Goal: Task Accomplishment & Management: Manage account settings

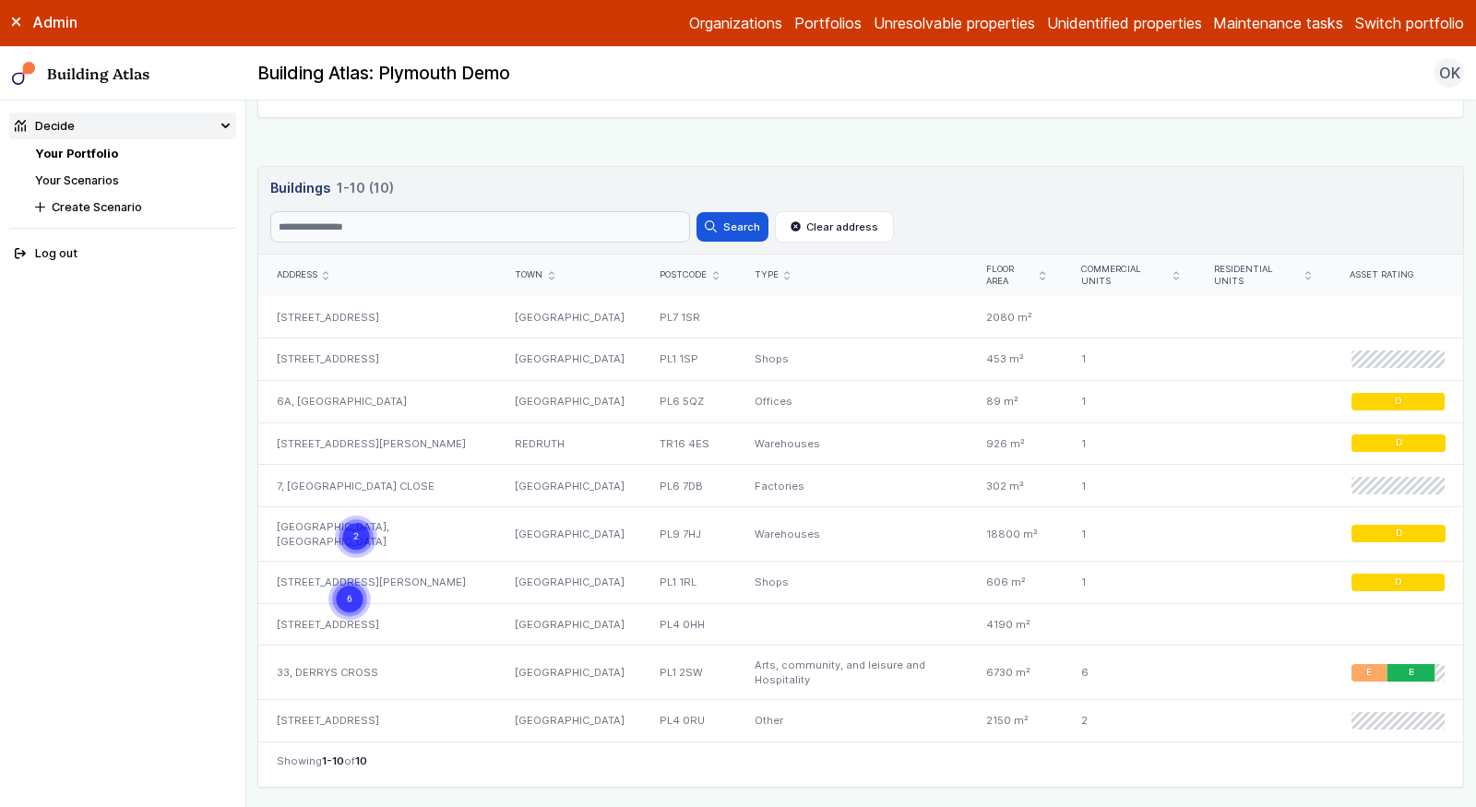
scroll to position [805, 0]
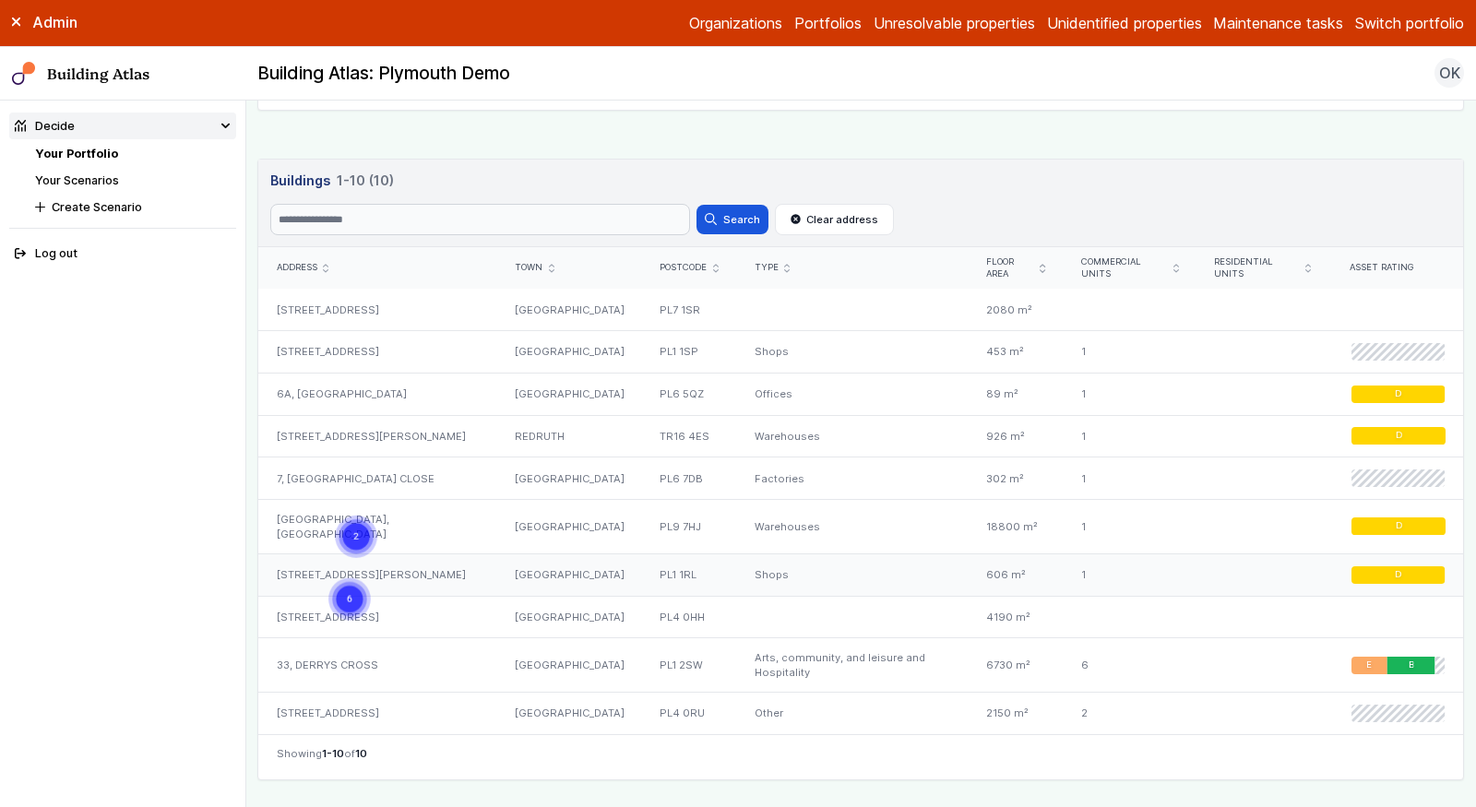
click at [404, 554] on div "10, NEW GEORGE STREET" at bounding box center [377, 575] width 238 height 42
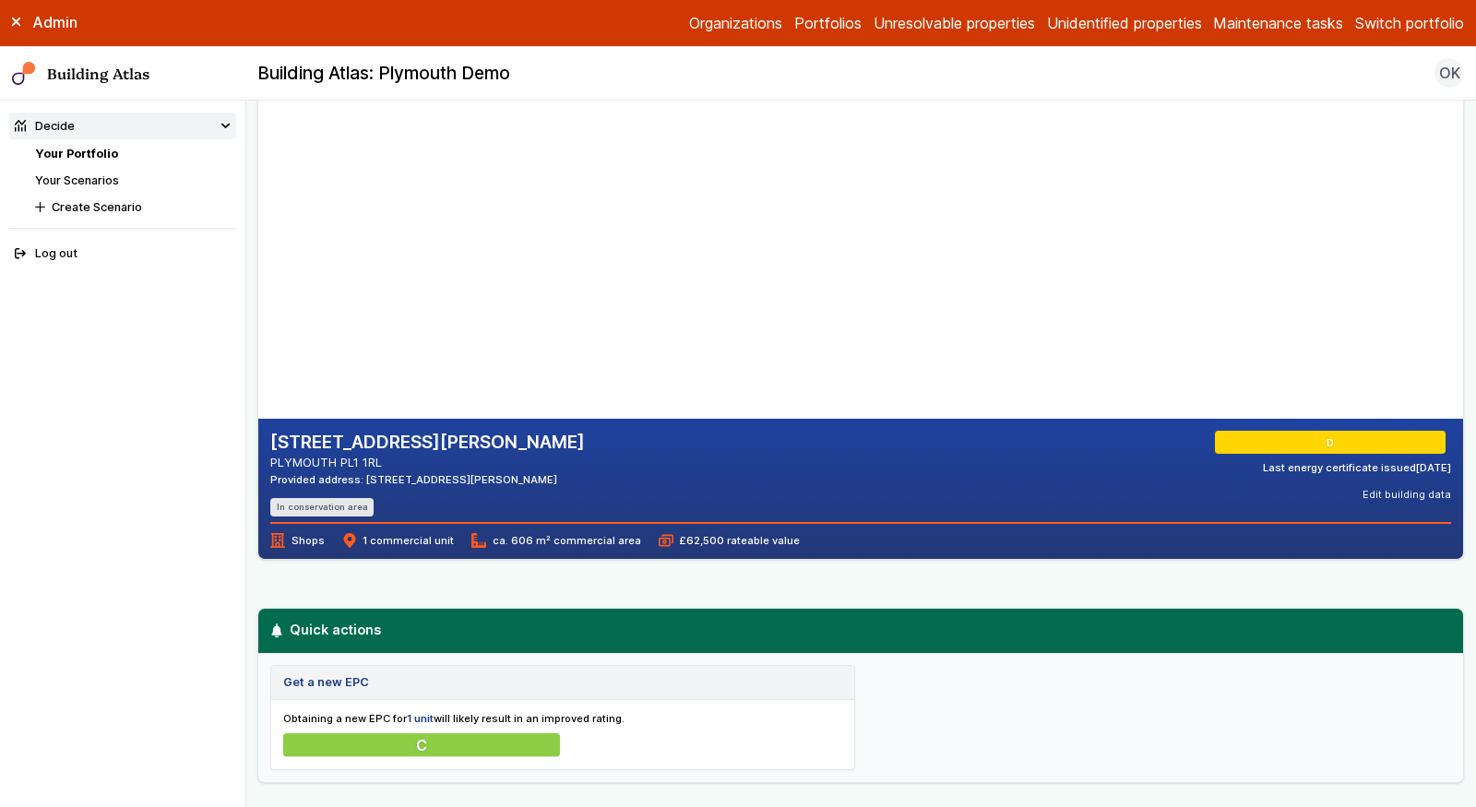
scroll to position [76, 0]
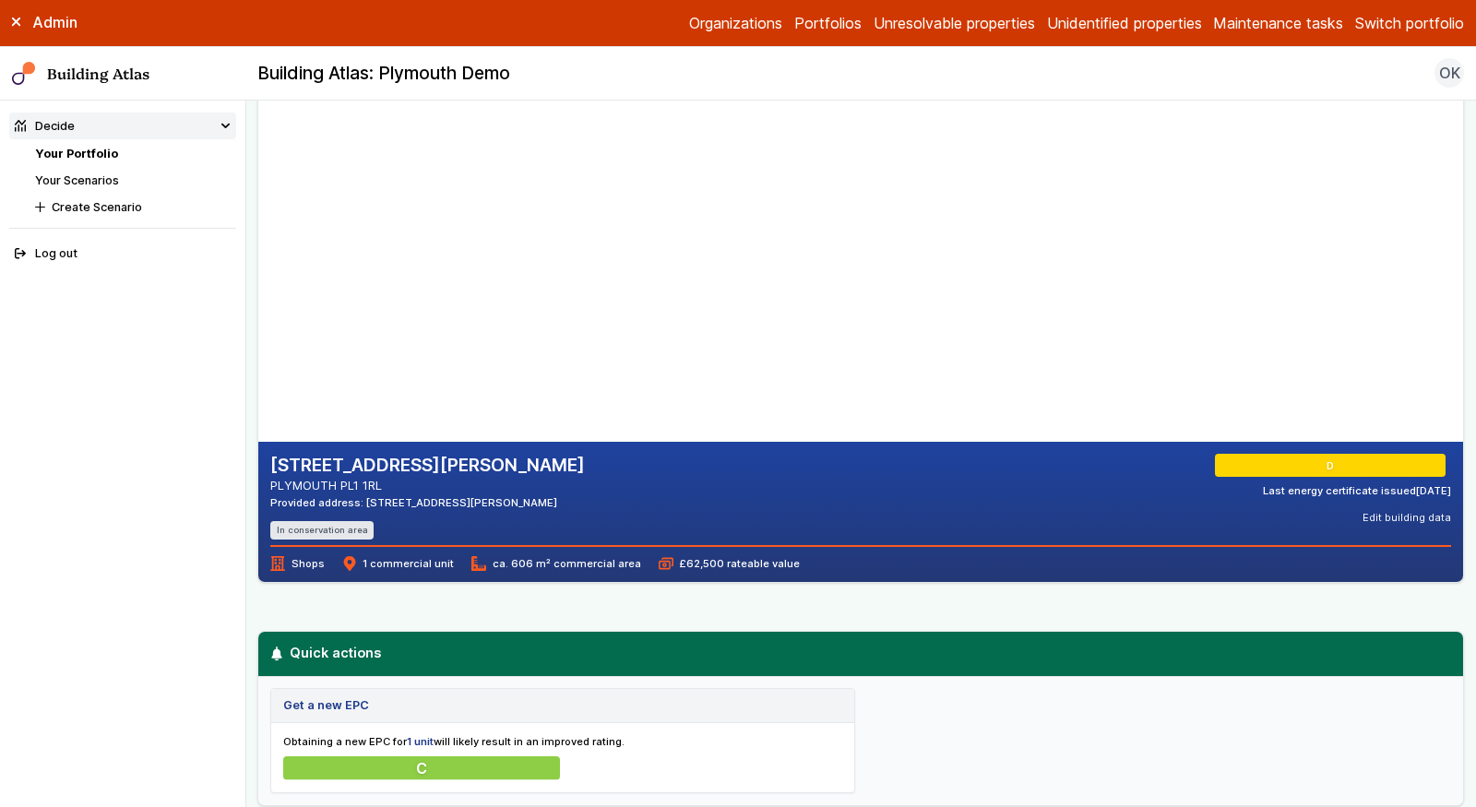
drag, startPoint x: 519, startPoint y: 498, endPoint x: 478, endPoint y: 498, distance: 41.5
click at [478, 498] on div "10, NEW GEORGE STREET PLYMOUTH PL1 1RL Provided address: 10 New George Street, …" at bounding box center [860, 497] width 1181 height 86
copy div "PL1 1RL"
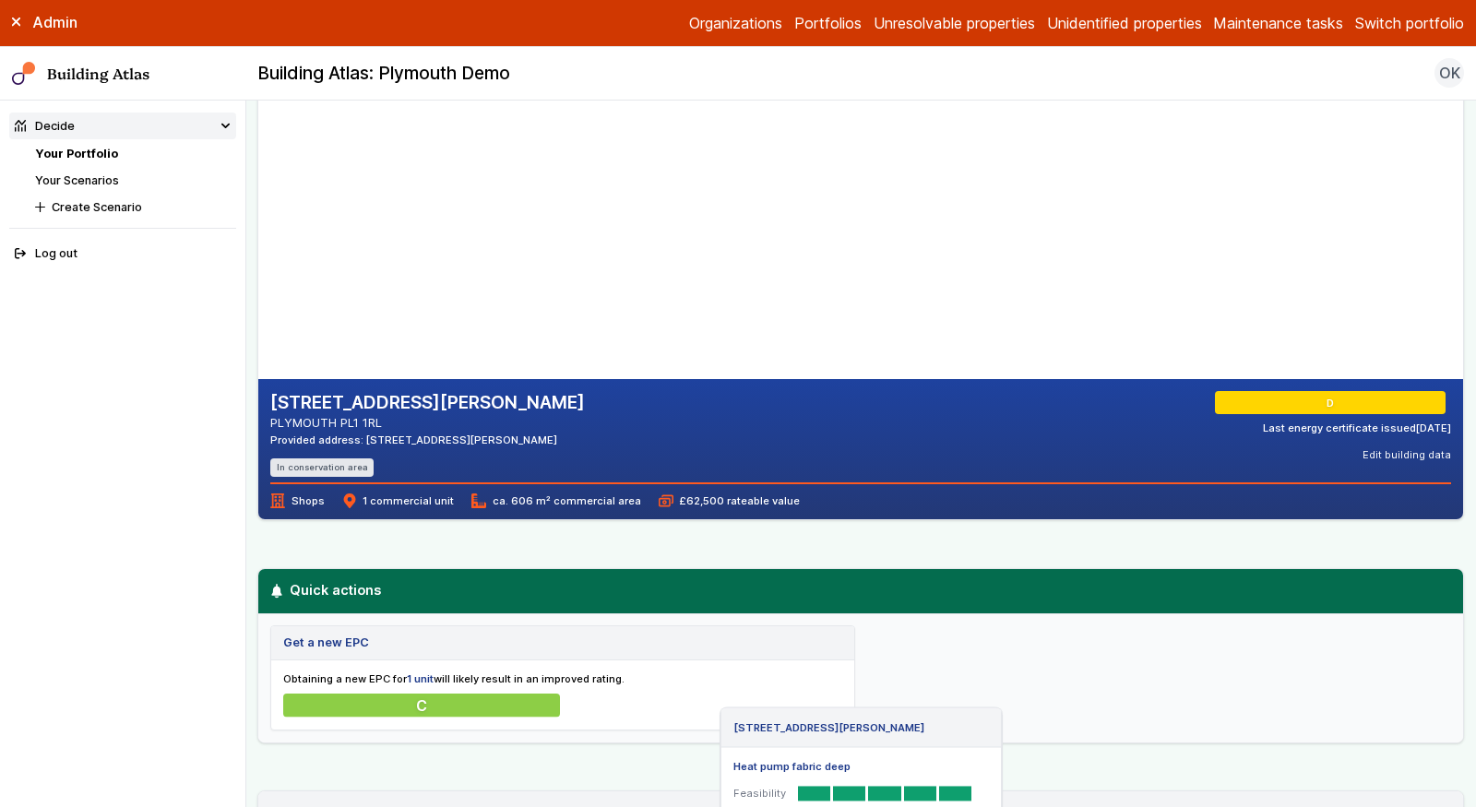
scroll to position [35, 0]
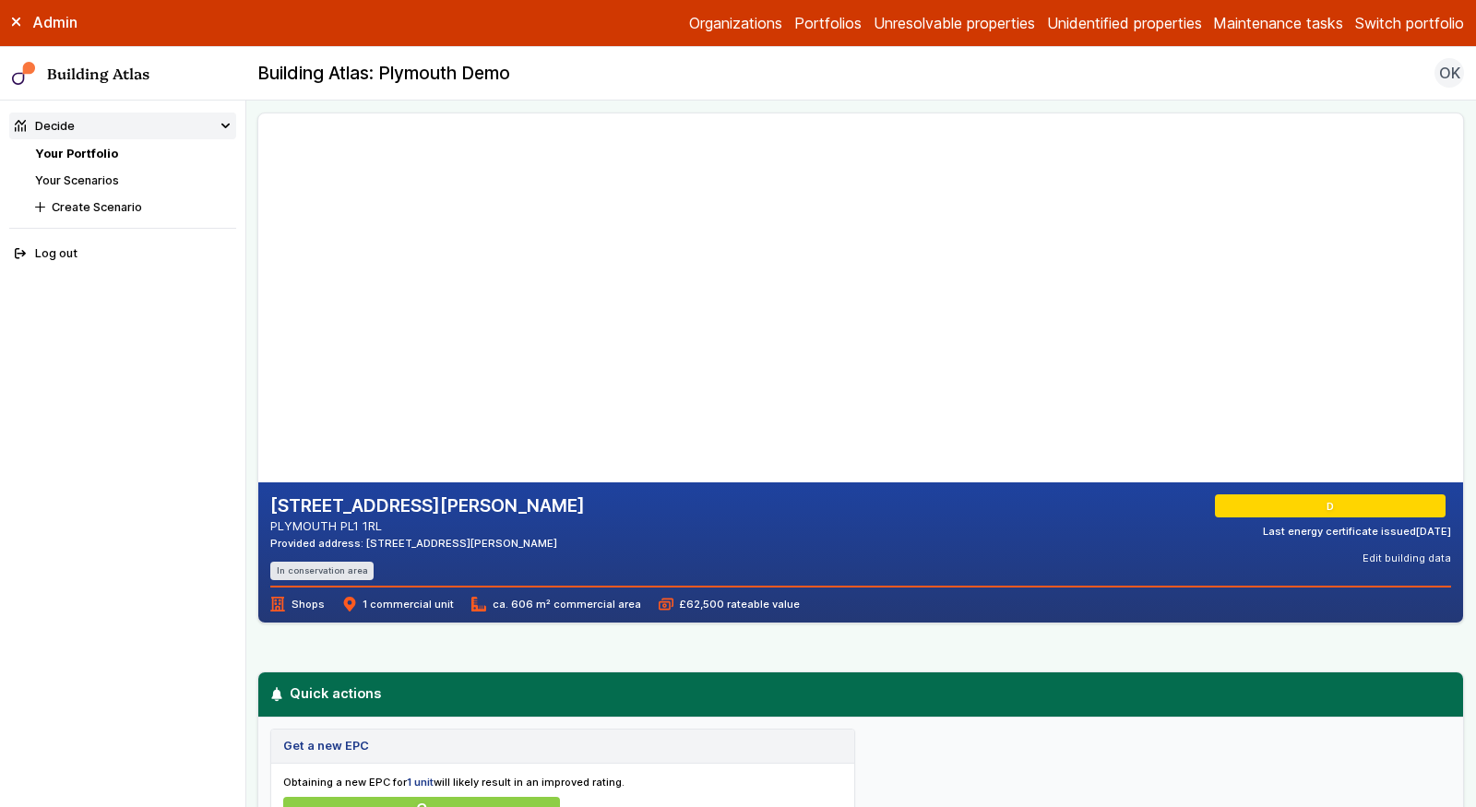
drag, startPoint x: 387, startPoint y: 524, endPoint x: 249, endPoint y: 498, distance: 139.9
click at [249, 498] on main "Decide Your Portfolio 10, NEW GEORGE STREET 10, NEW GEORGE STREET PLYMOUTH PL1 …" at bounding box center [861, 454] width 1230 height 707
copy div "10, NEW GEORGE STREET PLYMOUTH PL1 1RL"
click at [100, 145] on li "Your Portfolio" at bounding box center [135, 154] width 201 height 18
click at [97, 149] on link "Your Portfolio" at bounding box center [76, 154] width 83 height 14
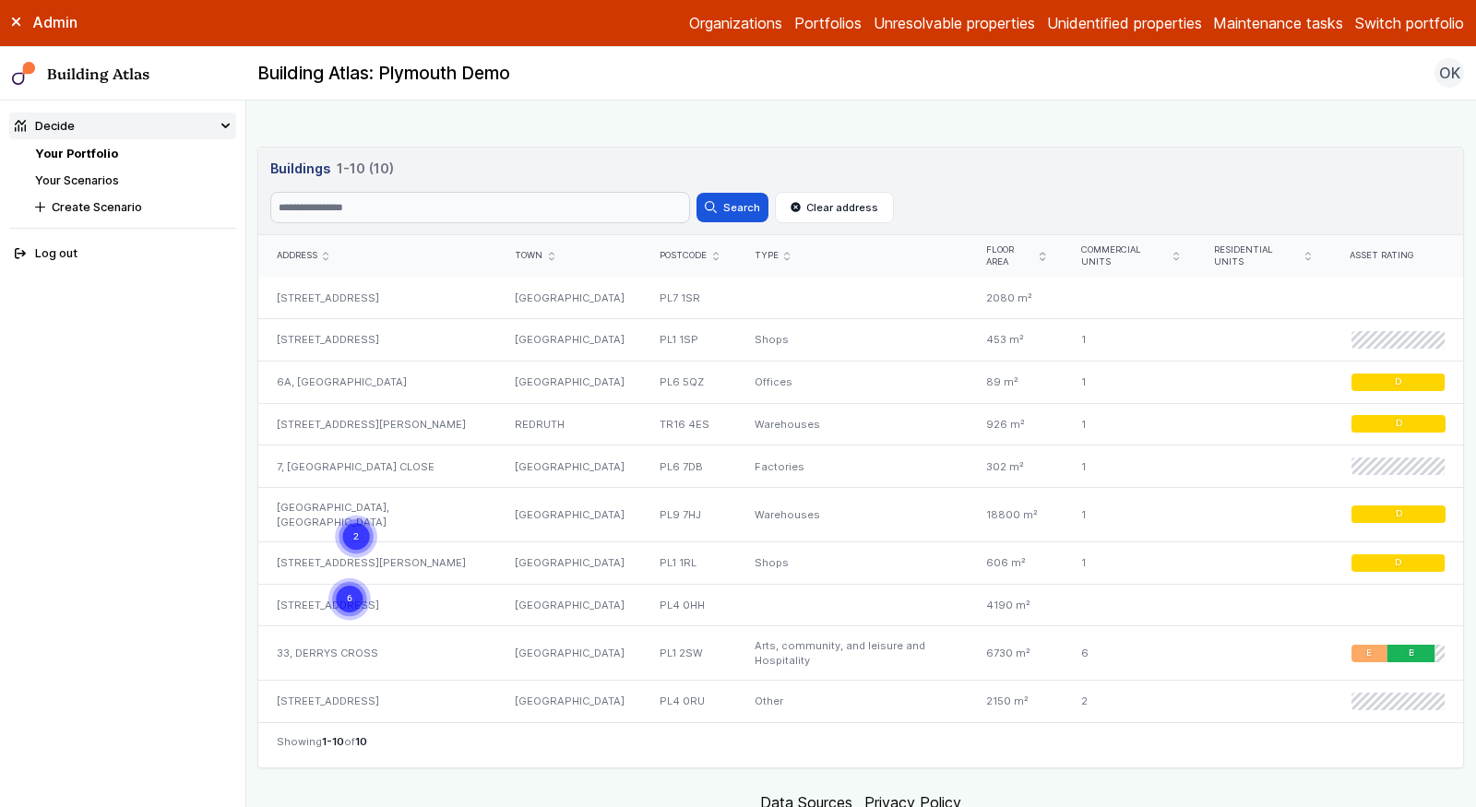
scroll to position [816, 0]
click at [346, 327] on div "[STREET_ADDRESS]" at bounding box center [377, 341] width 238 height 42
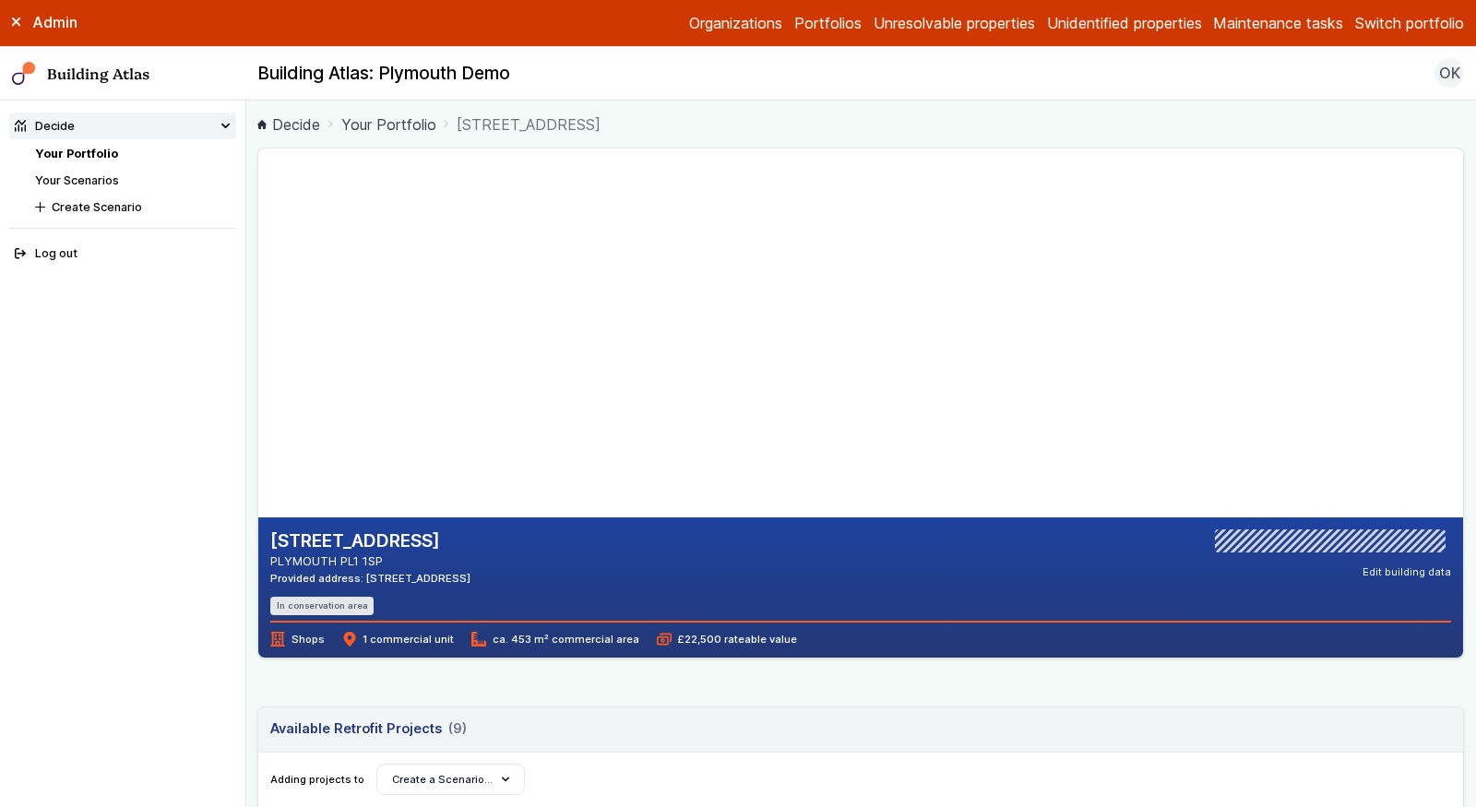
drag, startPoint x: 387, startPoint y: 559, endPoint x: 271, endPoint y: 542, distance: 117.6
click at [271, 542] on div "25, COBOURG STREET PLYMOUTH PL1 1SP Provided address: 25 Cobourg Street, PL1 1SP" at bounding box center [370, 558] width 200 height 56
copy div "25, COBOURG STREET PLYMOUTH PL1 1SP"
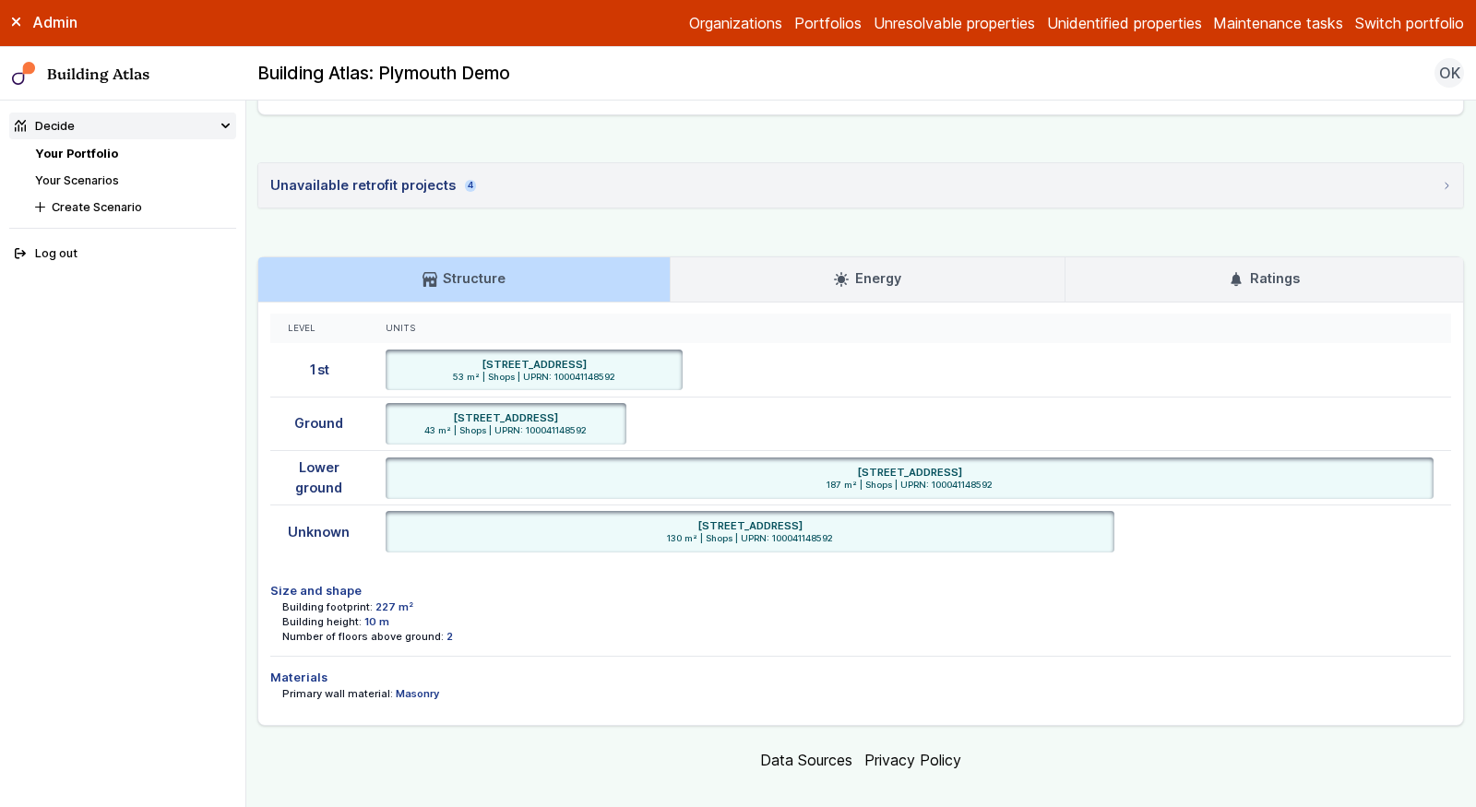
scroll to position [1151, 0]
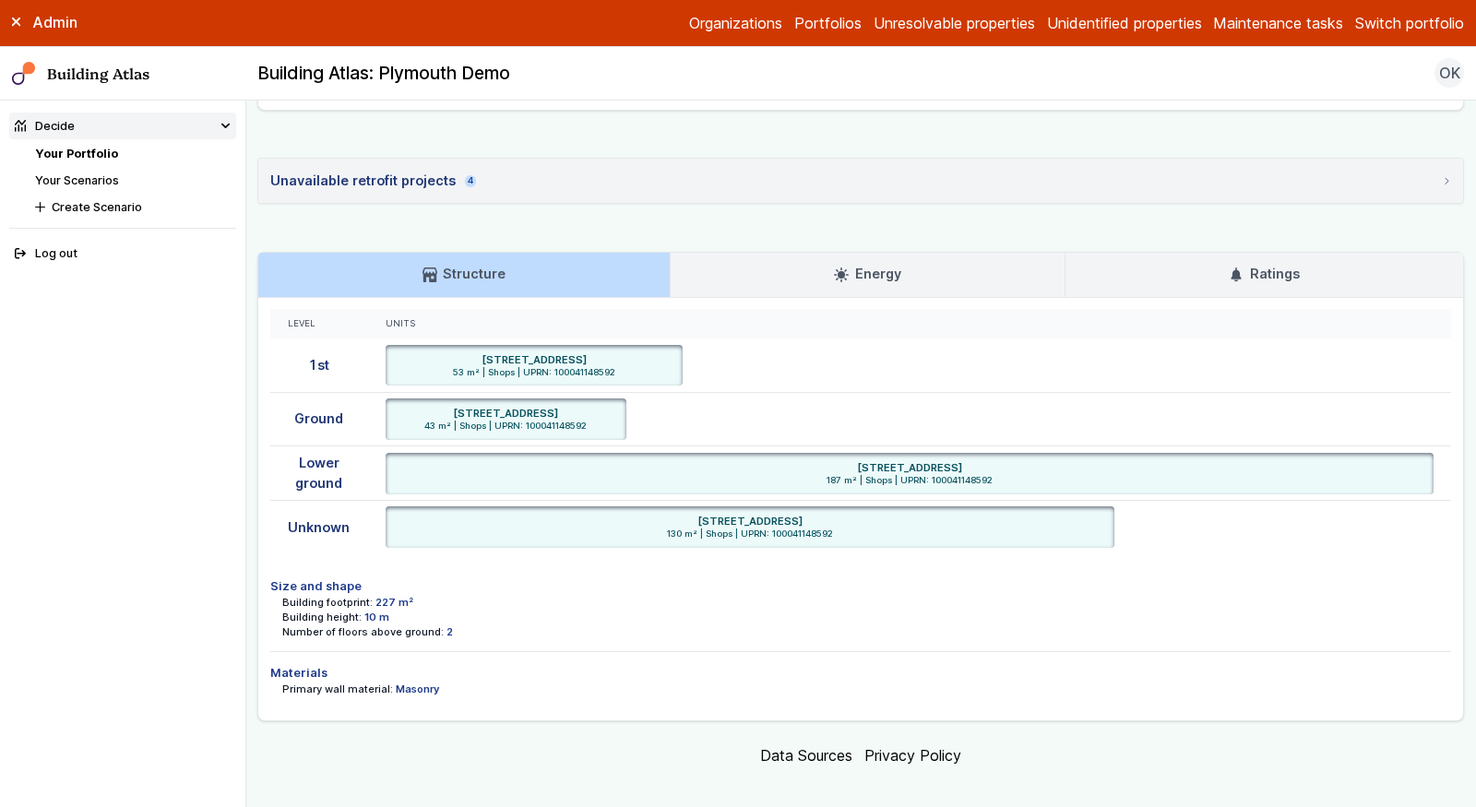
click at [608, 651] on li "Materials Primary wall material: Masonry" at bounding box center [860, 679] width 1181 height 57
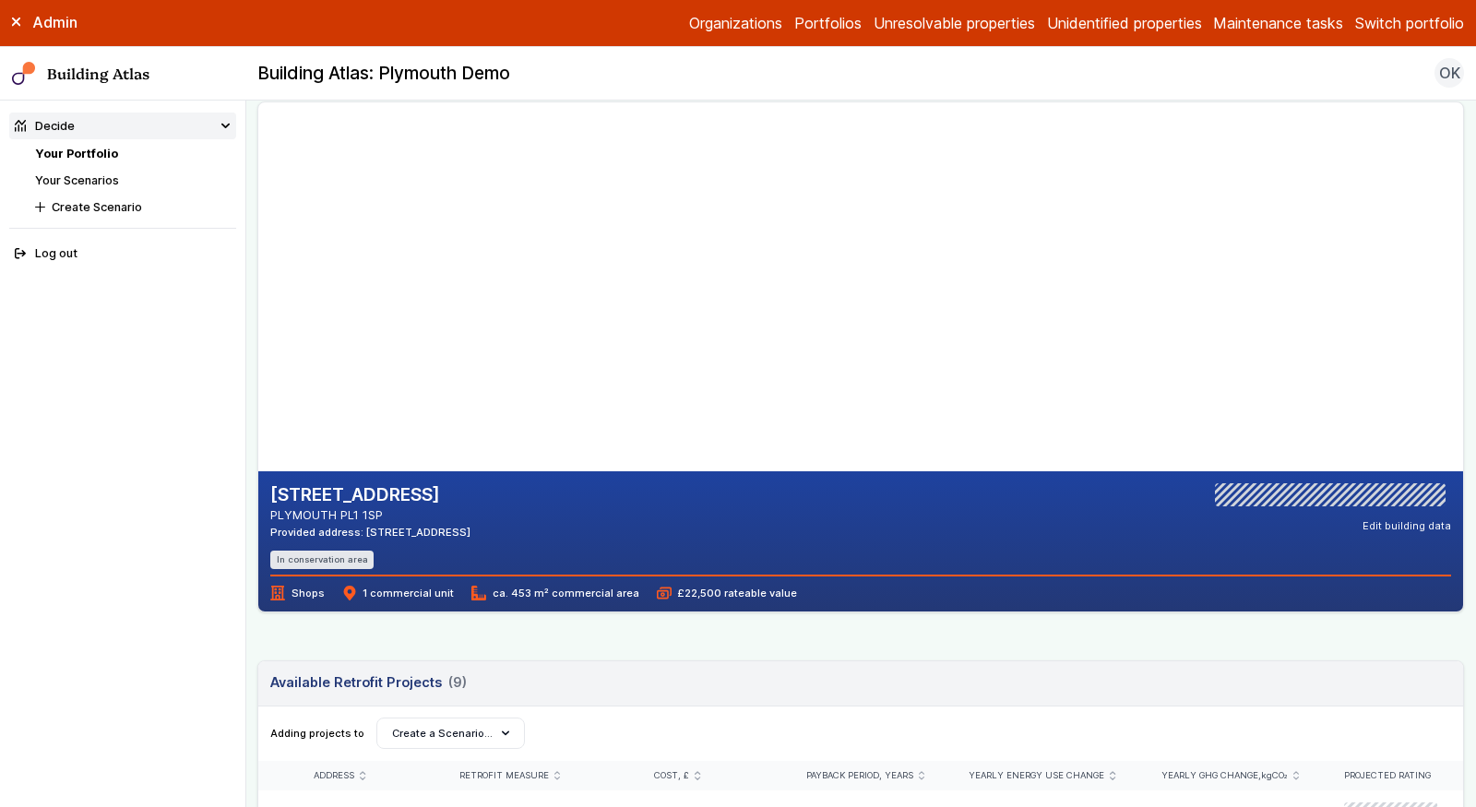
scroll to position [58, 0]
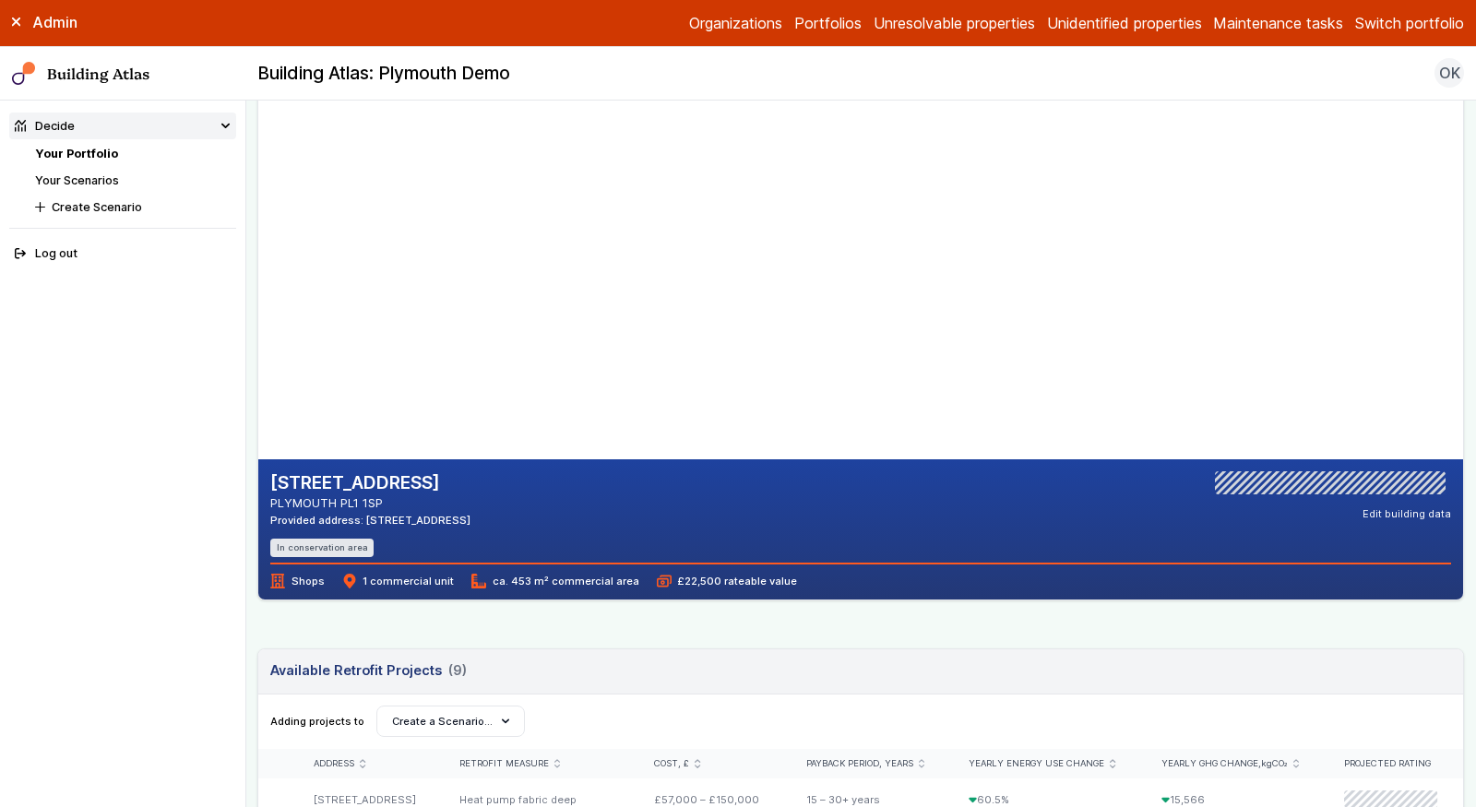
drag, startPoint x: 512, startPoint y: 516, endPoint x: 459, endPoint y: 518, distance: 52.7
click at [459, 518] on div "25, COBOURG STREET PLYMOUTH PL1 1SP Provided address: 25 Cobourg Street, PL1 1S…" at bounding box center [860, 514] width 1181 height 86
copy div "PL1 1SP"
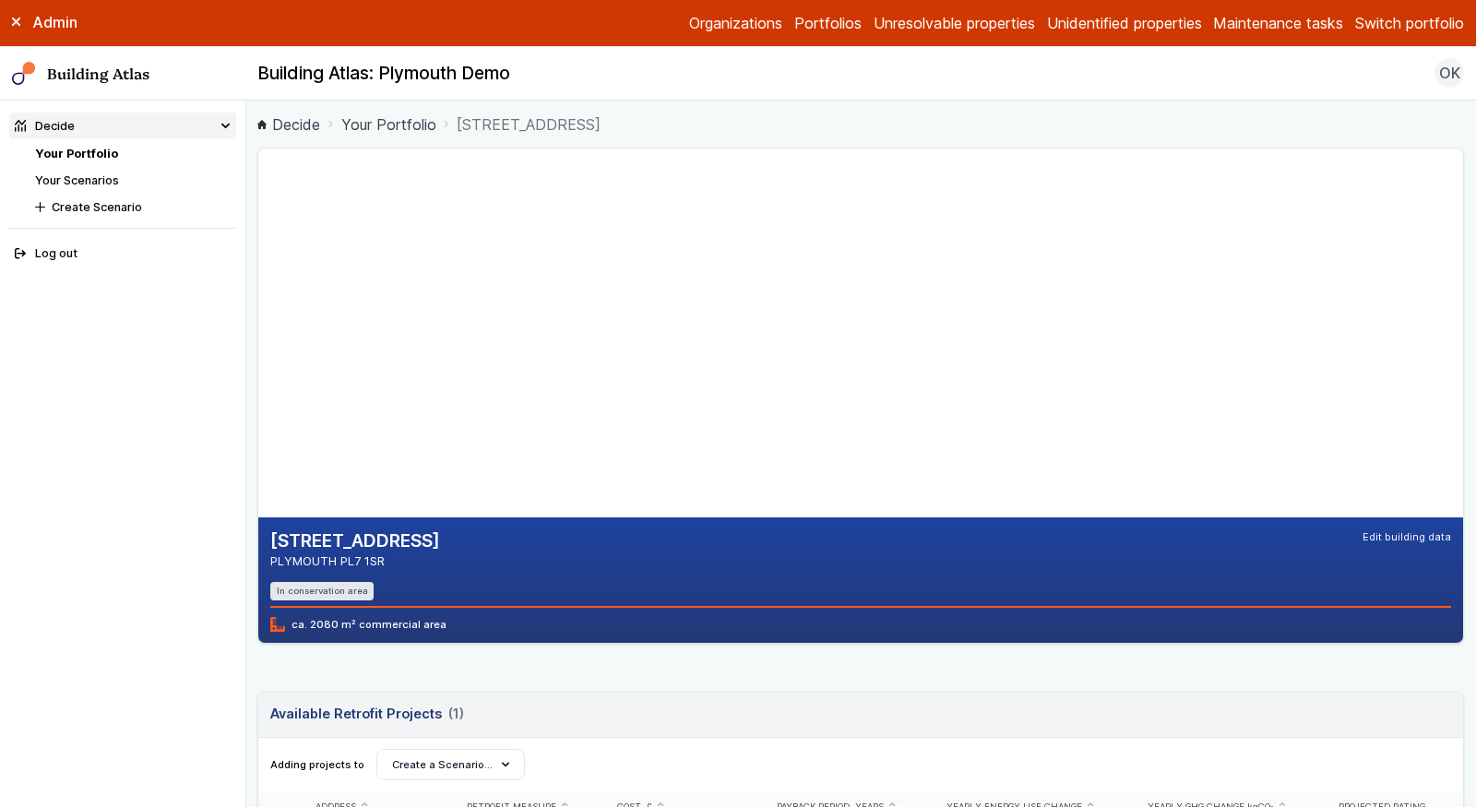
scroll to position [47, 0]
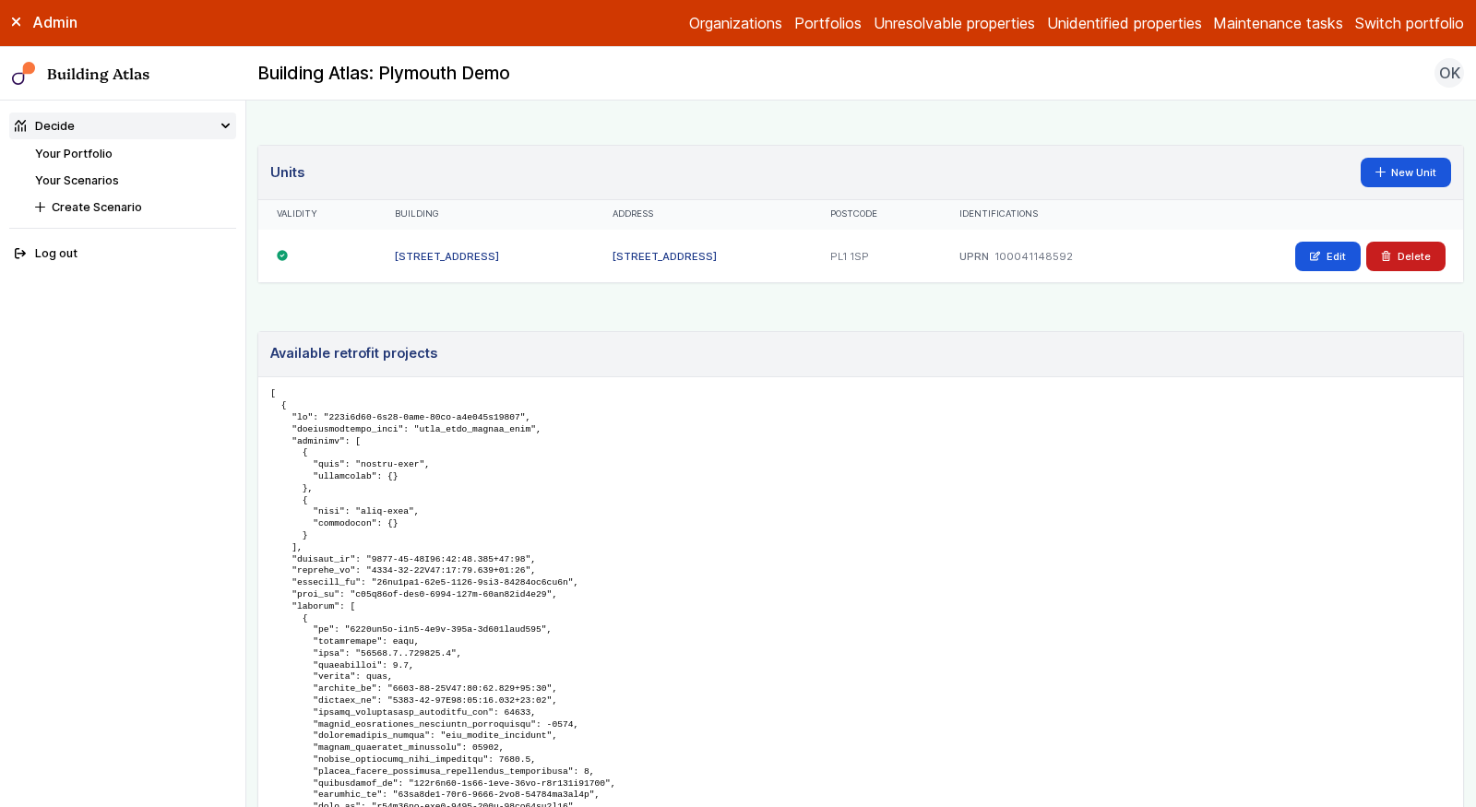
scroll to position [790, 0]
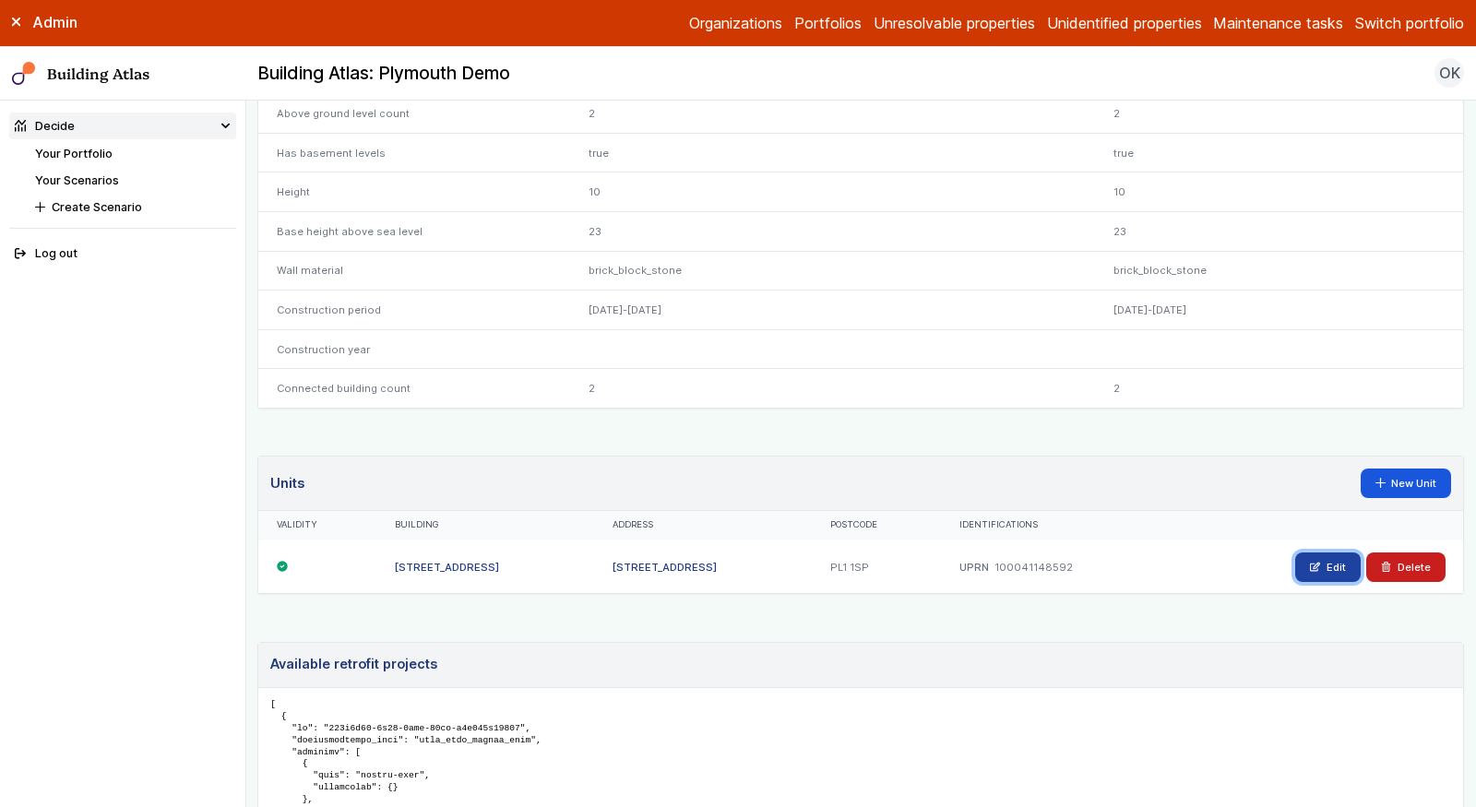
click at [1314, 564] on link "Edit" at bounding box center [1327, 568] width 65 height 30
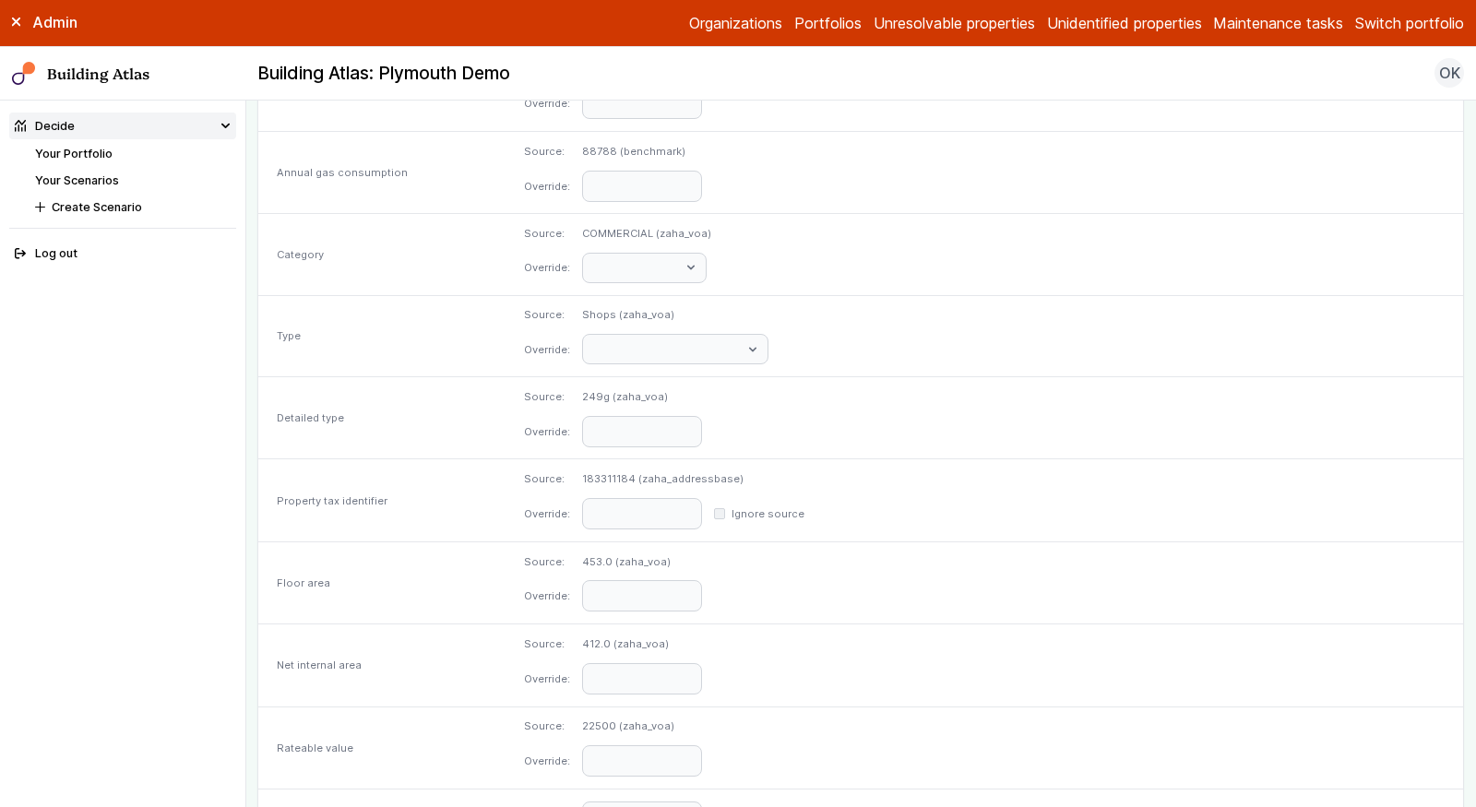
scroll to position [780, 0]
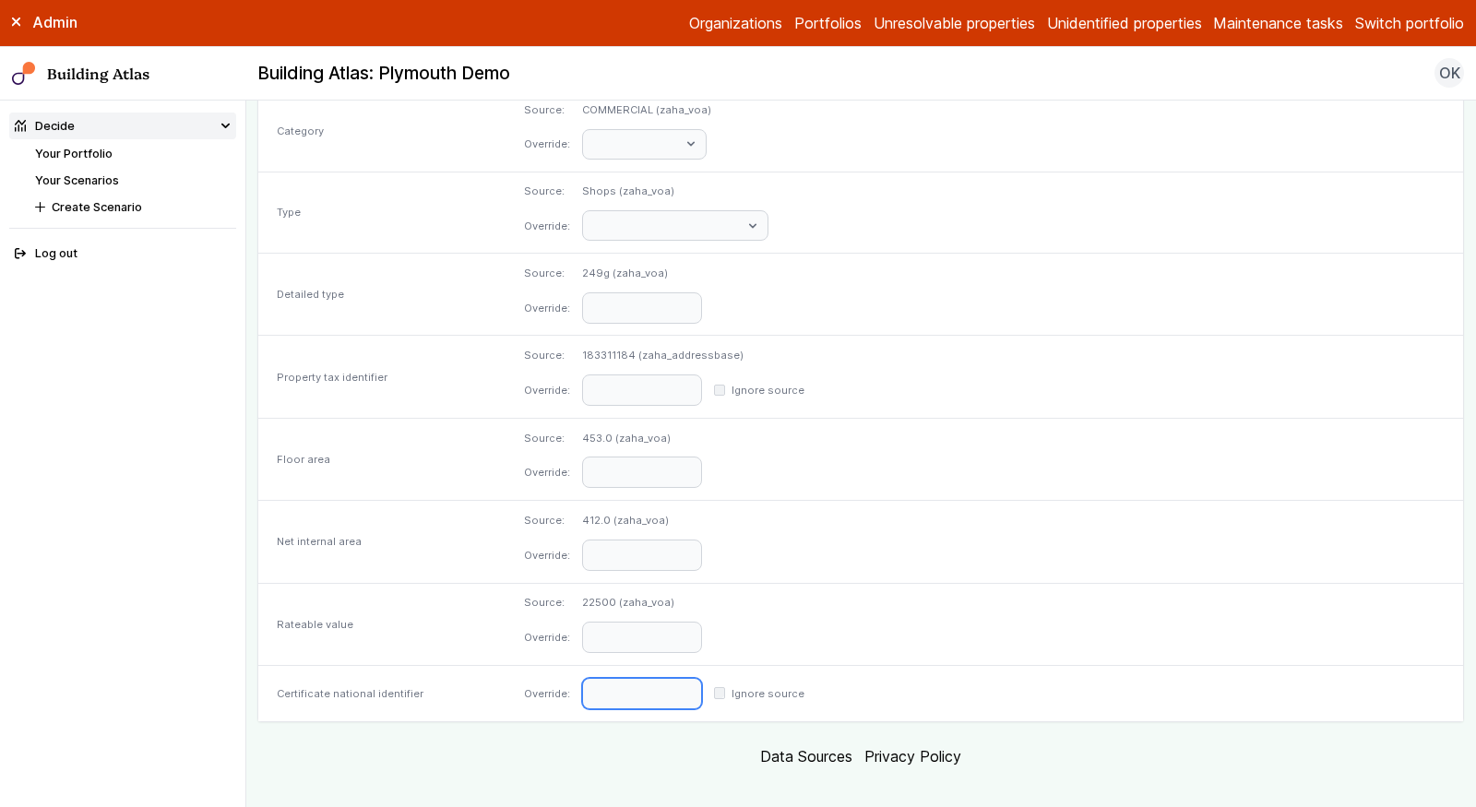
click at [702, 682] on input "text" at bounding box center [642, 693] width 120 height 31
paste input "**********"
type input "**********"
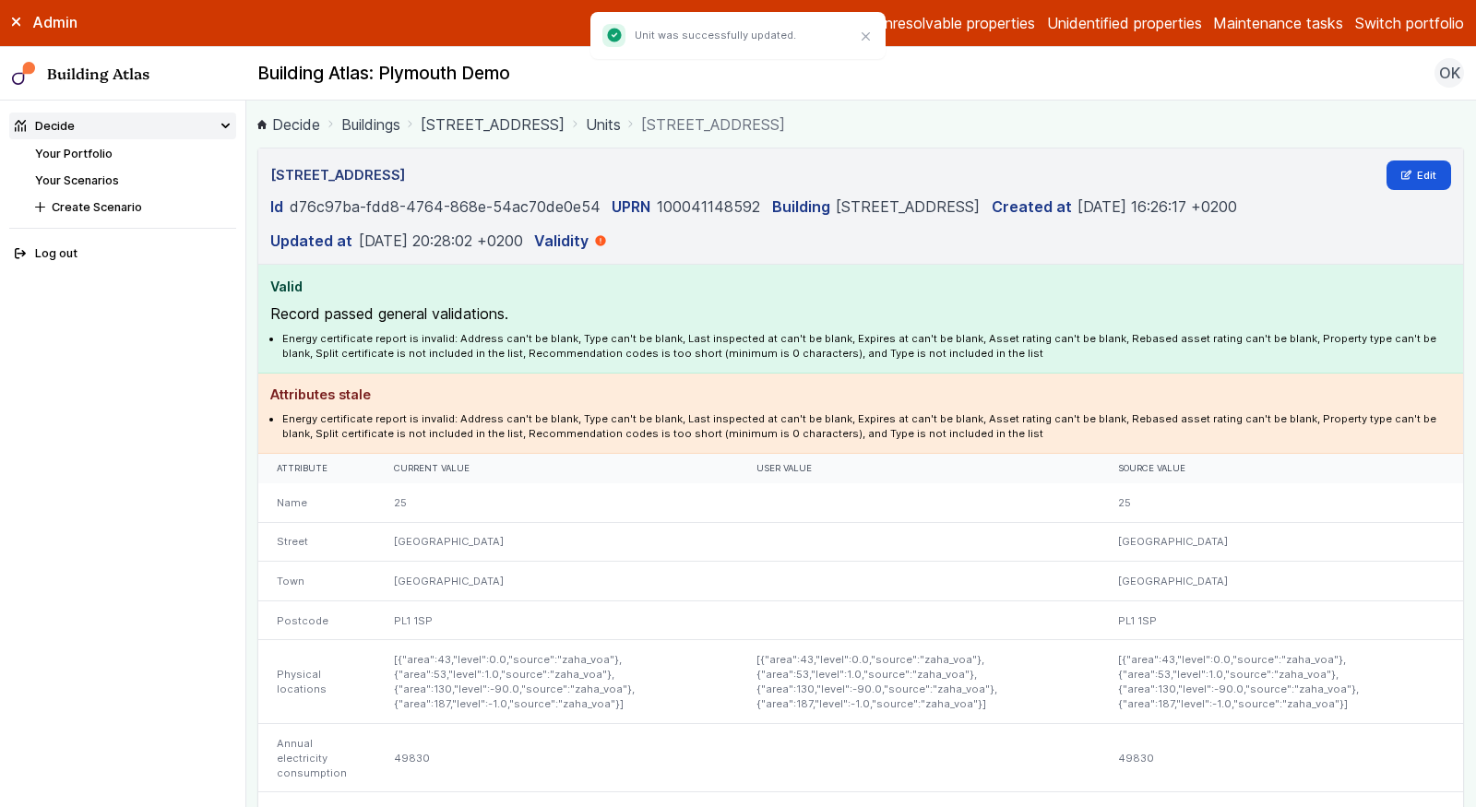
click at [473, 123] on link "25, COBOURG STREET" at bounding box center [493, 124] width 144 height 22
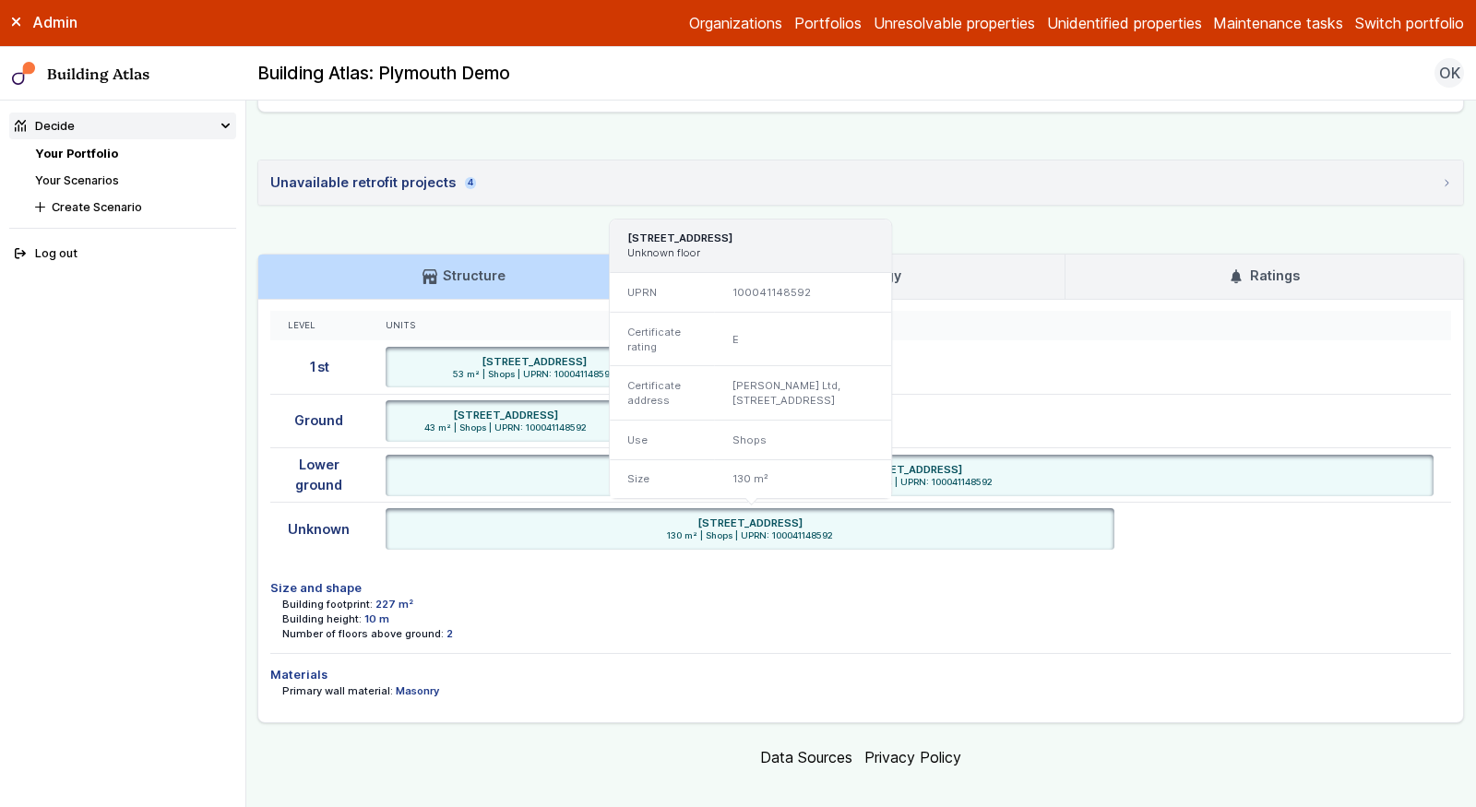
scroll to position [1158, 0]
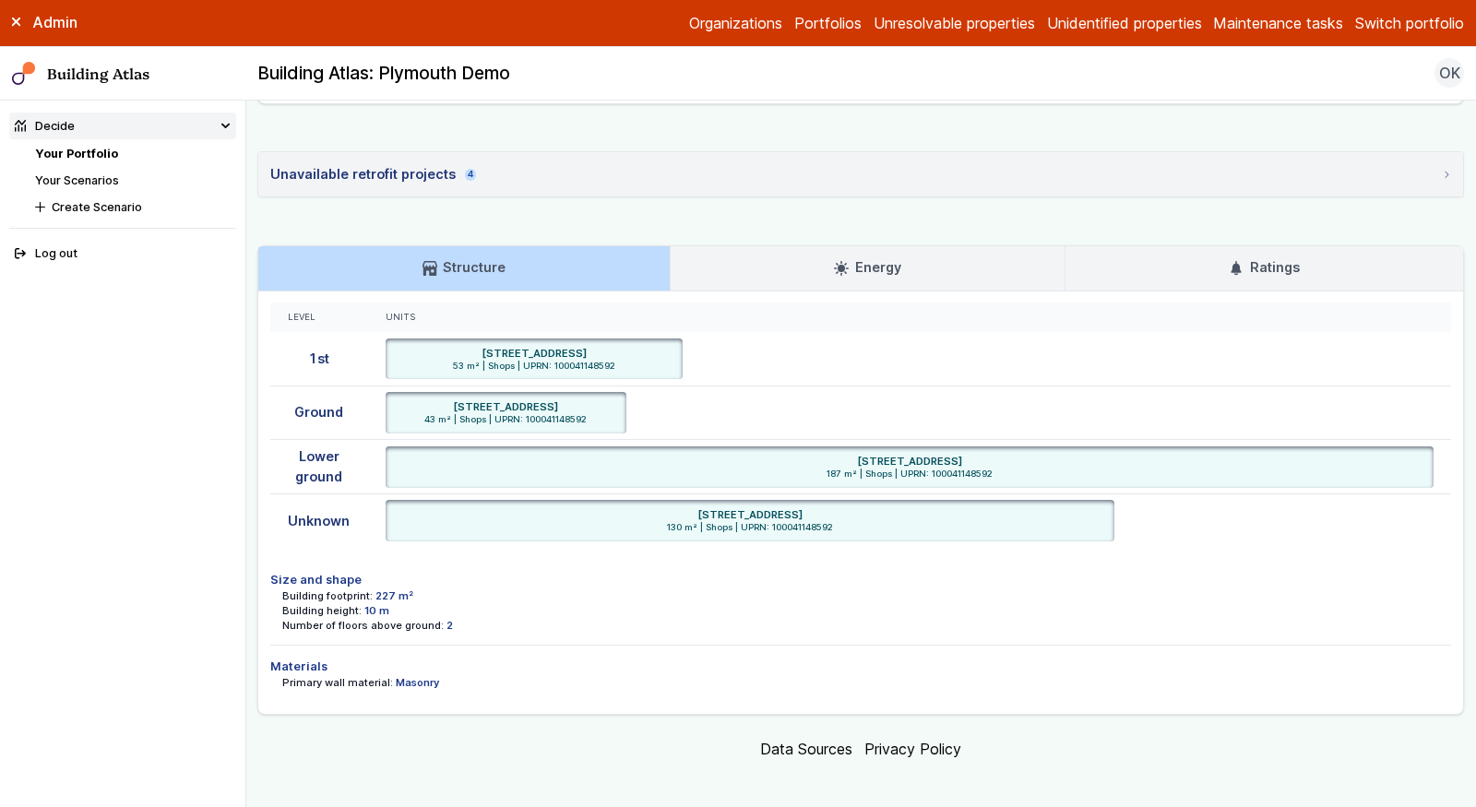
click at [102, 147] on link "Your Portfolio" at bounding box center [76, 154] width 83 height 14
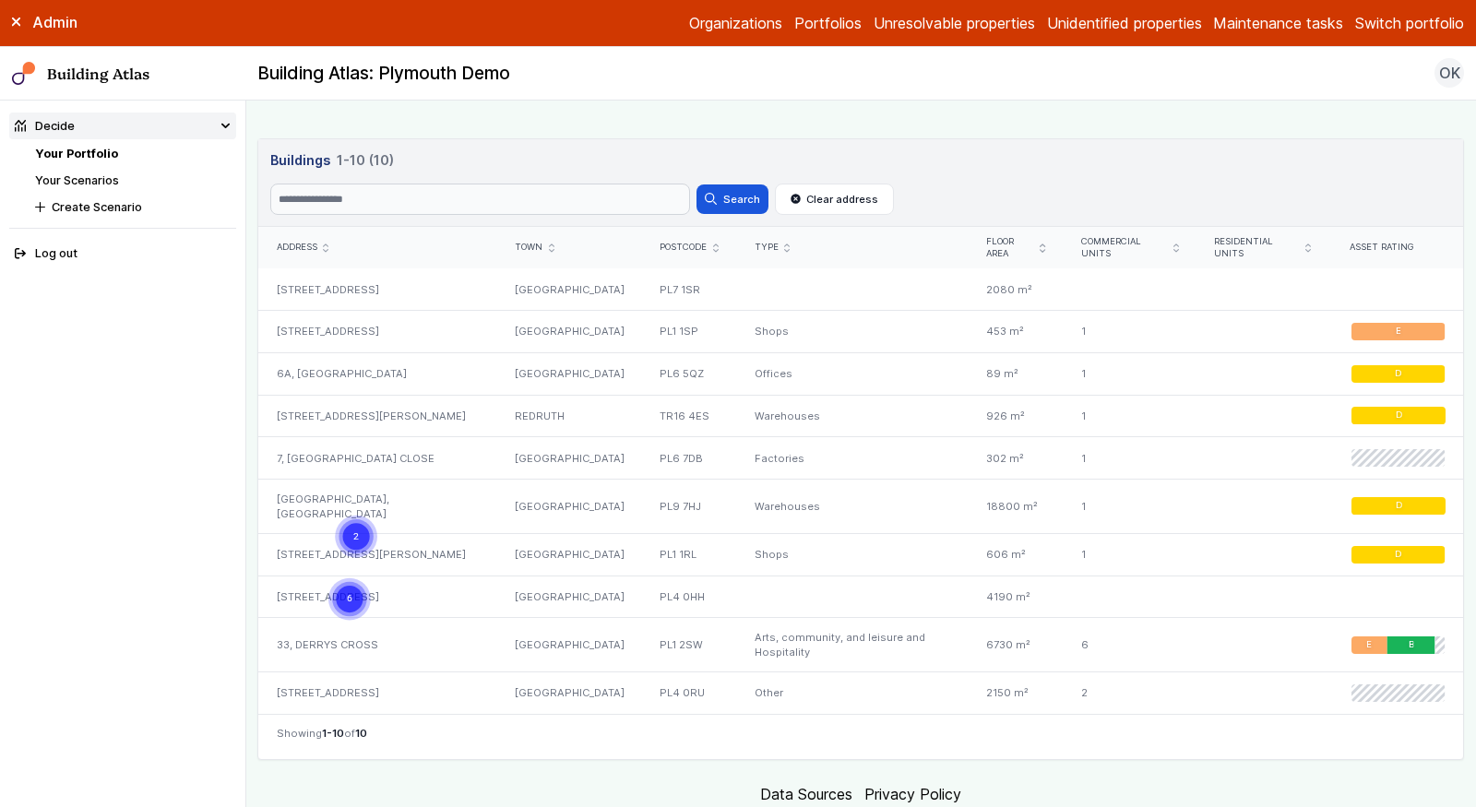
scroll to position [823, 0]
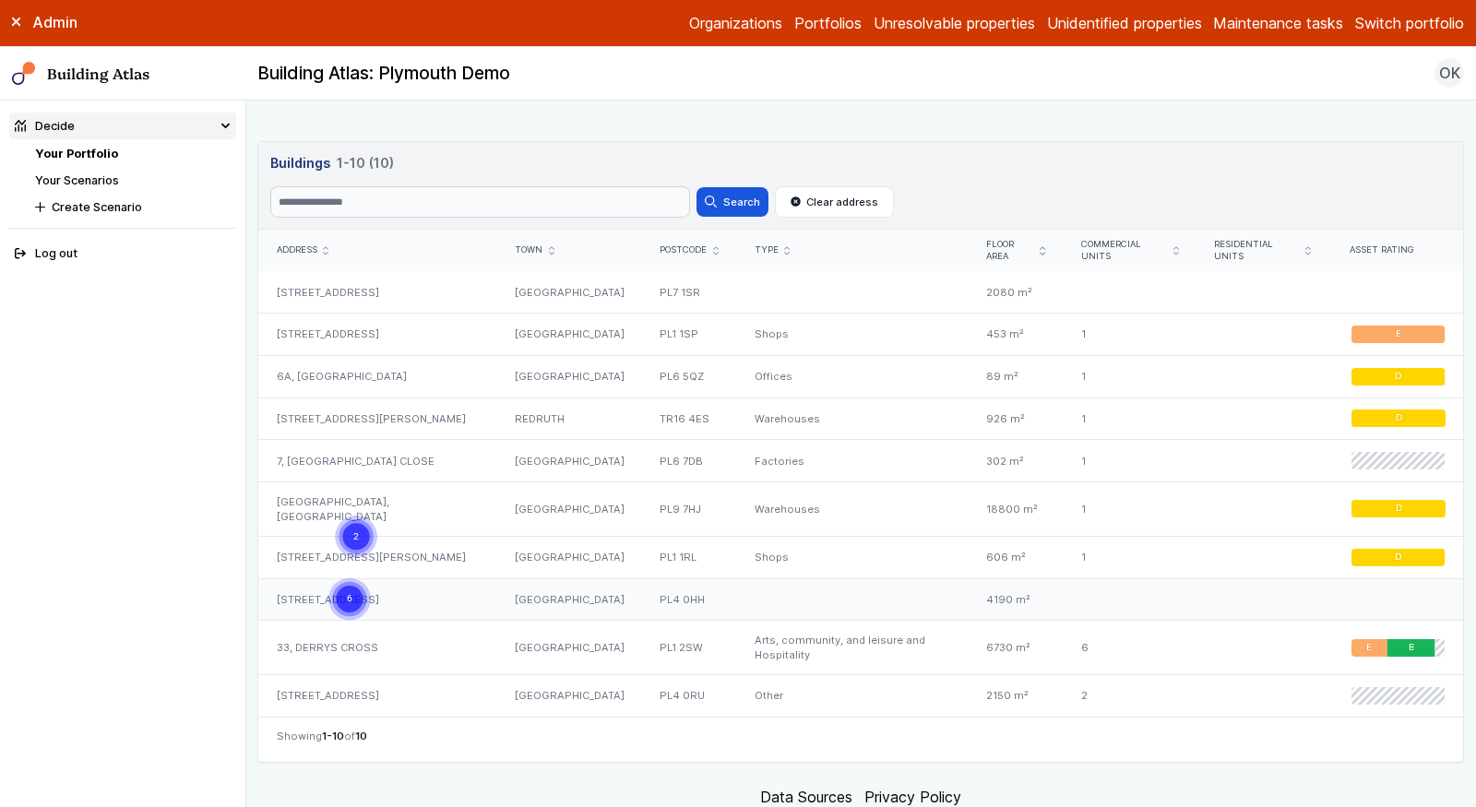
click at [373, 578] on div "UNIT B1 2, FRIARY PARK, EXETER STREET" at bounding box center [377, 599] width 238 height 42
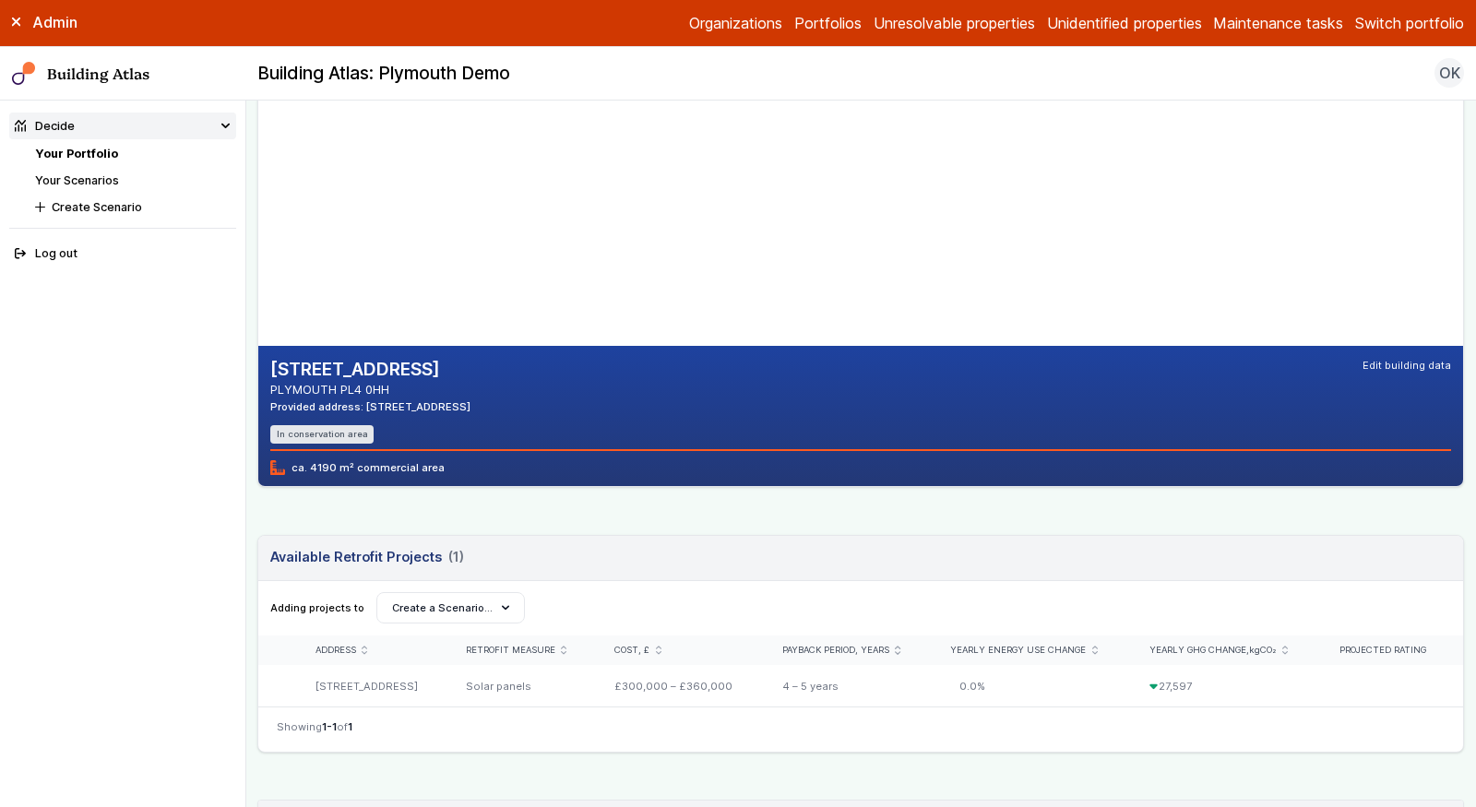
scroll to position [173, 0]
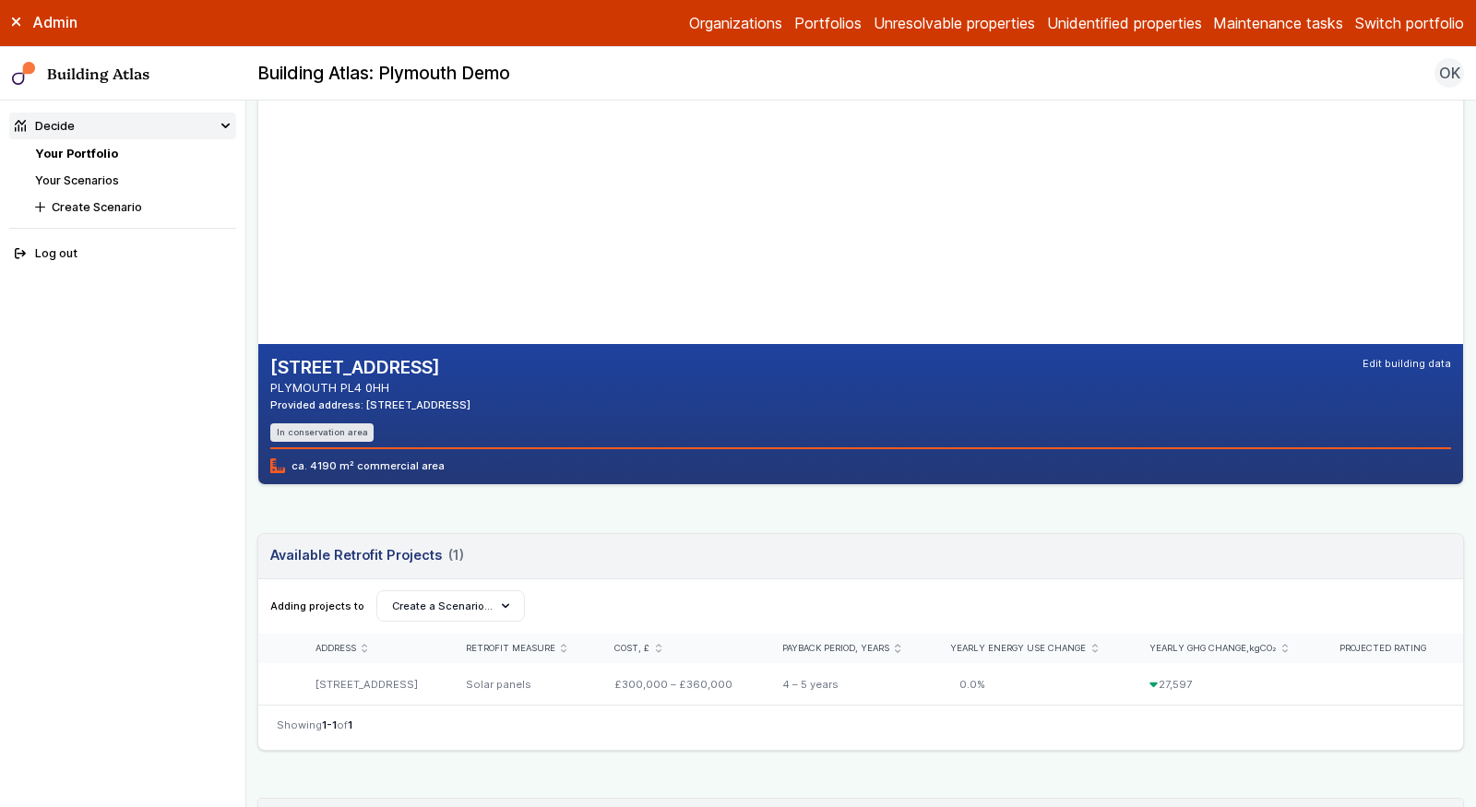
drag, startPoint x: 578, startPoint y: 399, endPoint x: 509, endPoint y: 399, distance: 68.3
click at [470, 399] on div "Provided address: Unit B1, 2 Friary Park, Plymouth, PL4 0HH" at bounding box center [370, 405] width 200 height 15
click at [409, 379] on address "PLYMOUTH PL4 0HH" at bounding box center [370, 388] width 200 height 18
drag, startPoint x: 409, startPoint y: 379, endPoint x: 273, endPoint y: 353, distance: 138.0
click at [273, 352] on div "UNIT B1 2, FRIARY PARK, EXETER STREET PLYMOUTH PL4 0HH Provided address: Unit B…" at bounding box center [860, 414] width 1205 height 140
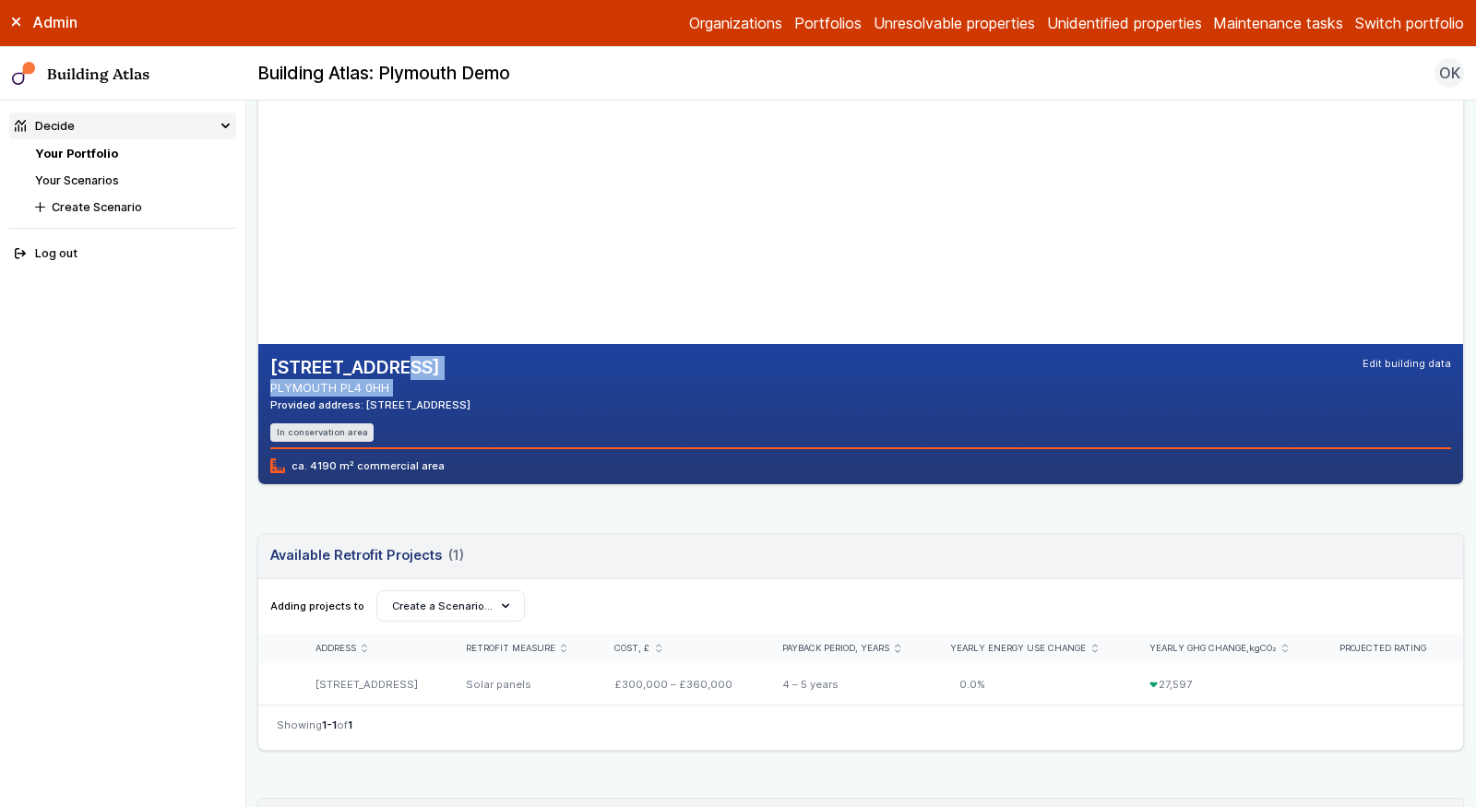
copy div "UNIT B1 2, FRIARY PARK, EXETER STREET PLYMOUTH PL4 0HH"
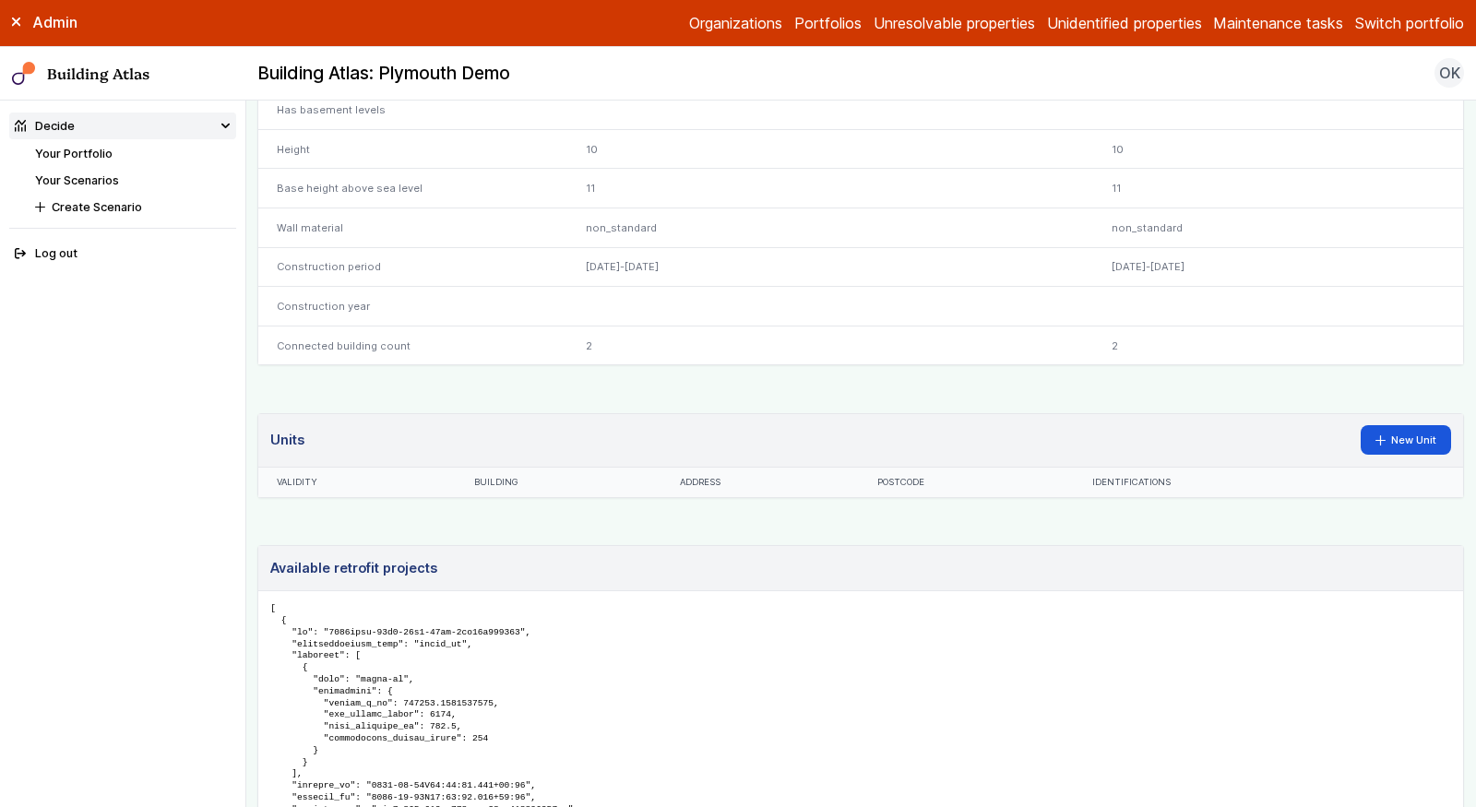
scroll to position [895, 0]
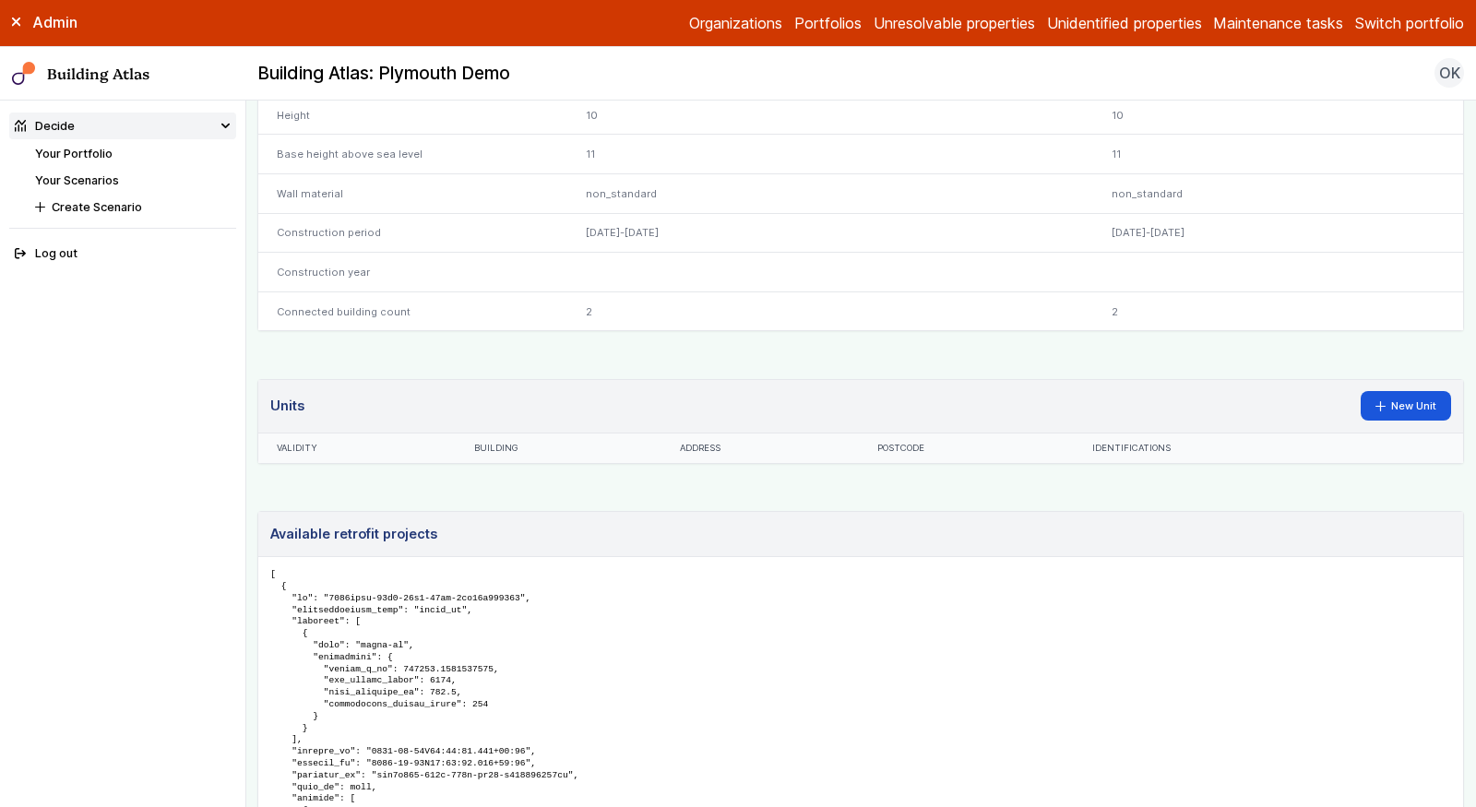
click at [1391, 435] on header "Units New Unit" at bounding box center [860, 407] width 1205 height 54
click at [1393, 421] on link "New Unit" at bounding box center [1406, 406] width 91 height 30
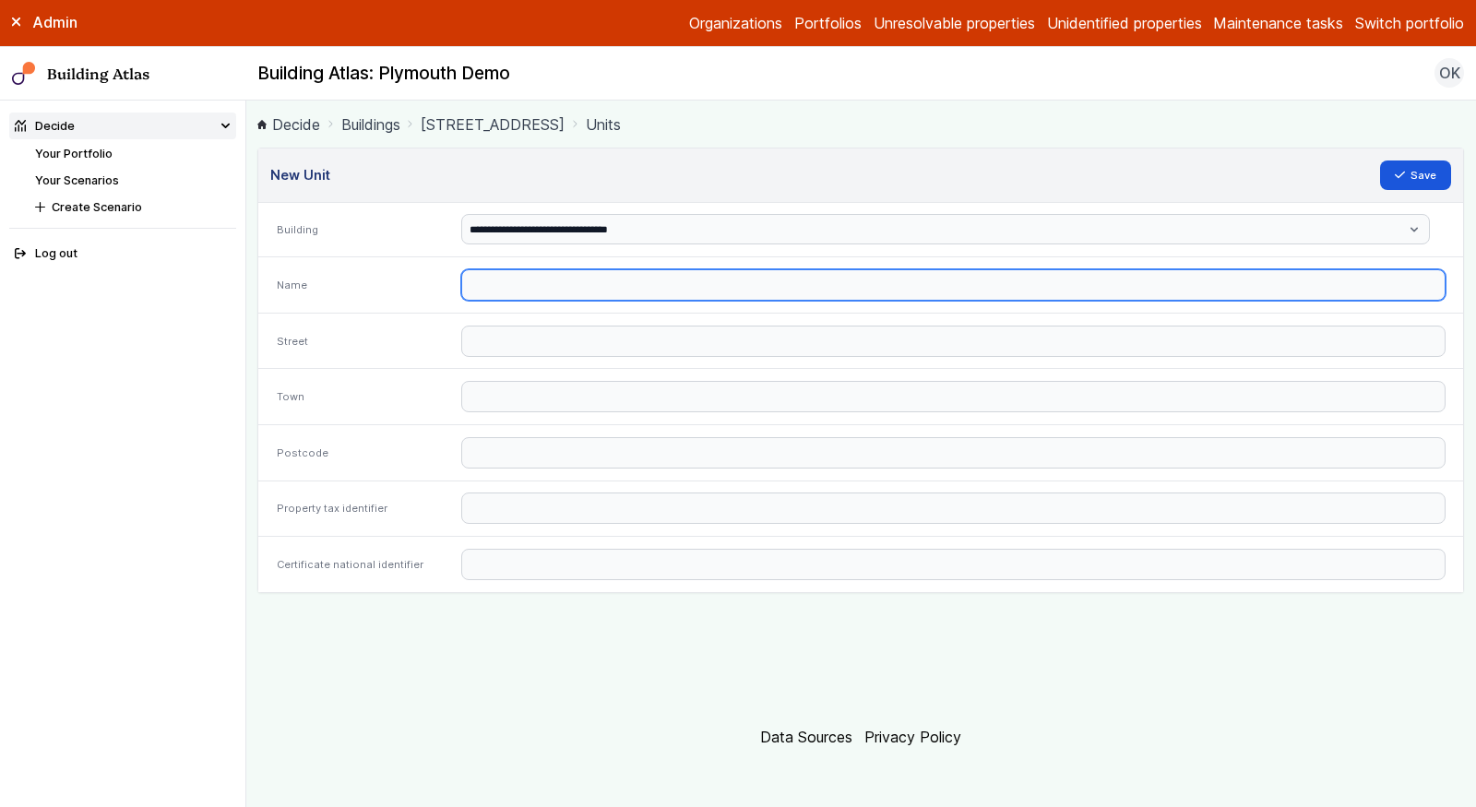
click at [585, 287] on input "text" at bounding box center [953, 284] width 984 height 31
paste input "**********"
drag, startPoint x: 729, startPoint y: 282, endPoint x: 800, endPoint y: 285, distance: 71.1
click at [799, 285] on input "**********" at bounding box center [953, 284] width 984 height 31
type input "**********"
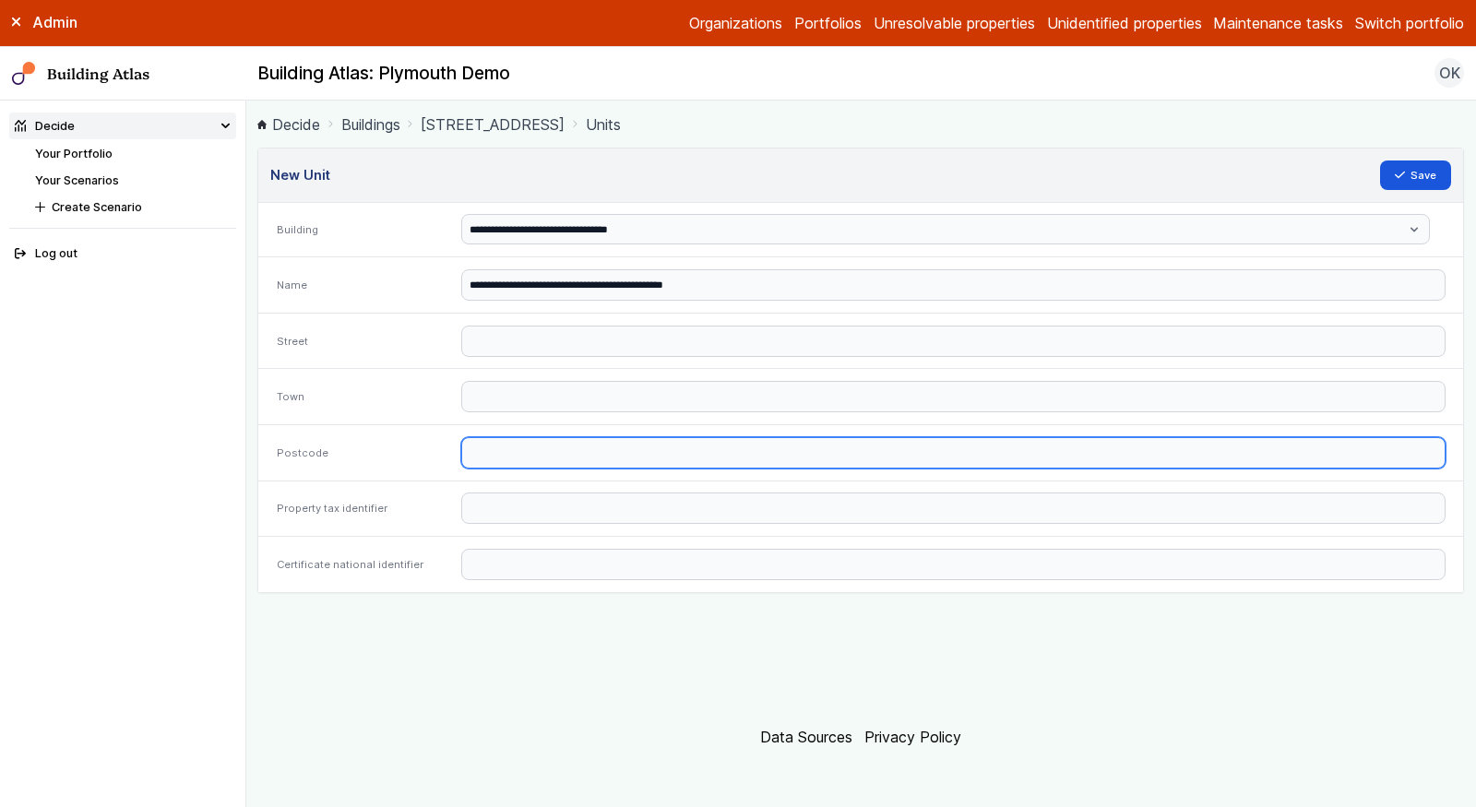
click at [543, 456] on input "text" at bounding box center [953, 452] width 984 height 31
paste input "*******"
type input "*******"
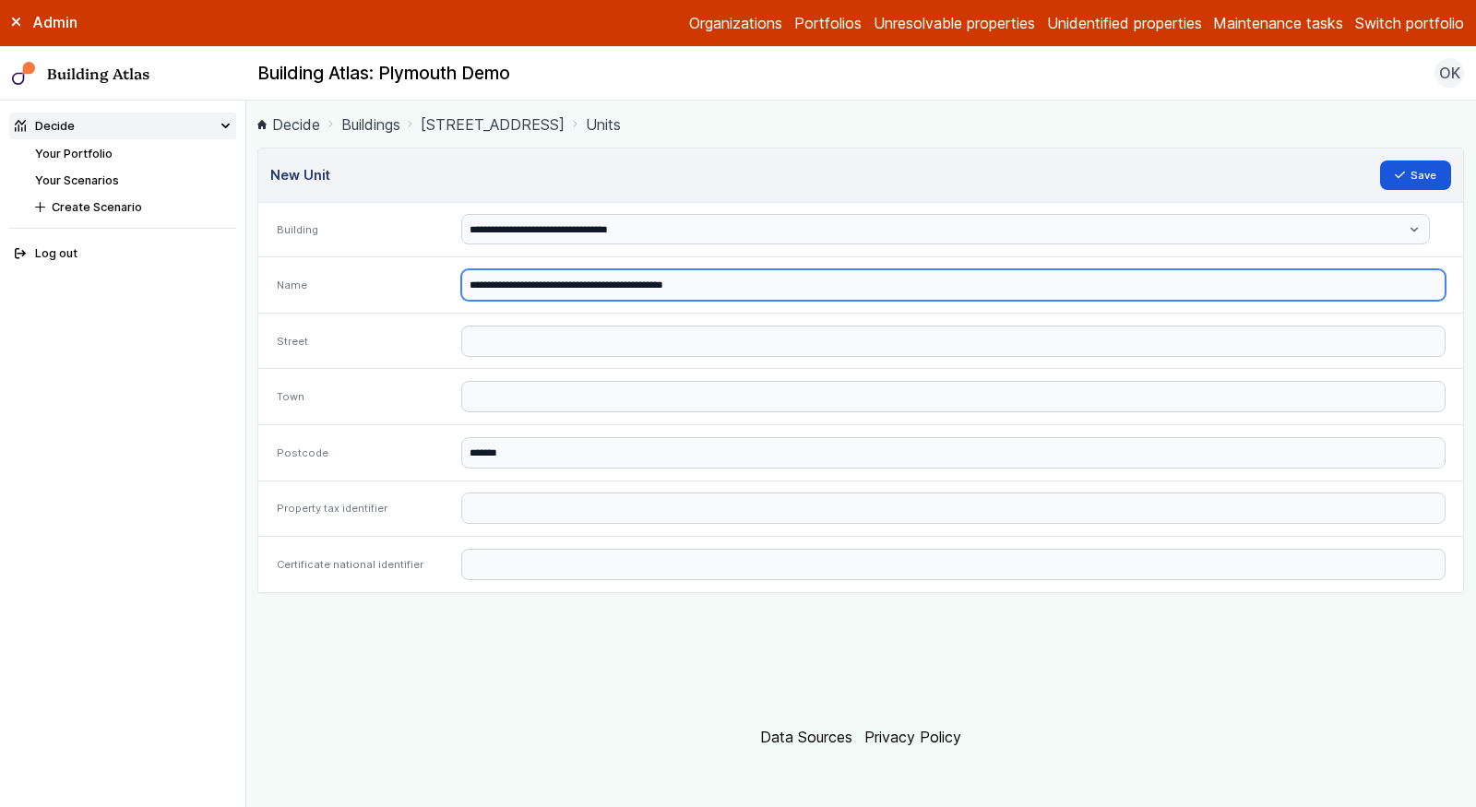
click at [687, 280] on input "**********" at bounding box center [953, 284] width 984 height 31
type input "**********"
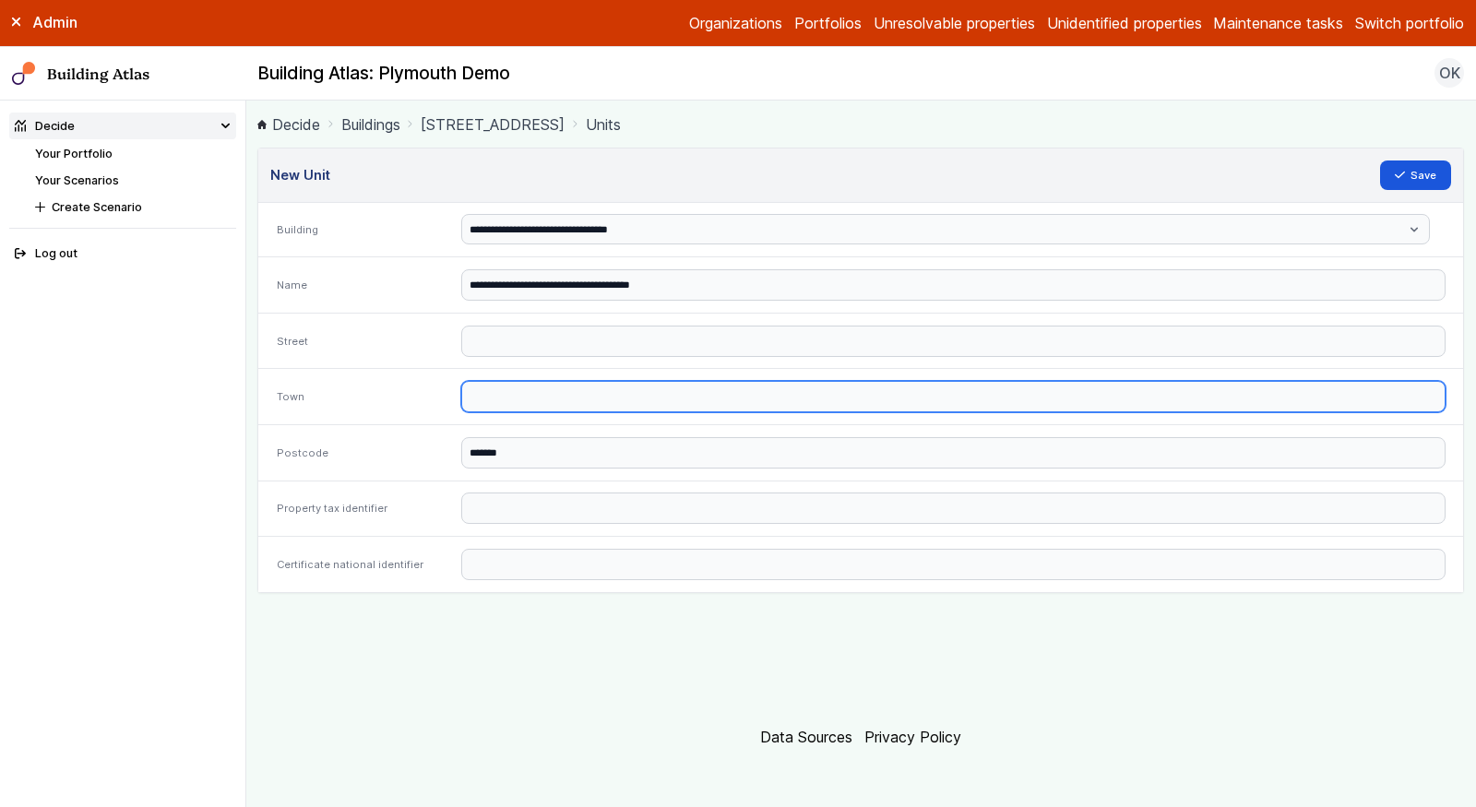
click at [560, 394] on input "text" at bounding box center [953, 396] width 984 height 31
paste input "********"
type input "********"
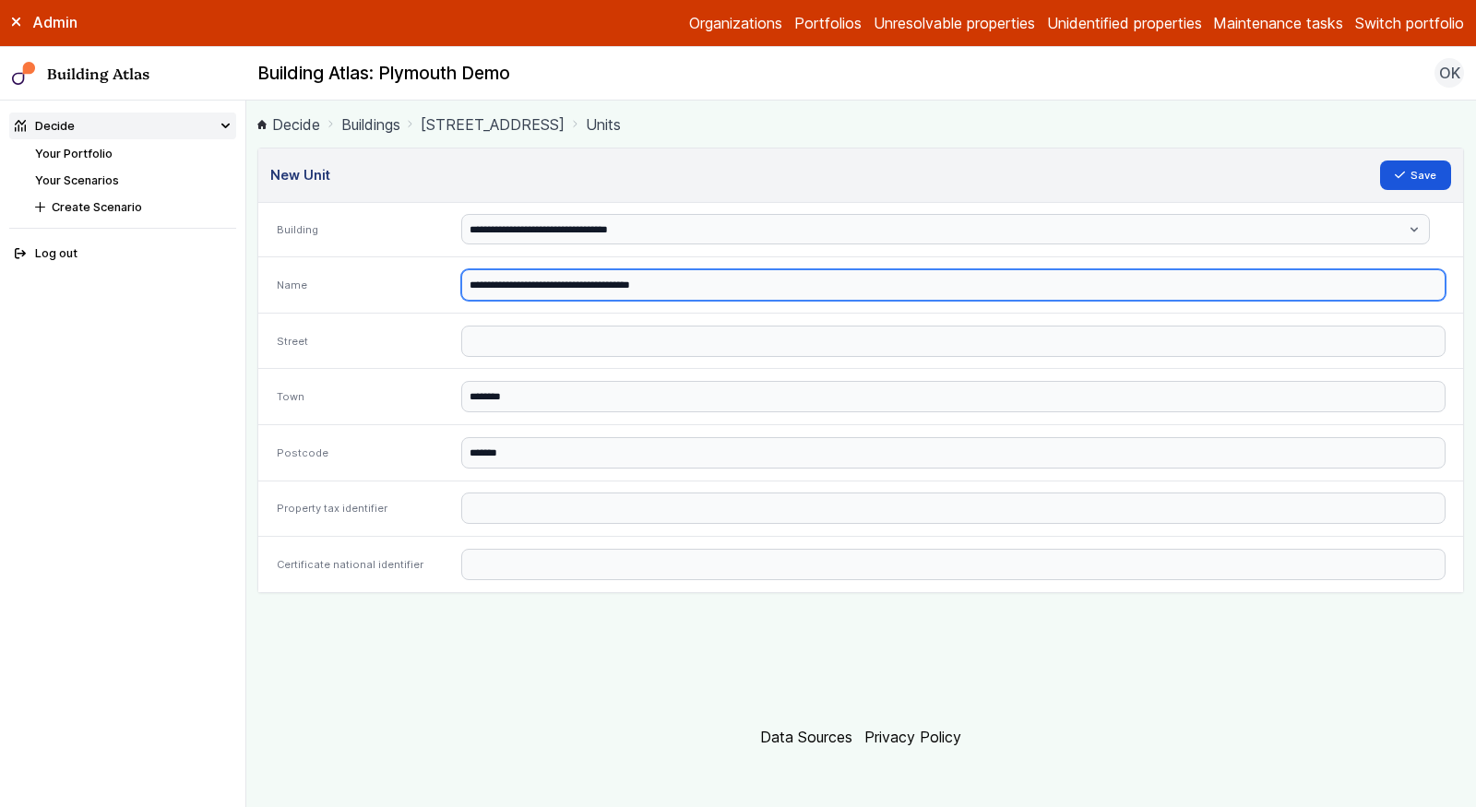
click at [607, 285] on input "**********" at bounding box center [953, 284] width 984 height 31
click at [669, 287] on input "**********" at bounding box center [953, 284] width 984 height 31
type input "**********"
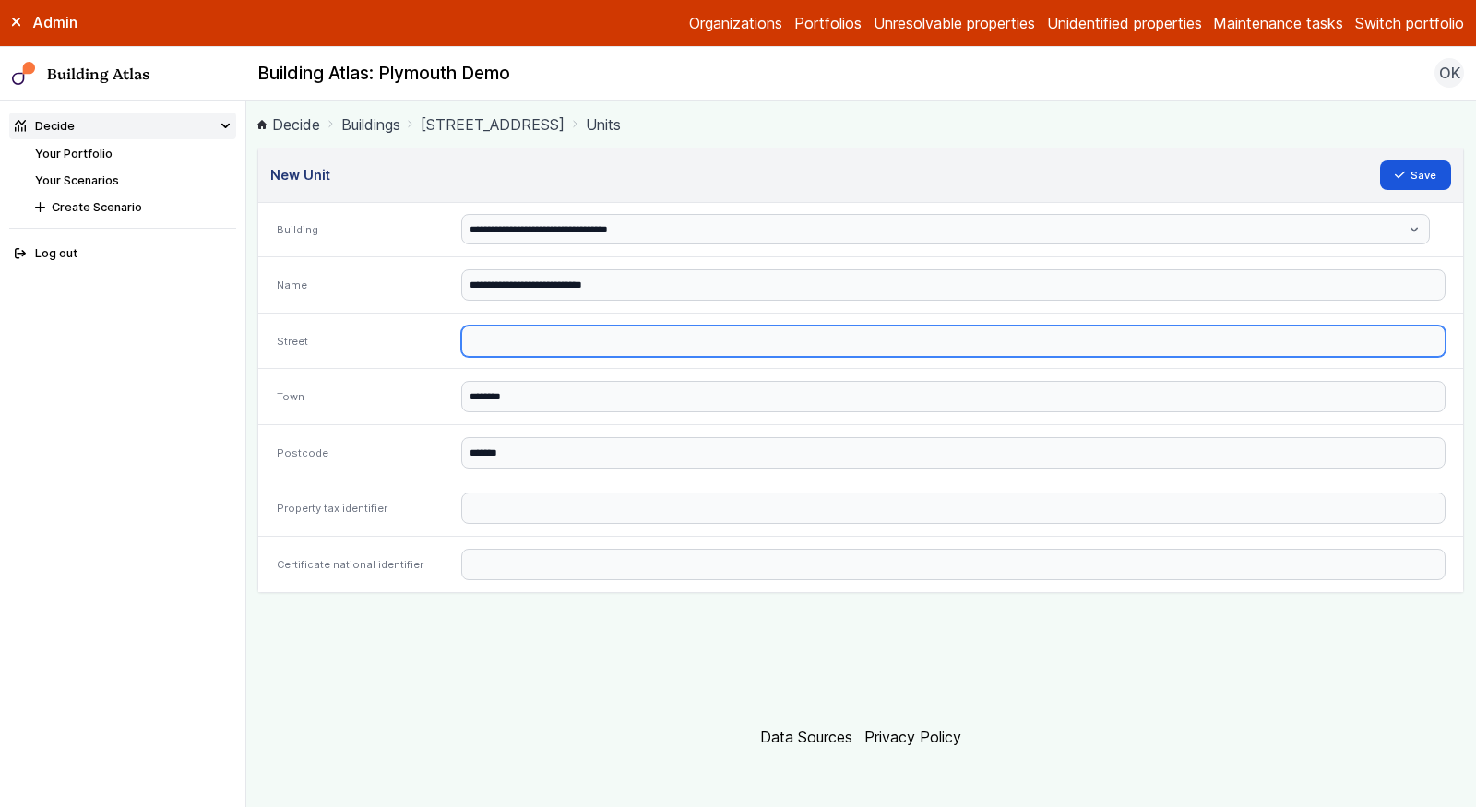
click at [578, 331] on input "text" at bounding box center [953, 341] width 984 height 31
paste input "**********"
type input "**********"
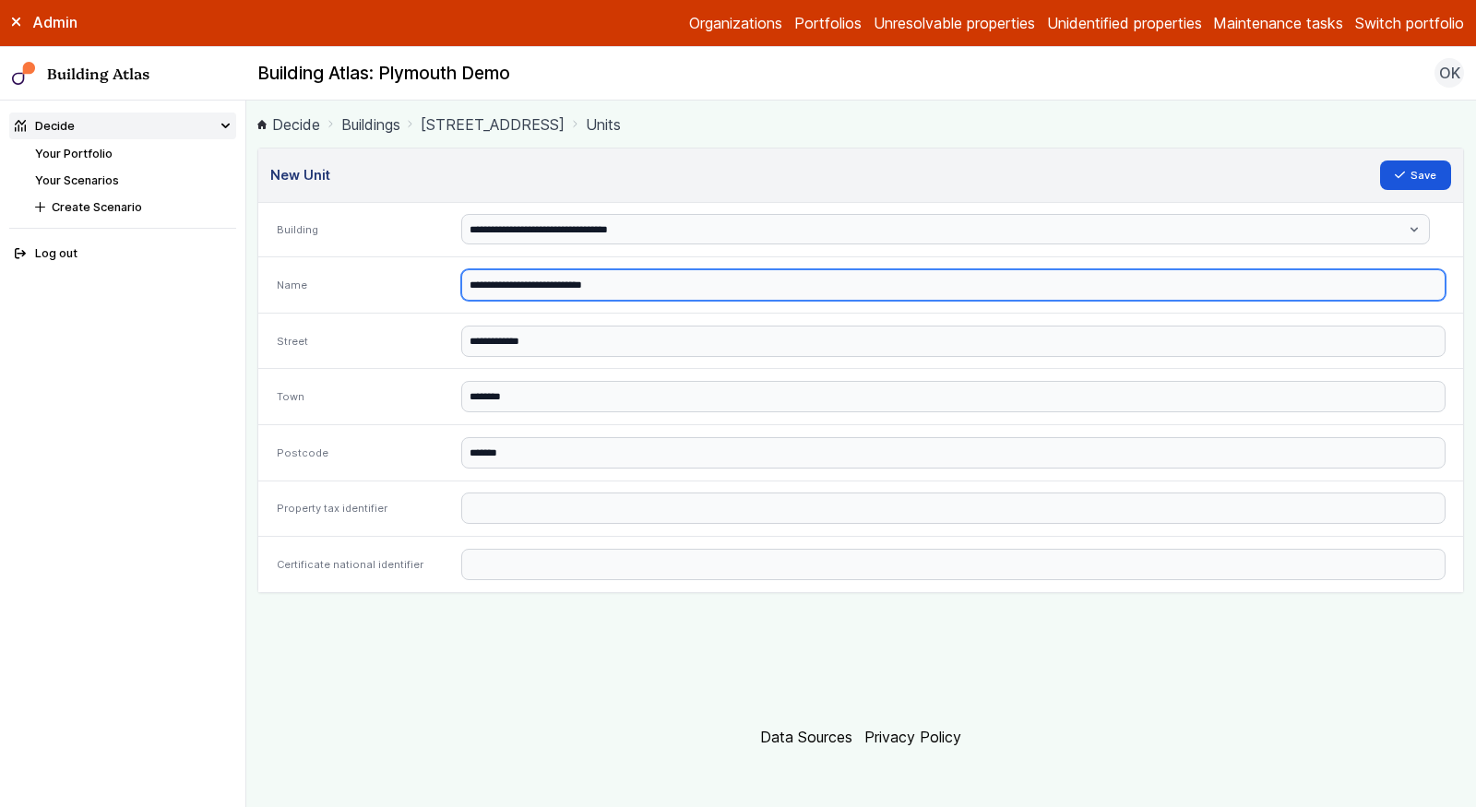
click at [638, 295] on input "**********" at bounding box center [953, 284] width 984 height 31
type input "**********"
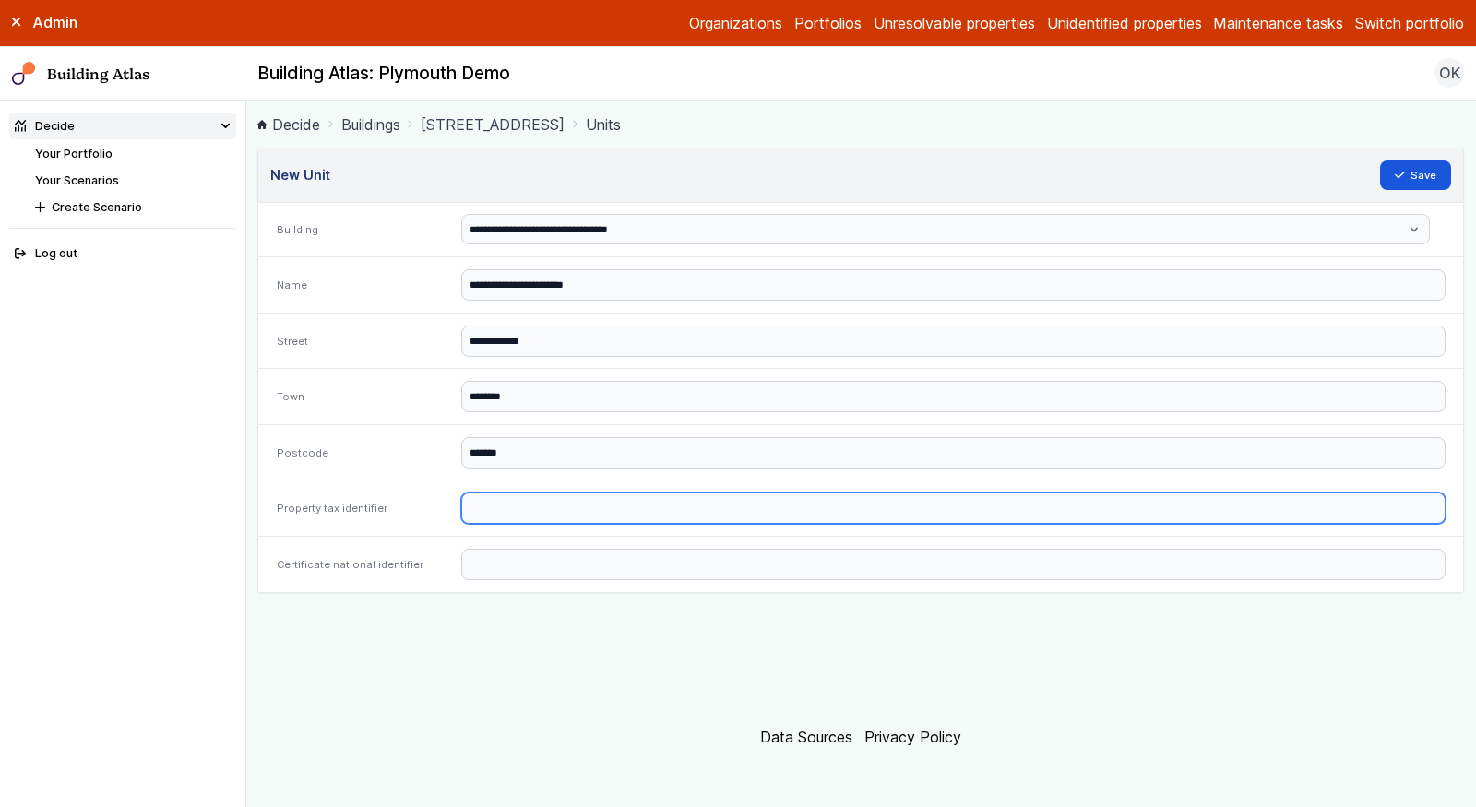
click at [507, 499] on input "text" at bounding box center [953, 508] width 984 height 31
paste input "**********"
type input "**********"
click at [1380, 161] on button "Save" at bounding box center [1416, 176] width 72 height 30
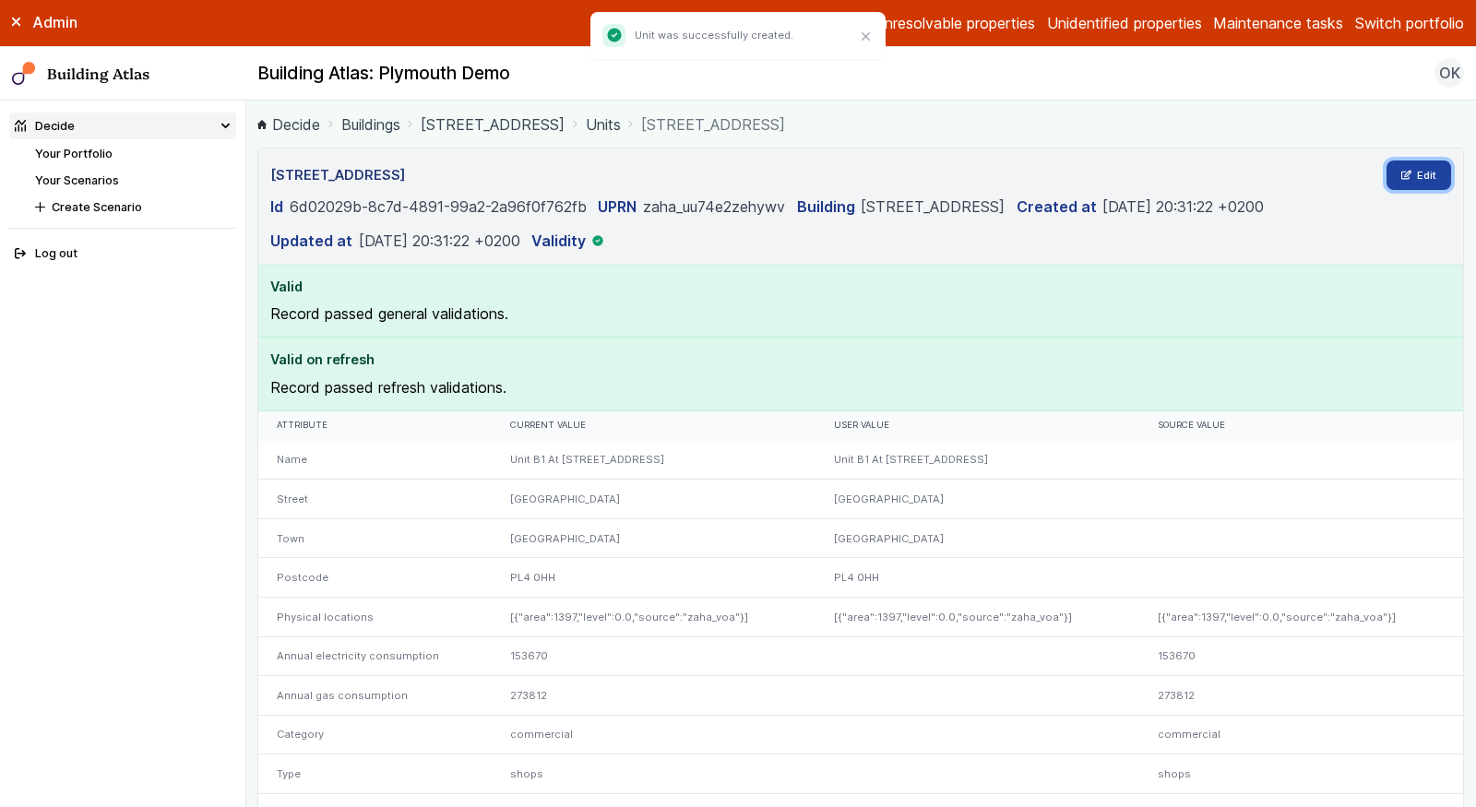
click at [1421, 177] on link "Edit" at bounding box center [1419, 176] width 65 height 30
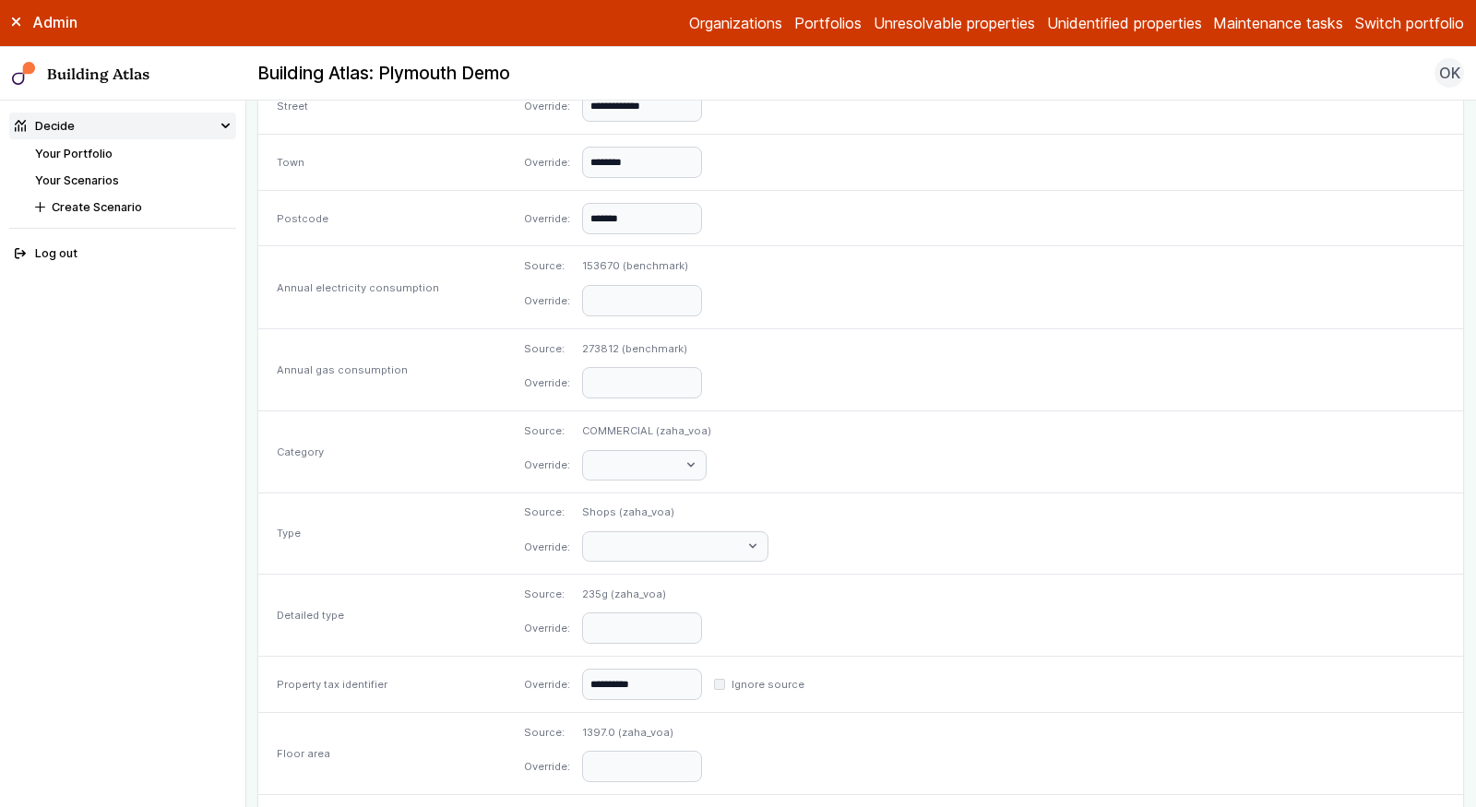
scroll to position [647, 0]
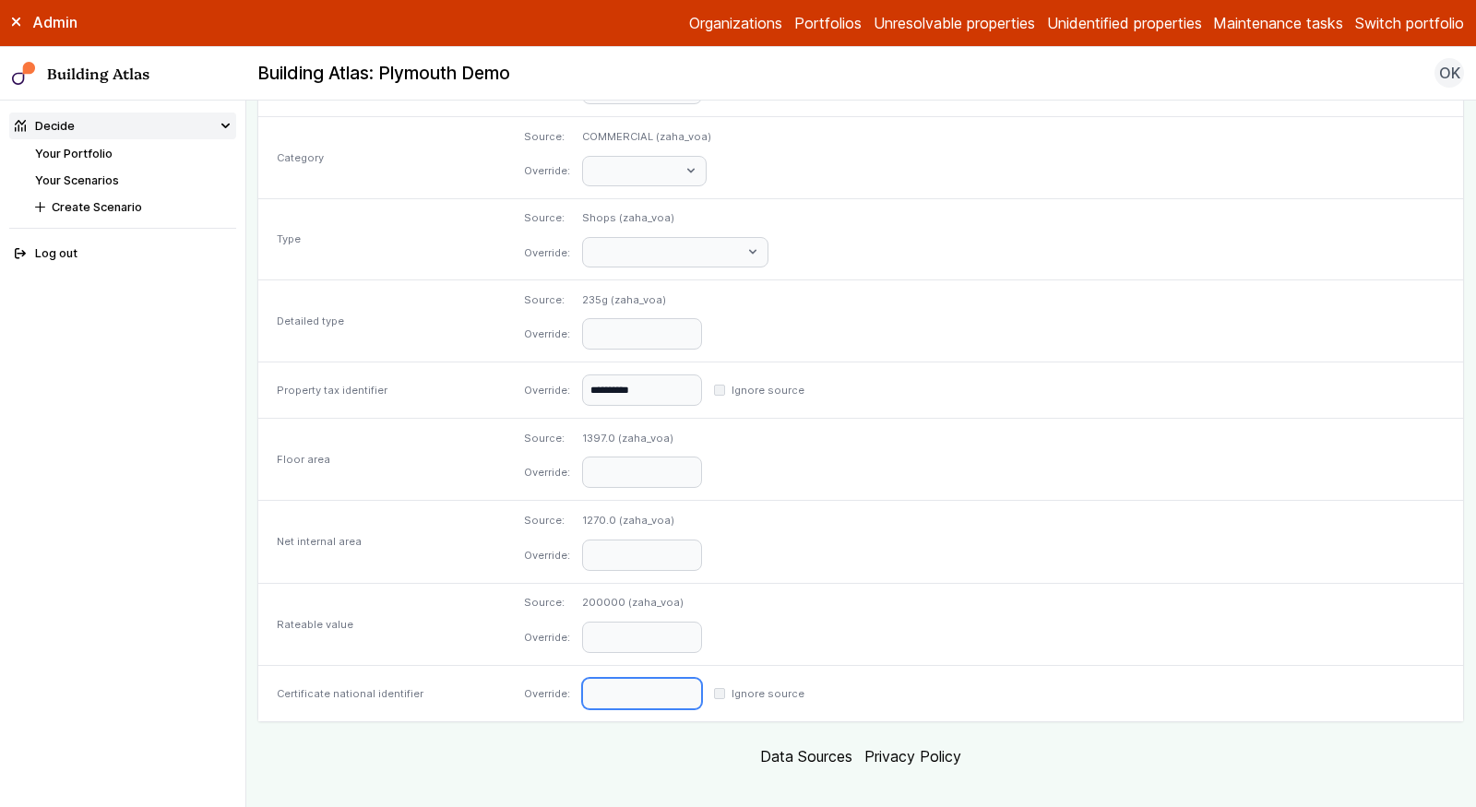
click at [702, 678] on input "text" at bounding box center [642, 693] width 120 height 31
paste input "**********"
type input "**********"
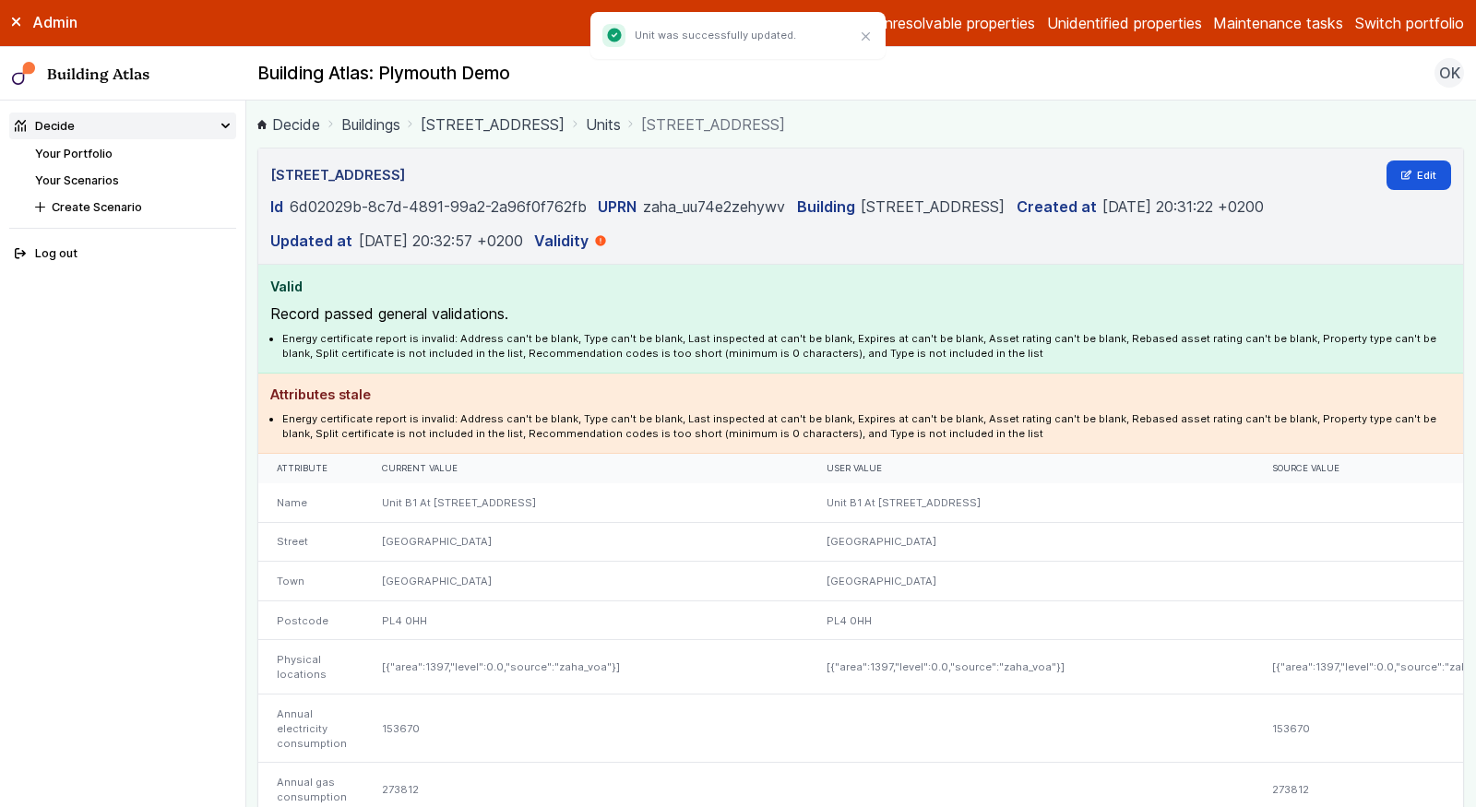
click at [516, 123] on link "[STREET_ADDRESS]" at bounding box center [493, 124] width 144 height 22
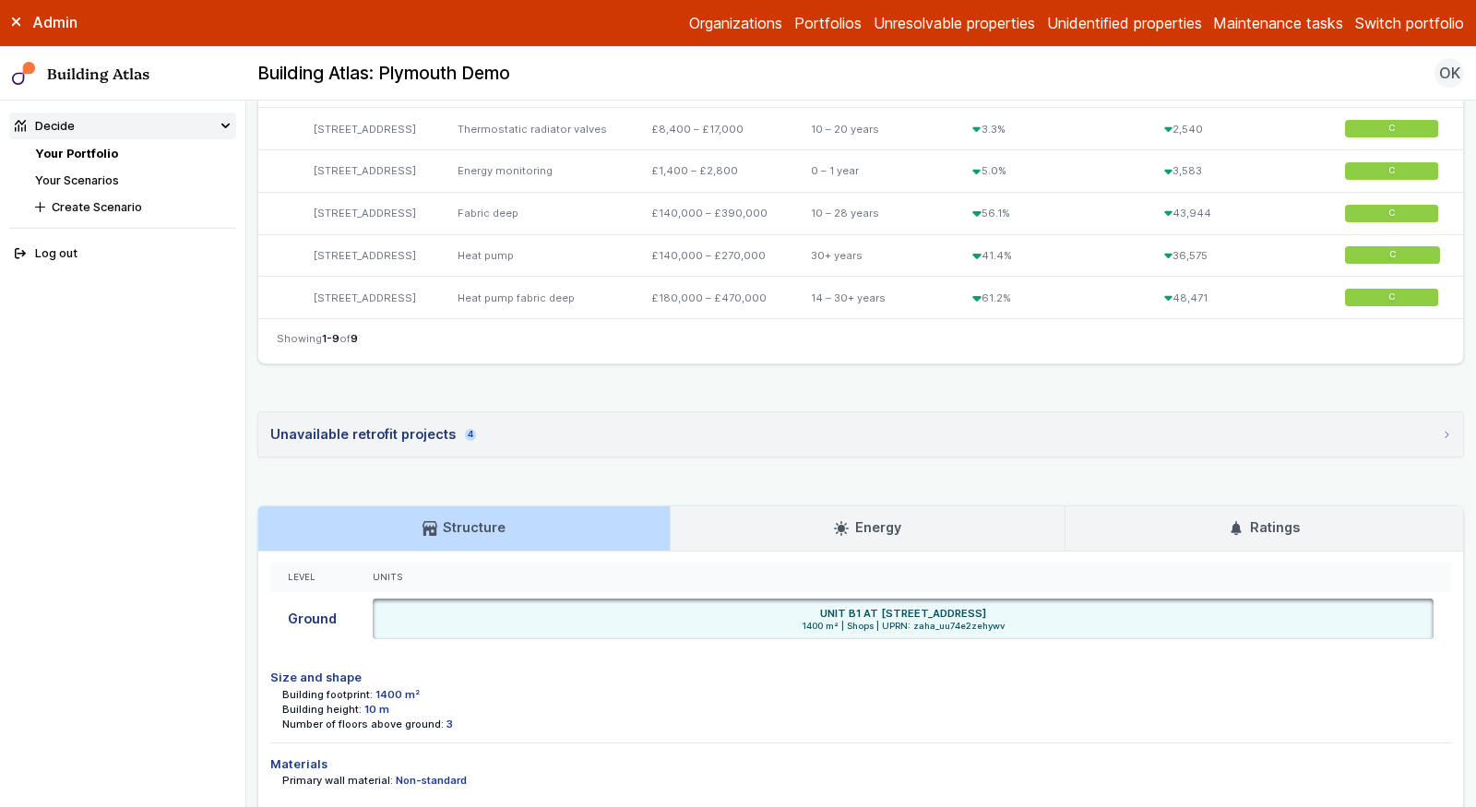
scroll to position [851, 0]
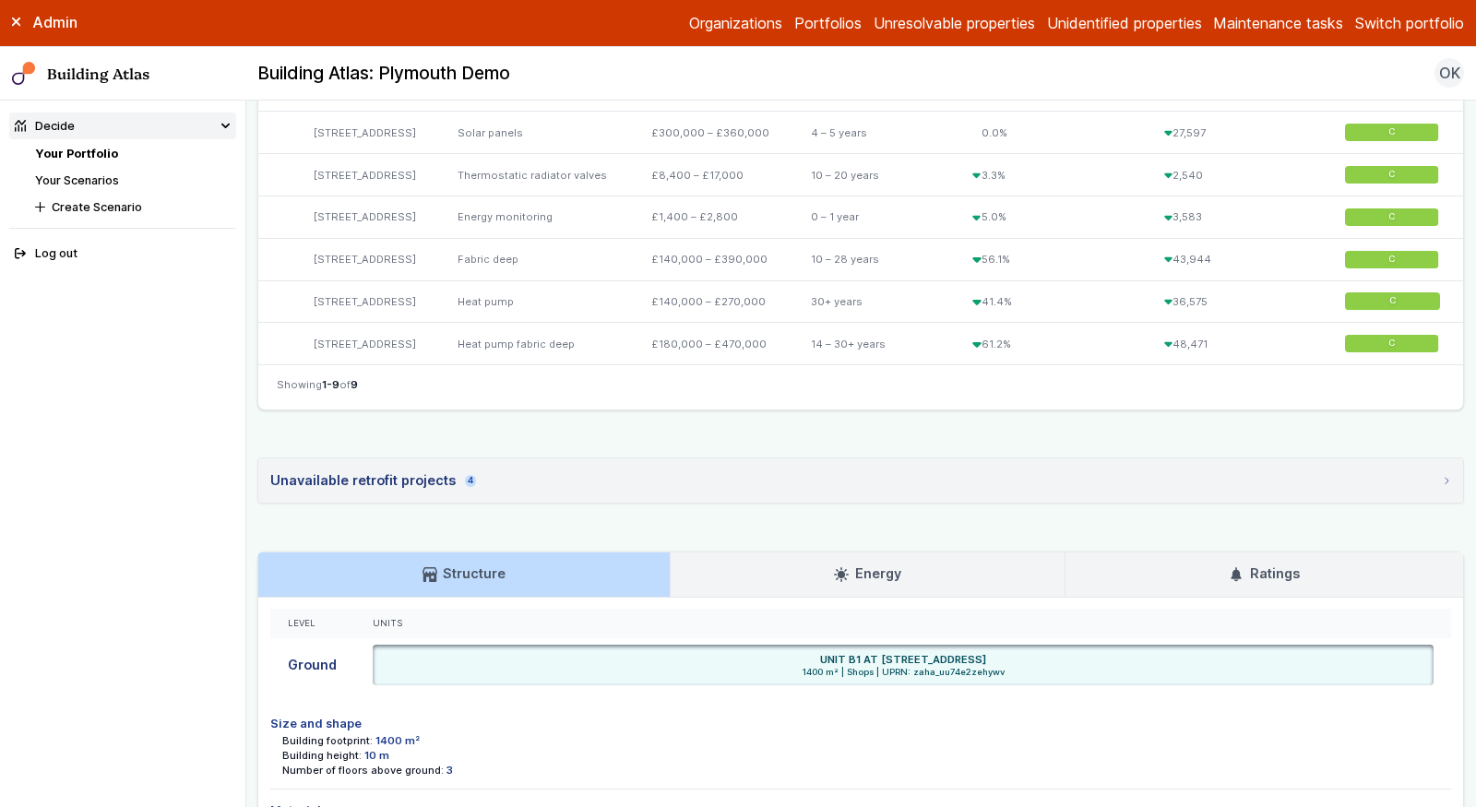
click at [86, 149] on link "Your Portfolio" at bounding box center [76, 154] width 83 height 14
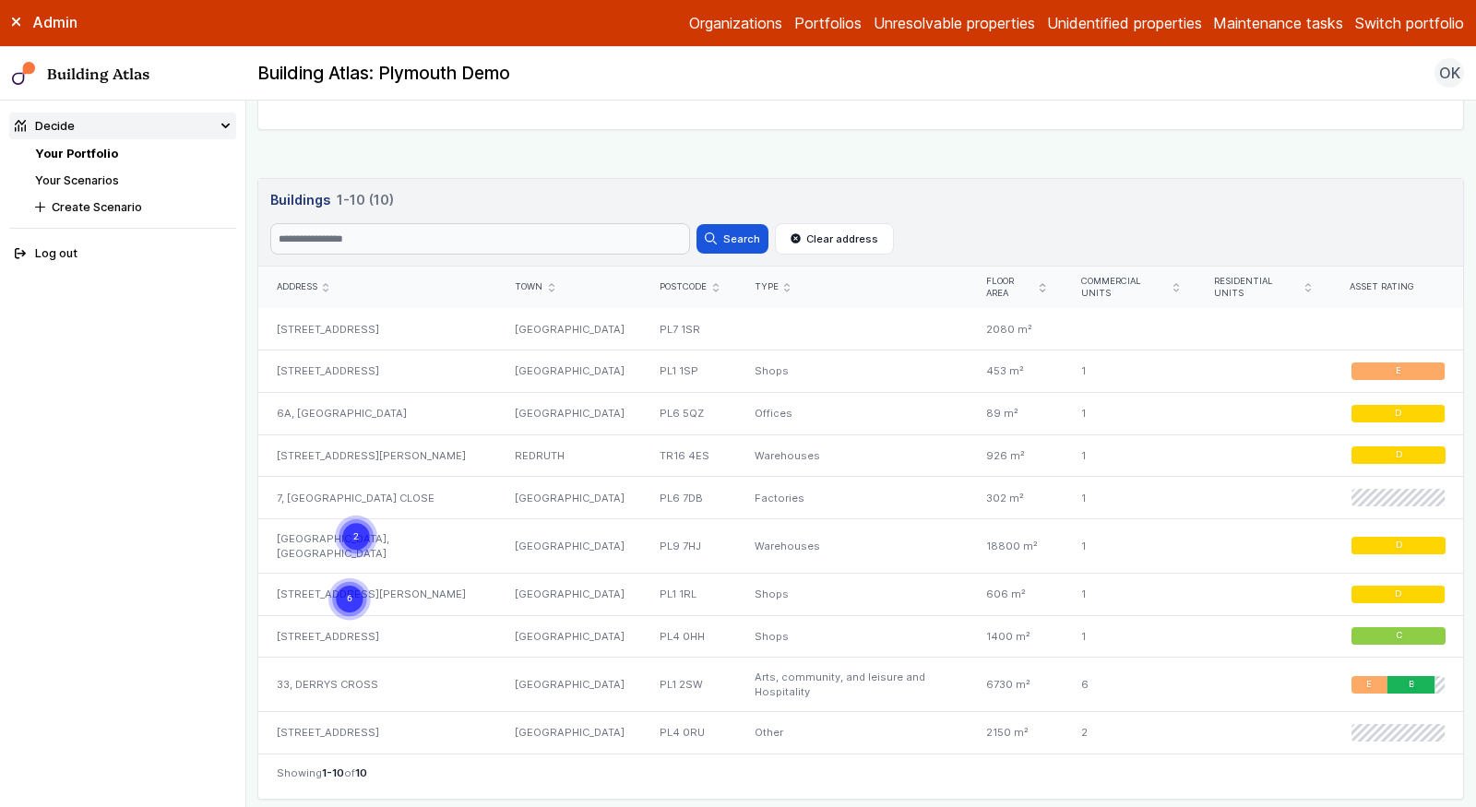
scroll to position [837, 0]
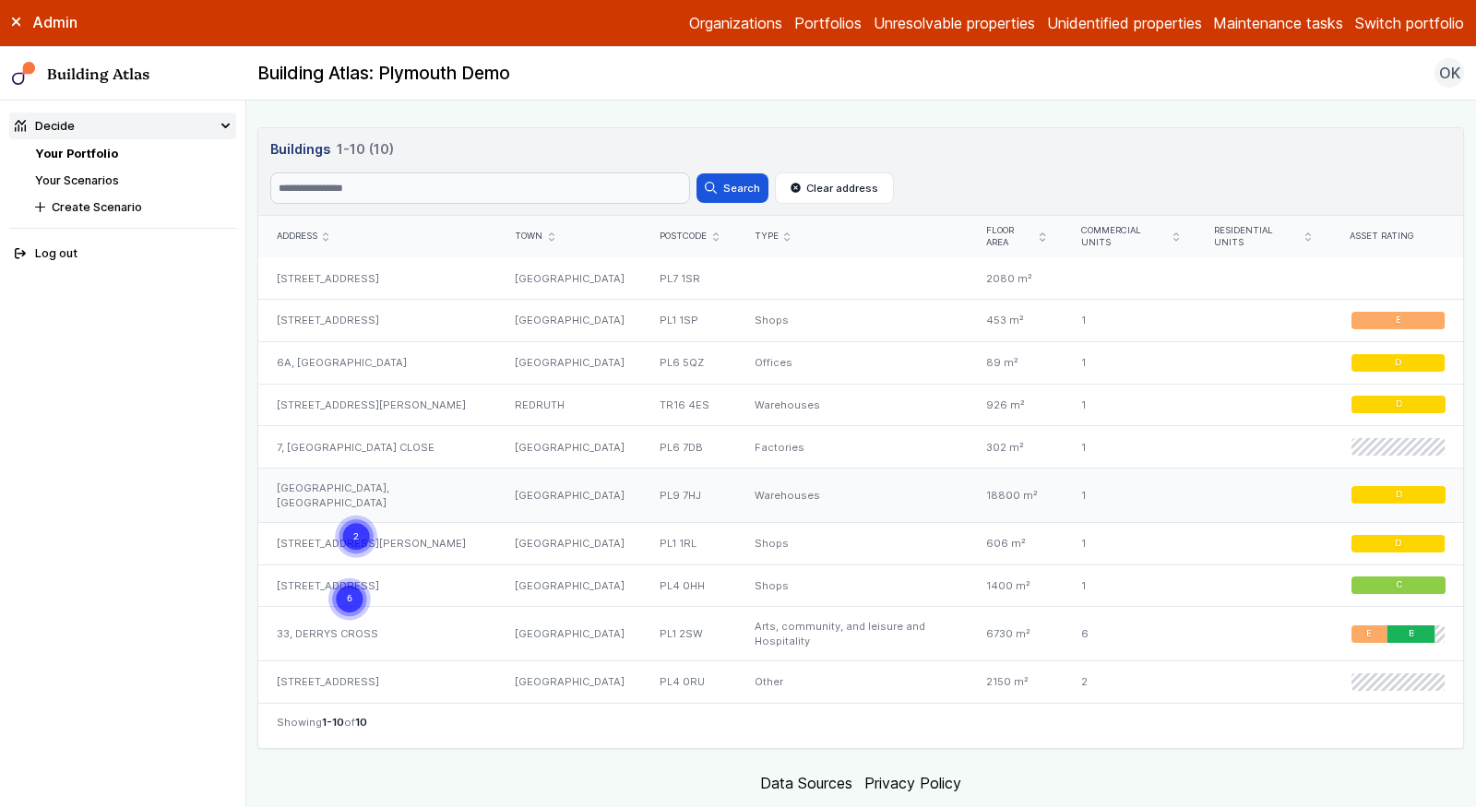
click at [408, 472] on div "[GEOGRAPHIC_DATA], [GEOGRAPHIC_DATA]" at bounding box center [377, 496] width 238 height 54
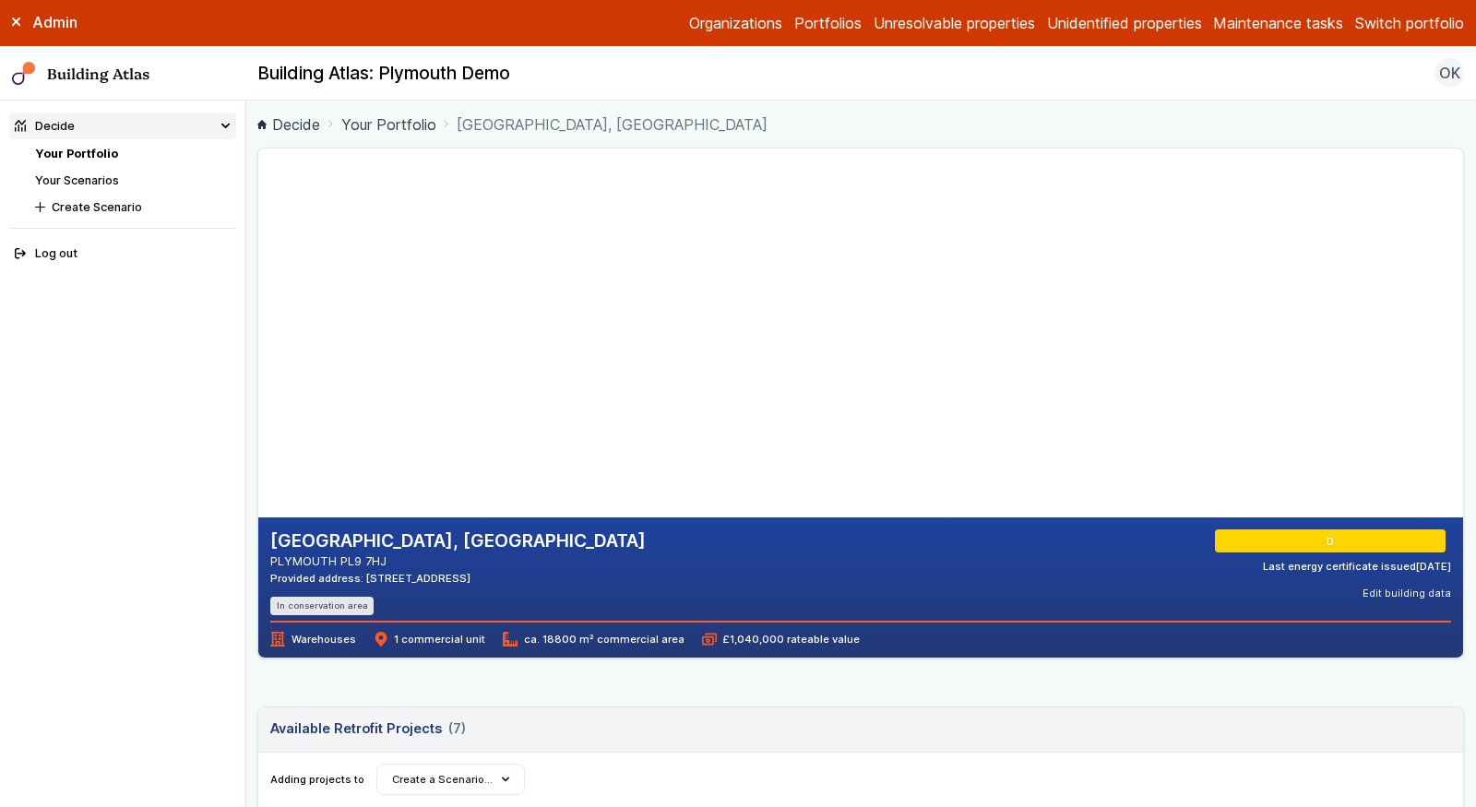
drag, startPoint x: 411, startPoint y: 561, endPoint x: 259, endPoint y: 542, distance: 152.5
click at [259, 542] on div "[GEOGRAPHIC_DATA], [GEOGRAPHIC_DATA] PLYMOUTH PL9 7HJ Provided address: [STREET…" at bounding box center [860, 588] width 1205 height 140
copy div "[STREET_ADDRESS]"
click at [504, 597] on ul "In conservation area" at bounding box center [457, 606] width 375 height 18
drag, startPoint x: 401, startPoint y: 555, endPoint x: 265, endPoint y: 532, distance: 138.5
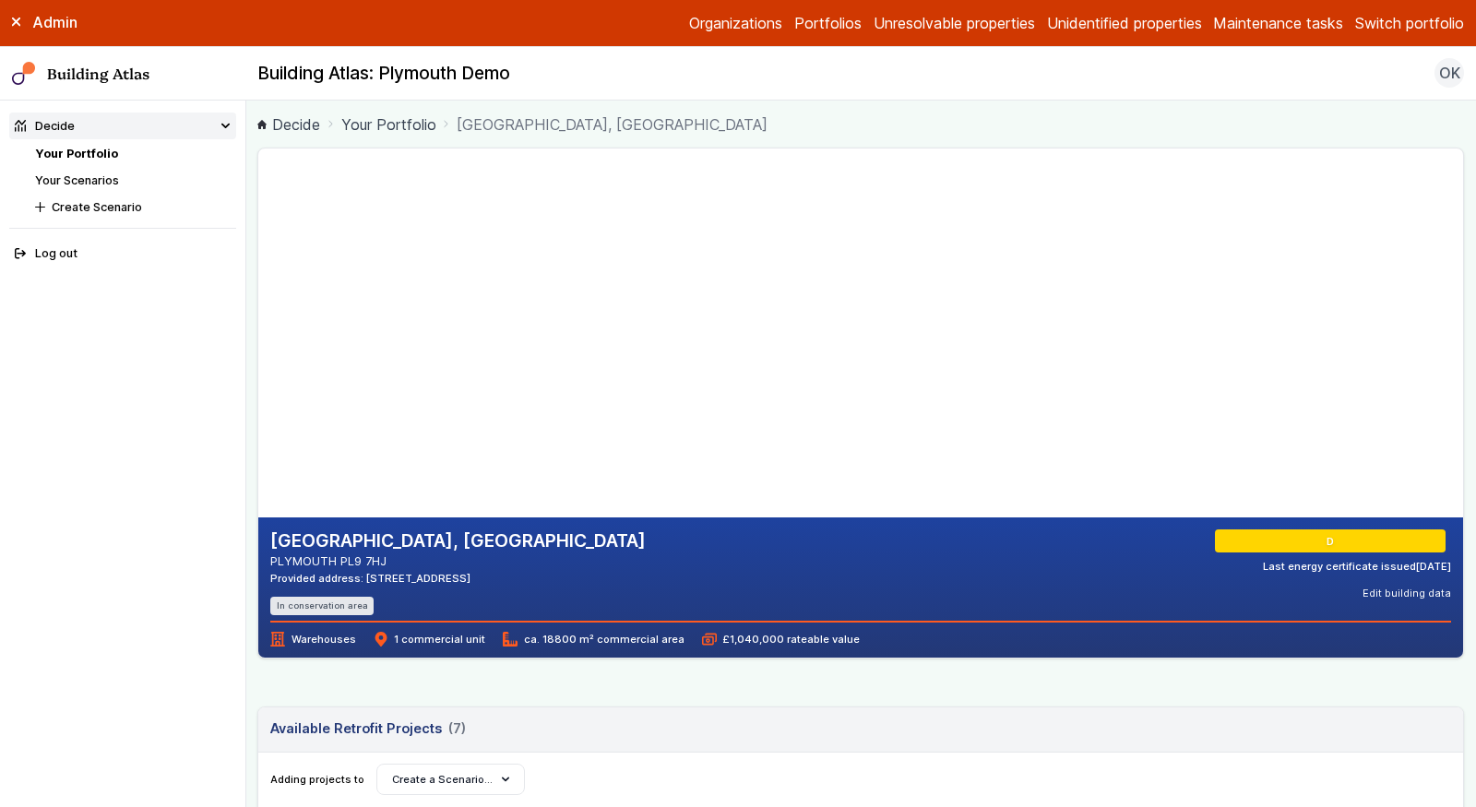
click at [264, 531] on div "[GEOGRAPHIC_DATA], [GEOGRAPHIC_DATA] PLYMOUTH PL9 7HJ Provided address: [STREET…" at bounding box center [860, 588] width 1205 height 140
copy div "[STREET_ADDRESS]"
click at [768, 615] on div "[GEOGRAPHIC_DATA], [GEOGRAPHIC_DATA] PLYMOUTH PL9 7HJ Provided address: [STREET…" at bounding box center [860, 588] width 1205 height 140
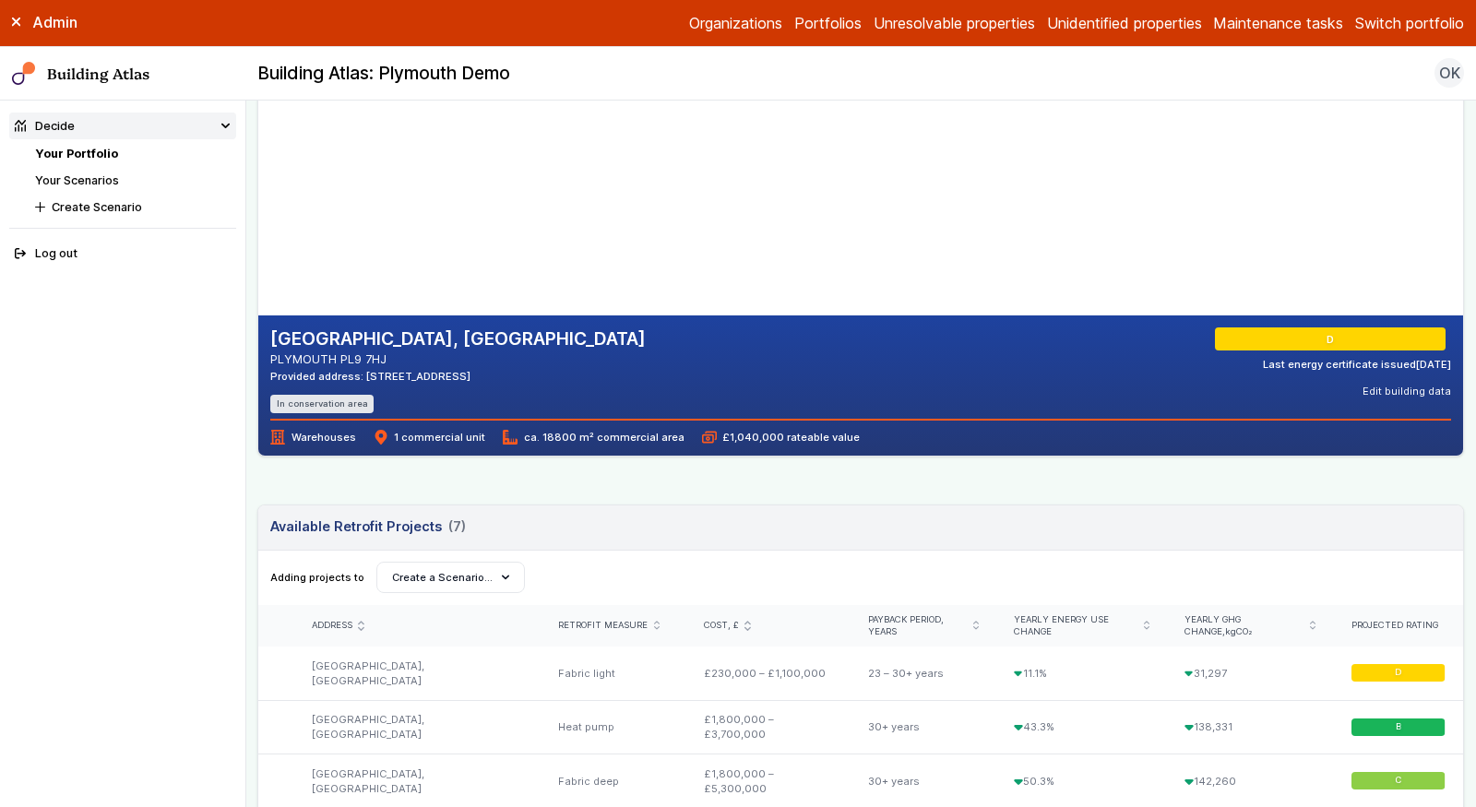
scroll to position [143, 0]
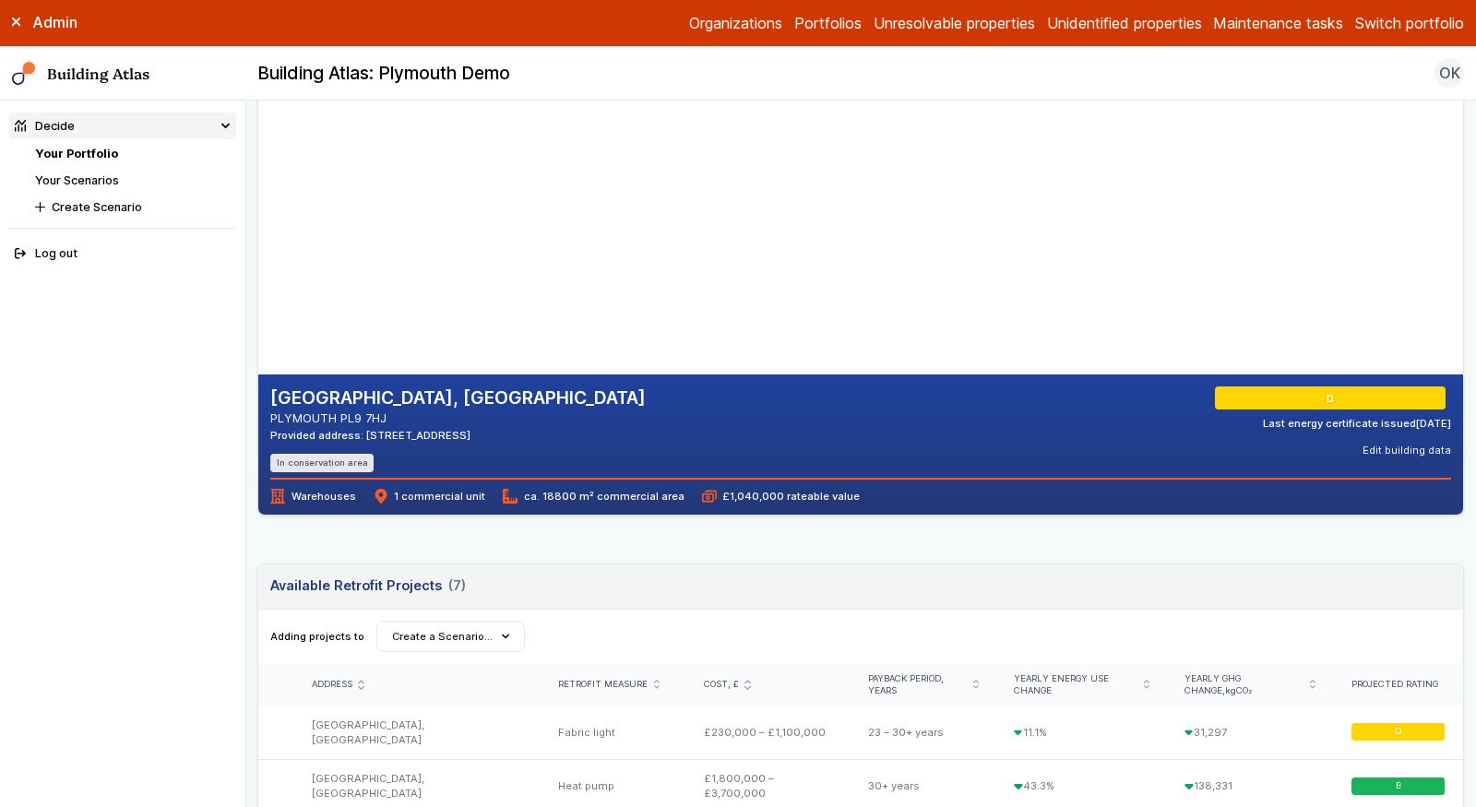
drag, startPoint x: 499, startPoint y: 429, endPoint x: 453, endPoint y: 434, distance: 46.4
click at [453, 434] on div "Provided address: Breakwater Road, PL9 7HJ" at bounding box center [457, 435] width 375 height 15
copy div "PL9 7HJ"
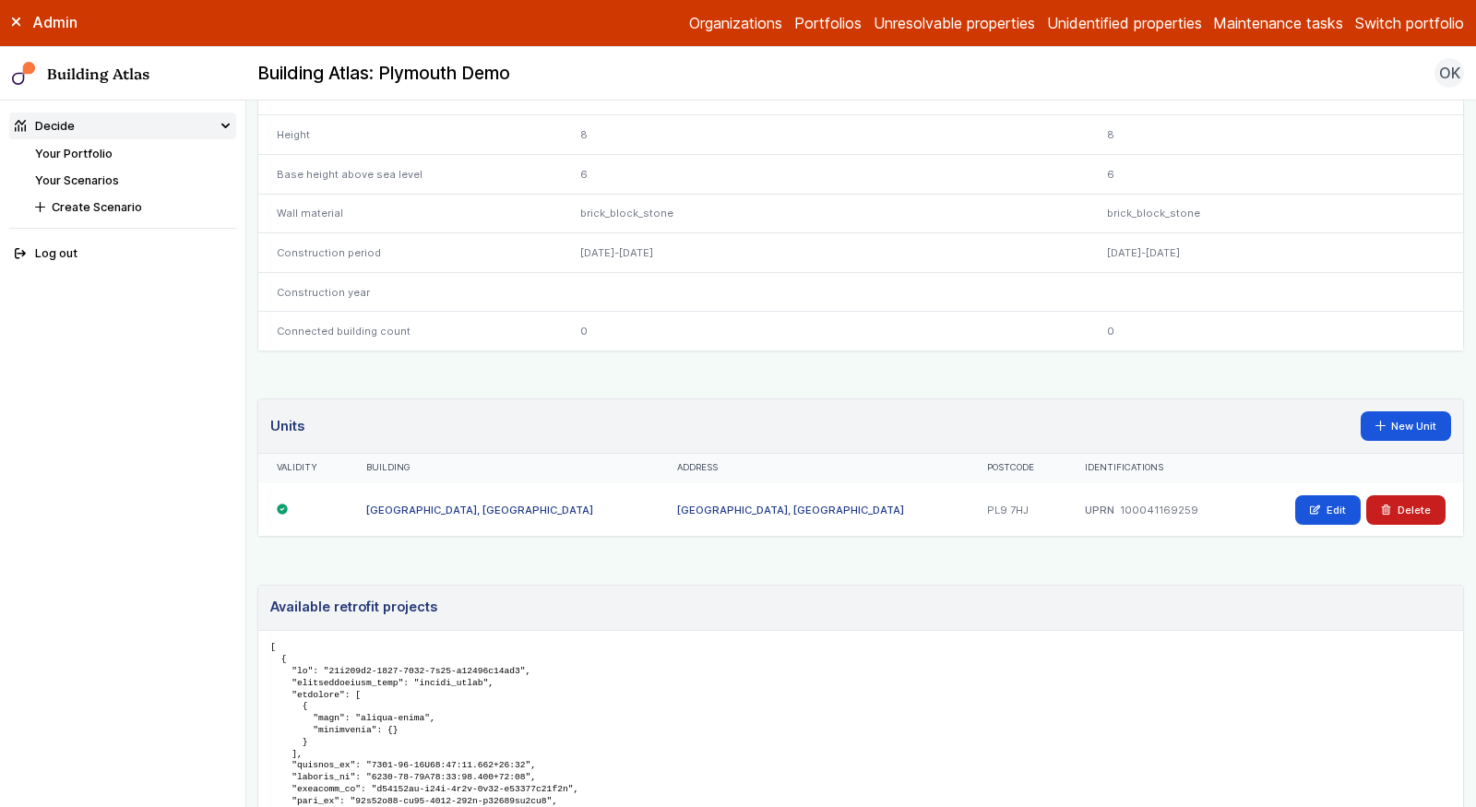
scroll to position [837, 0]
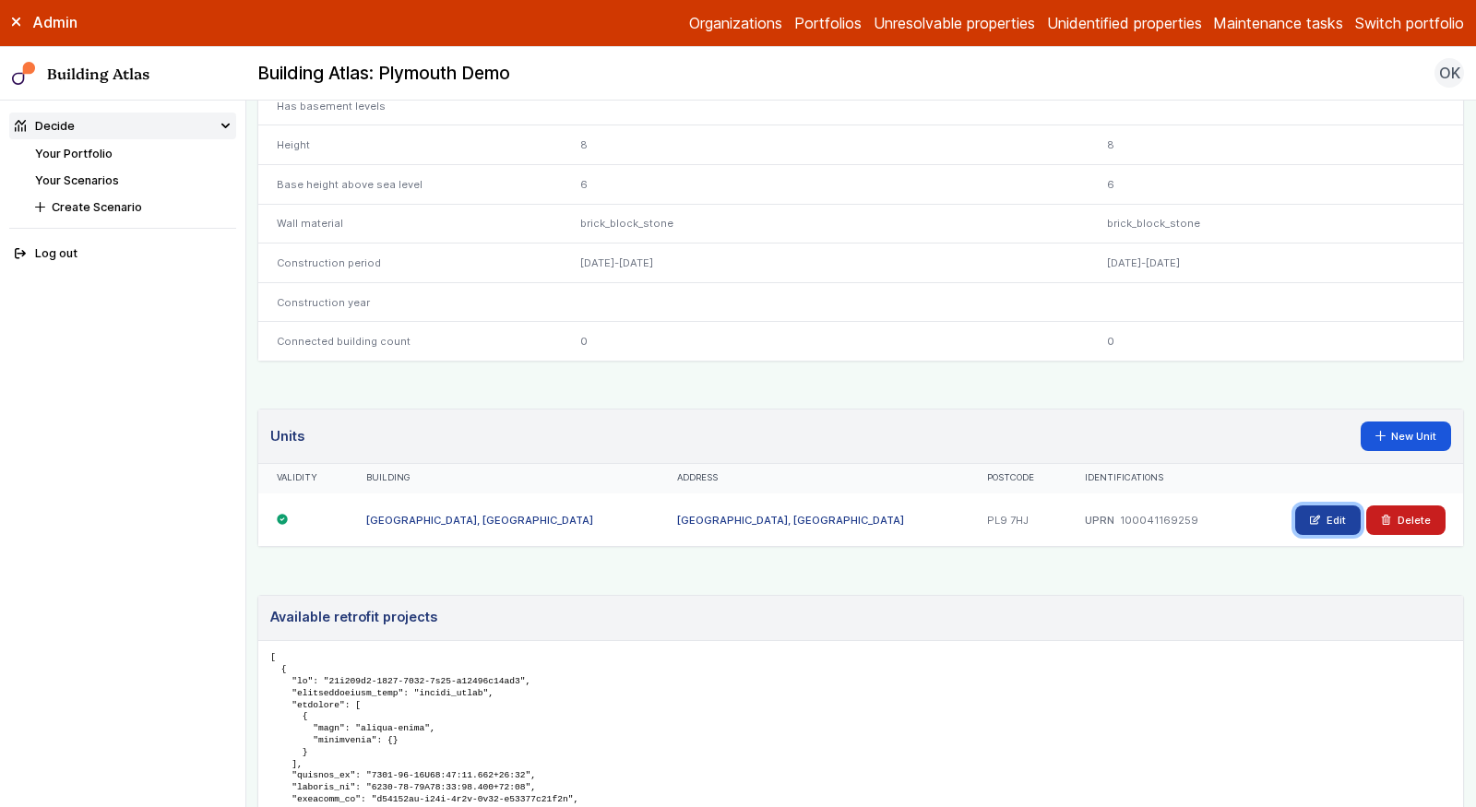
click at [1324, 518] on link "Edit" at bounding box center [1327, 521] width 65 height 30
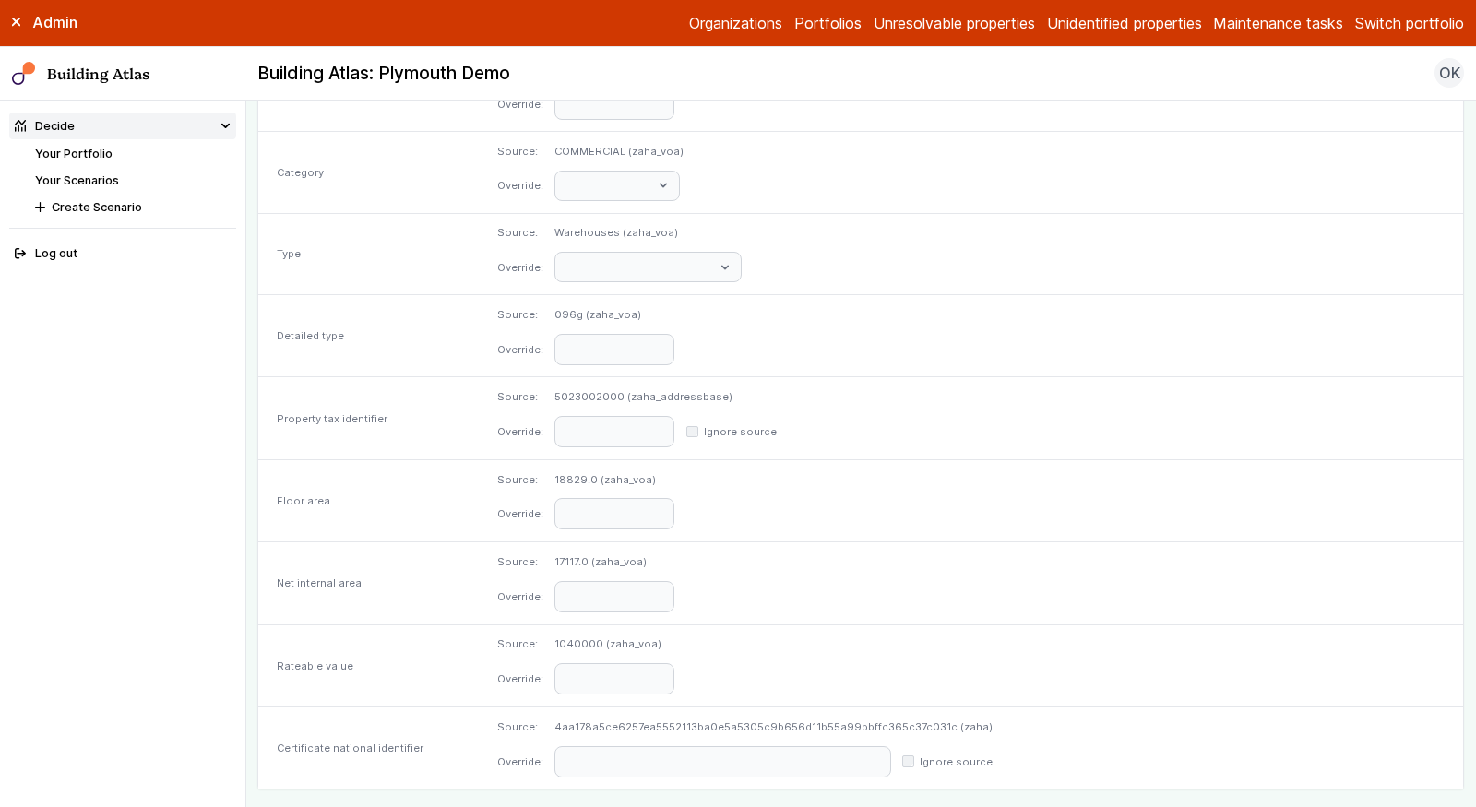
scroll to position [805, 0]
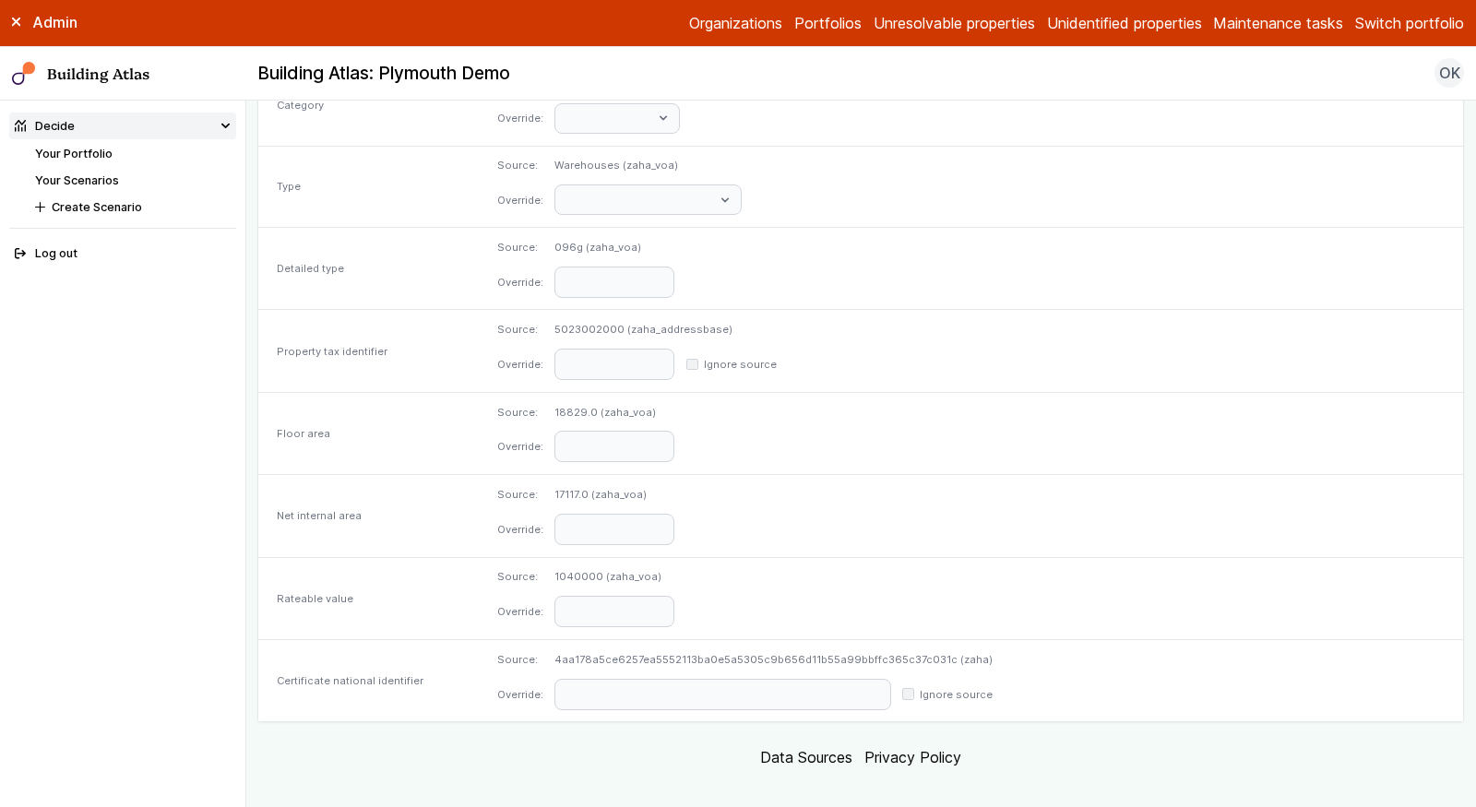
click at [773, 652] on dd "4aa178a5ce6257ea5552113ba0e5a5305c9b656d11b55a99bbffc365c37c031c (zaha)" at bounding box center [773, 659] width 438 height 15
copy dd "4aa178a5ce6257ea5552113ba0e5a5305c9b656d11b55a99bbffc365c37c031c"
click at [373, 68] on h2 "Building Atlas: Plymouth Demo" at bounding box center [383, 74] width 253 height 24
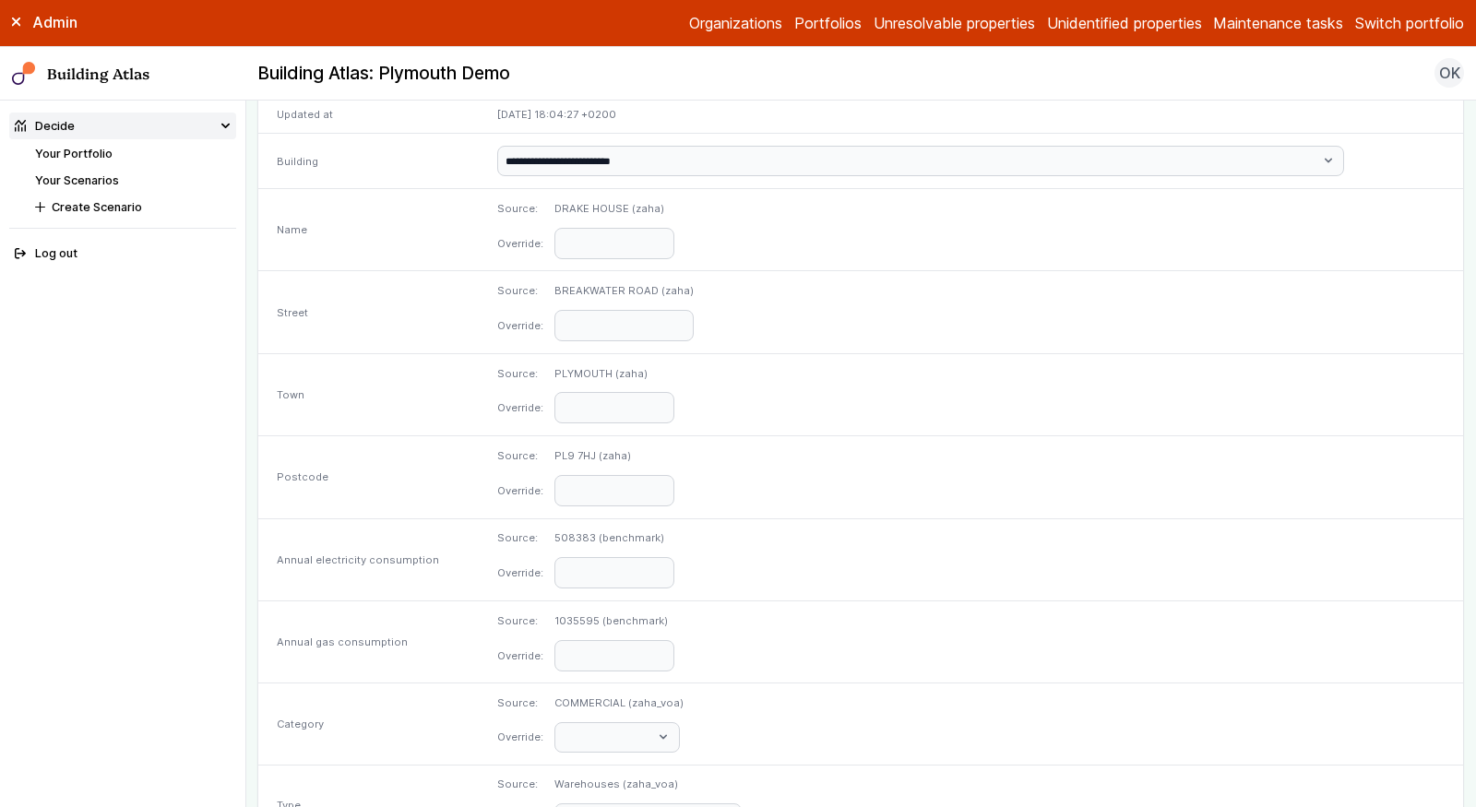
scroll to position [0, 0]
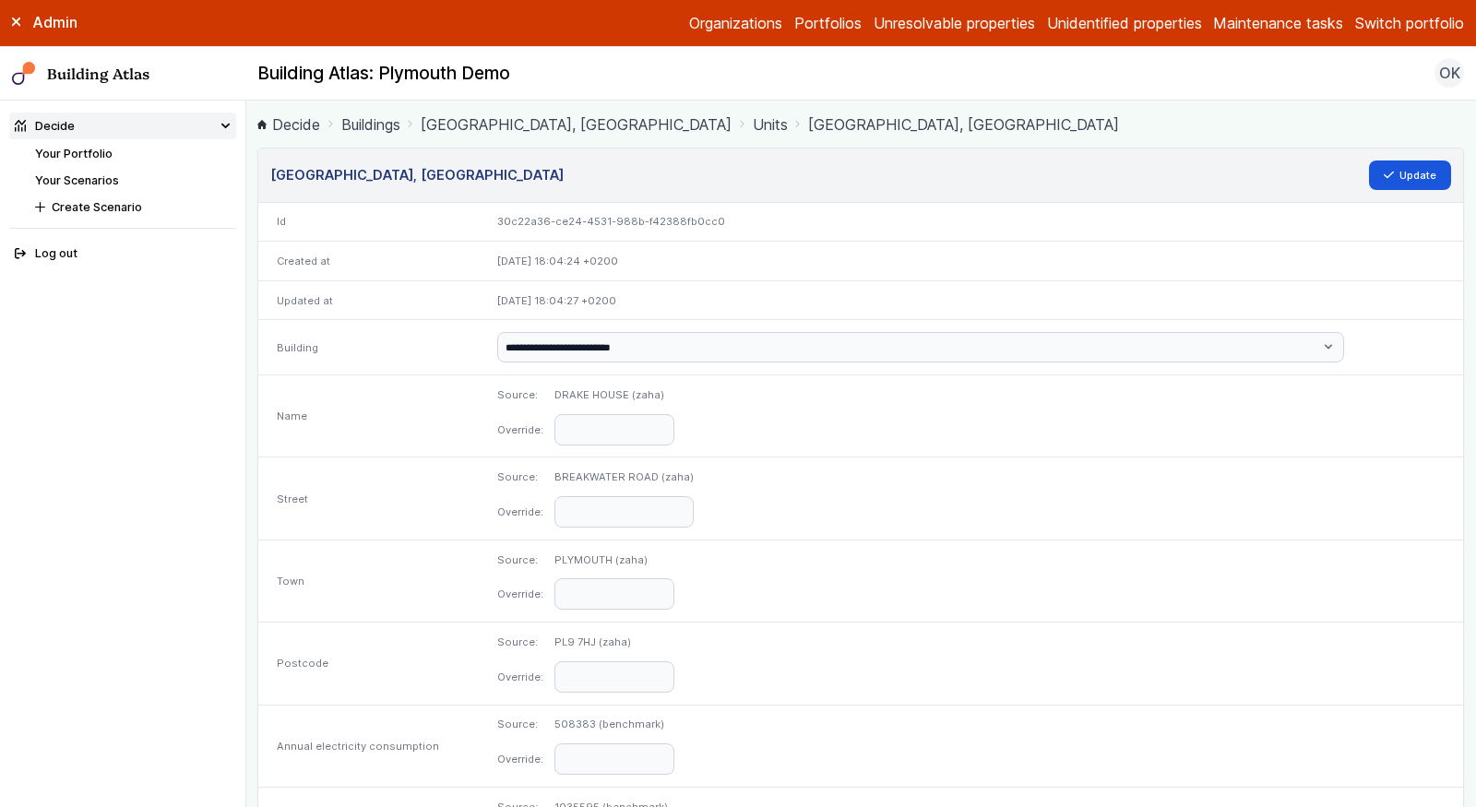
click at [541, 124] on link "[GEOGRAPHIC_DATA], [GEOGRAPHIC_DATA]" at bounding box center [576, 124] width 311 height 22
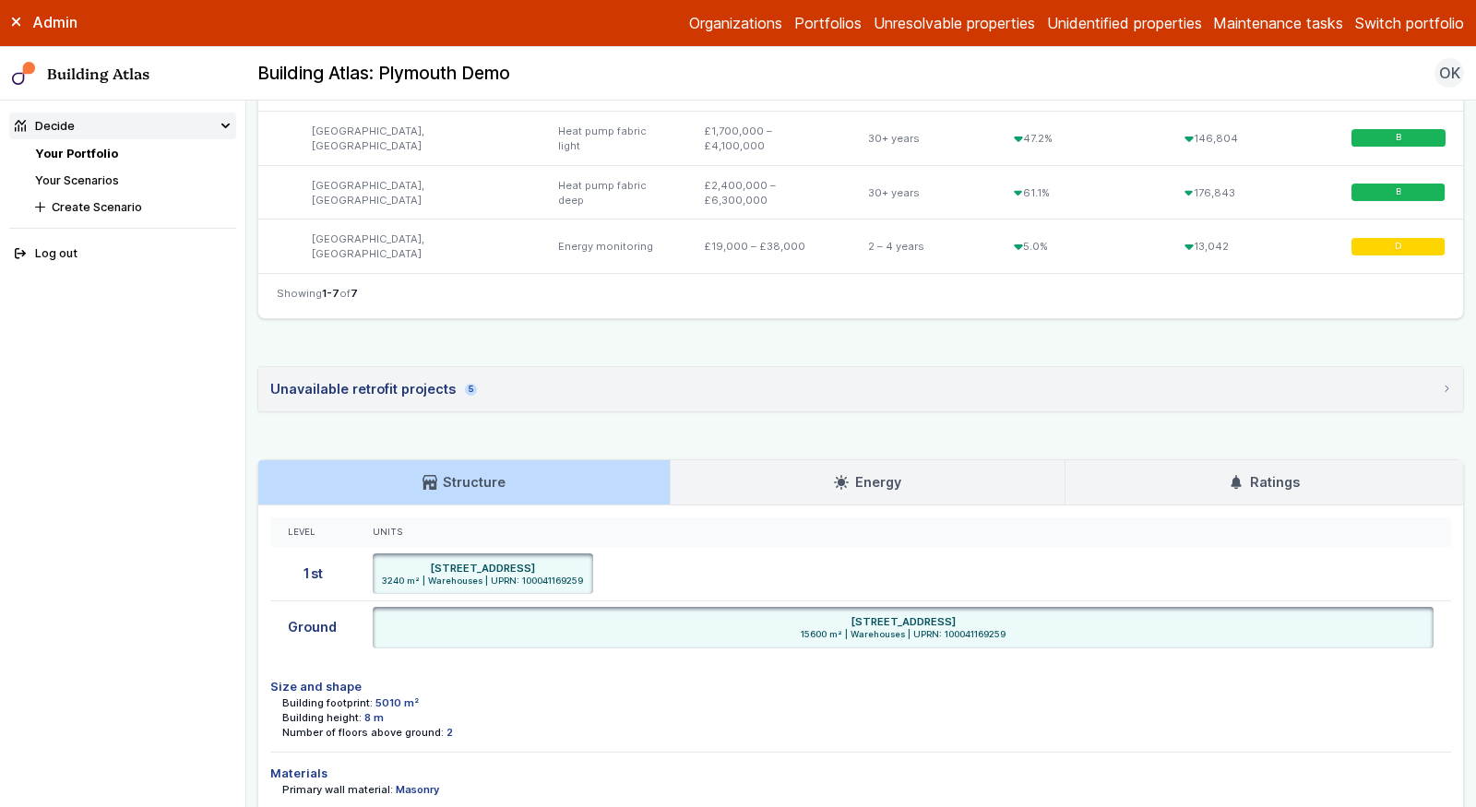
scroll to position [955, 0]
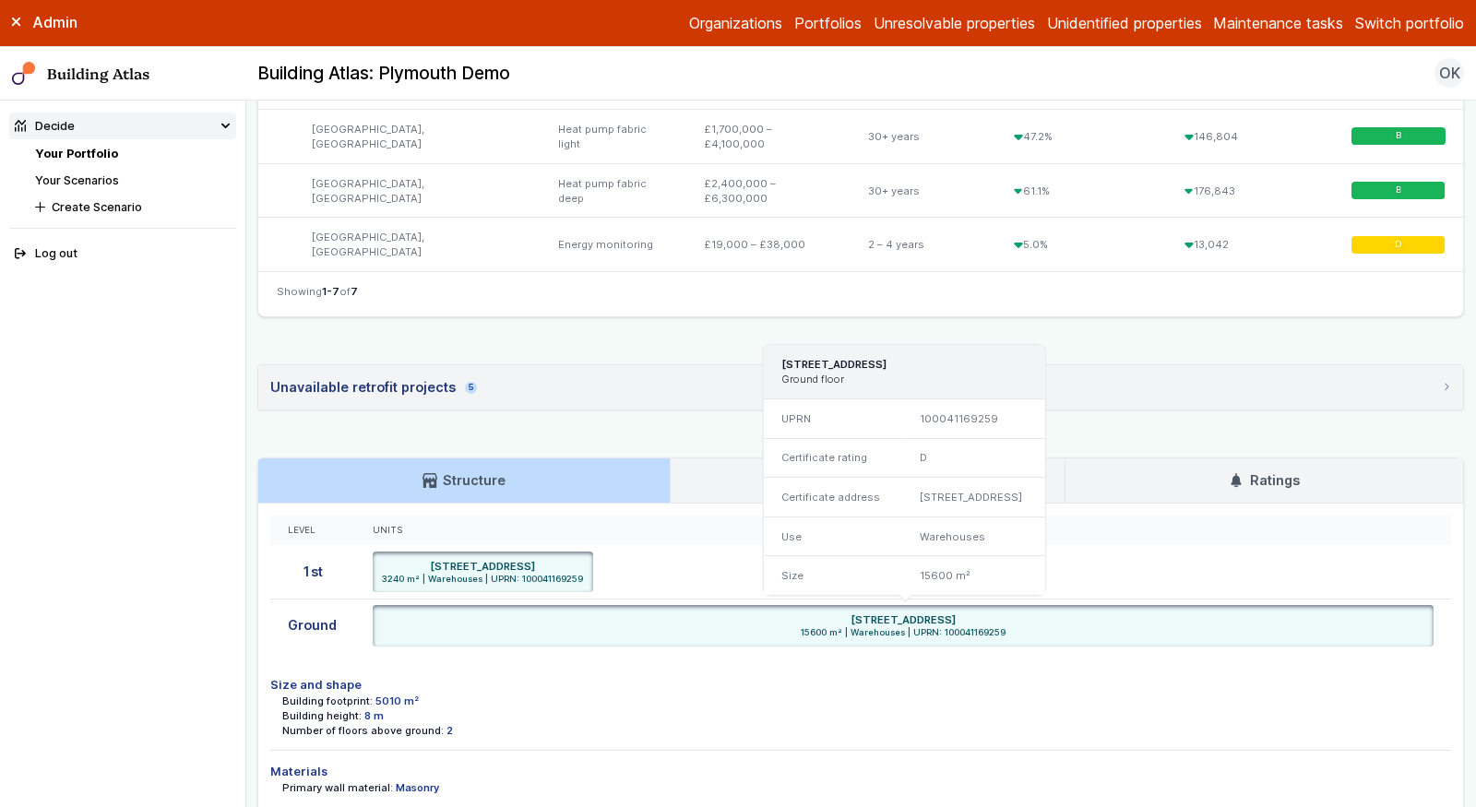
drag, startPoint x: 892, startPoint y: 234, endPoint x: 850, endPoint y: 237, distance: 42.5
click at [850, 357] on h3 "[STREET_ADDRESS]" at bounding box center [904, 364] width 246 height 15
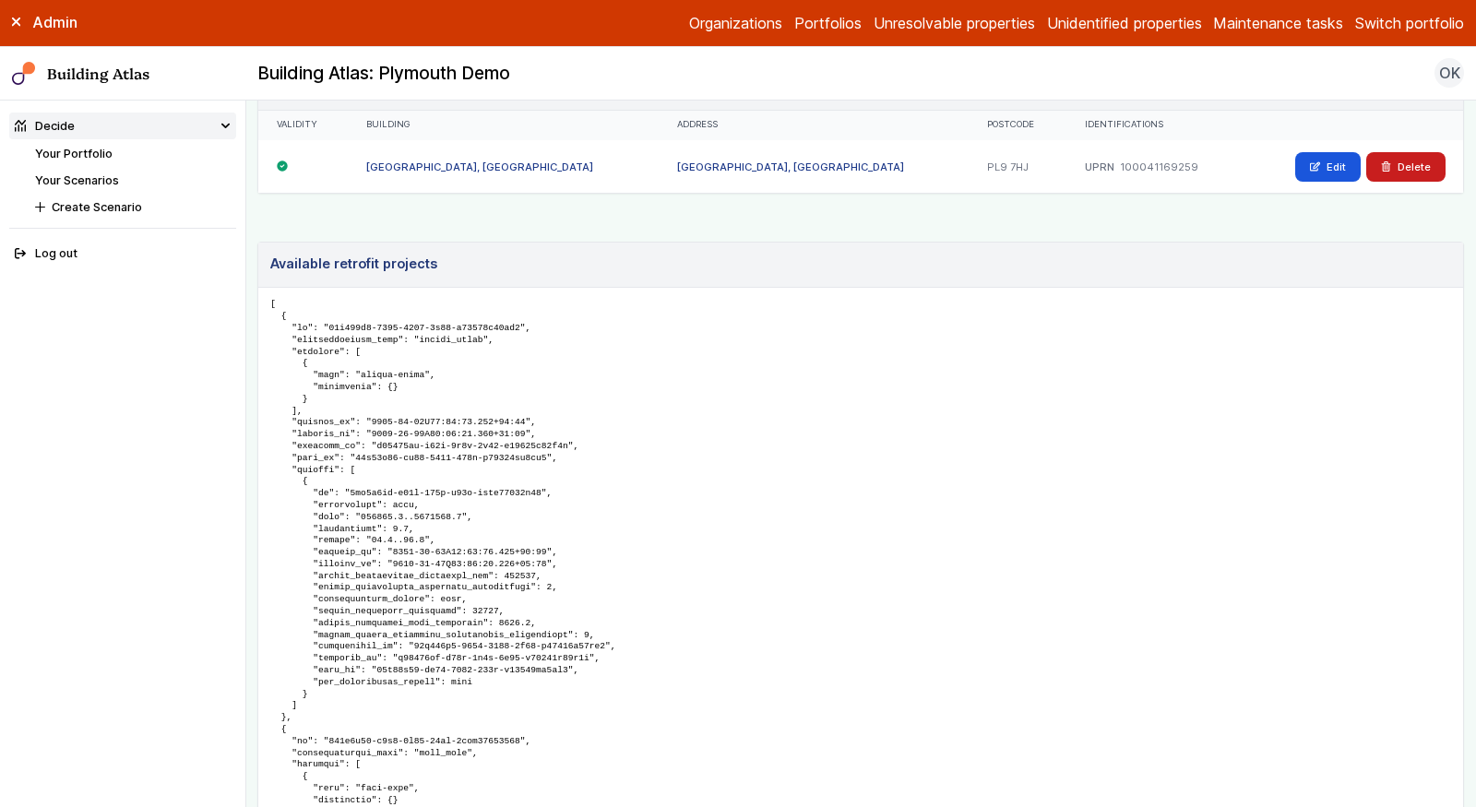
scroll to position [1142, 0]
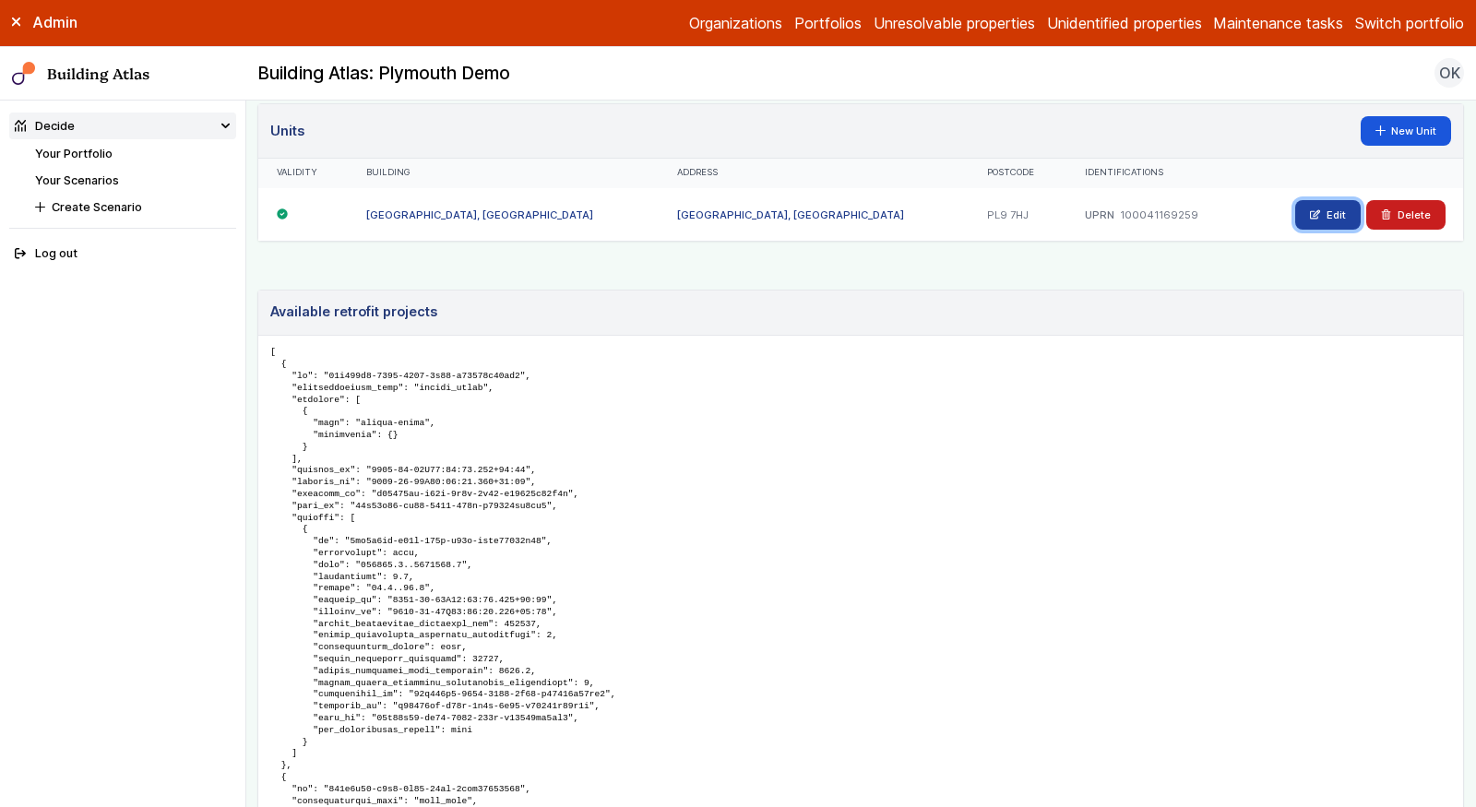
click at [1321, 214] on link "Edit" at bounding box center [1327, 215] width 65 height 30
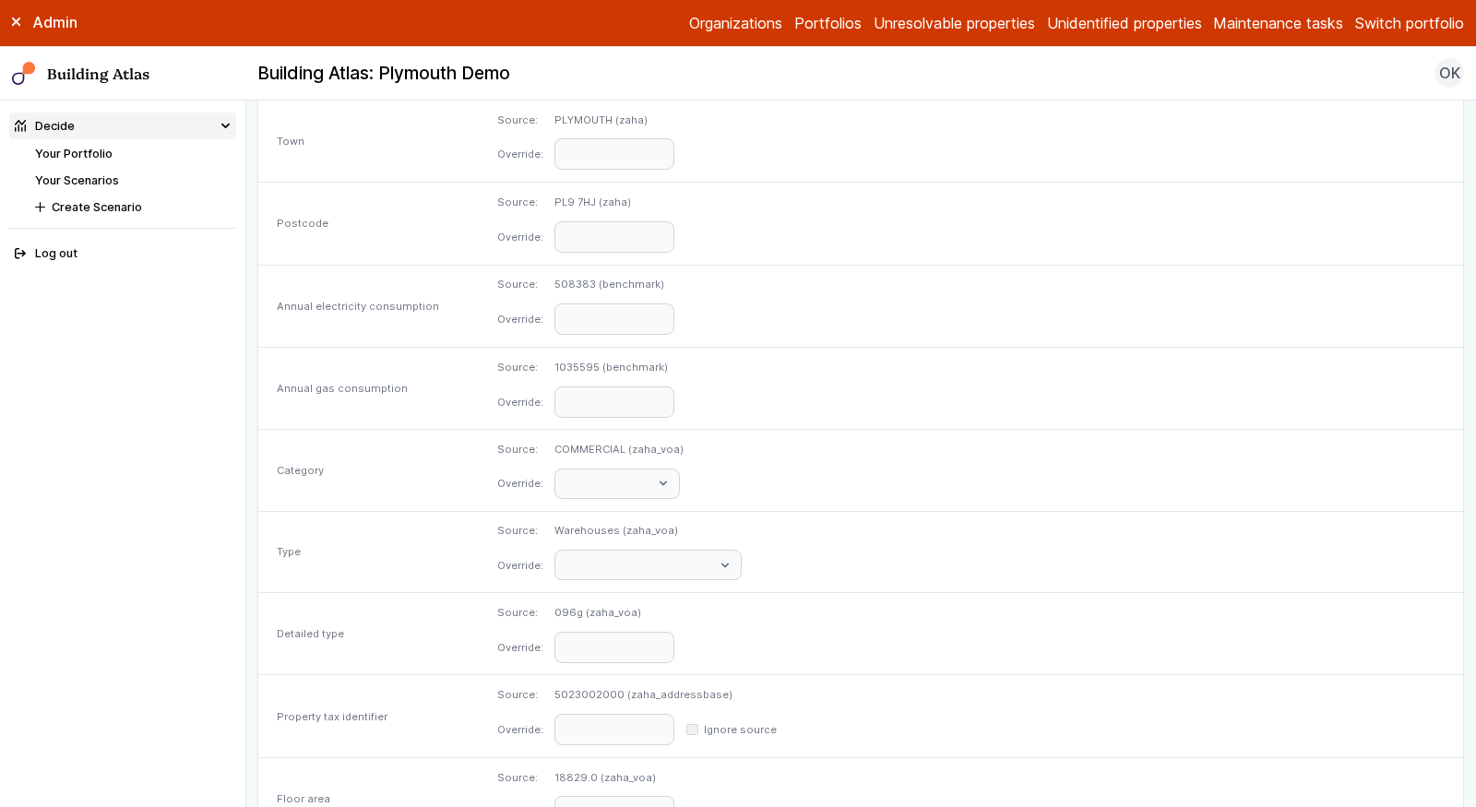
scroll to position [477, 0]
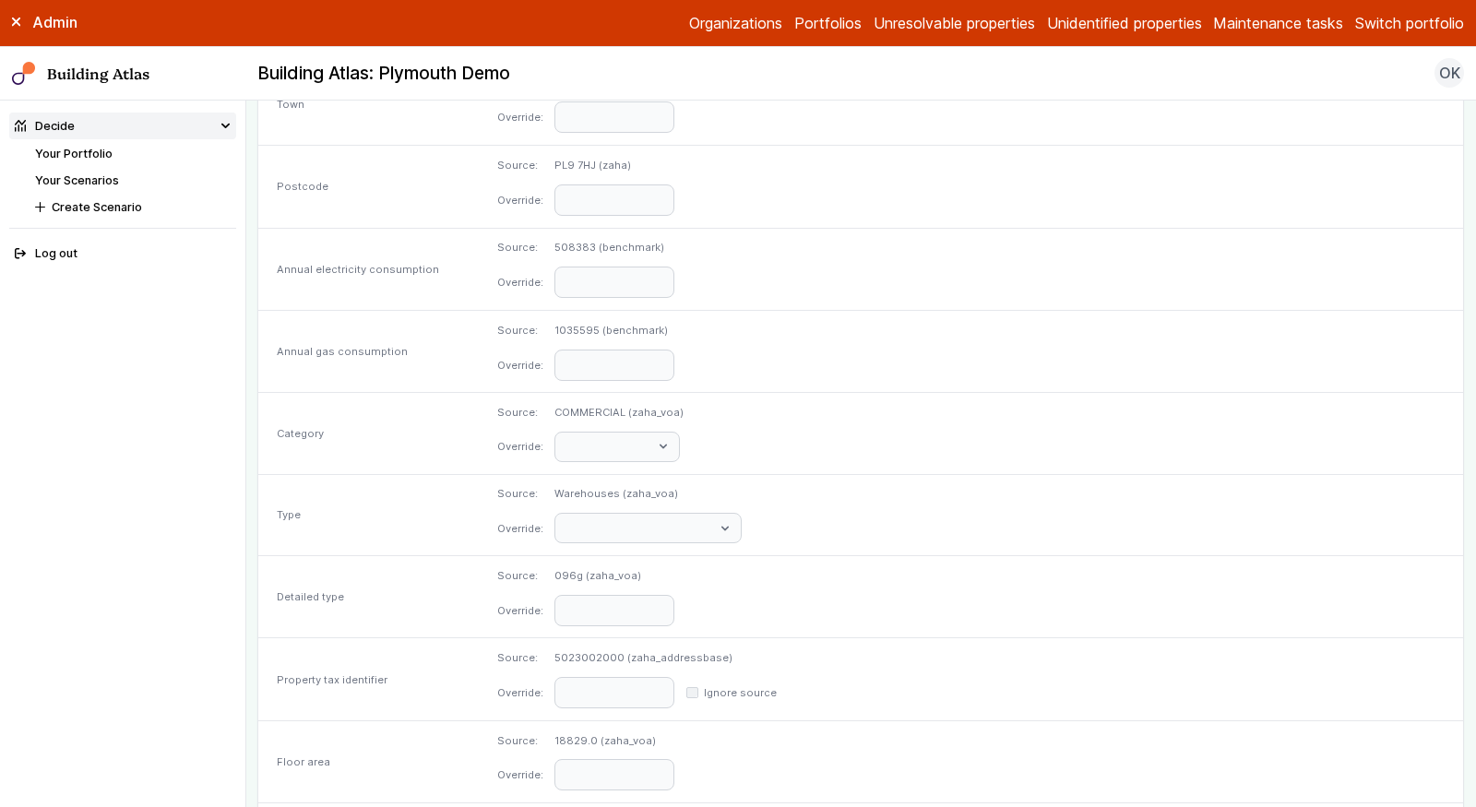
click at [679, 638] on div "Source: 5023002000 (zaha_addressbase) Override: Ignore source" at bounding box center [971, 679] width 984 height 82
copy dd "5023002000"
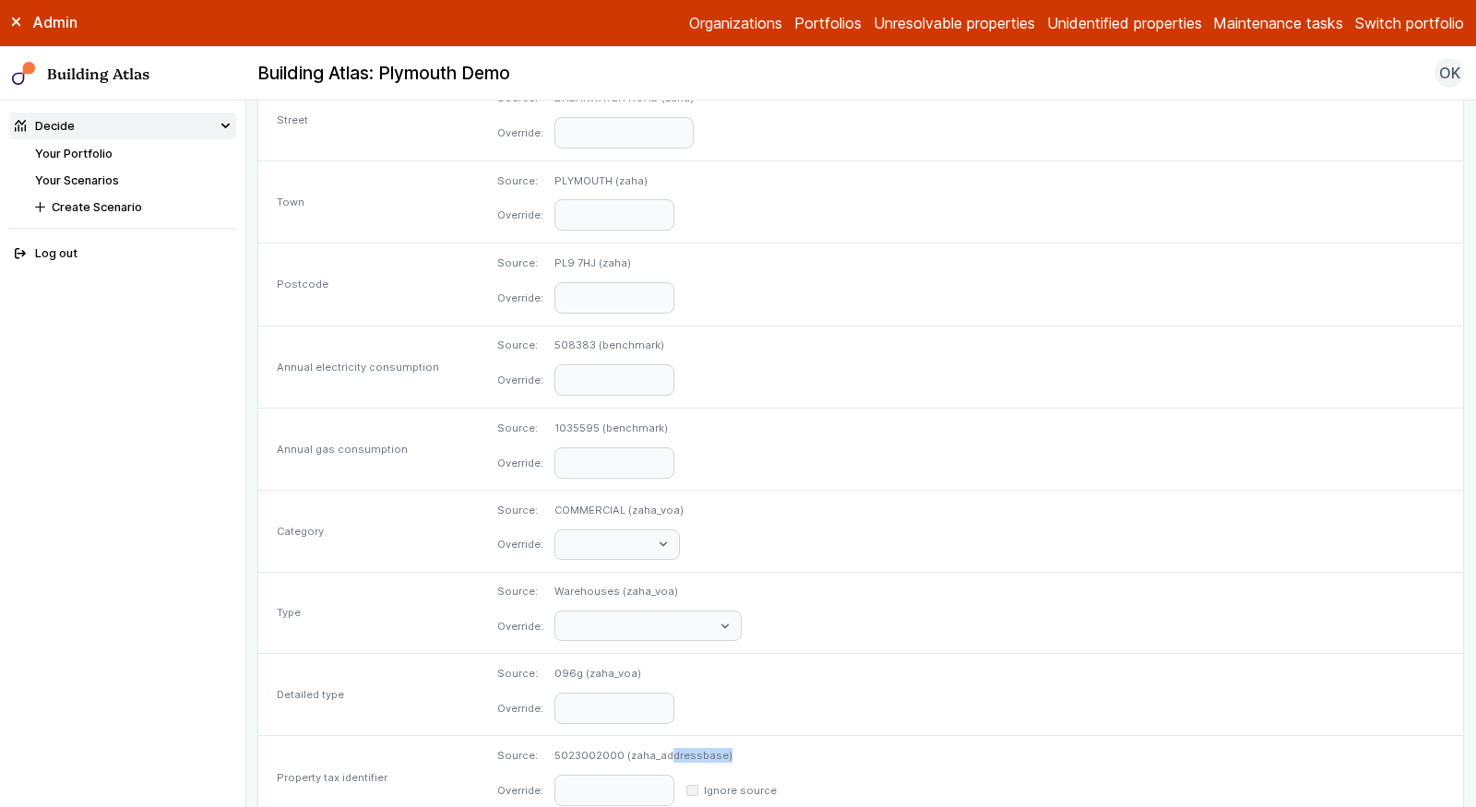
scroll to position [275, 0]
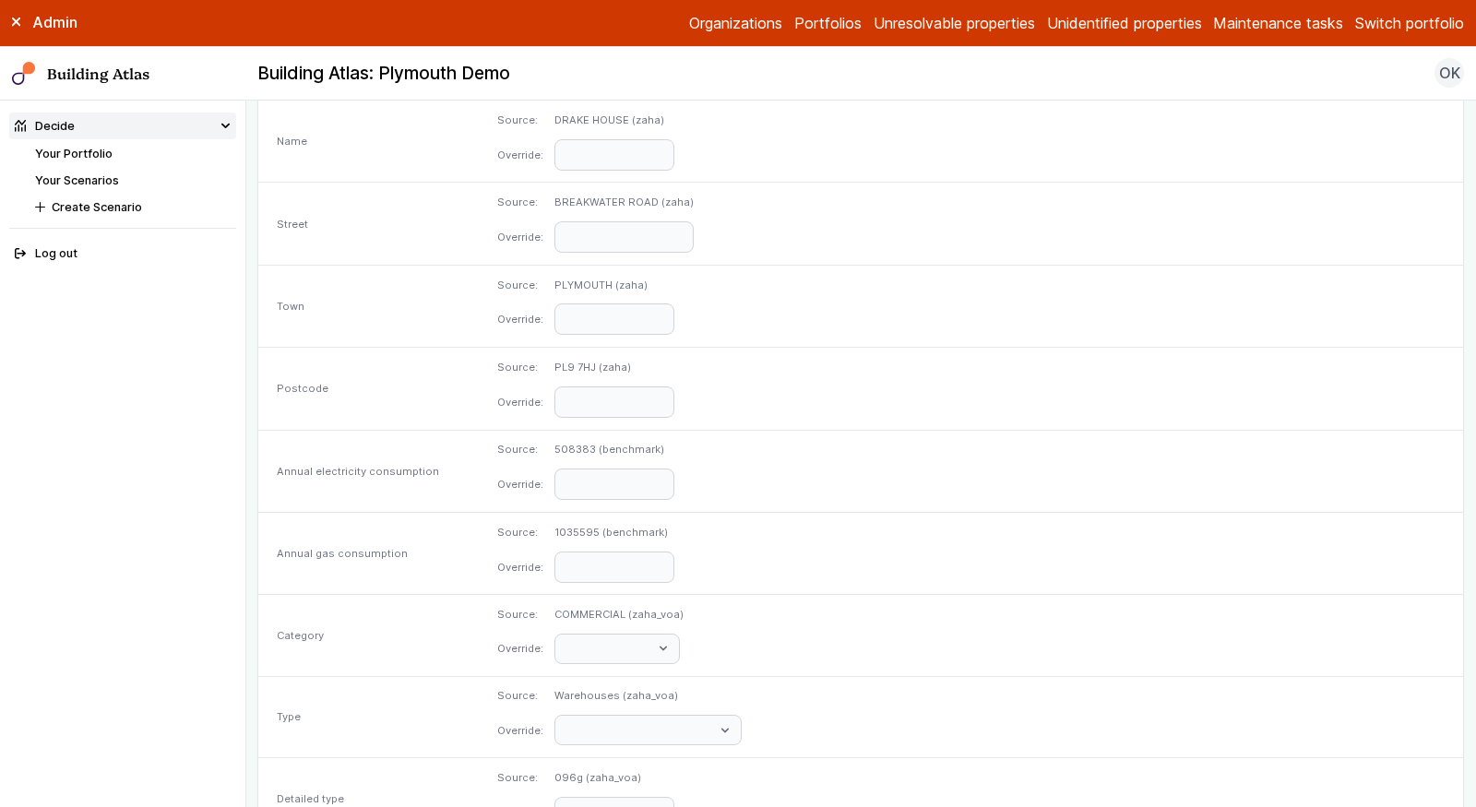
drag, startPoint x: 697, startPoint y: 360, endPoint x: 638, endPoint y: 360, distance: 58.1
click at [0, 0] on div "Source: PL9 7HJ (zaha)" at bounding box center [0, 0] width 0 height 0
copy div "PL9 7HJ"
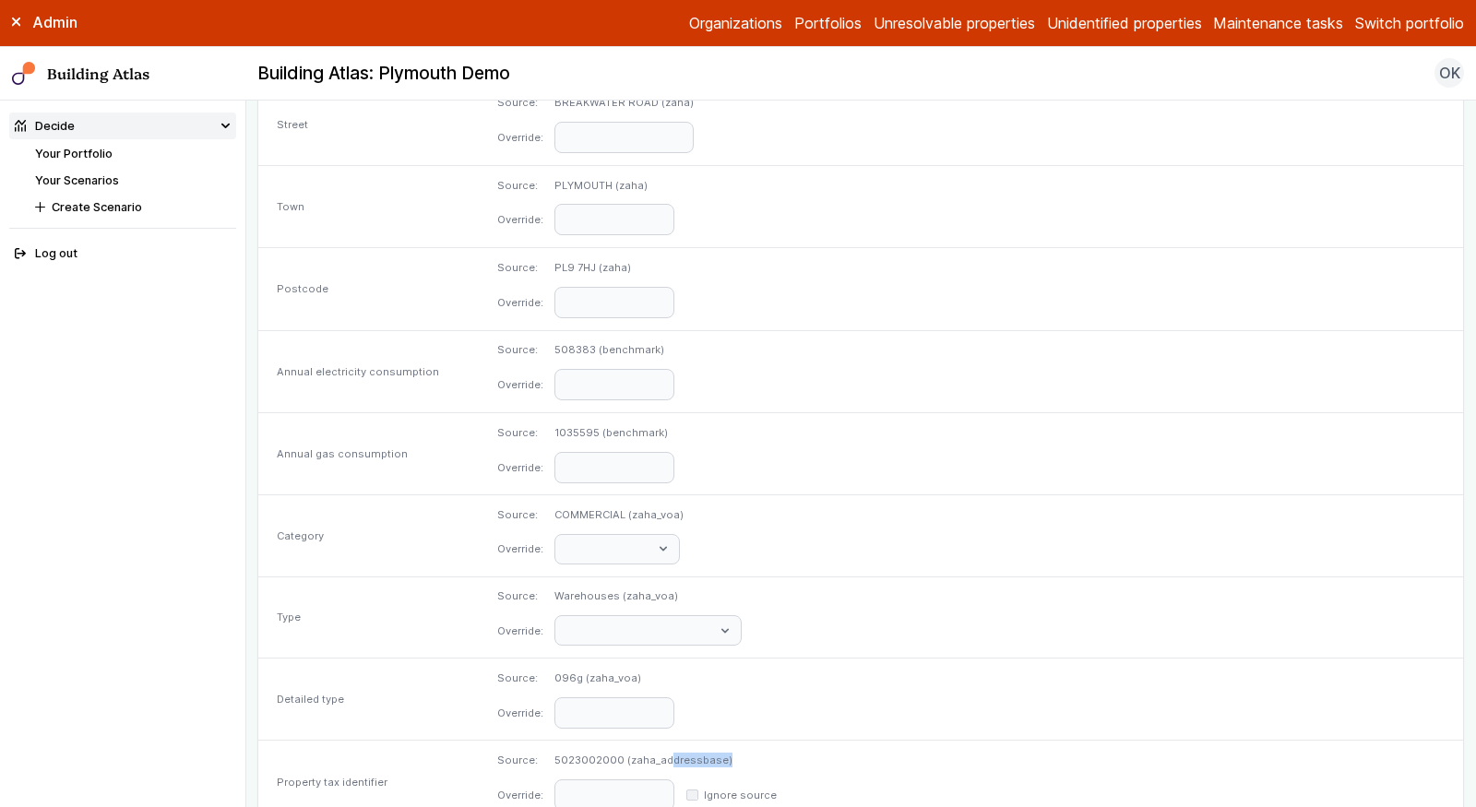
scroll to position [498, 0]
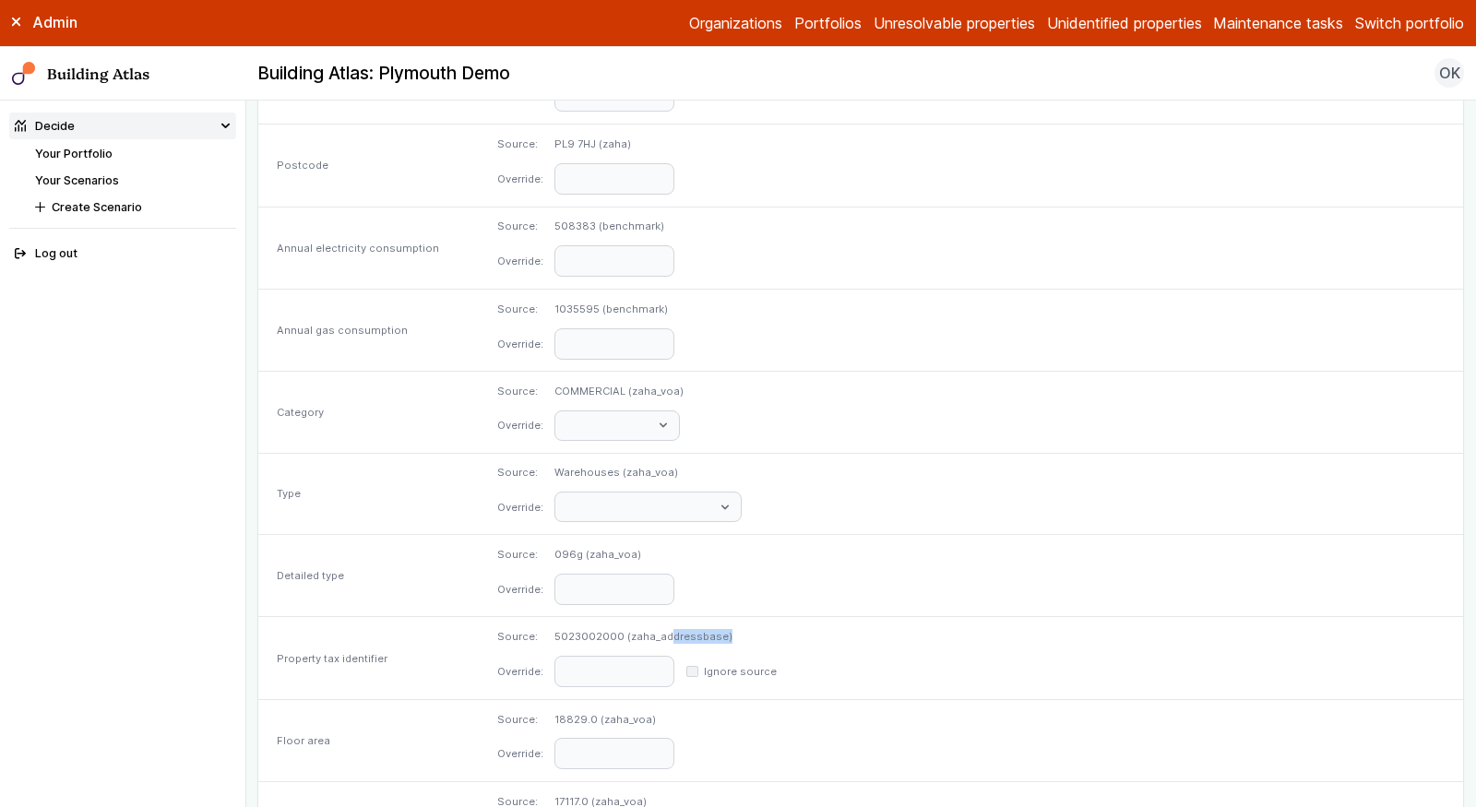
click at [696, 617] on div "Source: 5023002000 (zaha_addressbase) Override: Ignore source" at bounding box center [971, 658] width 984 height 82
copy dd "5023002000"
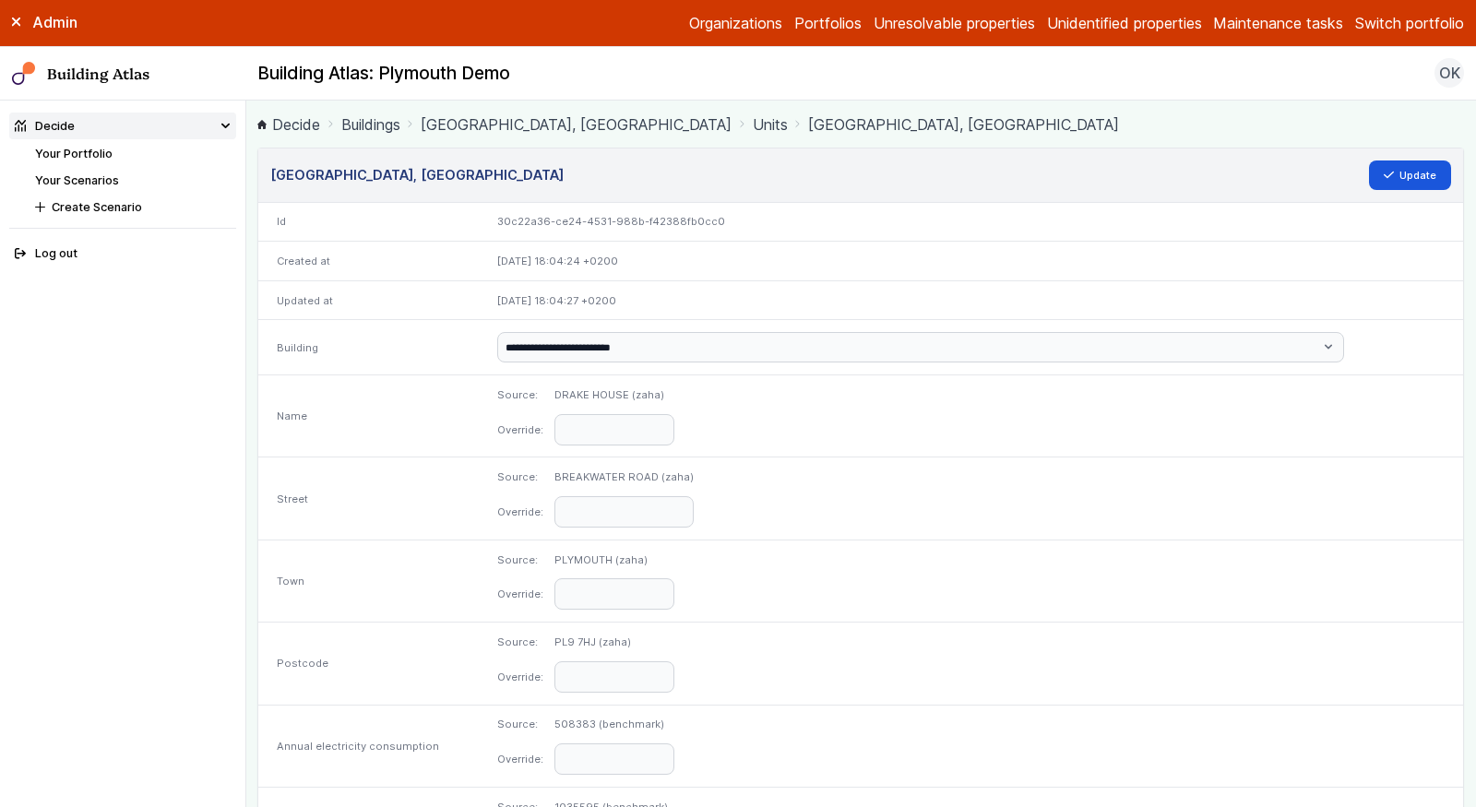
click at [529, 125] on link "DRAKE HOUSE, BREAKWATER ROAD" at bounding box center [576, 124] width 311 height 22
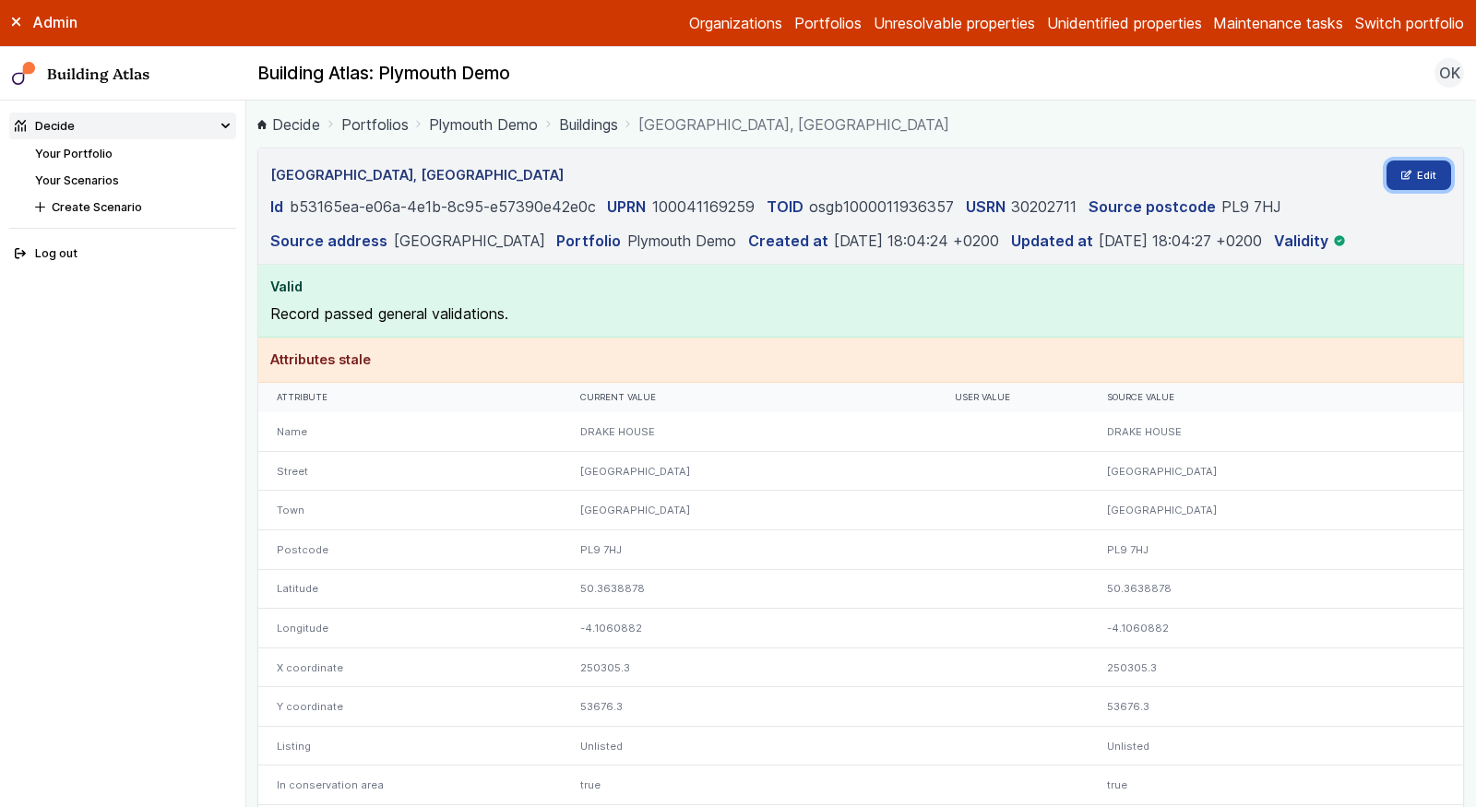
click at [1405, 165] on link "Edit" at bounding box center [1419, 176] width 65 height 30
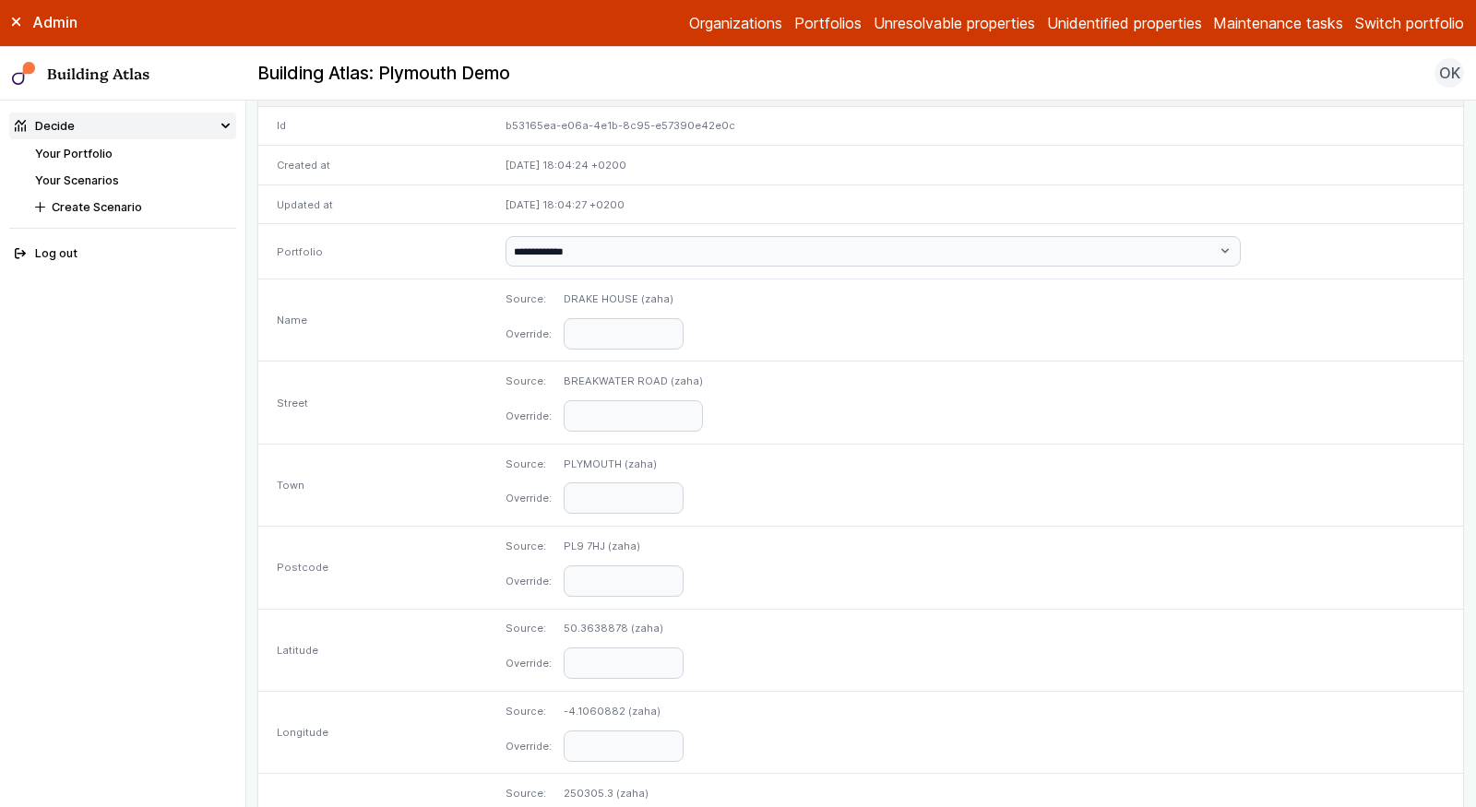
scroll to position [103, 0]
click at [684, 317] on input "text" at bounding box center [624, 326] width 120 height 31
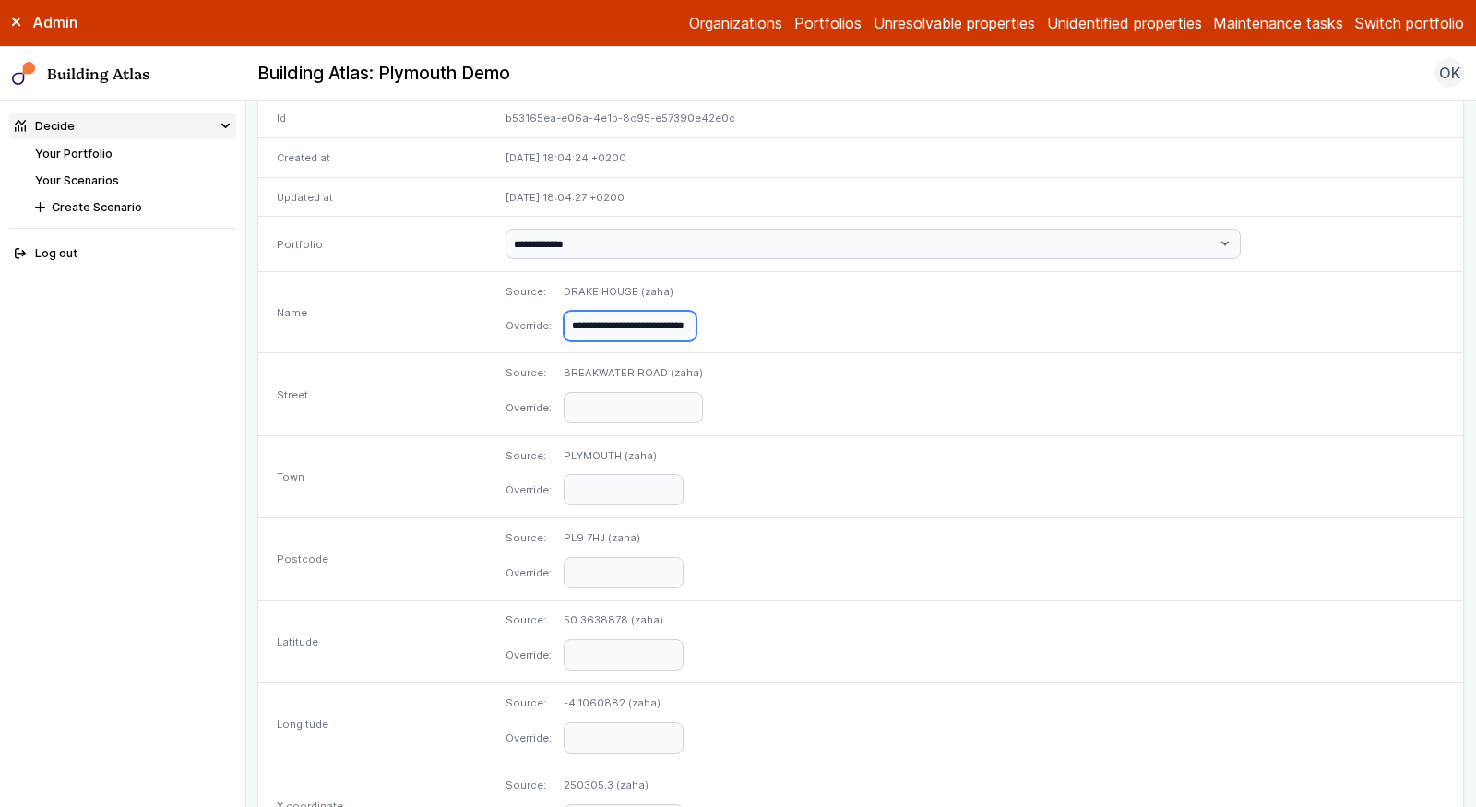
scroll to position [0, 65]
type input "**********"
click at [1369, 57] on button "Update" at bounding box center [1410, 72] width 83 height 30
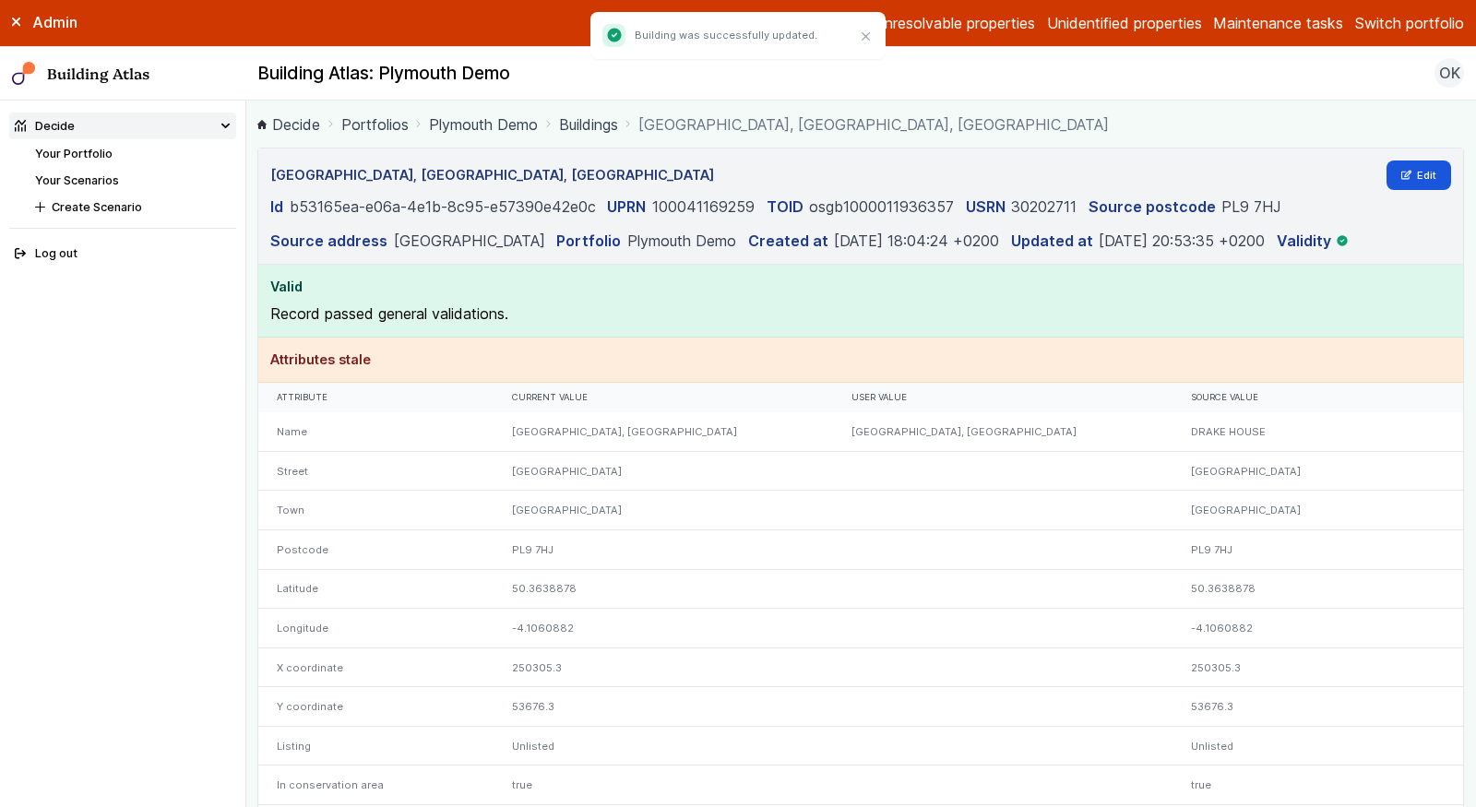
click at [100, 149] on link "Your Portfolio" at bounding box center [73, 154] width 77 height 14
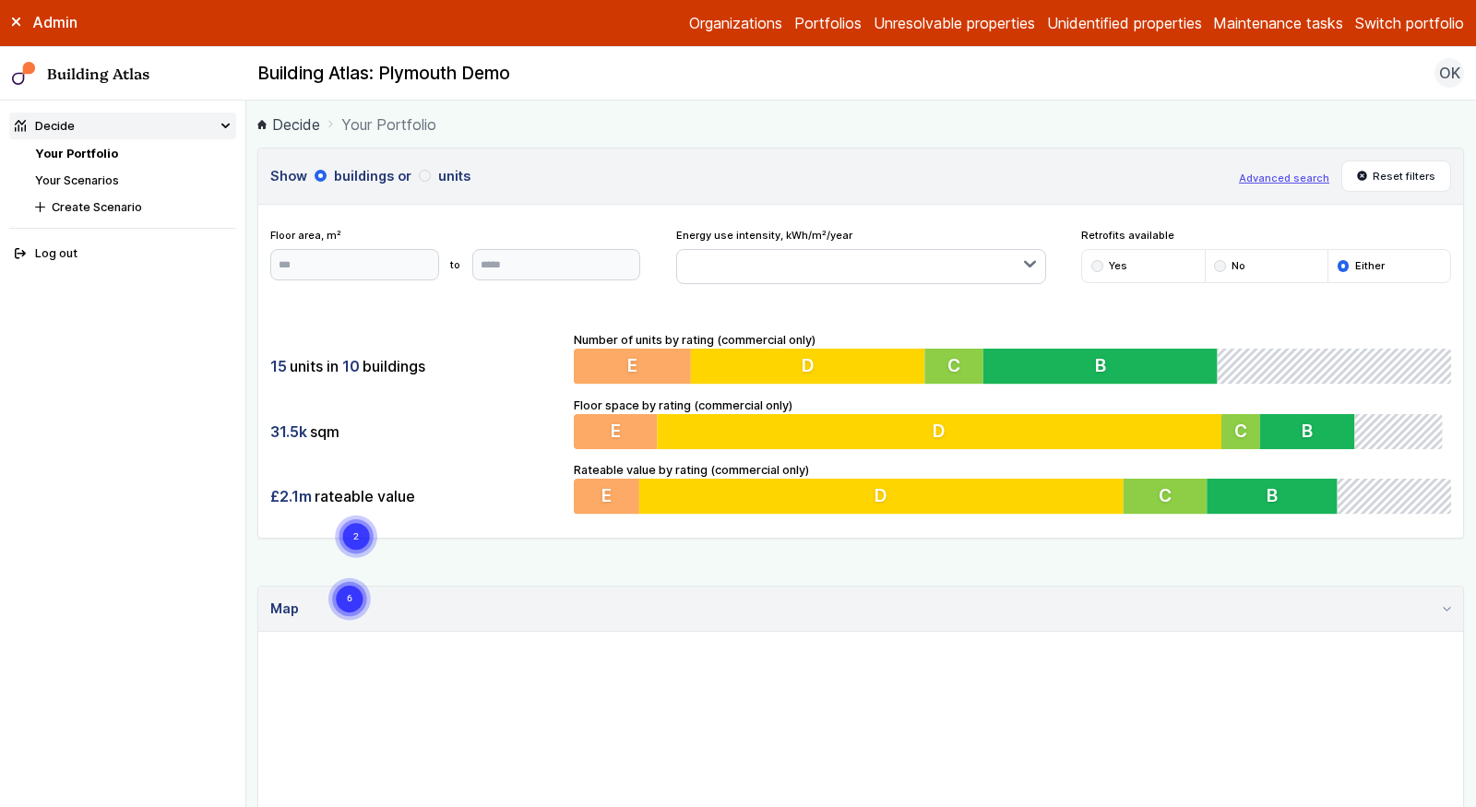
click at [486, 479] on div "£2.1m rateable value" at bounding box center [416, 496] width 292 height 35
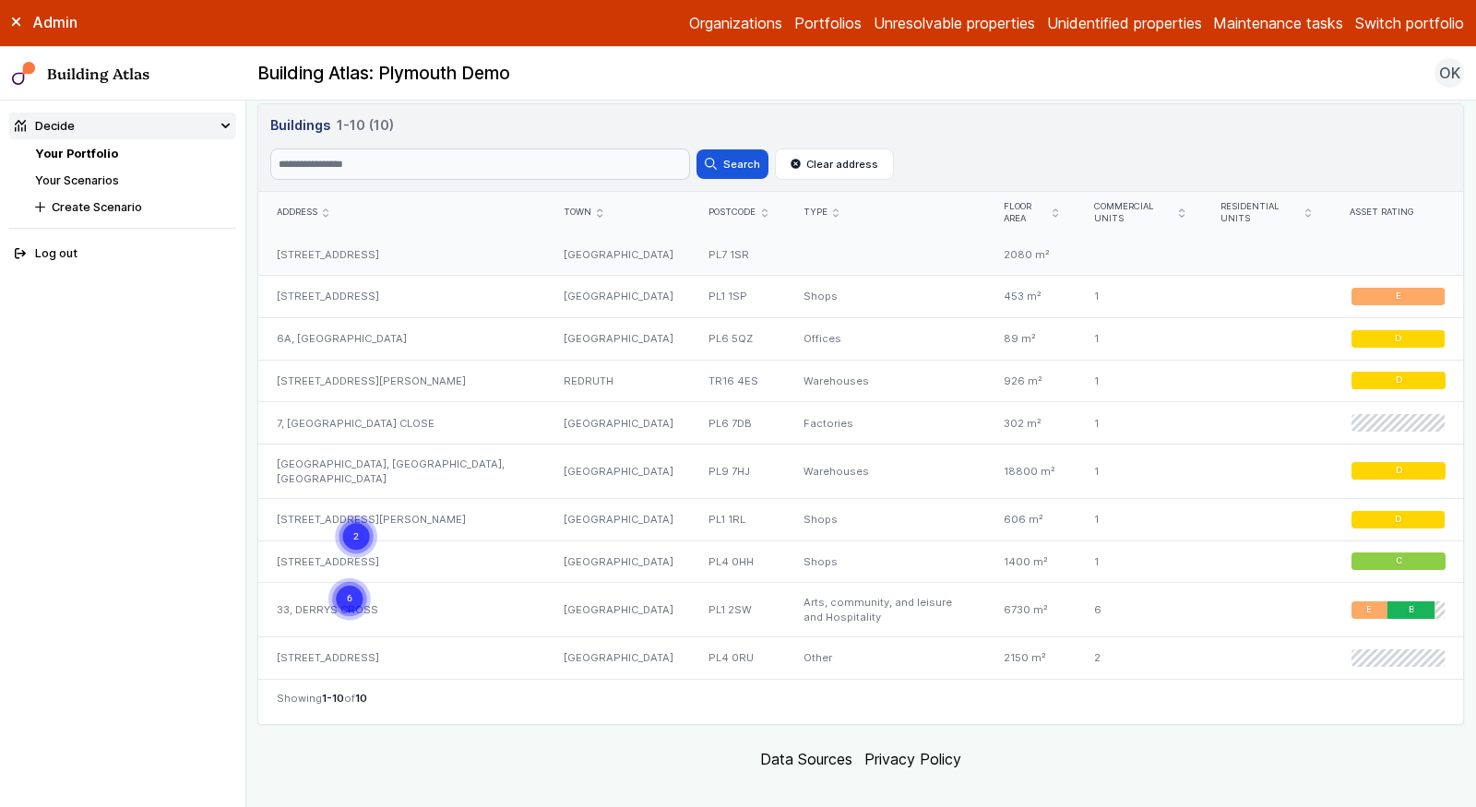
scroll to position [863, 0]
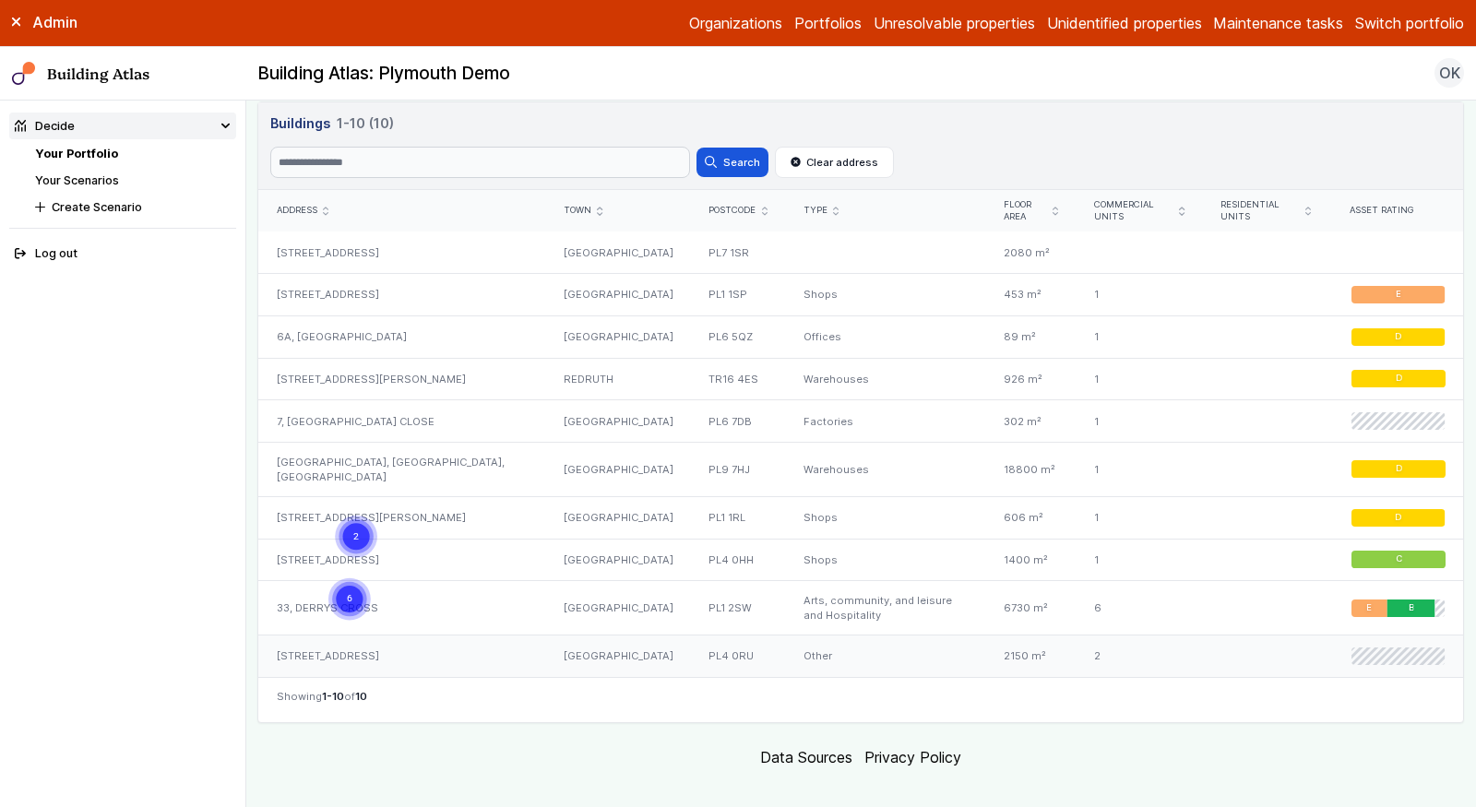
click at [402, 635] on div "34, MACADAM ROAD" at bounding box center [401, 656] width 287 height 42
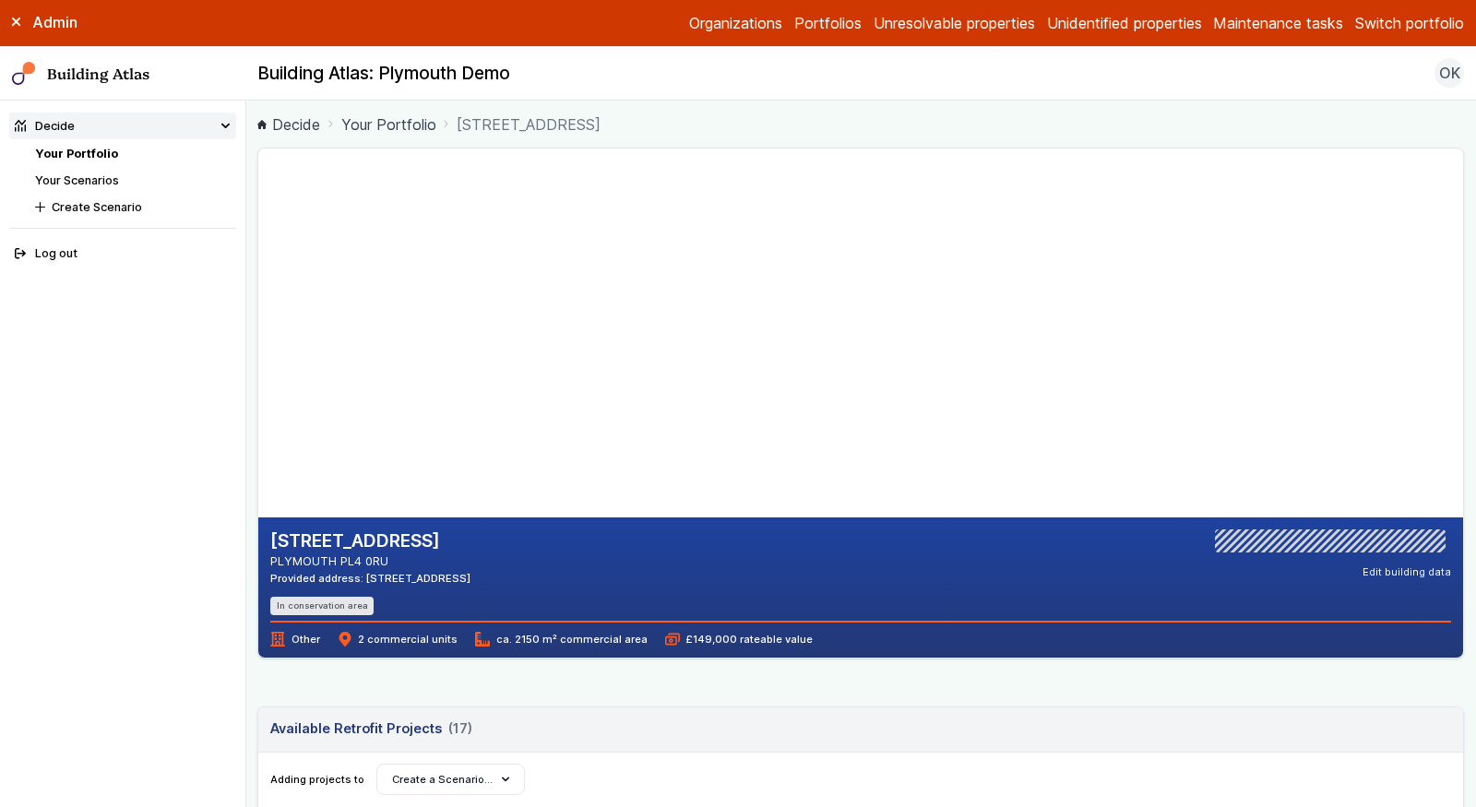
click at [258, 447] on gmp-map-3d at bounding box center [258, 333] width 0 height 369
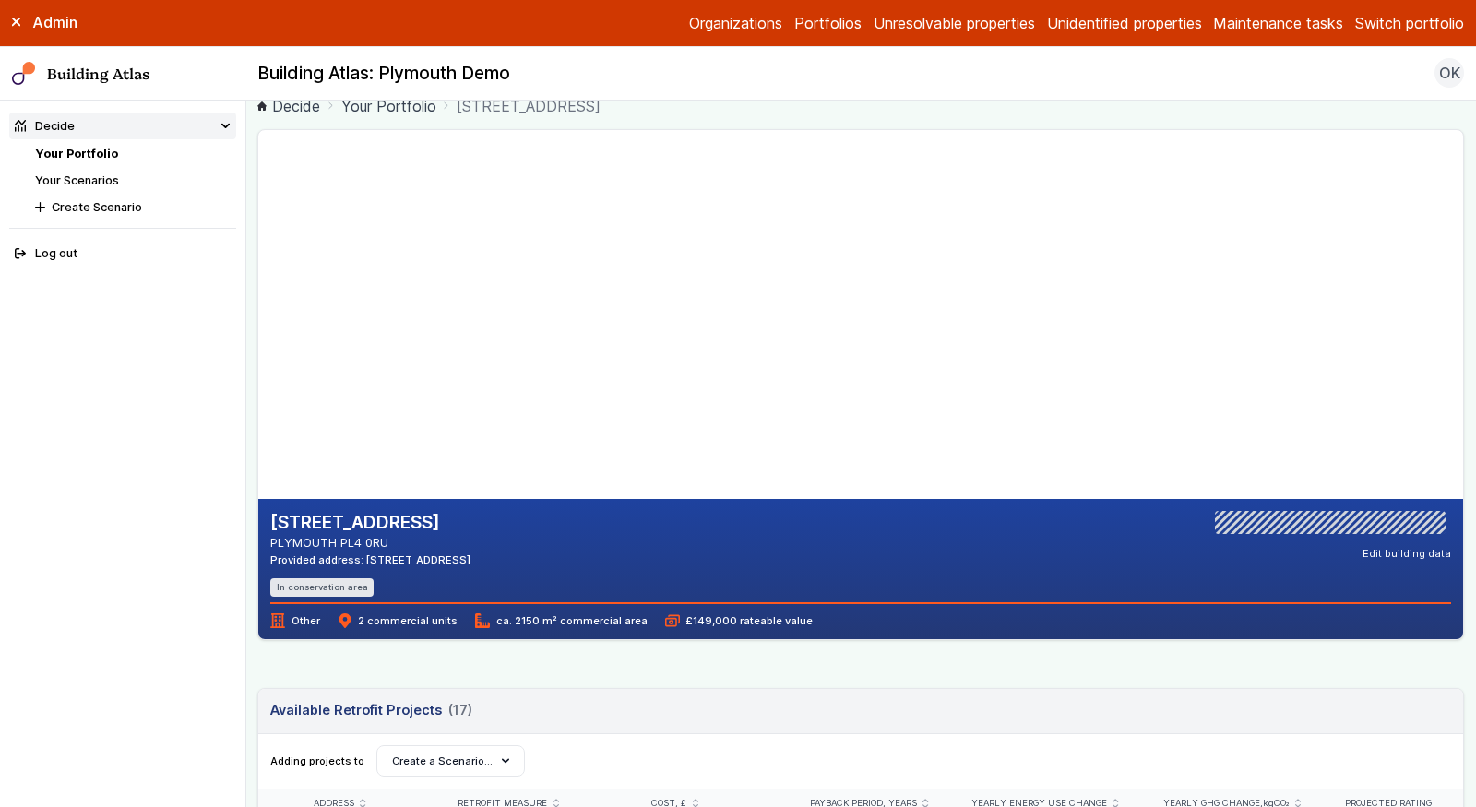
scroll to position [23, 0]
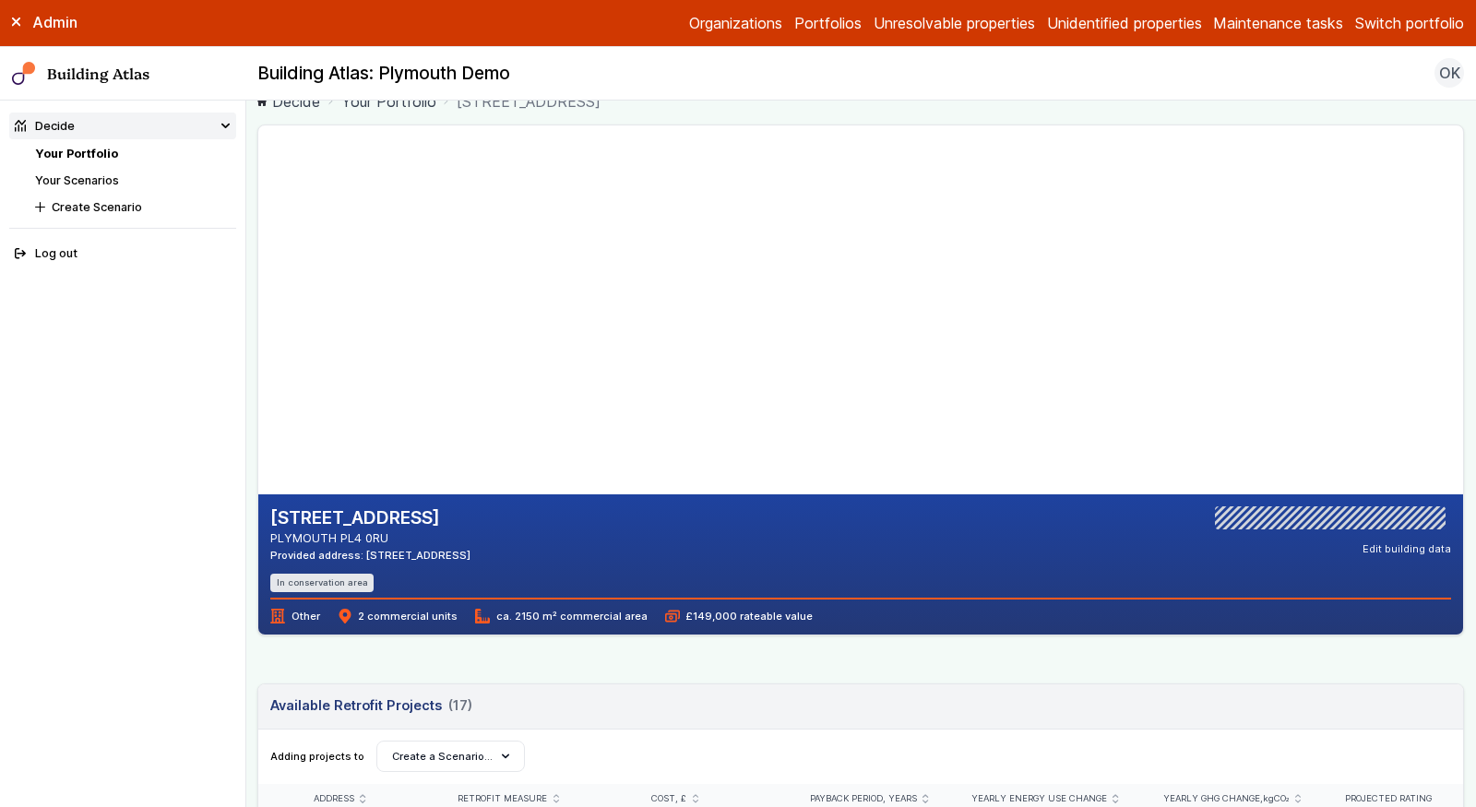
drag, startPoint x: 411, startPoint y: 534, endPoint x: 342, endPoint y: 536, distance: 68.3
click at [342, 536] on address "PLYMOUTH PL4 0RU" at bounding box center [370, 539] width 200 height 18
copy address "PL4 0RU"
drag, startPoint x: 609, startPoint y: 320, endPoint x: 615, endPoint y: 369, distance: 49.3
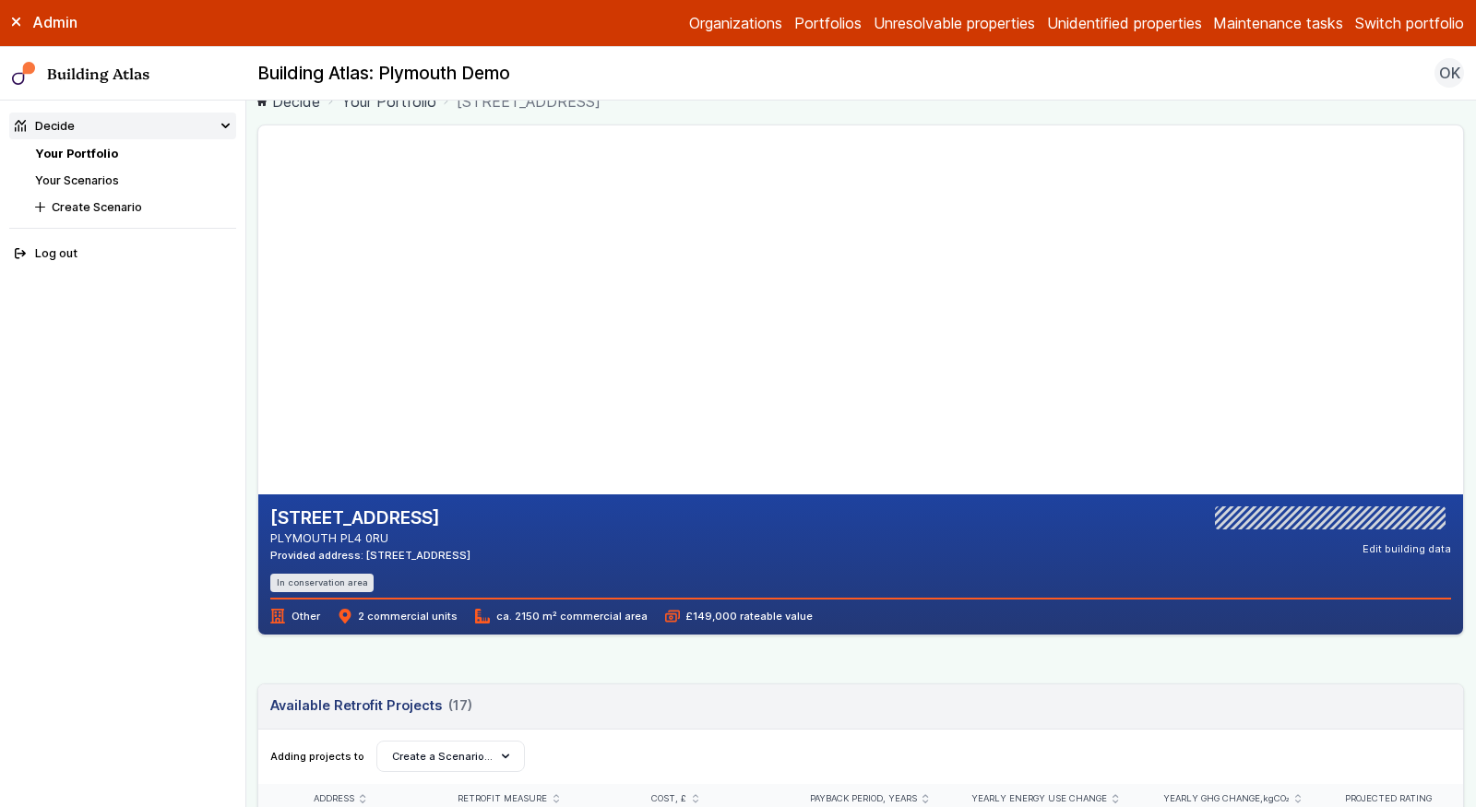
click at [258, 368] on gmp-map-3d at bounding box center [258, 309] width 0 height 369
click at [258, 281] on gmp-map at bounding box center [258, 309] width 0 height 369
click at [258, 286] on gmp-map at bounding box center [258, 309] width 0 height 369
click at [258, 200] on gmp-map at bounding box center [258, 309] width 0 height 369
click at [258, 441] on gmp-map at bounding box center [258, 309] width 0 height 369
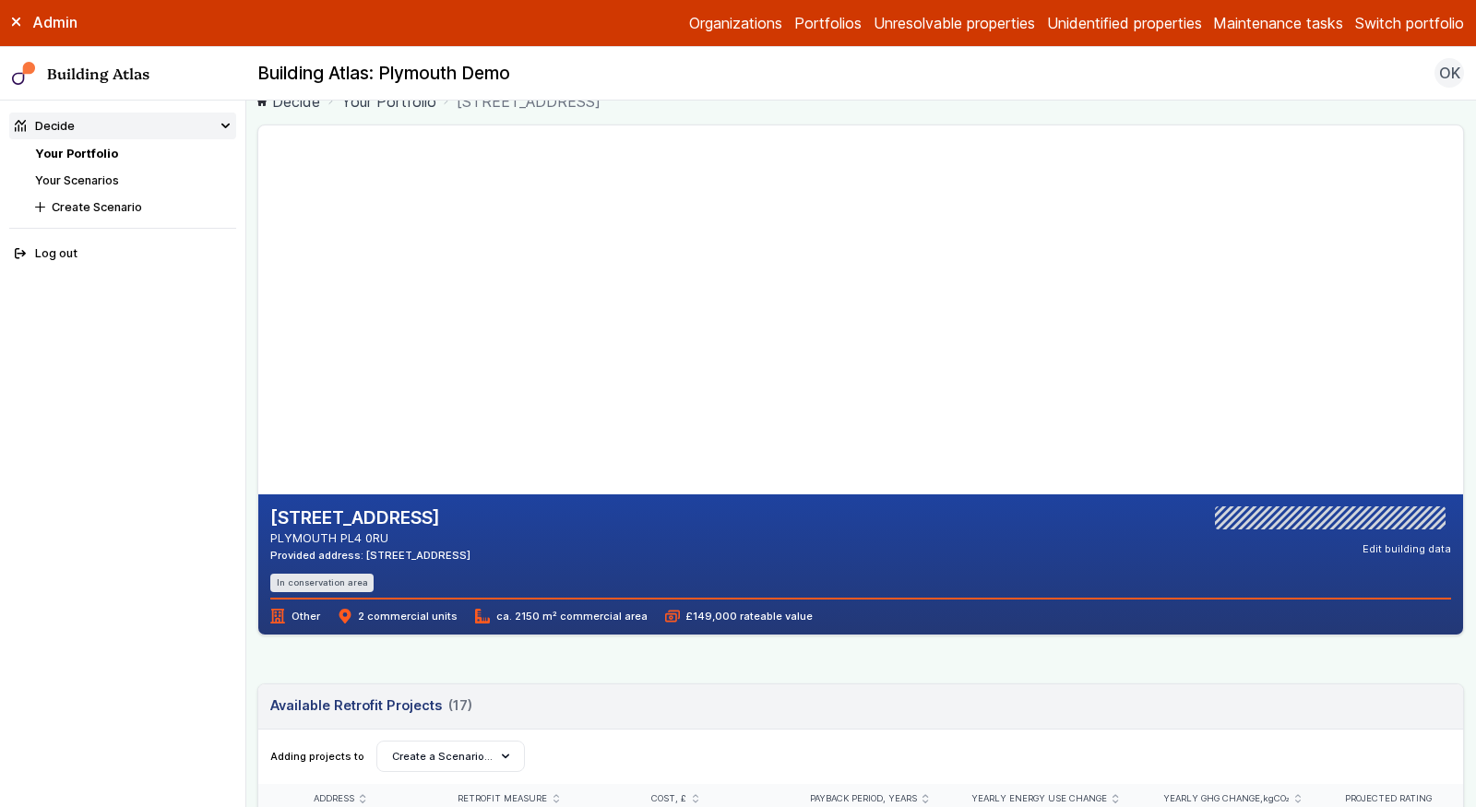
click at [258, 199] on gmp-map at bounding box center [258, 309] width 0 height 369
click at [258, 272] on gmp-map-3d at bounding box center [258, 309] width 0 height 369
click at [258, 302] on gmp-map-3d at bounding box center [258, 309] width 0 height 369
click at [258, 397] on gmp-map-3d at bounding box center [258, 309] width 0 height 369
click at [258, 250] on gmp-map-3d at bounding box center [258, 309] width 0 height 369
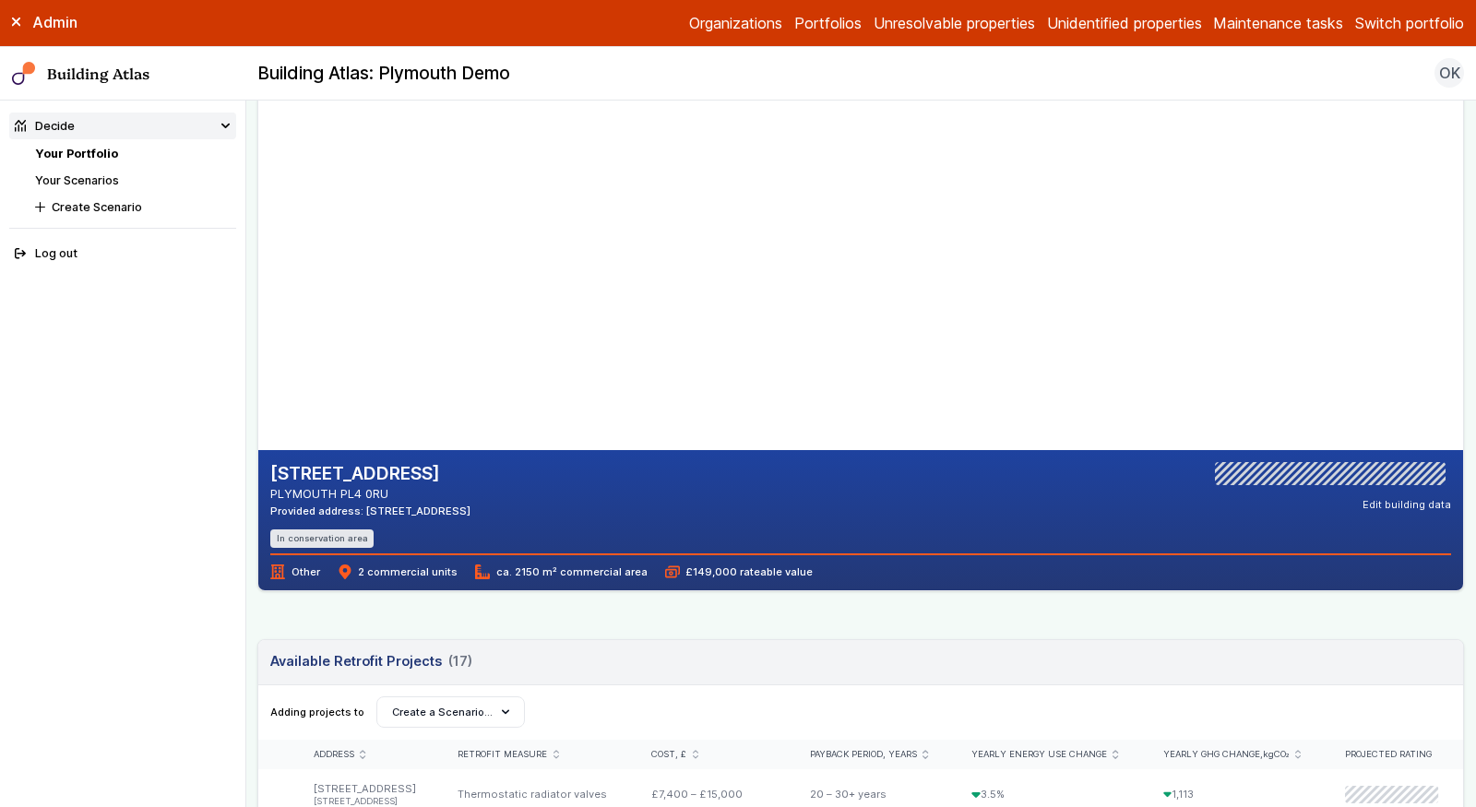
scroll to position [75, 0]
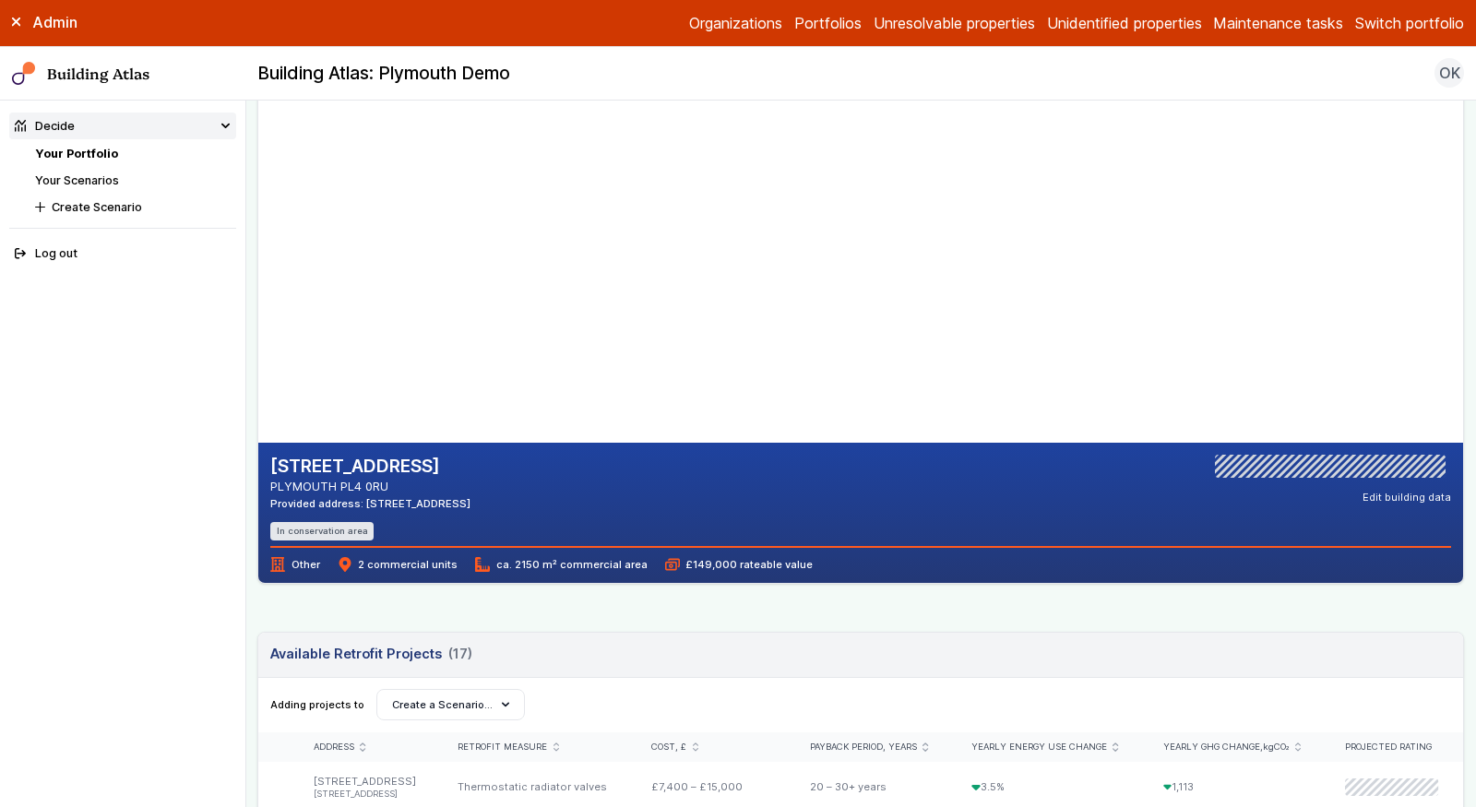
drag, startPoint x: 496, startPoint y: 500, endPoint x: 363, endPoint y: 505, distance: 133.8
click at [363, 505] on div "Provided address: Unit C Plymouth Trade Park, PL4 0RU" at bounding box center [370, 503] width 200 height 15
copy div "Unit C Plymouth Trade Park"
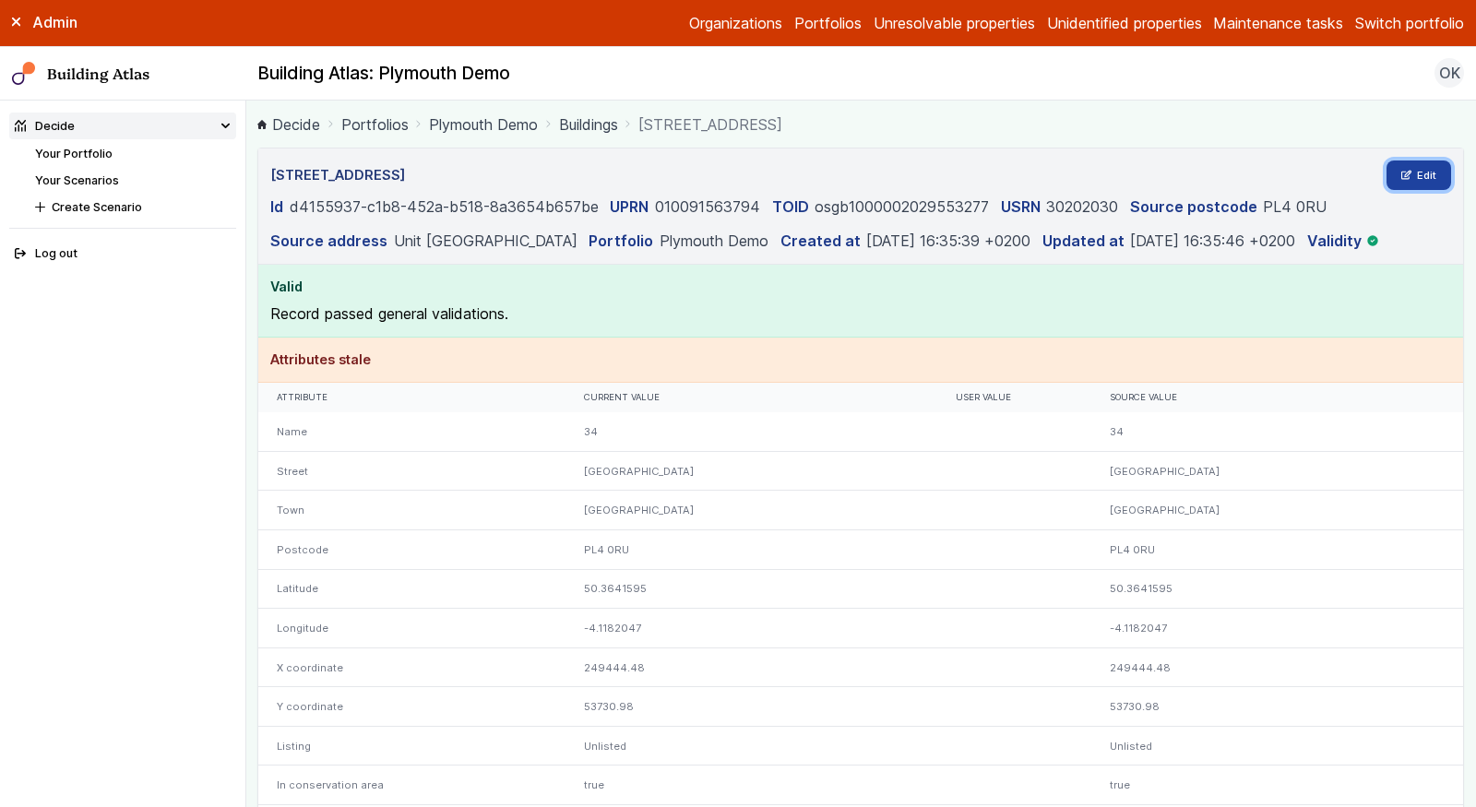
click at [1432, 169] on link "Edit" at bounding box center [1419, 176] width 65 height 30
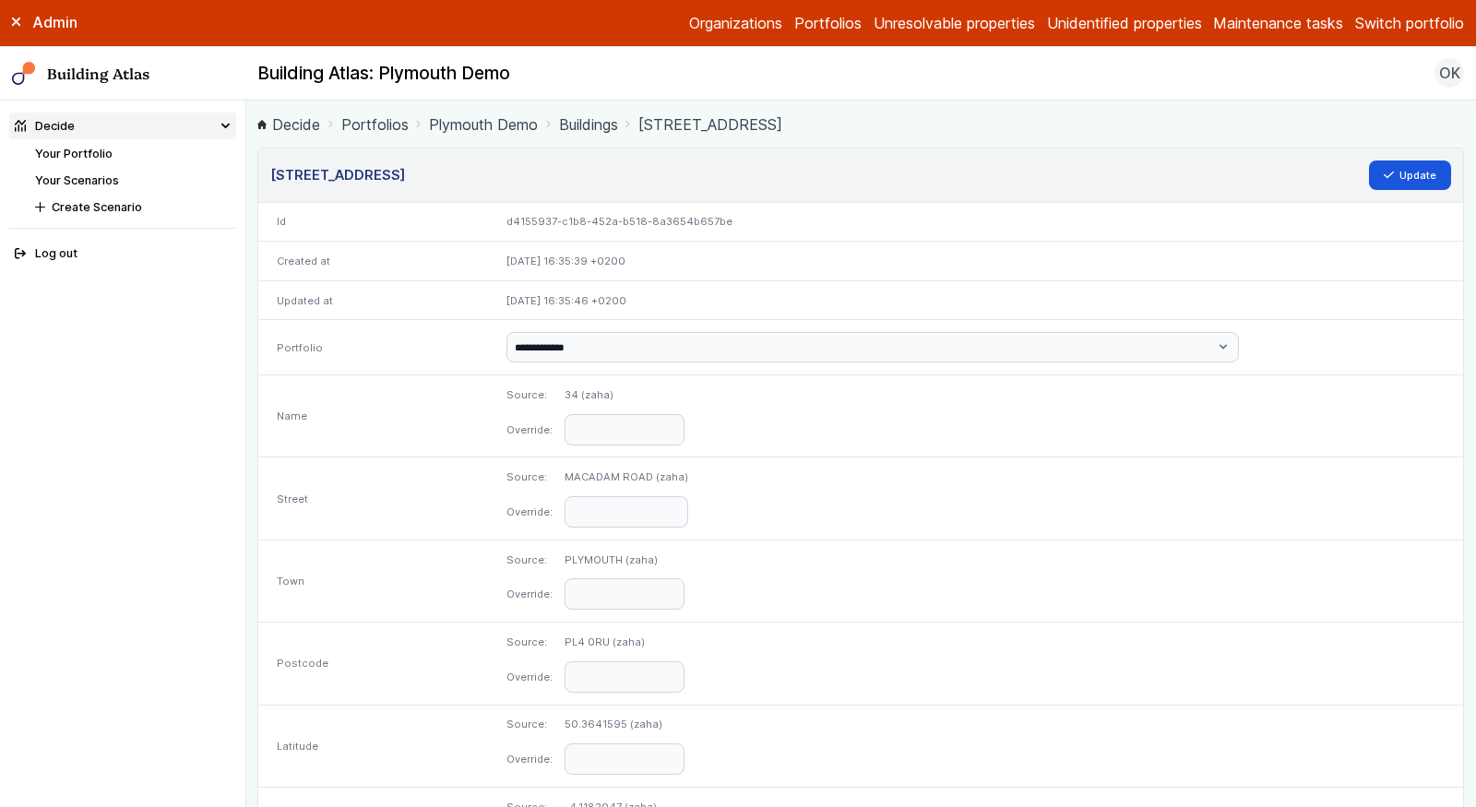
scroll to position [20, 0]
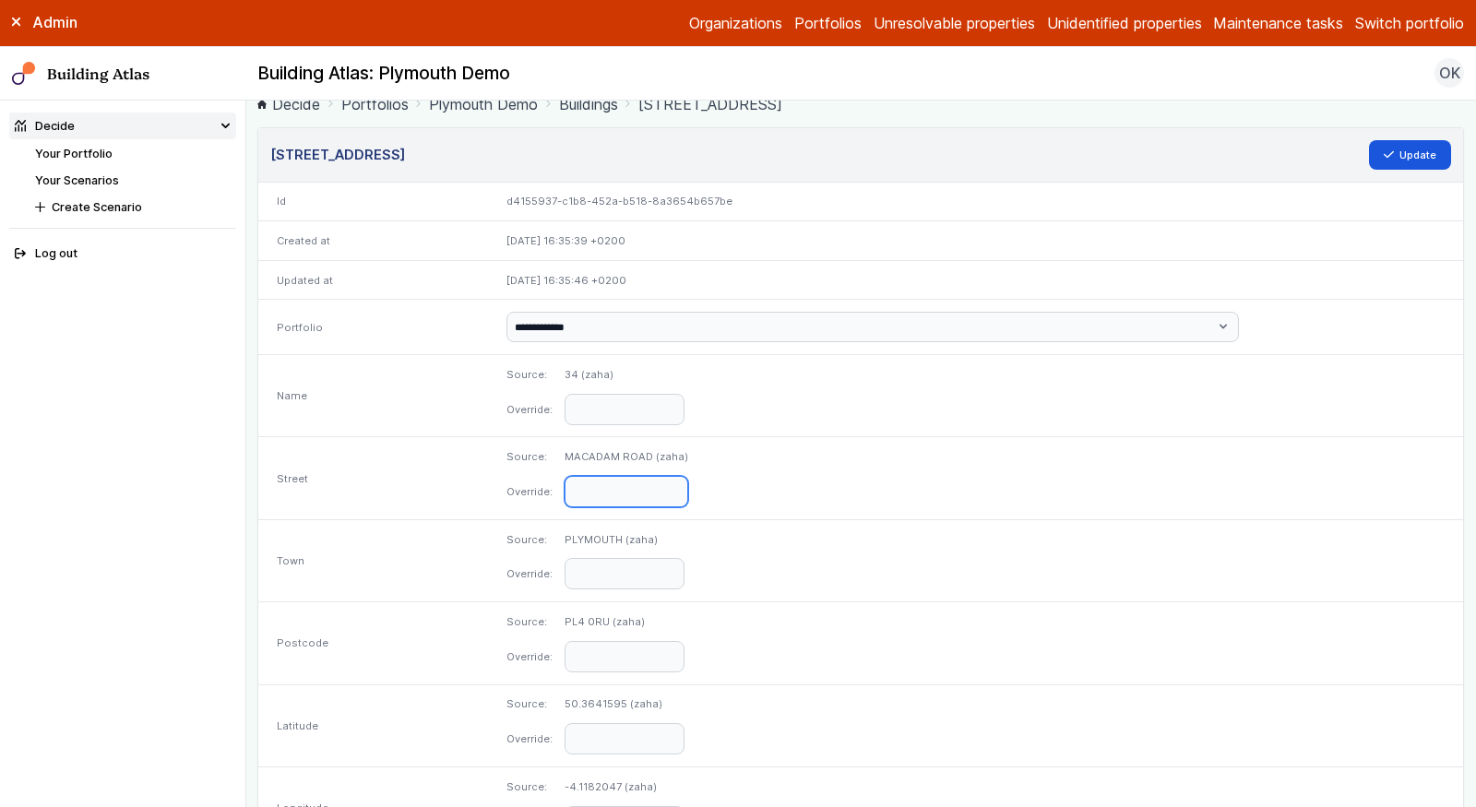
click at [688, 483] on input "text" at bounding box center [627, 491] width 124 height 31
click at [685, 402] on input "text" at bounding box center [625, 409] width 120 height 31
type input "**********"
click at [1424, 151] on button "Update" at bounding box center [1410, 155] width 83 height 30
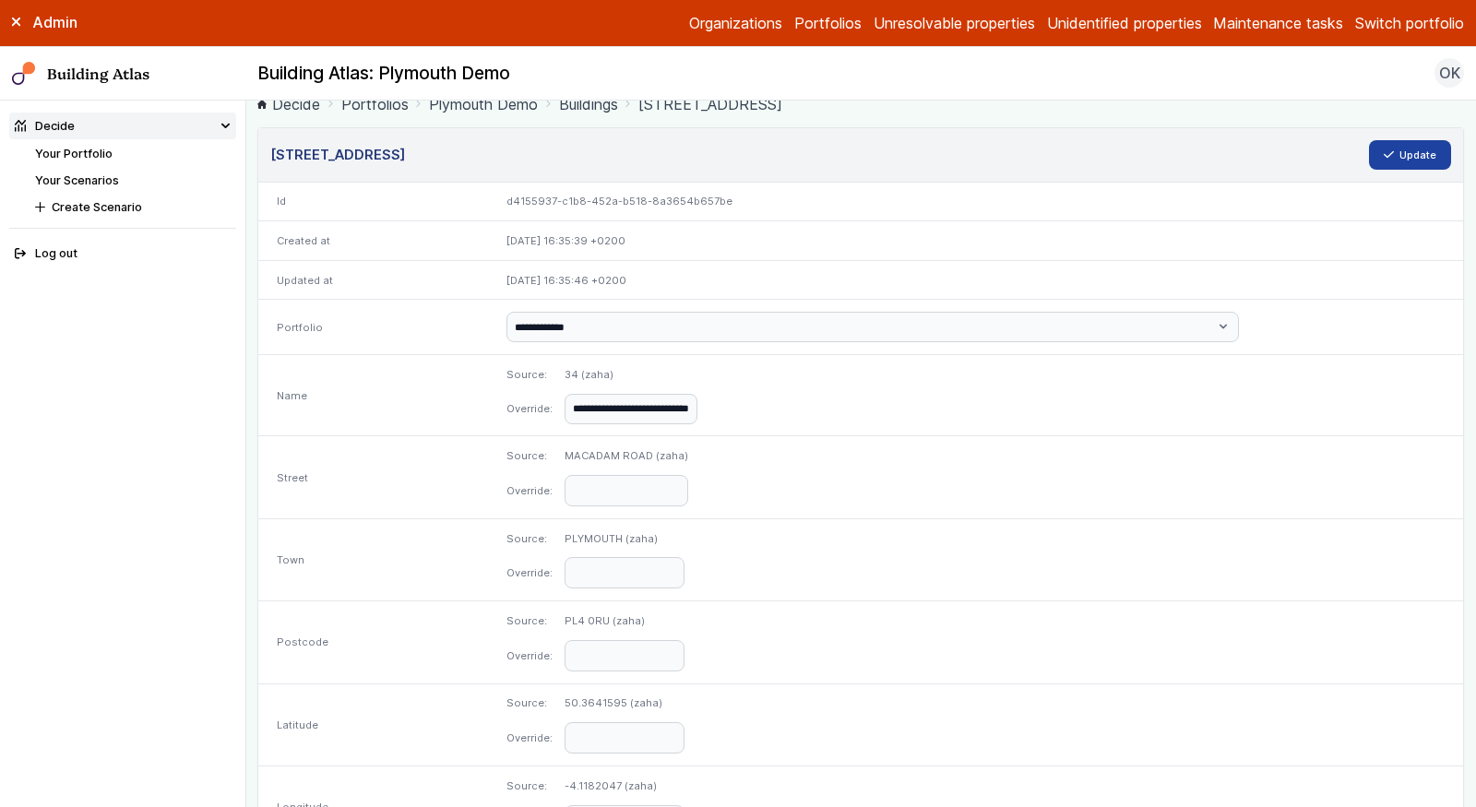
scroll to position [0, 0]
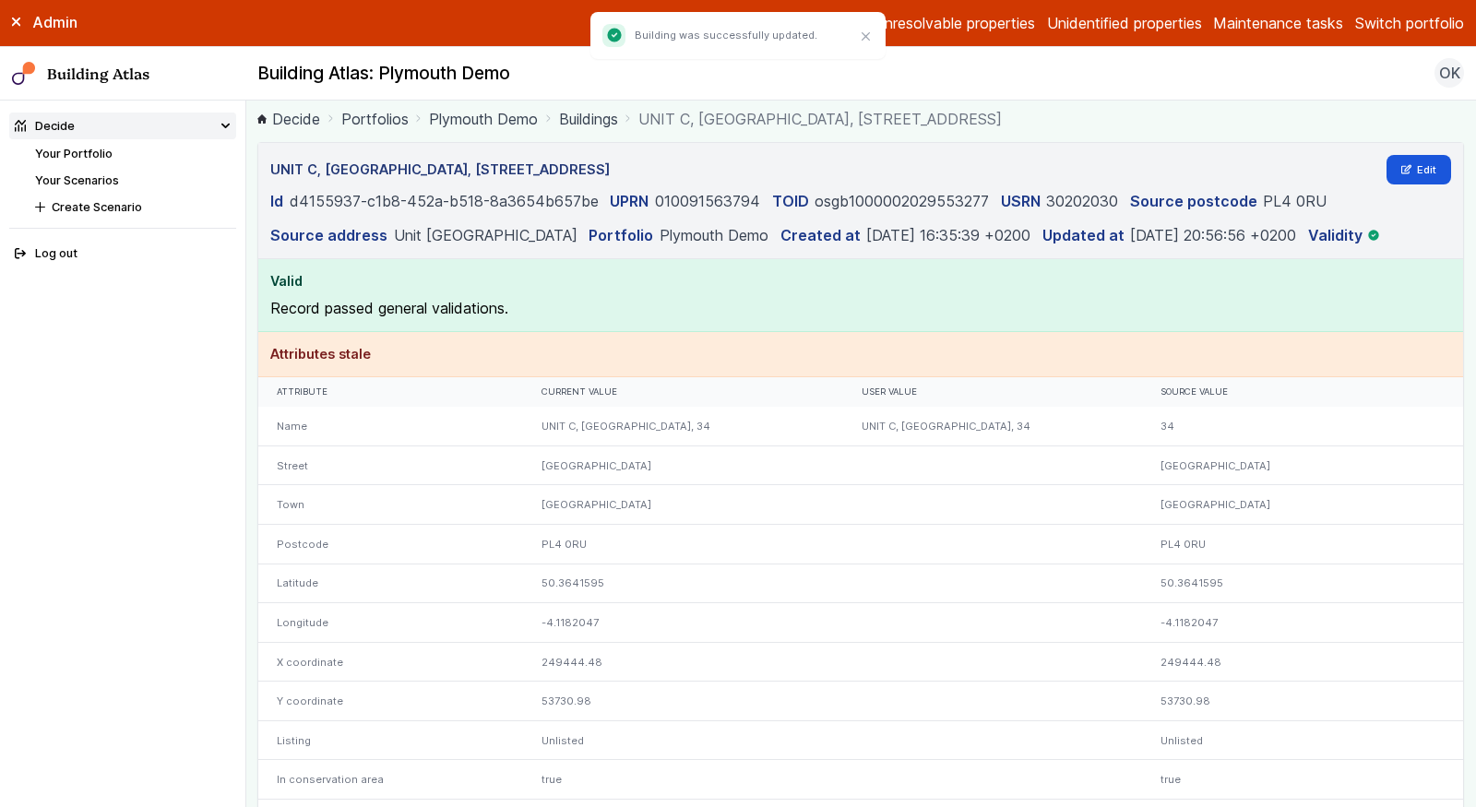
scroll to position [30, 0]
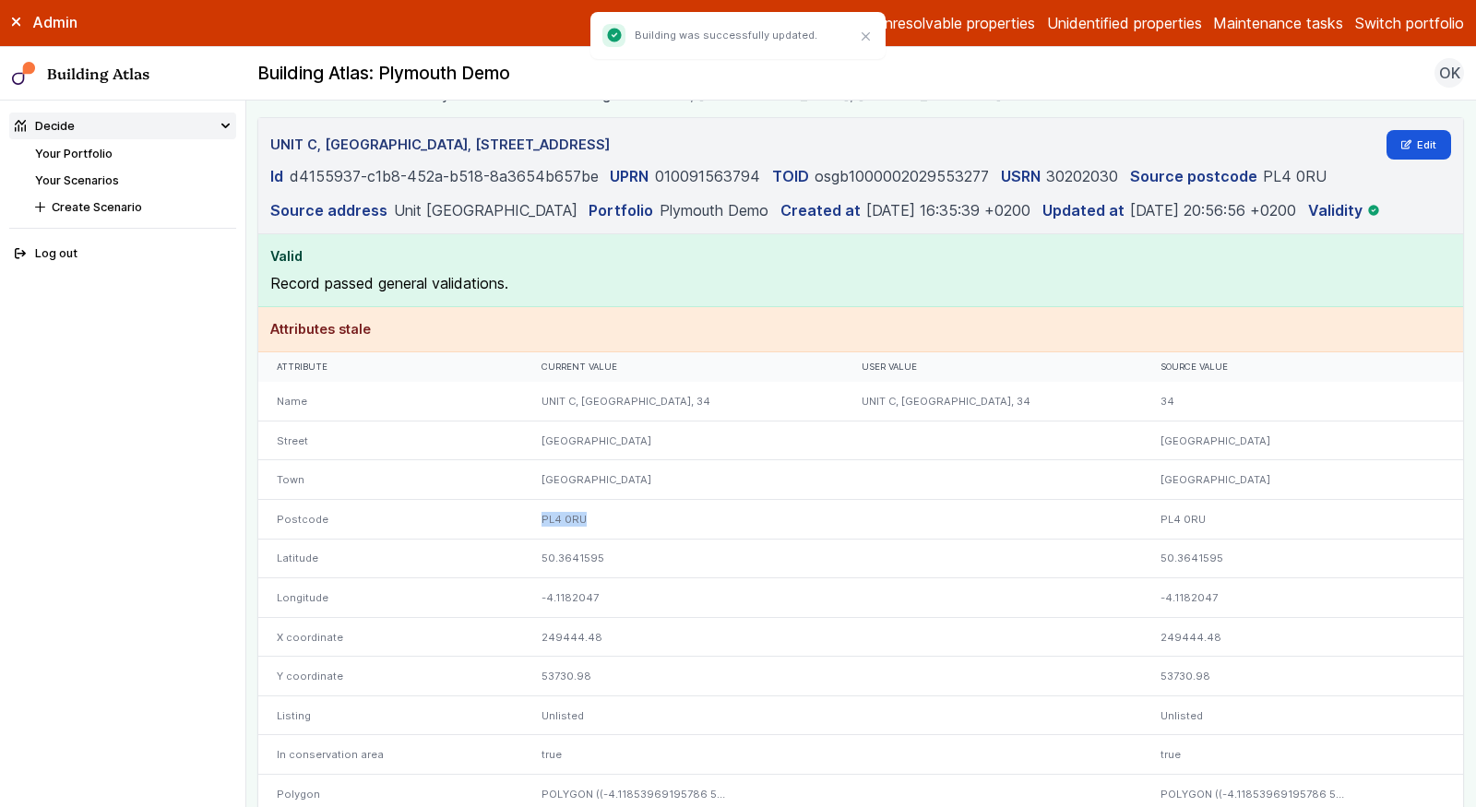
drag, startPoint x: 597, startPoint y: 514, endPoint x: 506, endPoint y: 514, distance: 90.4
click at [507, 514] on div "Postcode PL4 0RU PL4 0RU" at bounding box center [860, 519] width 1205 height 40
copy div "PL4 0RU"
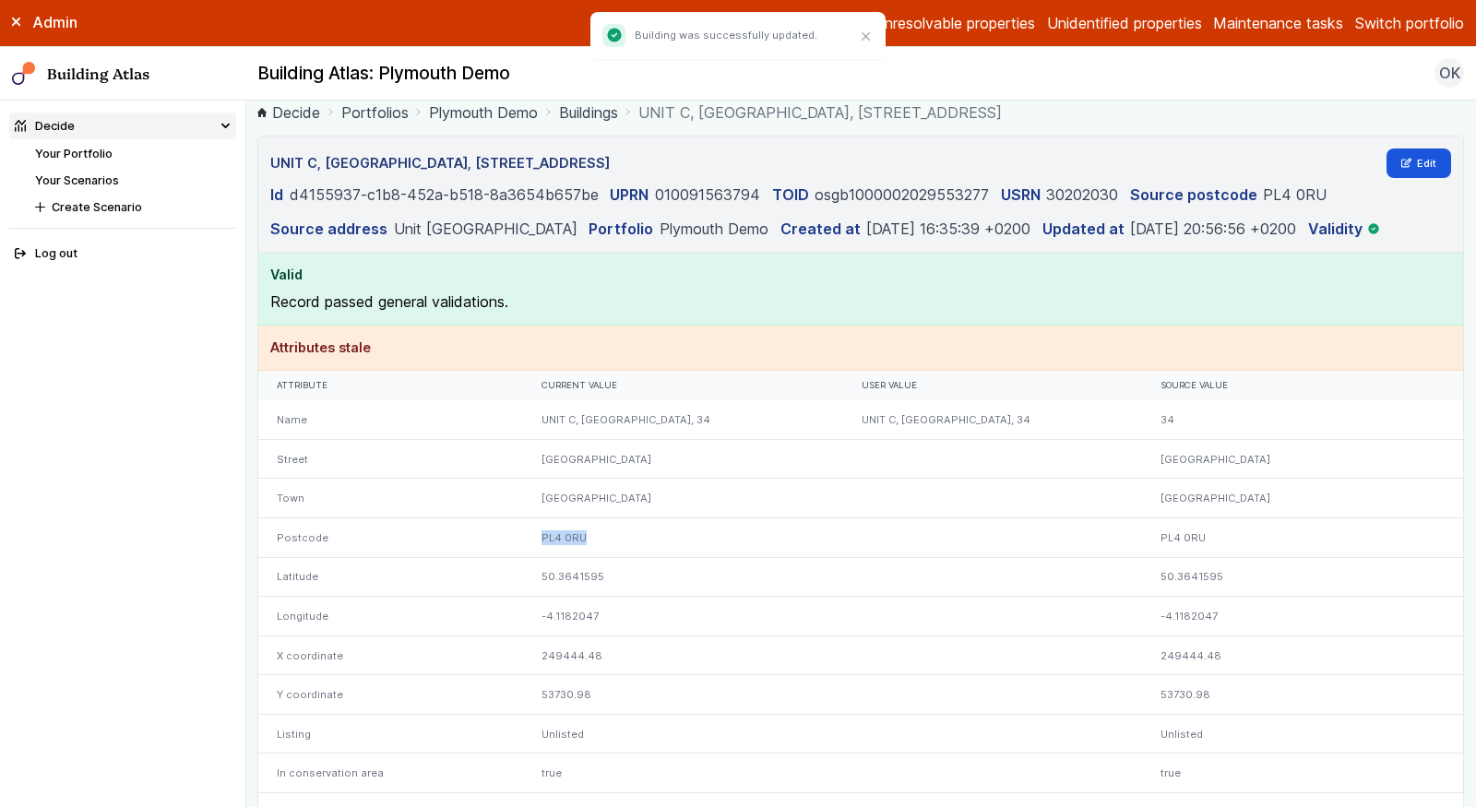
scroll to position [4, 0]
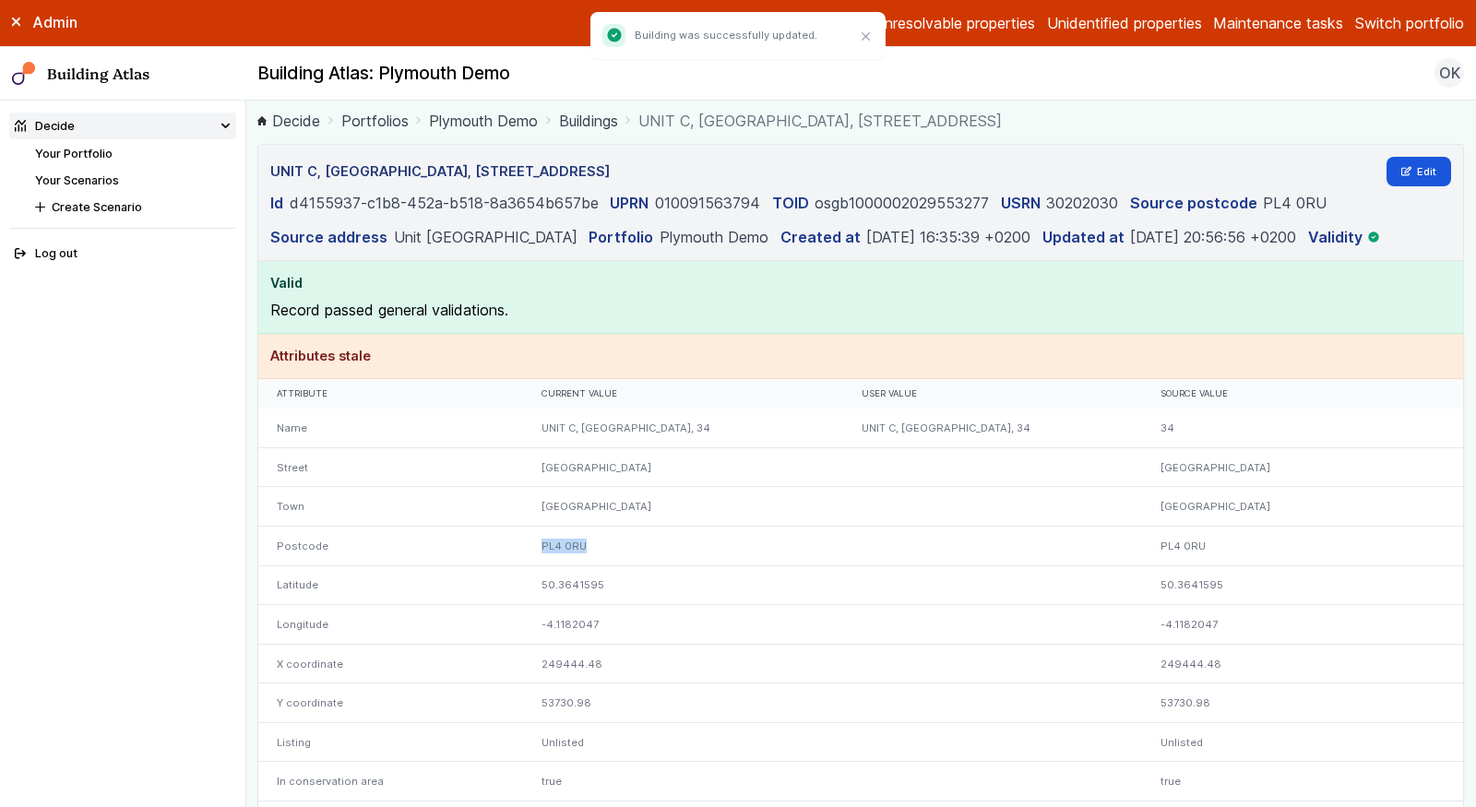
click at [75, 155] on link "Your Portfolio" at bounding box center [73, 154] width 77 height 14
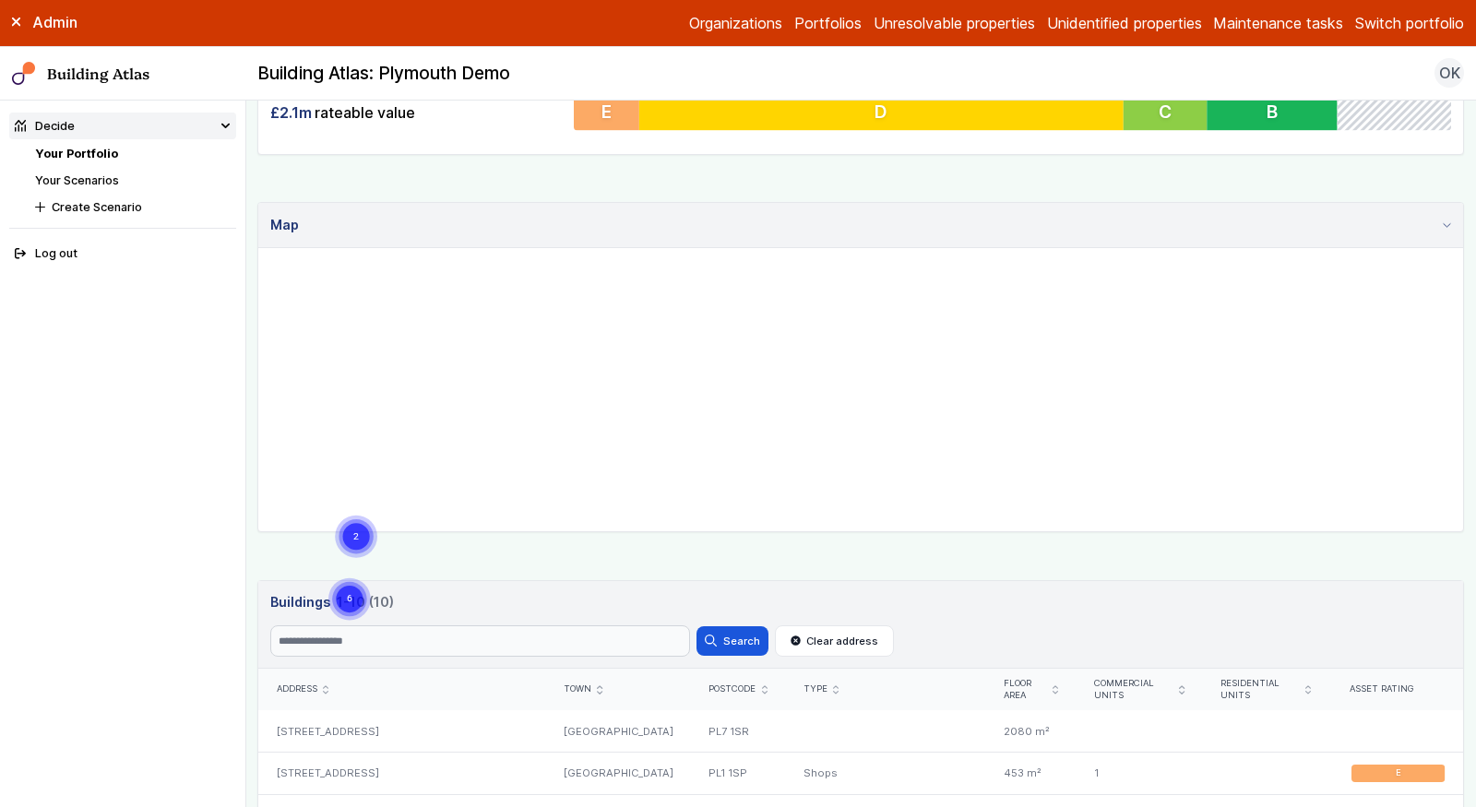
scroll to position [884, 0]
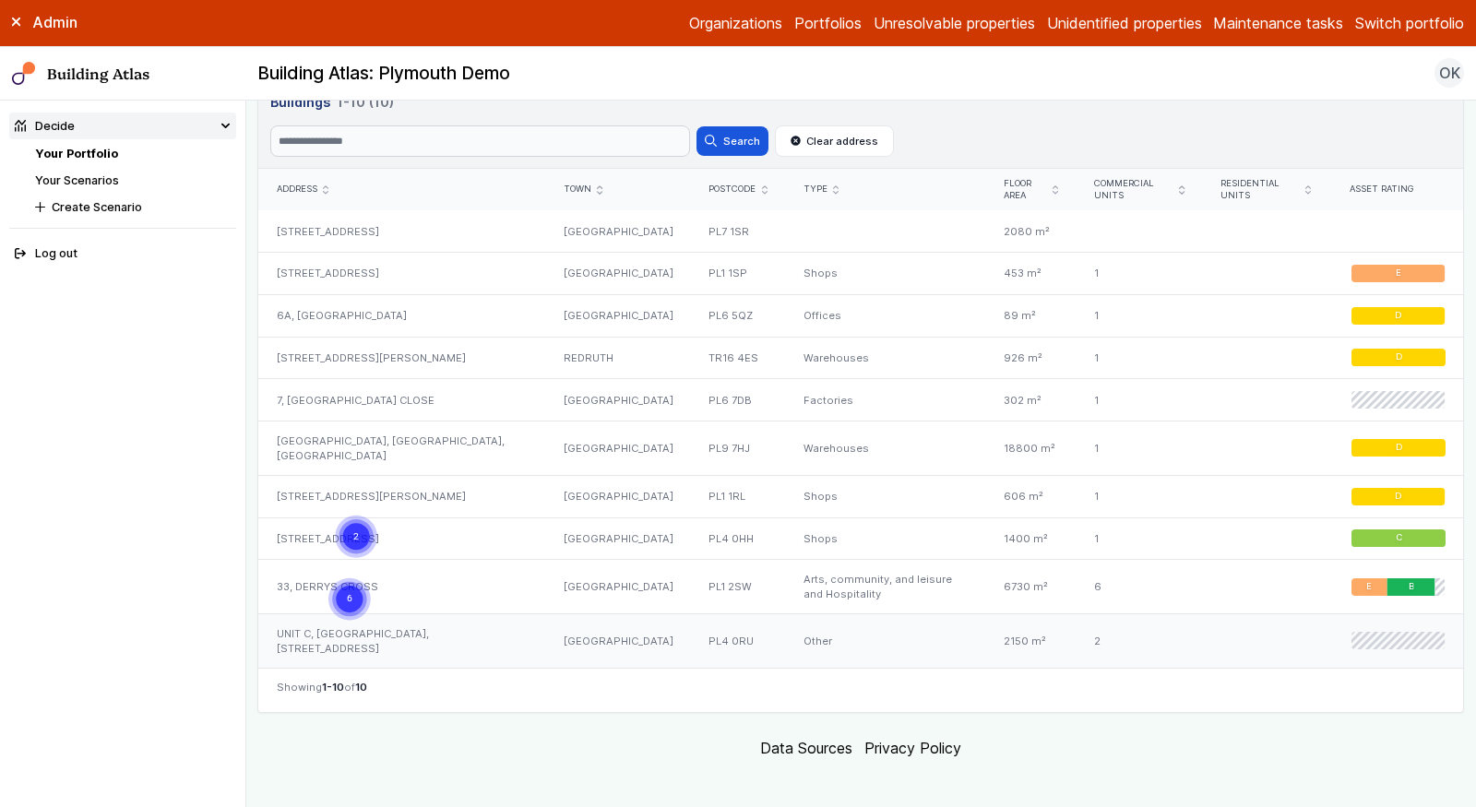
click at [371, 628] on div "UNIT C, [GEOGRAPHIC_DATA], [STREET_ADDRESS]" at bounding box center [401, 640] width 287 height 54
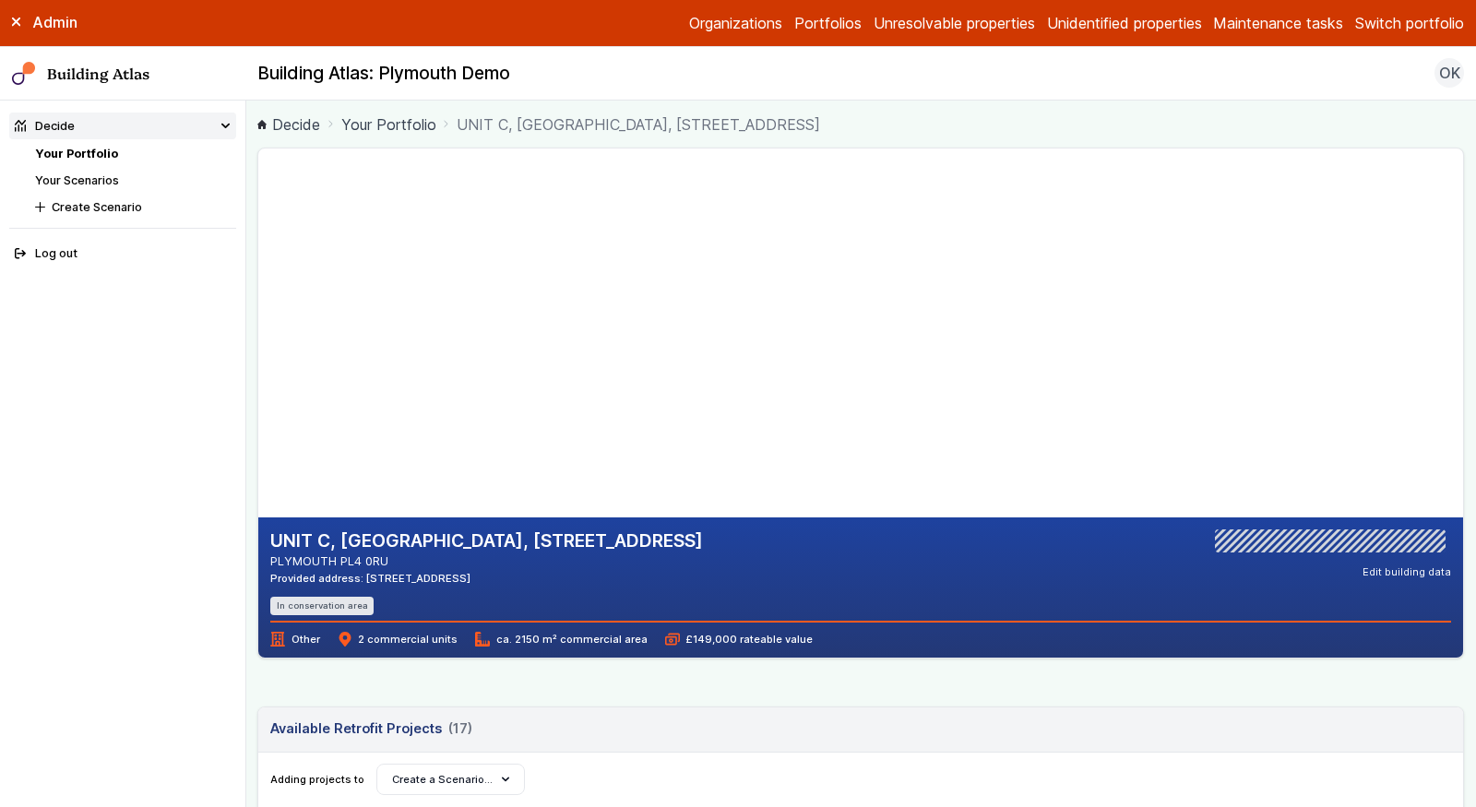
drag, startPoint x: 408, startPoint y: 556, endPoint x: 566, endPoint y: 534, distance: 160.2
click at [566, 534] on div "UNIT C, [GEOGRAPHIC_DATA], [STREET_ADDRESS] PLYMOUTH PL4 0RU Provided address: …" at bounding box center [486, 558] width 433 height 56
copy div "[STREET_ADDRESS]"
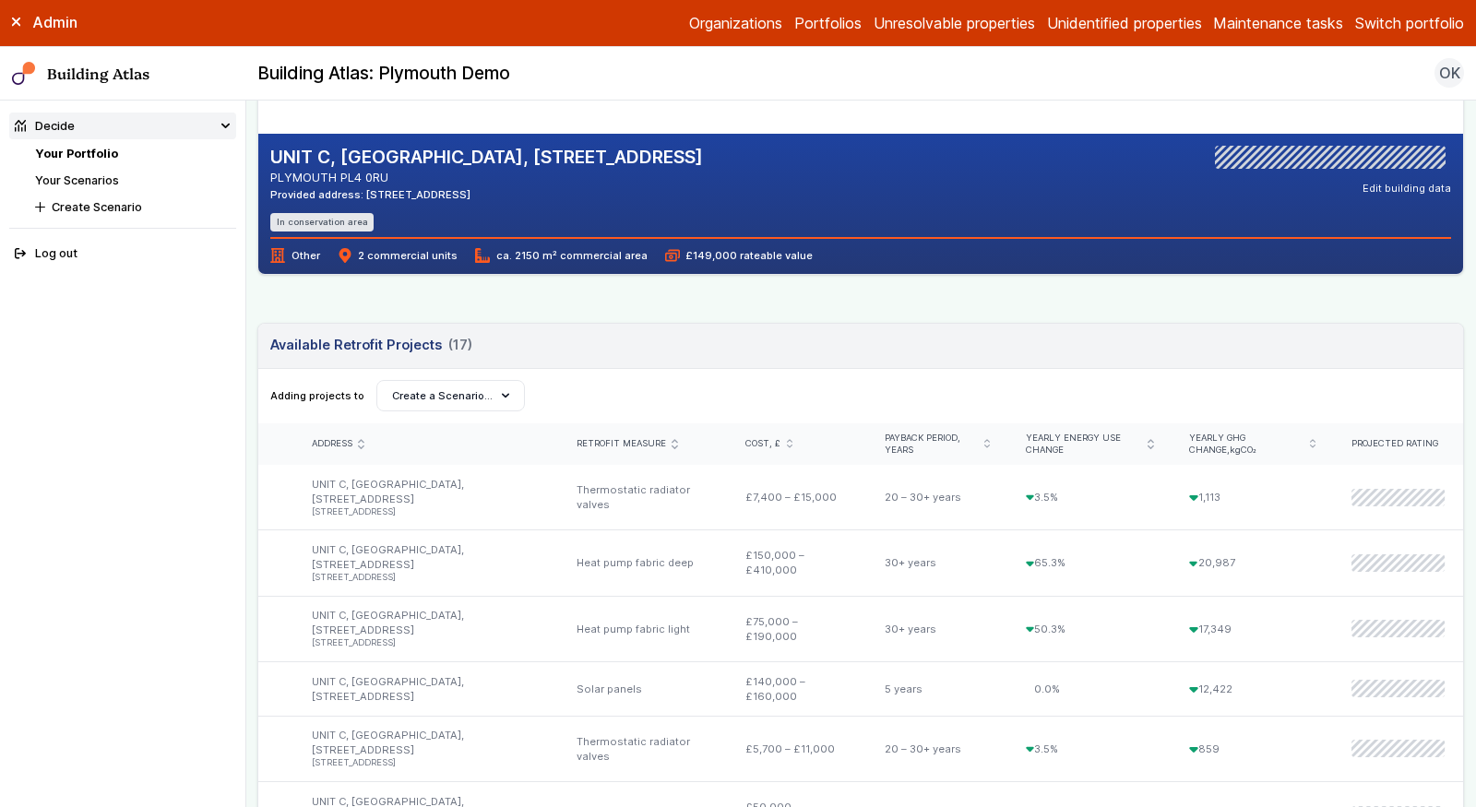
scroll to position [231, 0]
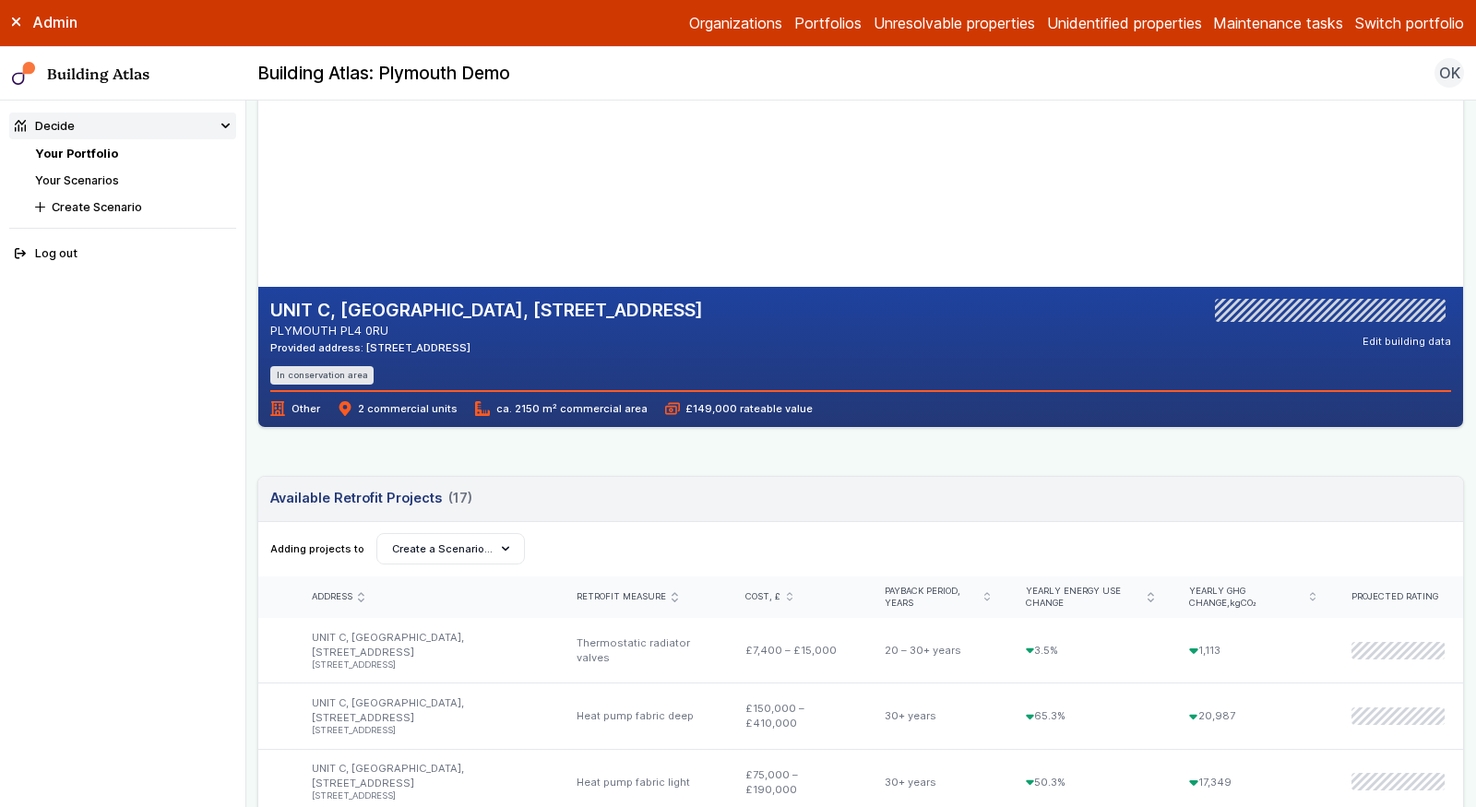
click at [677, 594] on icon "submit" at bounding box center [675, 596] width 6 height 9
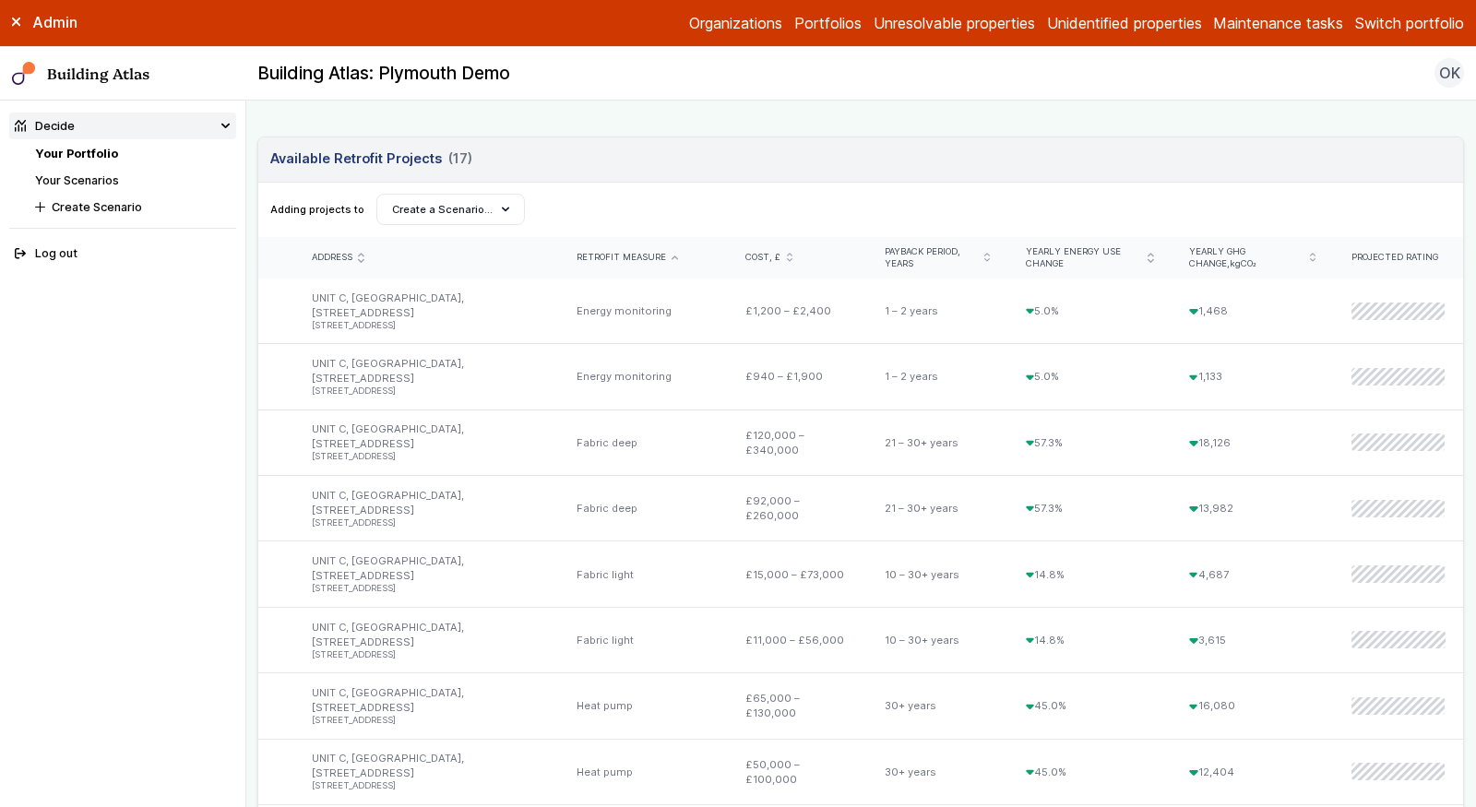
scroll to position [0, 0]
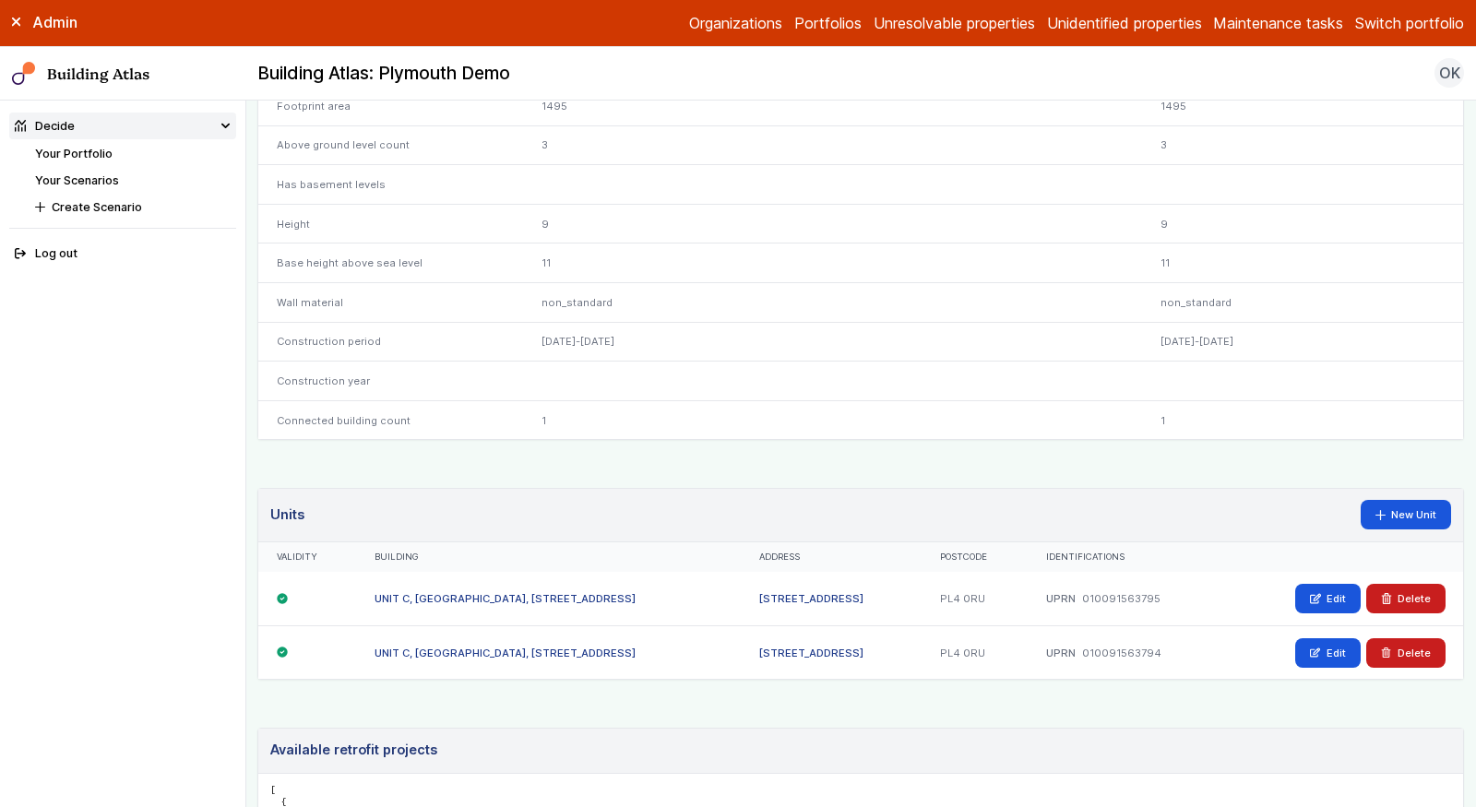
scroll to position [792, 0]
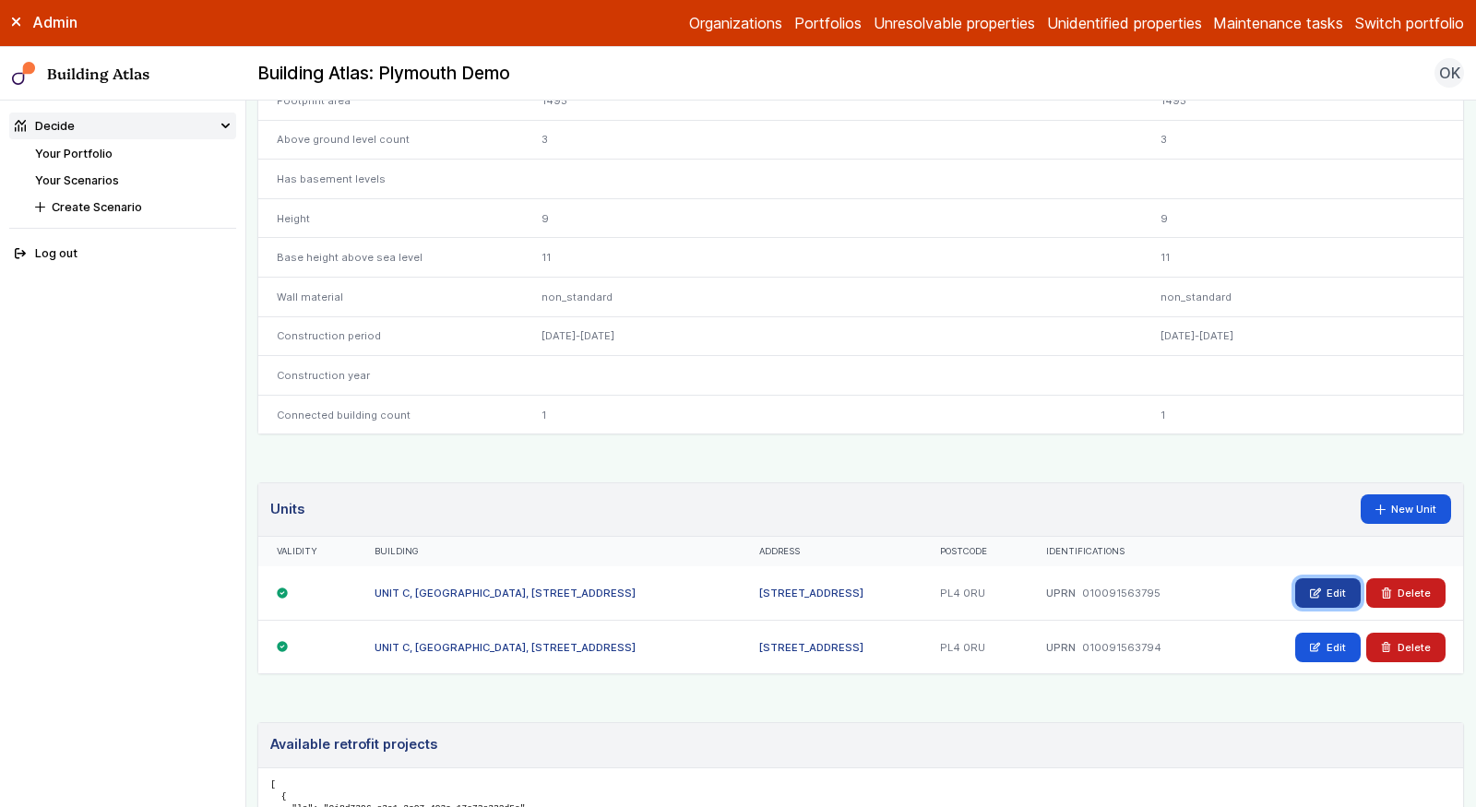
click at [1326, 578] on link "Edit" at bounding box center [1327, 593] width 65 height 30
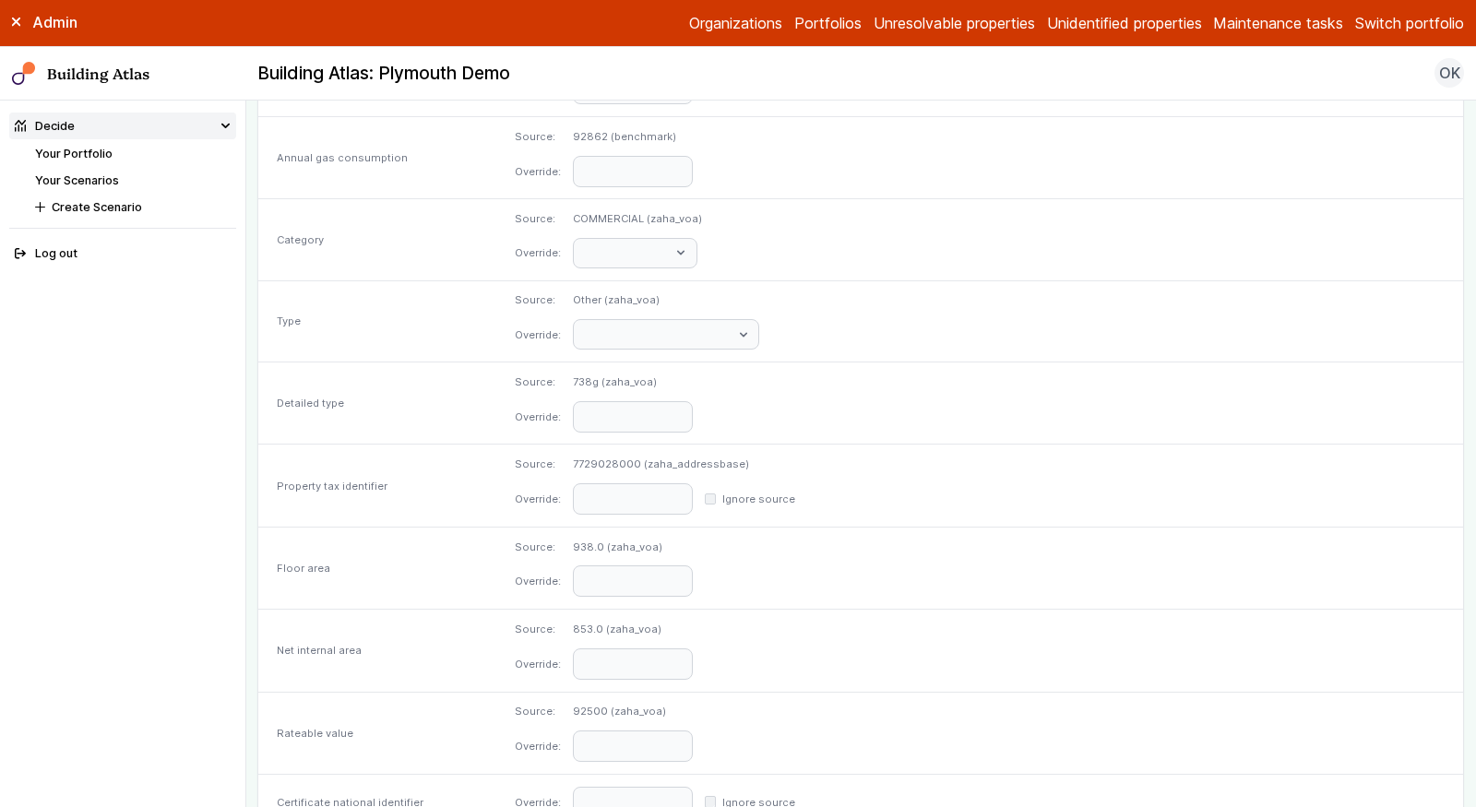
scroll to position [780, 0]
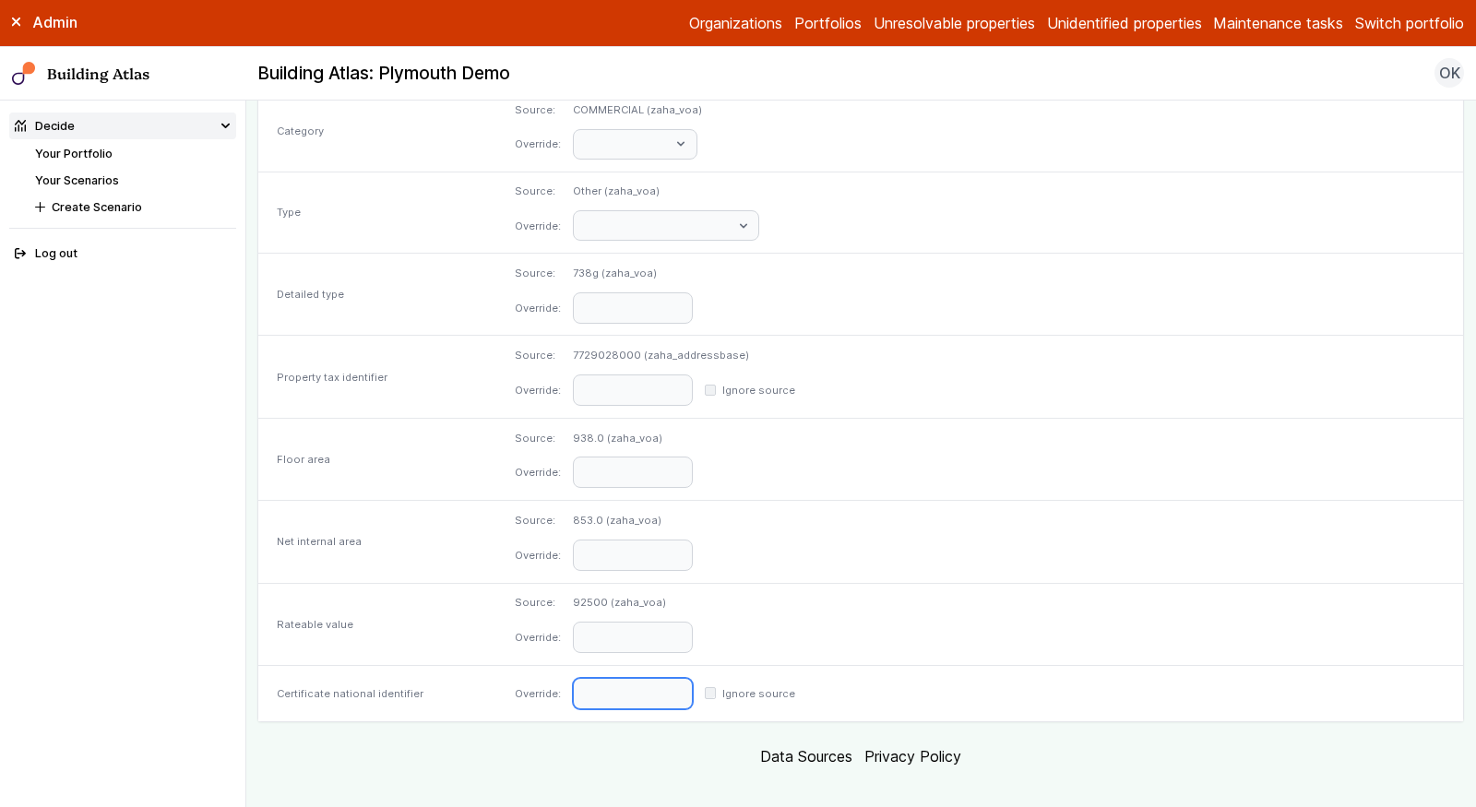
click at [693, 687] on input "text" at bounding box center [633, 693] width 120 height 31
paste input "**********"
type input "**********"
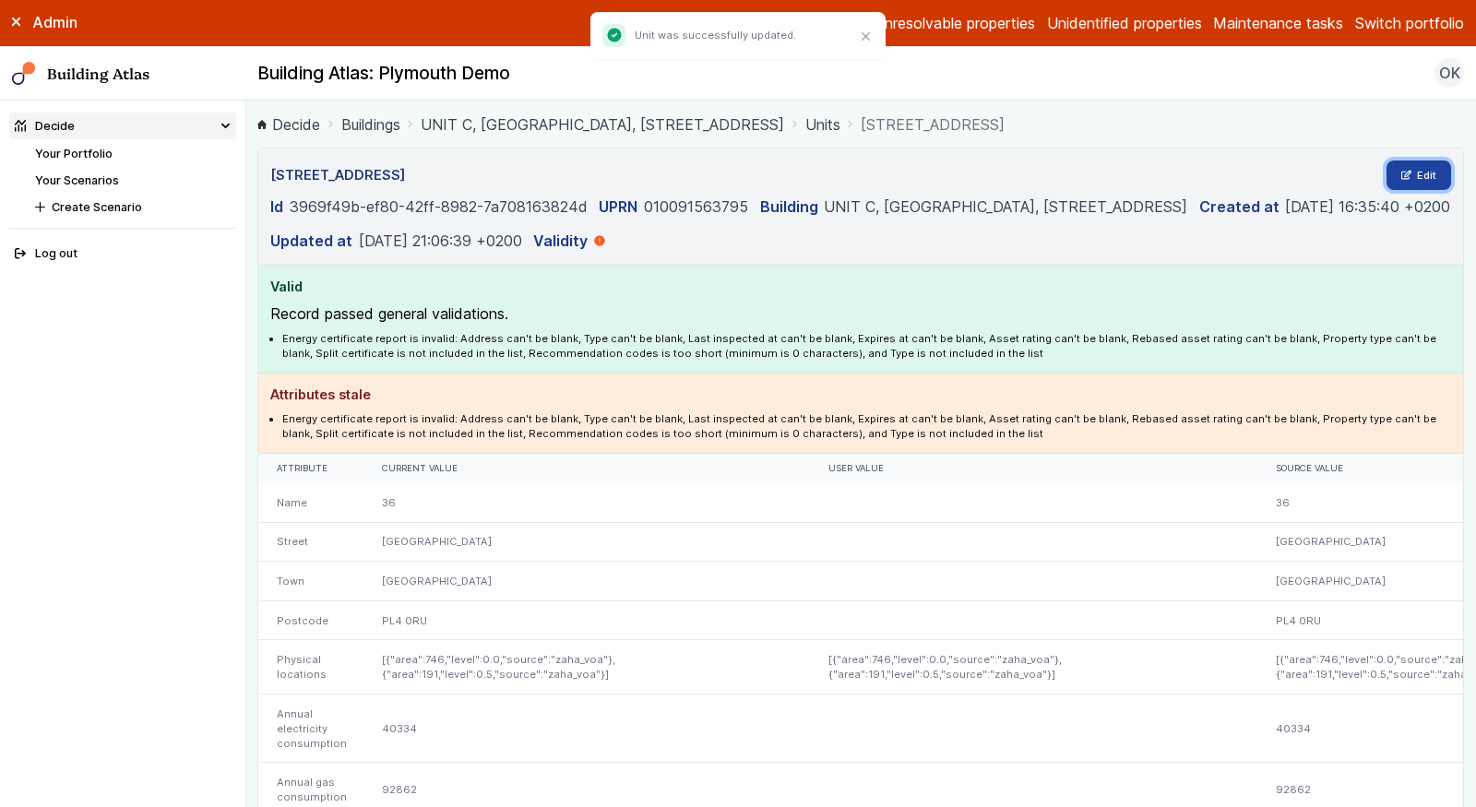
click at [1430, 164] on link "Edit" at bounding box center [1419, 176] width 65 height 30
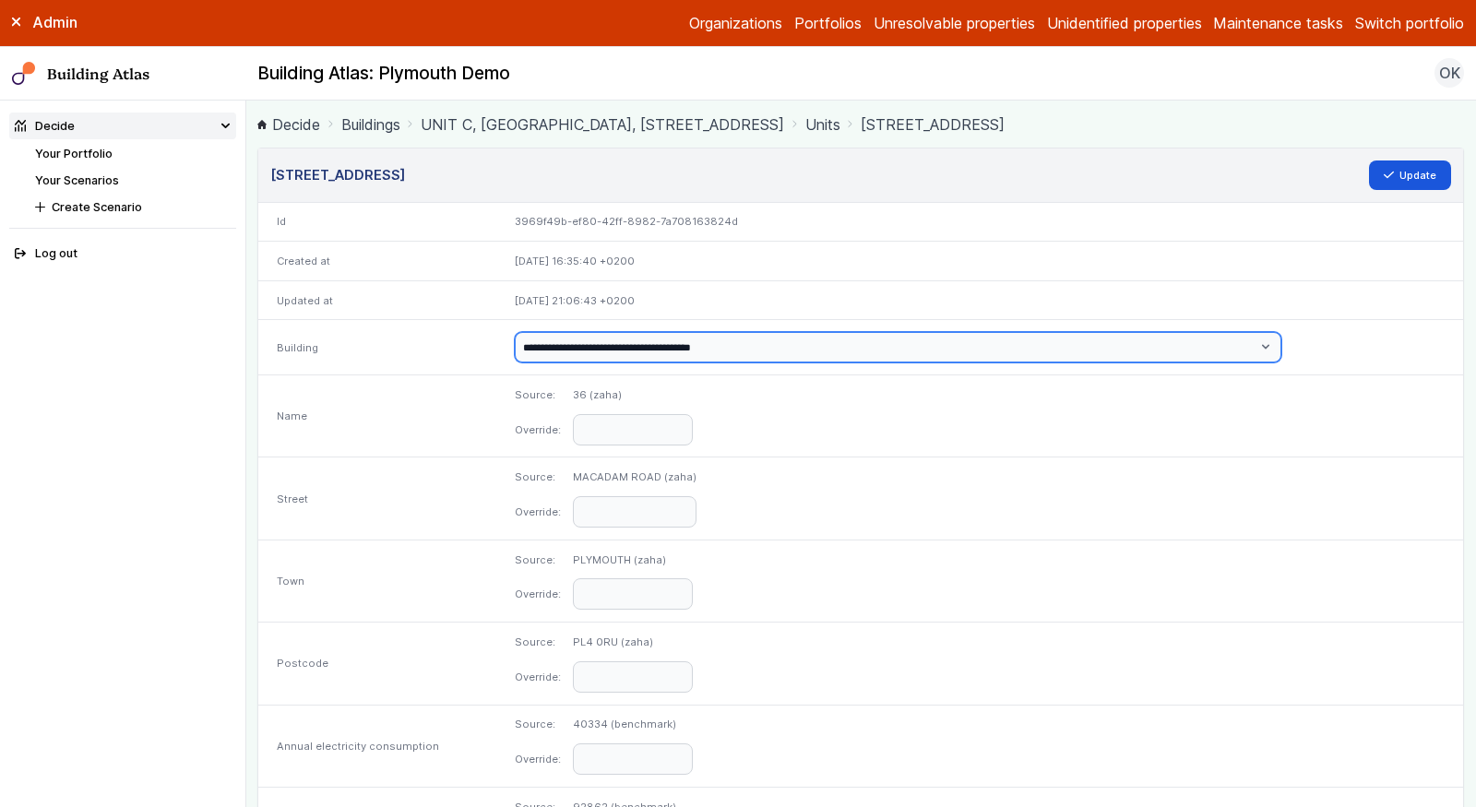
click at [736, 347] on select "**********" at bounding box center [898, 347] width 767 height 30
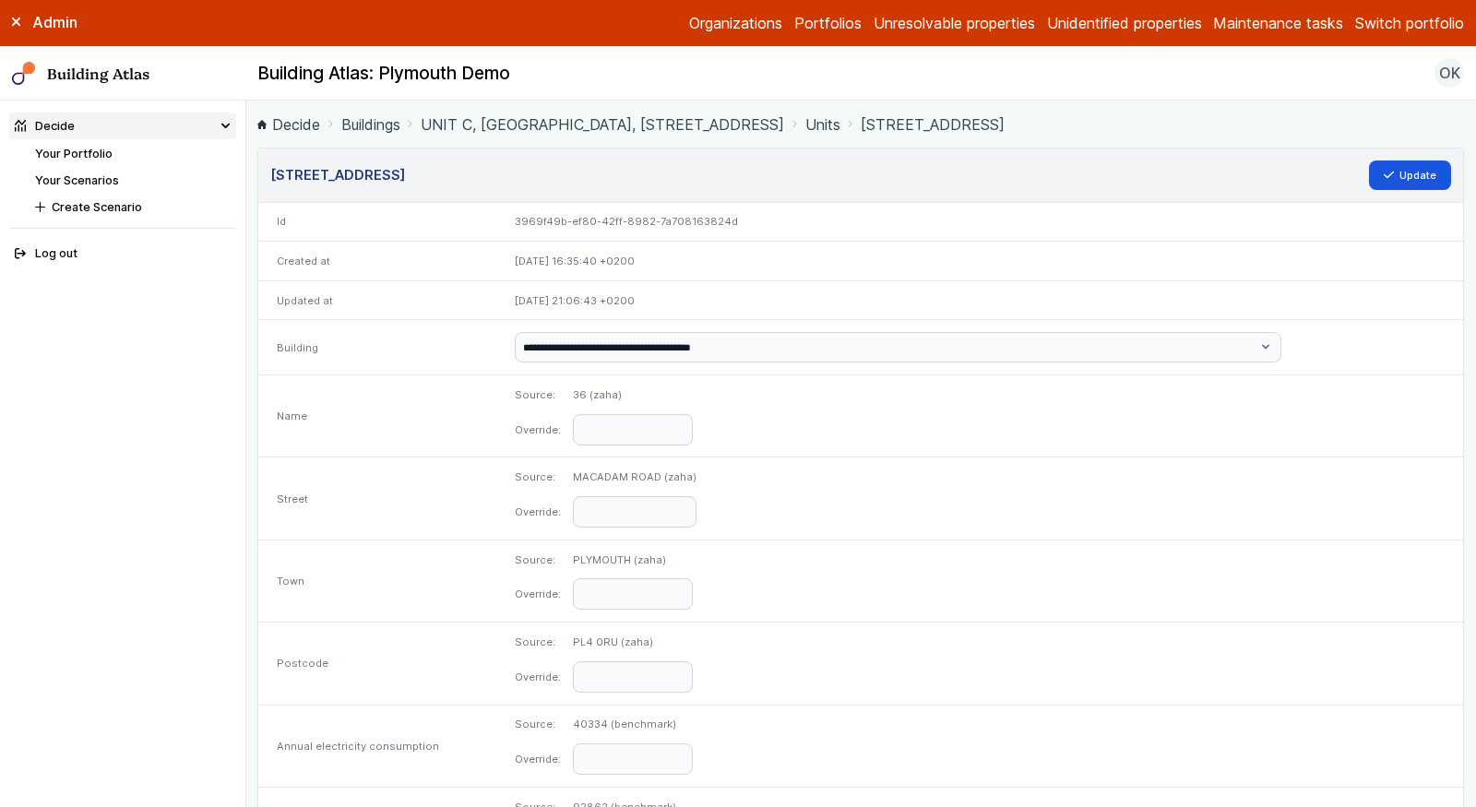
click at [454, 124] on link "UNIT C, PLYMOUTH TRADE PARK, 34, MACADAM ROAD" at bounding box center [602, 124] width 363 height 22
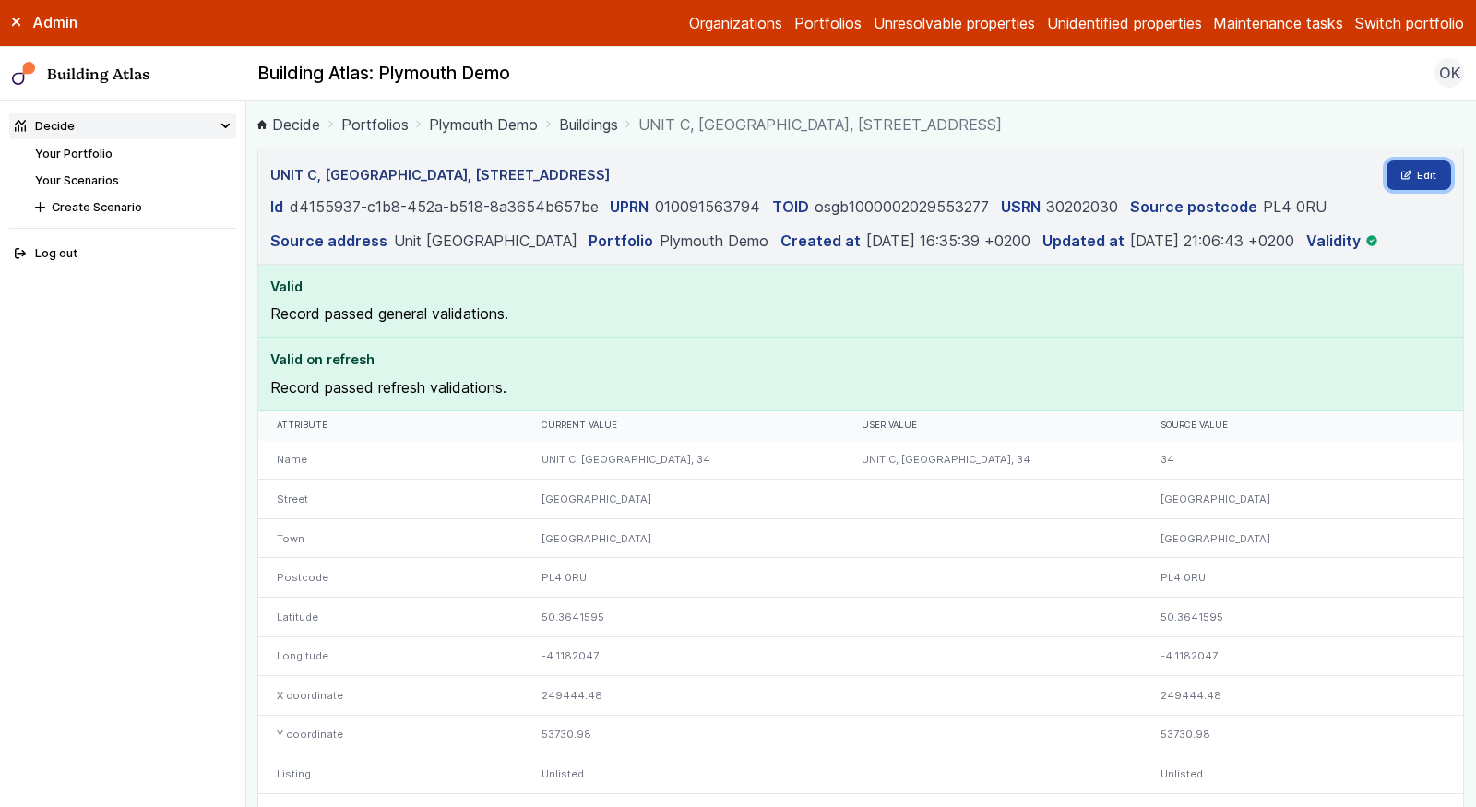
click at [1442, 178] on link "Edit" at bounding box center [1419, 176] width 65 height 30
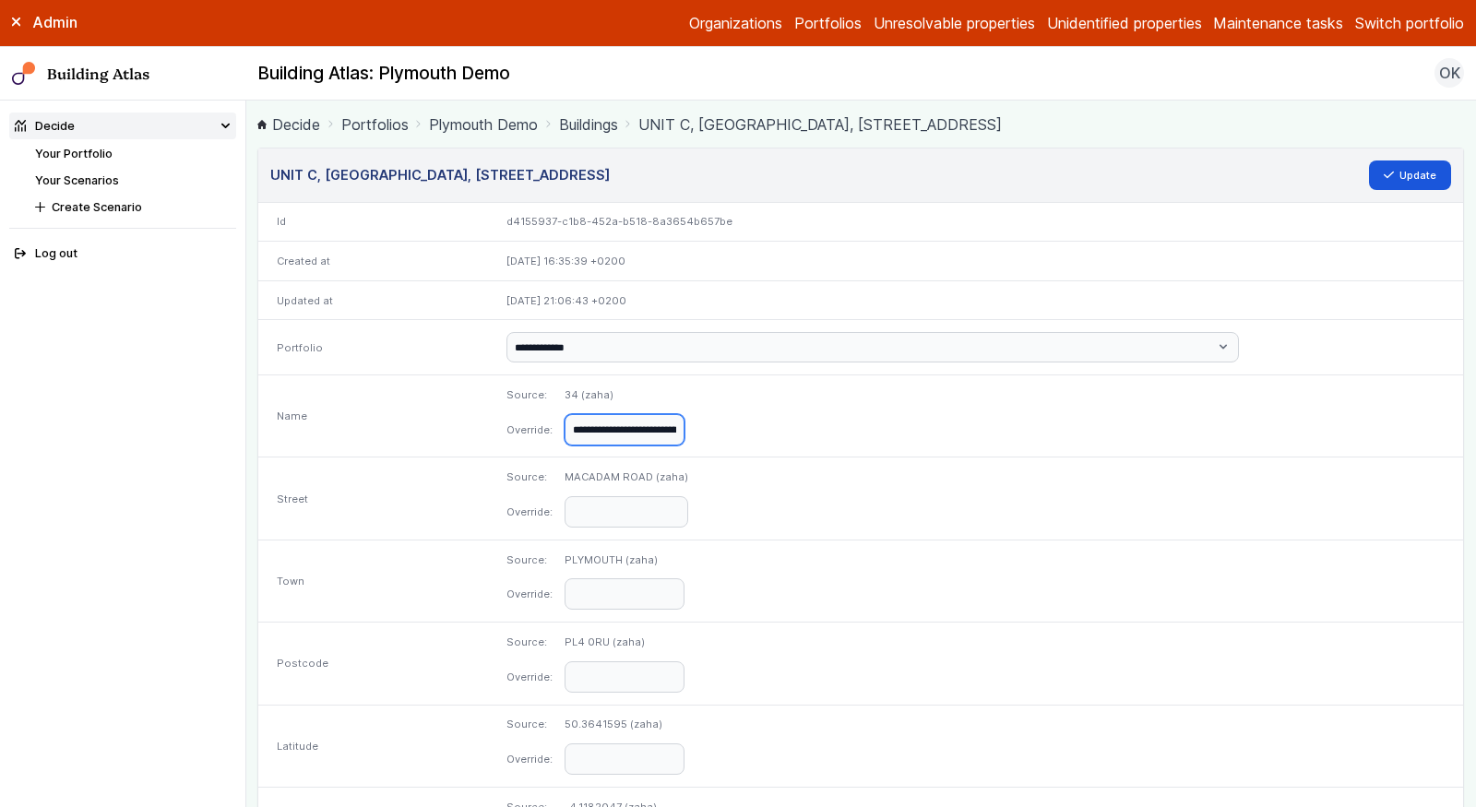
drag, startPoint x: 817, startPoint y: 427, endPoint x: 766, endPoint y: 427, distance: 51.7
click at [766, 426] on dl "**********" at bounding box center [975, 416] width 939 height 58
type input "**********"
click at [1369, 161] on button "Update" at bounding box center [1410, 176] width 83 height 30
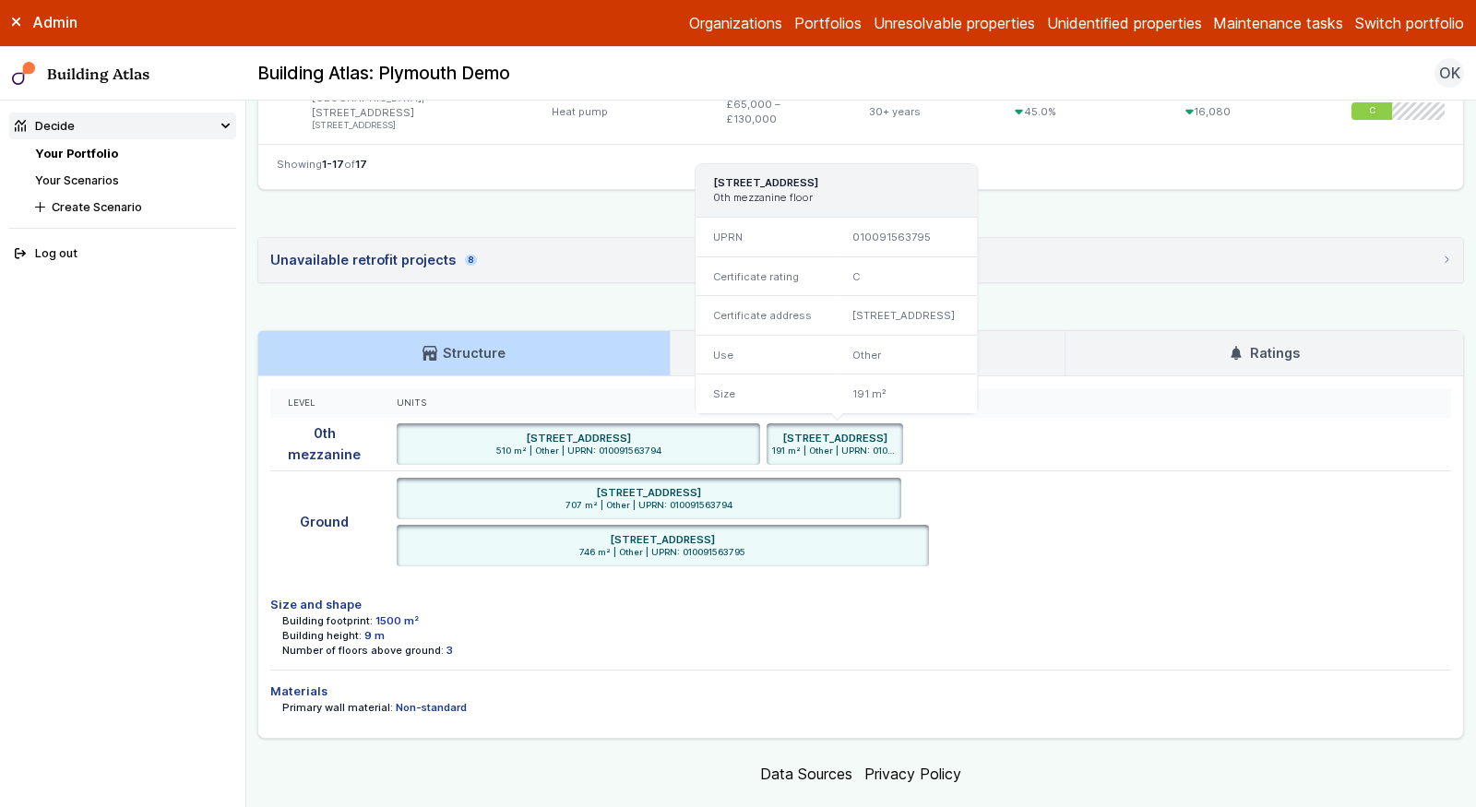
scroll to position [1834, 0]
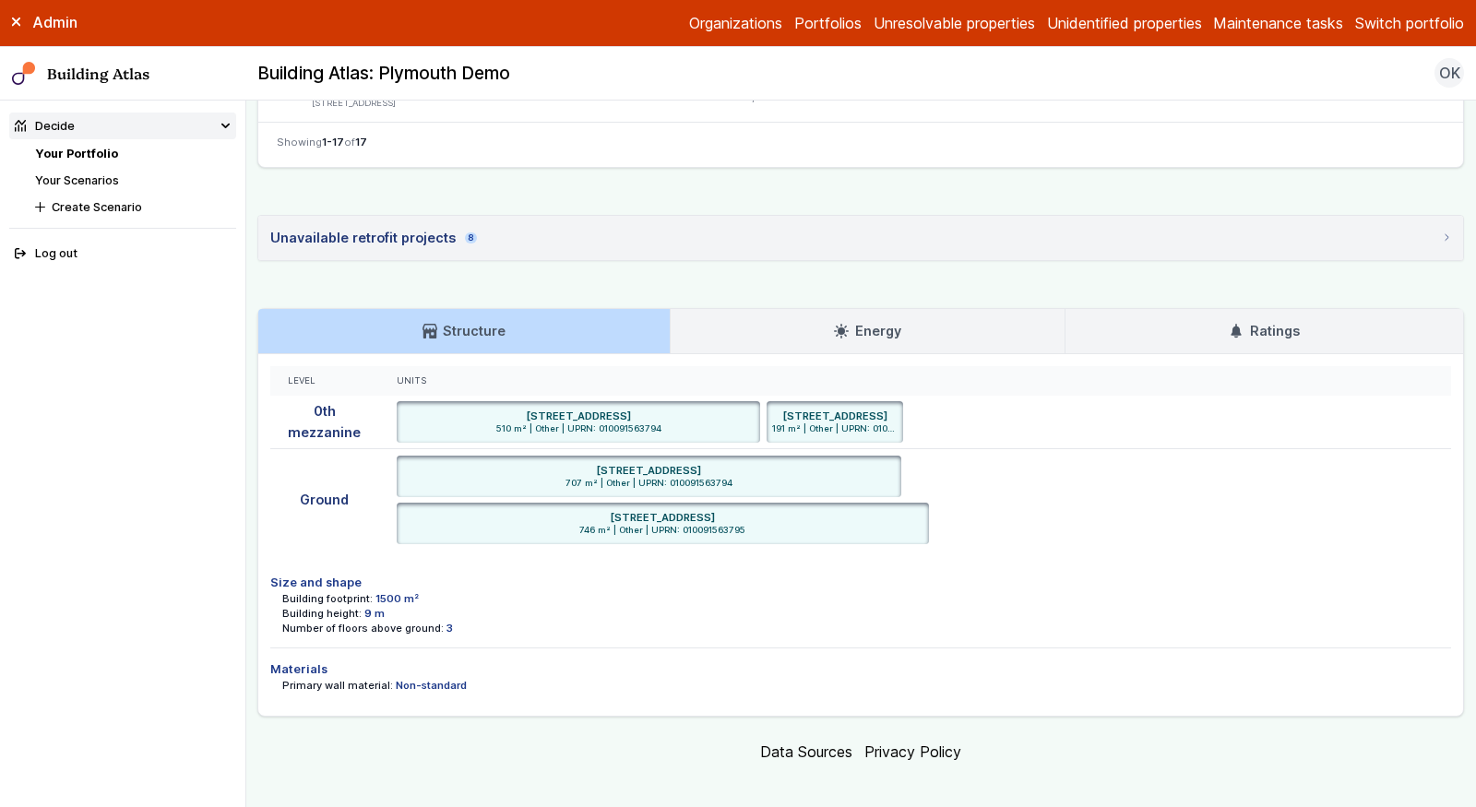
click at [1258, 327] on h3 "Ratings" at bounding box center [1264, 331] width 70 height 20
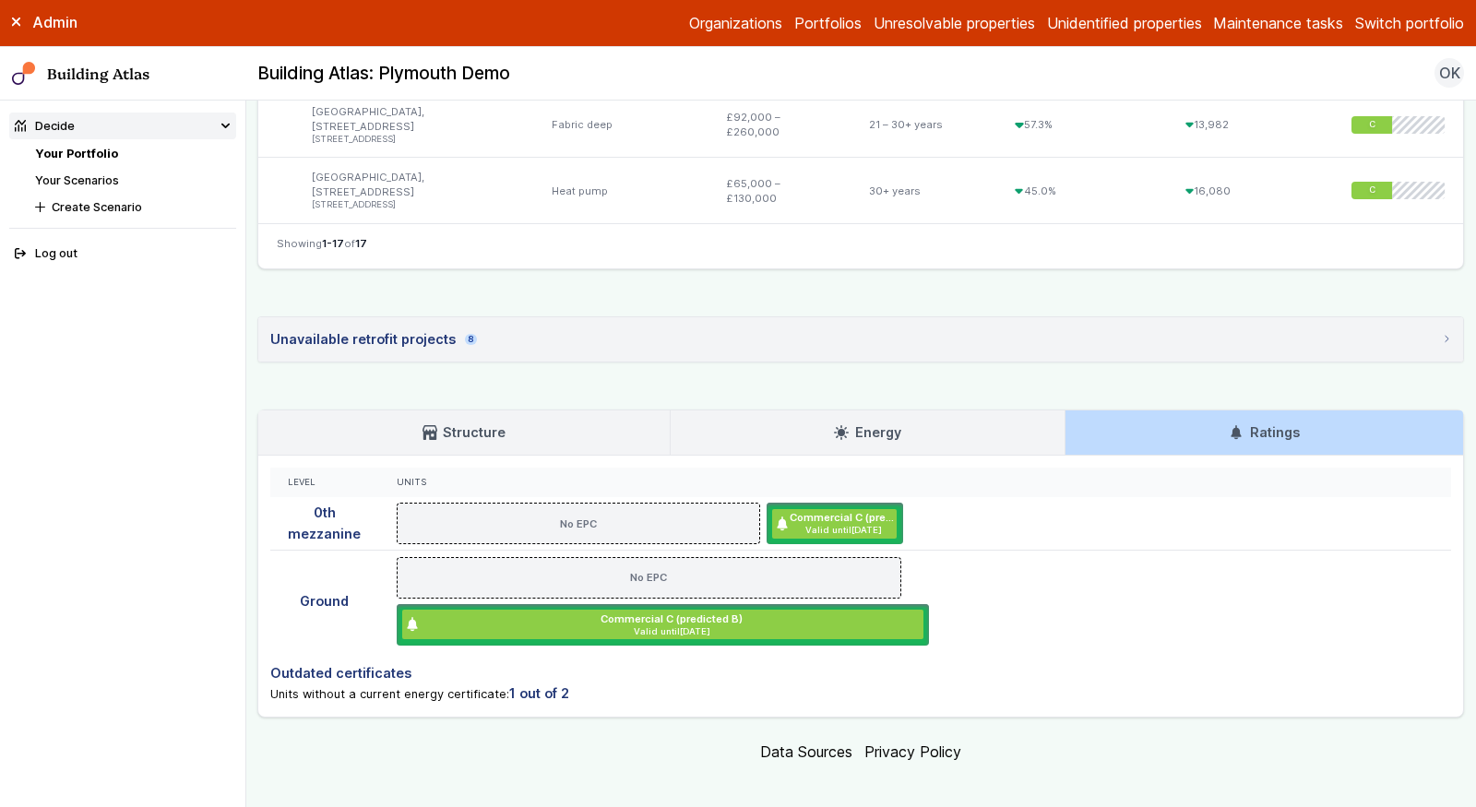
click at [620, 413] on link "Structure" at bounding box center [463, 433] width 411 height 44
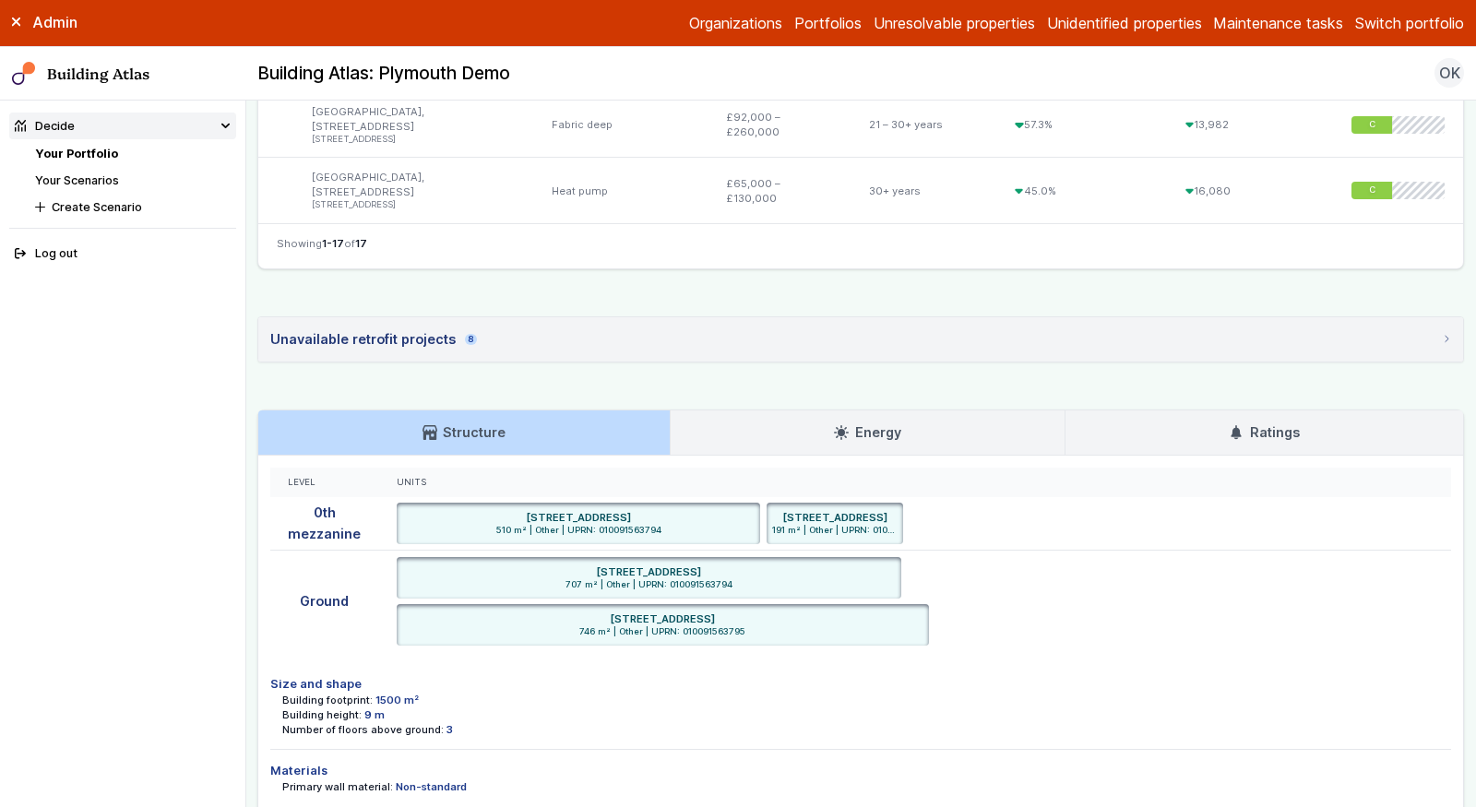
click at [1155, 423] on link "Ratings" at bounding box center [1265, 433] width 398 height 44
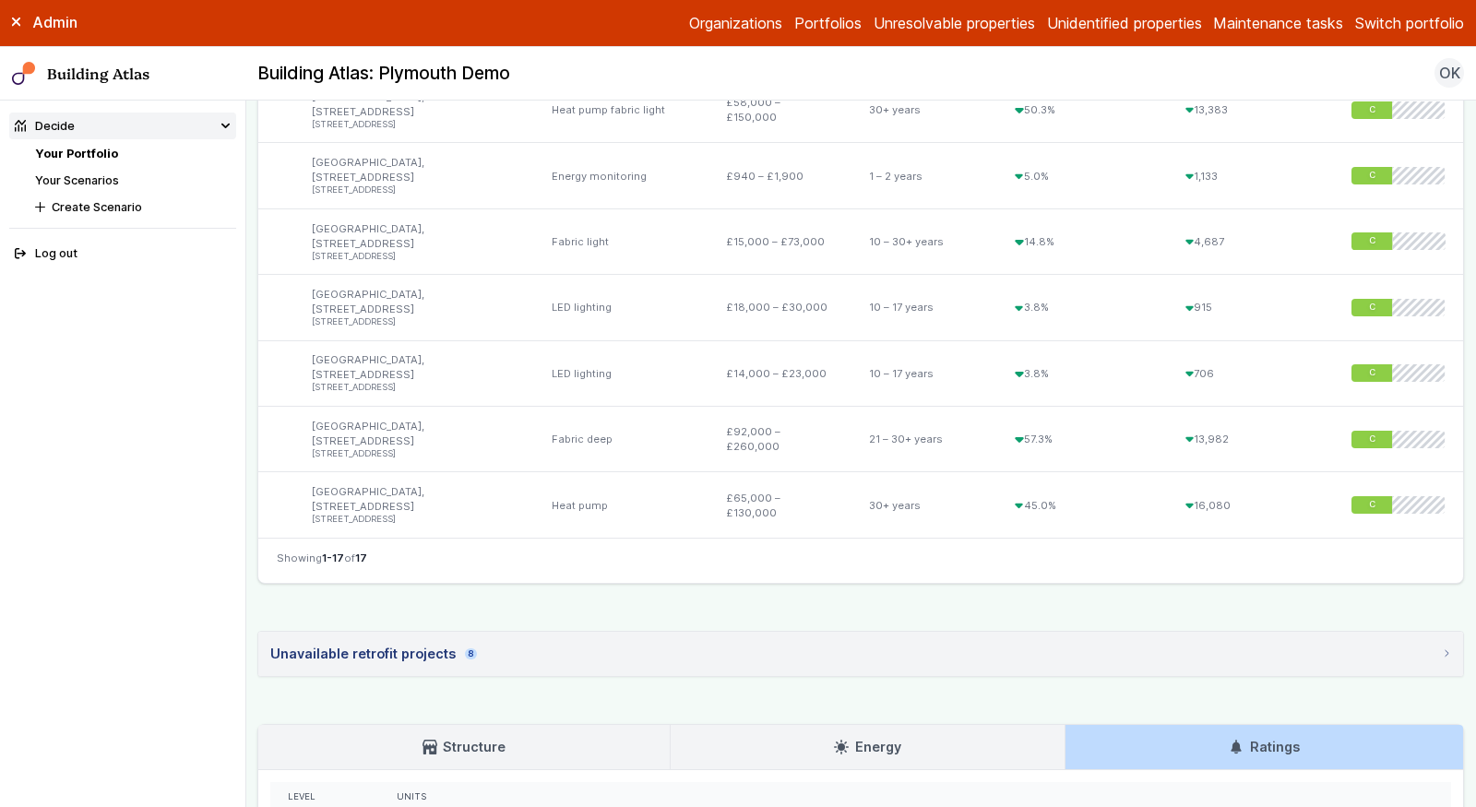
scroll to position [1423, 0]
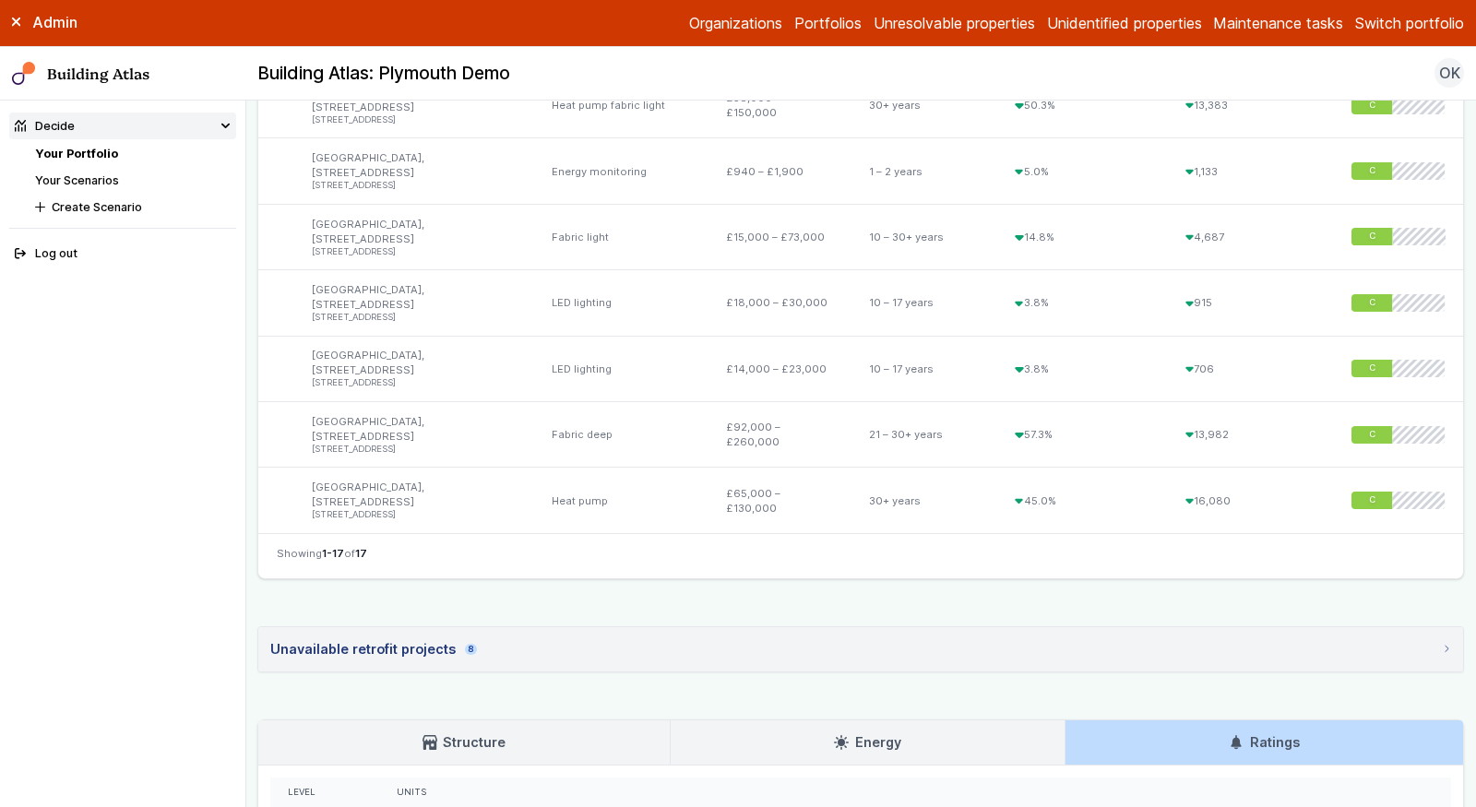
click at [908, 637] on summary "Unavailable retrofit projects 8" at bounding box center [860, 649] width 1205 height 44
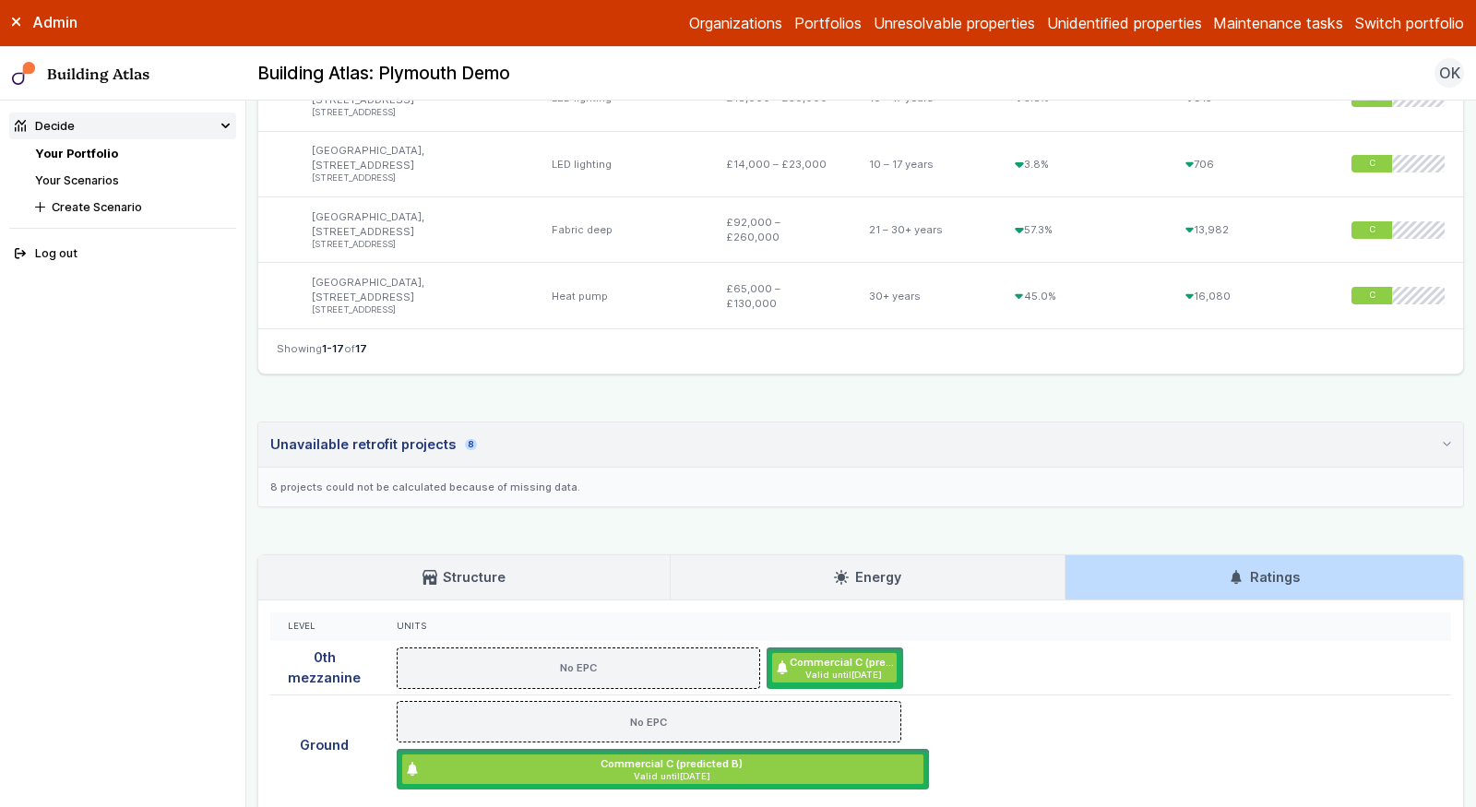
scroll to position [1648, 0]
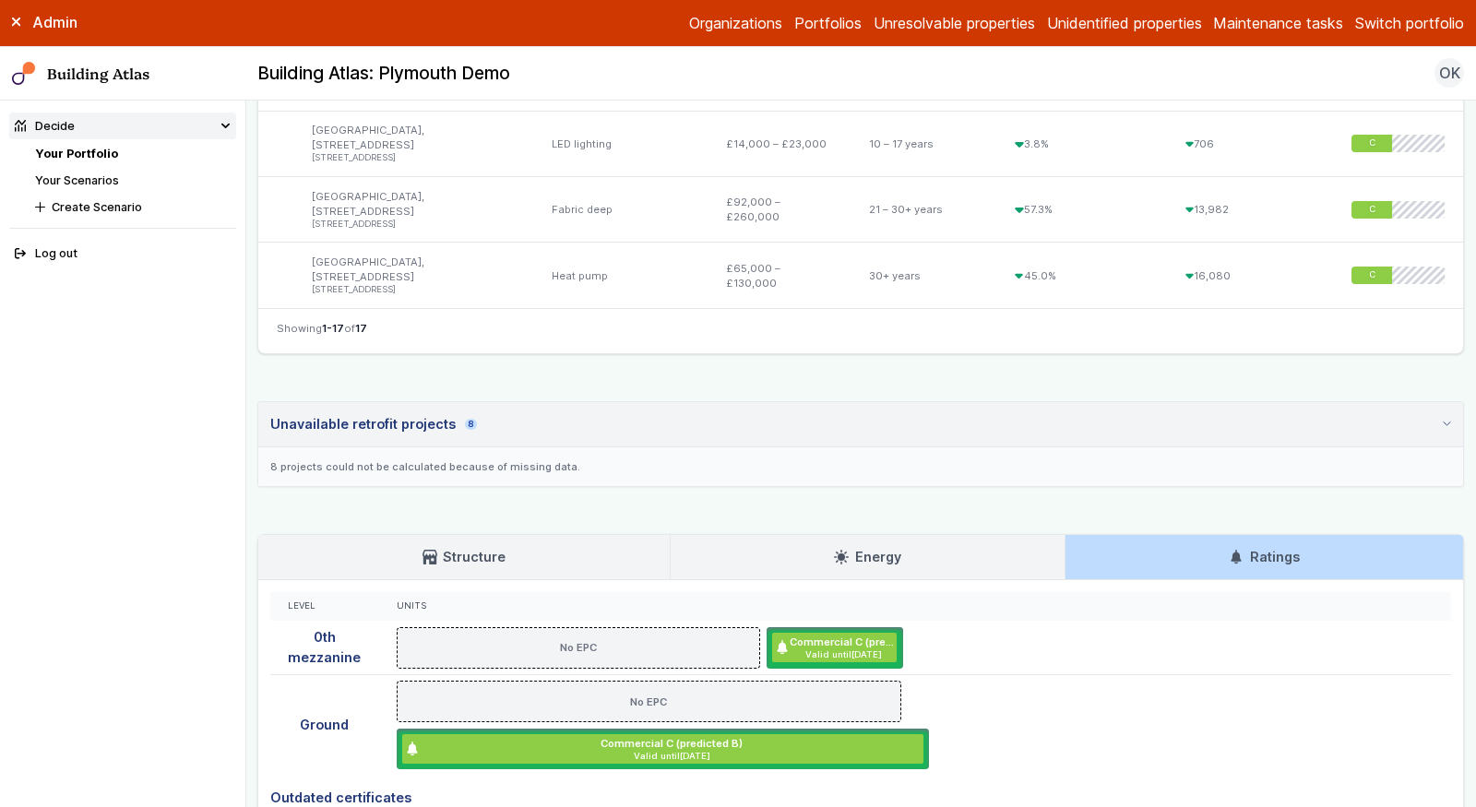
click at [744, 423] on summary "Unavailable retrofit projects 8" at bounding box center [860, 424] width 1205 height 45
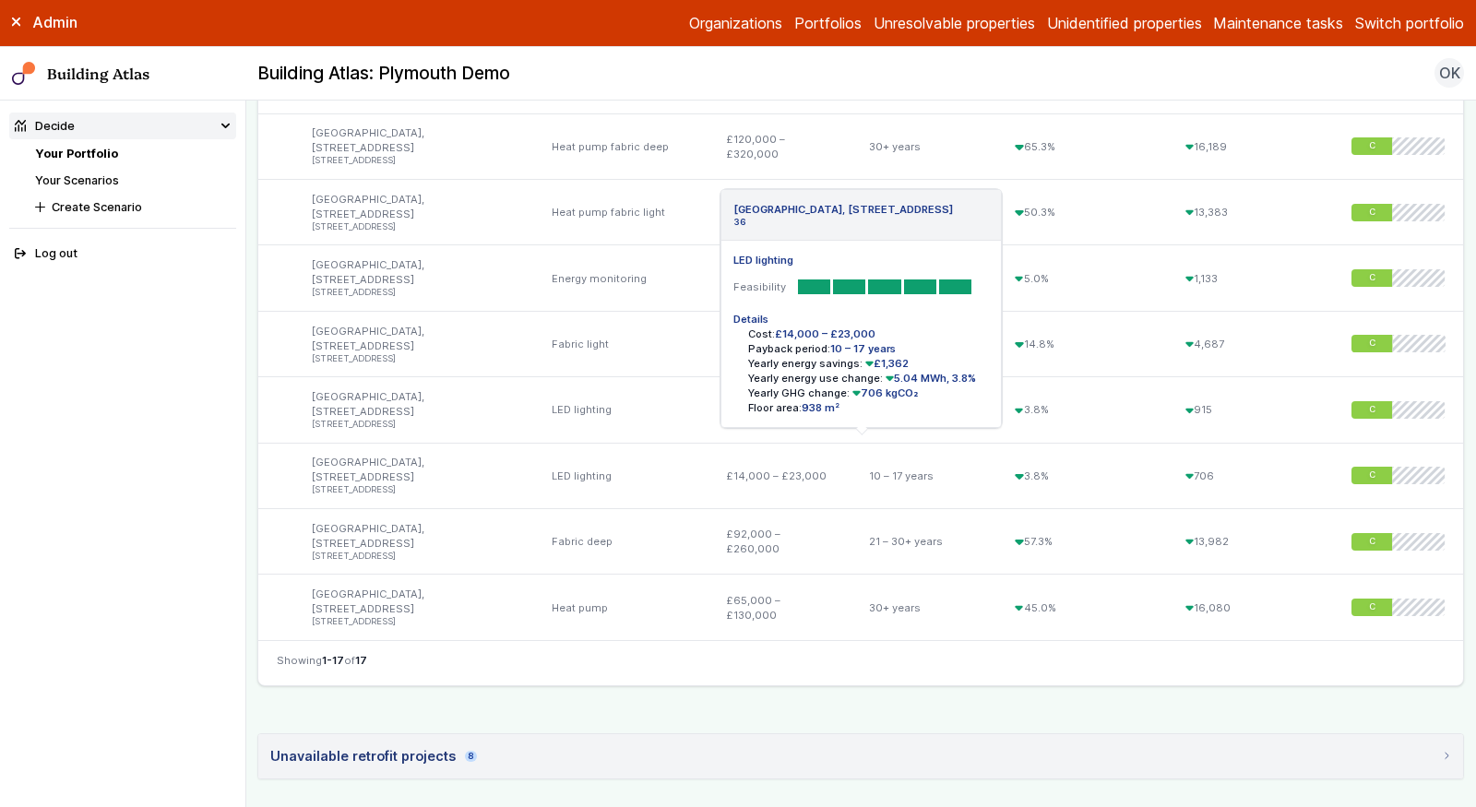
scroll to position [1311, 0]
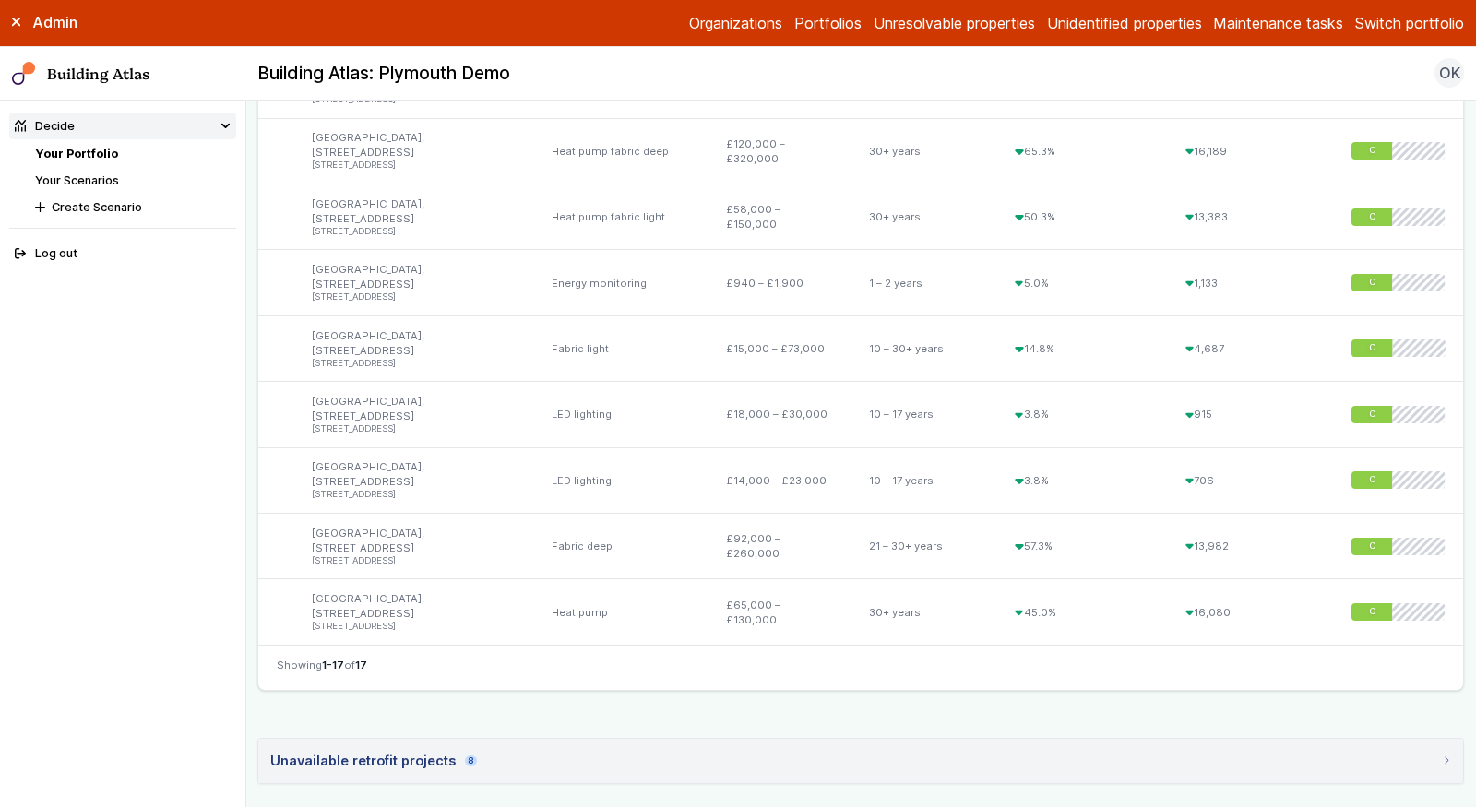
click at [74, 149] on link "Your Portfolio" at bounding box center [76, 154] width 83 height 14
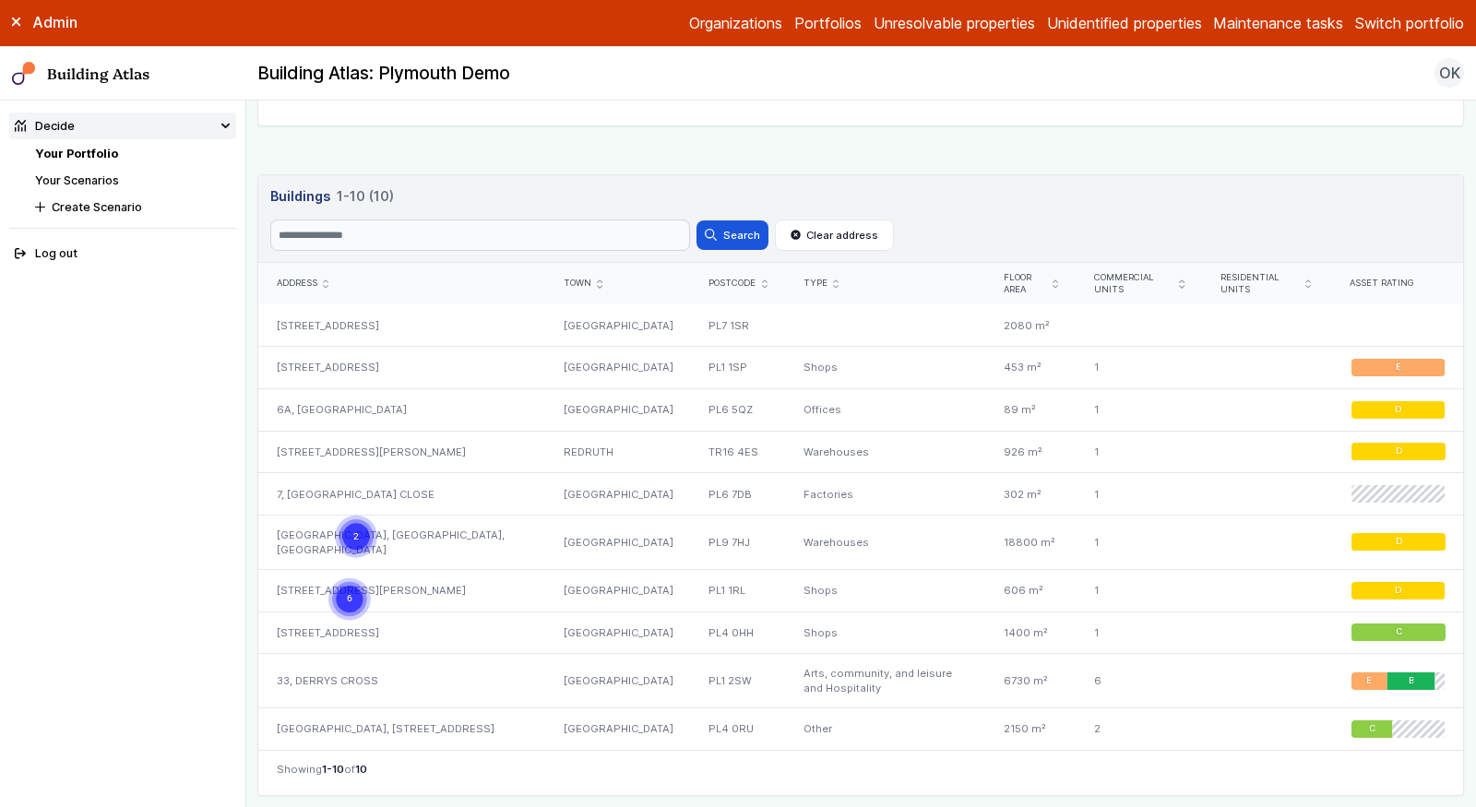
scroll to position [789, 0]
click at [464, 495] on div "7, [GEOGRAPHIC_DATA] CLOSE" at bounding box center [401, 495] width 287 height 42
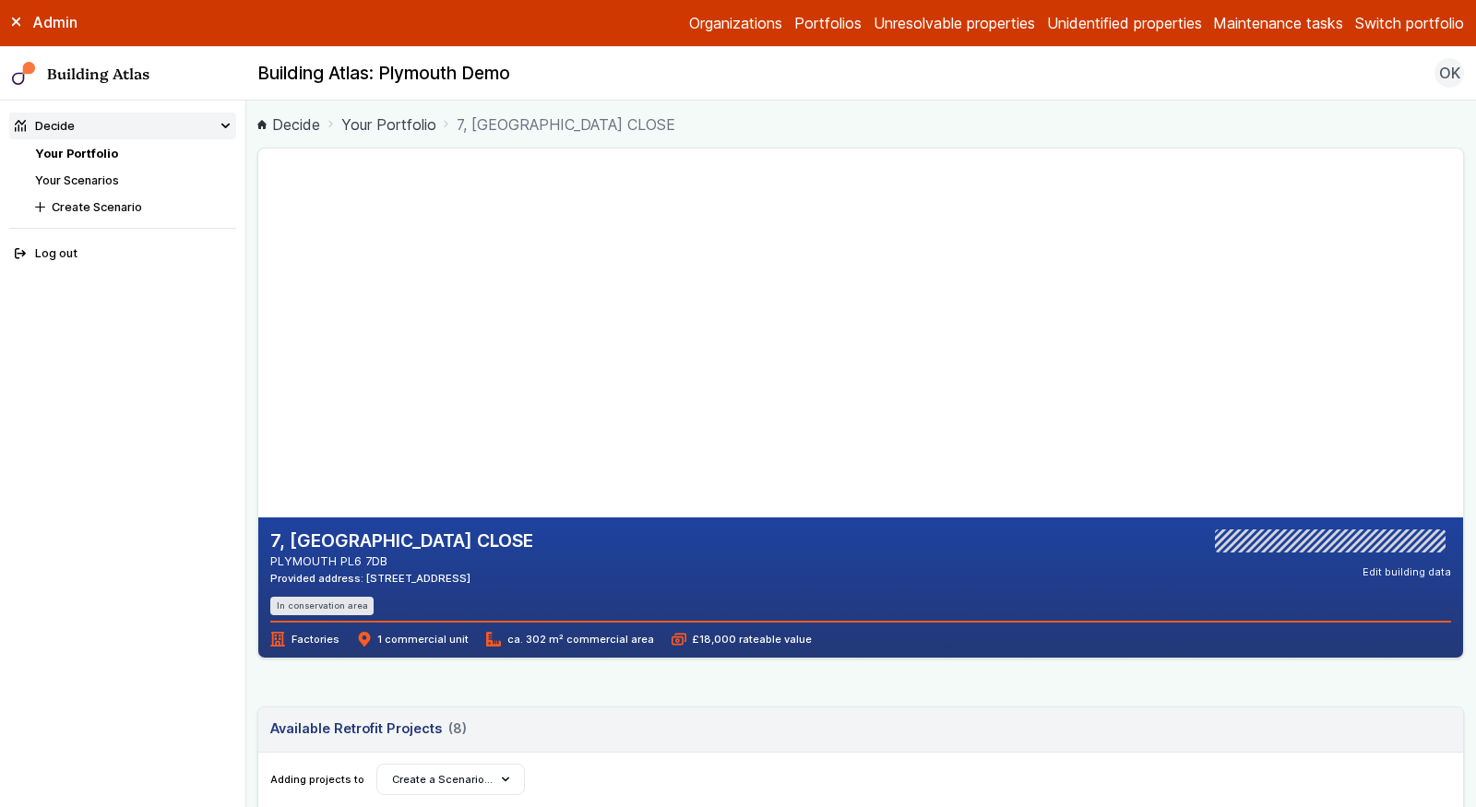
drag, startPoint x: 408, startPoint y: 555, endPoint x: 271, endPoint y: 542, distance: 137.2
click at [271, 542] on div "7, PORSHAM CLOSE PLYMOUTH PL6 7DB Provided address: 7 Porsham Close, PL6 7DB" at bounding box center [401, 558] width 263 height 56
copy div "7, PORSHAM CLOSE PLYMOUTH PL6 7DB"
click at [587, 650] on div "7, PORSHAM CLOSE PLYMOUTH PL6 7DB Provided address: 7 Porsham Close, PL6 7DB In…" at bounding box center [860, 588] width 1205 height 140
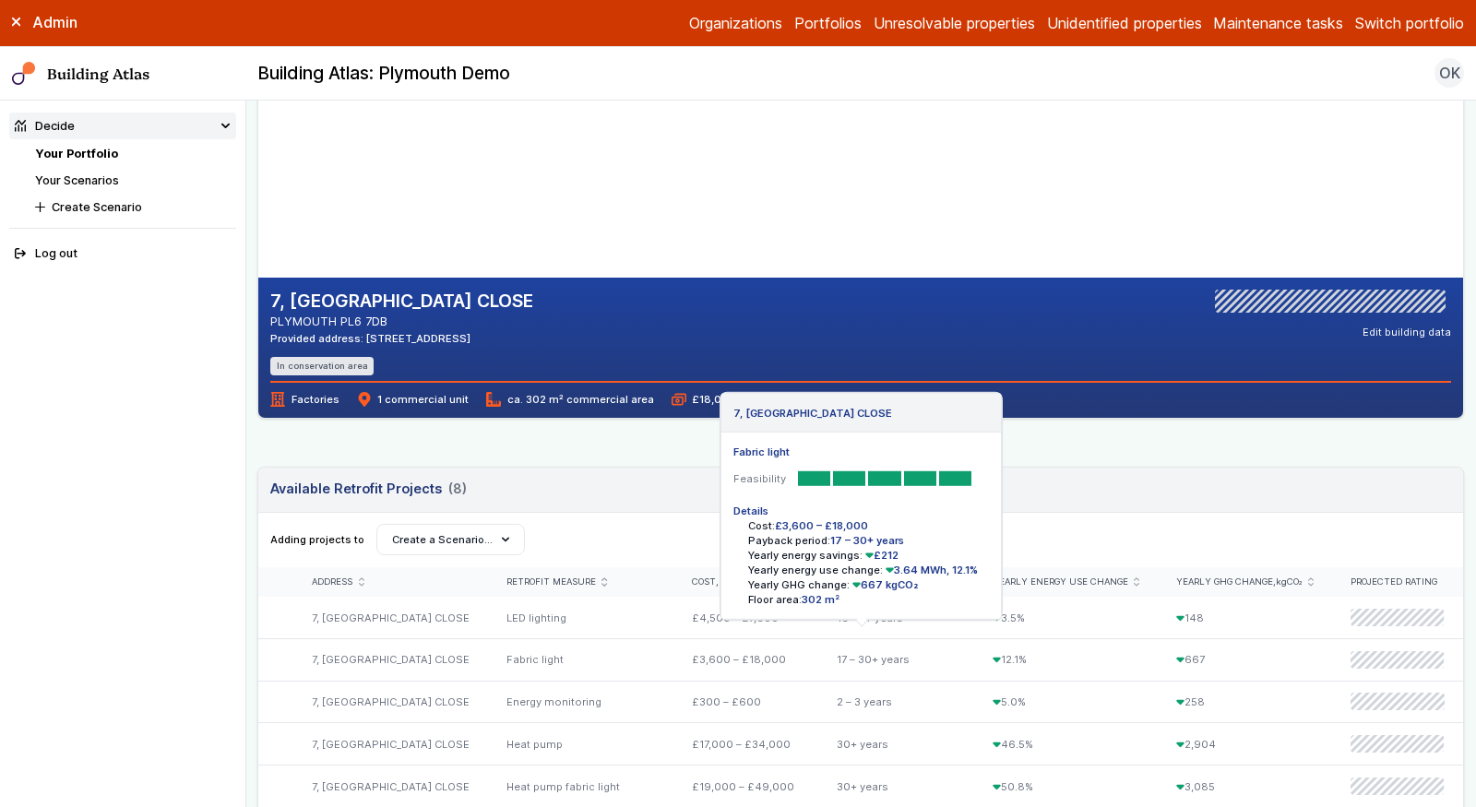
scroll to position [245, 0]
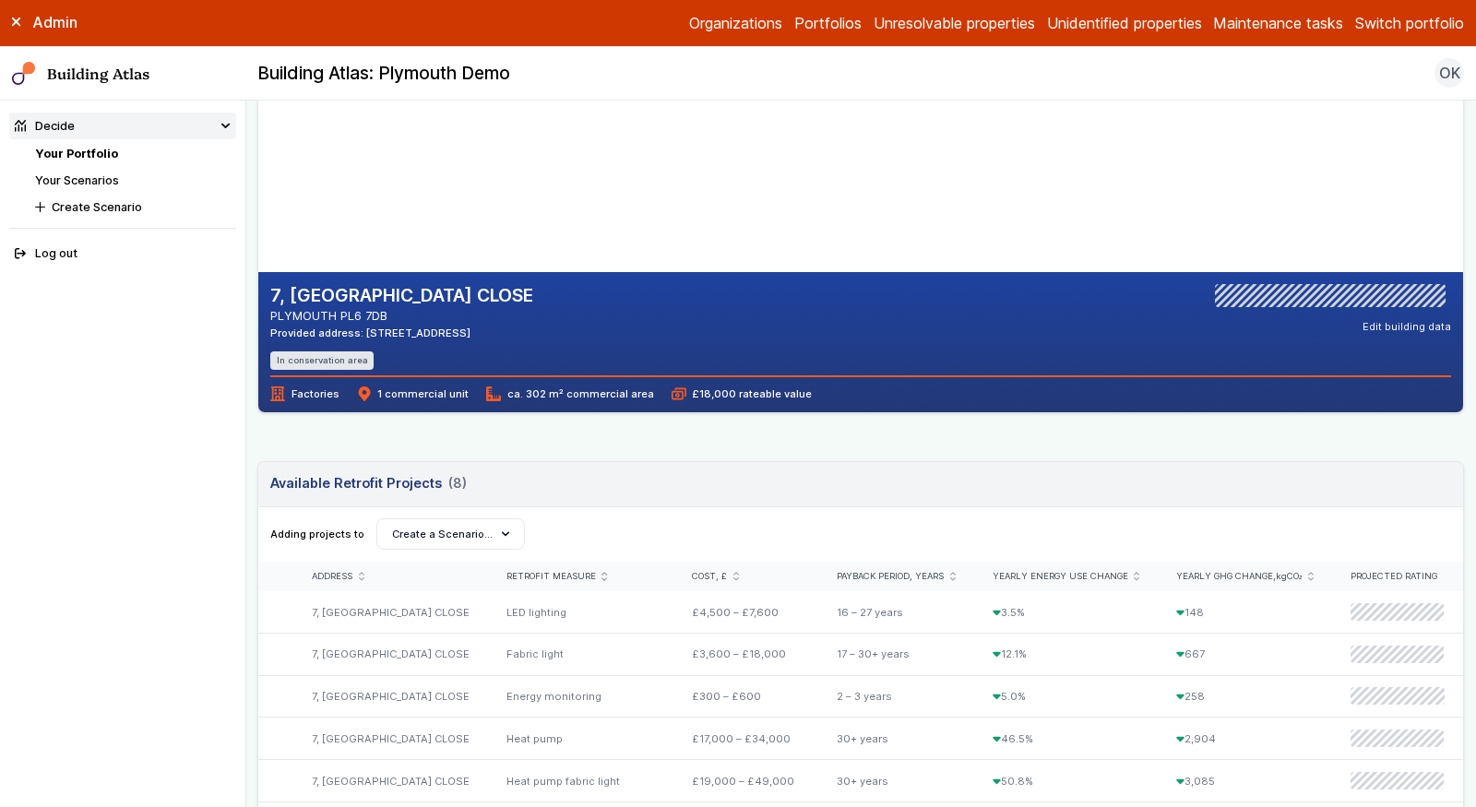
drag, startPoint x: 500, startPoint y: 333, endPoint x: 451, endPoint y: 333, distance: 48.9
click at [451, 333] on div "7, PORSHAM CLOSE PLYMOUTH PL6 7DB Provided address: 7 Porsham Close, PL6 7DB In…" at bounding box center [860, 327] width 1181 height 86
copy div "PL6 7DB"
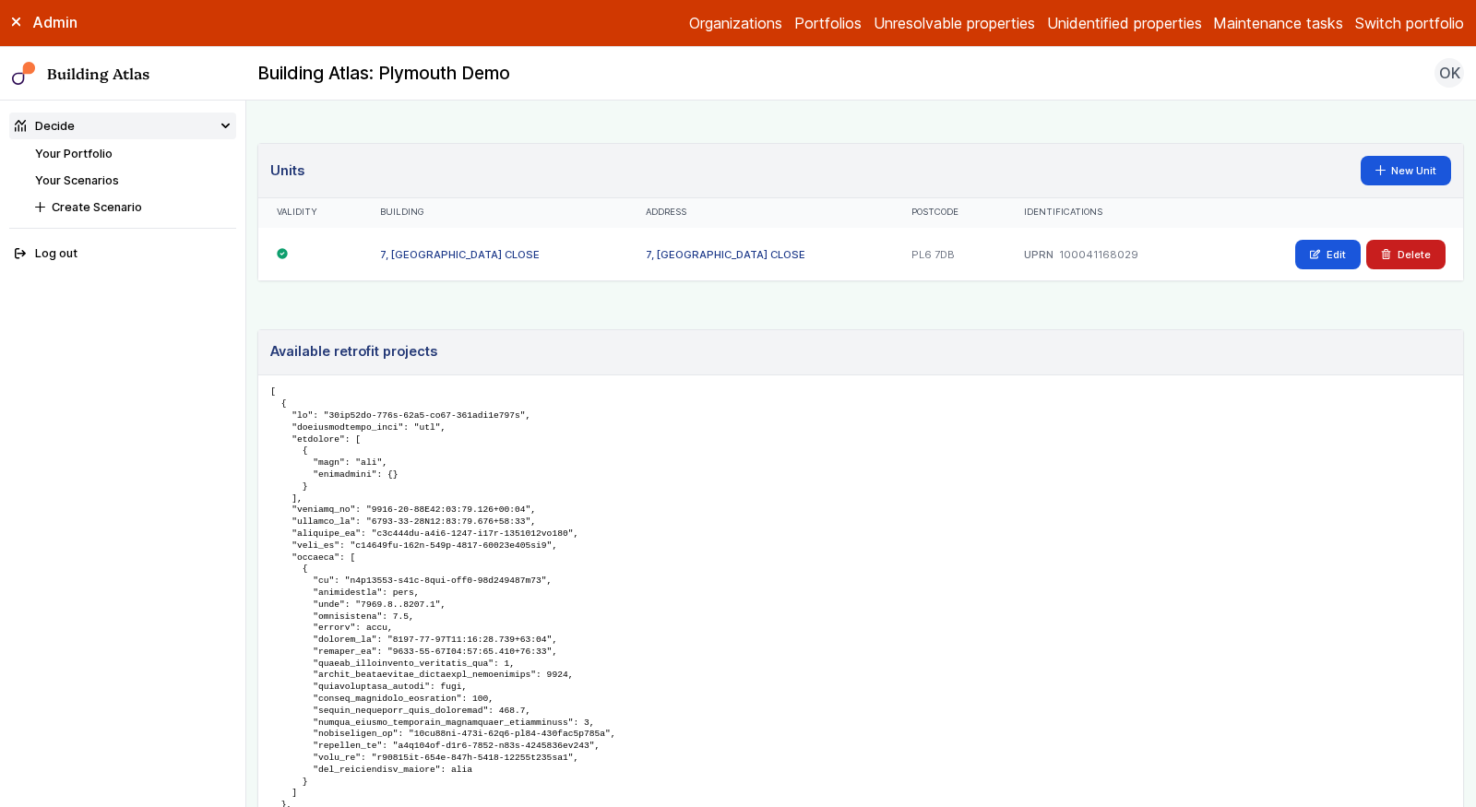
scroll to position [1030, 0]
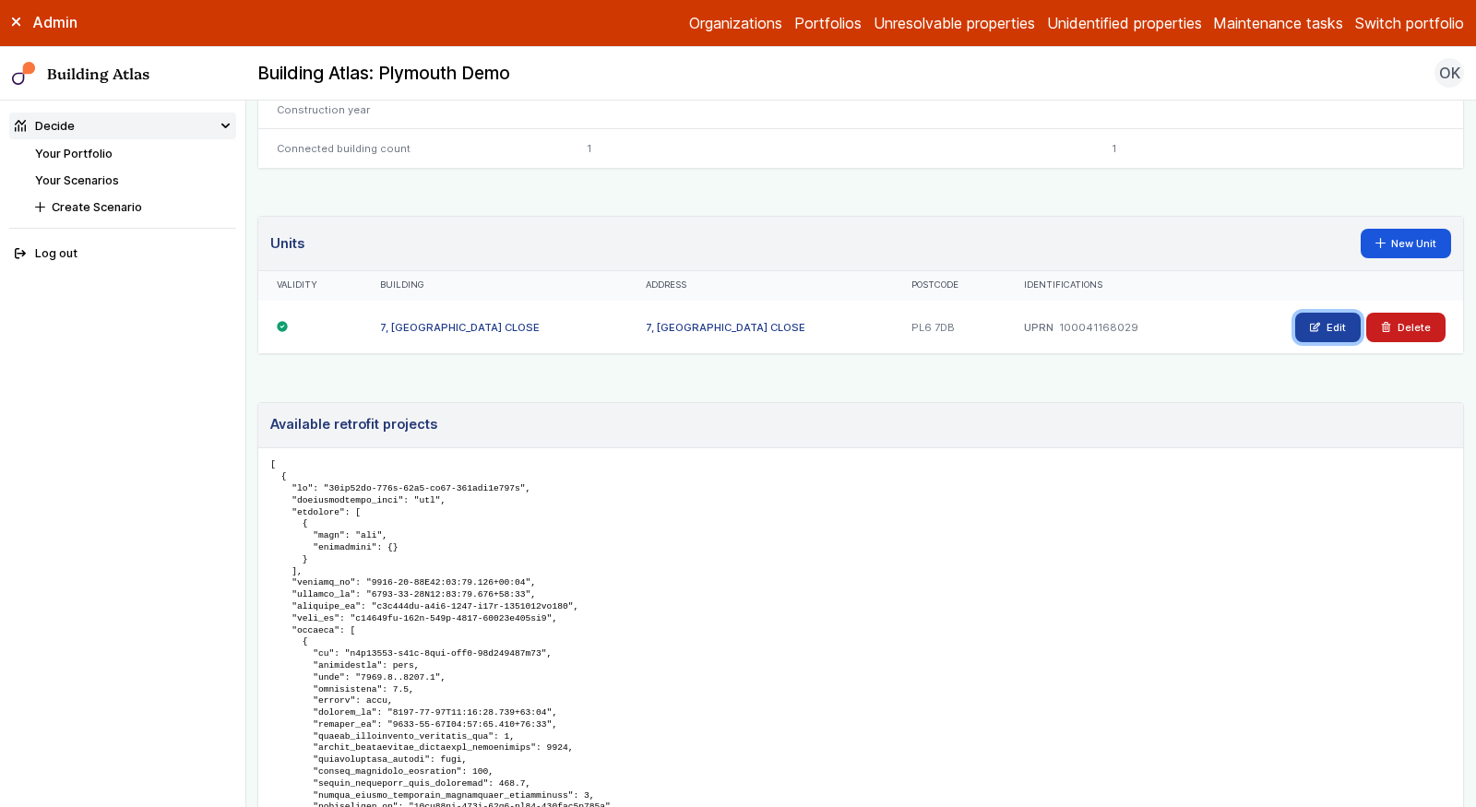
click at [1330, 313] on link "Edit" at bounding box center [1327, 328] width 65 height 30
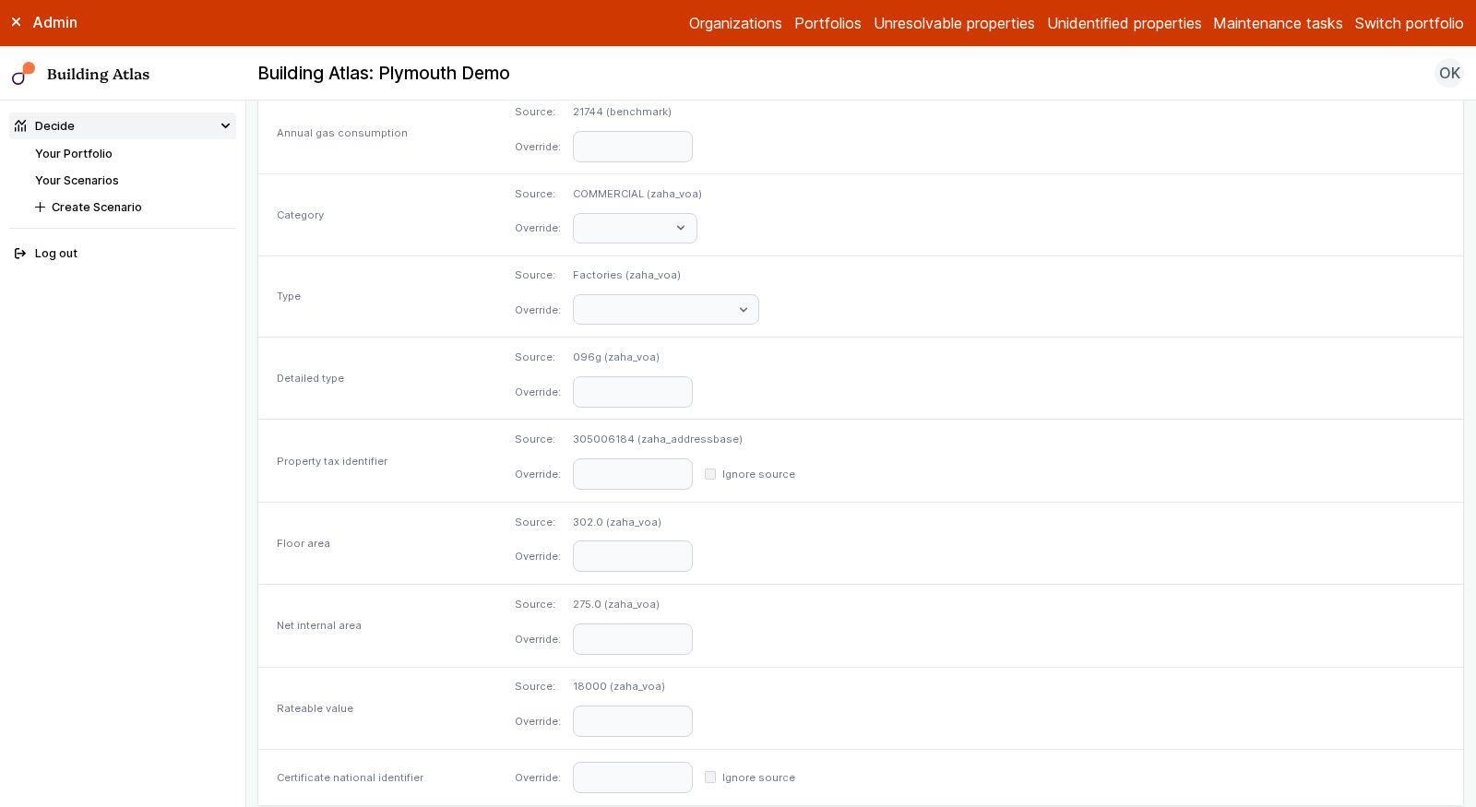
scroll to position [780, 0]
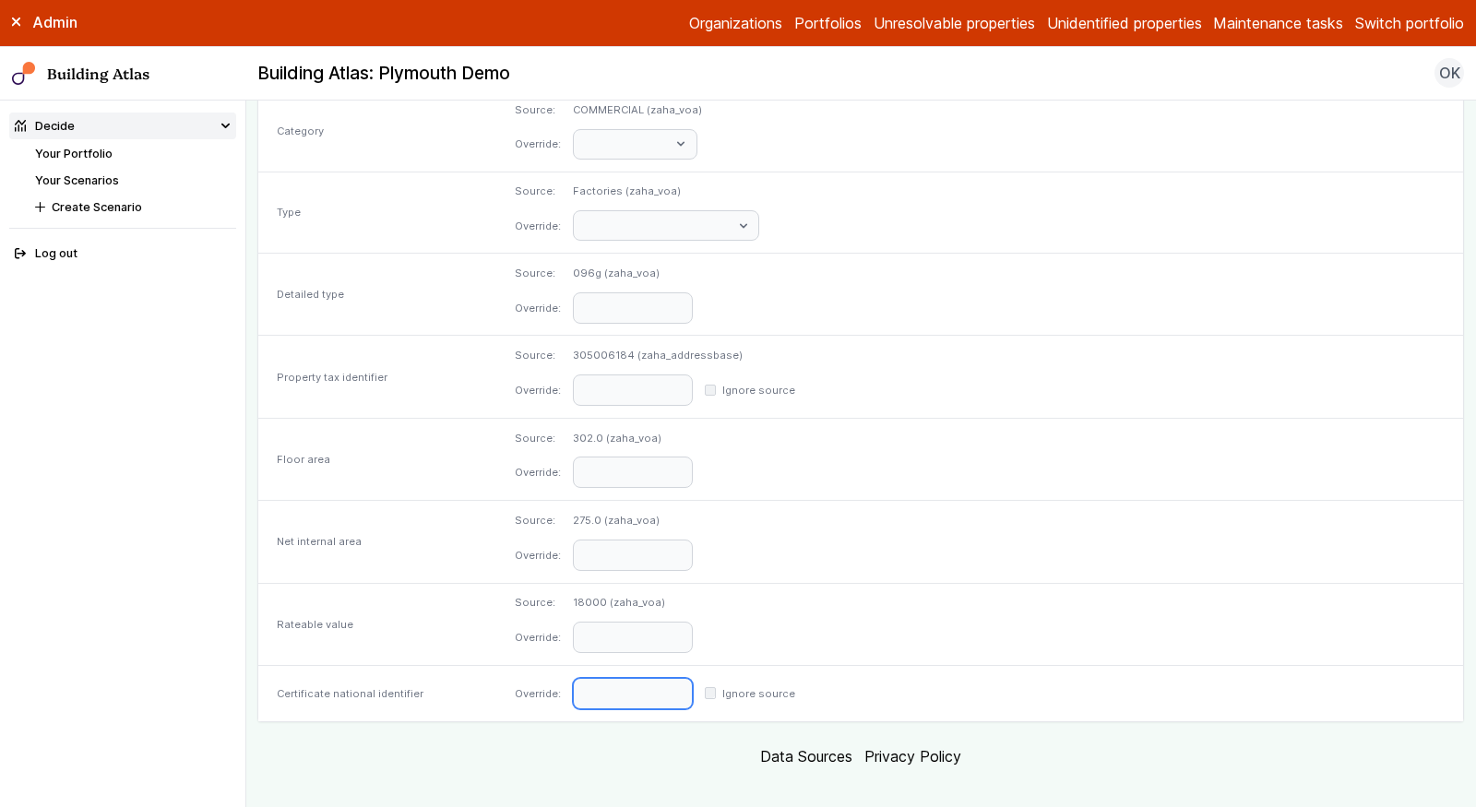
click at [693, 678] on input "text" at bounding box center [633, 693] width 120 height 31
paste input "**********"
type input "**********"
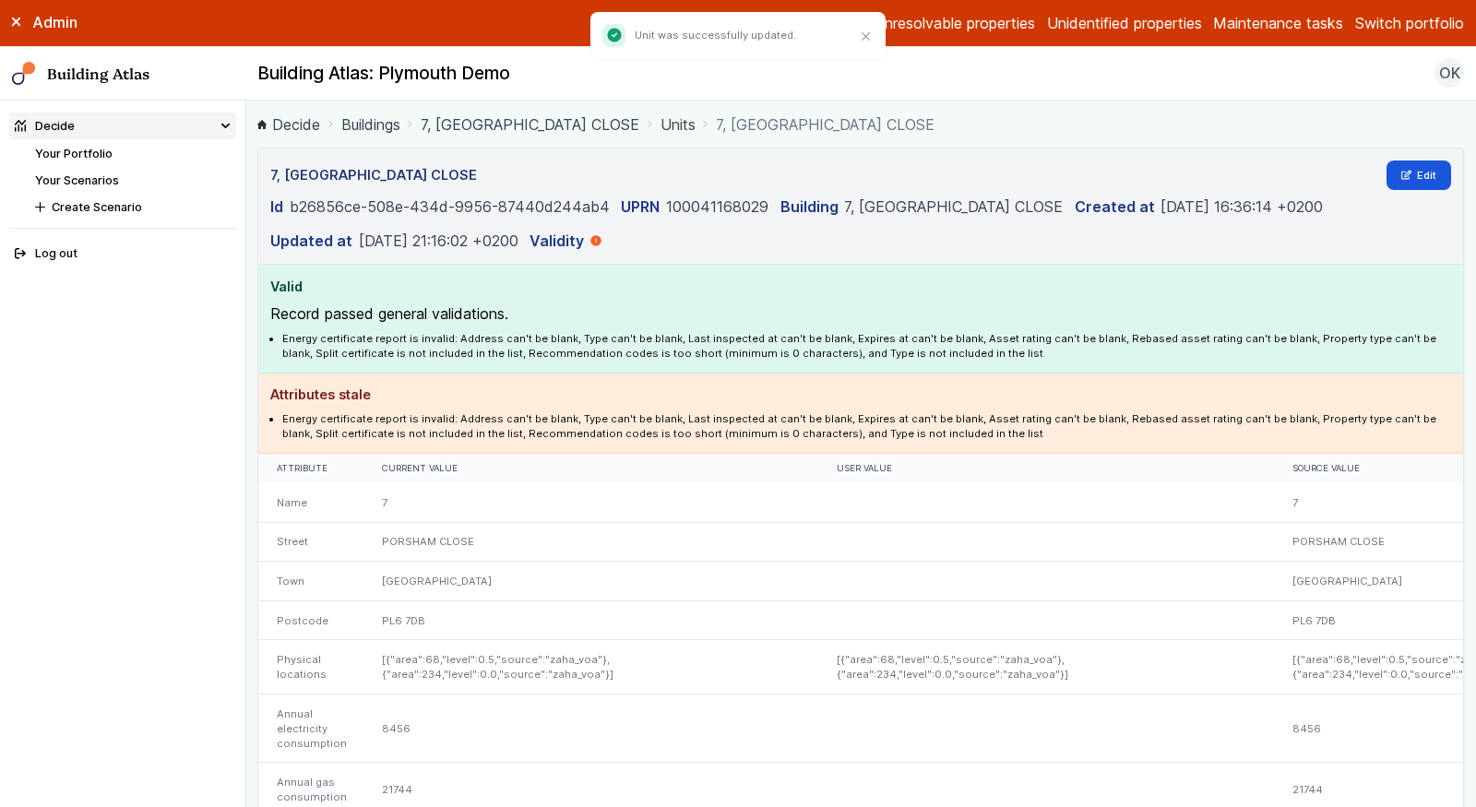
click at [471, 122] on link "7, [GEOGRAPHIC_DATA] CLOSE" at bounding box center [530, 124] width 219 height 22
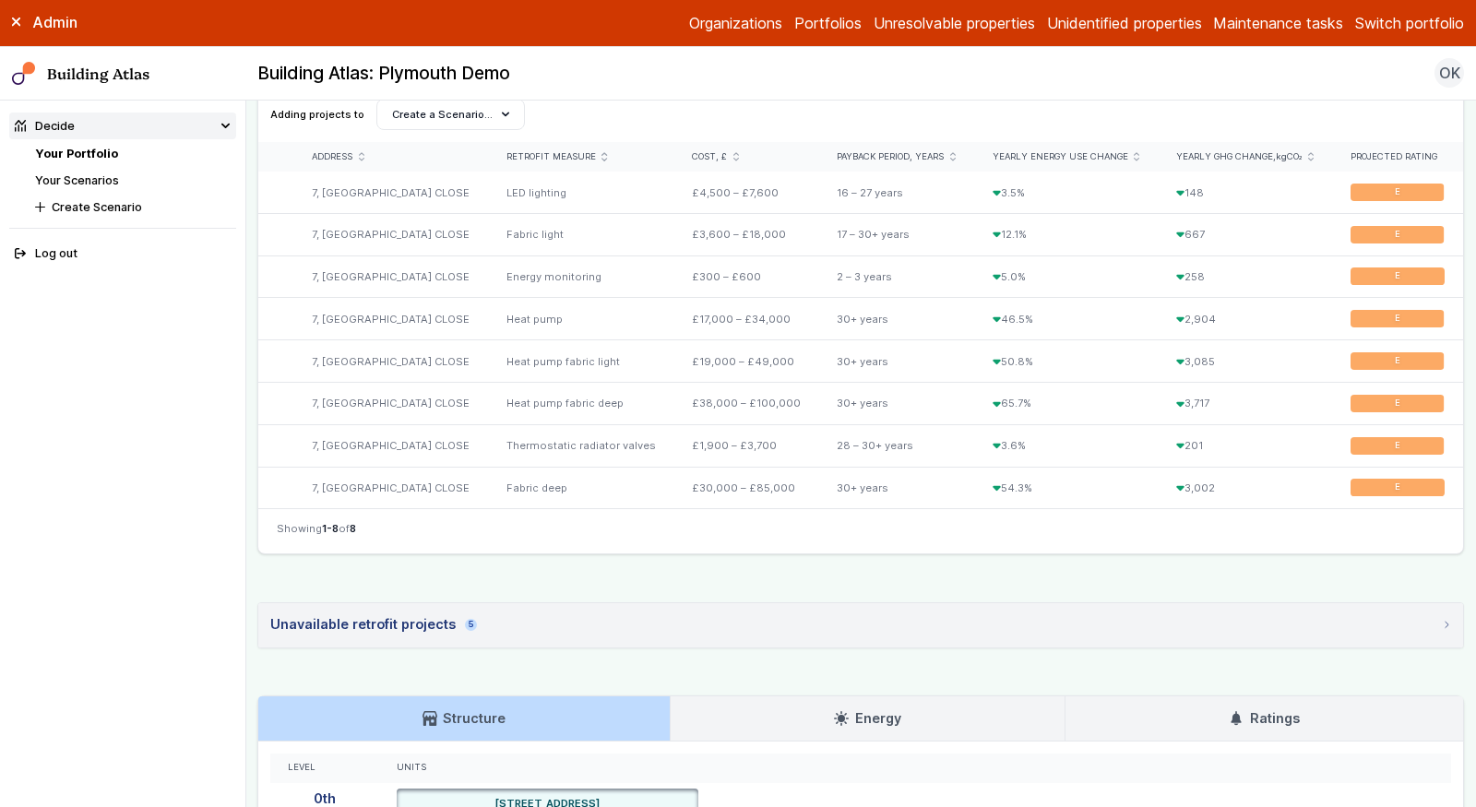
scroll to position [669, 0]
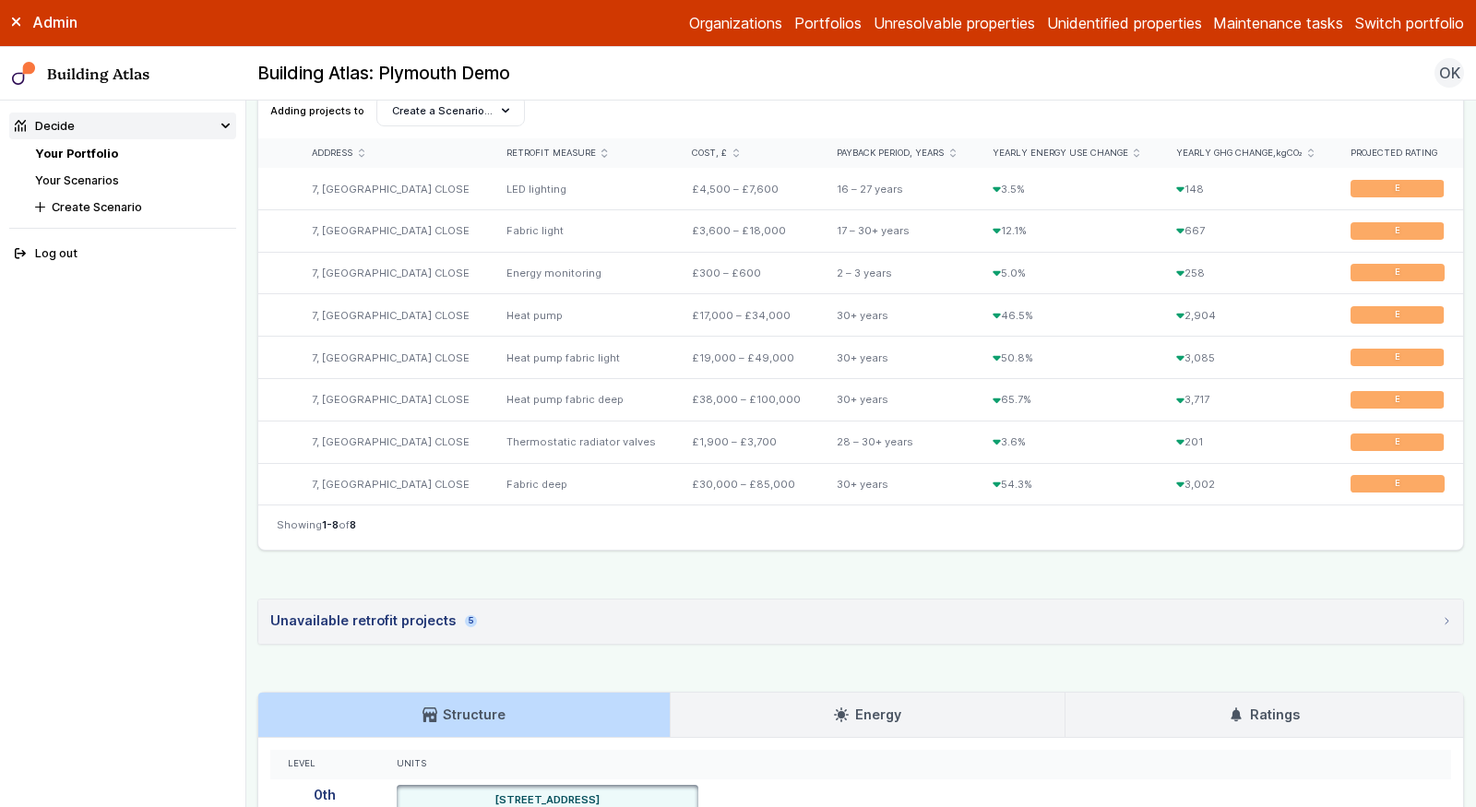
click at [880, 617] on summary "Unavailable retrofit projects 5" at bounding box center [860, 622] width 1205 height 44
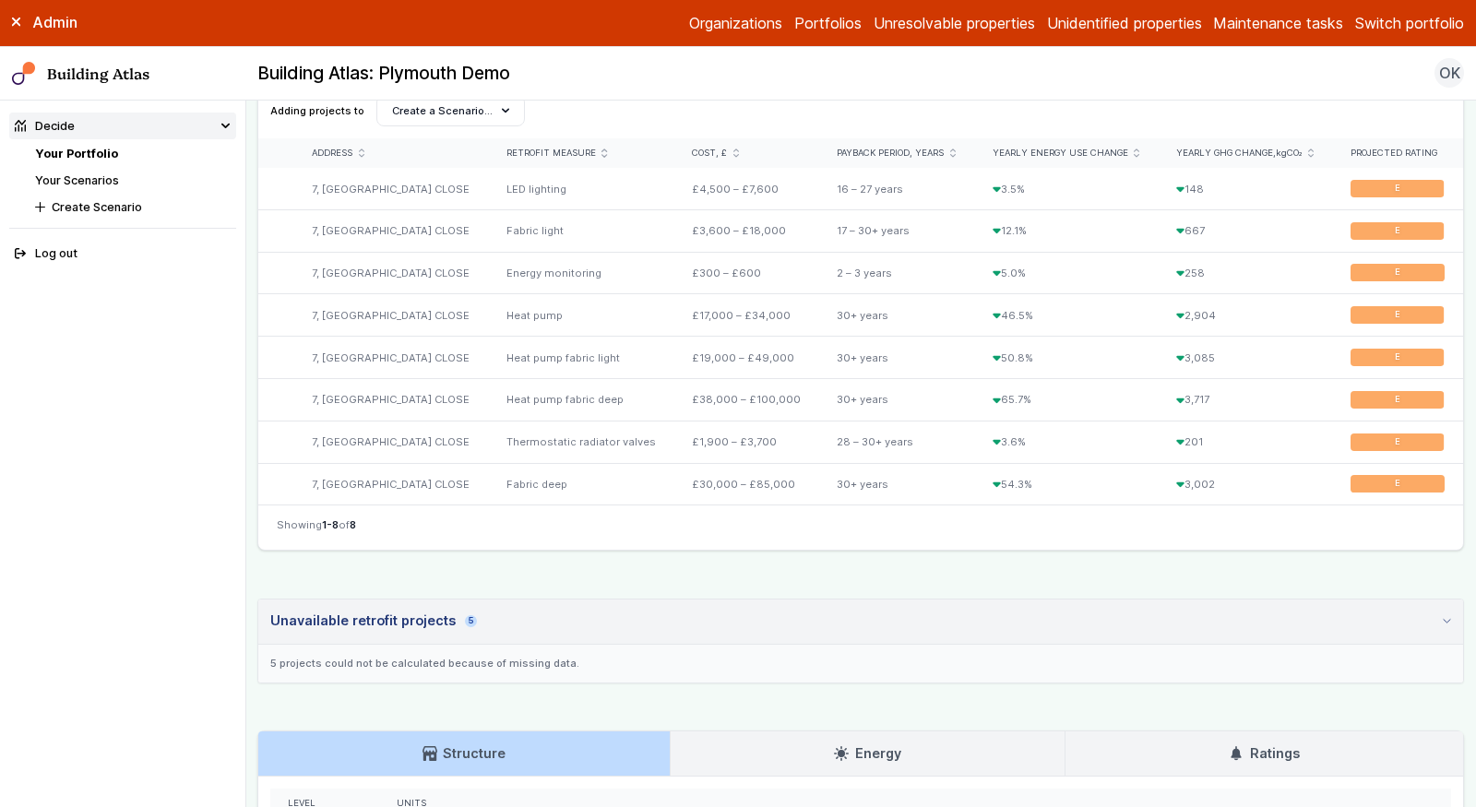
click at [880, 617] on summary "Unavailable retrofit projects 5" at bounding box center [860, 622] width 1205 height 45
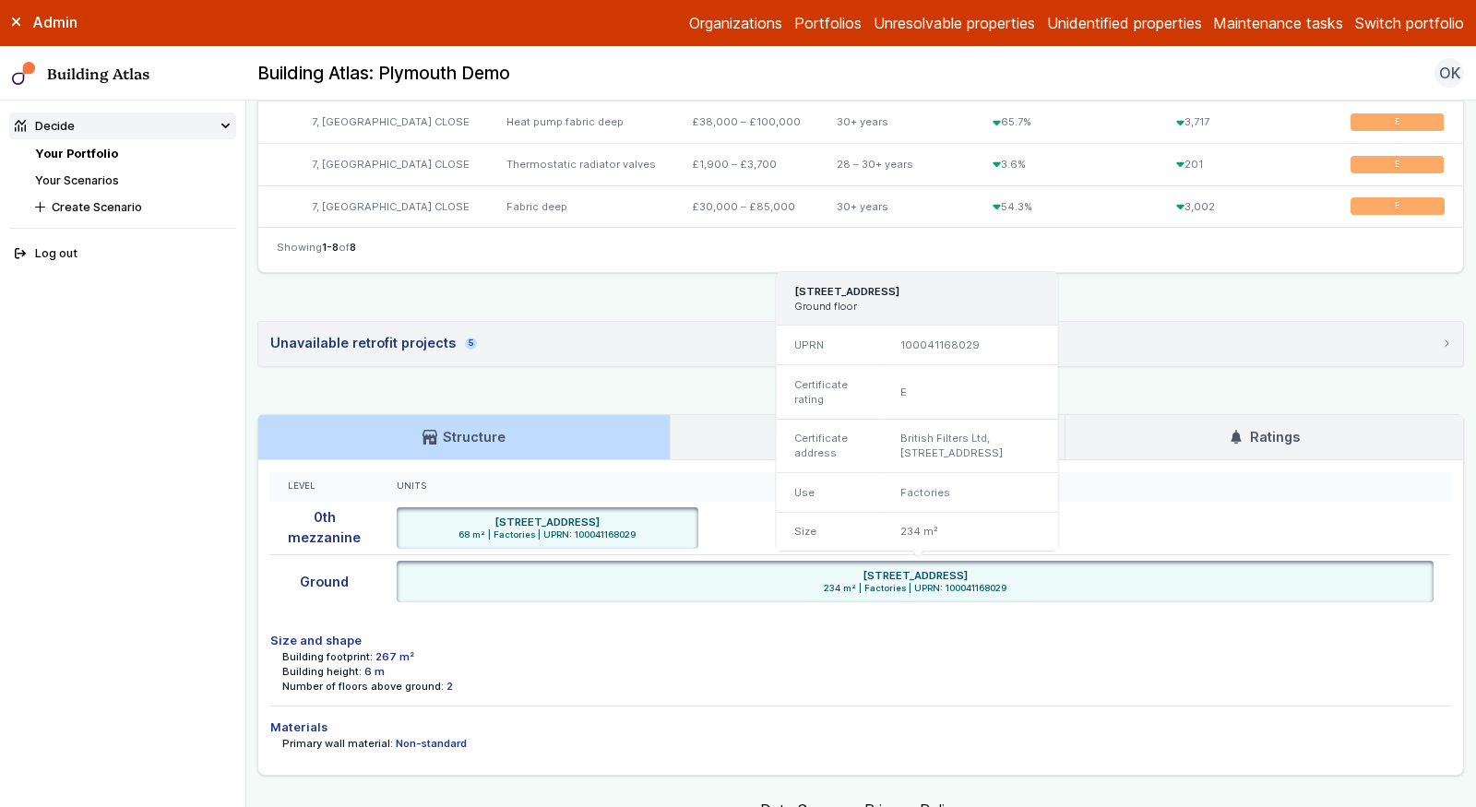
scroll to position [1008, 0]
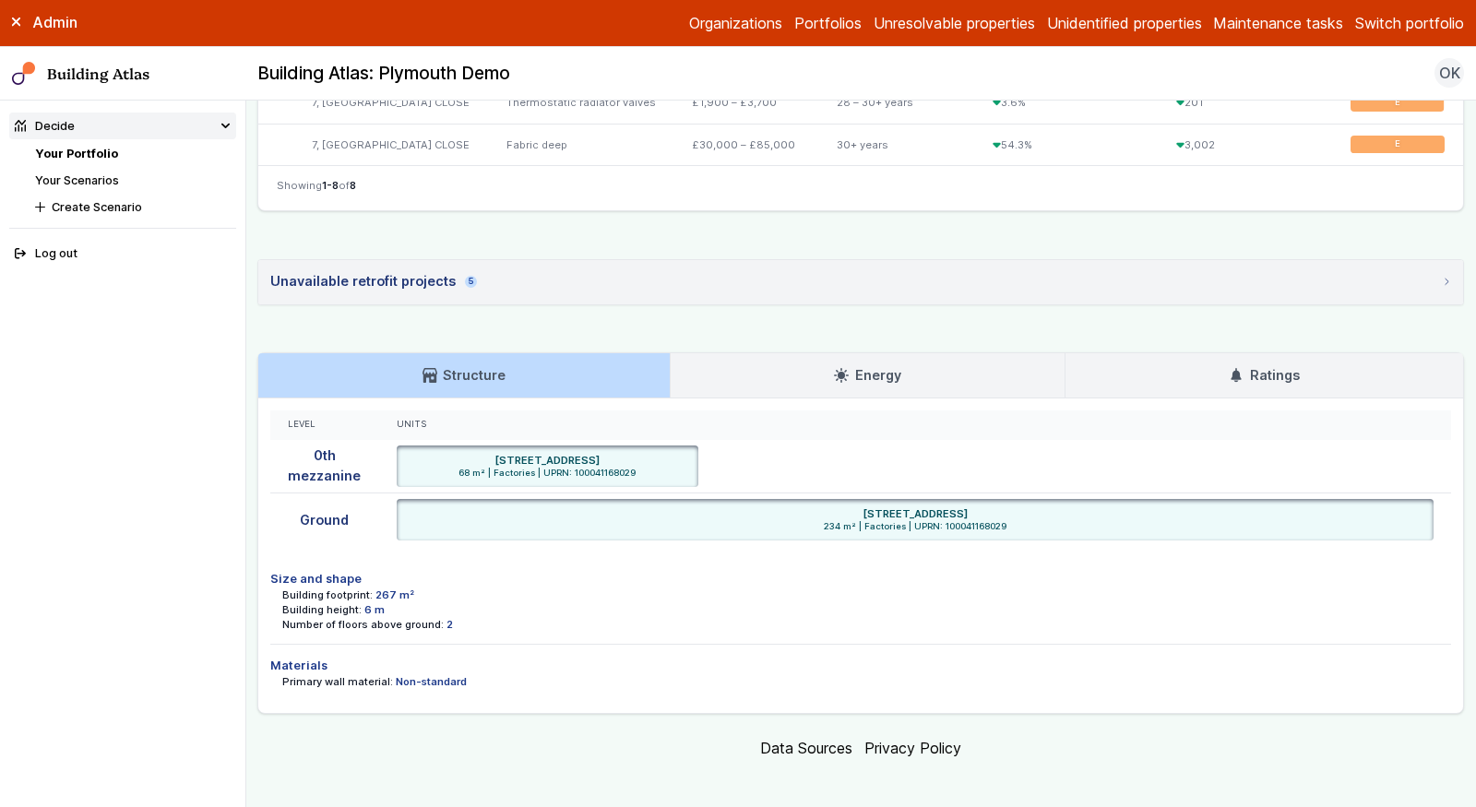
click at [725, 364] on link "Energy" at bounding box center [868, 375] width 394 height 44
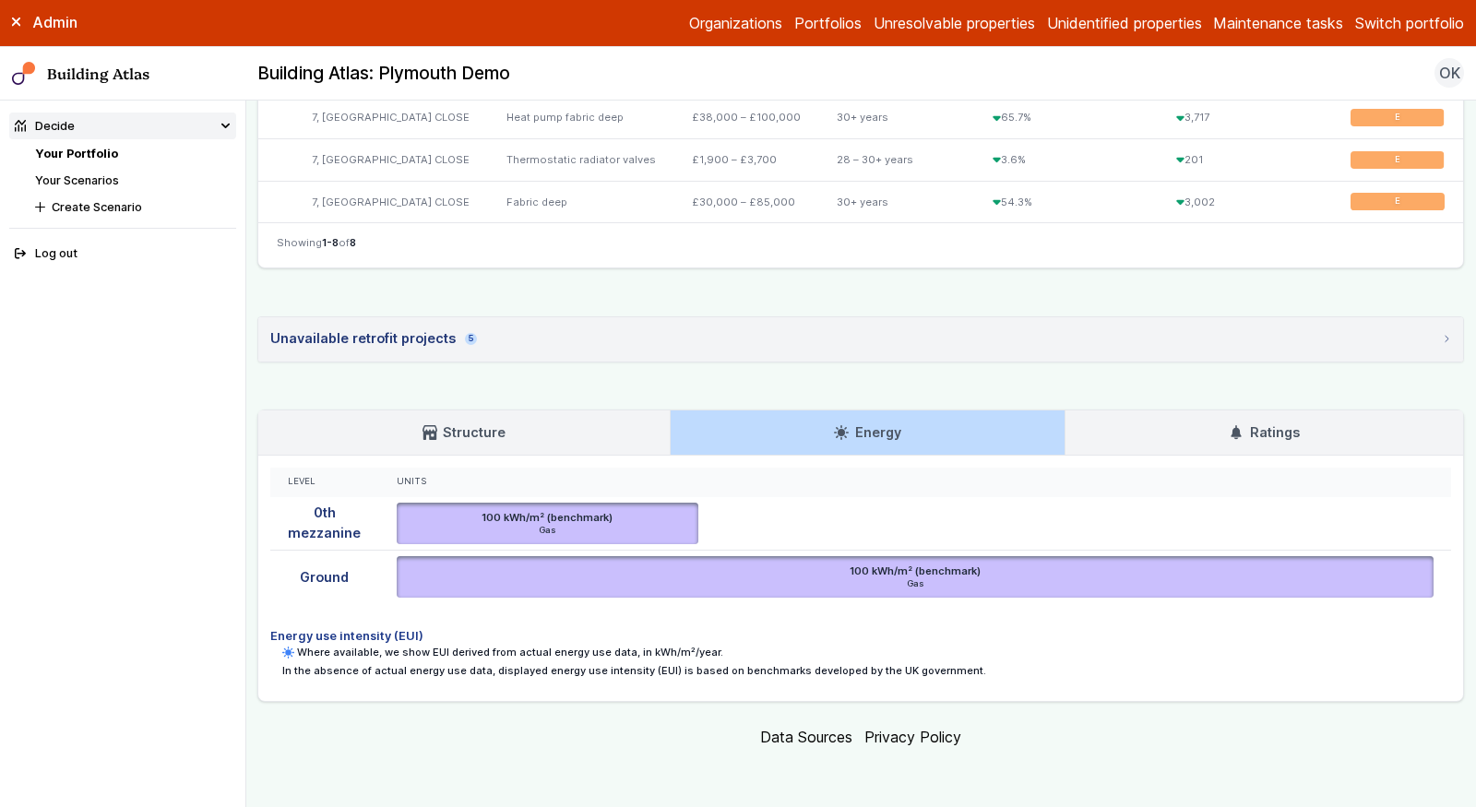
scroll to position [940, 0]
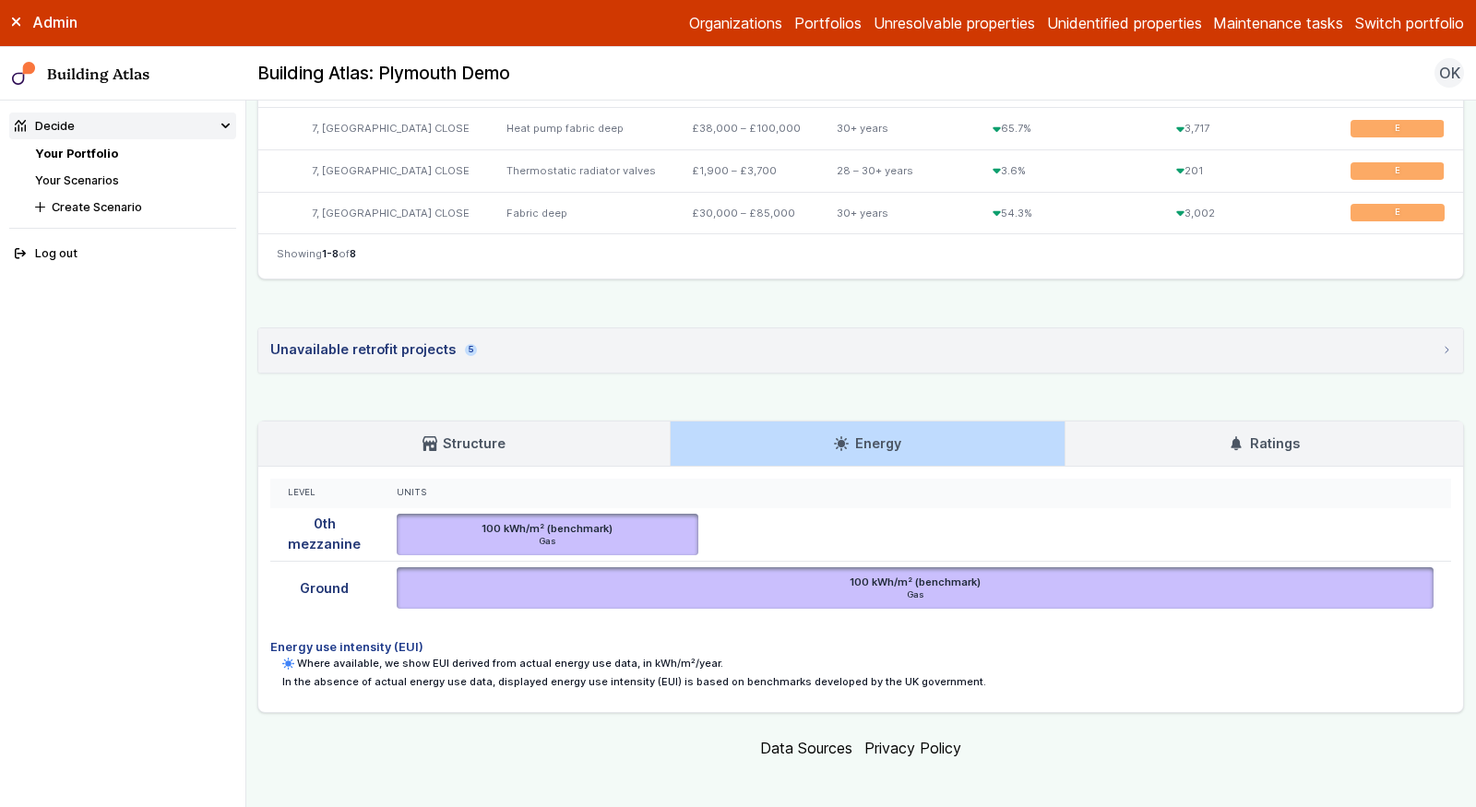
click at [1248, 443] on h3 "Ratings" at bounding box center [1264, 444] width 70 height 20
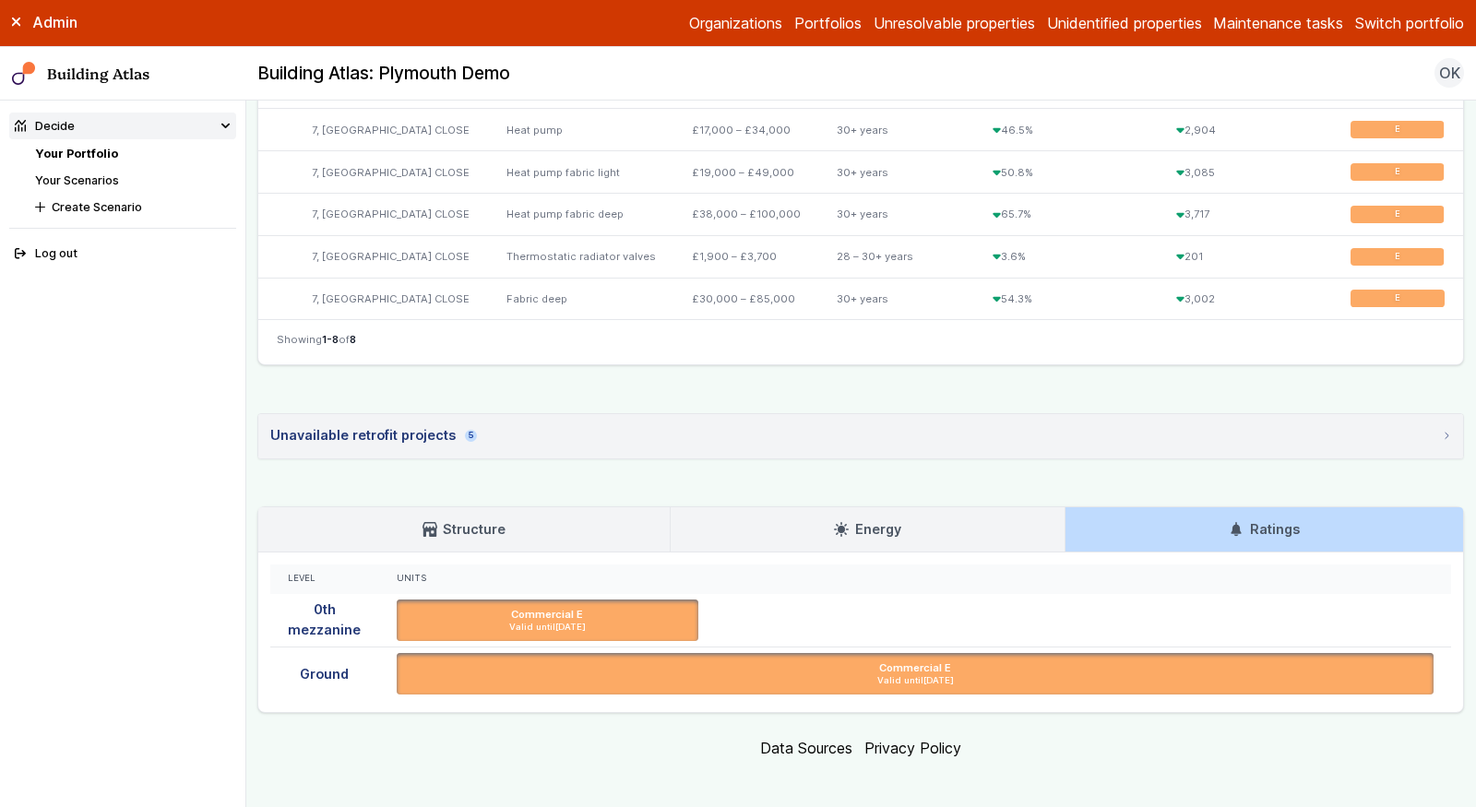
click at [443, 519] on h3 "Structure" at bounding box center [464, 529] width 83 height 20
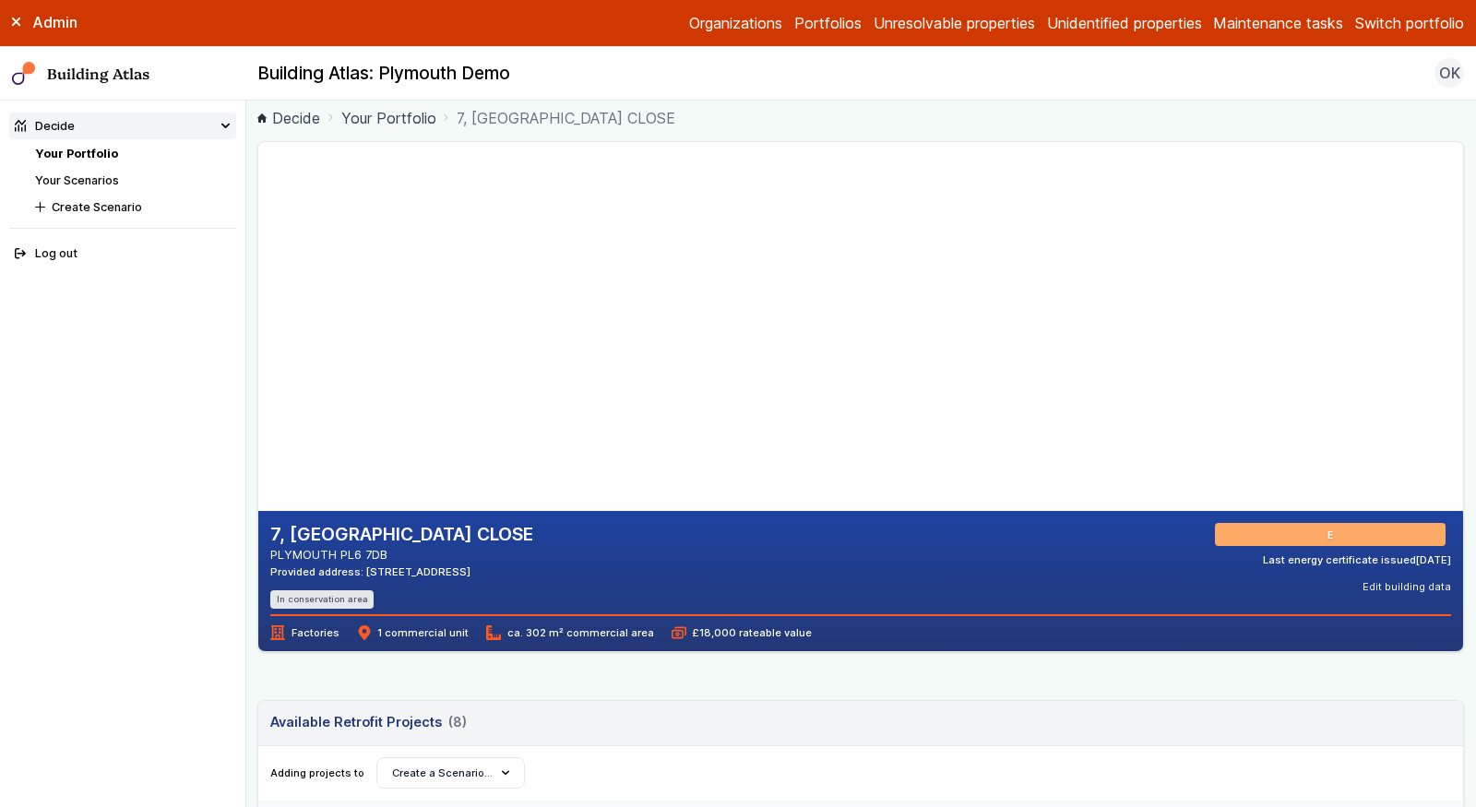
scroll to position [0, 0]
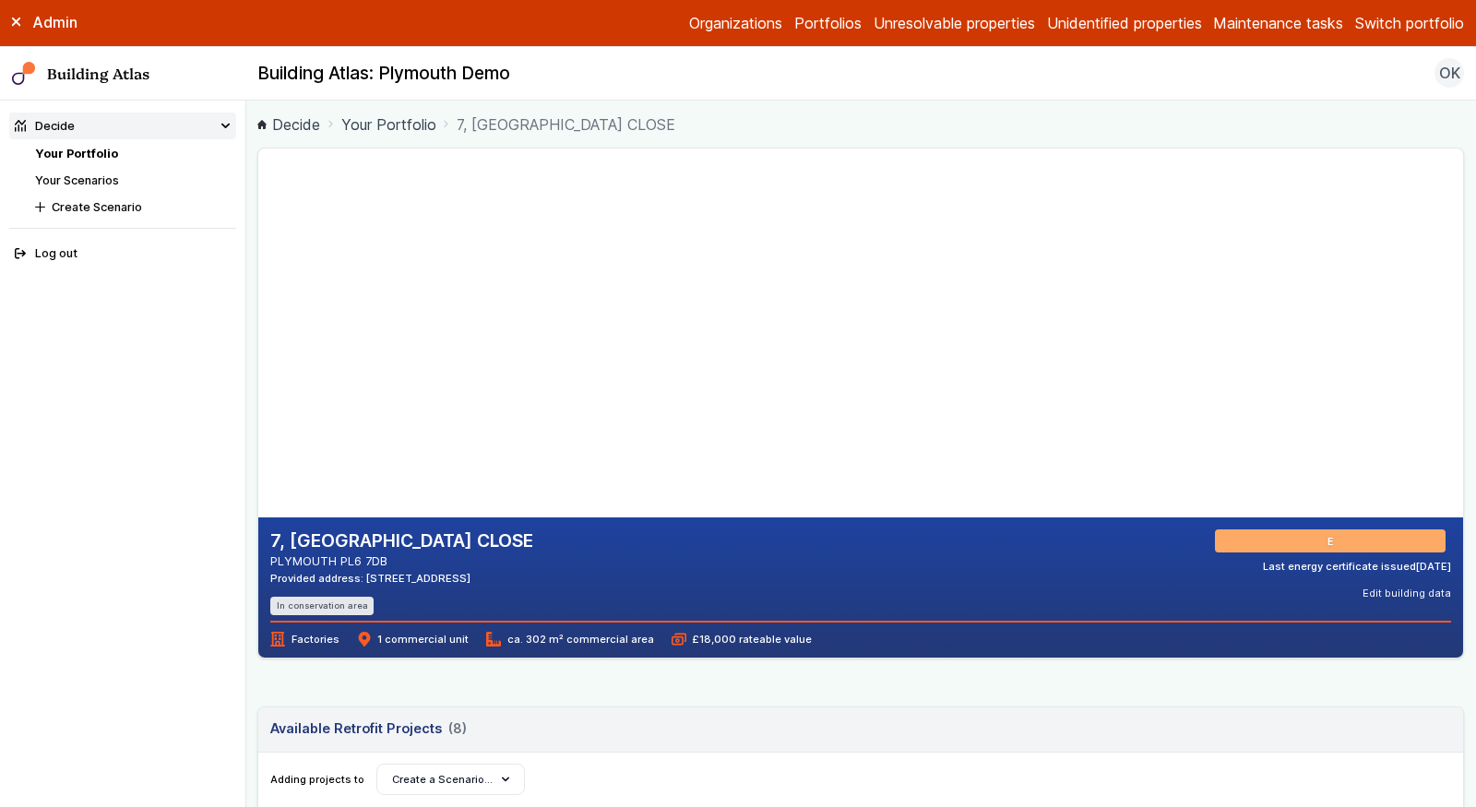
click at [119, 150] on li "Your Portfolio" at bounding box center [135, 154] width 201 height 18
click at [100, 155] on link "Your Portfolio" at bounding box center [76, 154] width 83 height 14
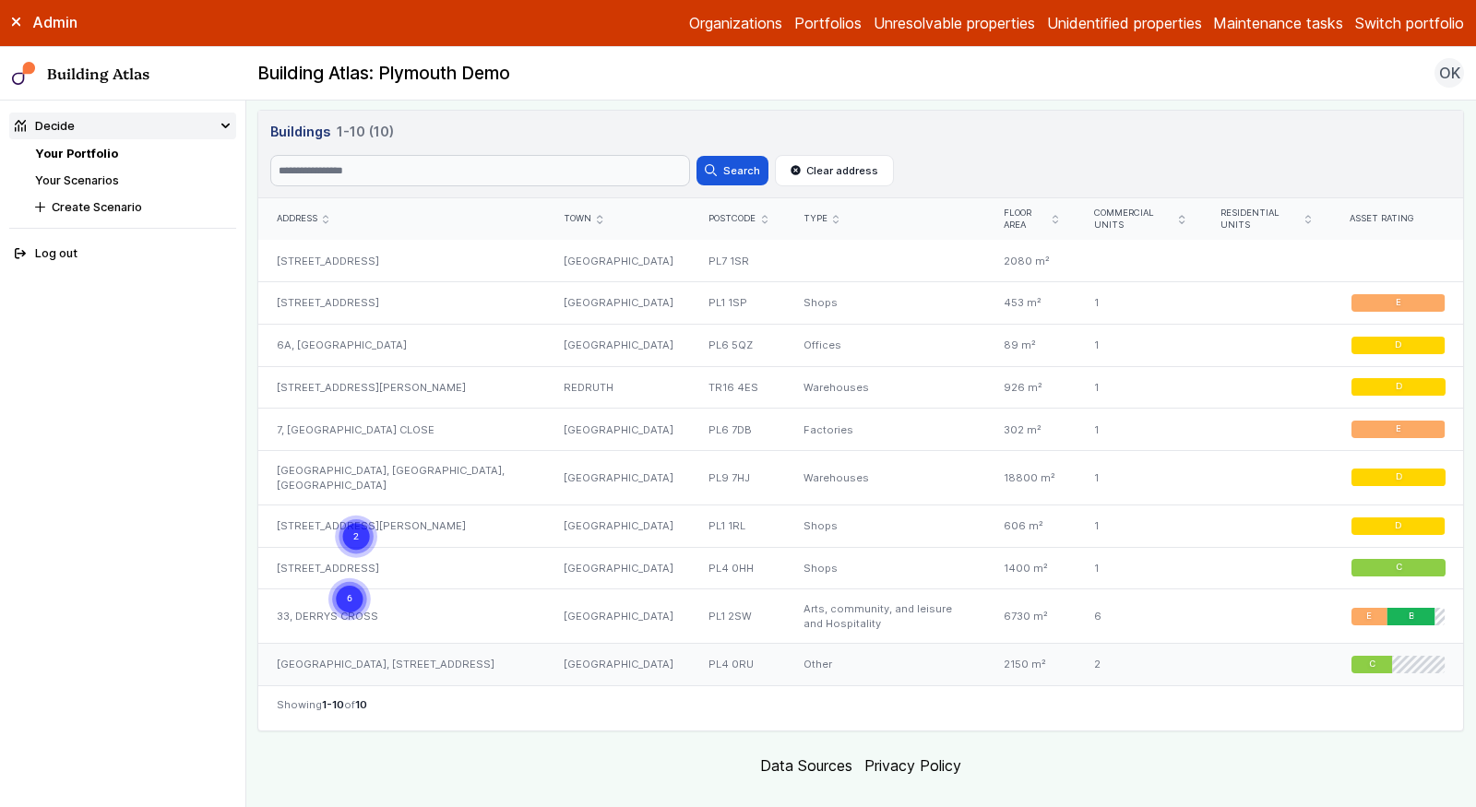
scroll to position [836, 0]
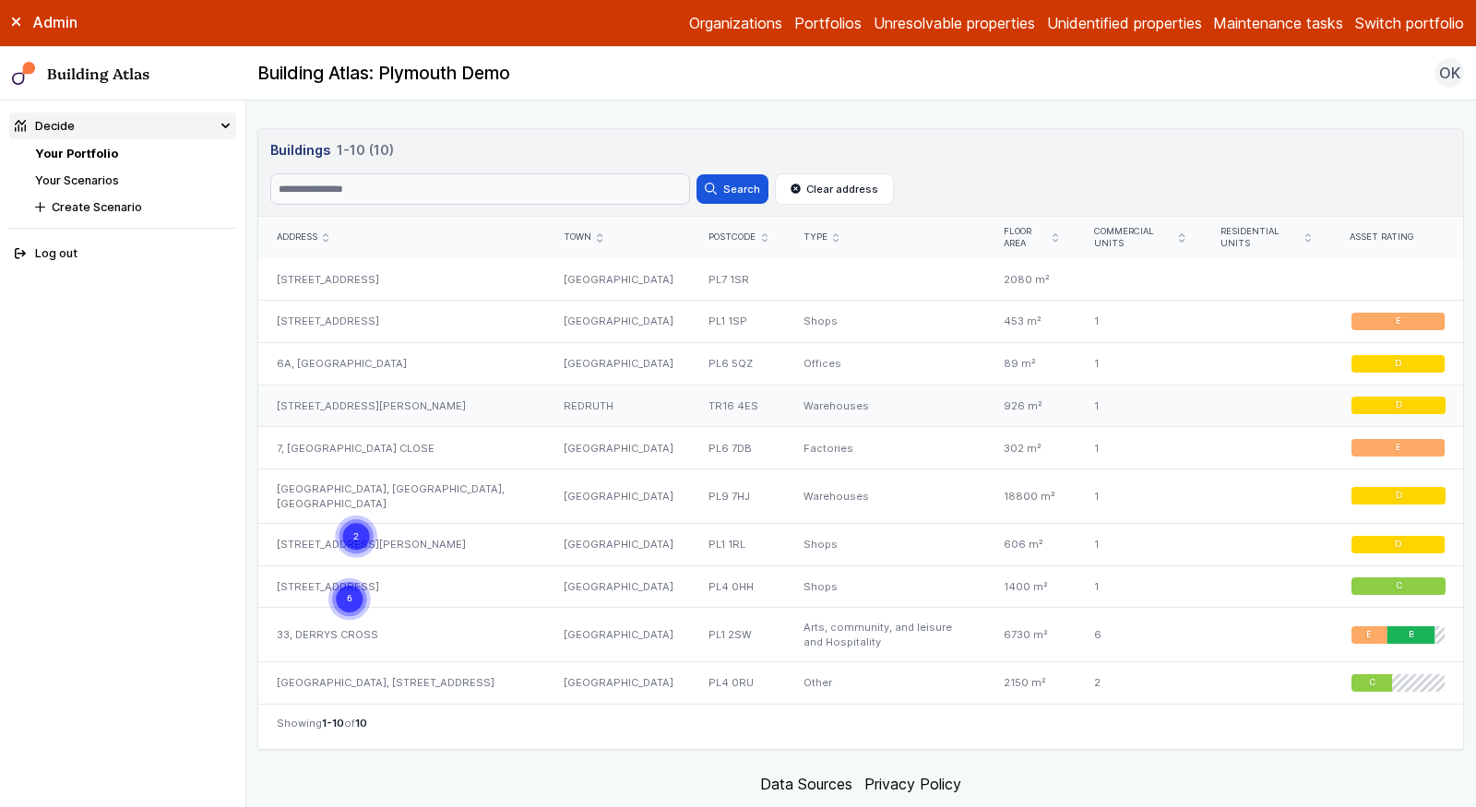
click at [402, 397] on div "[STREET_ADDRESS][PERSON_NAME]" at bounding box center [401, 406] width 287 height 42
click at [420, 402] on div "[STREET_ADDRESS][PERSON_NAME]" at bounding box center [401, 406] width 287 height 42
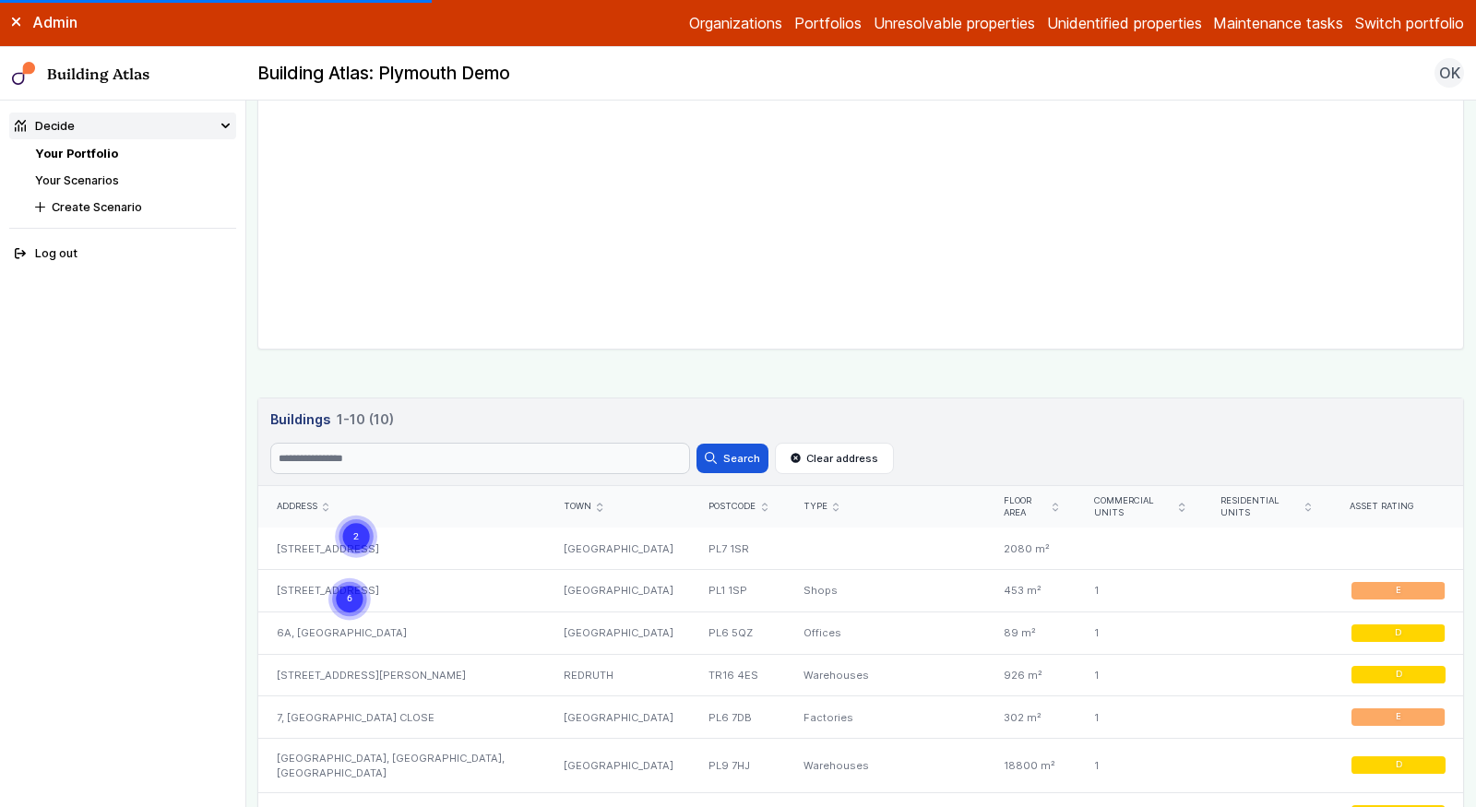
scroll to position [872, 0]
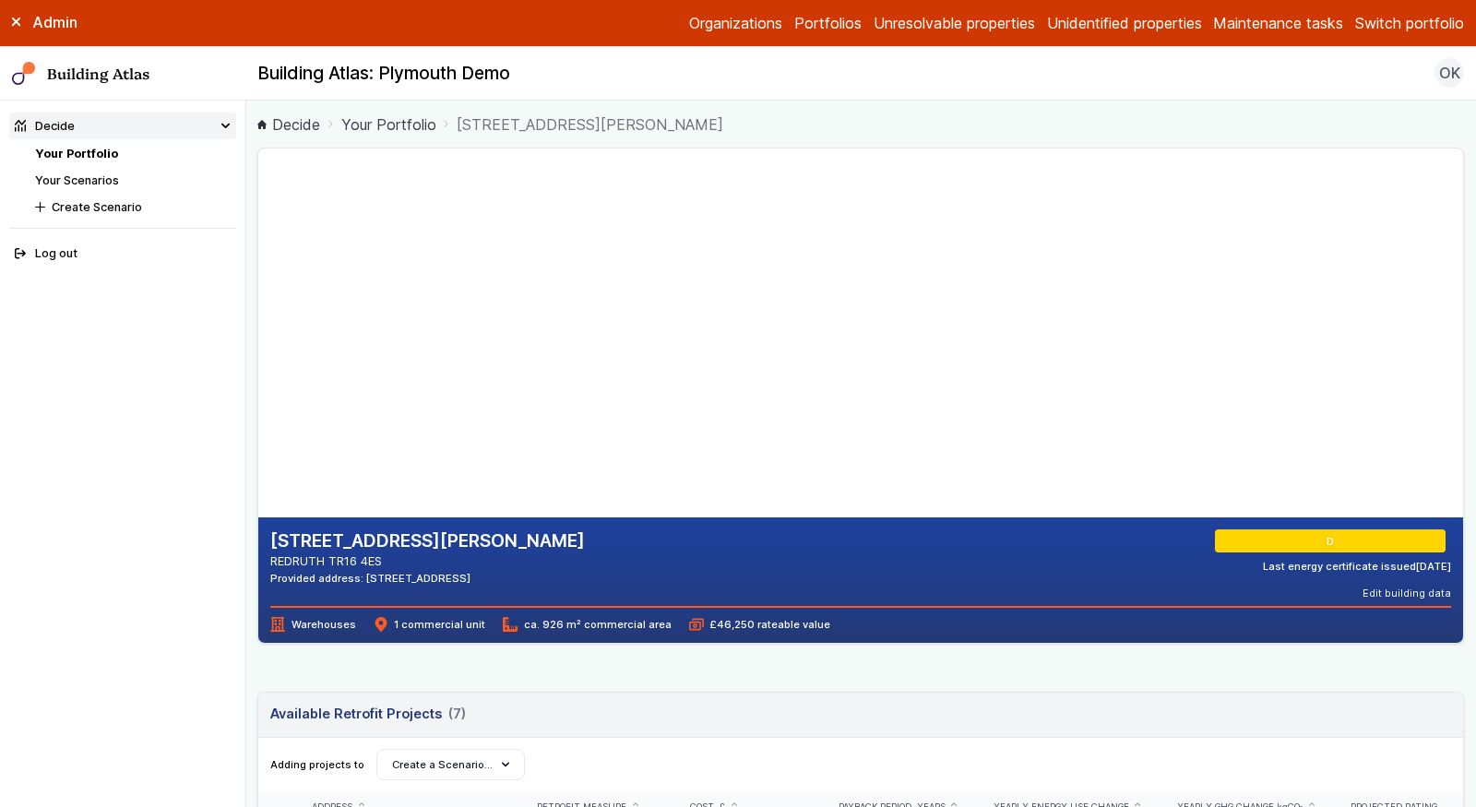
click at [186, 436] on nav "Decide Your Portfolio Your Scenarios Create Scenario Log out" at bounding box center [123, 454] width 246 height 707
drag, startPoint x: 396, startPoint y: 565, endPoint x: 272, endPoint y: 536, distance: 126.9
click at [272, 536] on div "UNIT 1, TRELEIGH PARK, JON DAVEY DRIVE REDRUTH TR16 4ES Provided address: Unit …" at bounding box center [427, 558] width 315 height 56
copy div "UNIT 1, TRELEIGH PARK, JON DAVEY DRIVE REDRUTH TR16 4ES"
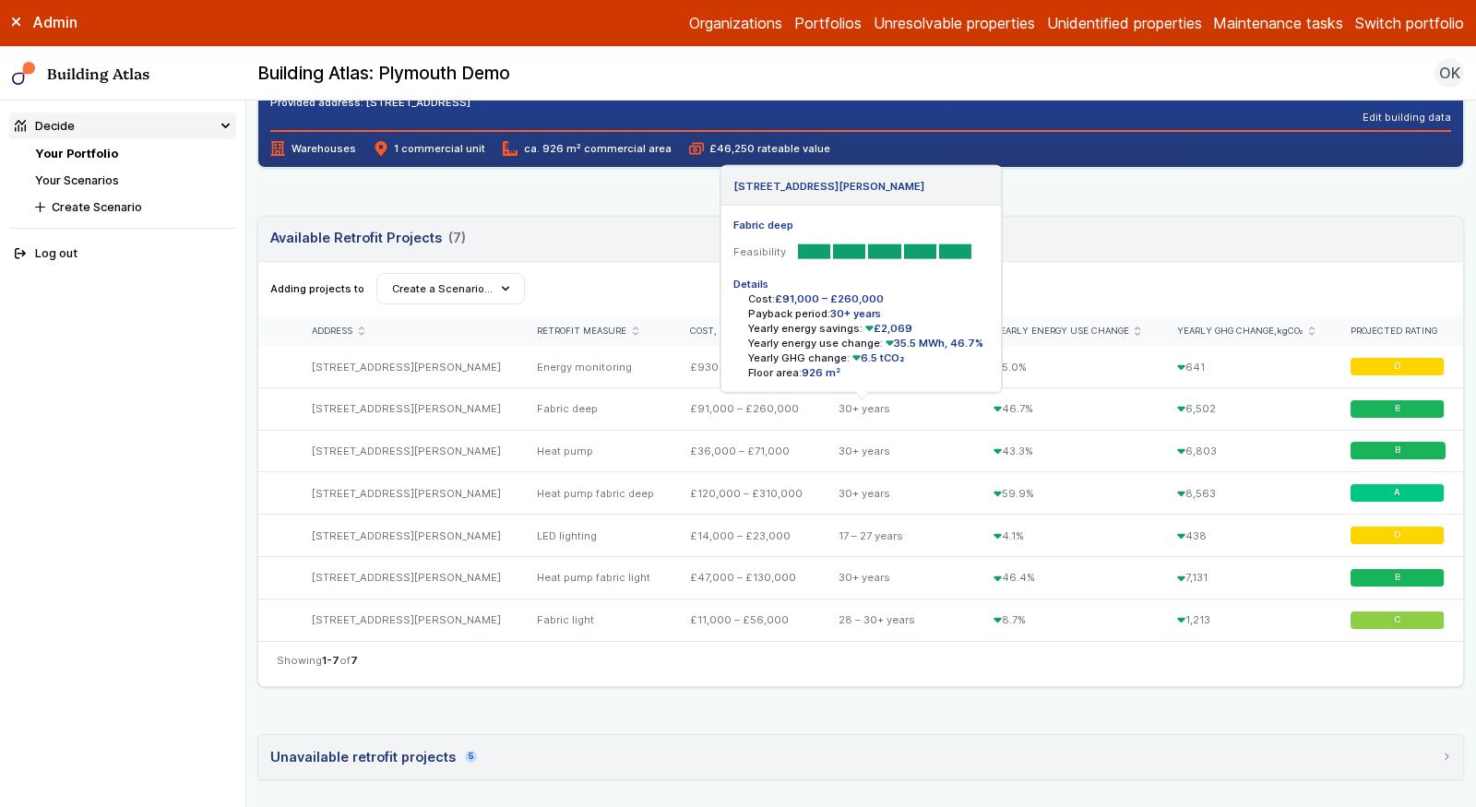
scroll to position [482, 0]
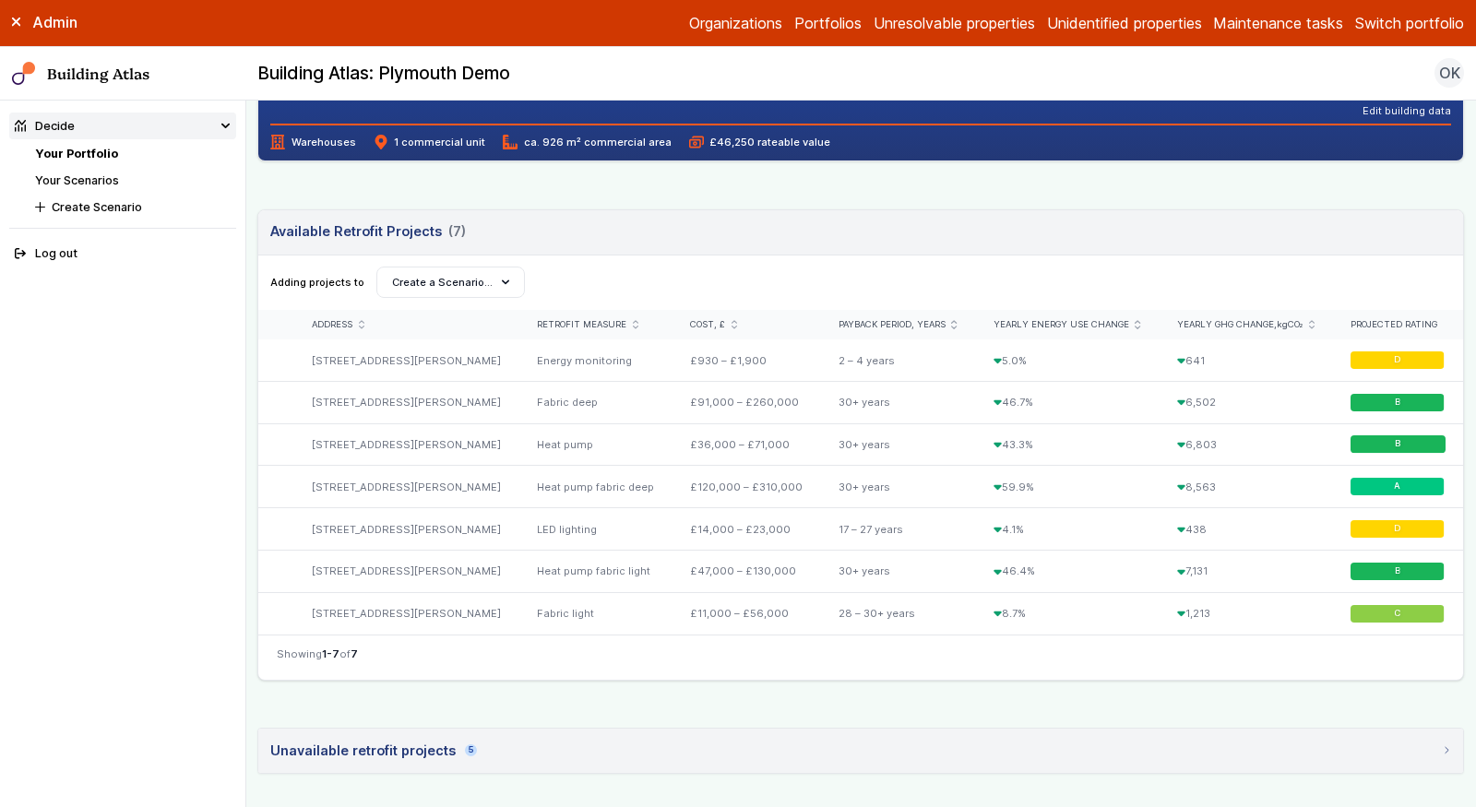
click at [96, 156] on link "Your Portfolio" at bounding box center [76, 154] width 83 height 14
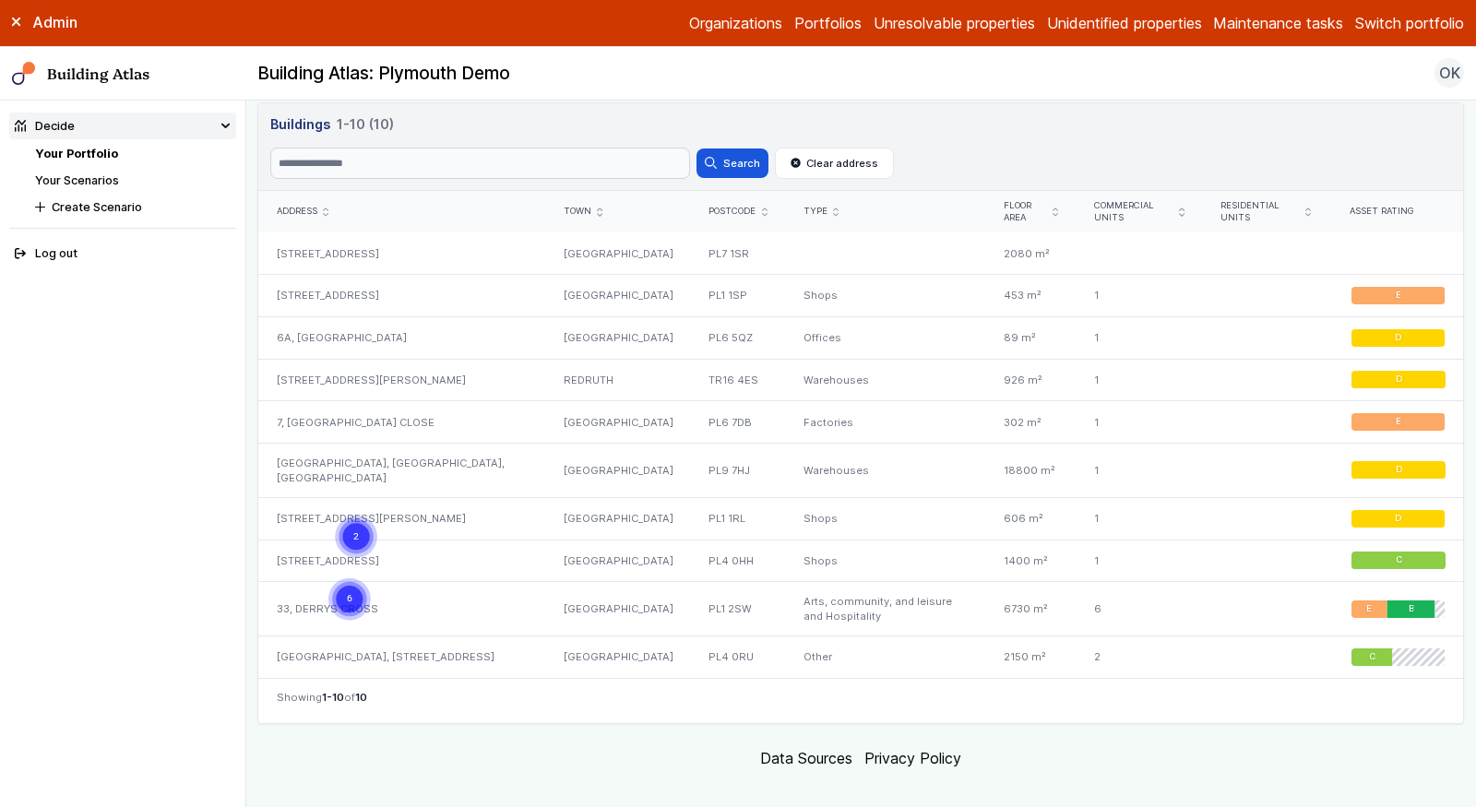
scroll to position [872, 0]
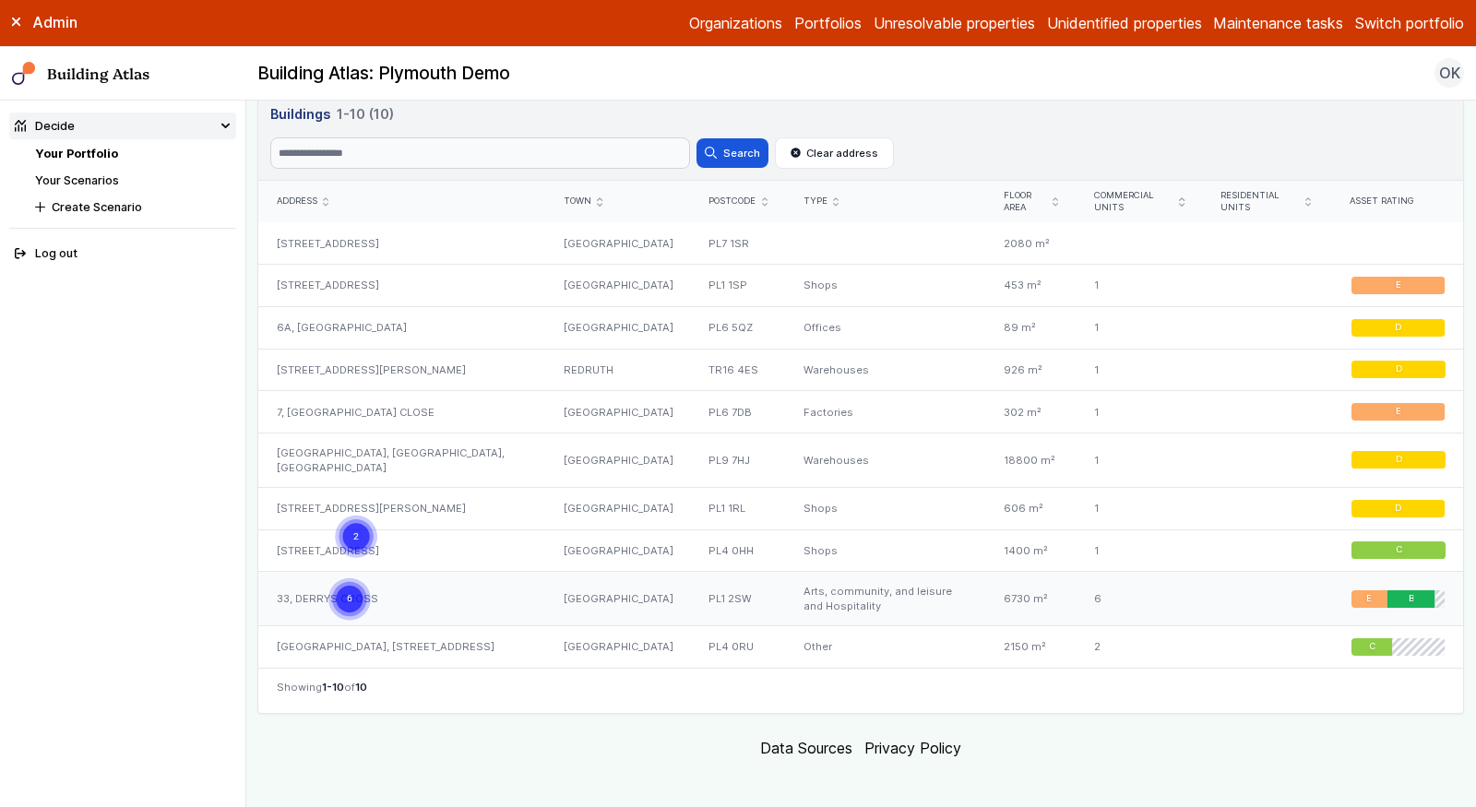
click at [373, 596] on div "33, DERRYS CROSS" at bounding box center [401, 599] width 287 height 54
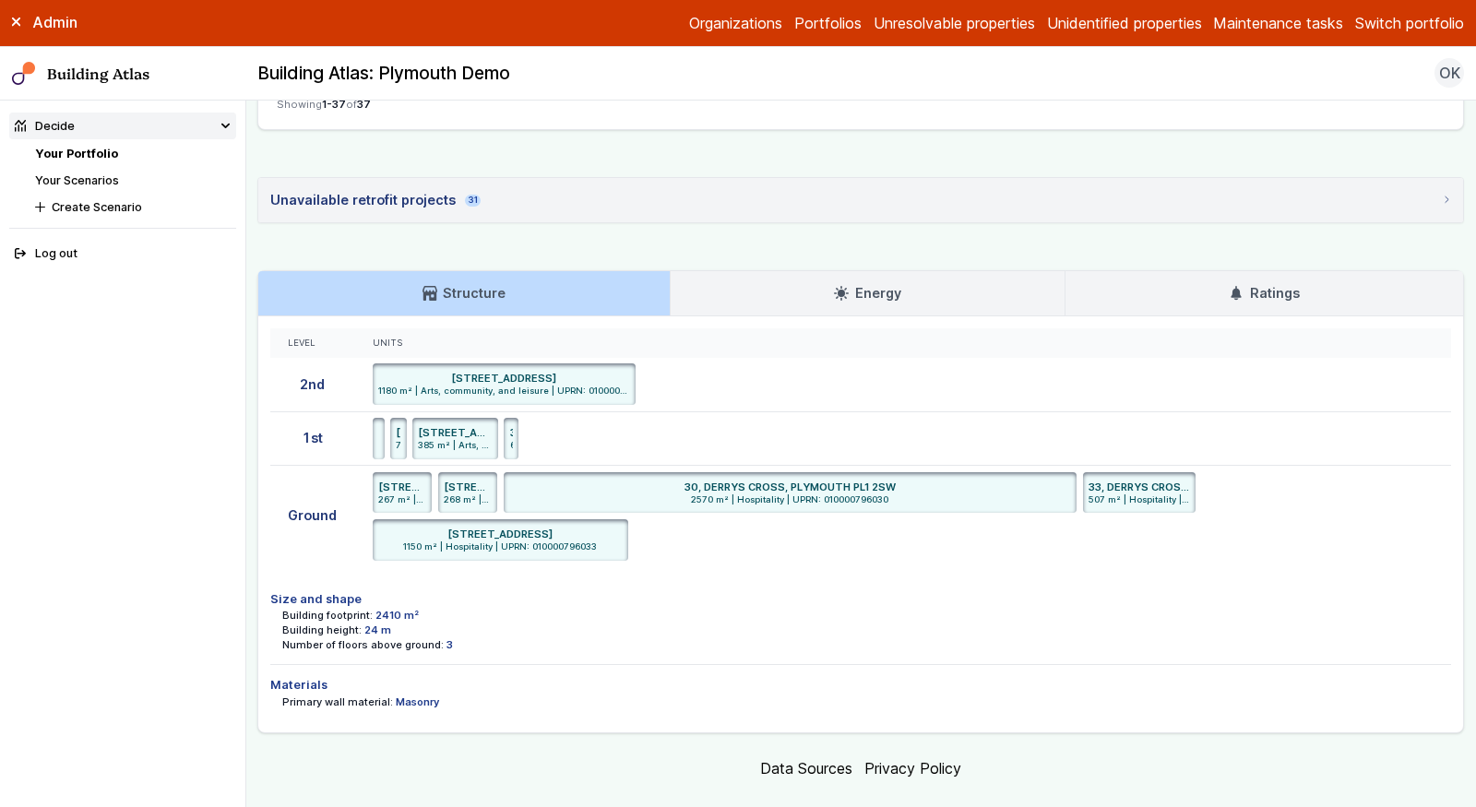
scroll to position [2632, 0]
click at [1264, 285] on h3 "Ratings" at bounding box center [1264, 295] width 70 height 20
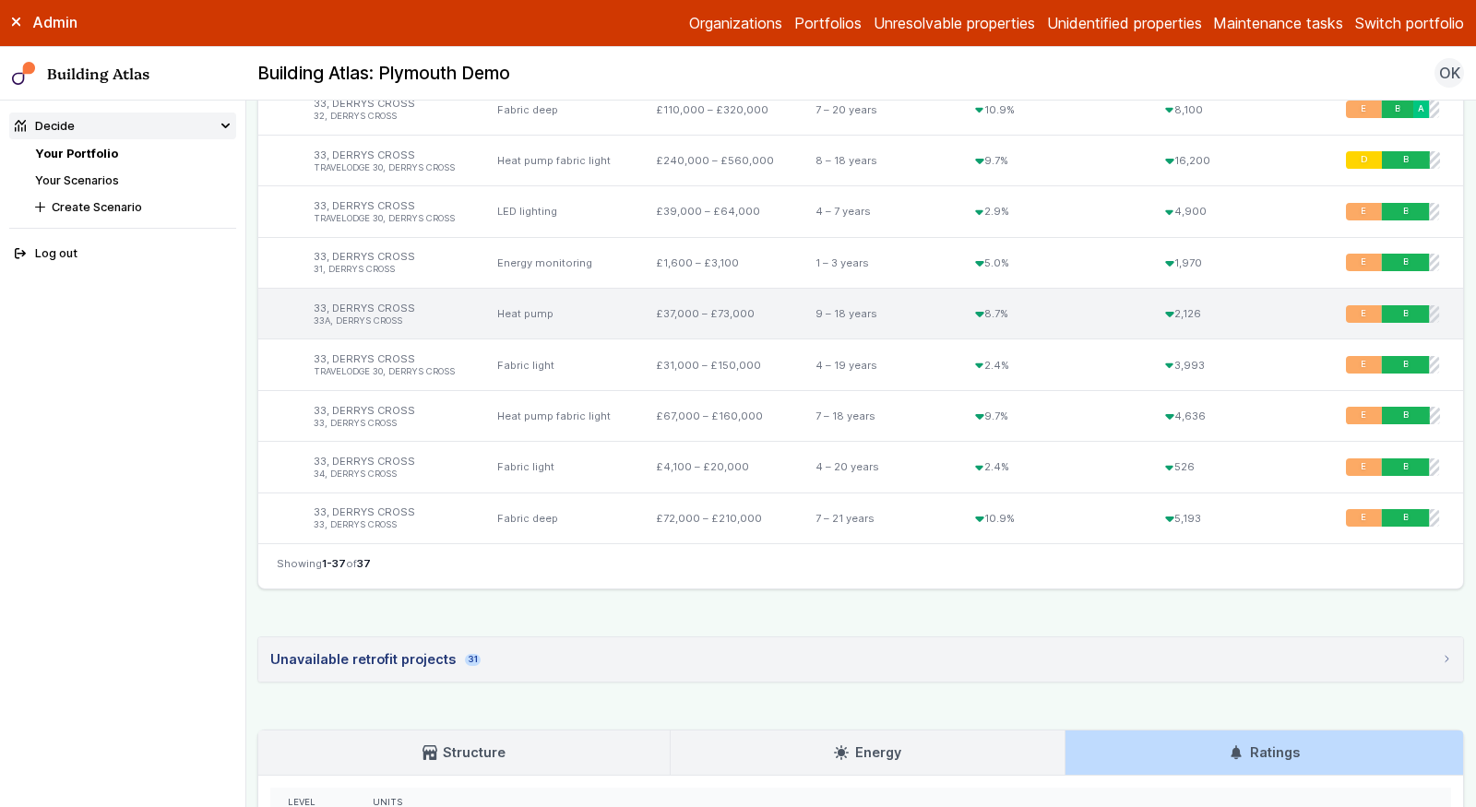
scroll to position [2541, 0]
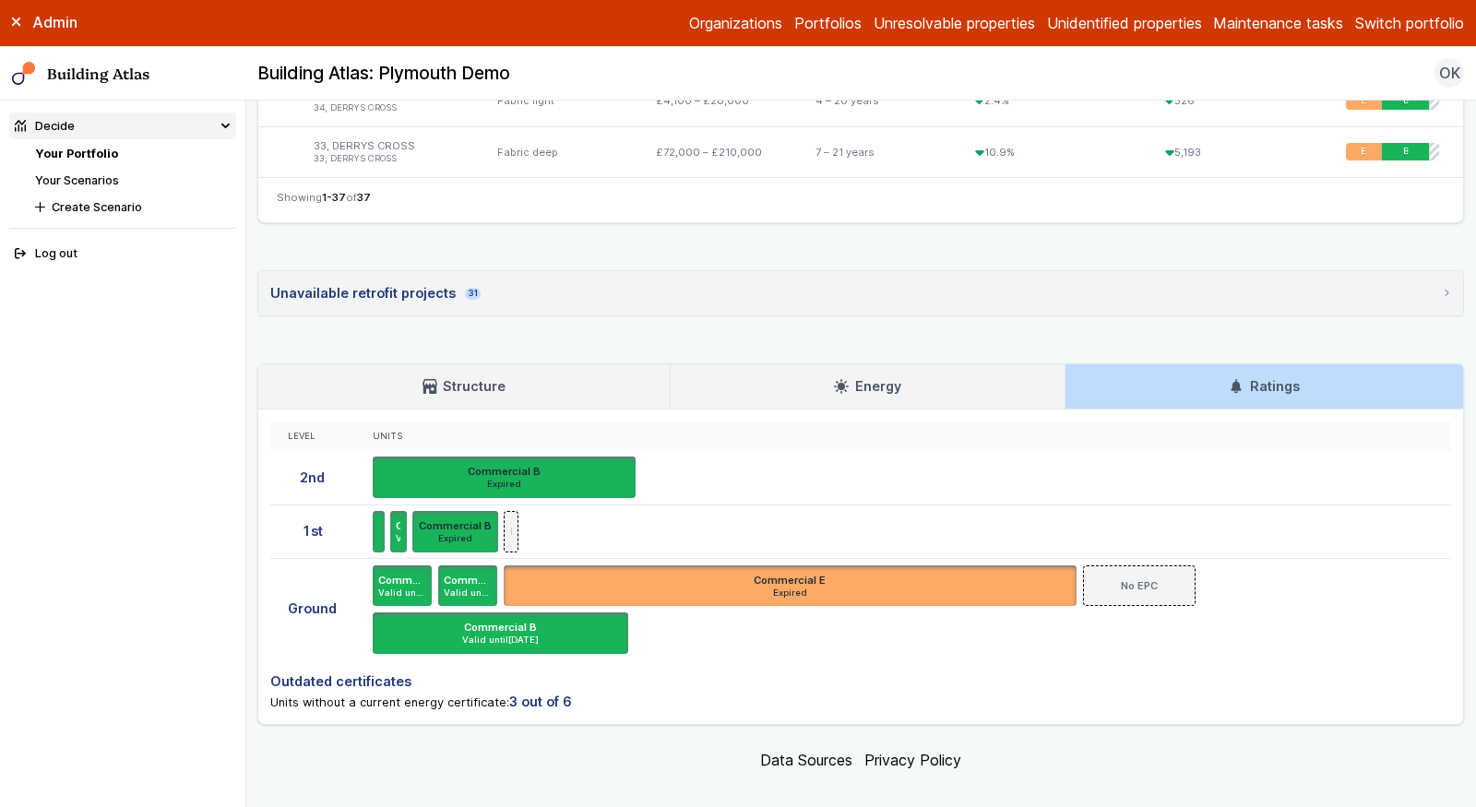
click at [304, 364] on link "Structure" at bounding box center [463, 386] width 411 height 44
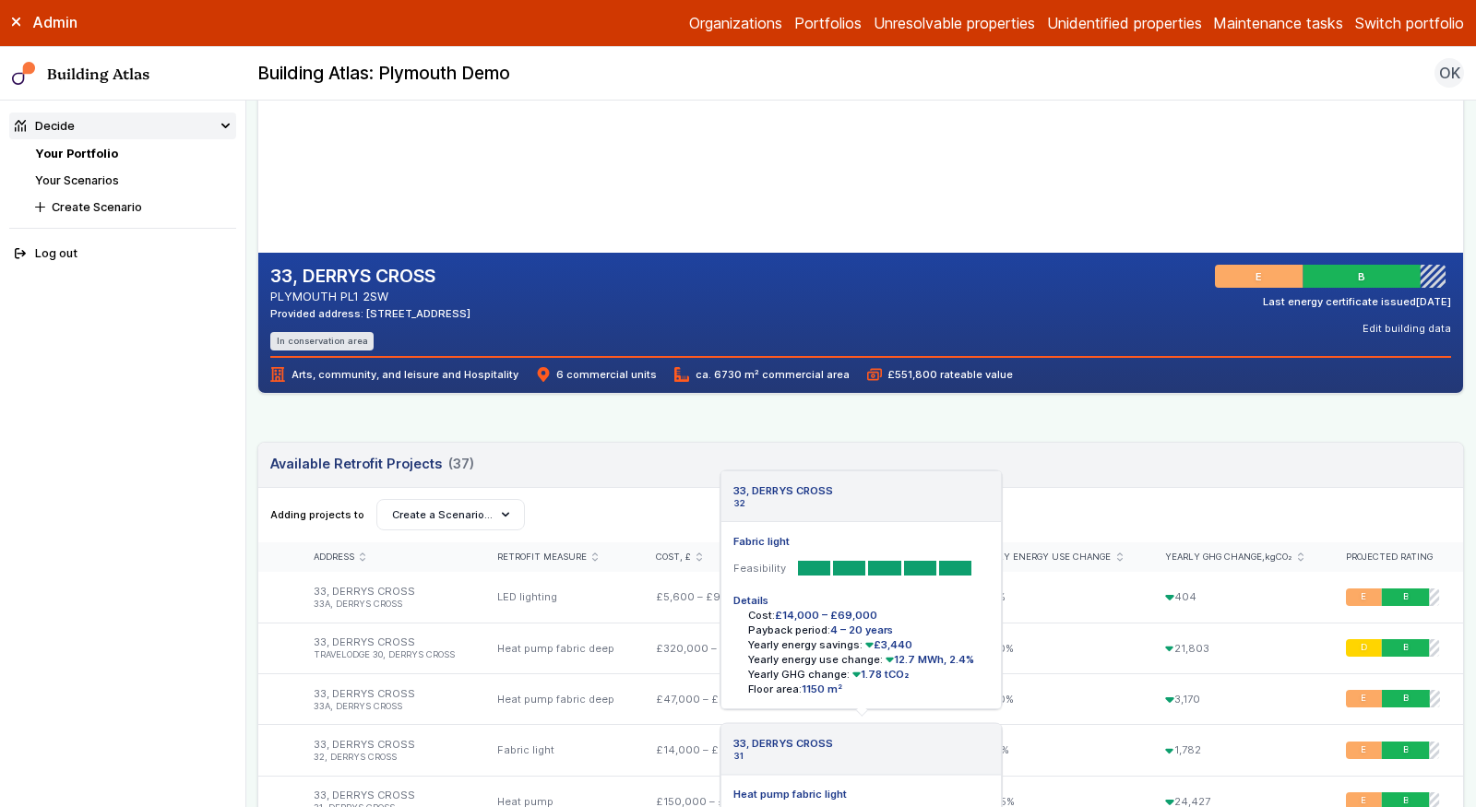
scroll to position [0, 0]
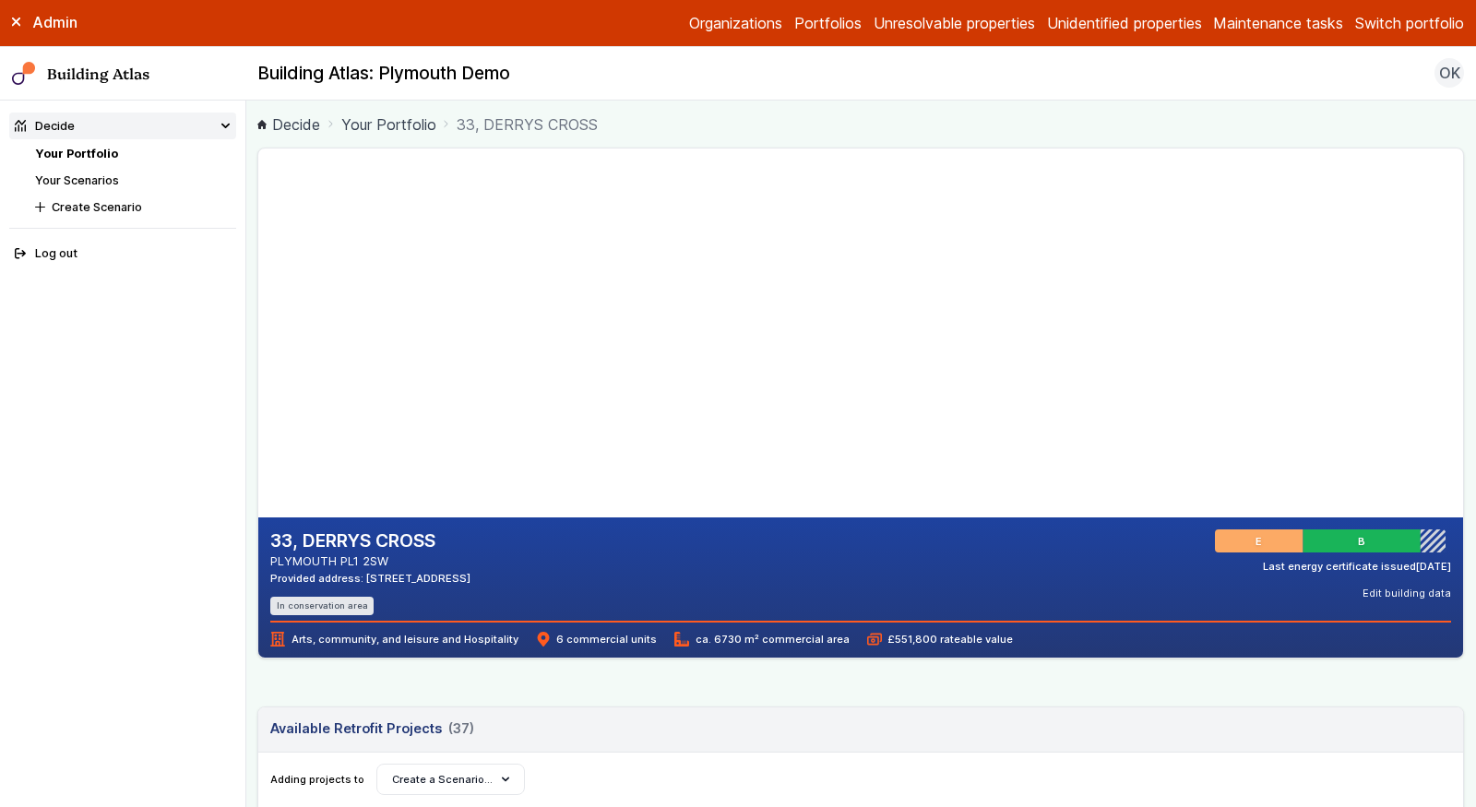
drag, startPoint x: 503, startPoint y: 575, endPoint x: 449, endPoint y: 578, distance: 53.6
click at [449, 578] on div "33, DERRYS CROSS PLYMOUTH PL1 2SW Provided address: 33 Derrys Cross, PL1 2SW In…" at bounding box center [860, 573] width 1181 height 86
copy div "PL1 2SW"
drag, startPoint x: 415, startPoint y: 558, endPoint x: 255, endPoint y: 541, distance: 161.5
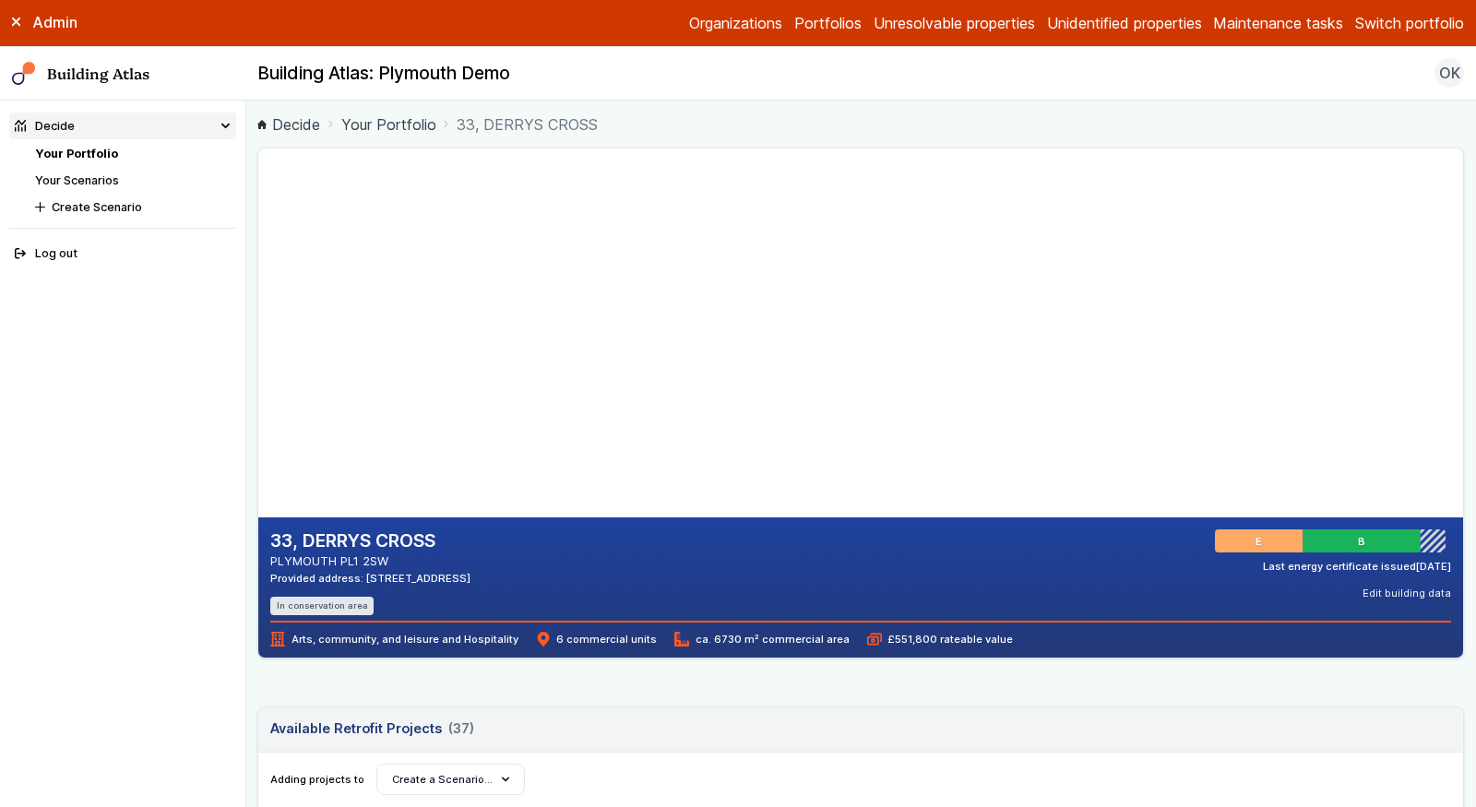
click at [255, 541] on main "Decide Your Portfolio 33, DERRYS CROSS 33, DERRYS CROSS PLYMOUTH PL1 2SW Provid…" at bounding box center [861, 454] width 1230 height 707
copy div "33, DERRYS CROSS PLYMOUTH PL1 2SW"
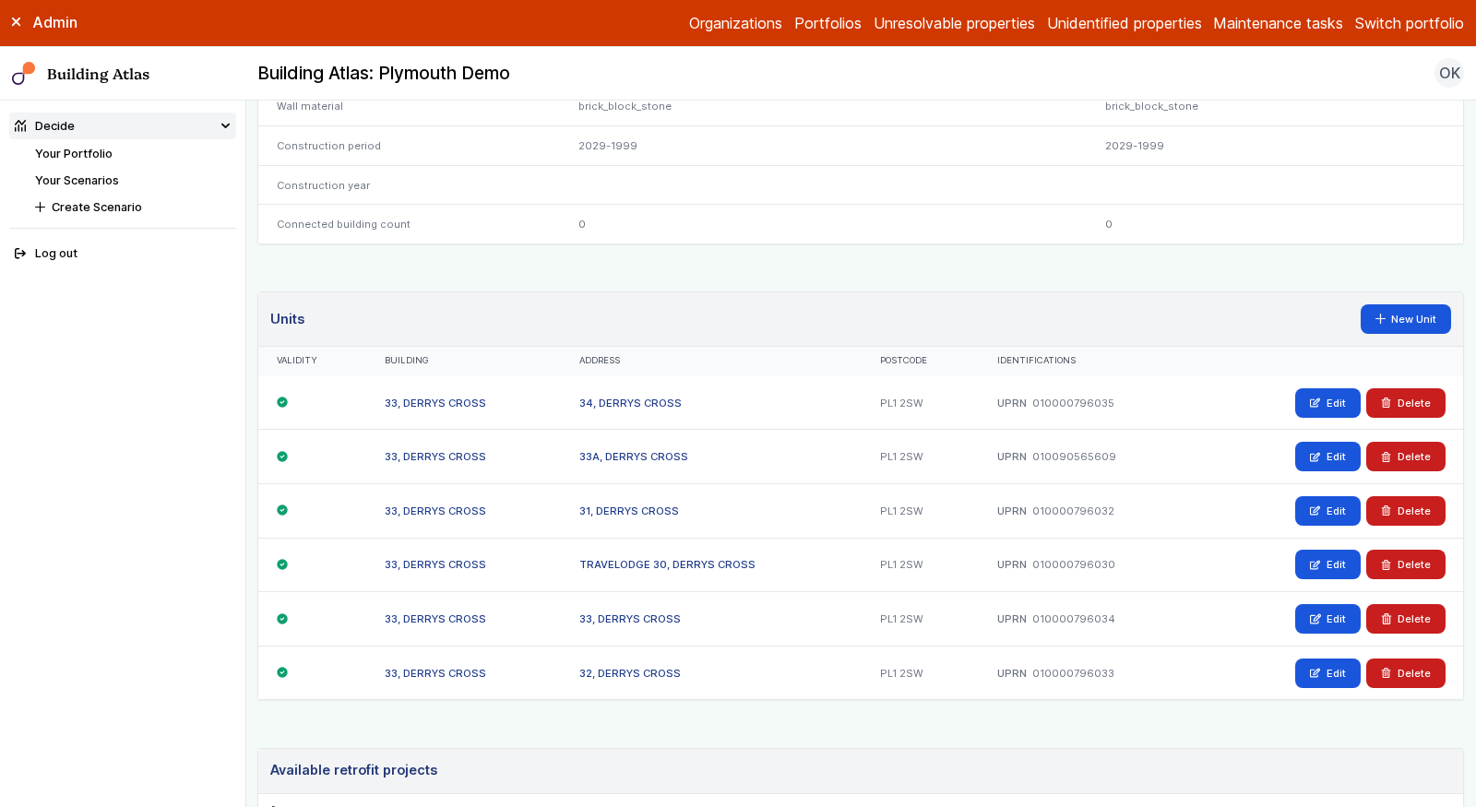
scroll to position [984, 0]
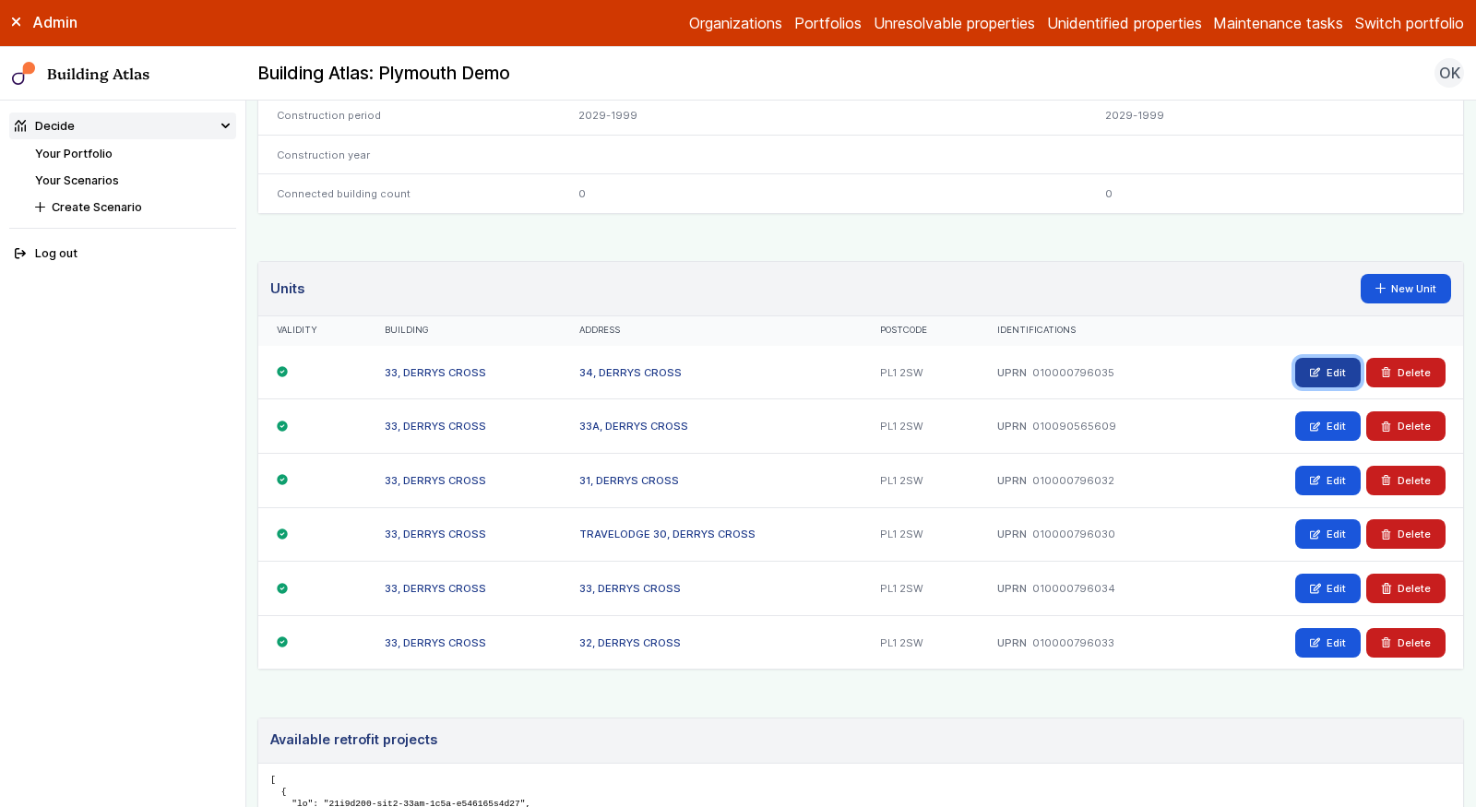
click at [1320, 368] on icon at bounding box center [1315, 372] width 9 height 8
click at [1328, 414] on link "Edit" at bounding box center [1327, 426] width 65 height 30
click at [1333, 467] on link "Edit" at bounding box center [1327, 481] width 65 height 30
click at [1333, 530] on link "Edit" at bounding box center [1327, 534] width 65 height 30
click at [1328, 574] on link "Edit" at bounding box center [1327, 589] width 65 height 30
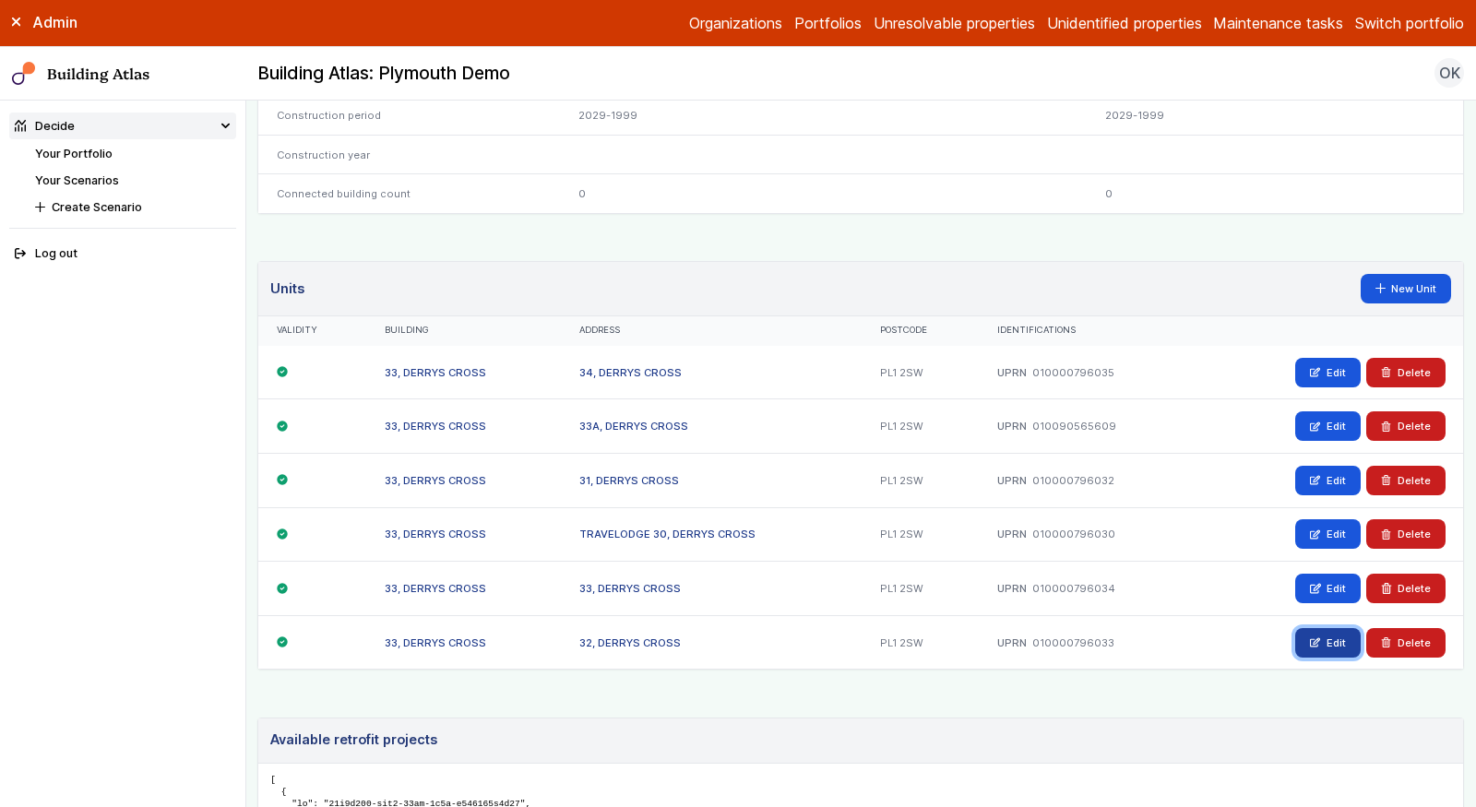
click at [1332, 628] on link "Edit" at bounding box center [1327, 643] width 65 height 30
click at [95, 148] on link "Your Portfolio" at bounding box center [73, 154] width 77 height 14
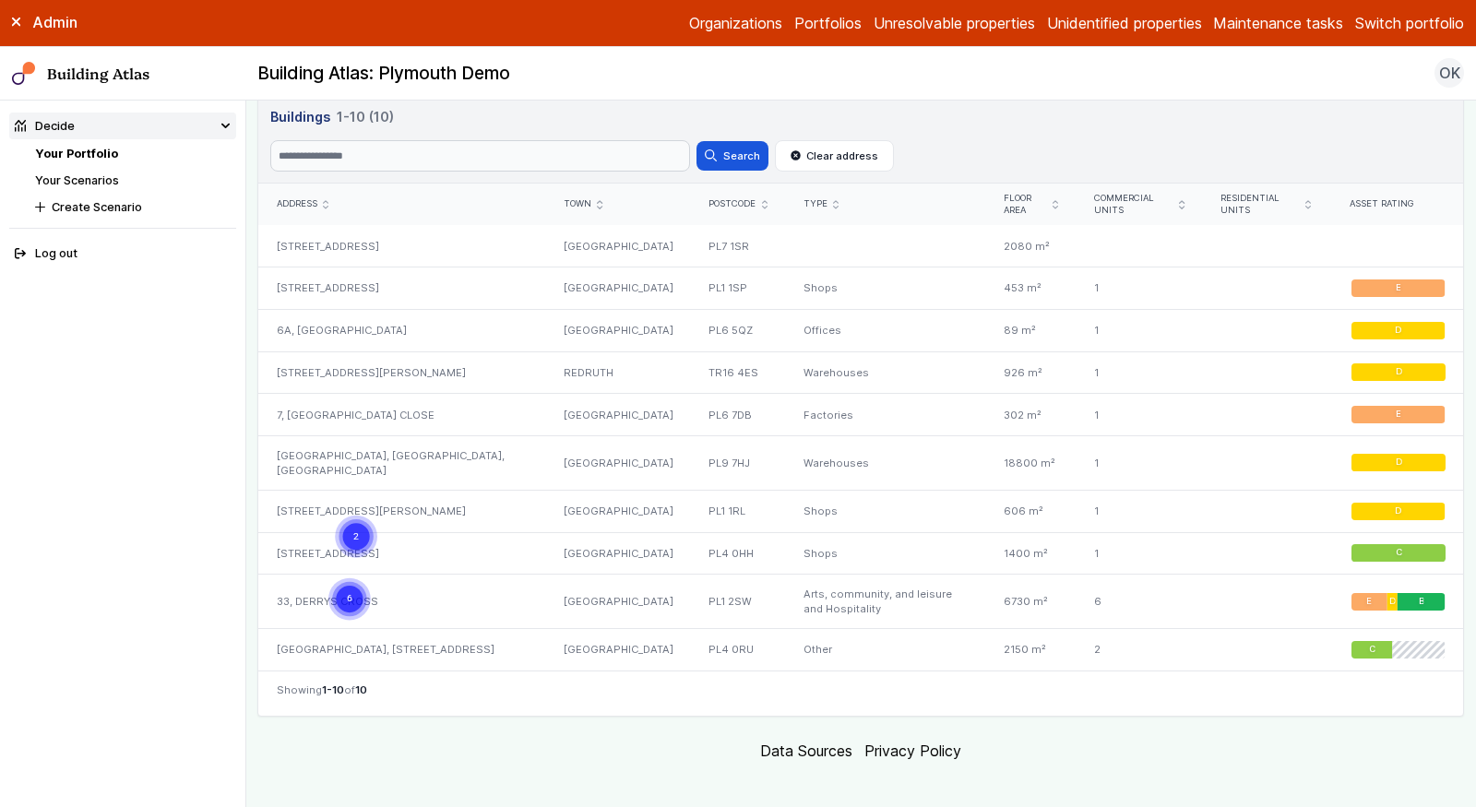
scroll to position [872, 0]
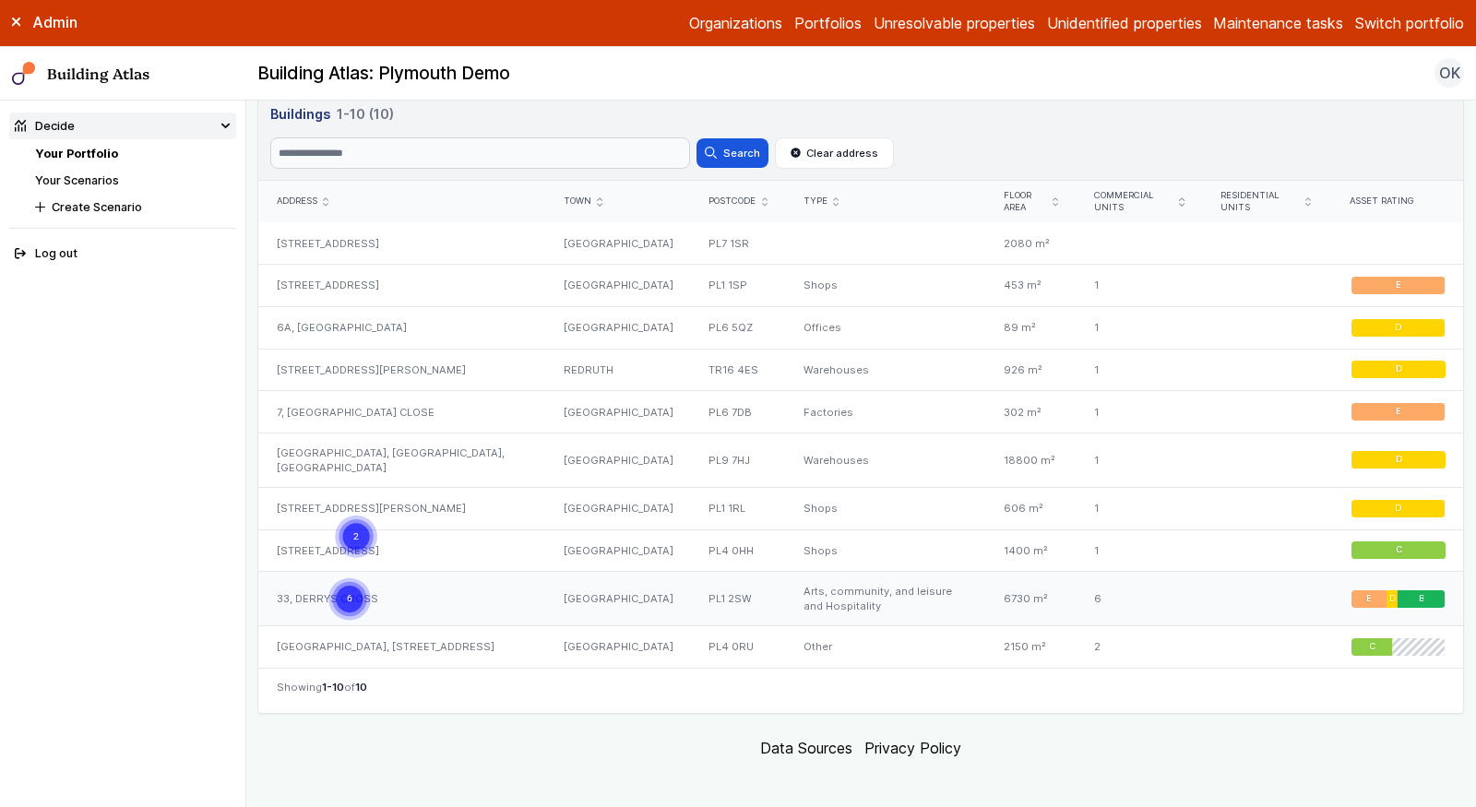
click at [358, 592] on div "33, DERRYS CROSS" at bounding box center [401, 599] width 287 height 54
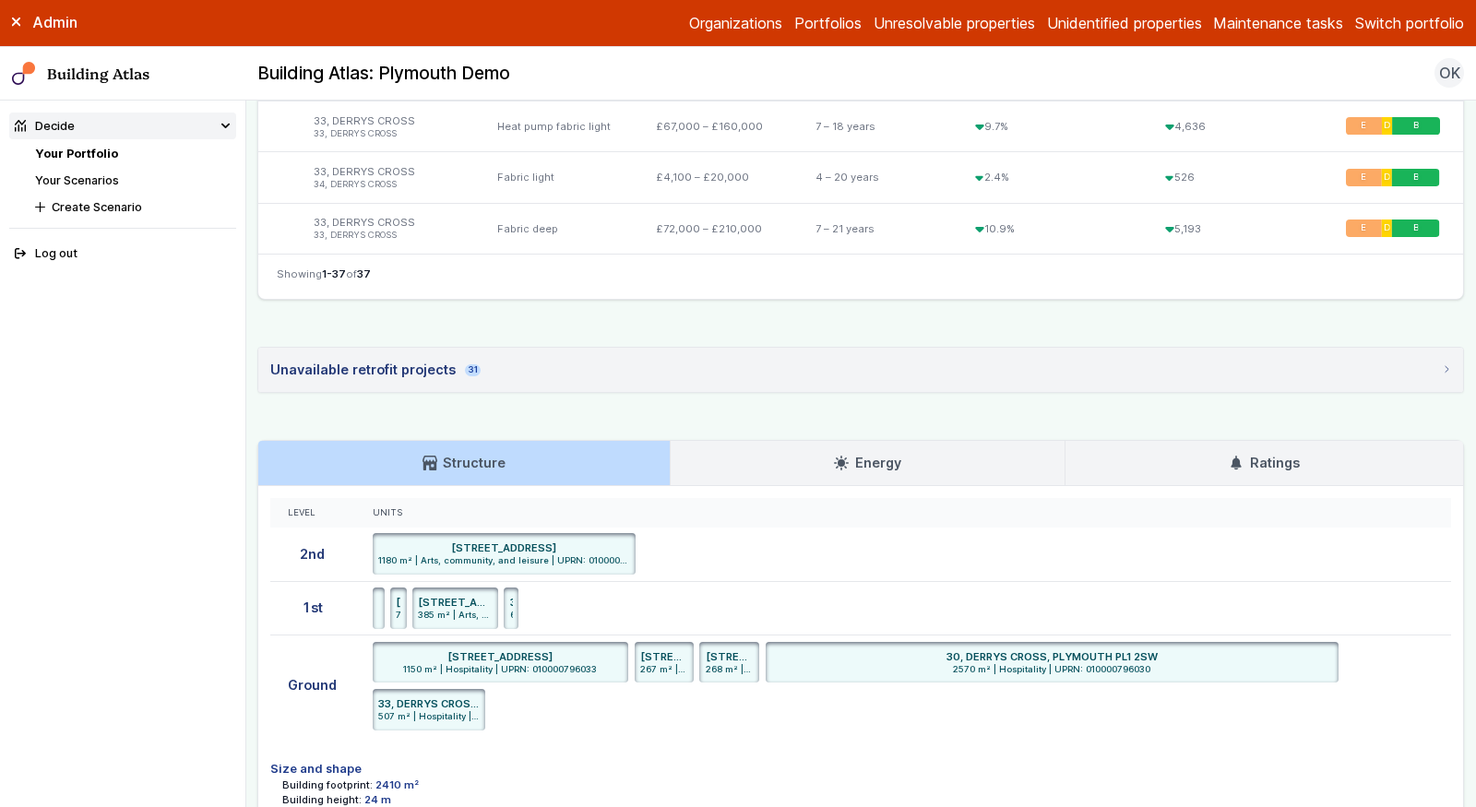
scroll to position [2463, 0]
click at [1268, 454] on h3 "Ratings" at bounding box center [1264, 464] width 70 height 20
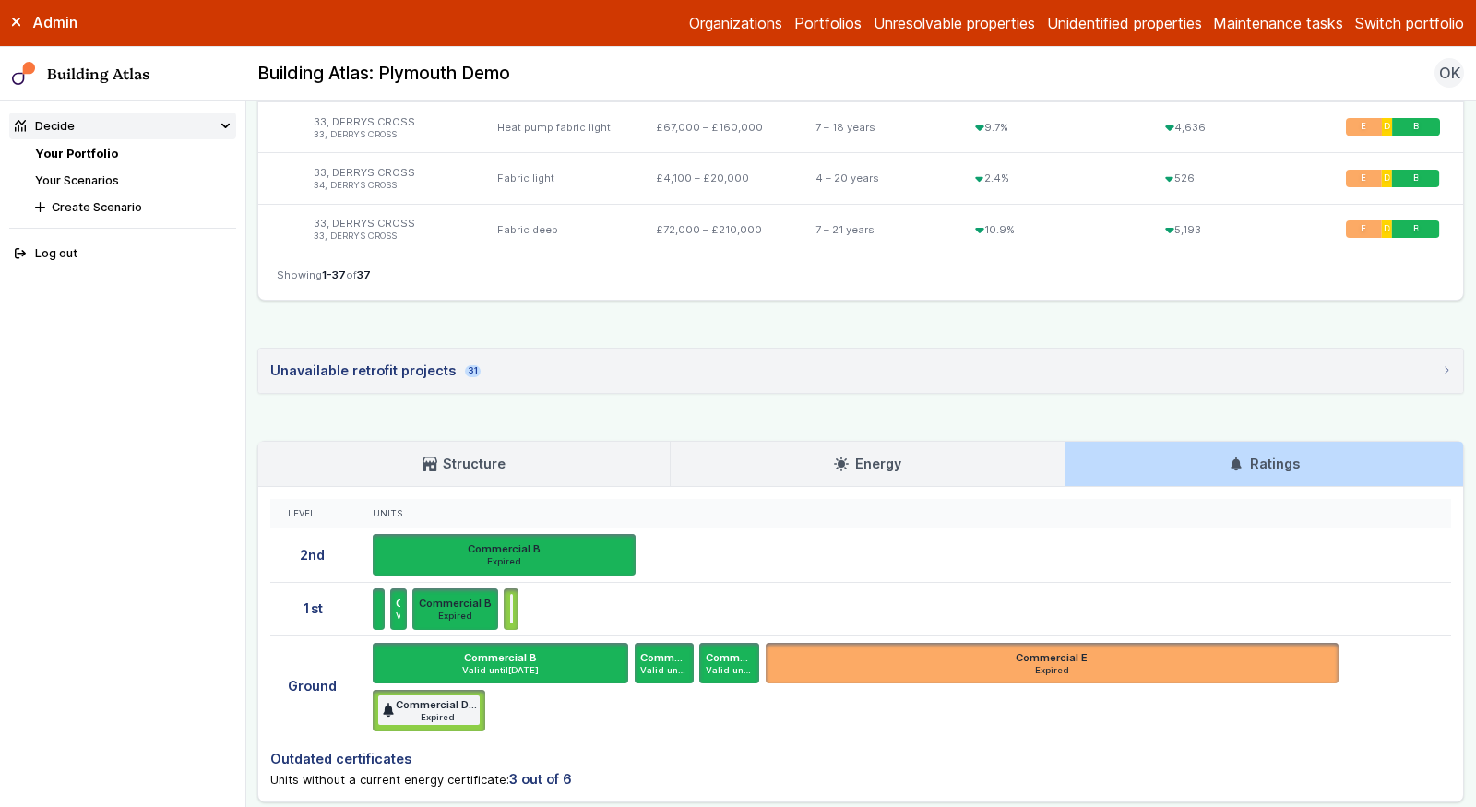
click at [639, 697] on ul "Commercial B Valid until 13/02/33 32, DERRYS CROSS, PLYMOUTH, PL1 2SW UPRN 0100…" at bounding box center [903, 687] width 1061 height 89
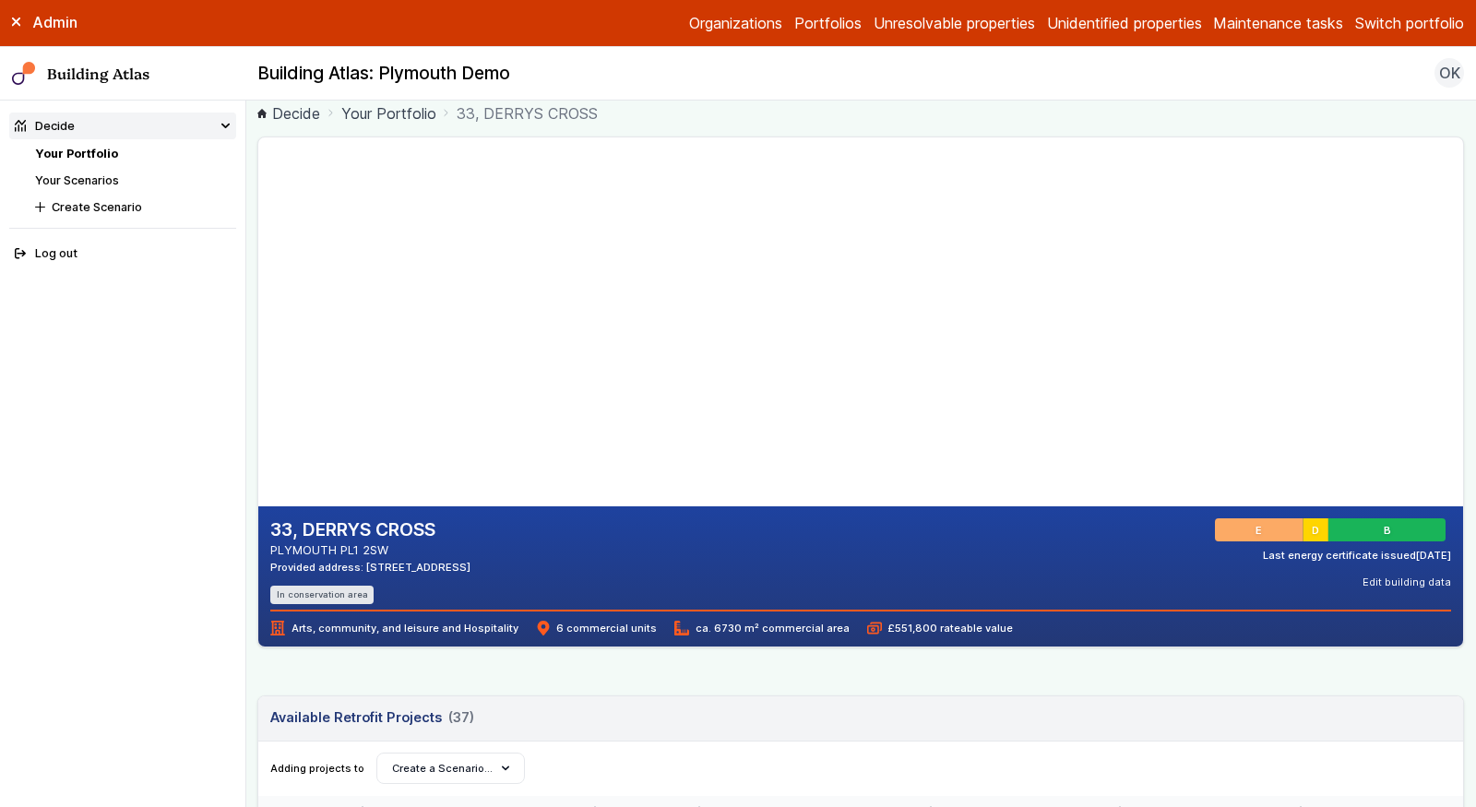
scroll to position [0, 0]
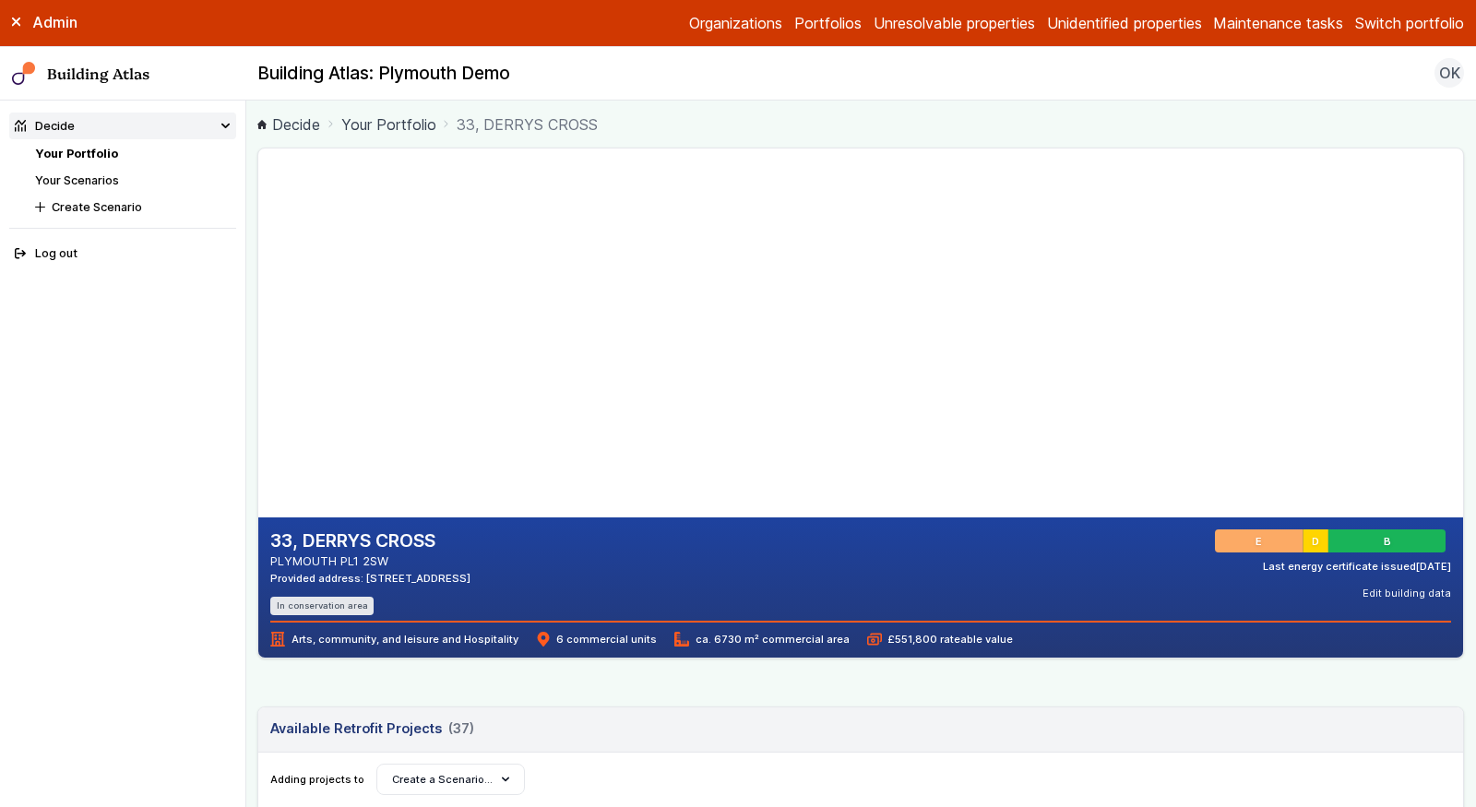
click at [98, 149] on link "Your Portfolio" at bounding box center [76, 154] width 83 height 14
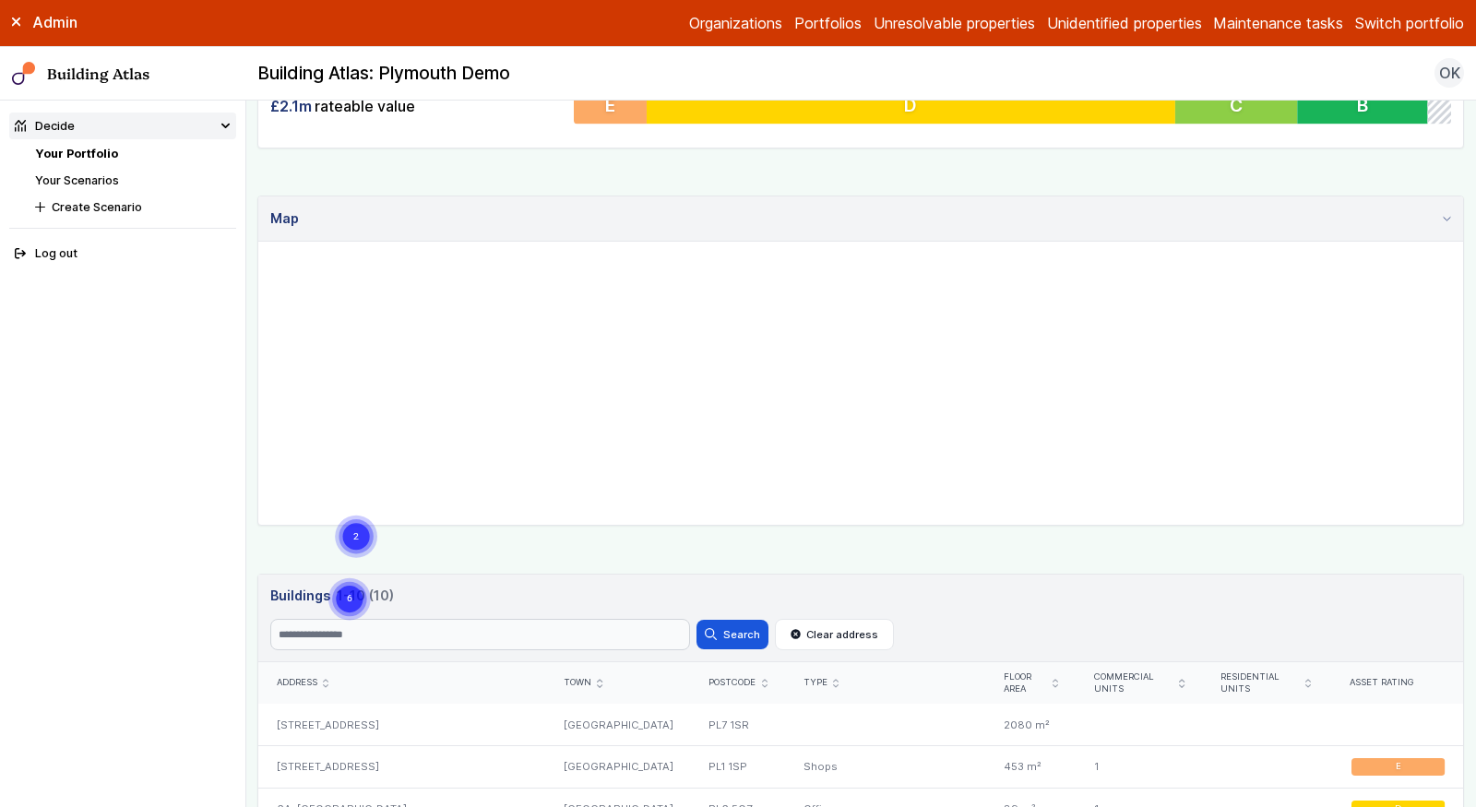
scroll to position [872, 0]
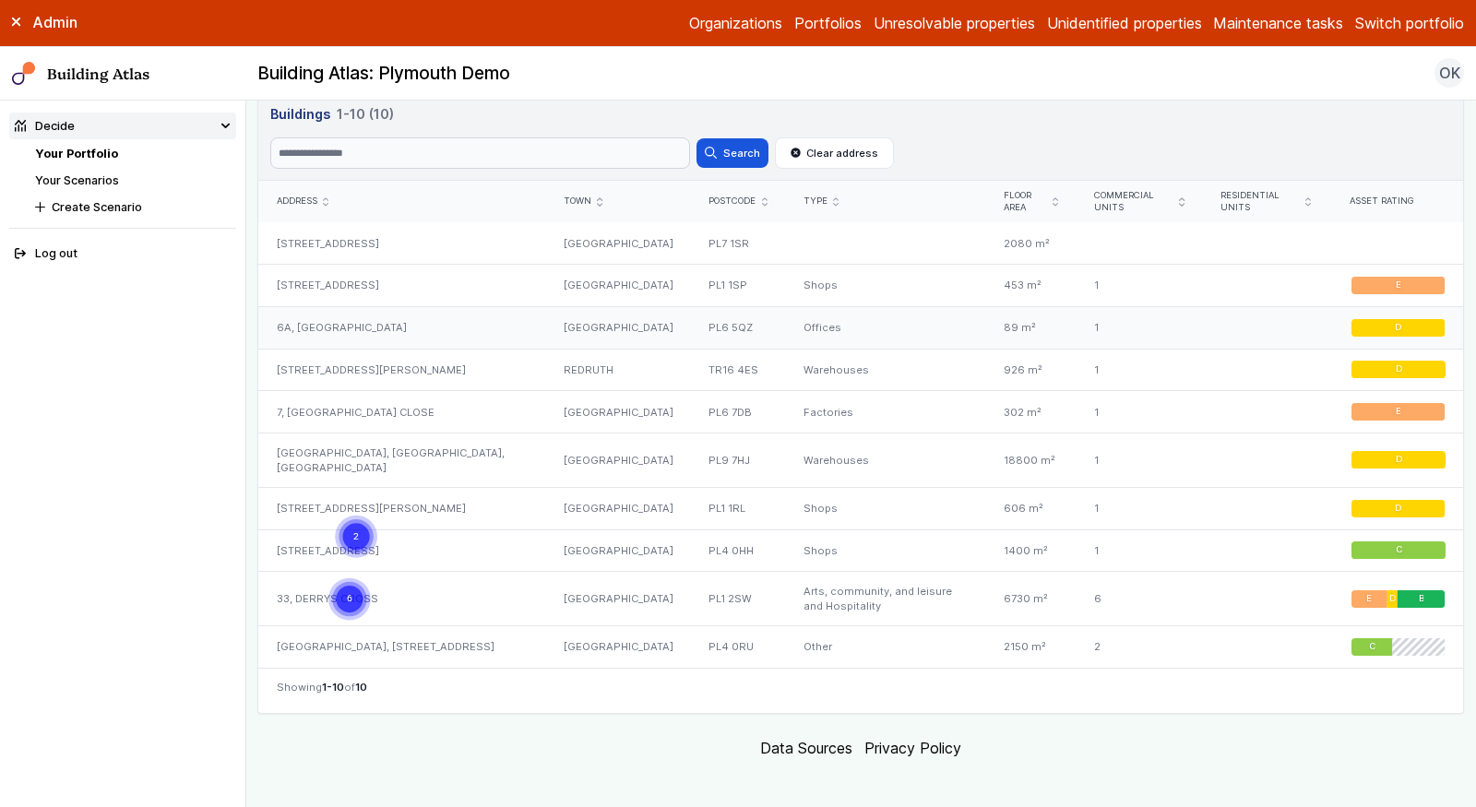
click at [351, 317] on div "6A, [GEOGRAPHIC_DATA]" at bounding box center [401, 327] width 287 height 42
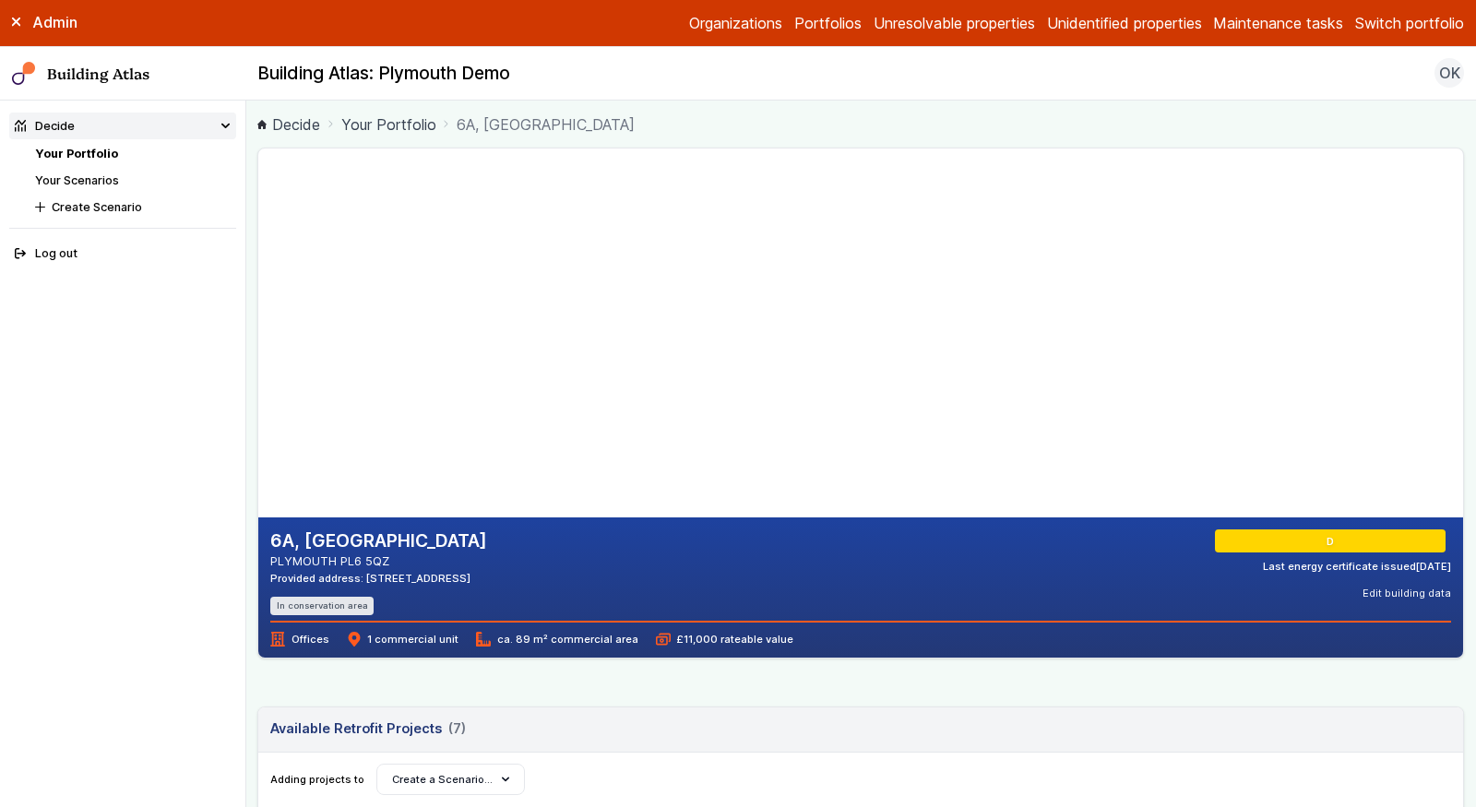
drag, startPoint x: 422, startPoint y: 563, endPoint x: 271, endPoint y: 531, distance: 153.6
click at [271, 531] on div "6A, DERRIFORD PARK PLYMOUTH PL6 5QZ Provided address: 6A Derriford Park, PL6 5QZ" at bounding box center [378, 558] width 217 height 56
copy div "6A, DERRIFORD PARK PLYMOUTH PL6 5QZ"
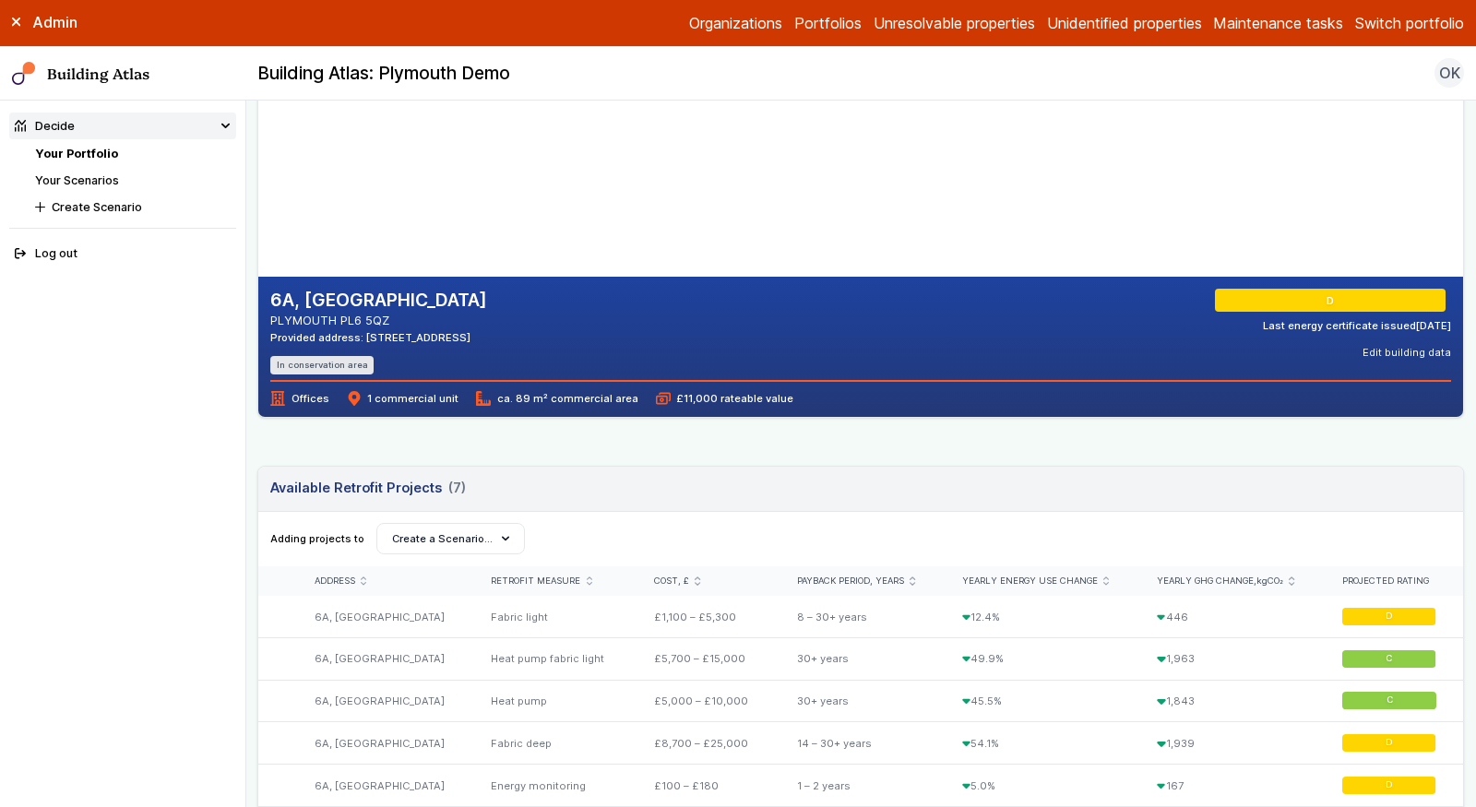
scroll to position [425, 0]
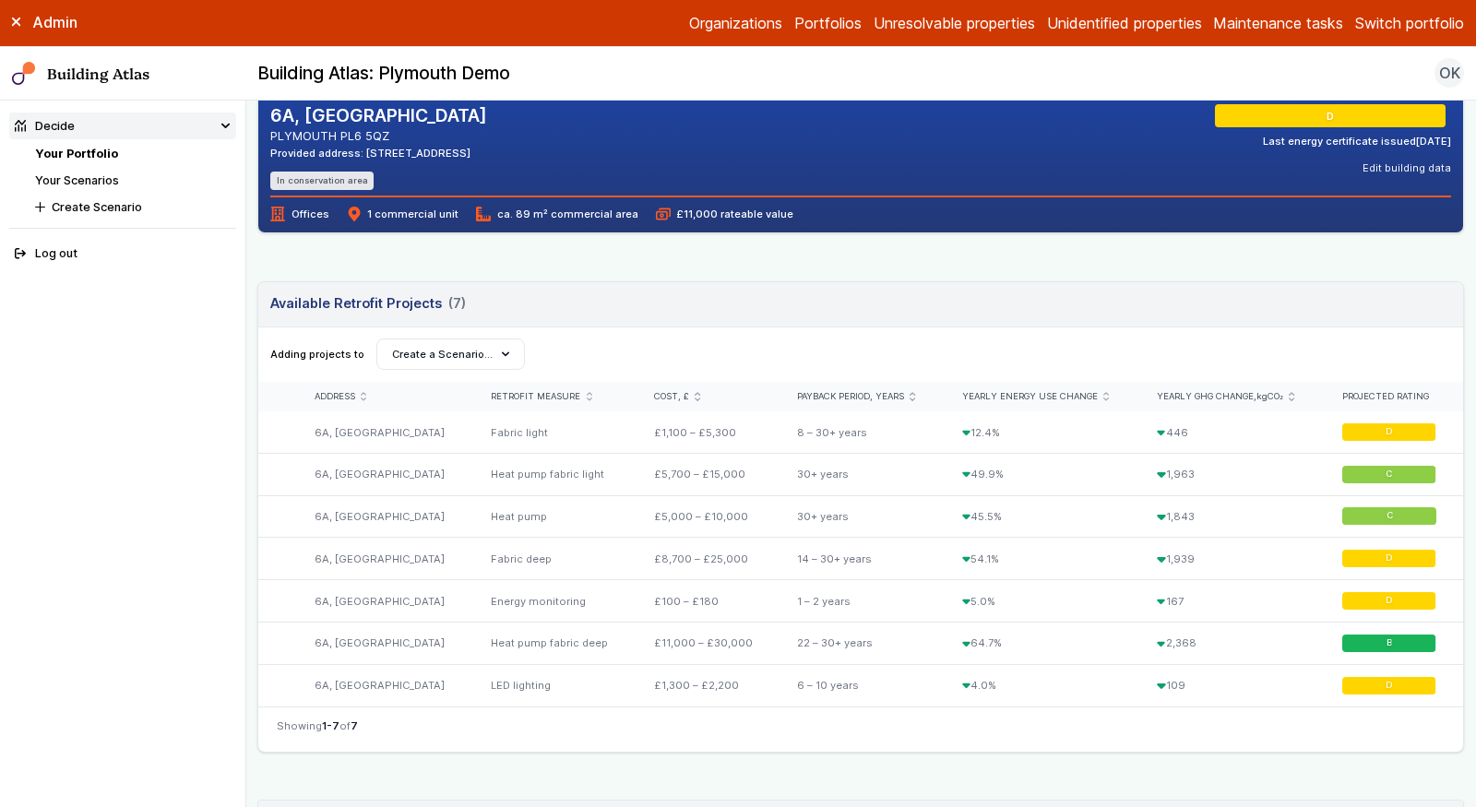
drag, startPoint x: 512, startPoint y: 149, endPoint x: 453, endPoint y: 149, distance: 59.0
click at [453, 149] on div "6A, DERRIFORD PARK PLYMOUTH PL6 5QZ Provided address: 6A Derriford Park, PL6 5Q…" at bounding box center [860, 147] width 1181 height 86
copy div "PL6 5QZ"
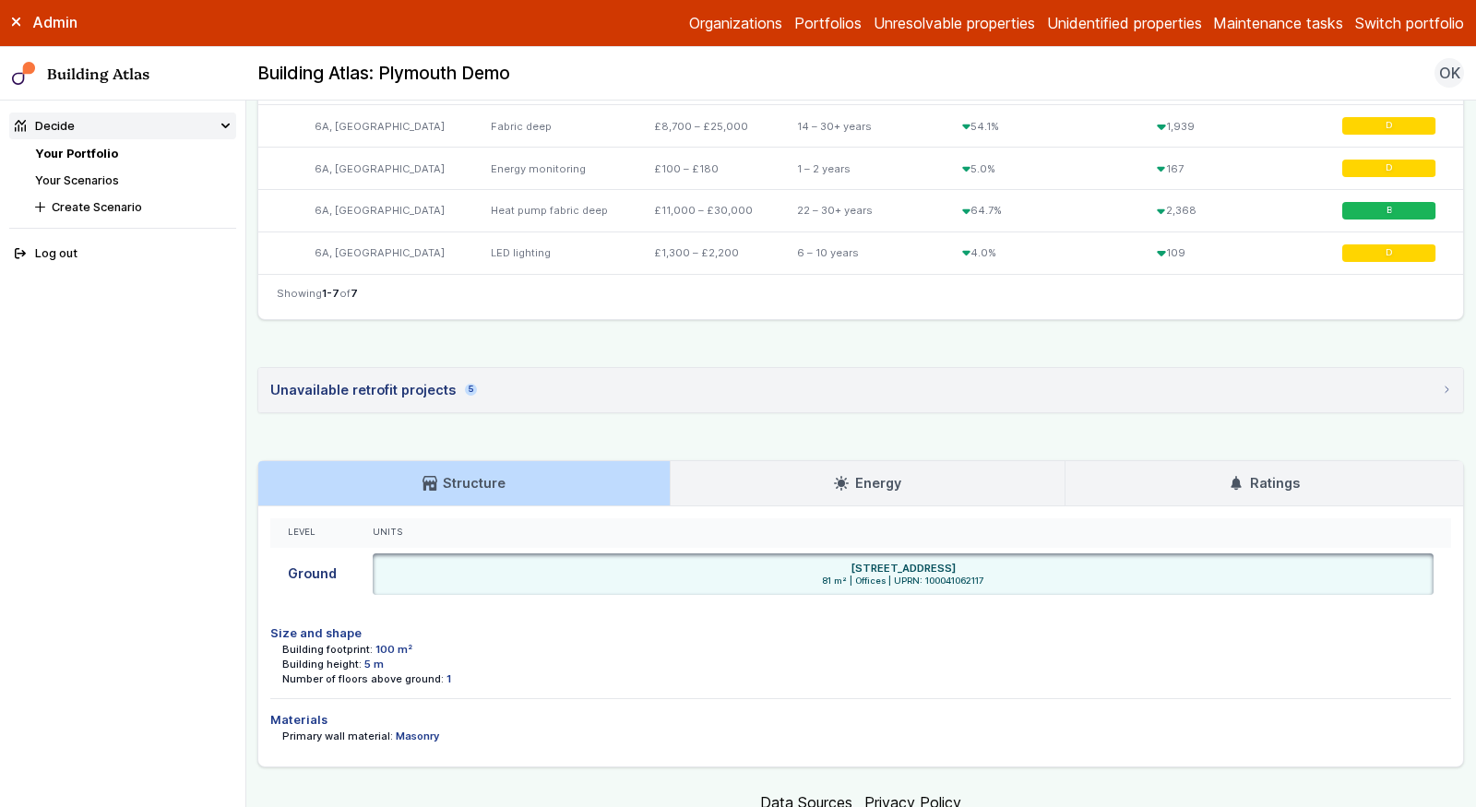
scroll to position [913, 0]
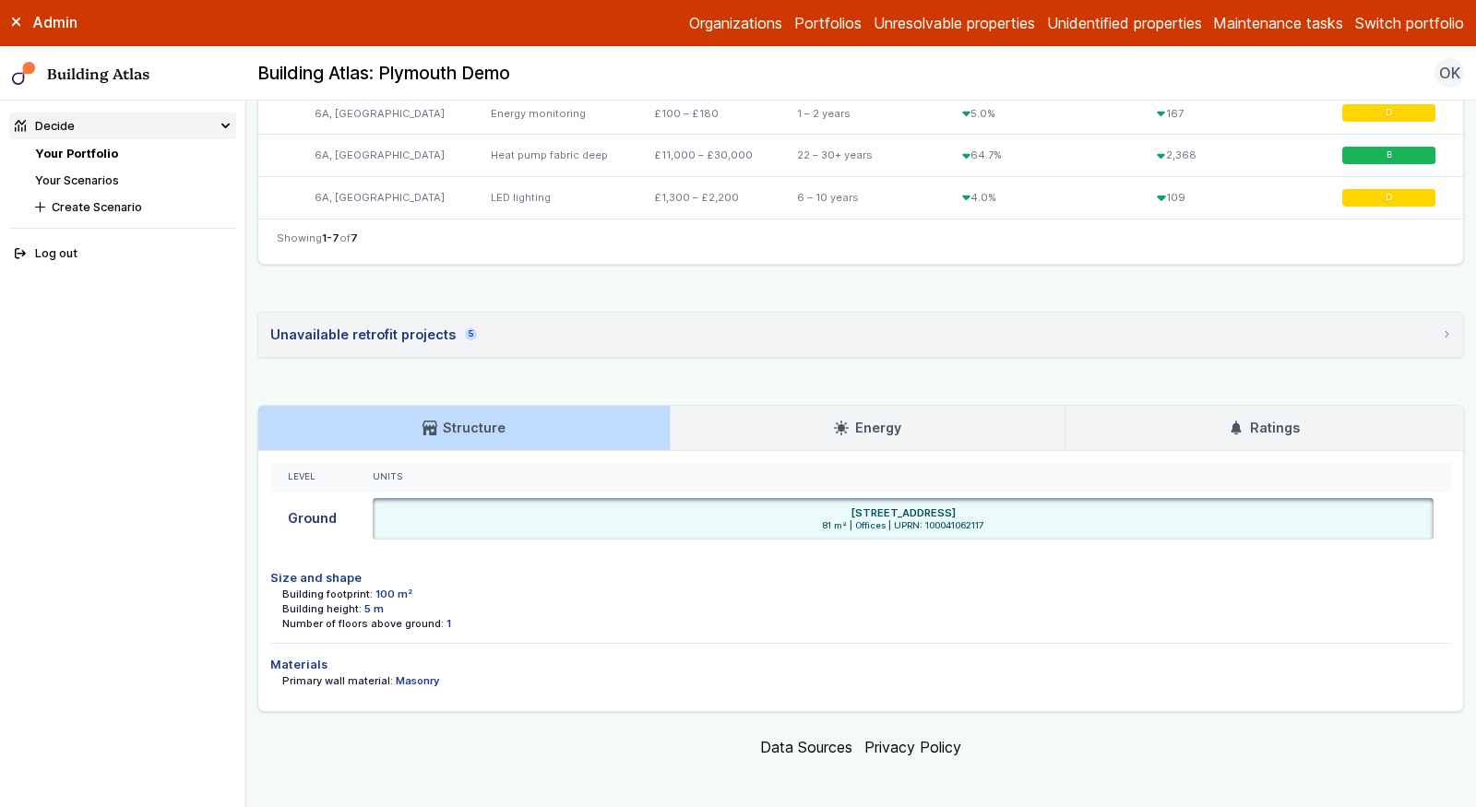
click at [1181, 408] on link "Ratings" at bounding box center [1265, 428] width 398 height 44
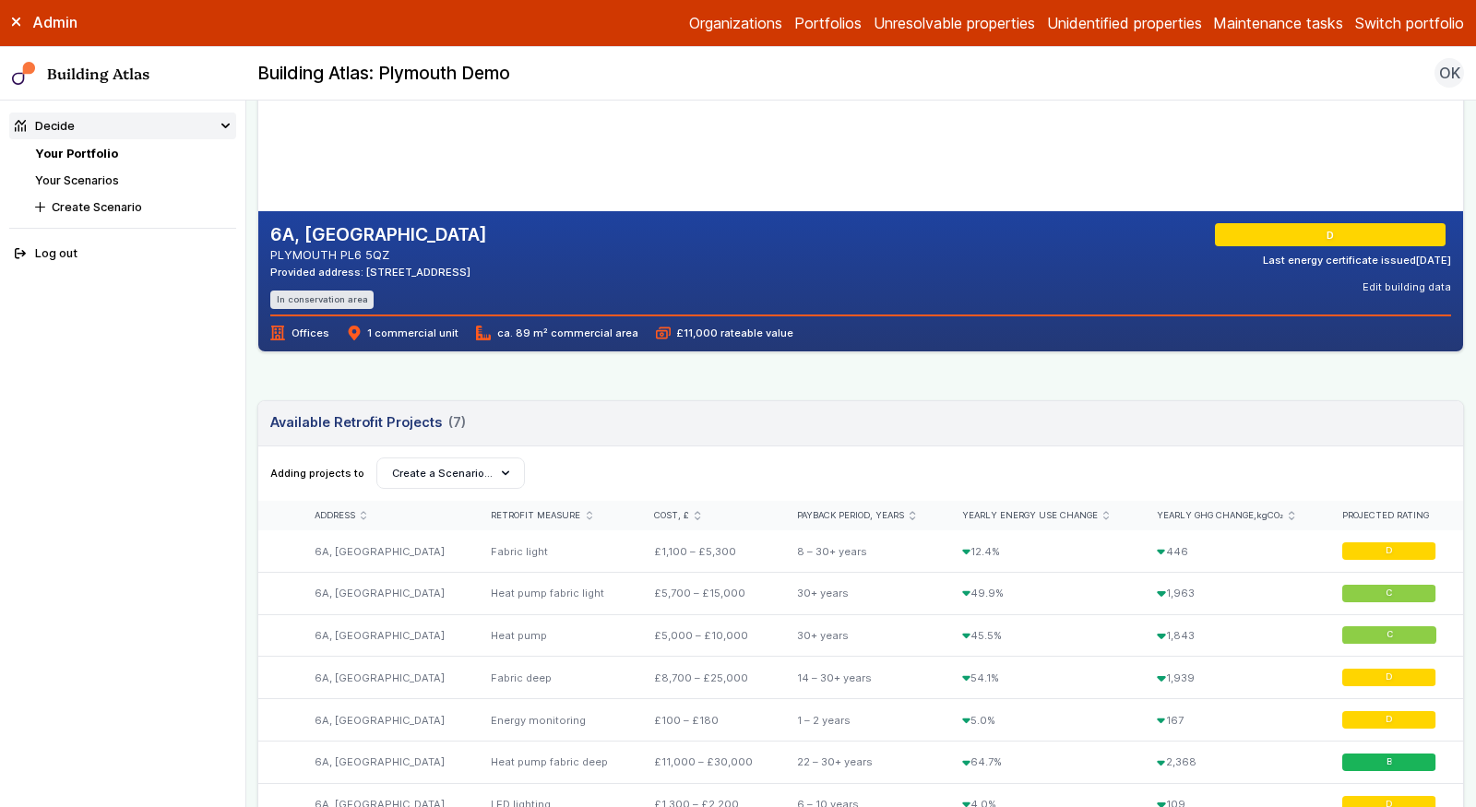
scroll to position [0, 0]
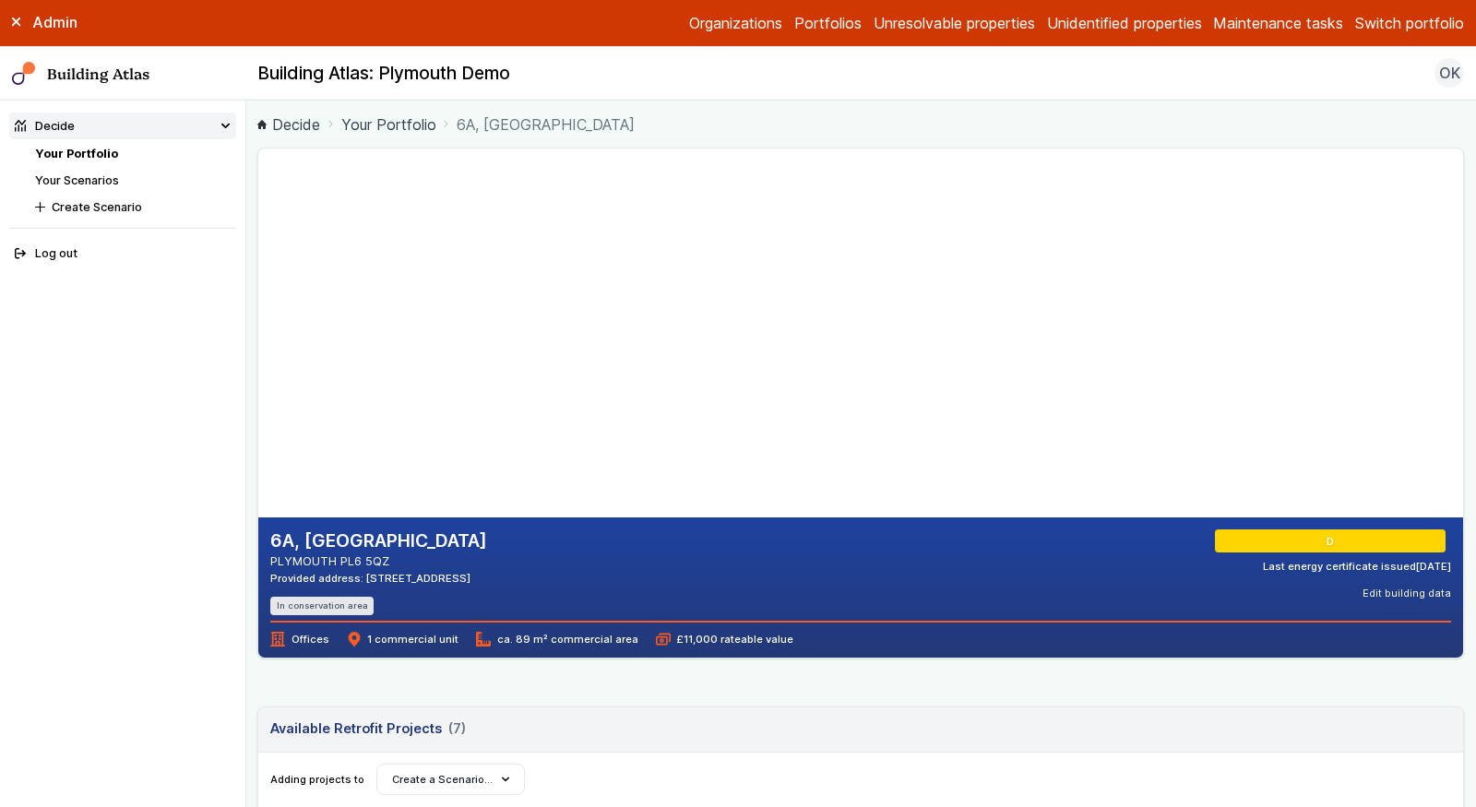
click at [78, 152] on link "Your Portfolio" at bounding box center [76, 154] width 83 height 14
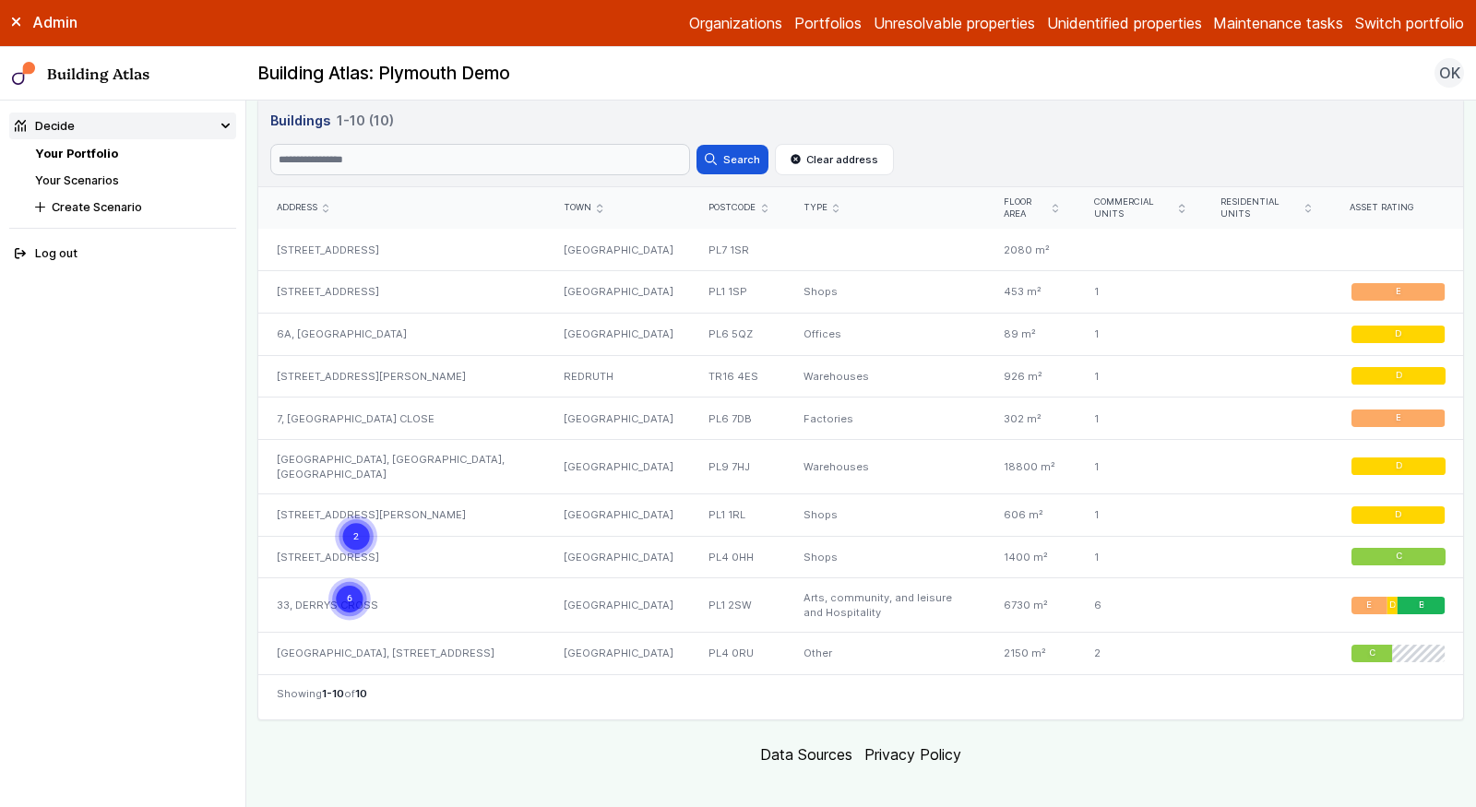
scroll to position [872, 0]
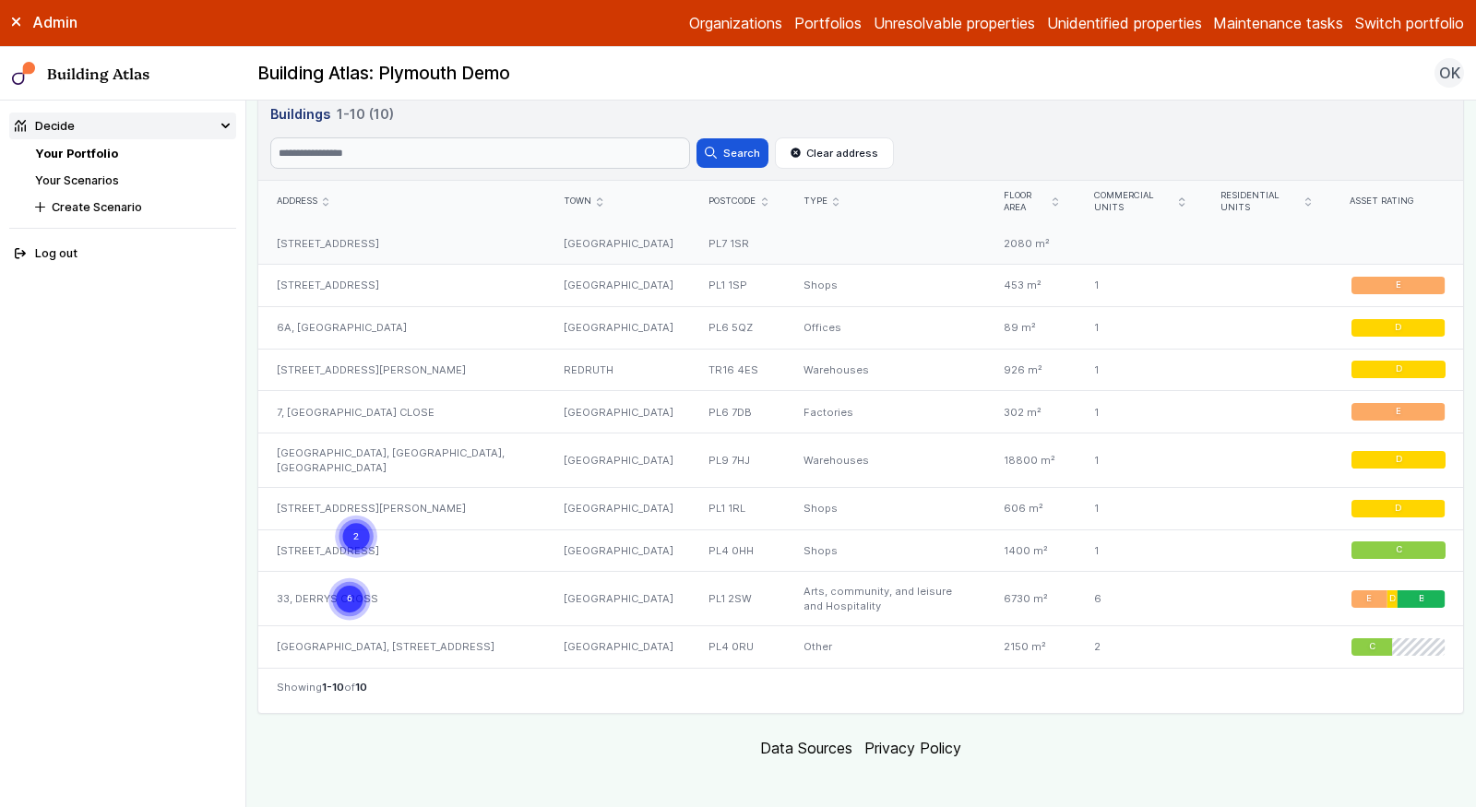
click at [361, 232] on div "[STREET_ADDRESS]" at bounding box center [401, 243] width 287 height 42
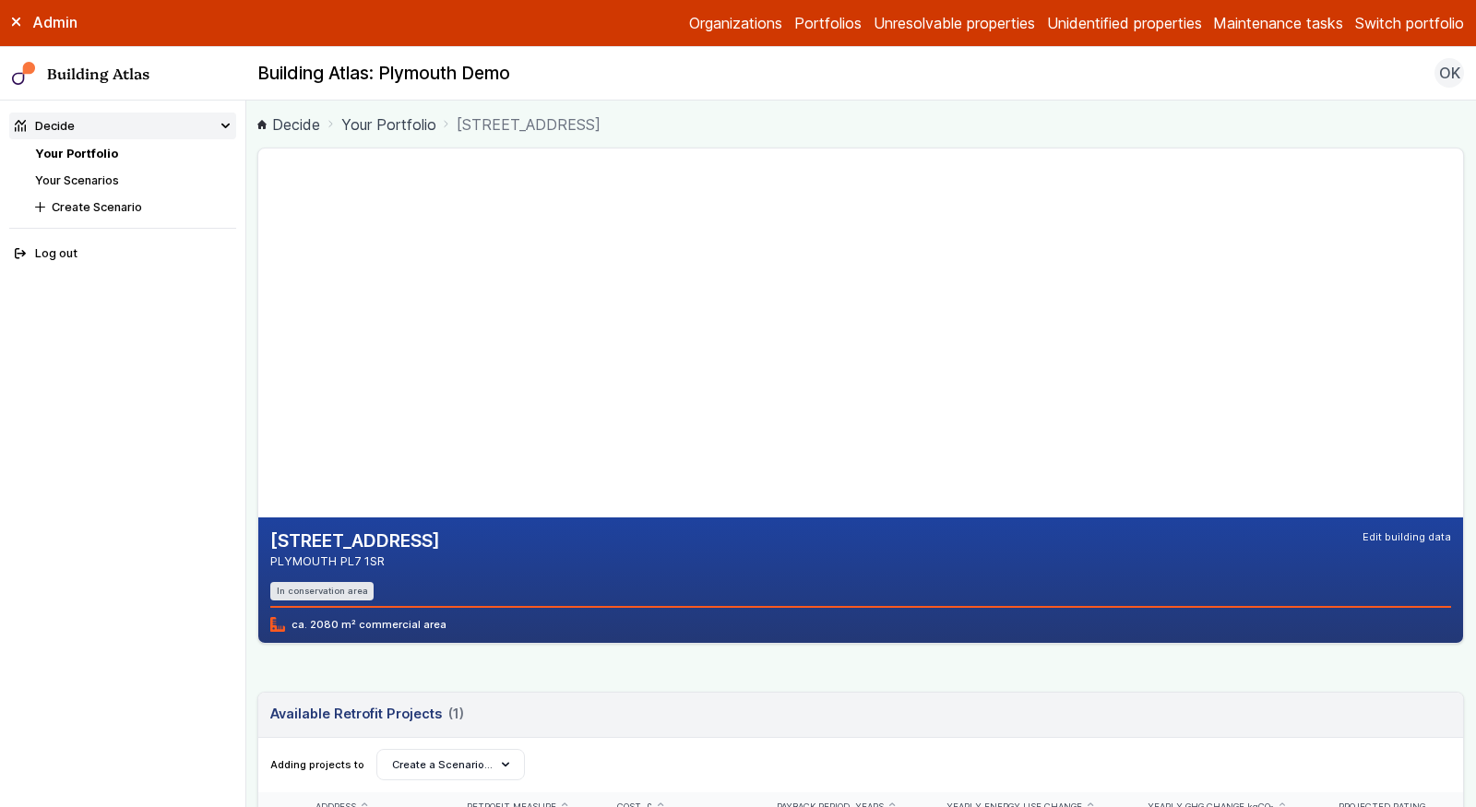
drag, startPoint x: 382, startPoint y: 398, endPoint x: 392, endPoint y: 418, distance: 22.7
click at [258, 419] on gmp-map-3d at bounding box center [258, 333] width 0 height 369
click at [258, 226] on gmp-map at bounding box center [258, 333] width 0 height 369
click at [258, 218] on gmp-map at bounding box center [258, 333] width 0 height 369
drag, startPoint x: 1232, startPoint y: 376, endPoint x: 1194, endPoint y: 292, distance: 92.1
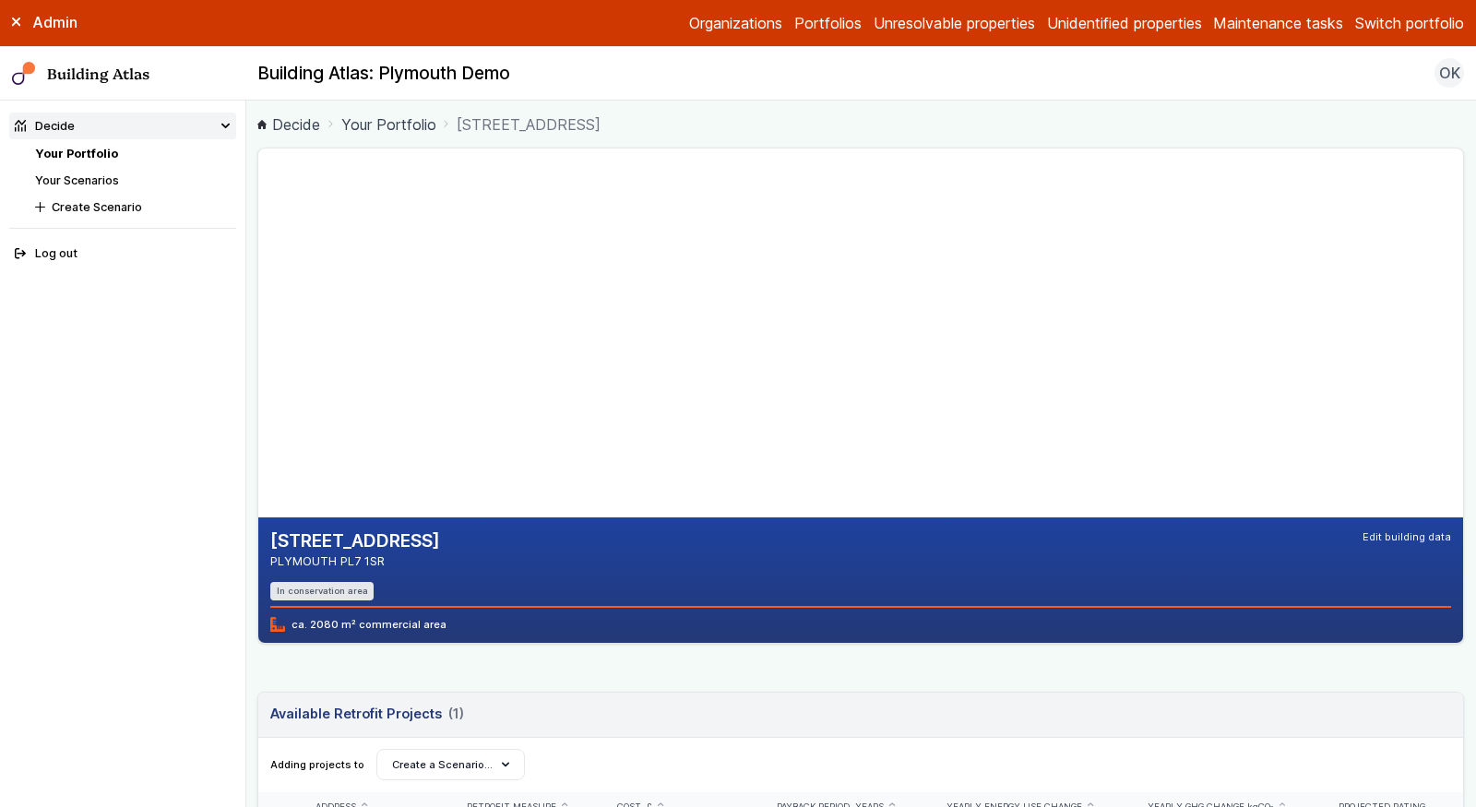
click at [258, 292] on gmp-map at bounding box center [258, 333] width 0 height 369
click at [258, 331] on gmp-map at bounding box center [258, 333] width 0 height 369
click at [258, 229] on gmp-map at bounding box center [258, 333] width 0 height 369
drag, startPoint x: 1216, startPoint y: 393, endPoint x: 1031, endPoint y: 343, distance: 191.1
click at [258, 343] on gmp-map at bounding box center [258, 333] width 0 height 369
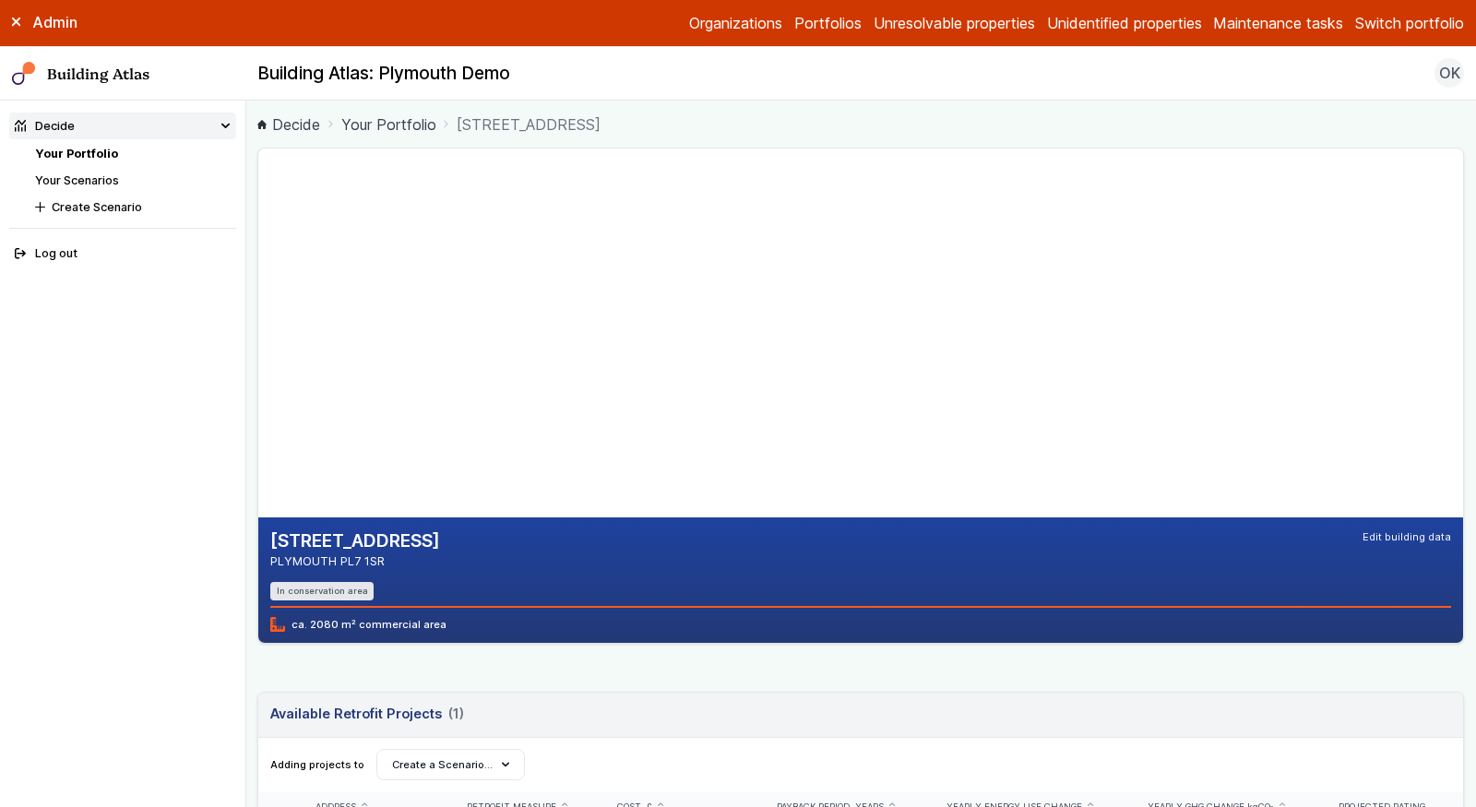
click at [258, 302] on gmp-map at bounding box center [258, 333] width 0 height 369
click at [258, 232] on gmp-map at bounding box center [258, 333] width 0 height 369
drag, startPoint x: 1050, startPoint y: 410, endPoint x: 1240, endPoint y: 351, distance: 199.0
click at [258, 347] on gmp-map at bounding box center [258, 333] width 0 height 369
drag, startPoint x: 960, startPoint y: 375, endPoint x: 1078, endPoint y: 387, distance: 118.7
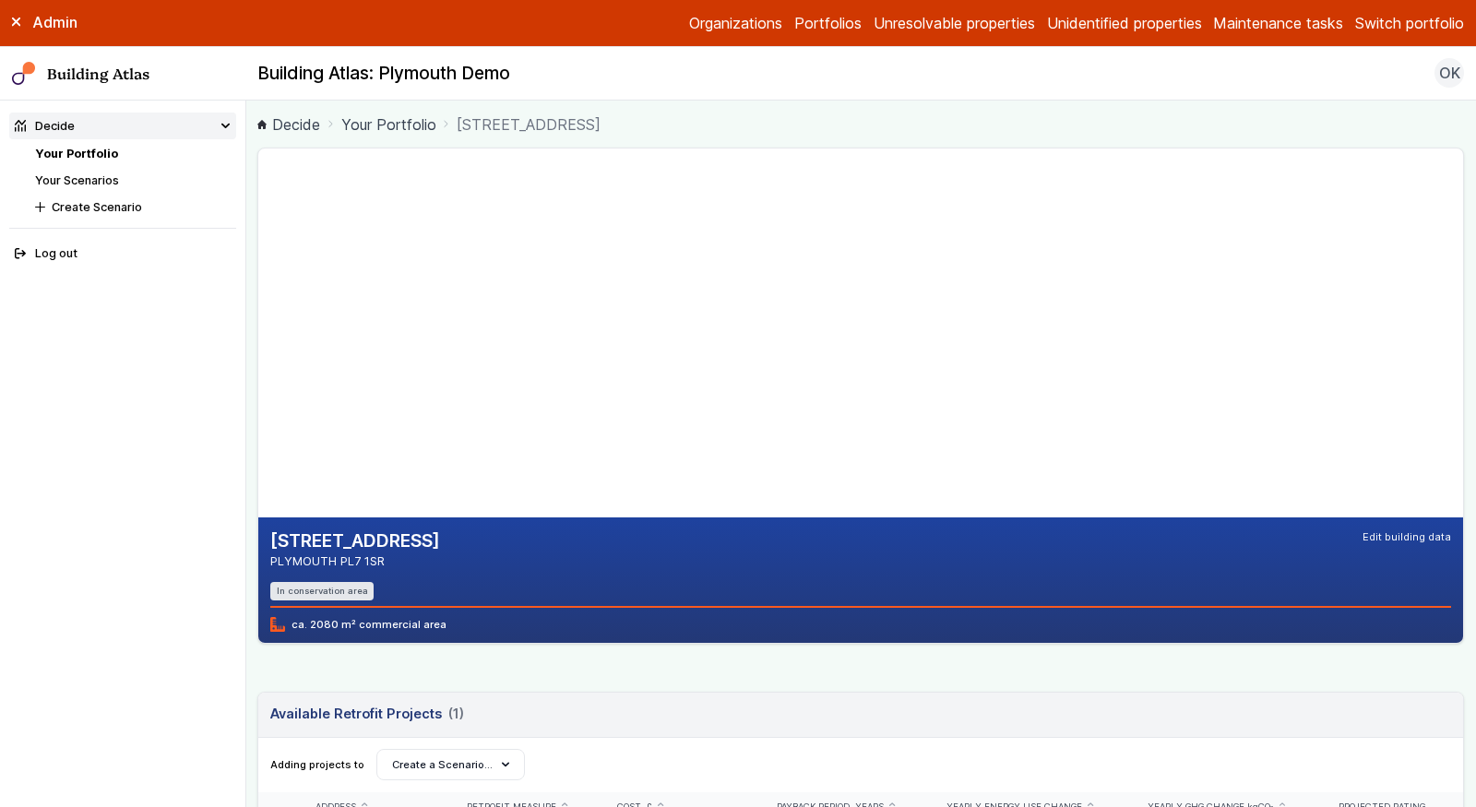
click at [258, 388] on gmp-map at bounding box center [258, 333] width 0 height 369
click at [258, 293] on gmp-map at bounding box center [258, 333] width 0 height 369
click at [258, 219] on gmp-map at bounding box center [258, 333] width 0 height 369
drag, startPoint x: 1002, startPoint y: 409, endPoint x: 1161, endPoint y: 423, distance: 160.2
click at [258, 423] on gmp-map at bounding box center [258, 333] width 0 height 369
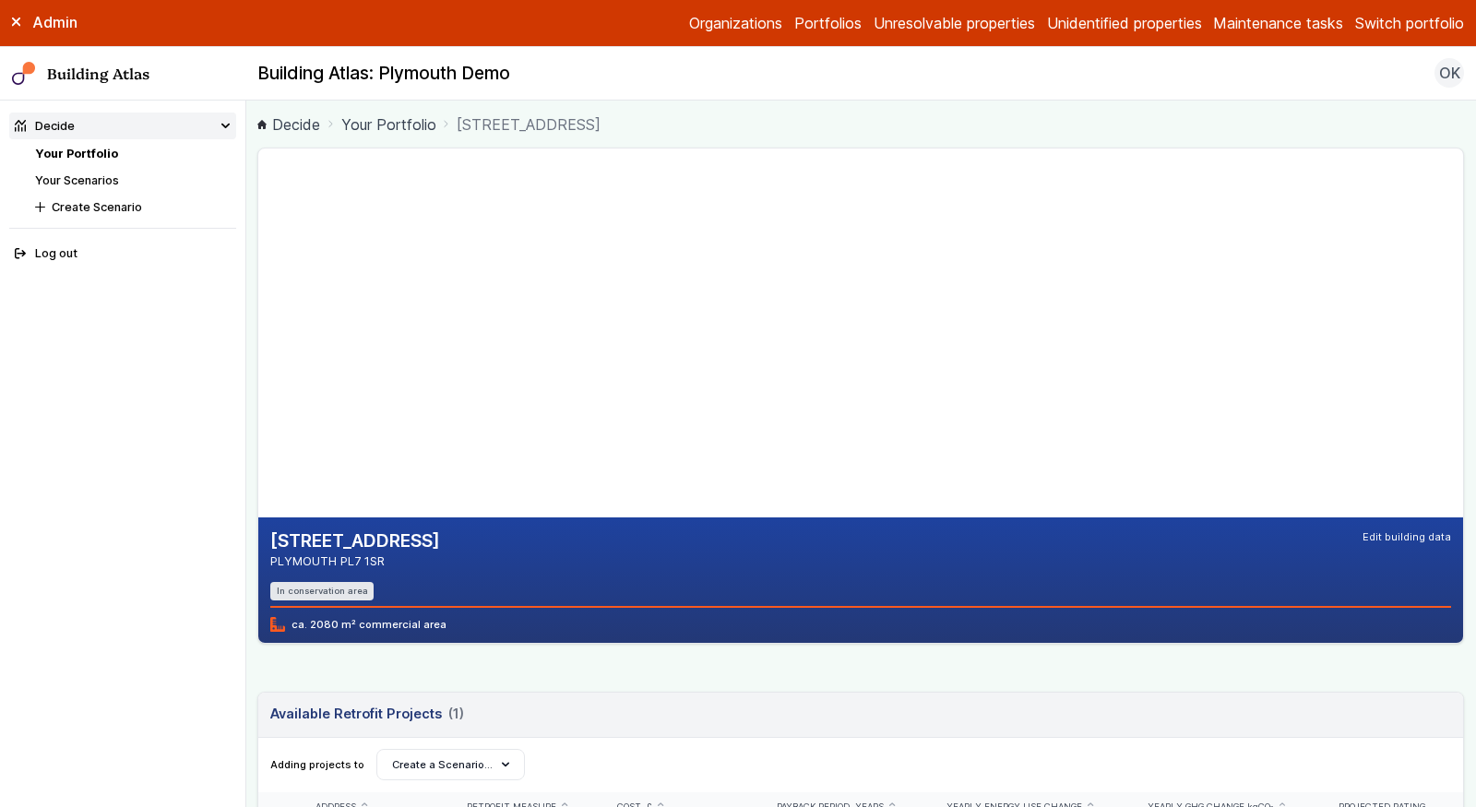
click at [258, 363] on gmp-map at bounding box center [258, 333] width 0 height 369
click at [258, 366] on gmp-map at bounding box center [258, 333] width 0 height 369
drag, startPoint x: 392, startPoint y: 559, endPoint x: 261, endPoint y: 535, distance: 133.2
click at [261, 535] on div "4A, COT HILL CLOSE PLYMOUTH PL7 1SR In conservation area Edit building data Edi…" at bounding box center [860, 580] width 1205 height 125
copy div "4A, COT HILL CLOSE PLYMOUTH PL7 1SR"
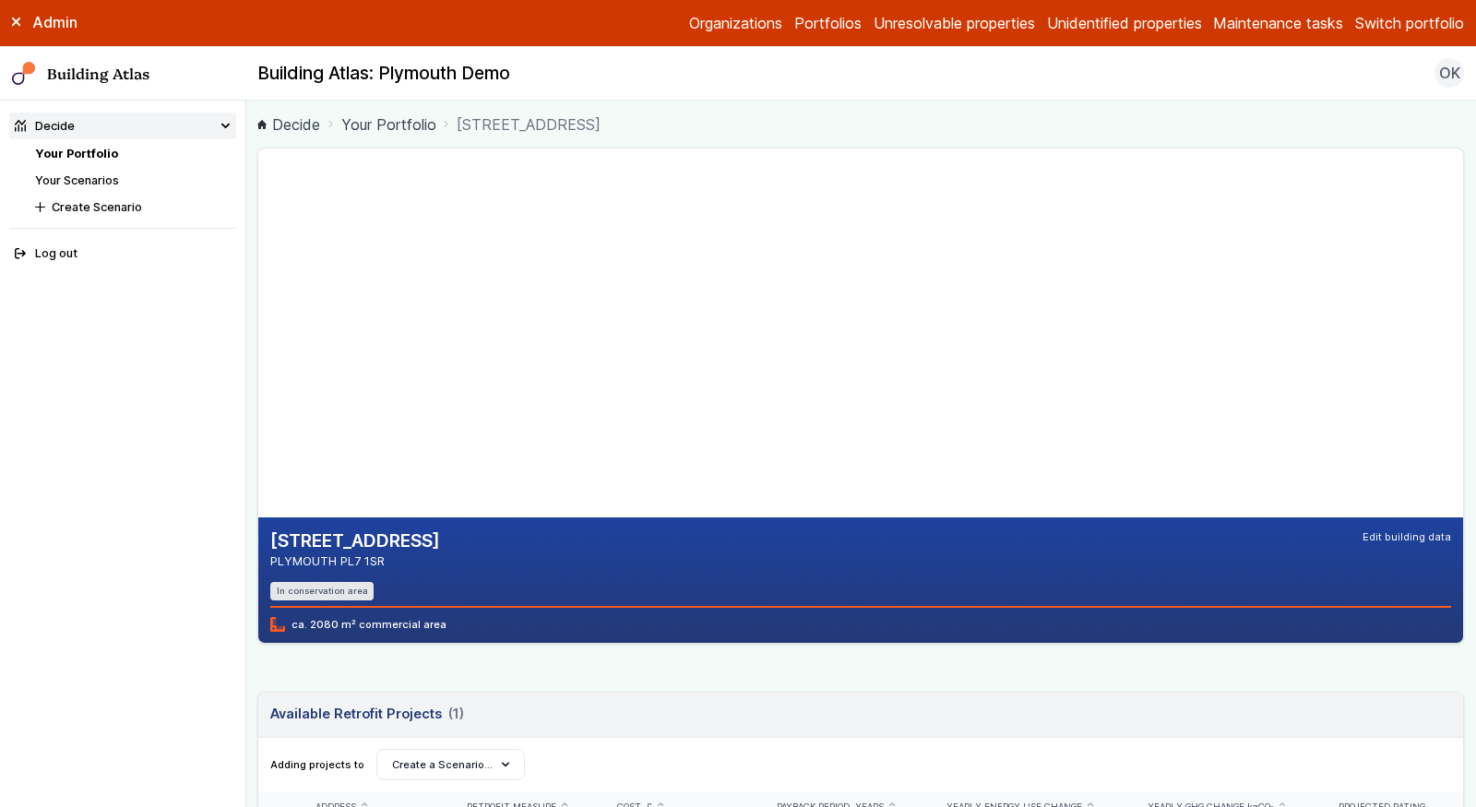
click at [316, 556] on address "PLYMOUTH PL7 1SR" at bounding box center [355, 562] width 170 height 18
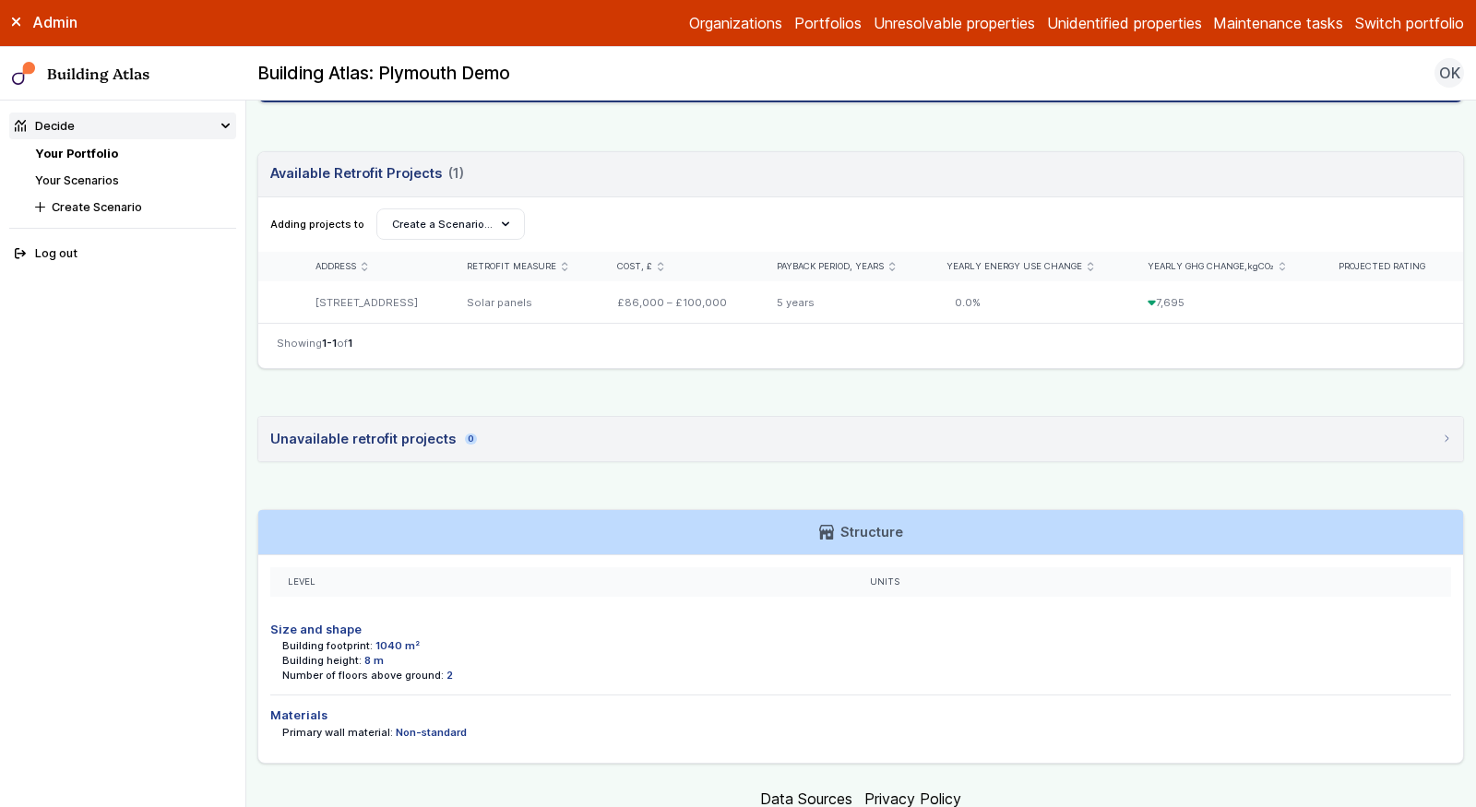
scroll to position [594, 0]
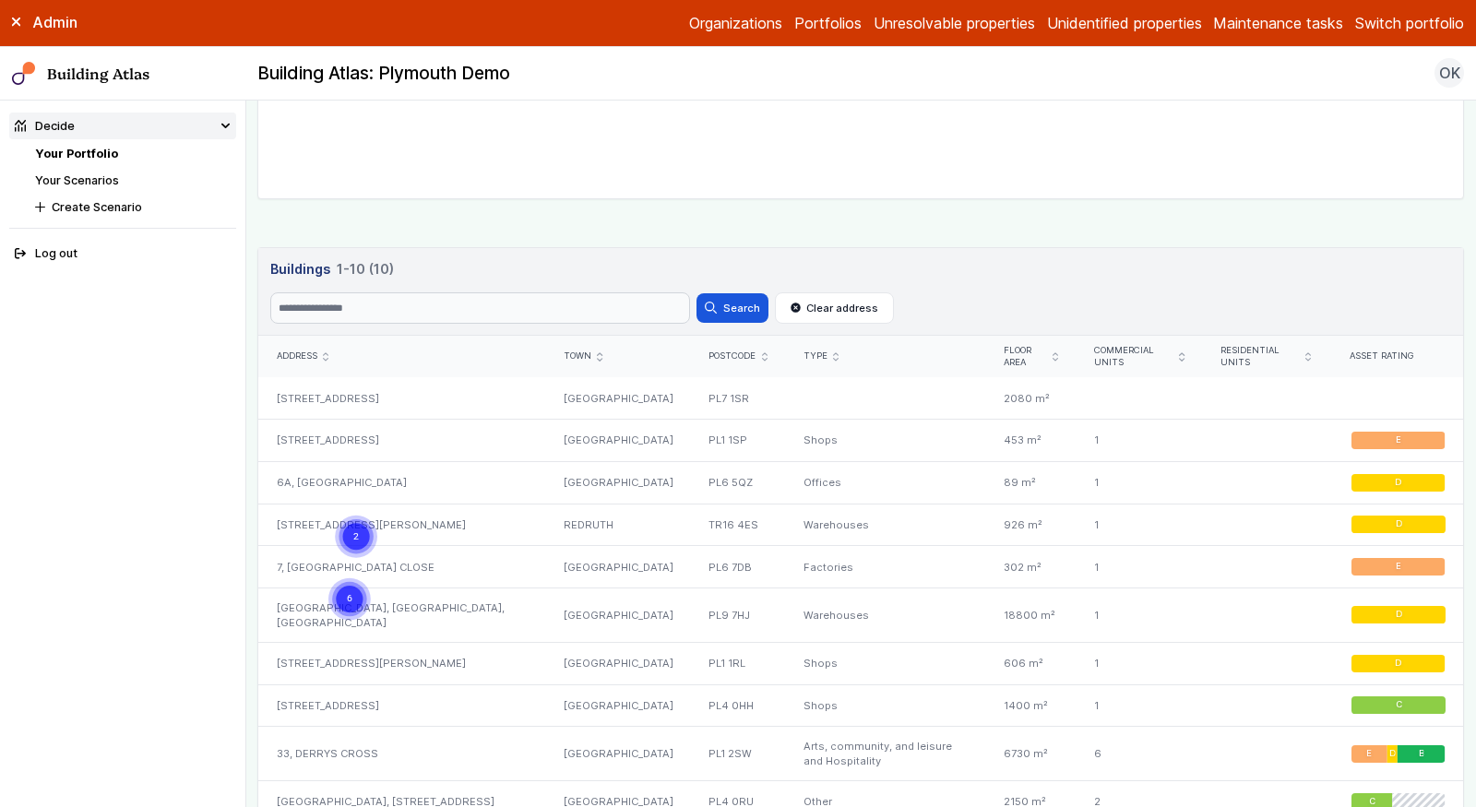
scroll to position [872, 0]
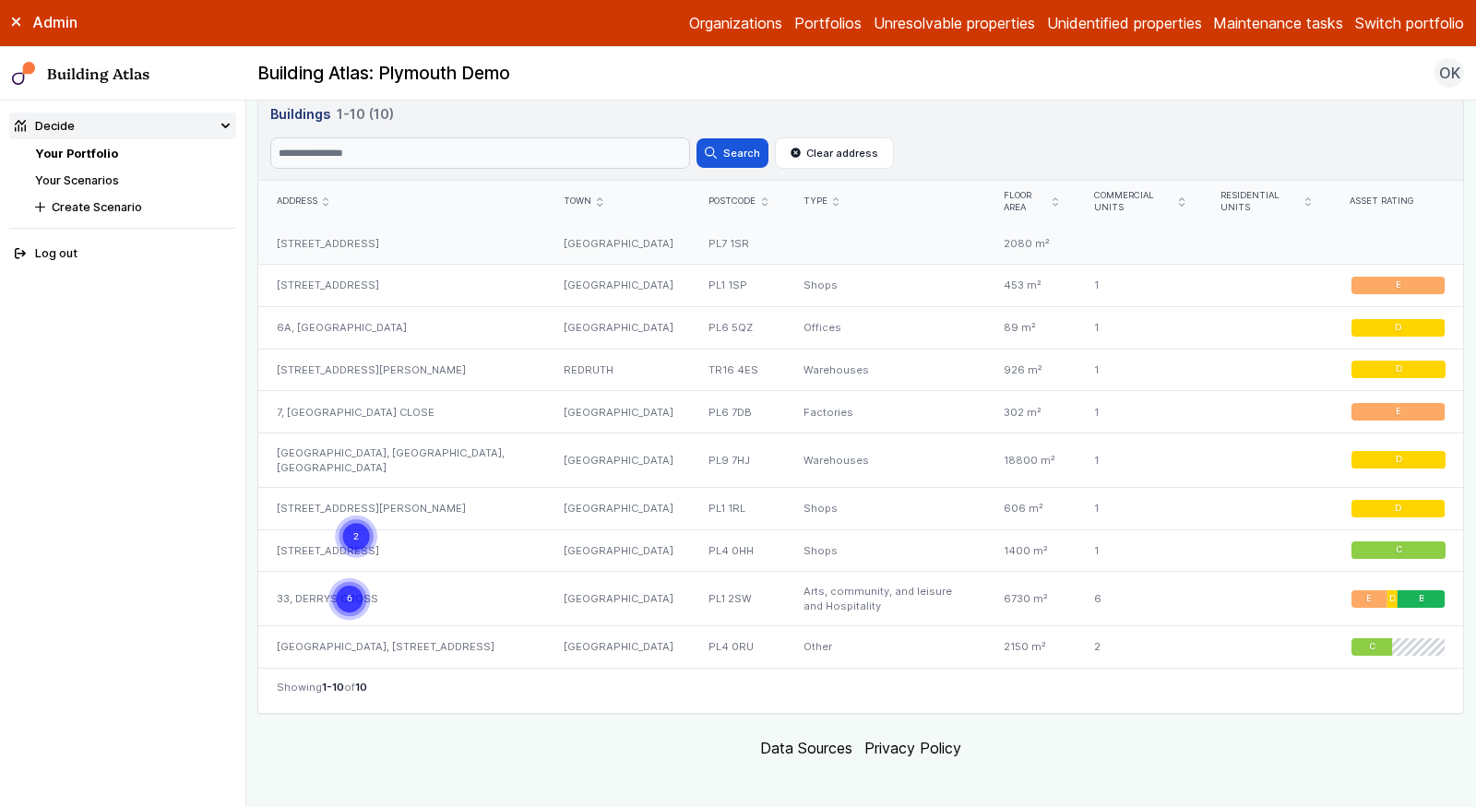
click at [351, 234] on div "[STREET_ADDRESS]" at bounding box center [401, 243] width 287 height 42
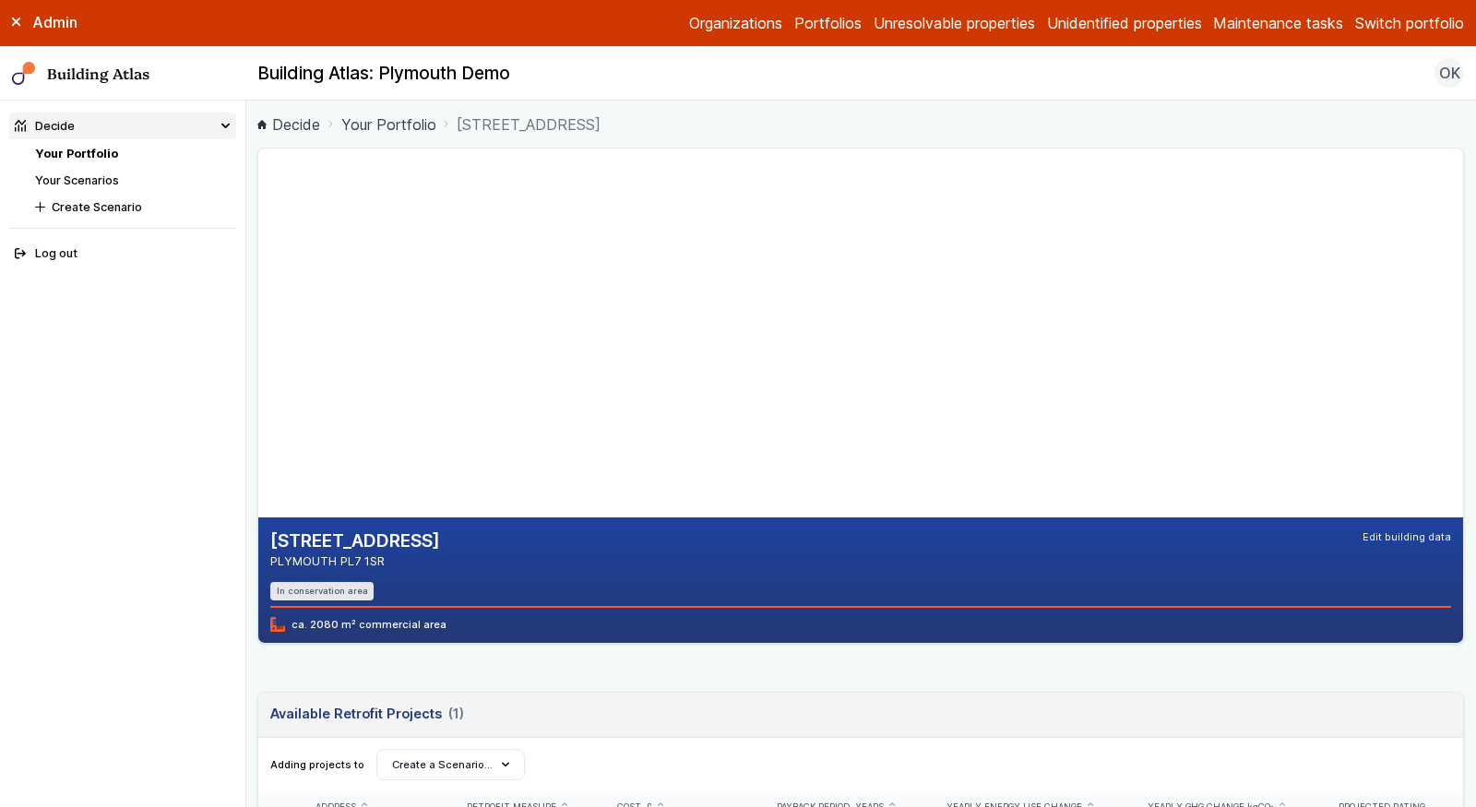
drag, startPoint x: 393, startPoint y: 558, endPoint x: 251, endPoint y: 537, distance: 143.6
click at [251, 537] on main "Decide Your Portfolio 4A, COT HILL CLOSE 4A, COT HILL CLOSE PLYMOUTH PL7 1SR In…" at bounding box center [861, 454] width 1230 height 707
copy div "4A, COT HILL CLOSE PLYMOUTH PL7 1SR"
click at [395, 542] on h2 "[STREET_ADDRESS]" at bounding box center [355, 542] width 170 height 24
drag, startPoint x: 395, startPoint y: 560, endPoint x: 342, endPoint y: 556, distance: 52.7
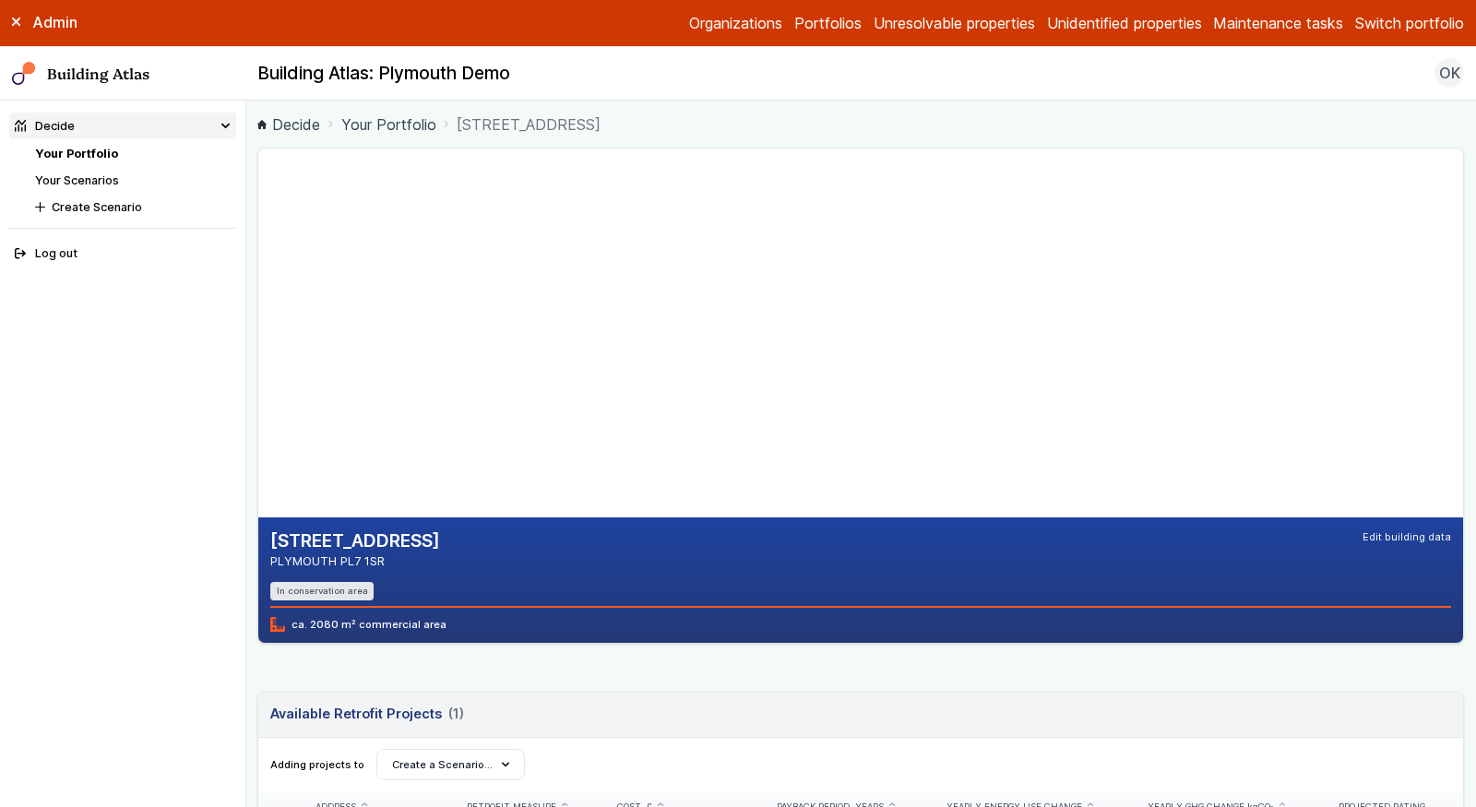
click at [342, 556] on address "PLYMOUTH PL7 1SR" at bounding box center [355, 562] width 170 height 18
copy address "PL7 1SR"
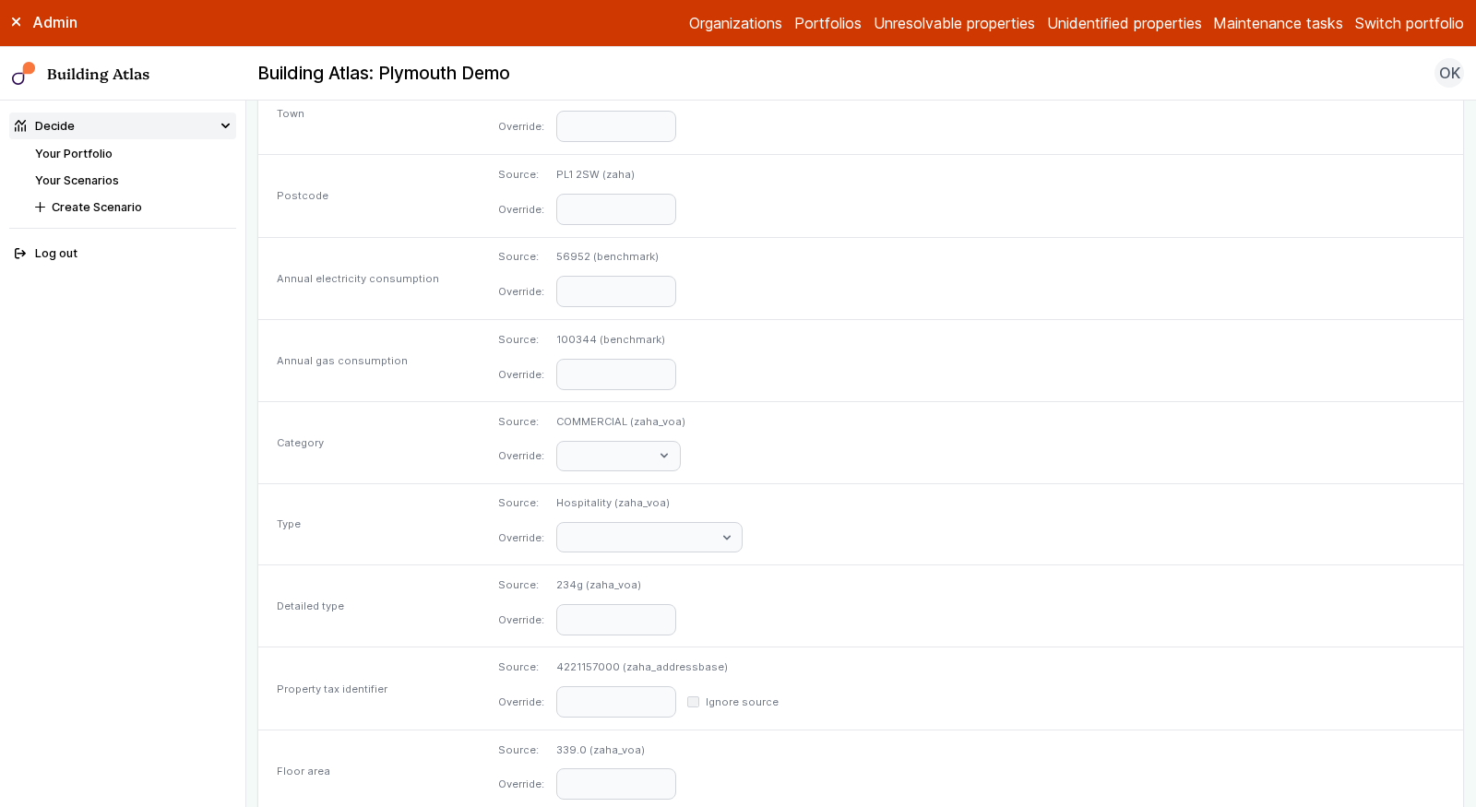
scroll to position [805, 0]
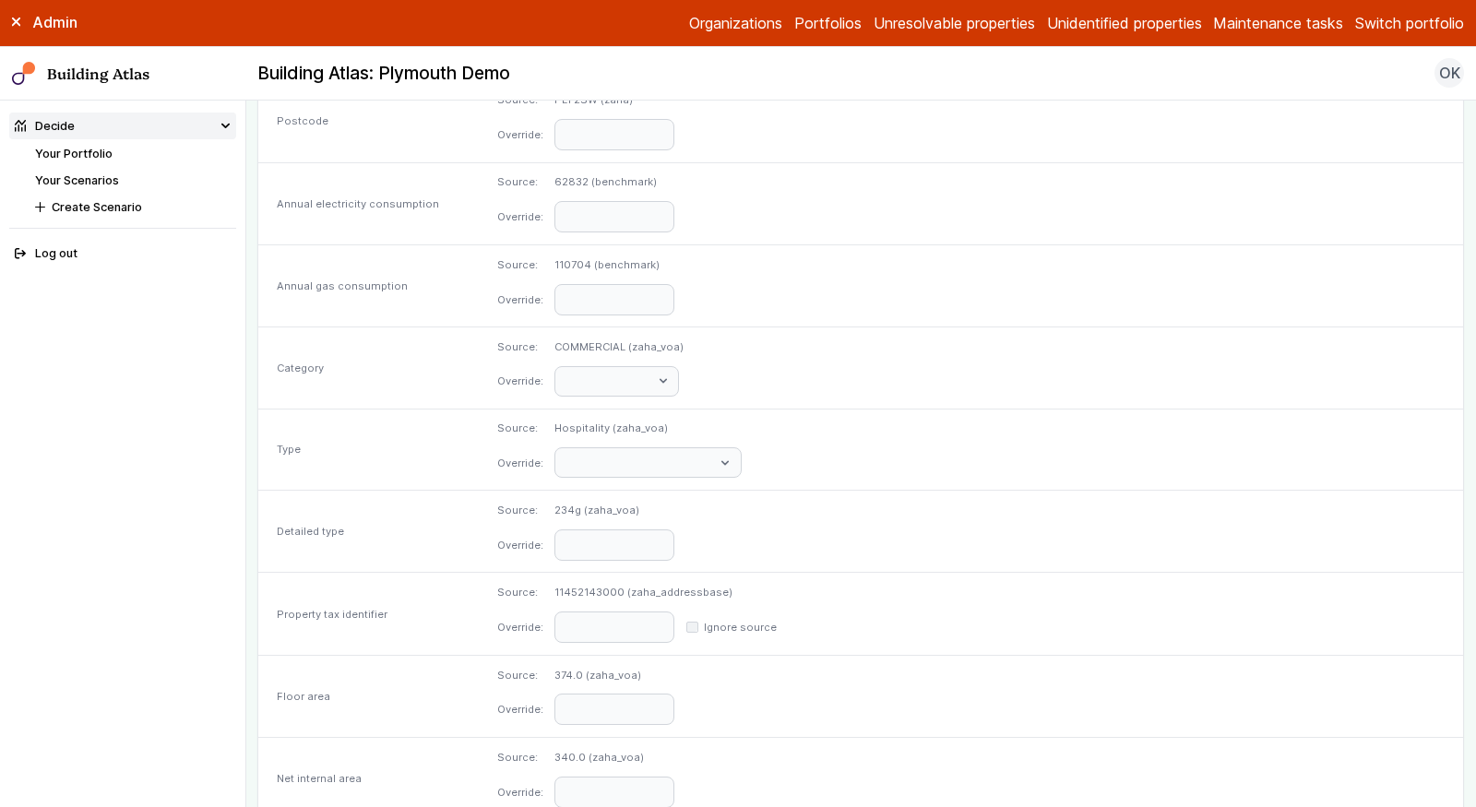
scroll to position [805, 0]
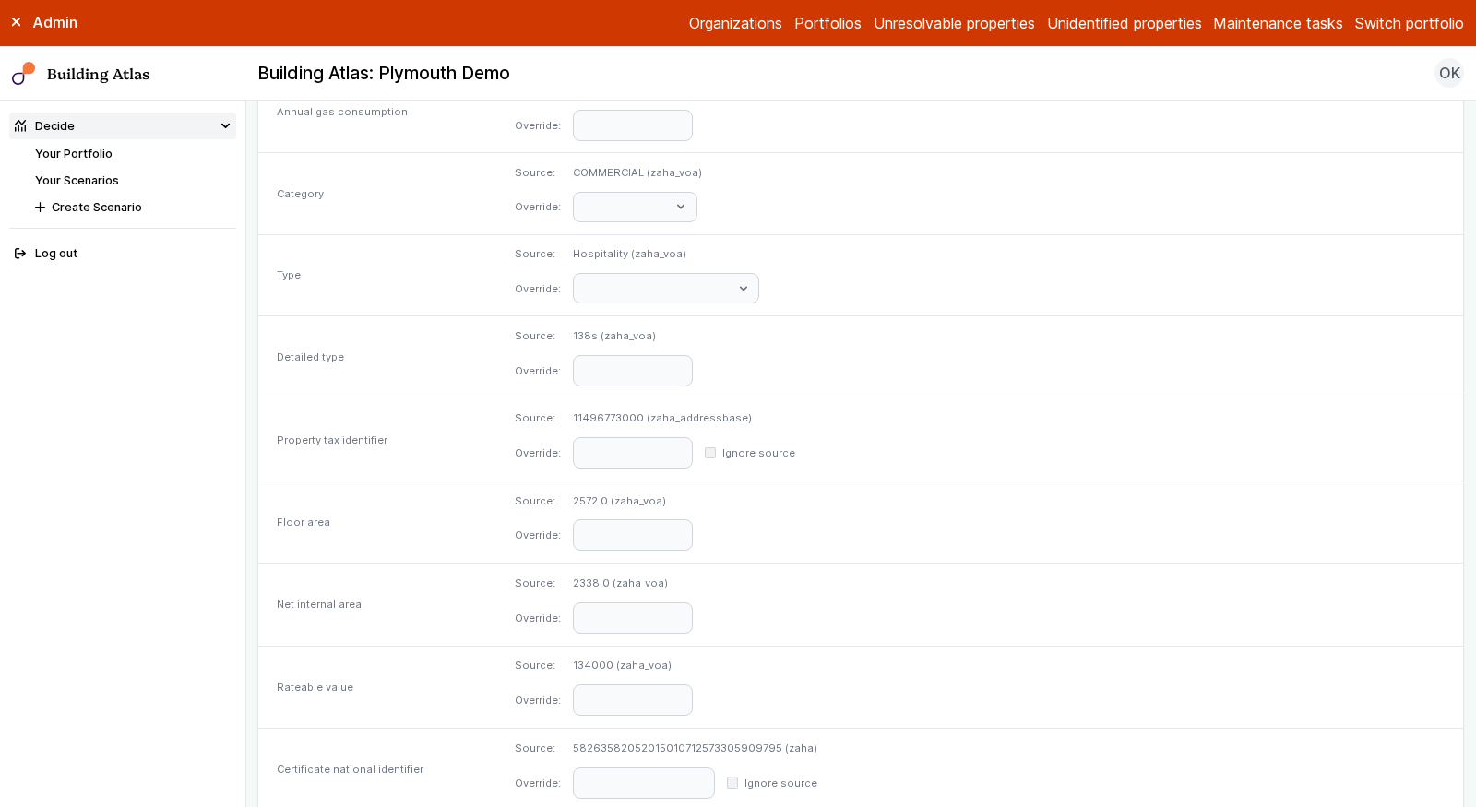
scroll to position [805, 0]
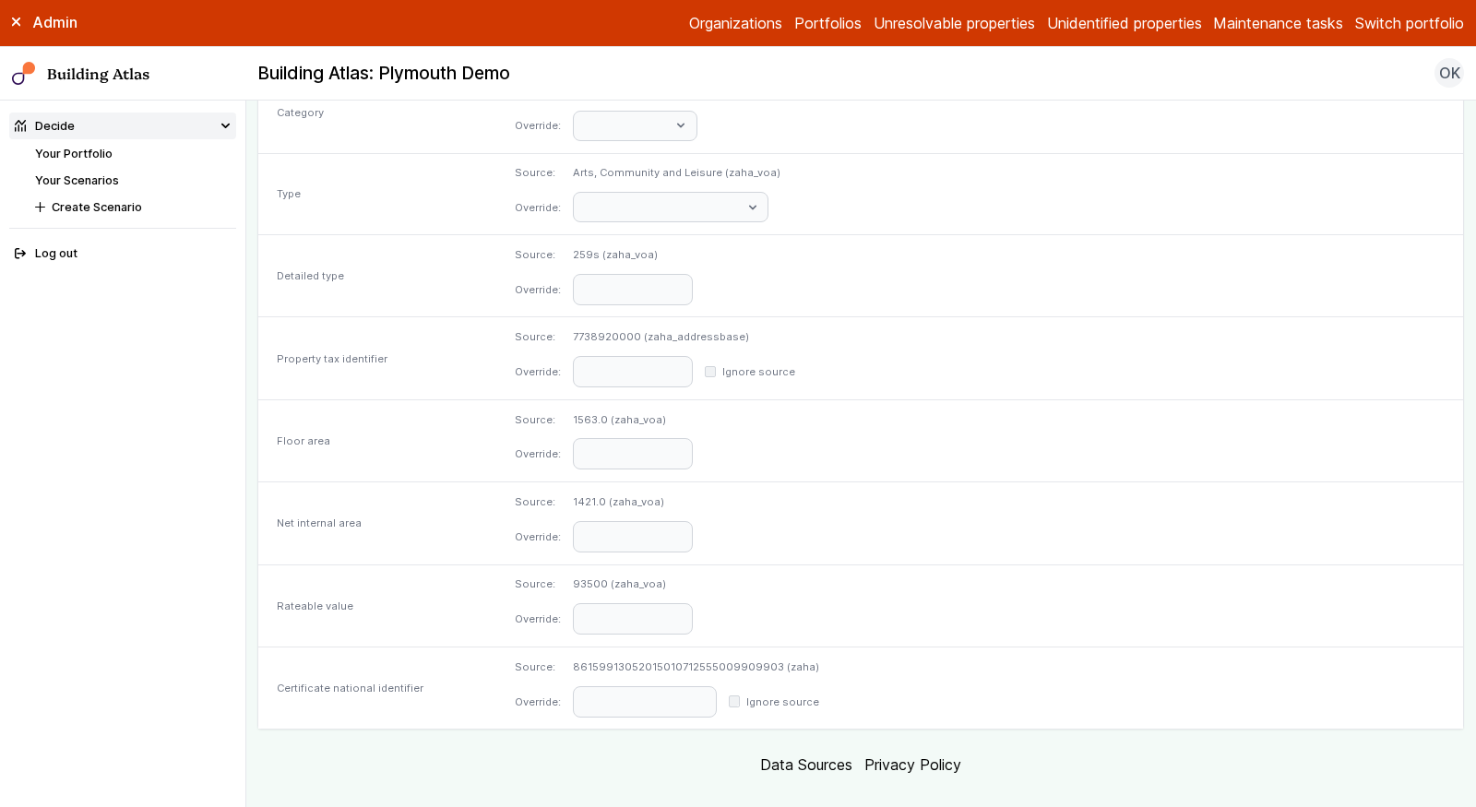
scroll to position [805, 0]
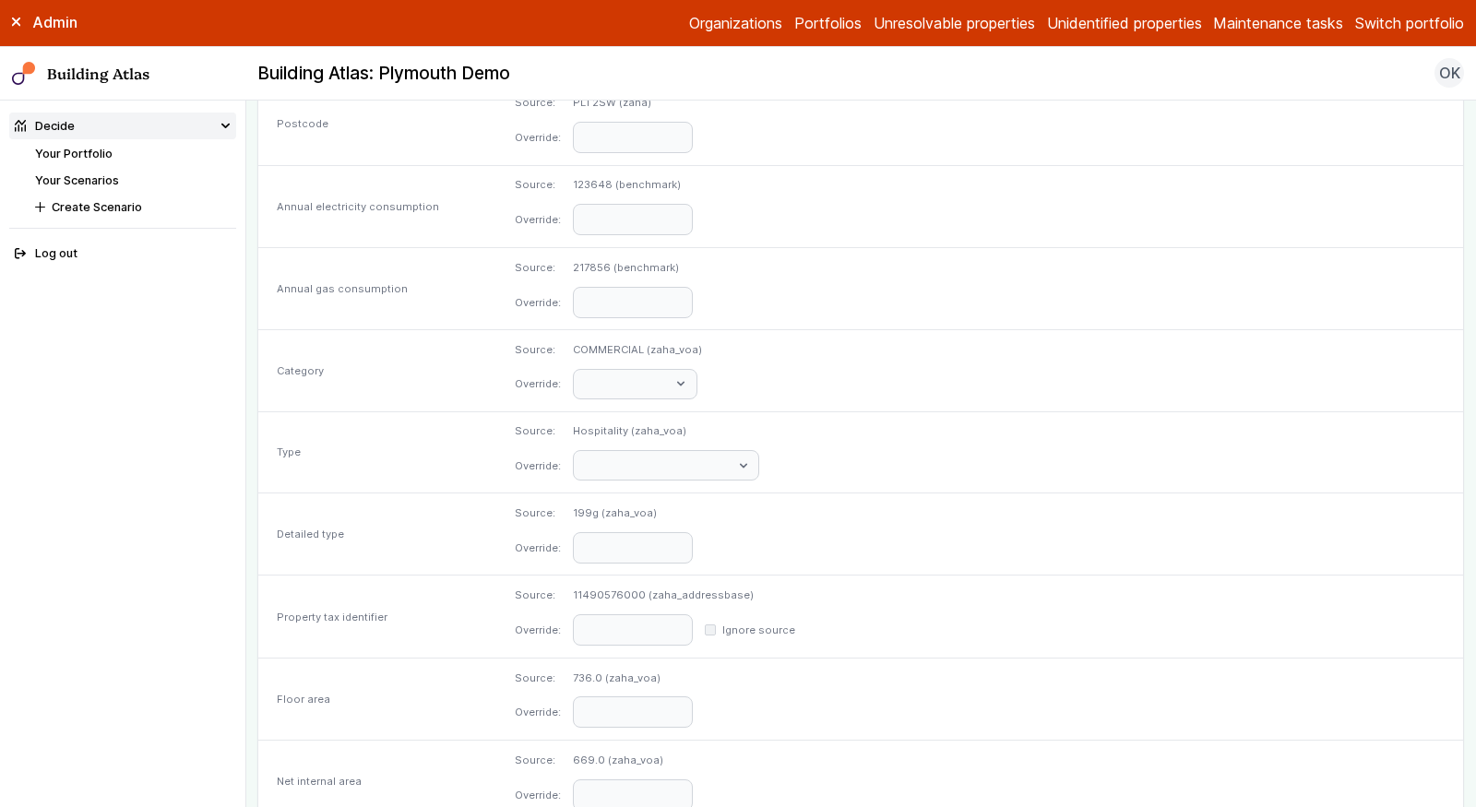
scroll to position [780, 0]
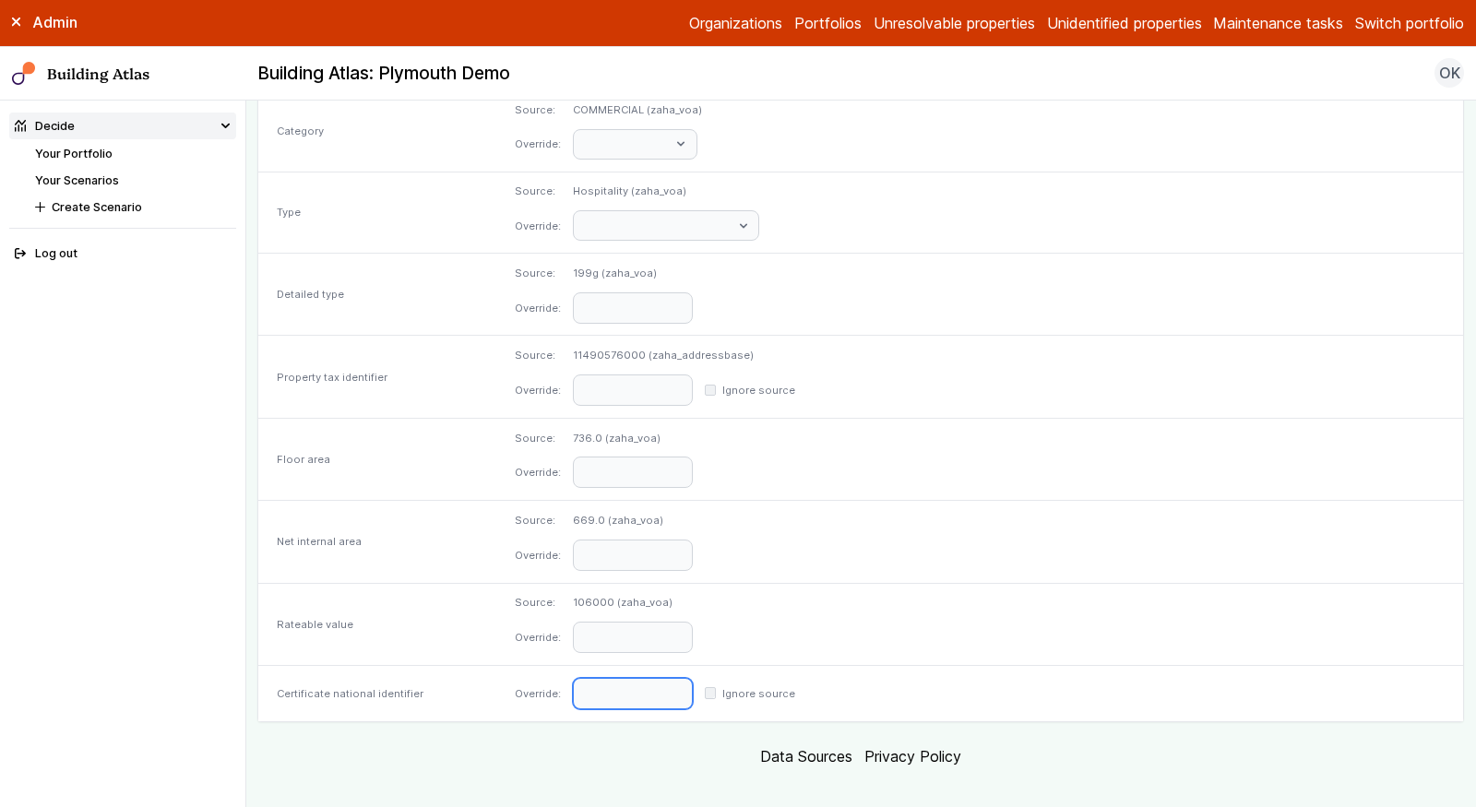
click at [693, 678] on input "text" at bounding box center [633, 693] width 120 height 31
paste input "**********"
type input "**********"
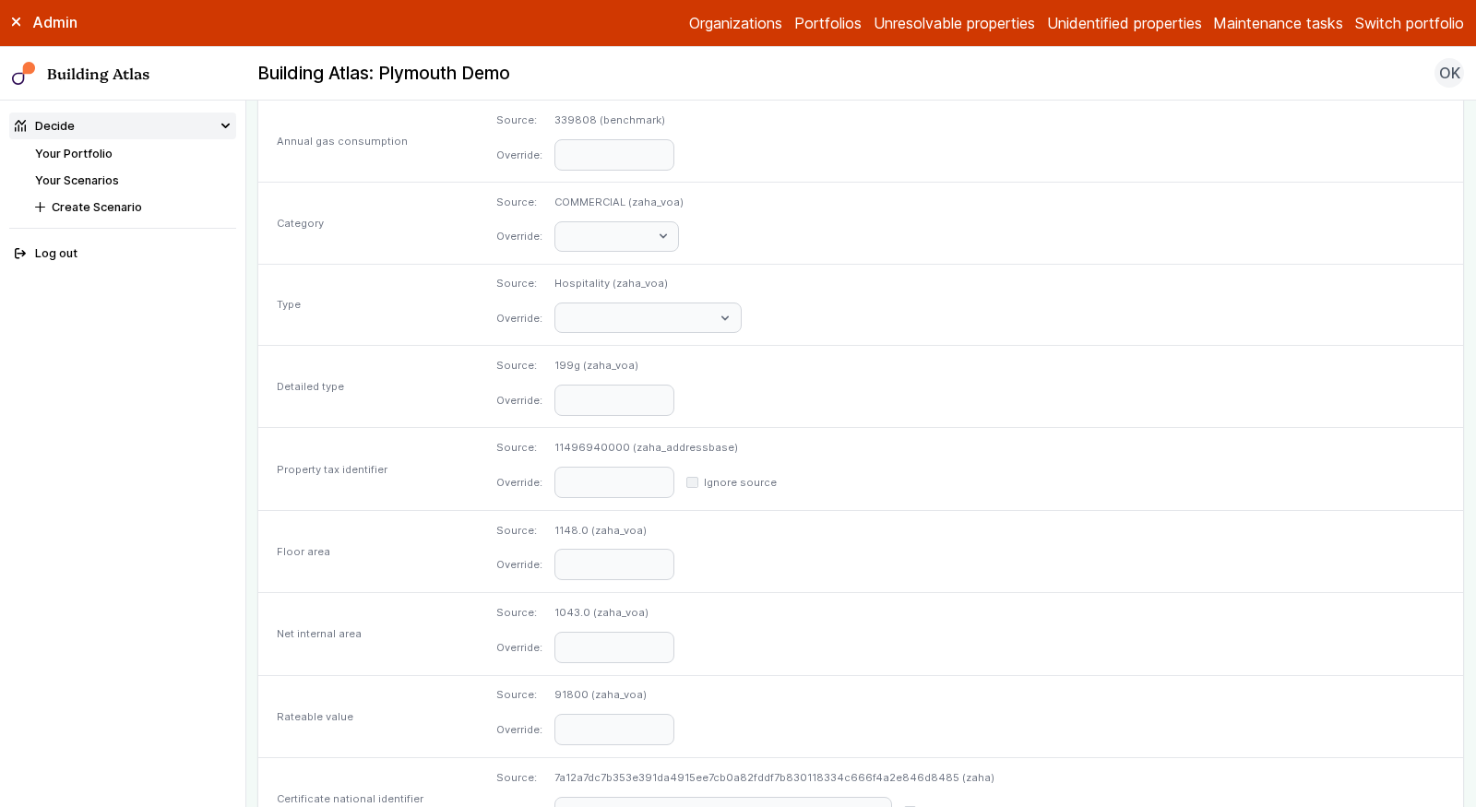
scroll to position [805, 0]
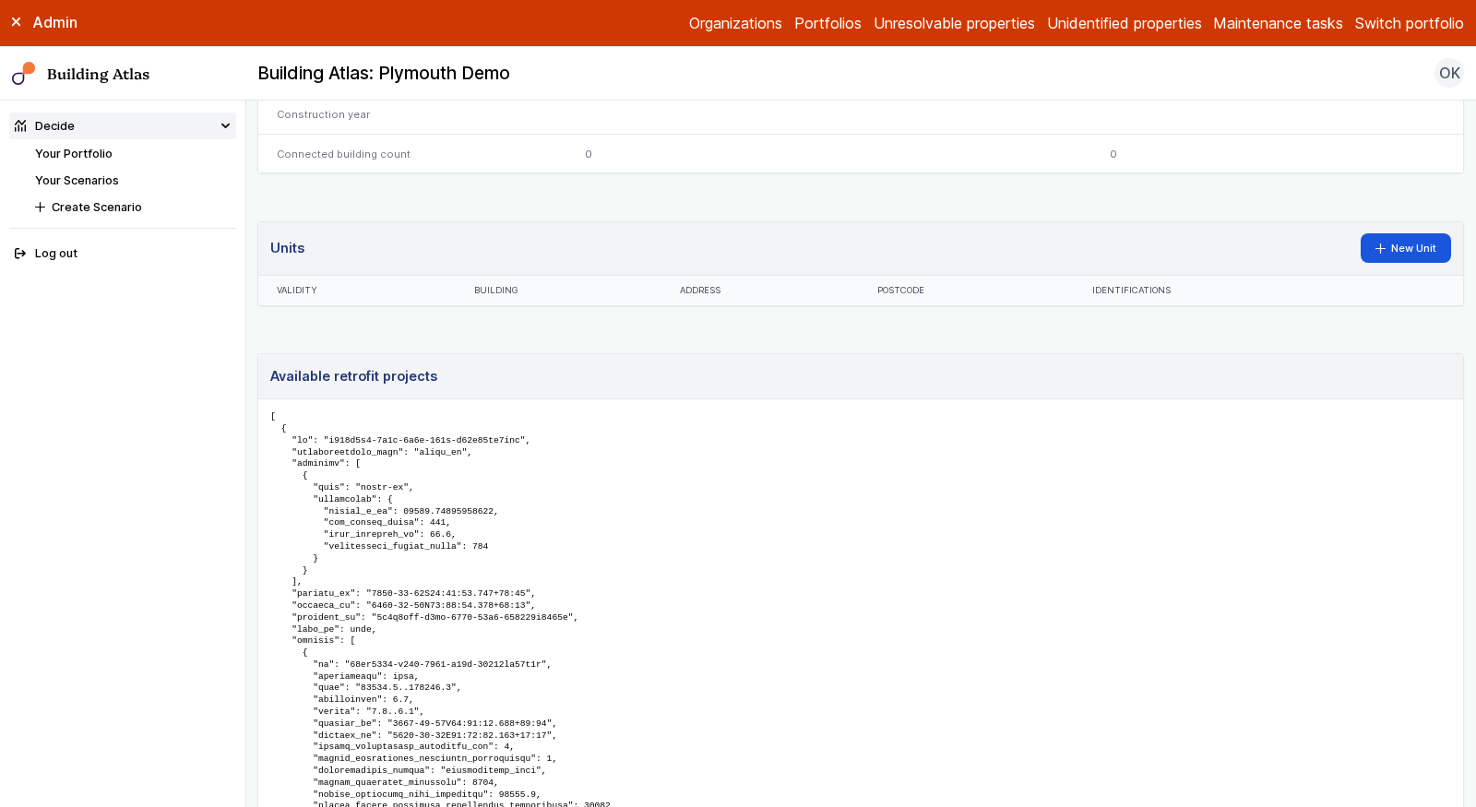
scroll to position [1024, 0]
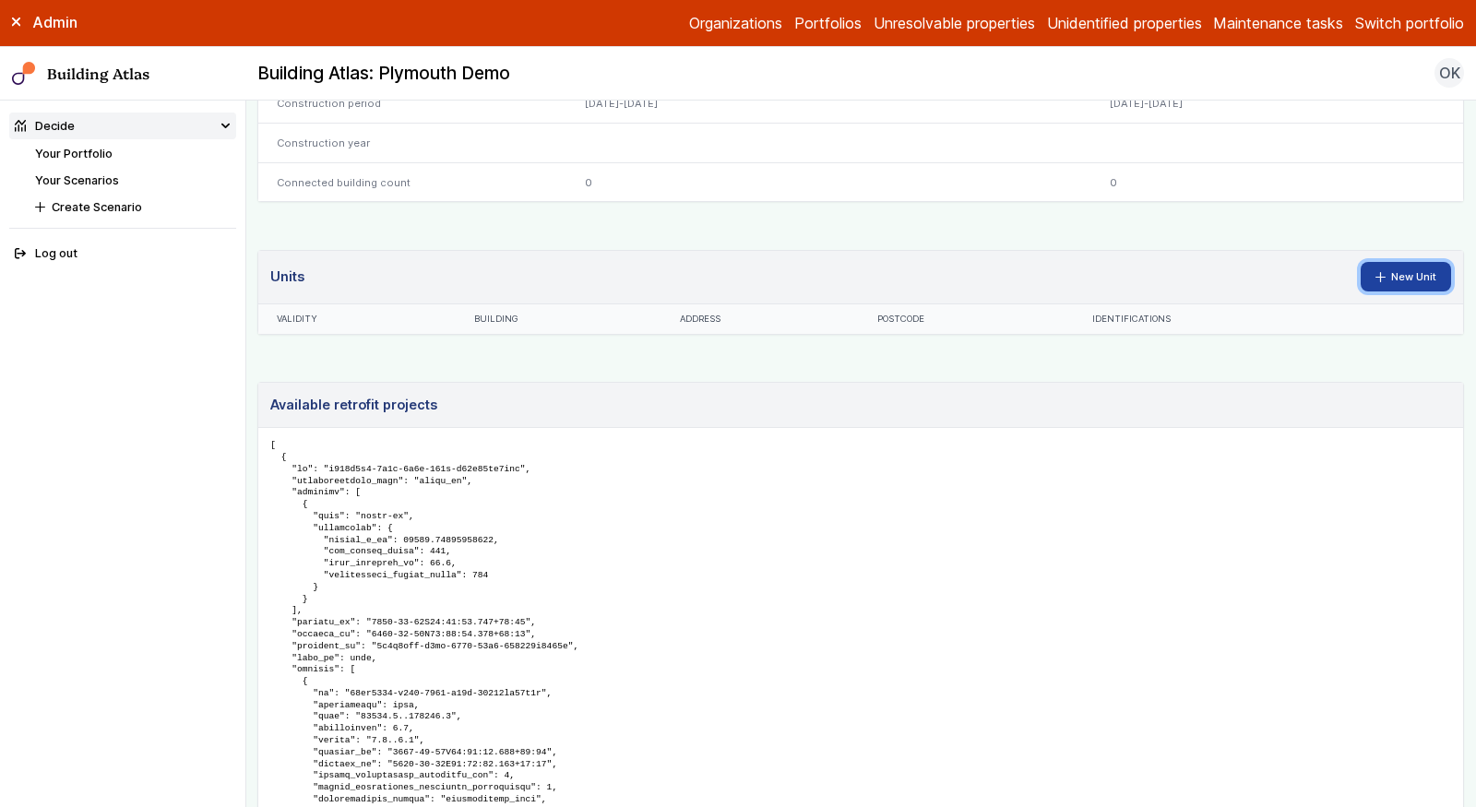
click at [1403, 262] on link "New Unit" at bounding box center [1406, 277] width 91 height 30
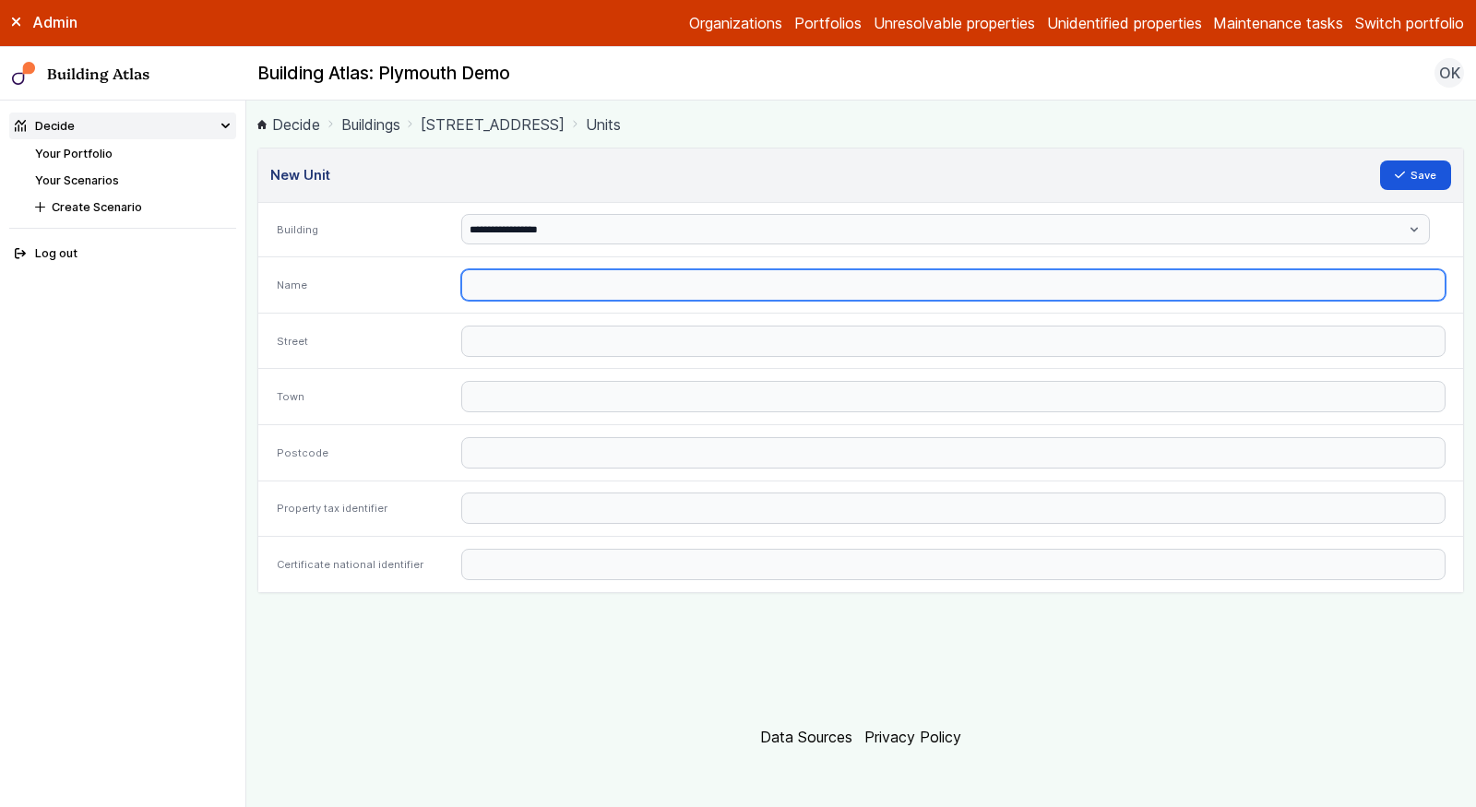
click at [554, 280] on input "text" at bounding box center [953, 284] width 984 height 31
paste input "**********"
drag, startPoint x: 680, startPoint y: 284, endPoint x: 762, endPoint y: 296, distance: 83.0
click at [756, 294] on input "**********" at bounding box center [953, 284] width 984 height 31
type input "**********"
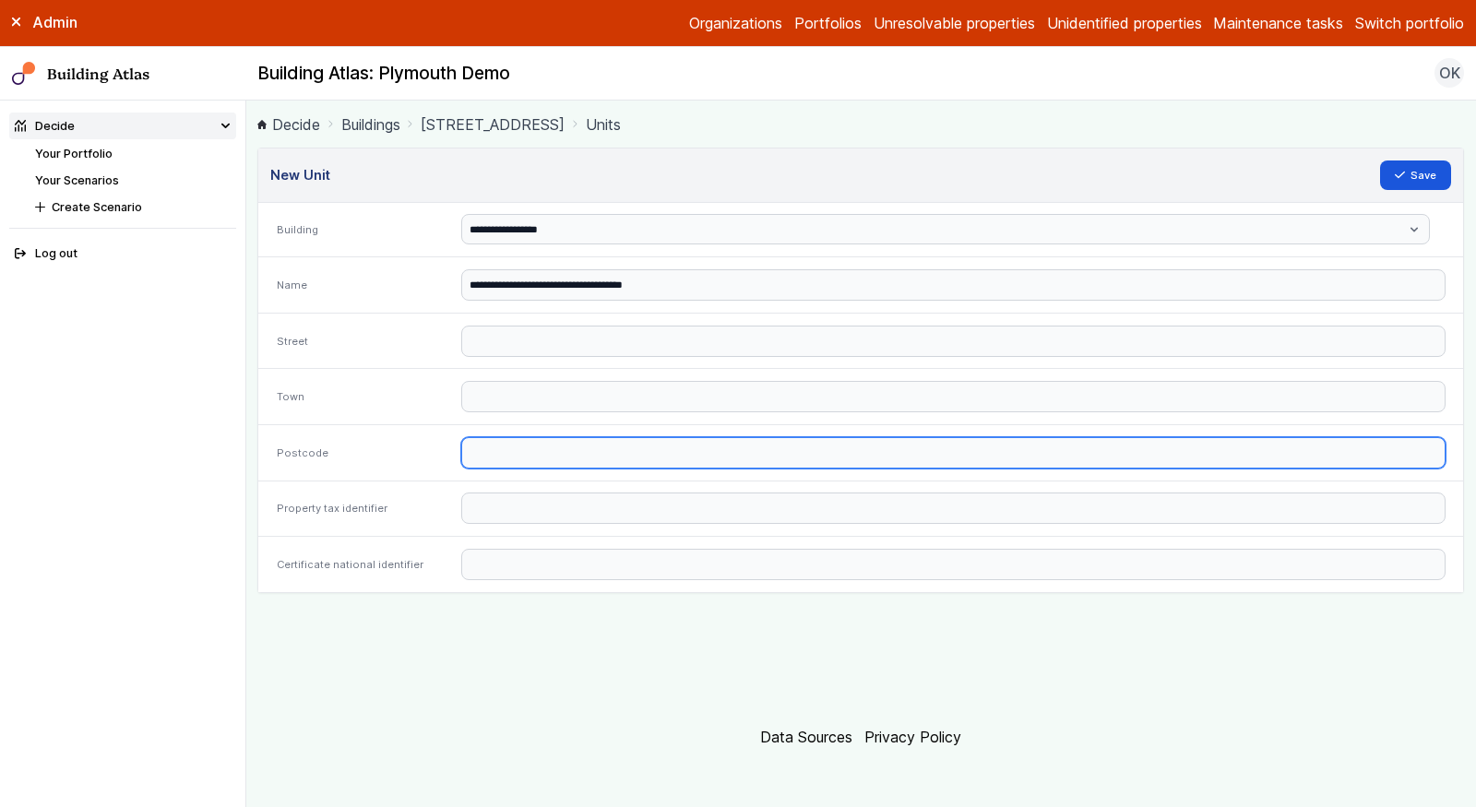
click at [540, 437] on input "text" at bounding box center [953, 452] width 984 height 31
paste input "*******"
type input "*******"
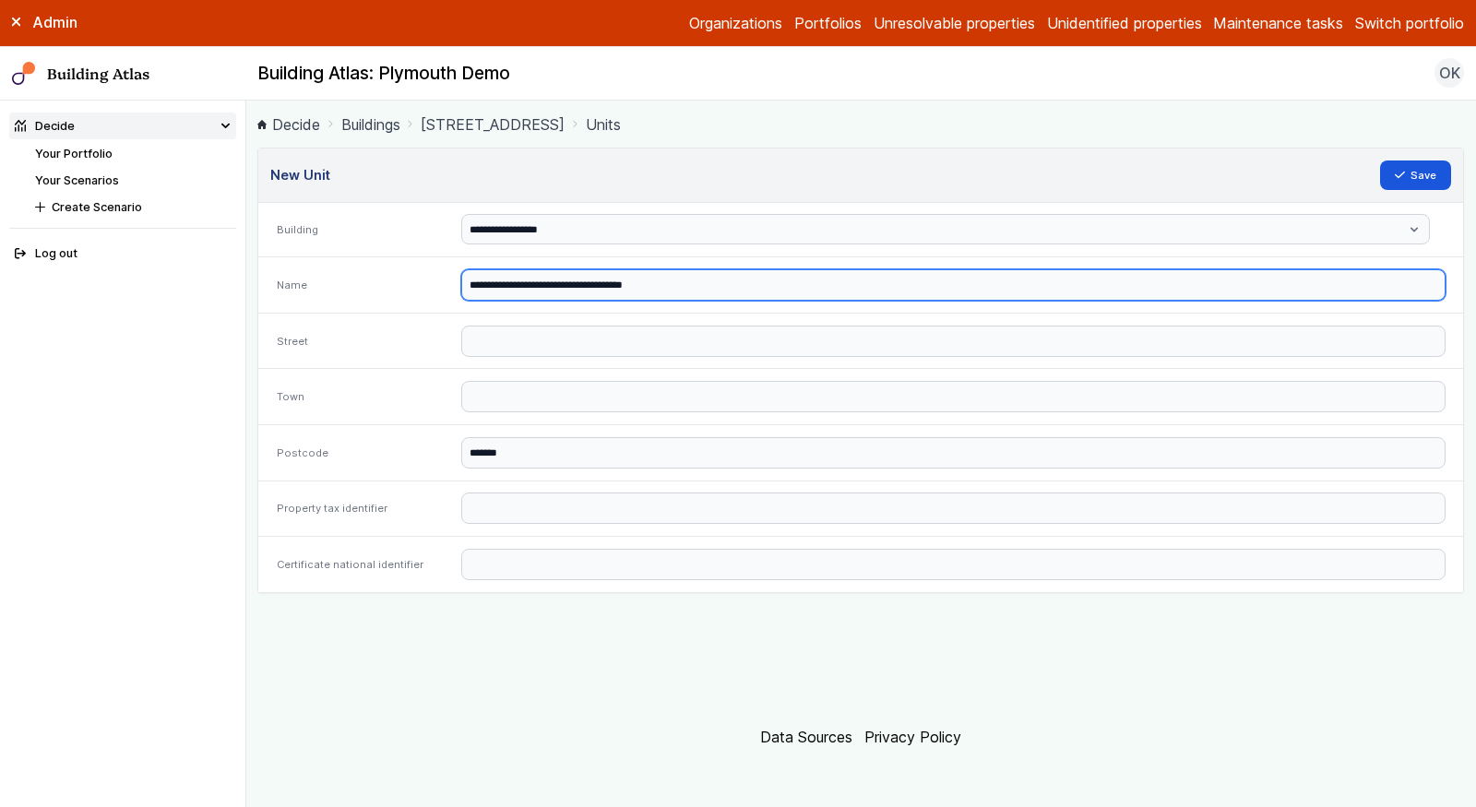
click at [649, 281] on input "**********" at bounding box center [953, 284] width 984 height 31
type input "**********"
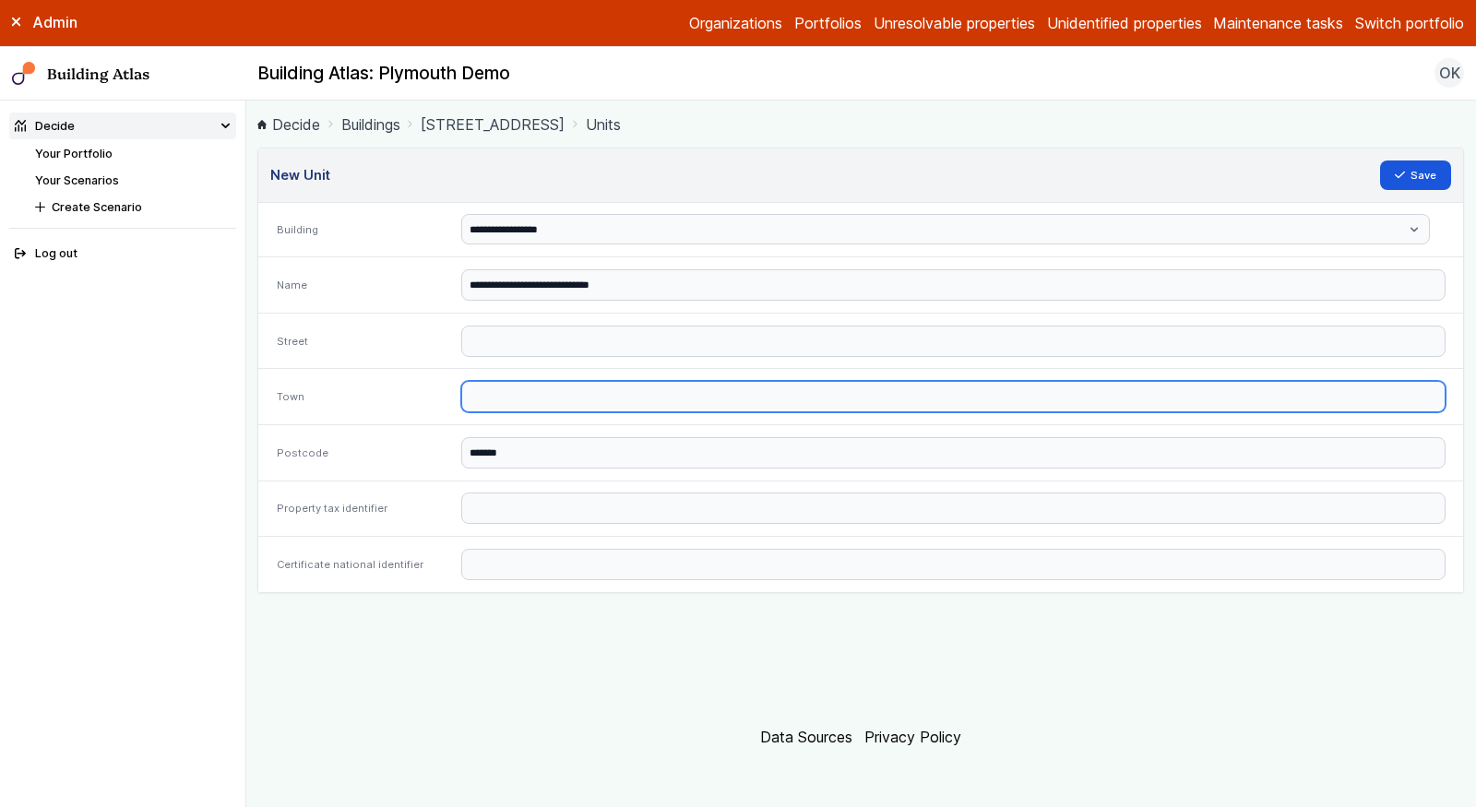
click at [528, 400] on input "text" at bounding box center [953, 396] width 984 height 31
paste input "********"
type input "********"
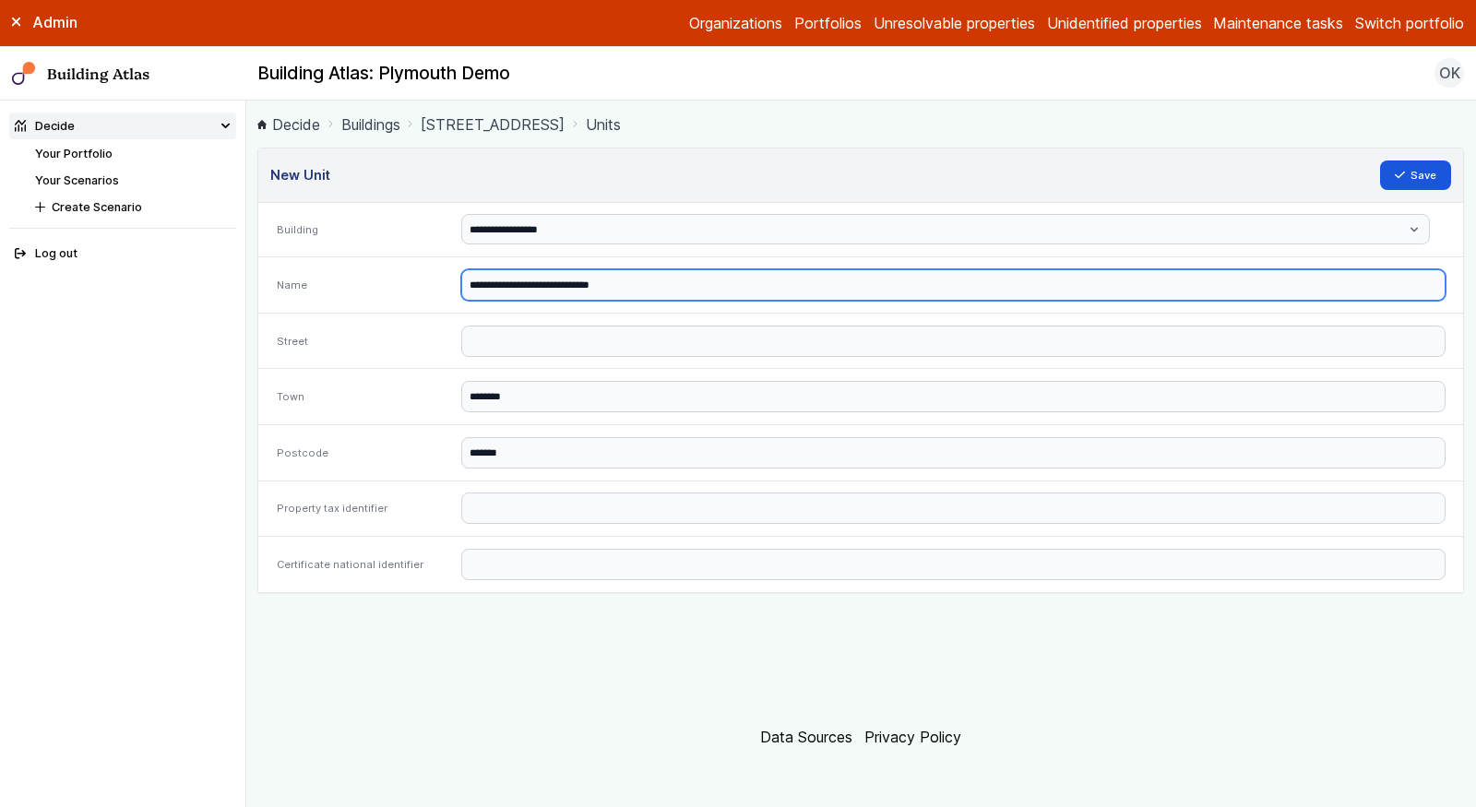
drag, startPoint x: 558, startPoint y: 285, endPoint x: 620, endPoint y: 286, distance: 61.8
click at [620, 286] on input "**********" at bounding box center [953, 284] width 984 height 31
type input "**********"
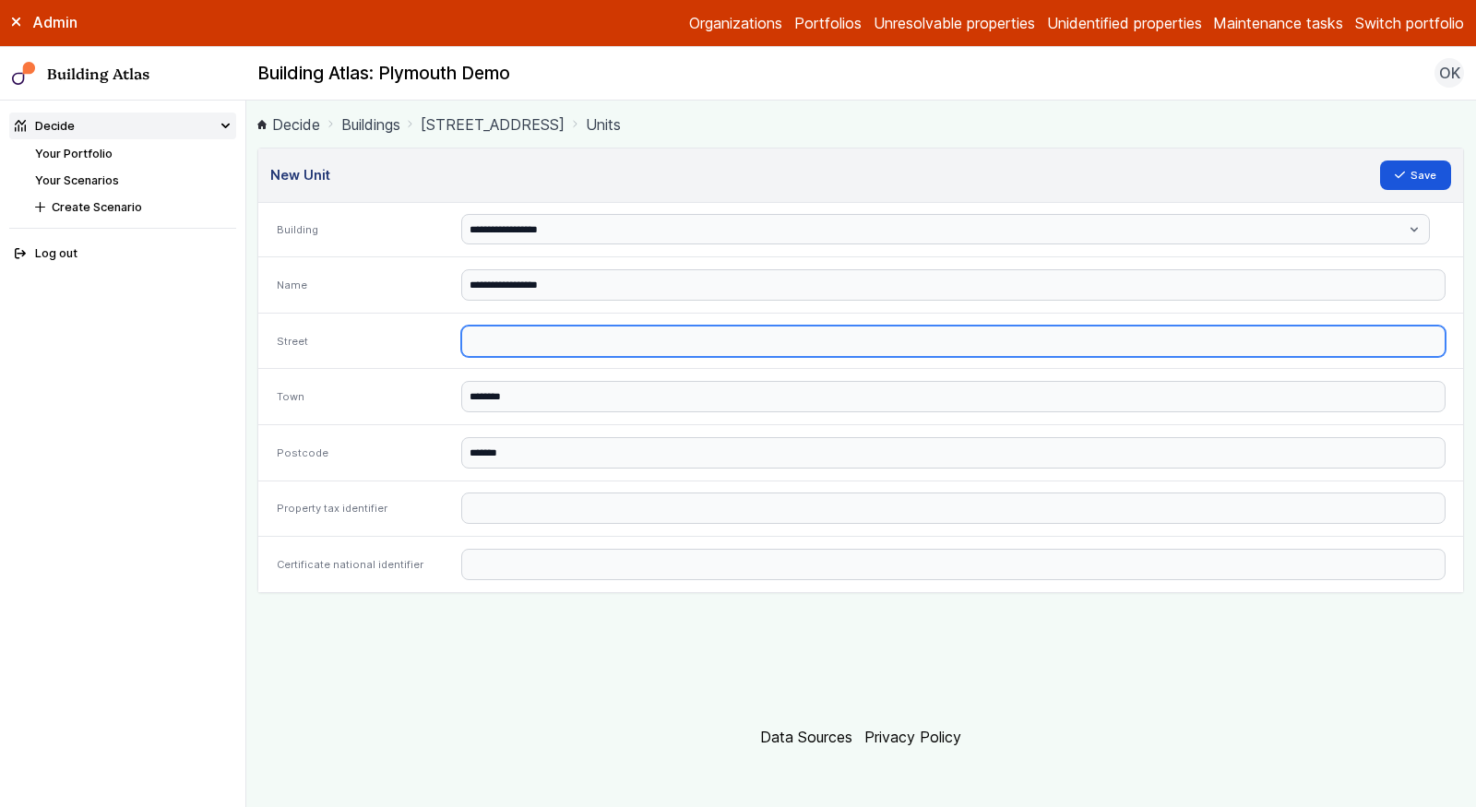
click at [521, 336] on input "text" at bounding box center [953, 341] width 984 height 31
paste input "**********"
type input "**********"
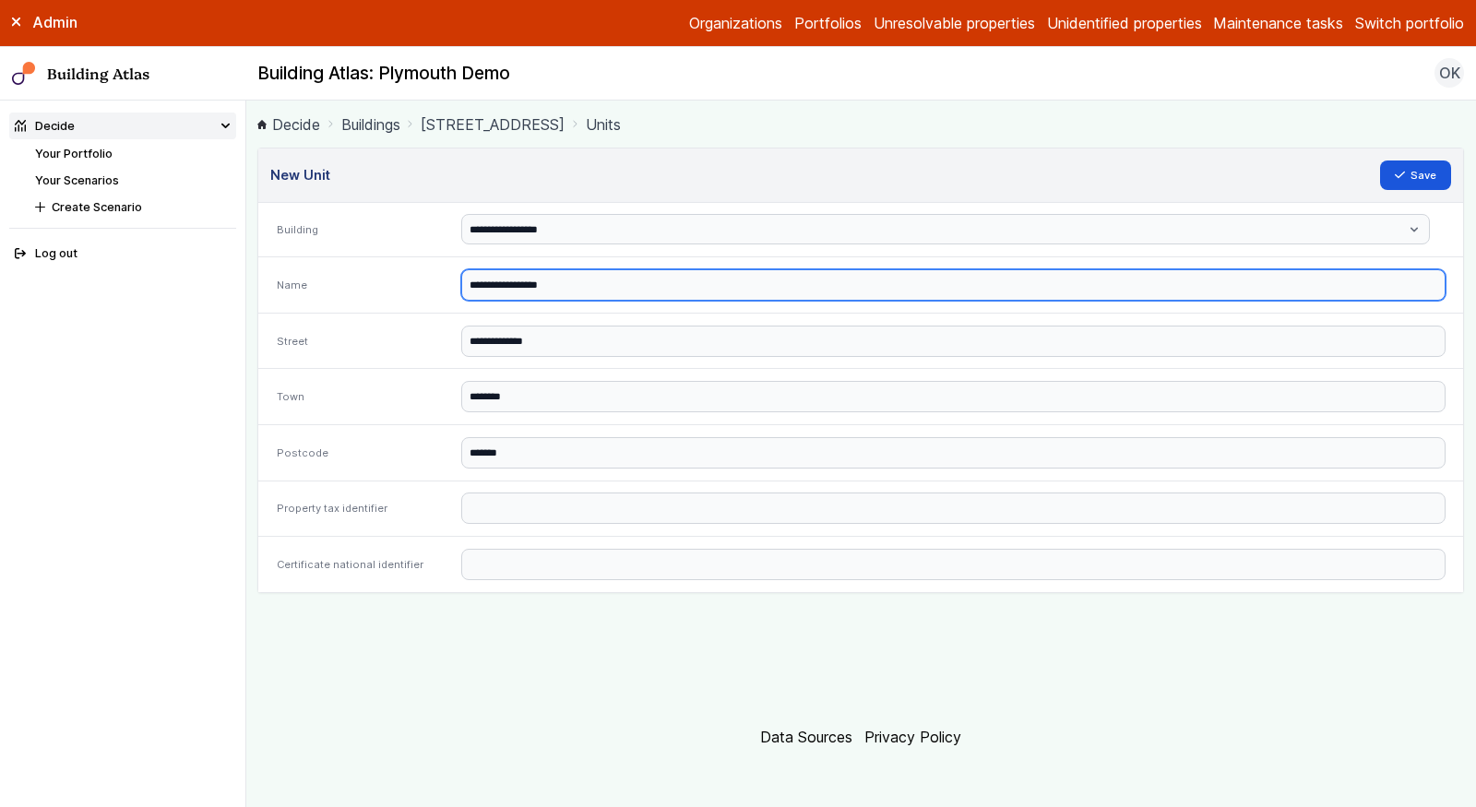
click at [601, 280] on input "**********" at bounding box center [953, 284] width 984 height 31
type input "**********"
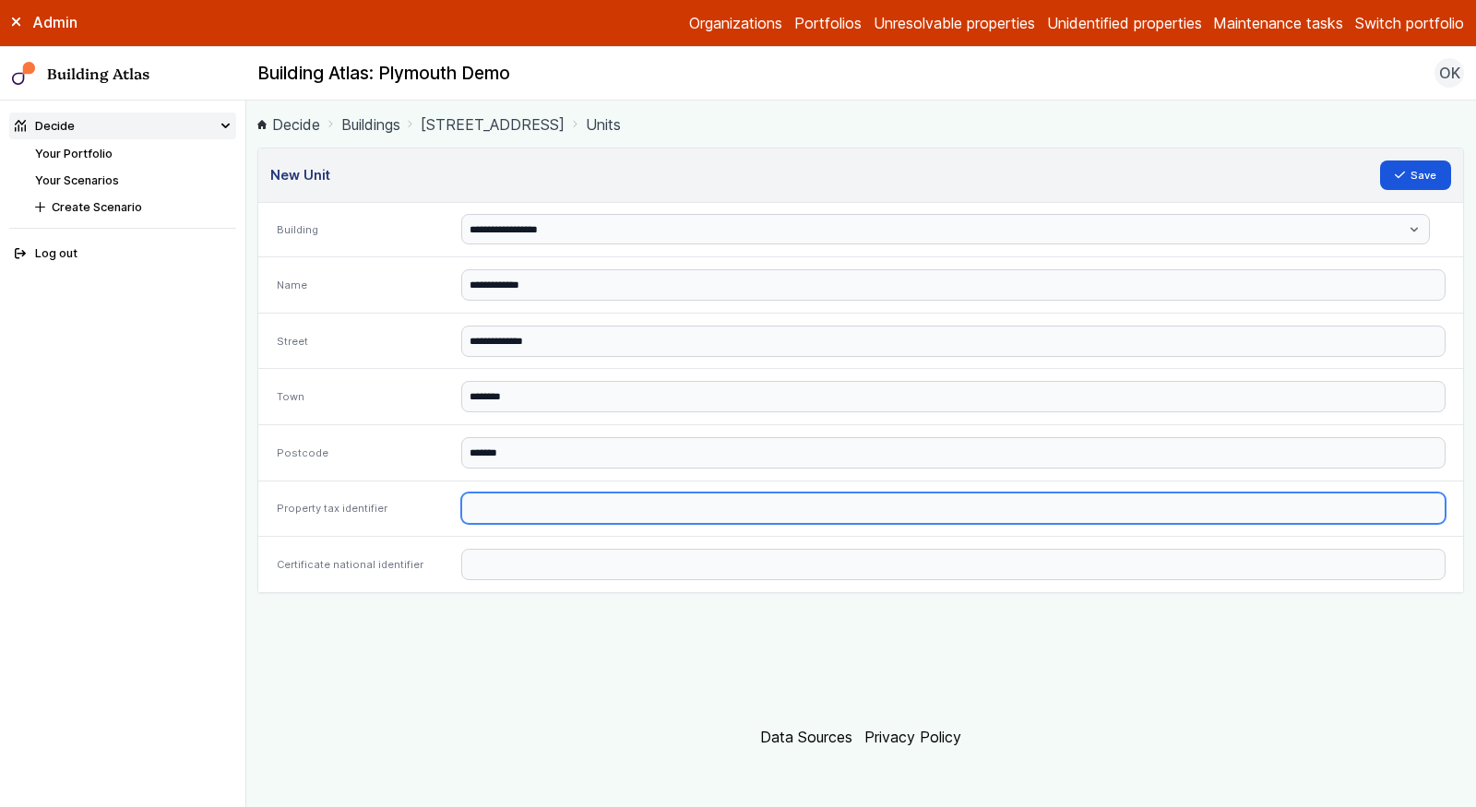
click at [525, 505] on input "text" at bounding box center [953, 508] width 984 height 31
paste input "**********"
type input "**********"
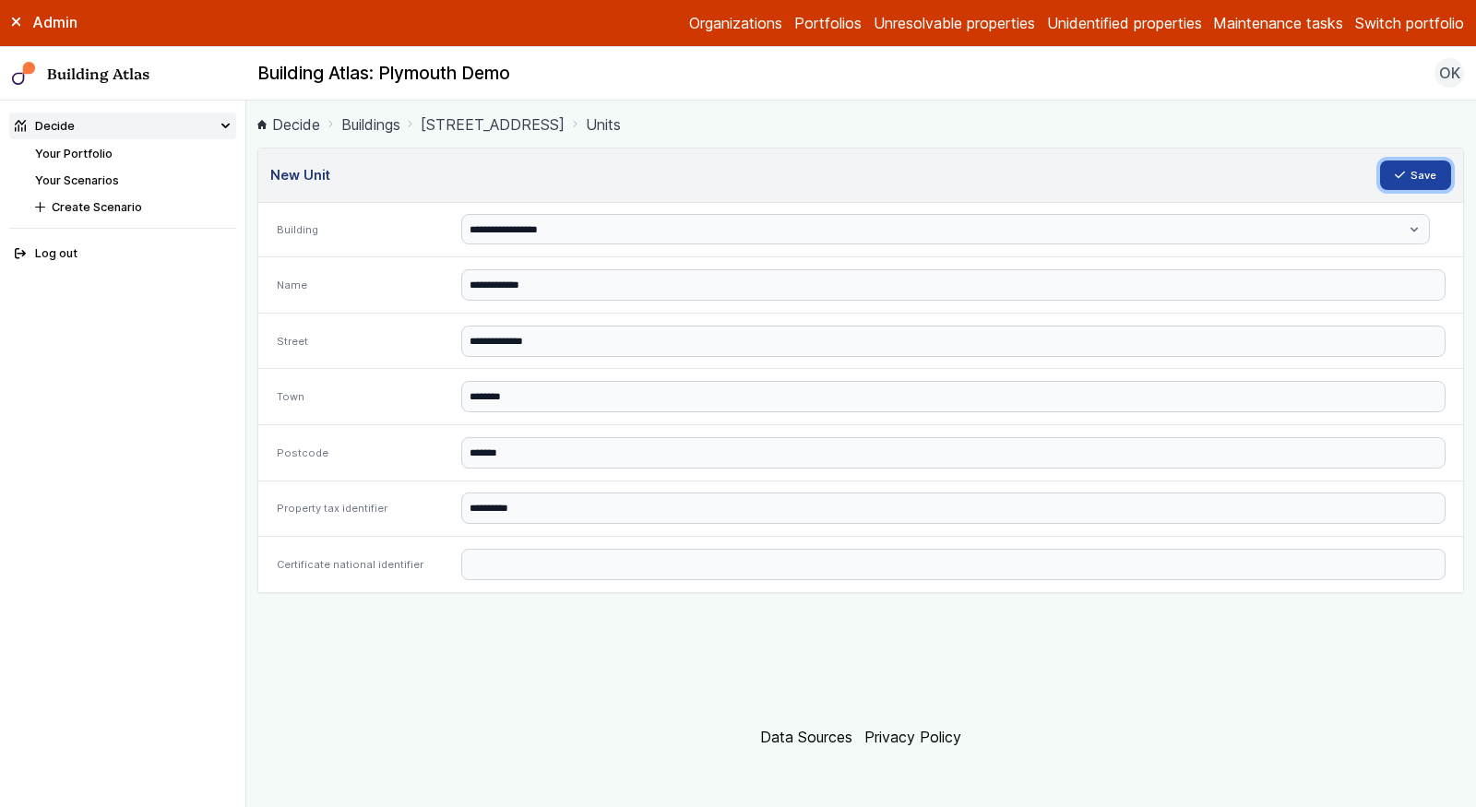
click at [1408, 163] on button "Save" at bounding box center [1416, 176] width 72 height 30
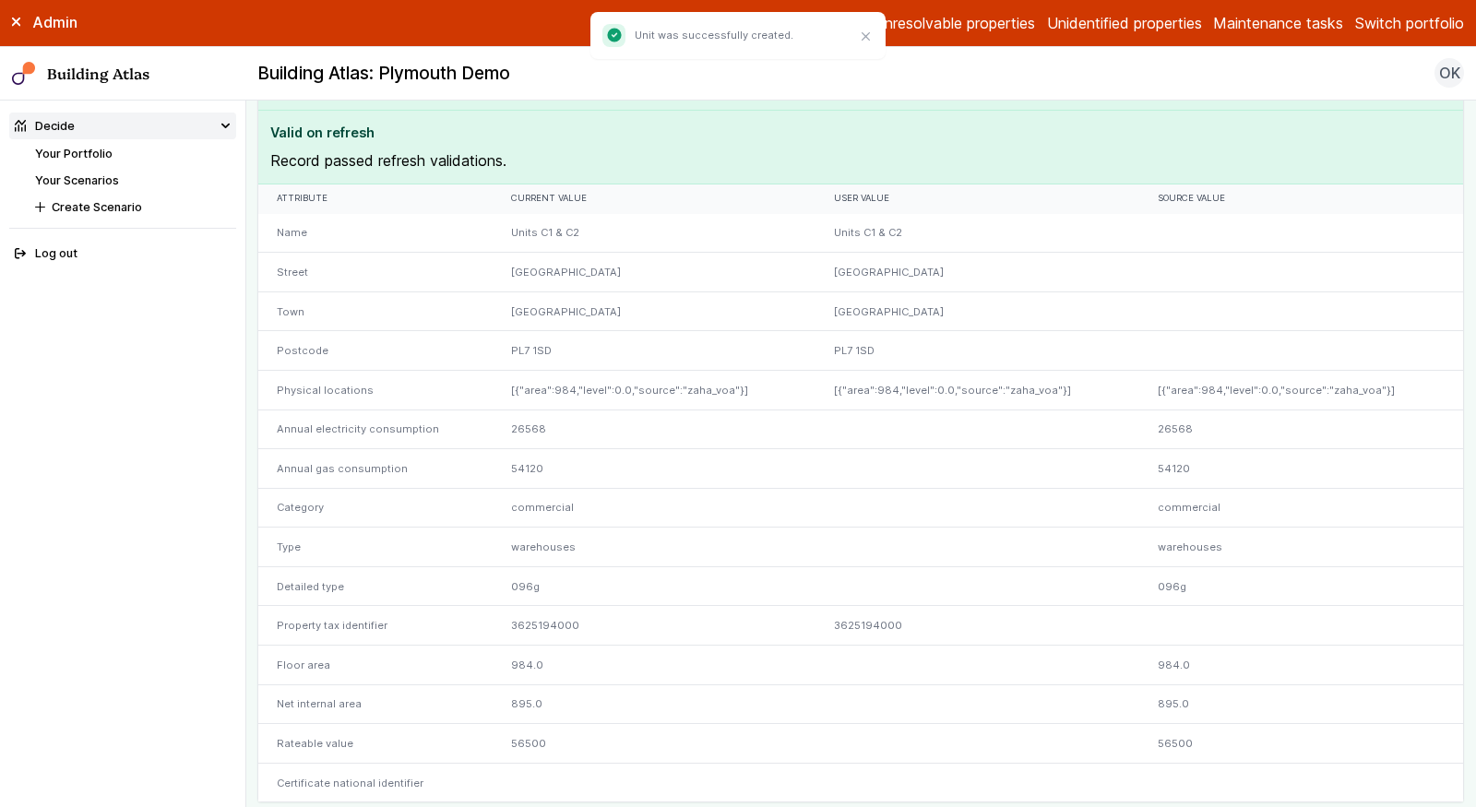
scroll to position [59, 0]
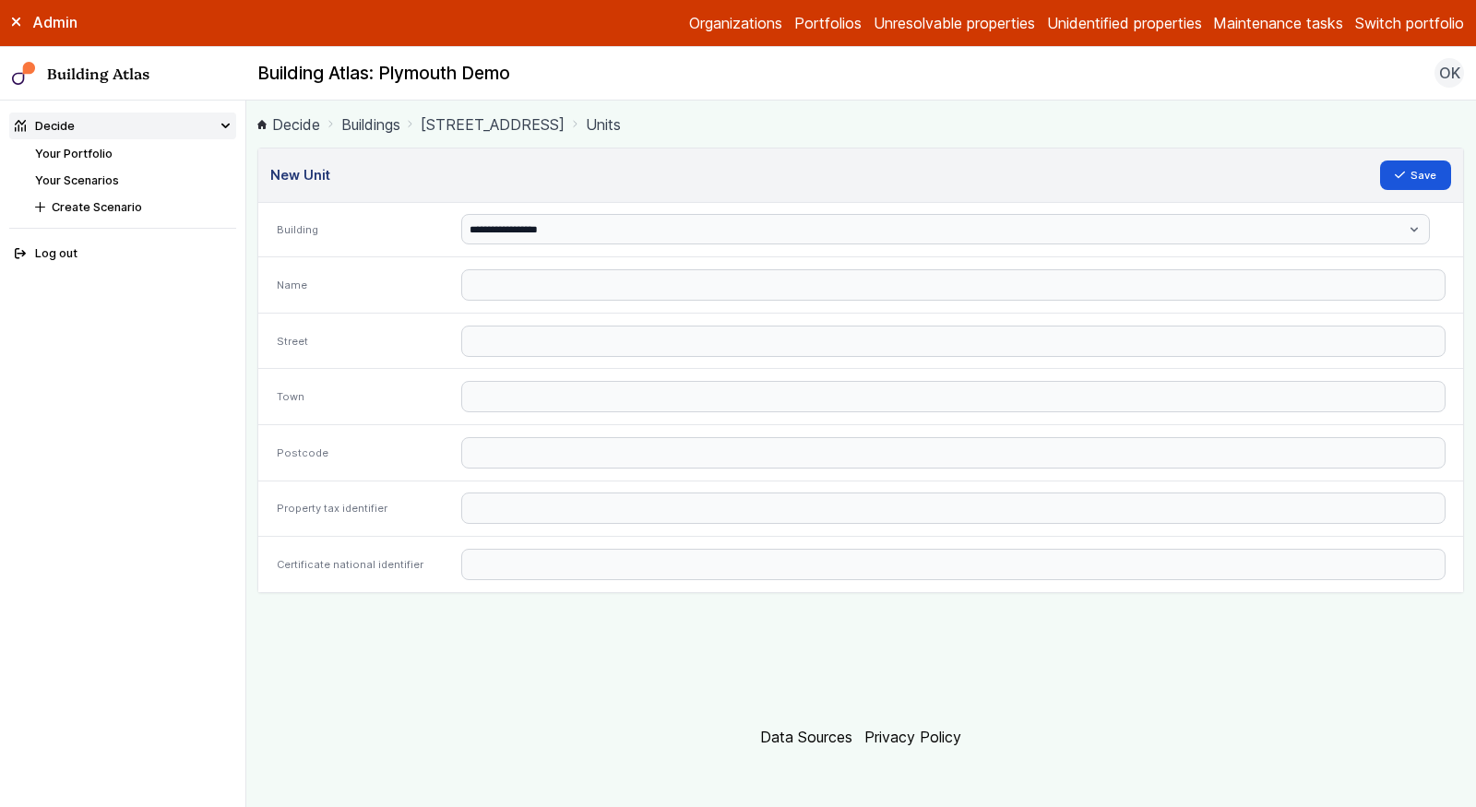
click at [98, 159] on link "Your Portfolio" at bounding box center [73, 154] width 77 height 14
click at [89, 158] on link "Your Portfolio" at bounding box center [73, 154] width 77 height 14
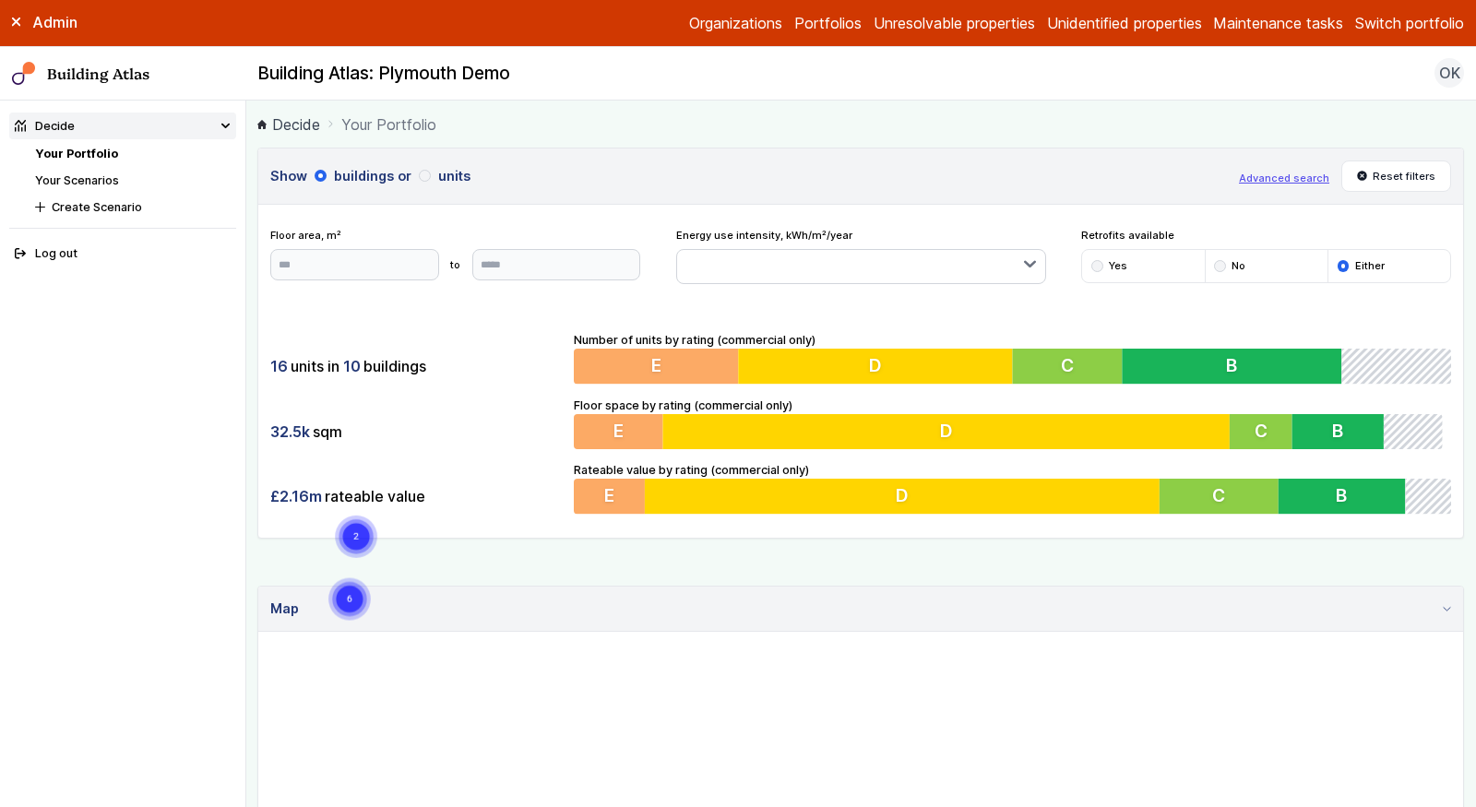
click at [522, 514] on div "16 units in 10 buildings 32.5k sqm £2.16m rateable value Number of units by rat…" at bounding box center [860, 423] width 1205 height 231
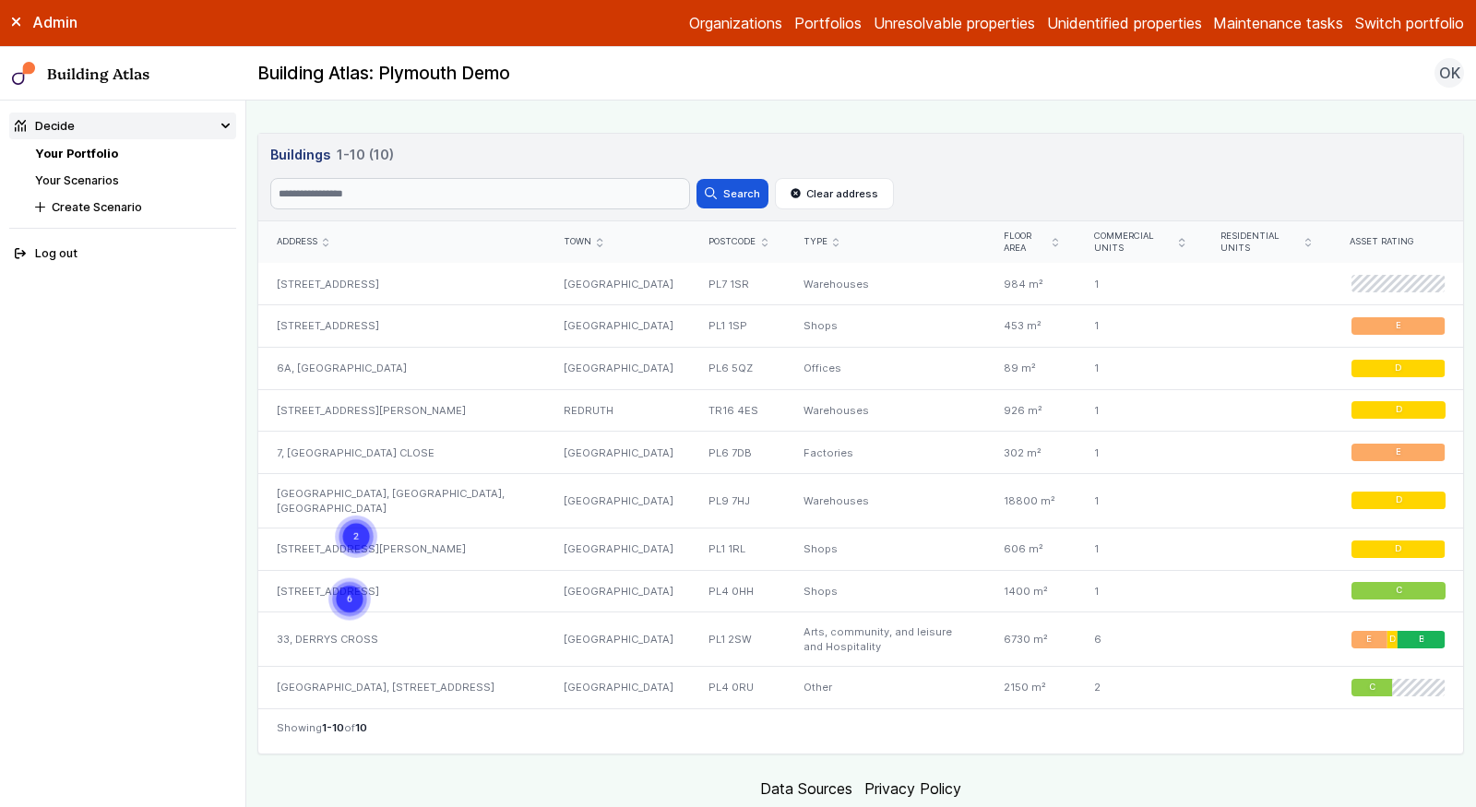
scroll to position [825, 0]
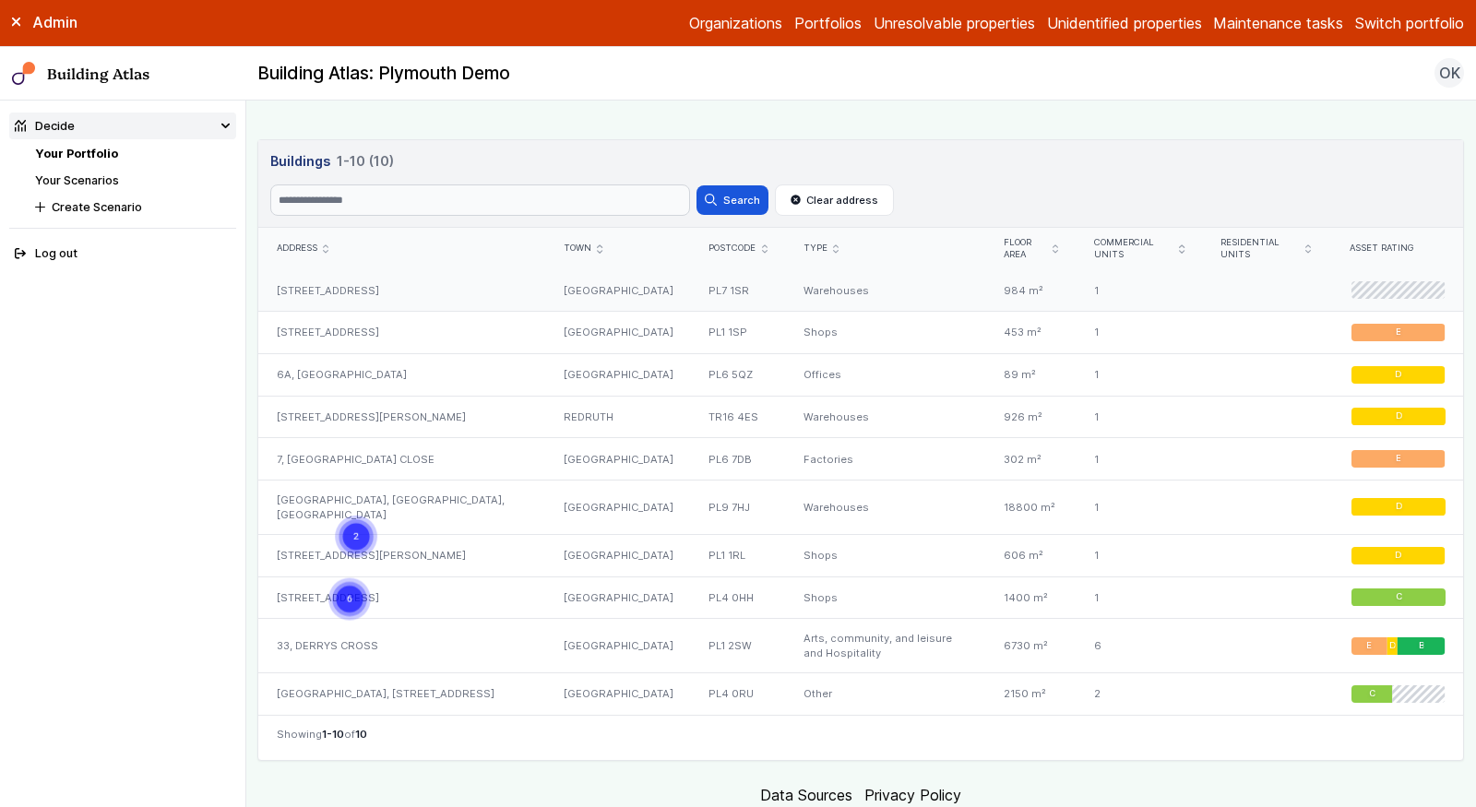
click at [369, 279] on div "[STREET_ADDRESS]" at bounding box center [401, 290] width 287 height 42
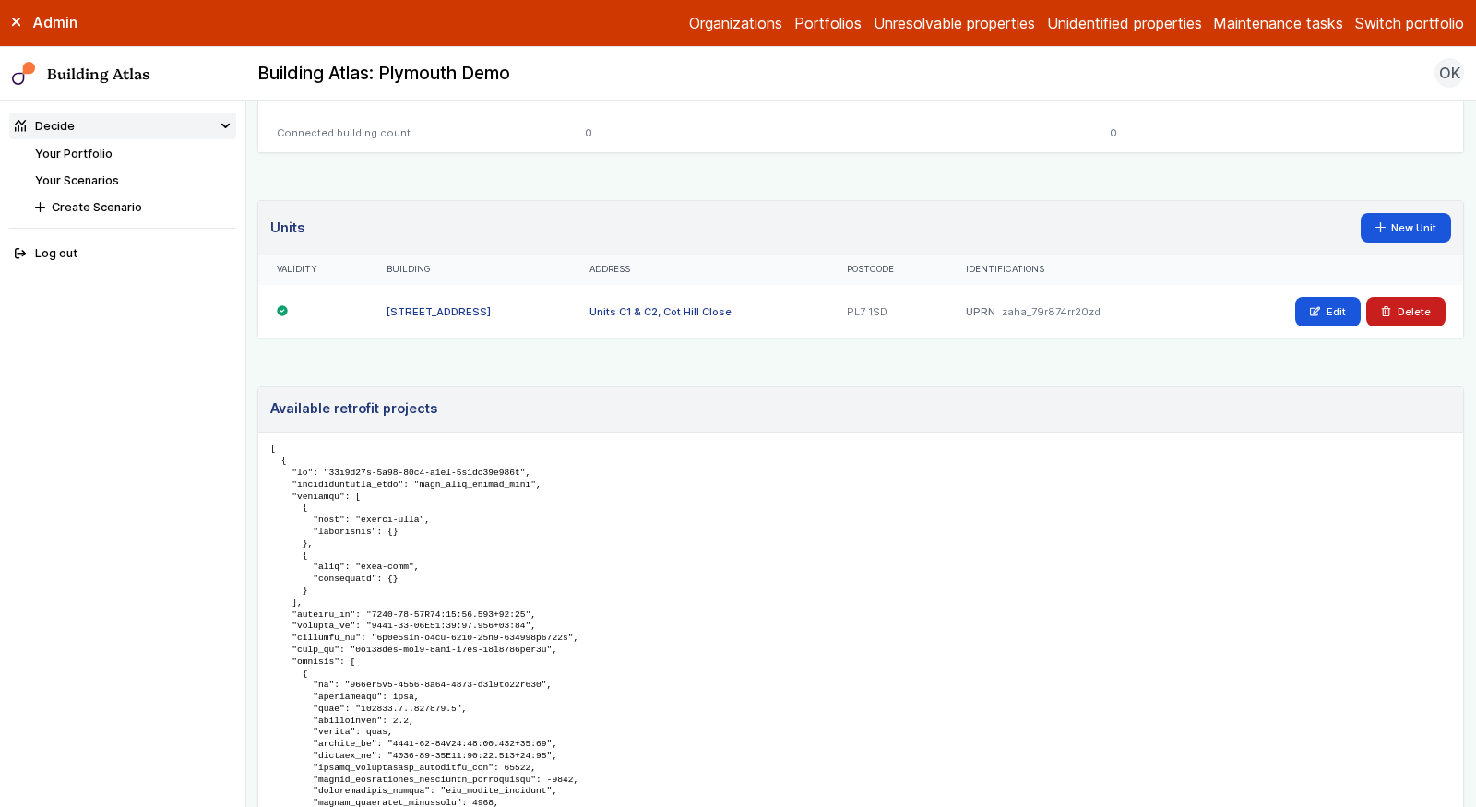
scroll to position [1044, 0]
click at [1387, 218] on link "New Unit" at bounding box center [1406, 229] width 91 height 30
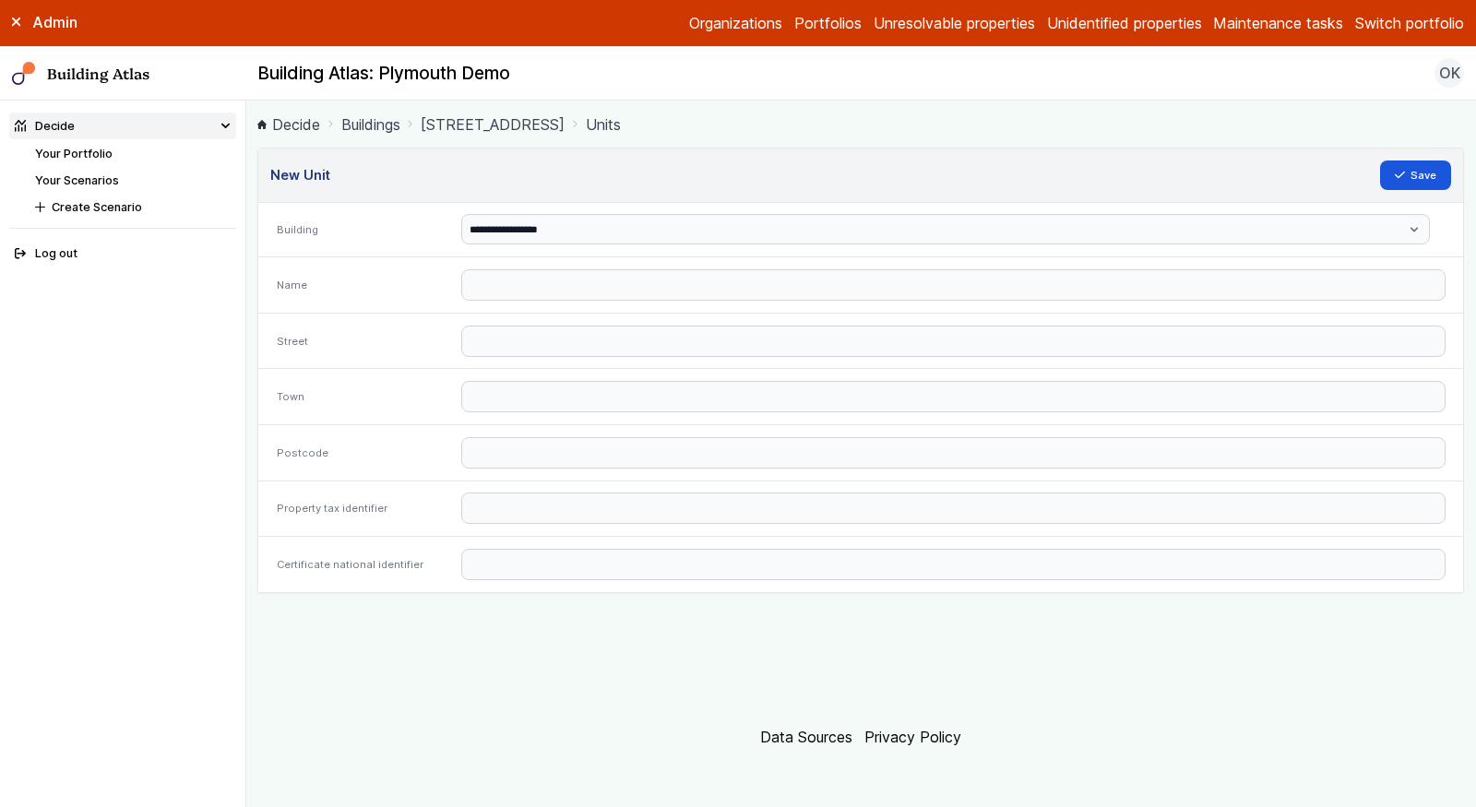
click at [650, 266] on div at bounding box center [953, 285] width 1019 height 56
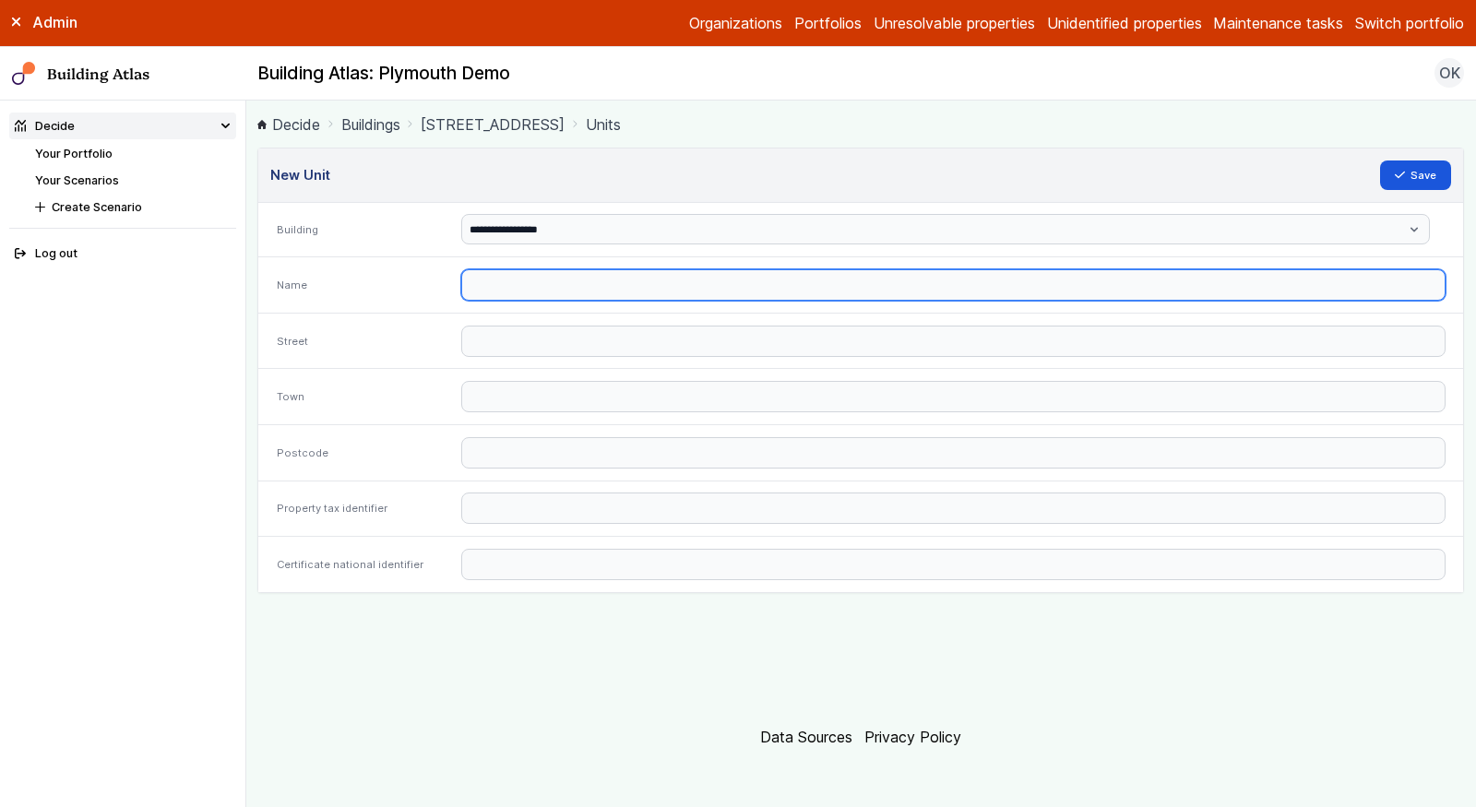
click at [648, 282] on input "text" at bounding box center [953, 284] width 984 height 31
paste input "**********"
drag, startPoint x: 650, startPoint y: 283, endPoint x: 752, endPoint y: 292, distance: 101.8
click at [748, 290] on input "**********" at bounding box center [953, 284] width 984 height 31
type input "**********"
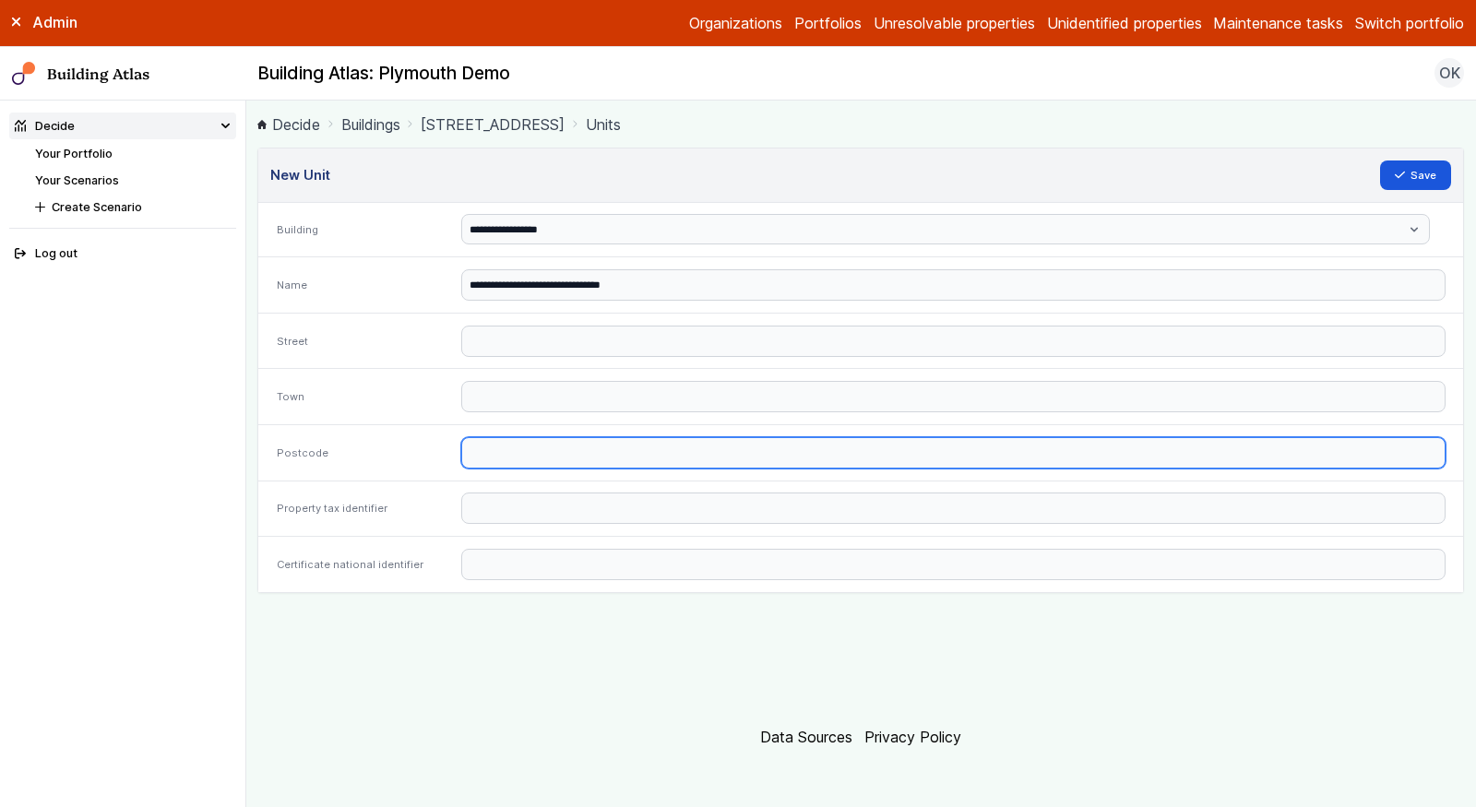
click at [525, 442] on input "text" at bounding box center [953, 452] width 984 height 31
paste input "*******"
type input "*******"
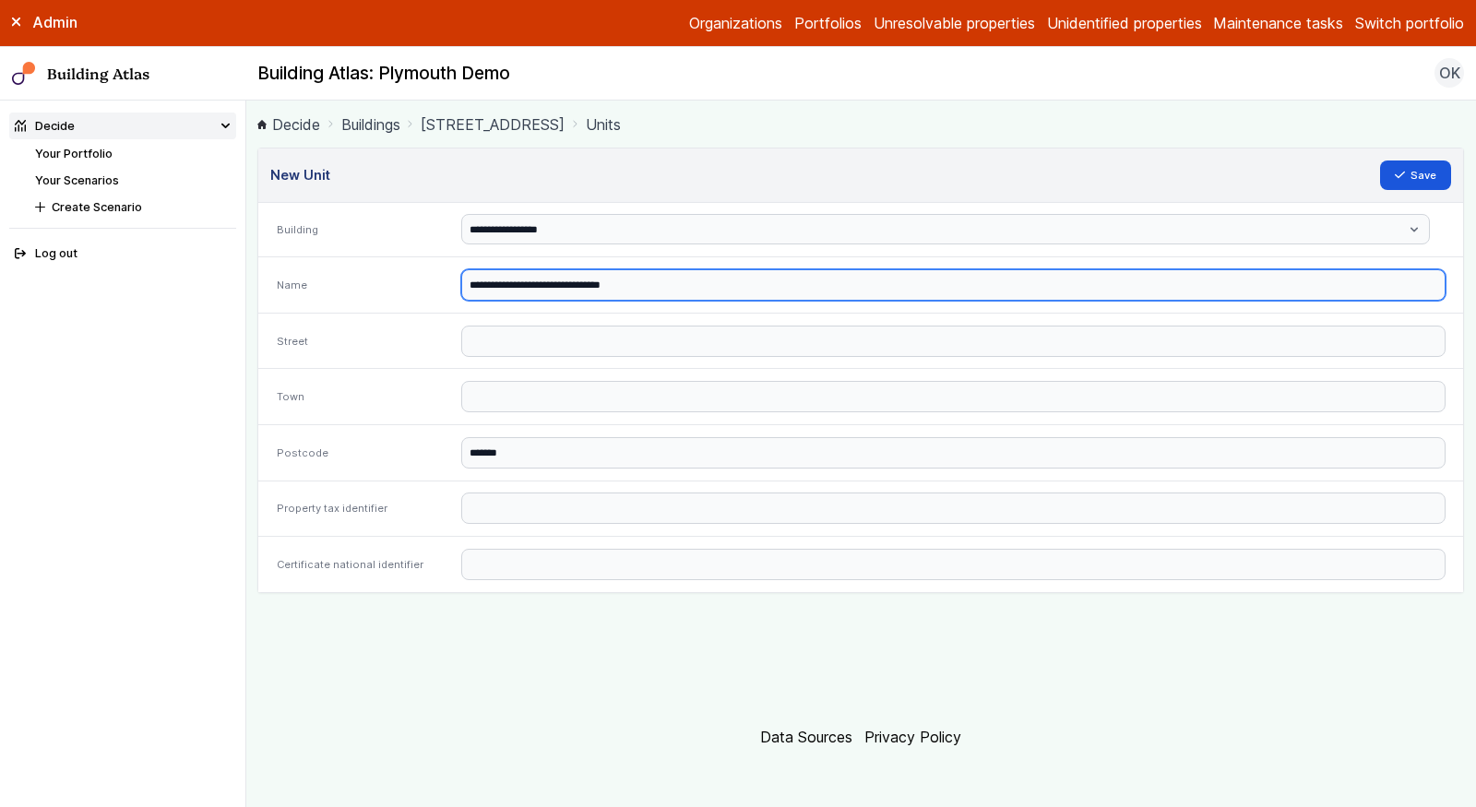
click at [623, 283] on input "**********" at bounding box center [953, 284] width 984 height 31
type input "**********"
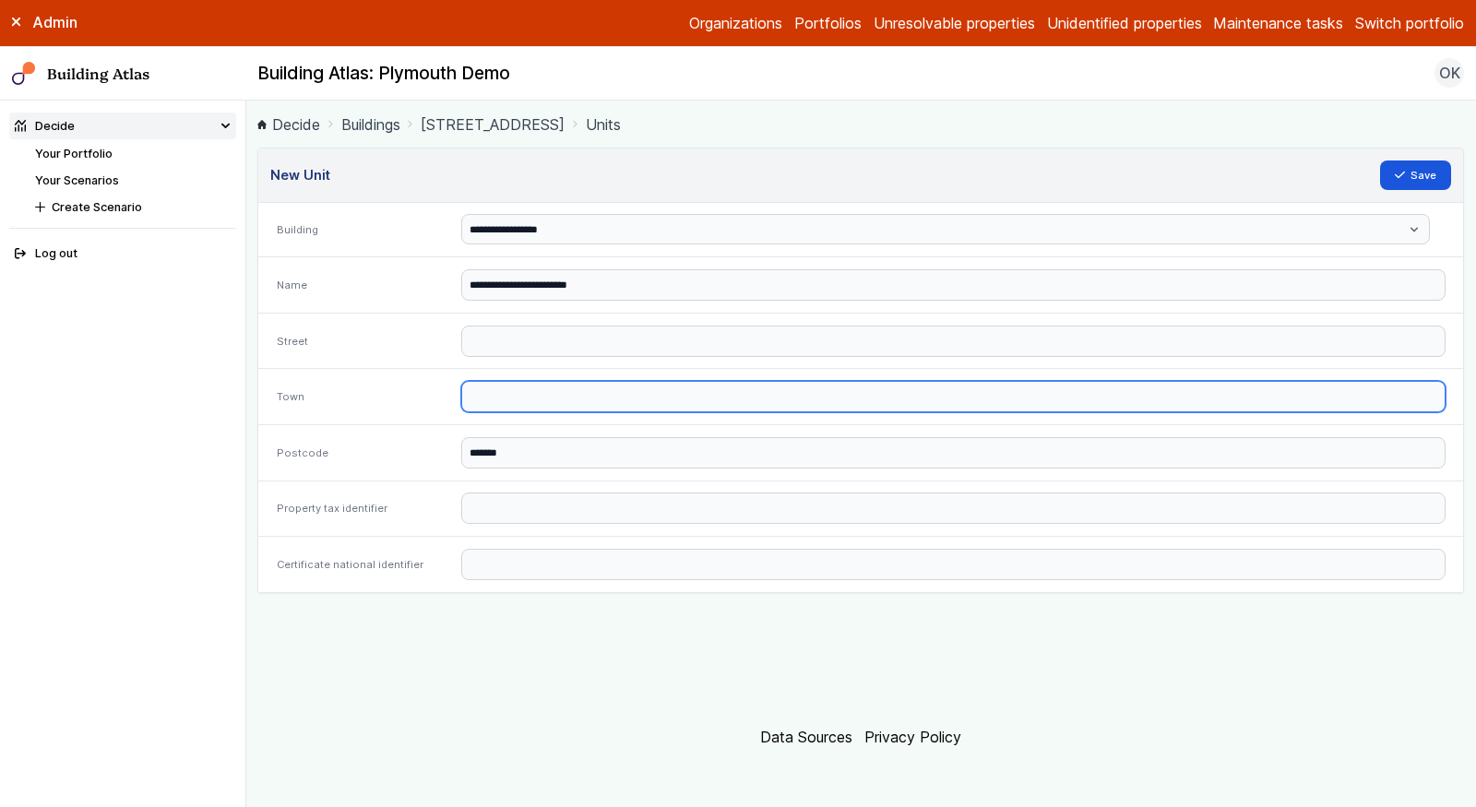
click at [528, 388] on input "text" at bounding box center [953, 396] width 984 height 31
paste input "********"
type input "********"
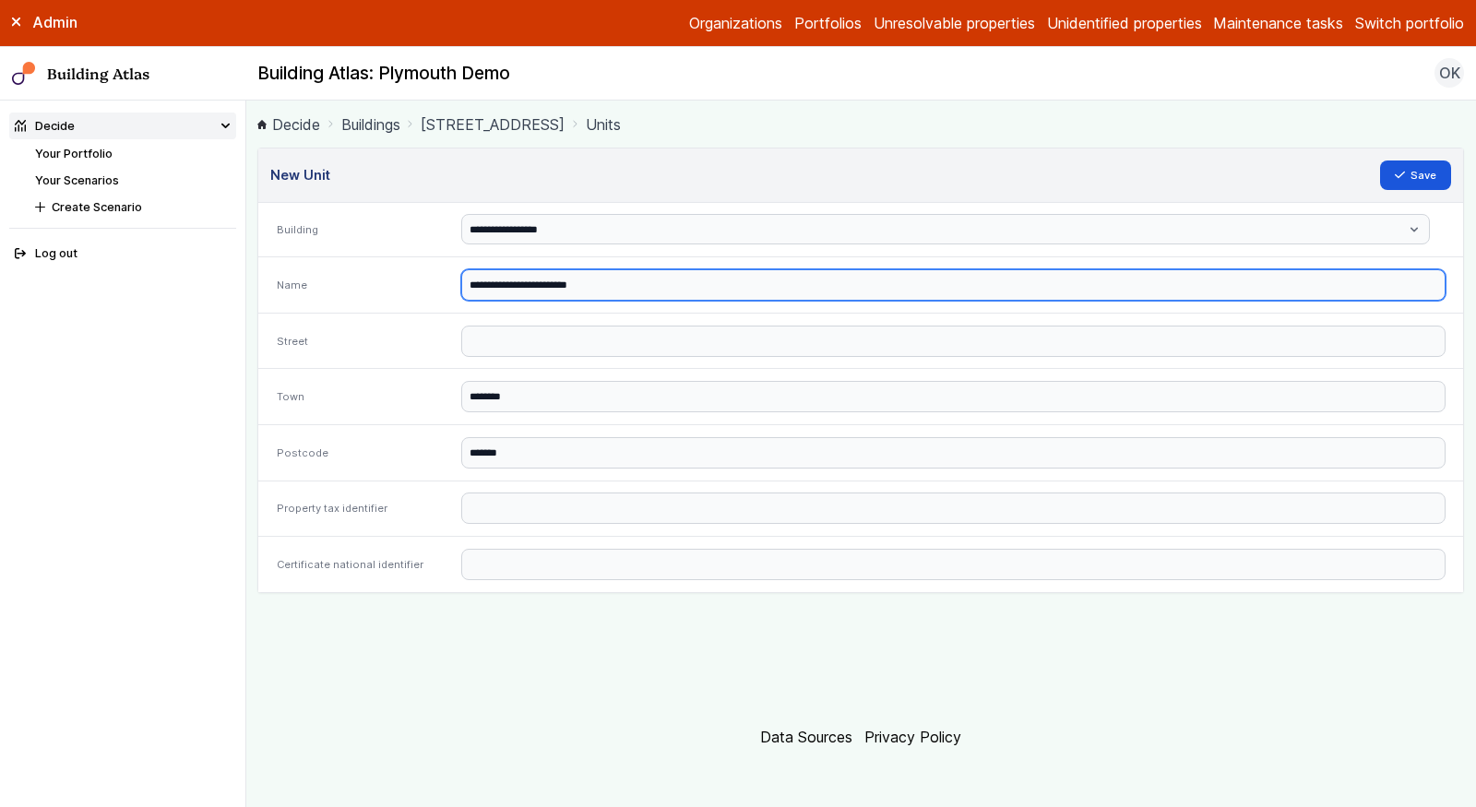
click at [530, 287] on input "**********" at bounding box center [953, 284] width 984 height 31
click at [590, 287] on input "**********" at bounding box center [953, 284] width 984 height 31
type input "**********"
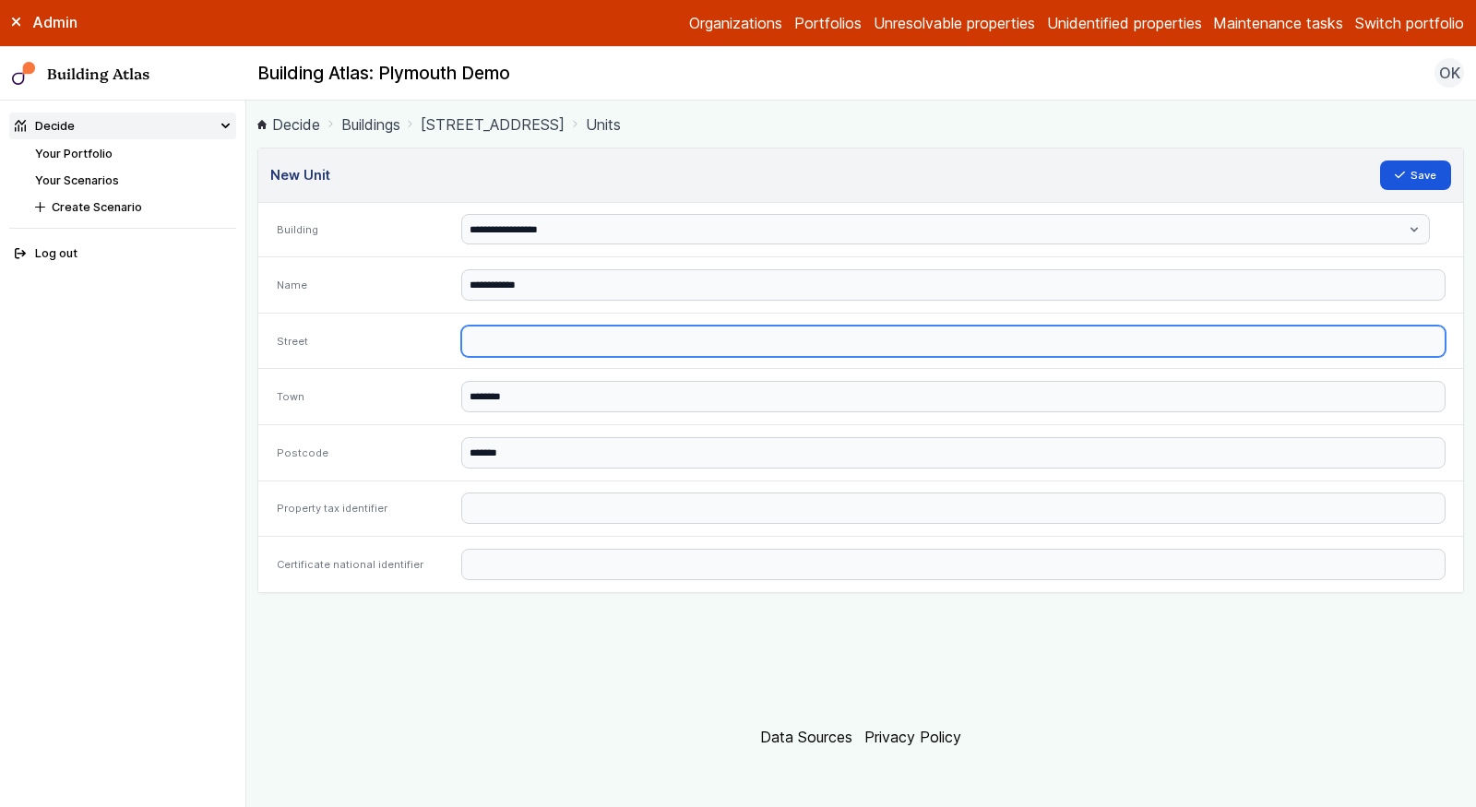
click at [514, 334] on input "text" at bounding box center [953, 341] width 984 height 31
paste input "**********"
type input "**********"
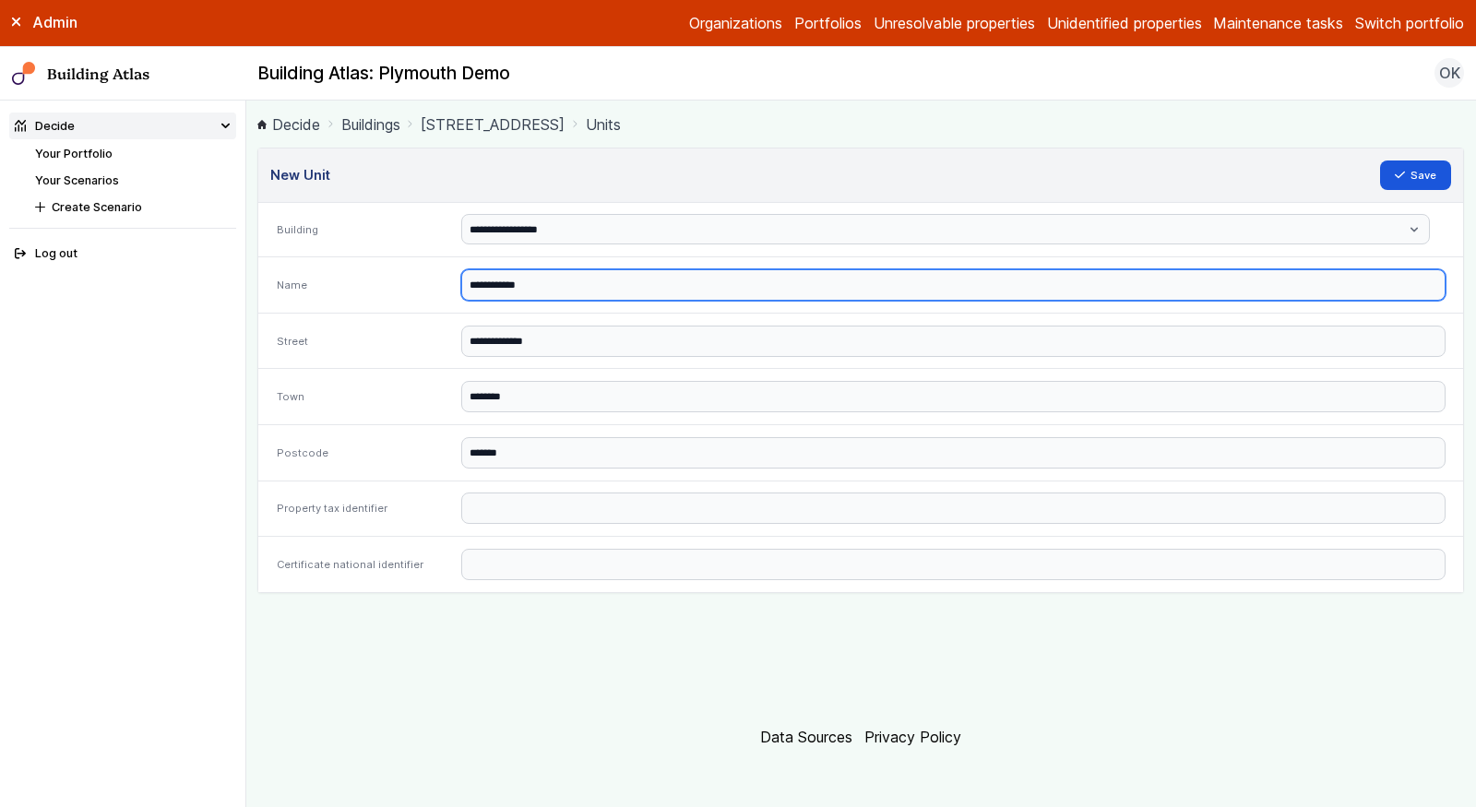
click at [559, 286] on input "**********" at bounding box center [953, 284] width 984 height 31
type input "*******"
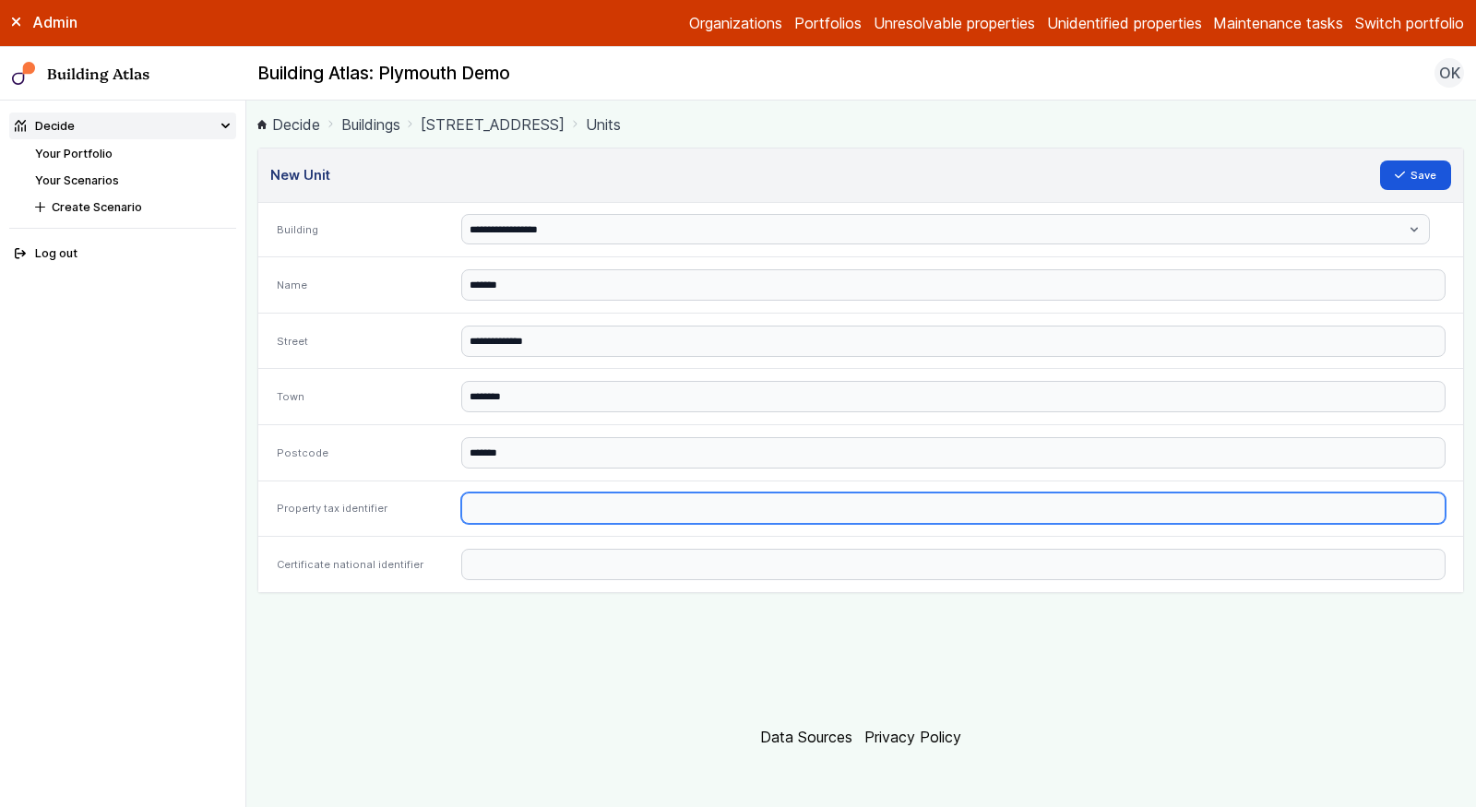
click at [523, 493] on input "text" at bounding box center [953, 508] width 984 height 31
paste input "*********"
type input "*********"
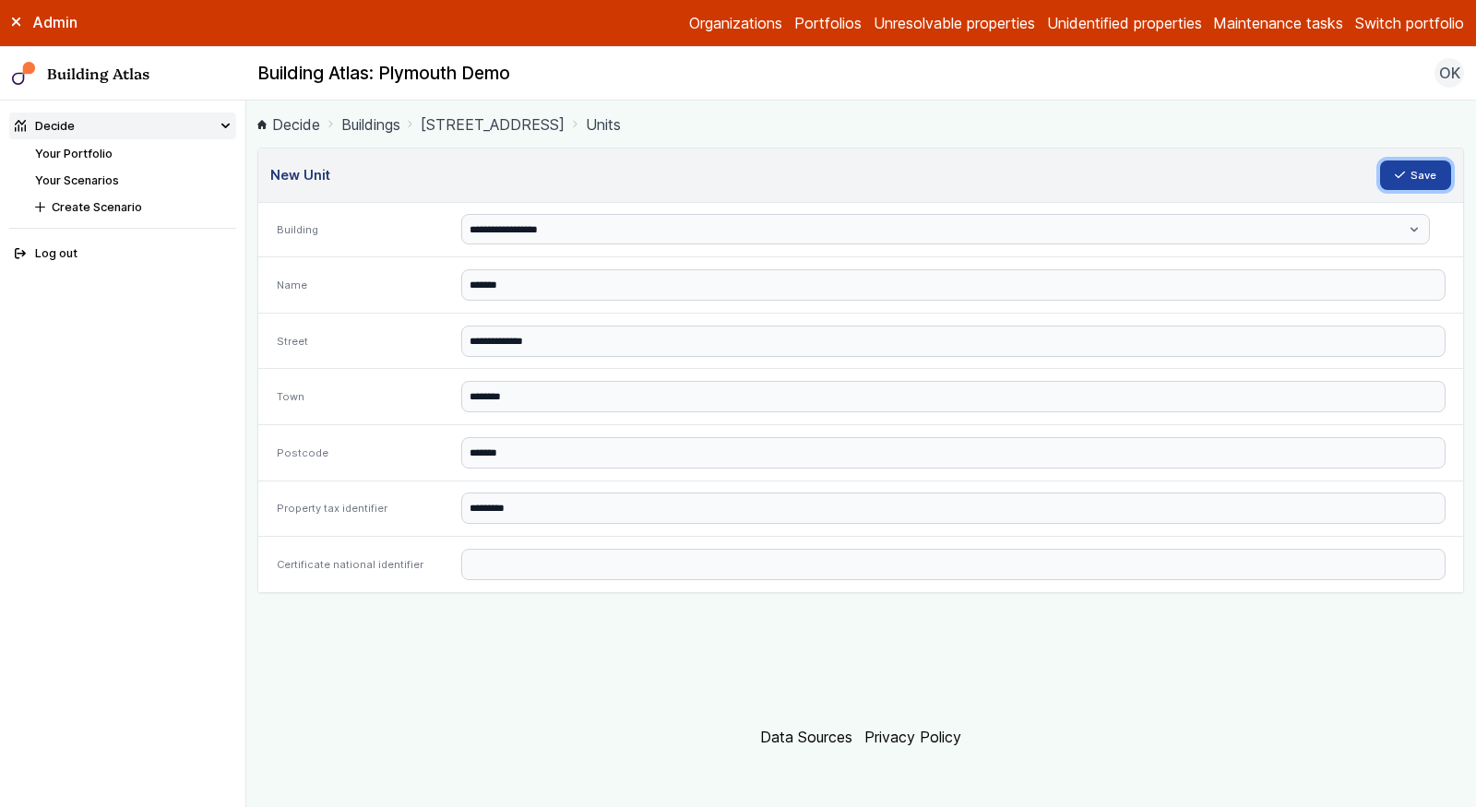
click at [1416, 174] on button "Save" at bounding box center [1416, 176] width 72 height 30
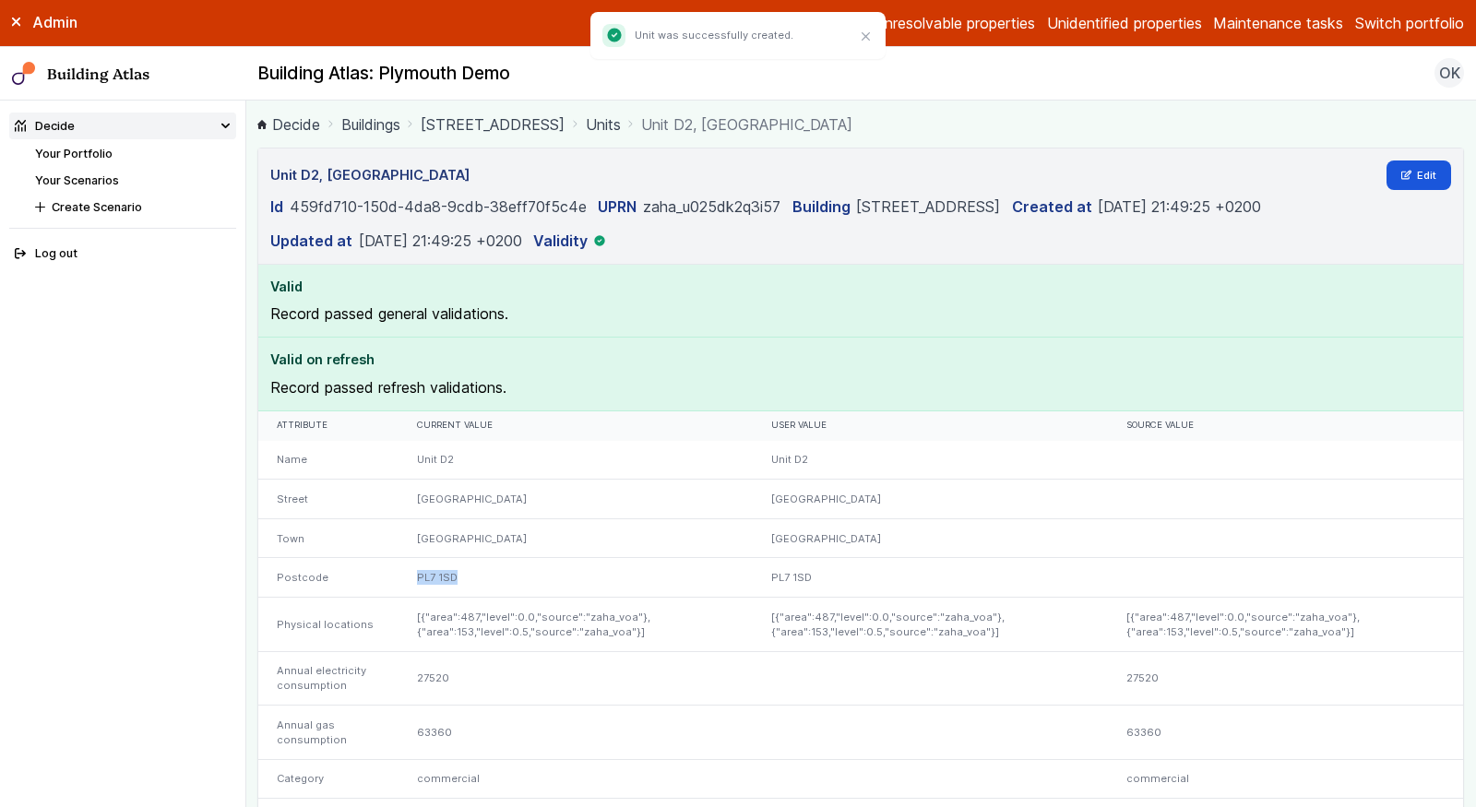
drag, startPoint x: 469, startPoint y: 570, endPoint x: 416, endPoint y: 571, distance: 52.6
click at [416, 571] on div "PL7 1SD" at bounding box center [576, 578] width 355 height 40
copy div "PL7 1SD"
click at [1410, 167] on link "Edit" at bounding box center [1419, 176] width 65 height 30
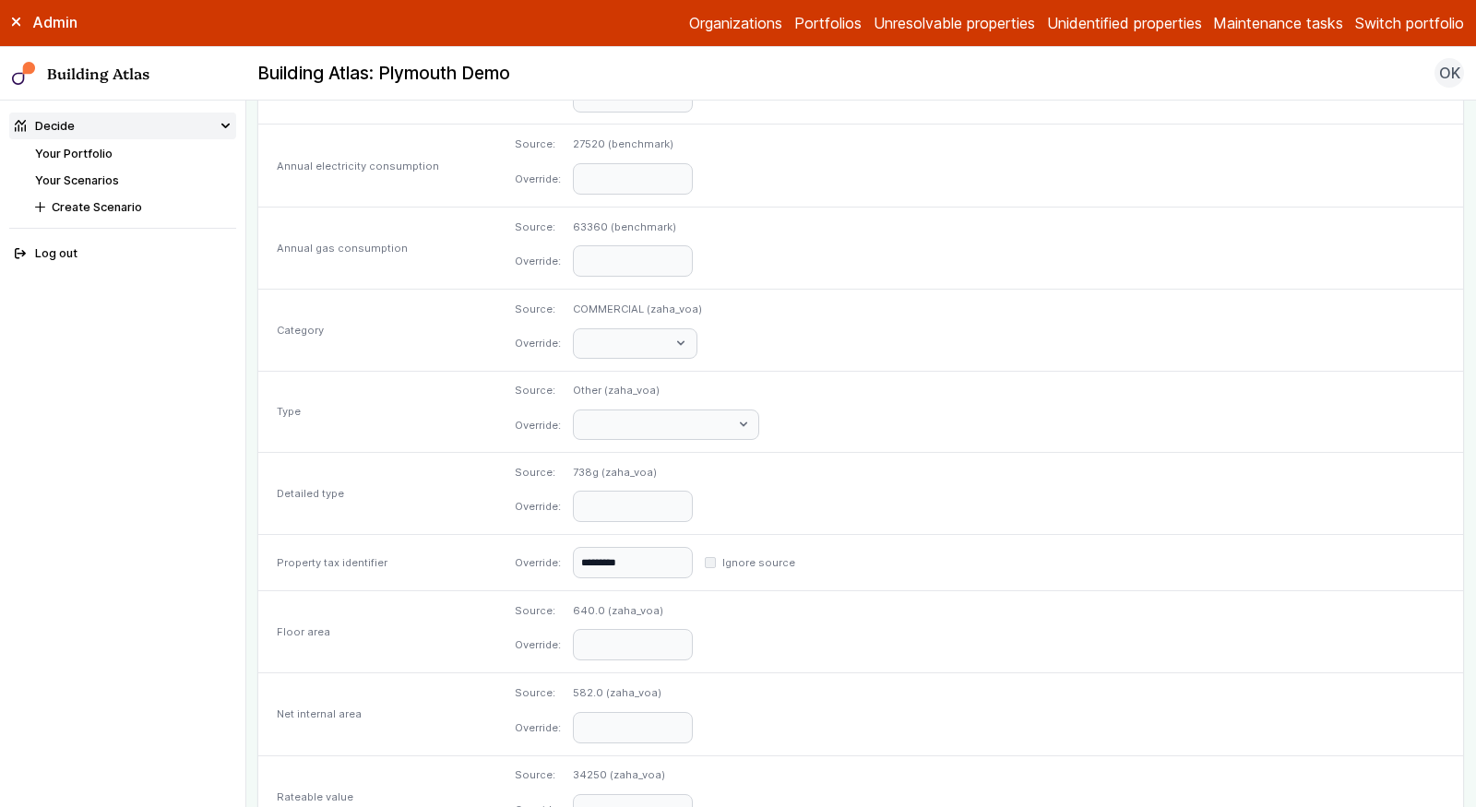
scroll to position [647, 0]
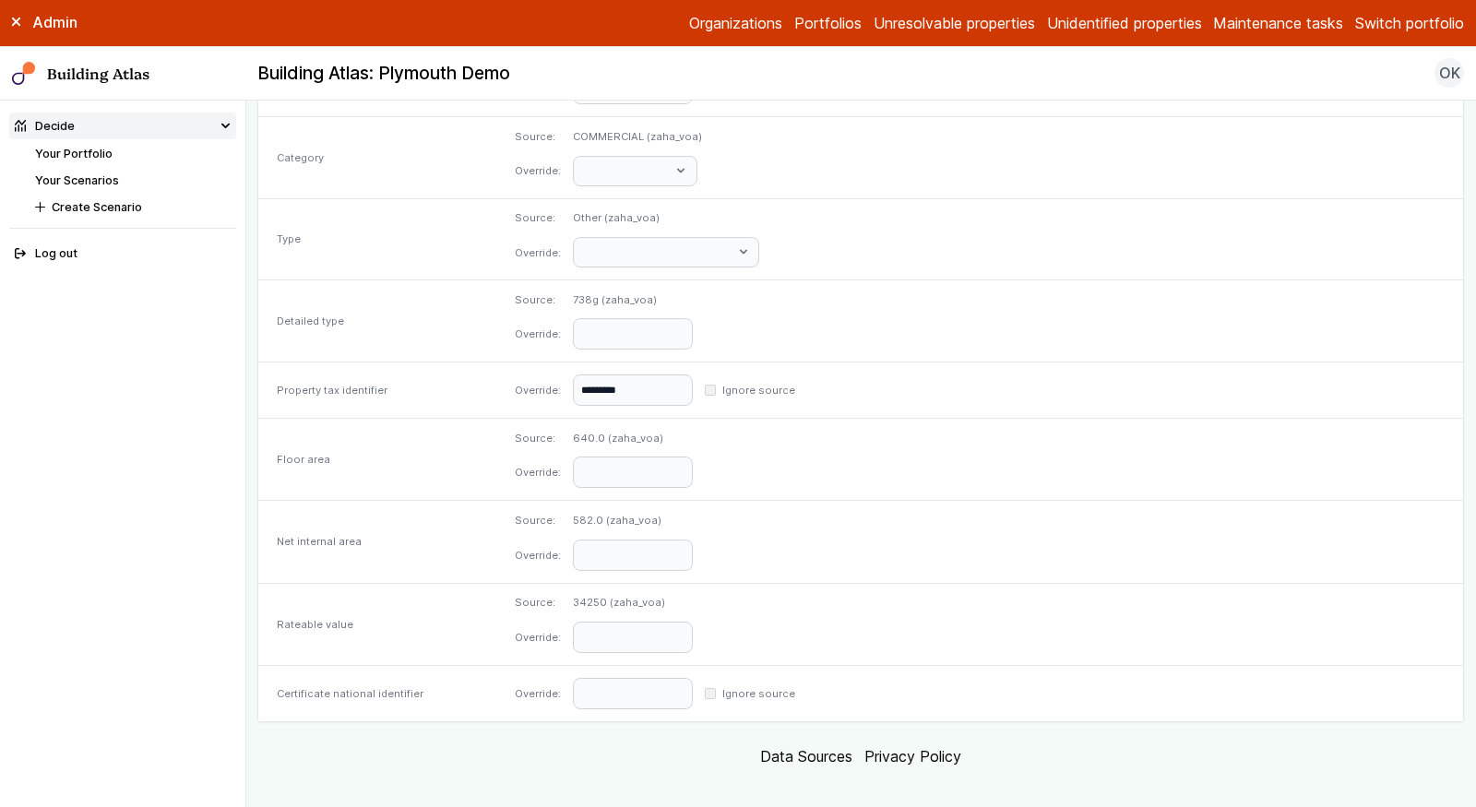
click at [783, 692] on div "Override: Ignore source" at bounding box center [980, 693] width 966 height 55
click at [693, 678] on input "text" at bounding box center [633, 693] width 120 height 31
paste input "**********"
type input "**********"
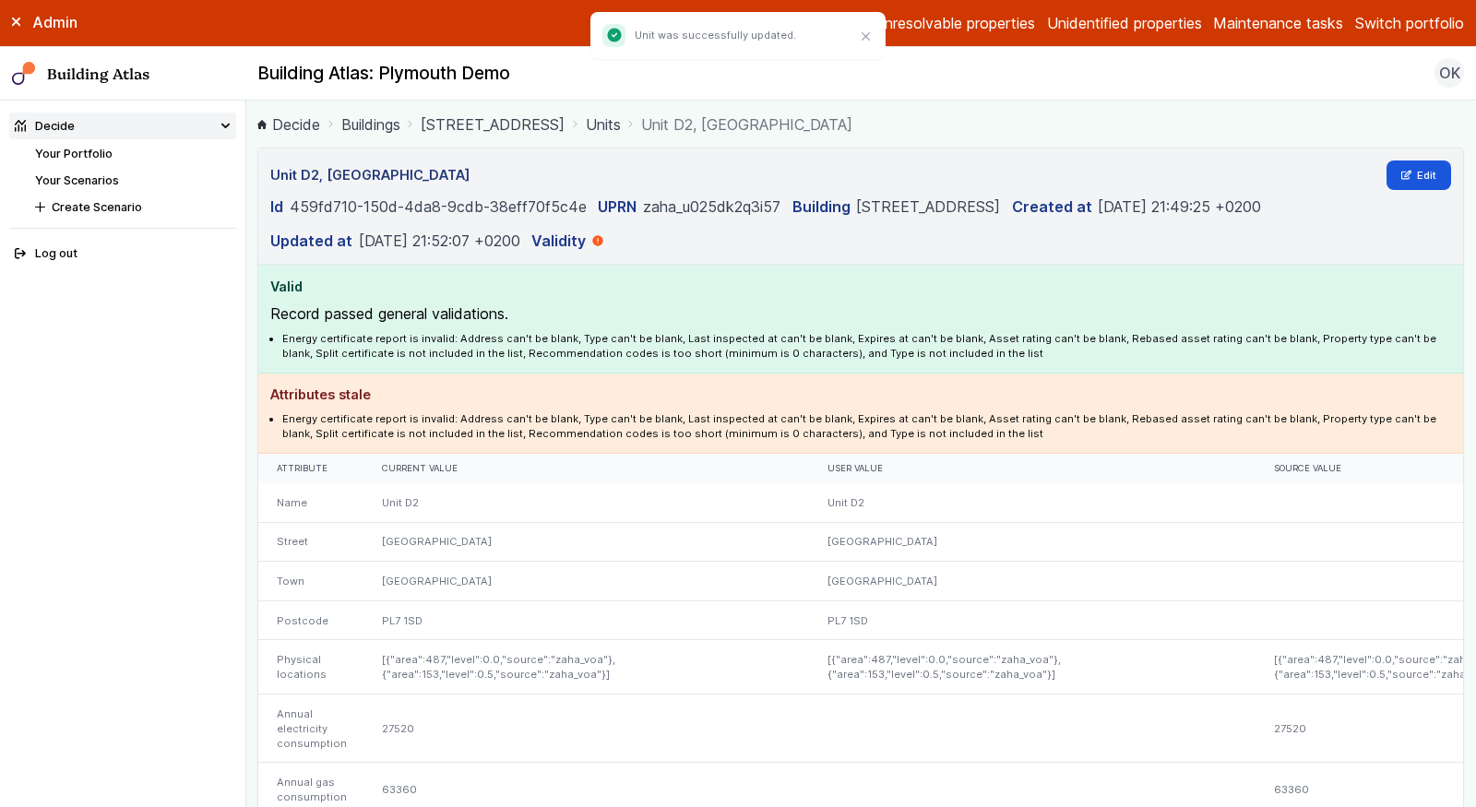
click at [518, 115] on link "[STREET_ADDRESS]" at bounding box center [493, 124] width 144 height 22
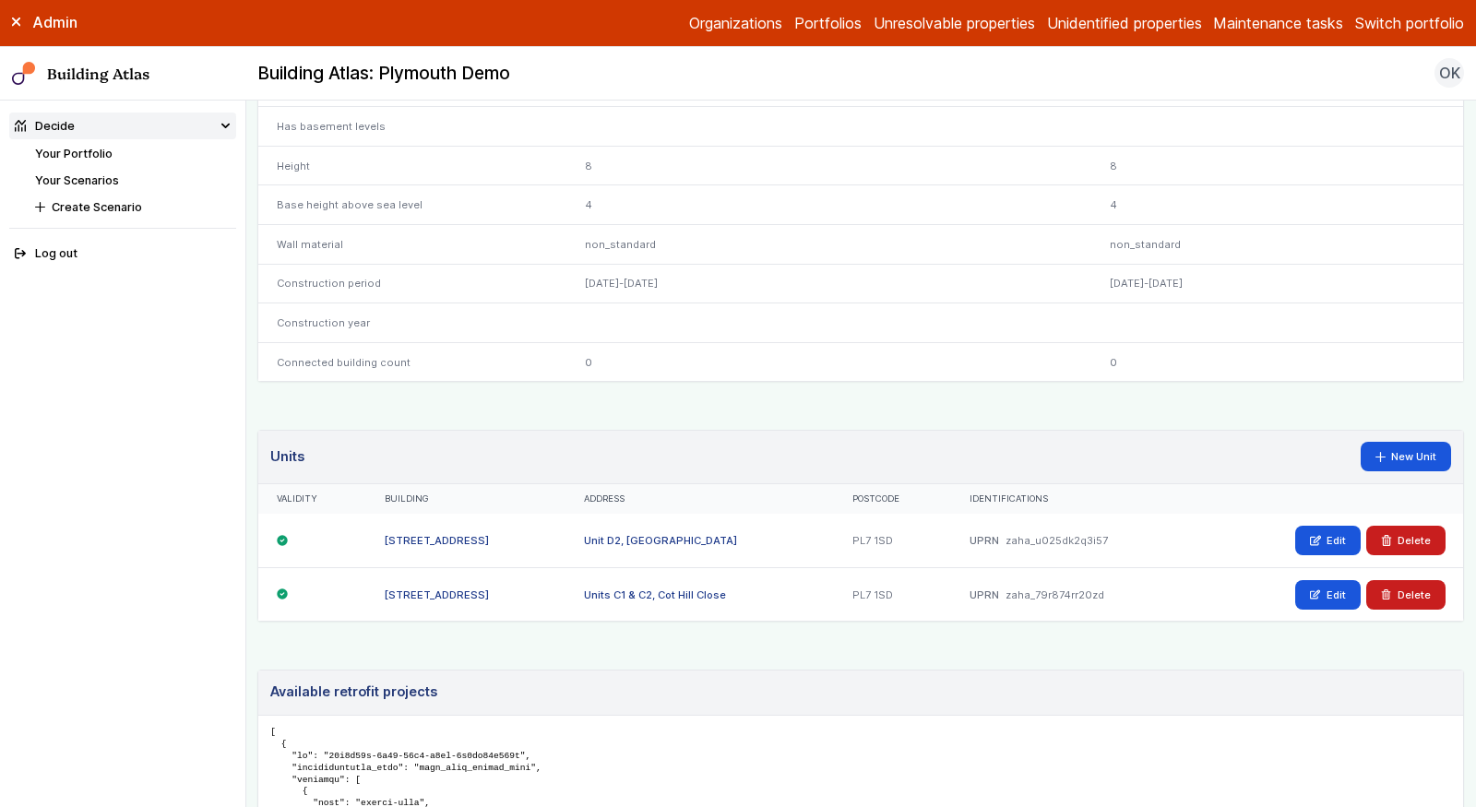
scroll to position [845, 0]
click at [1320, 589] on icon at bounding box center [1315, 593] width 9 height 8
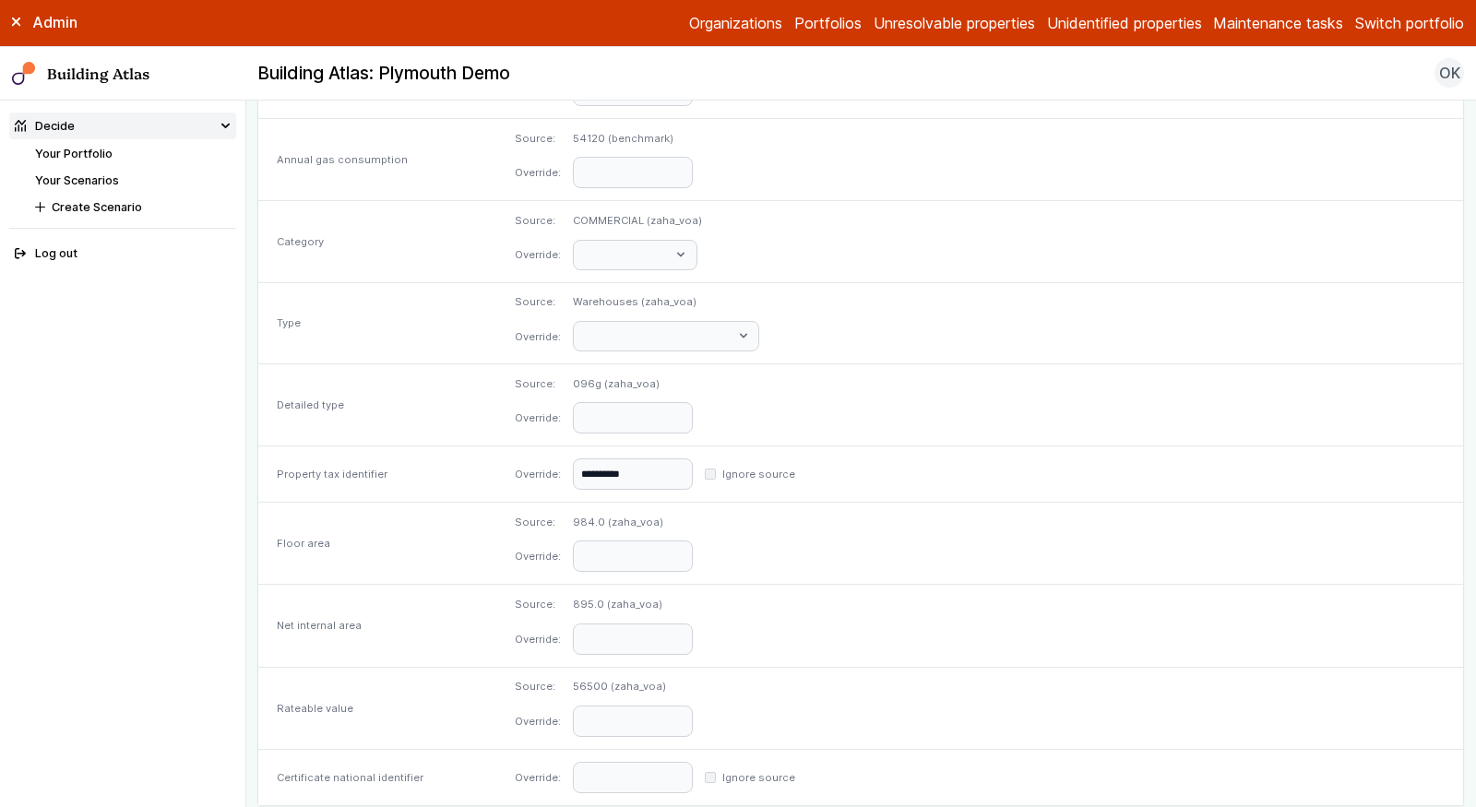
scroll to position [647, 0]
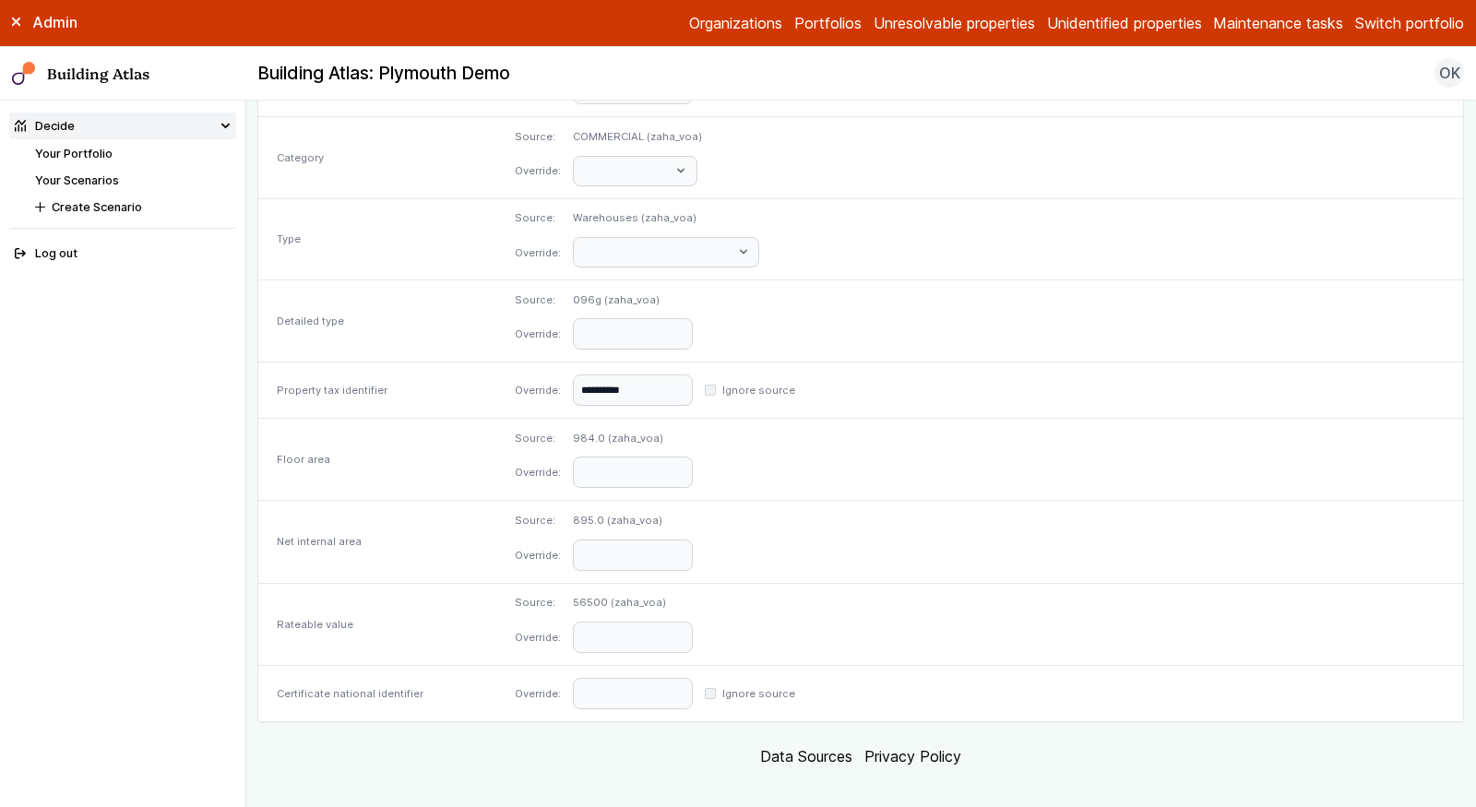
click at [792, 666] on div "Override: Ignore source" at bounding box center [980, 693] width 966 height 55
click at [693, 678] on input "text" at bounding box center [633, 693] width 120 height 31
paste input "**********"
type input "**********"
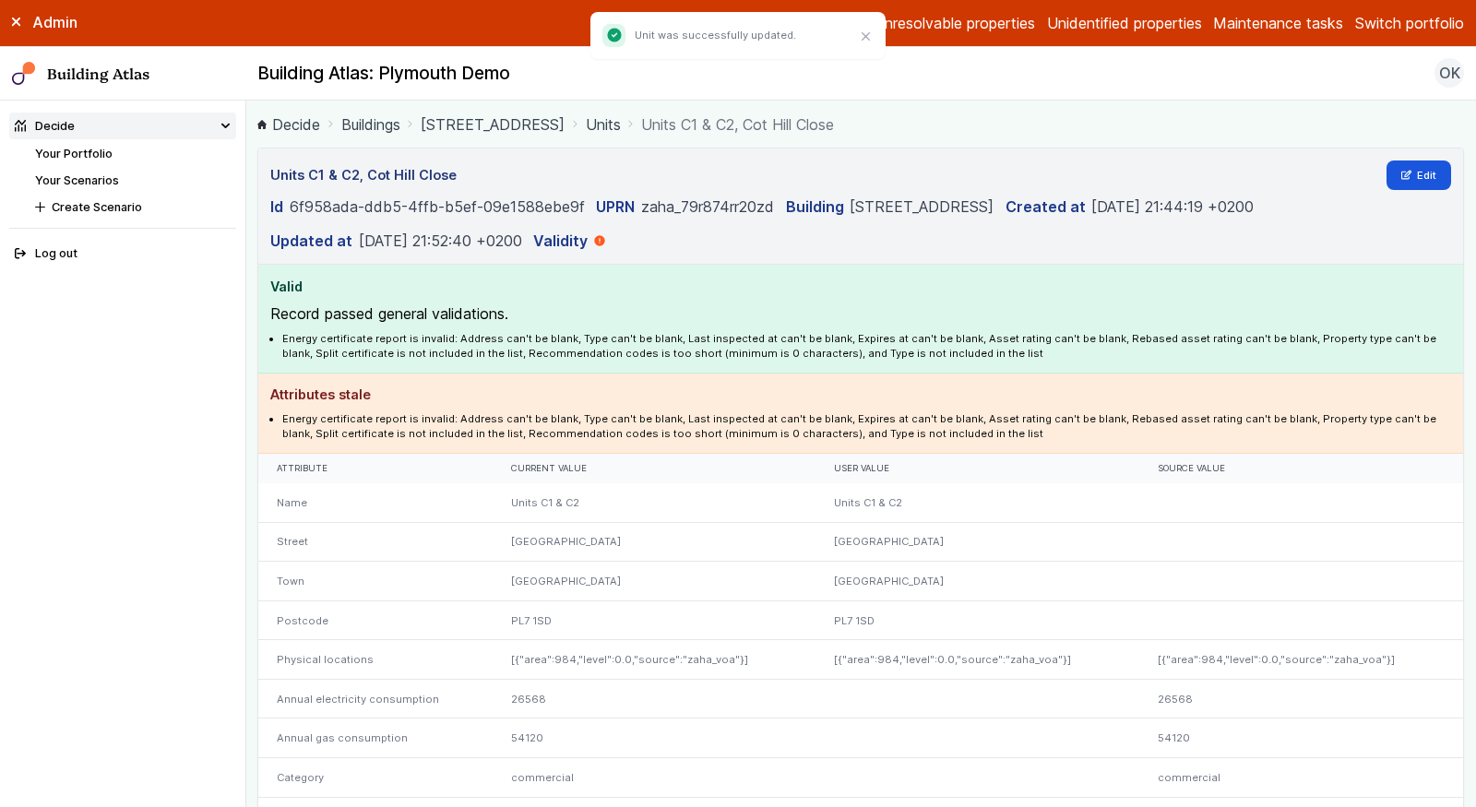
click at [470, 123] on link "[STREET_ADDRESS]" at bounding box center [493, 124] width 144 height 22
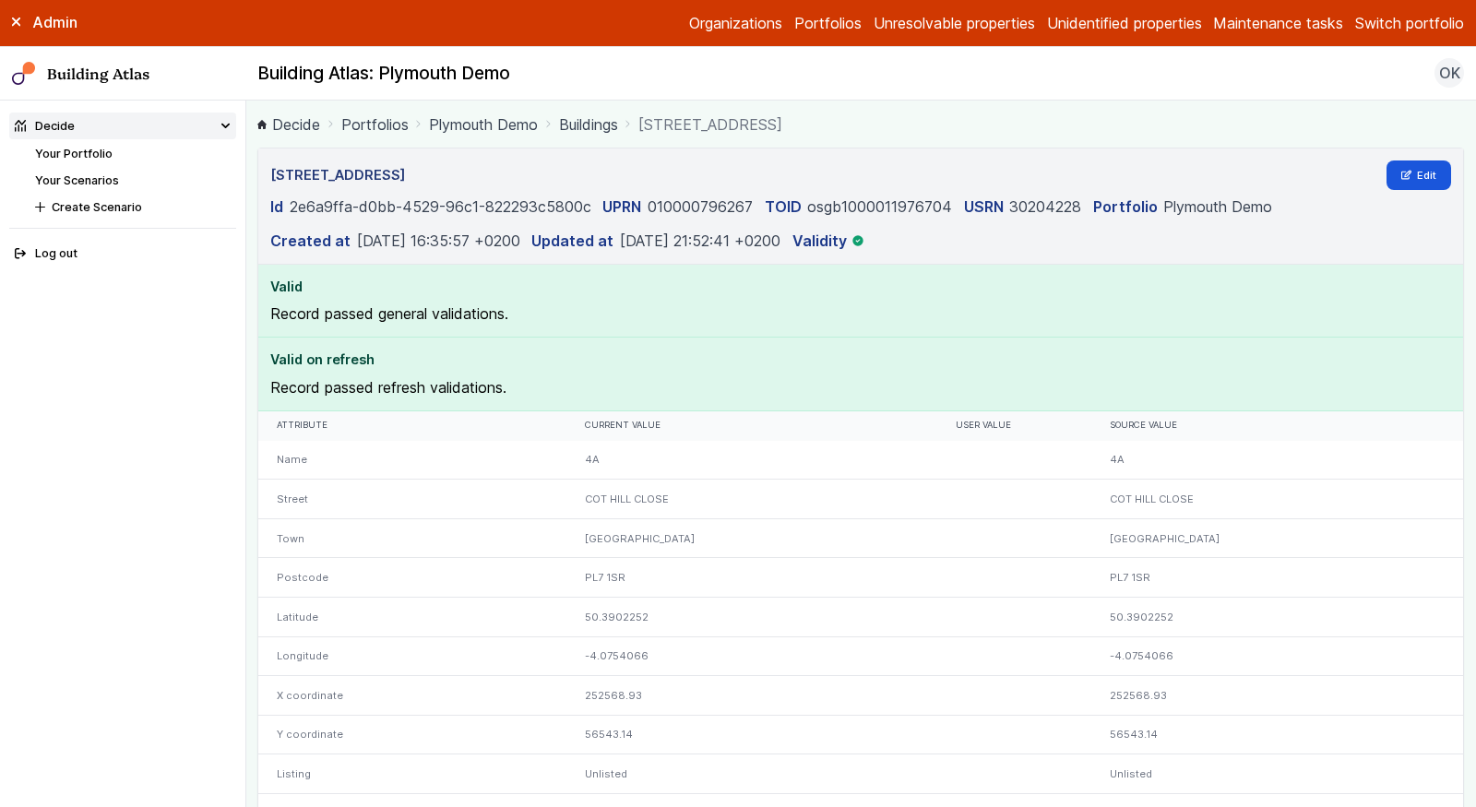
click at [91, 148] on link "Your Portfolio" at bounding box center [73, 154] width 77 height 14
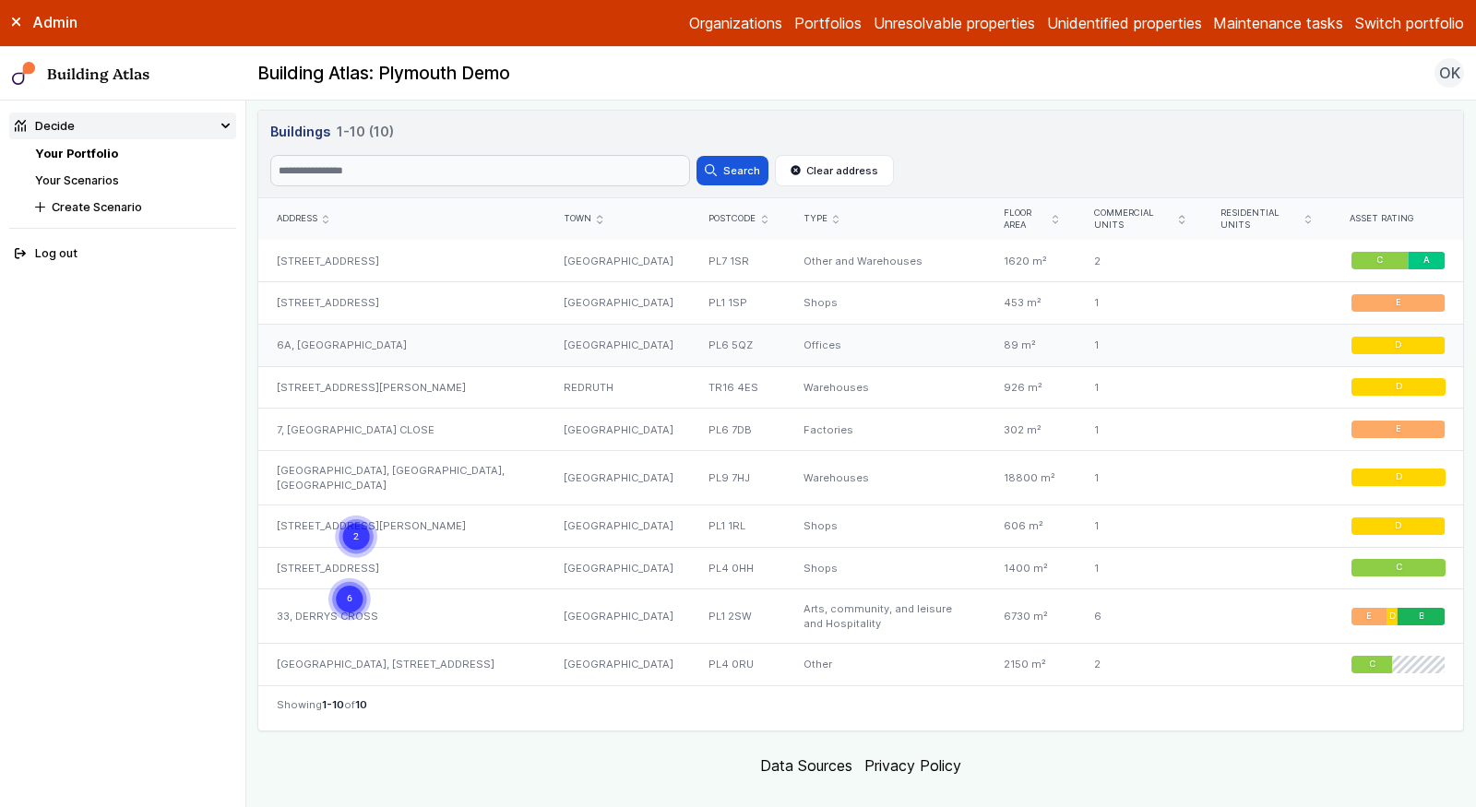
scroll to position [858, 0]
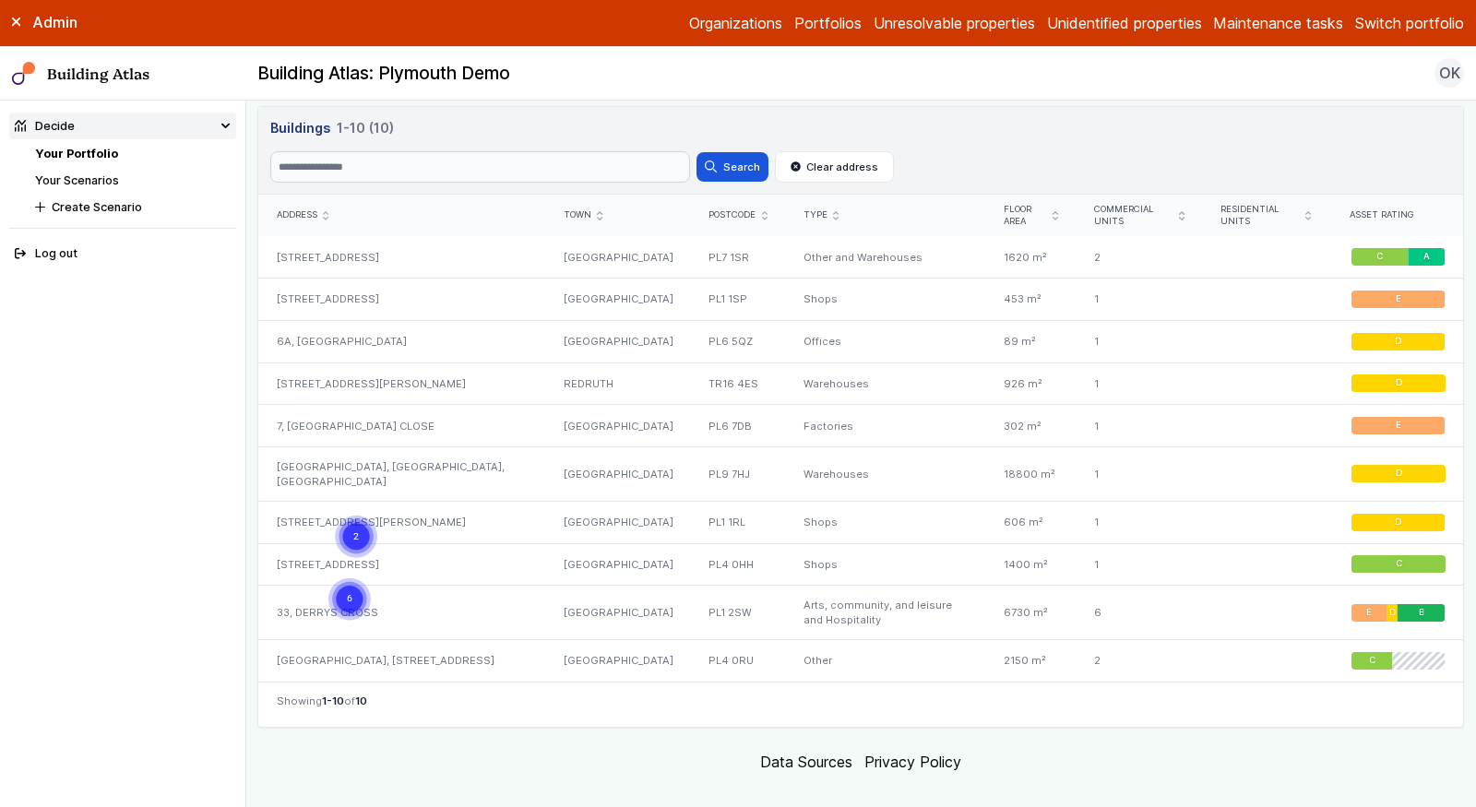
click at [72, 182] on link "Your Scenarios" at bounding box center [77, 180] width 84 height 14
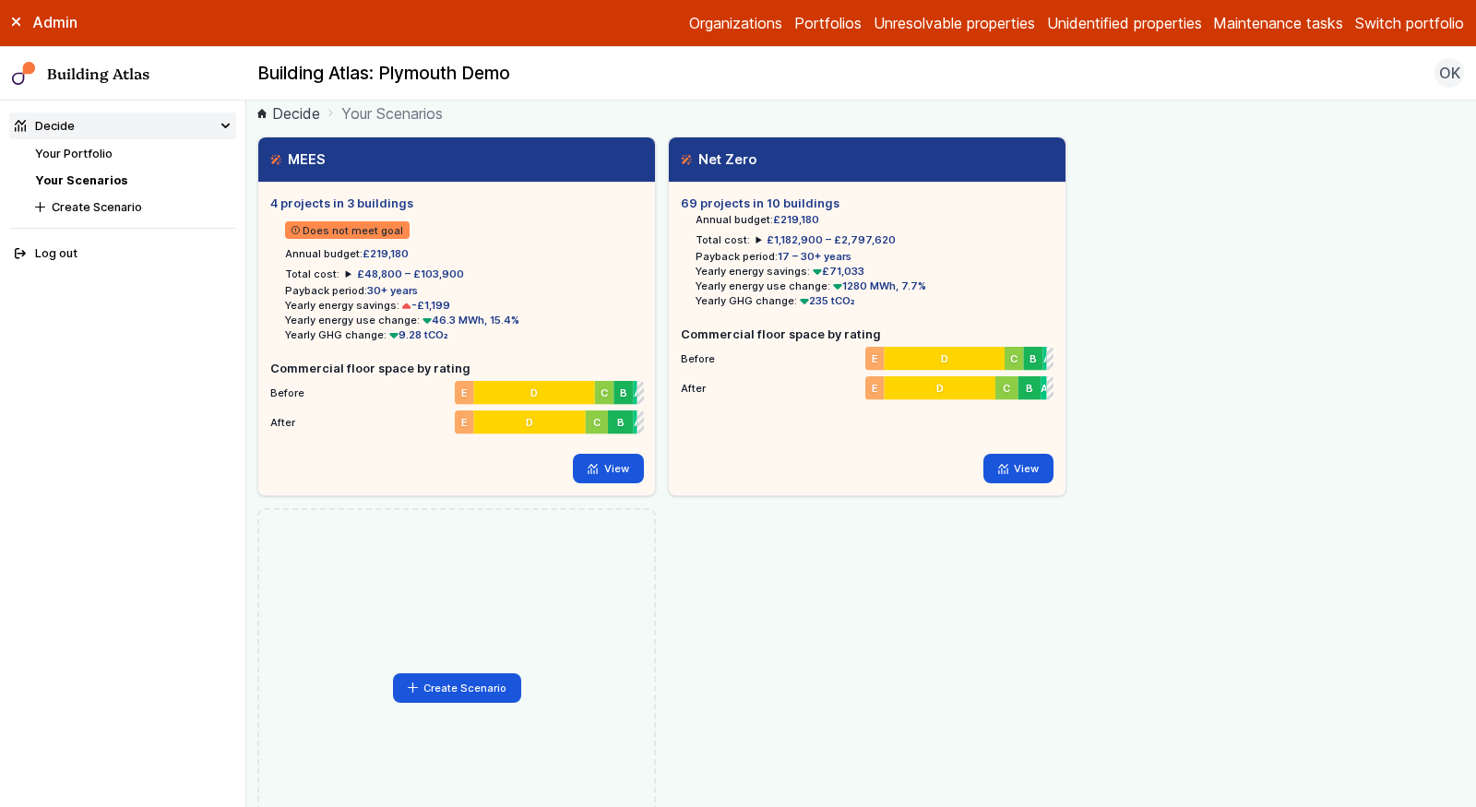
scroll to position [17, 0]
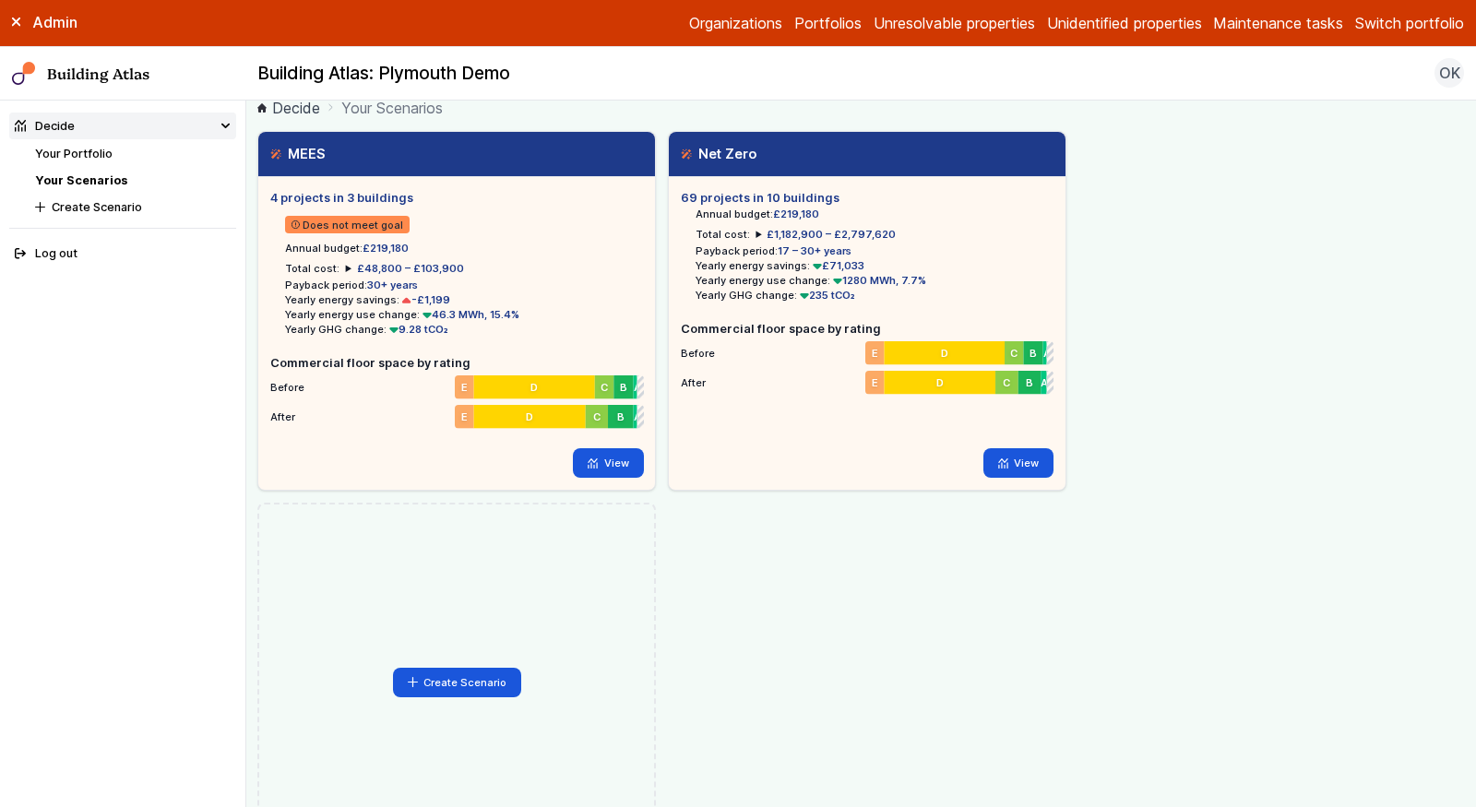
click at [103, 176] on link "Your Scenarios" at bounding box center [81, 180] width 92 height 14
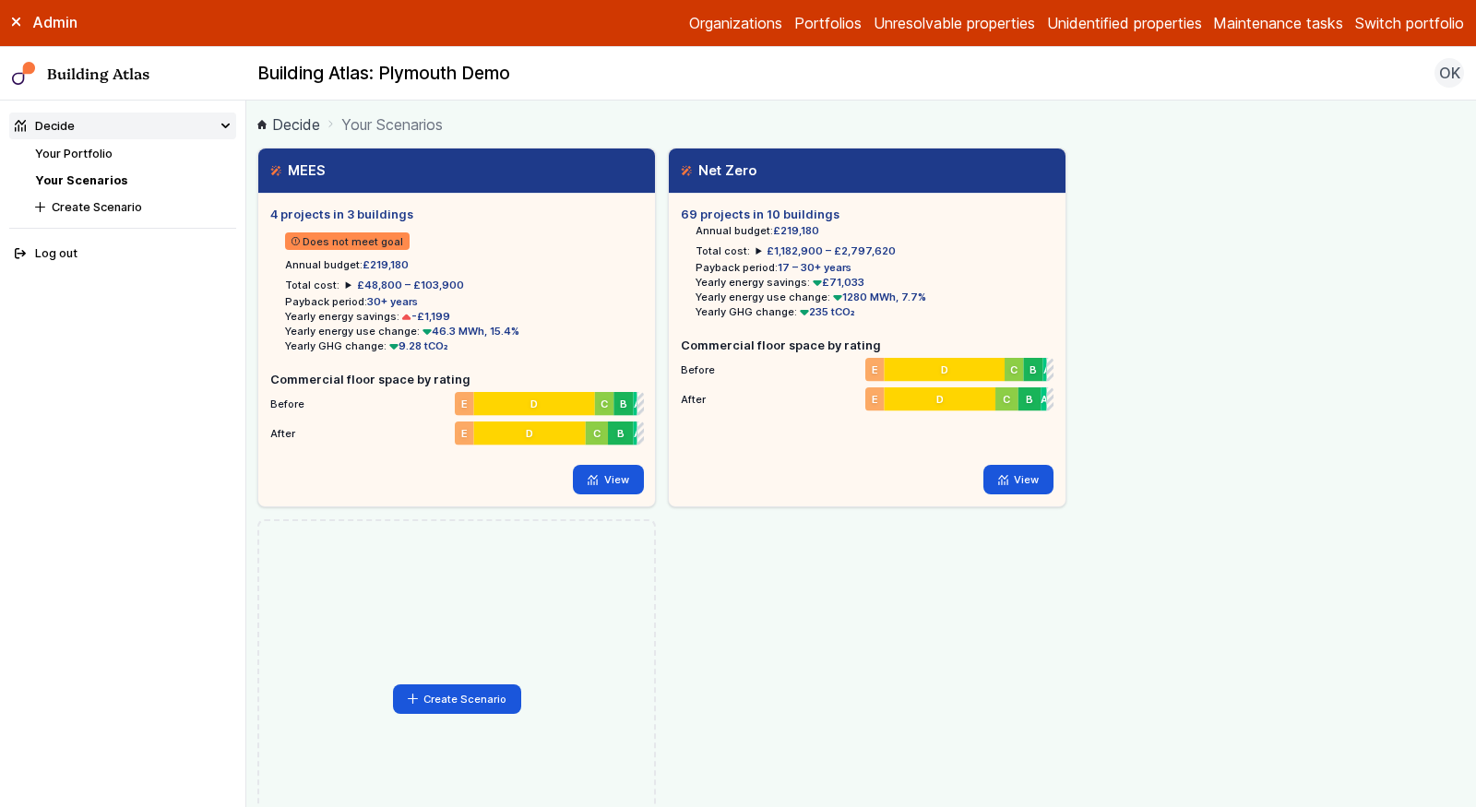
click at [65, 159] on link "Your Portfolio" at bounding box center [73, 154] width 77 height 14
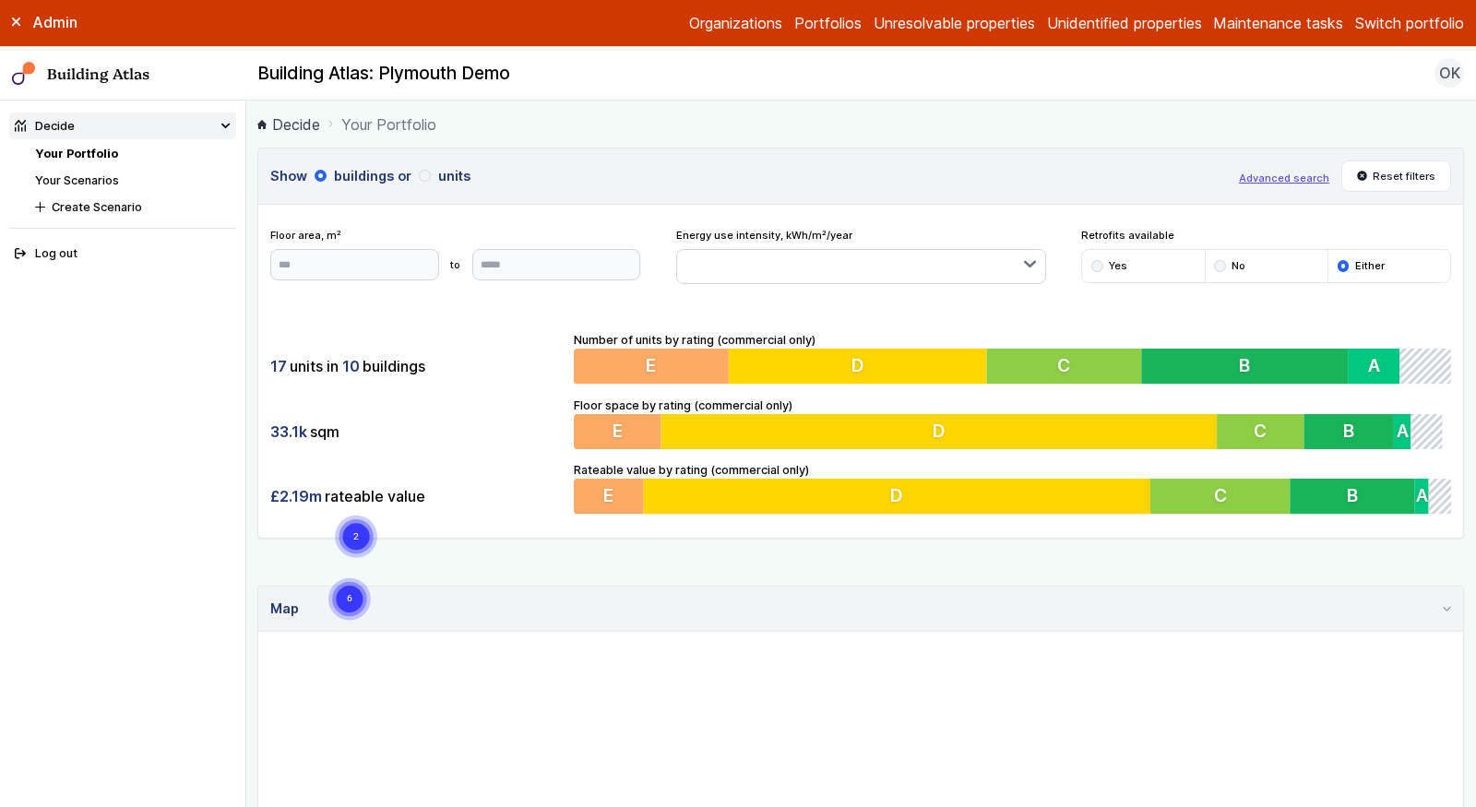
click at [72, 173] on link "Your Scenarios" at bounding box center [77, 180] width 84 height 14
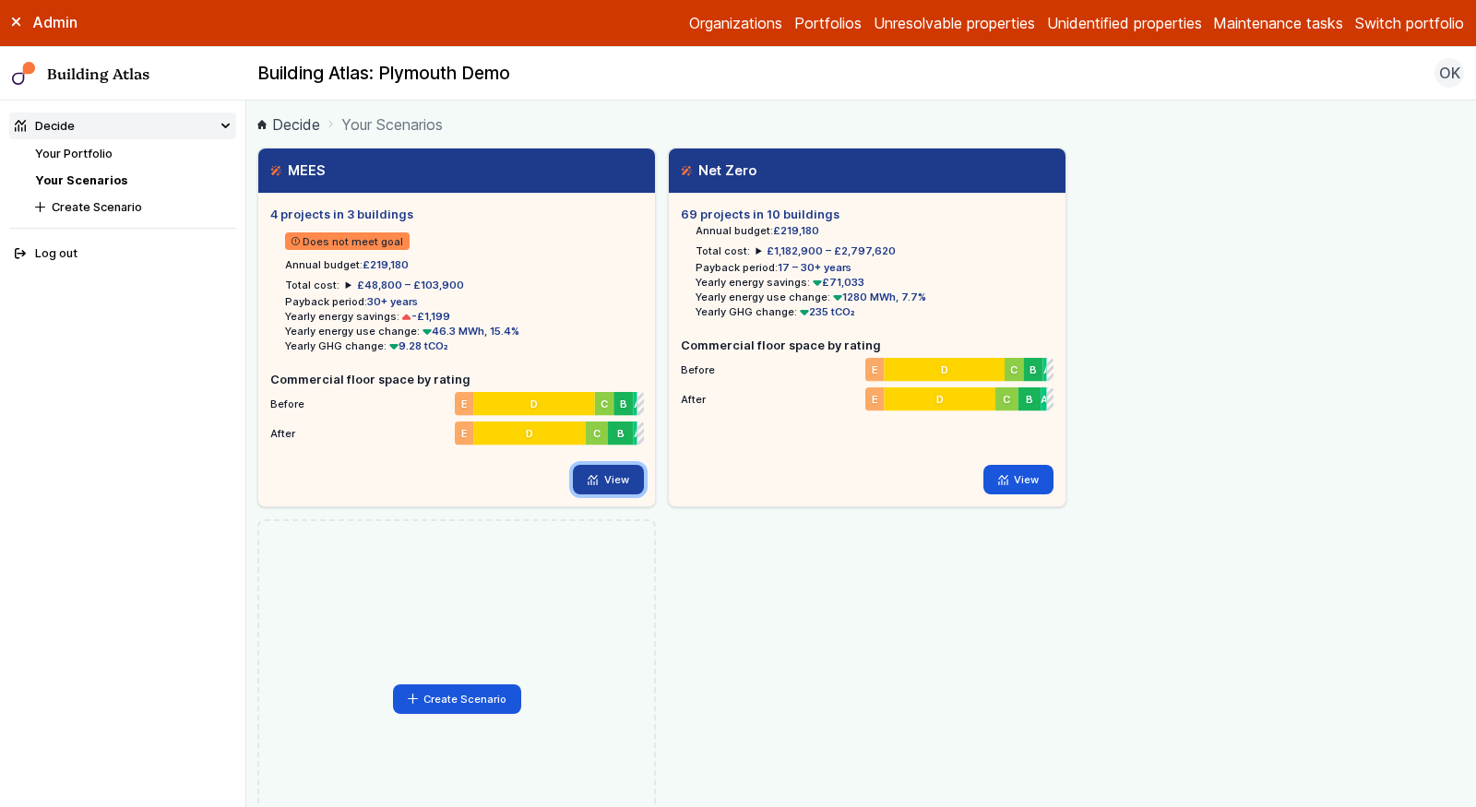
click at [607, 478] on link "View" at bounding box center [608, 480] width 71 height 30
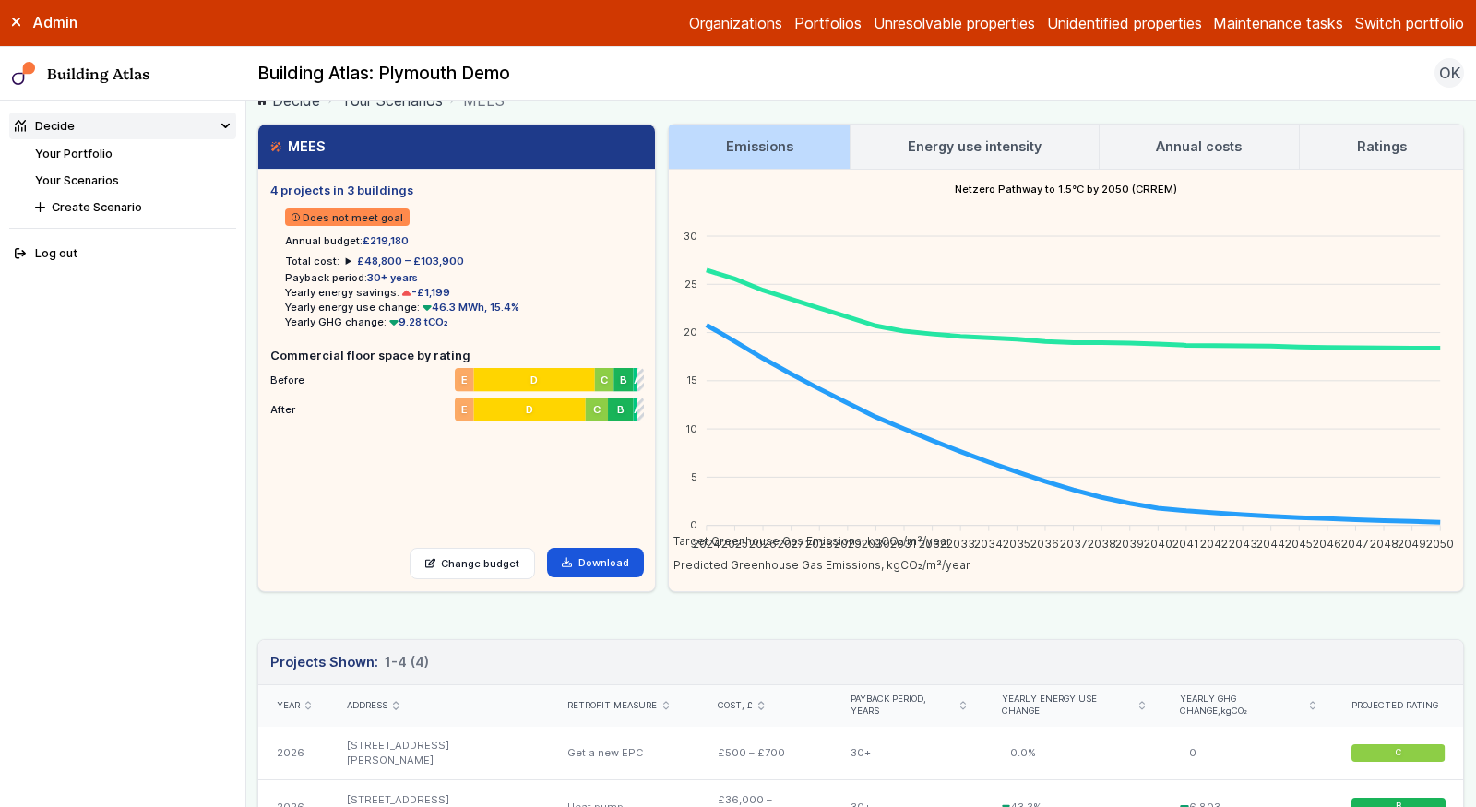
scroll to position [26, 0]
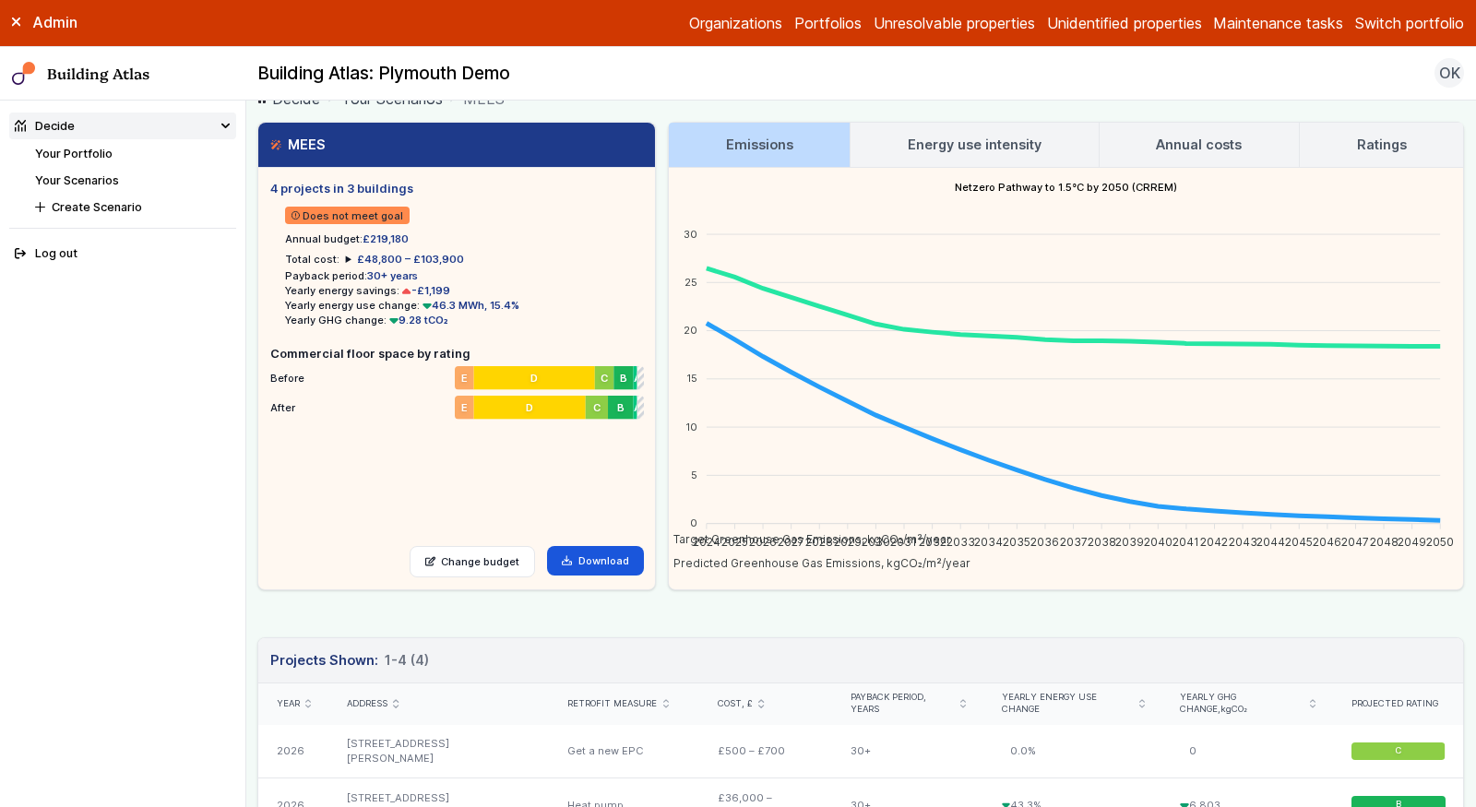
click at [85, 176] on link "Your Scenarios" at bounding box center [77, 180] width 84 height 14
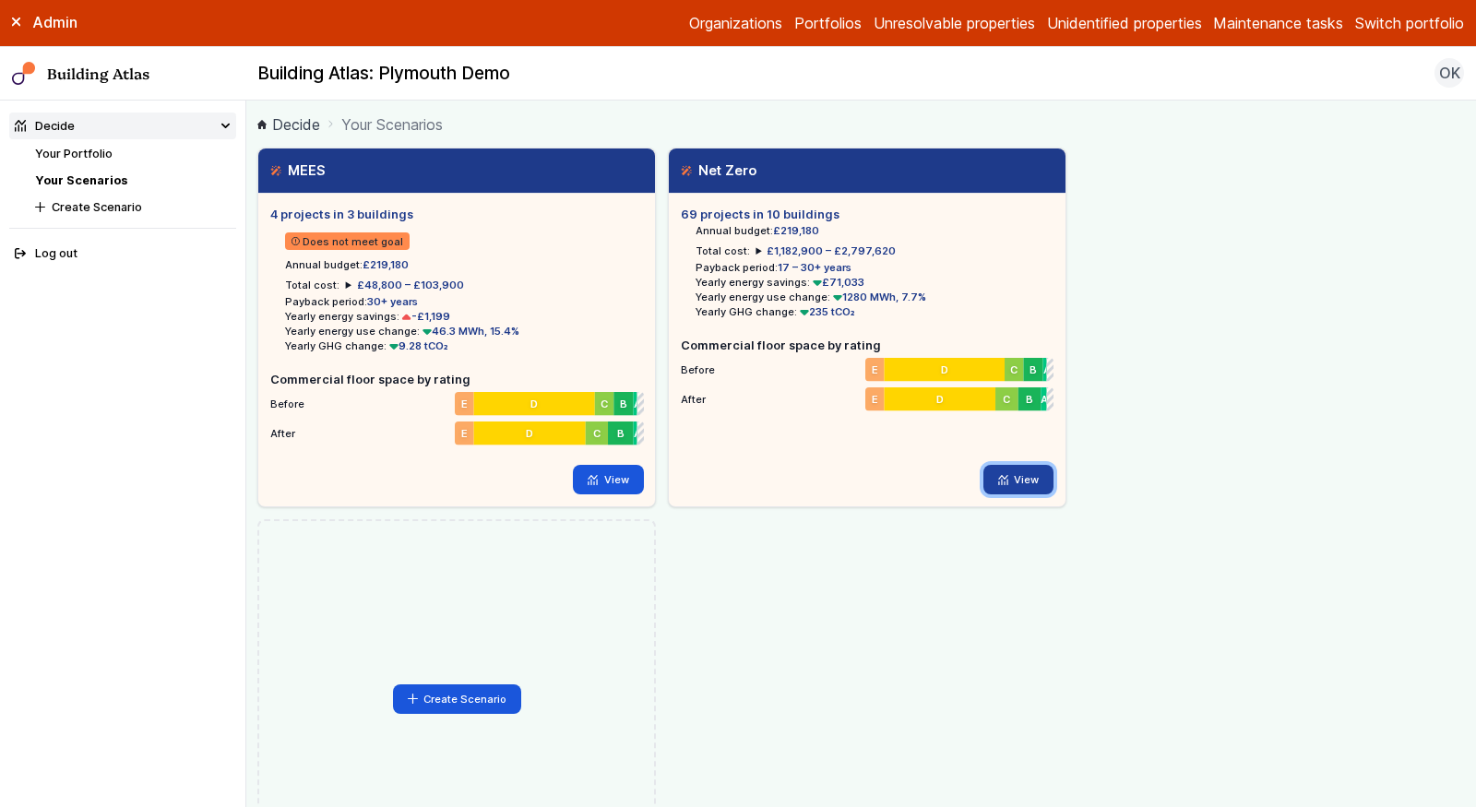
click at [1009, 476] on link "View" at bounding box center [1018, 480] width 71 height 30
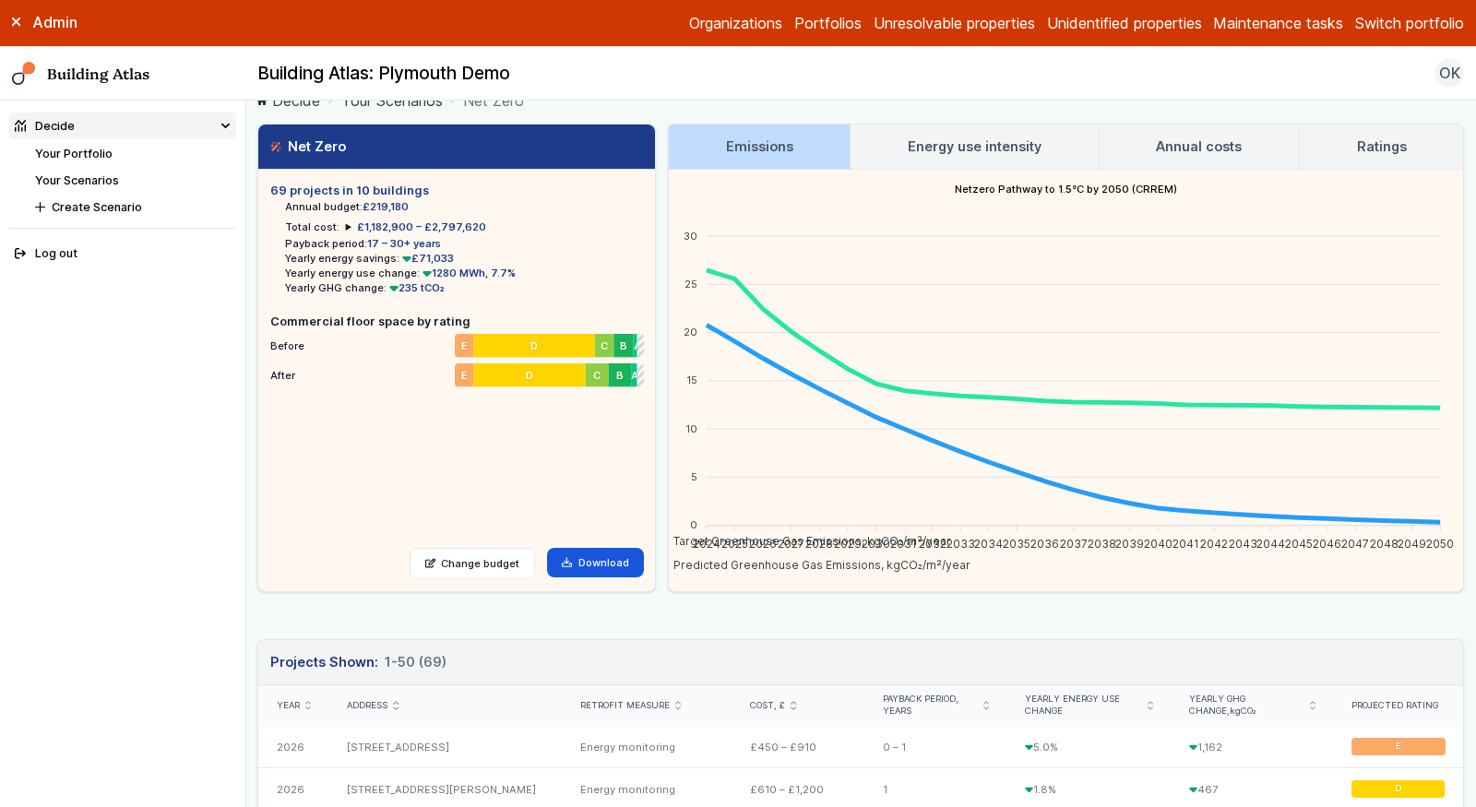
scroll to position [33, 0]
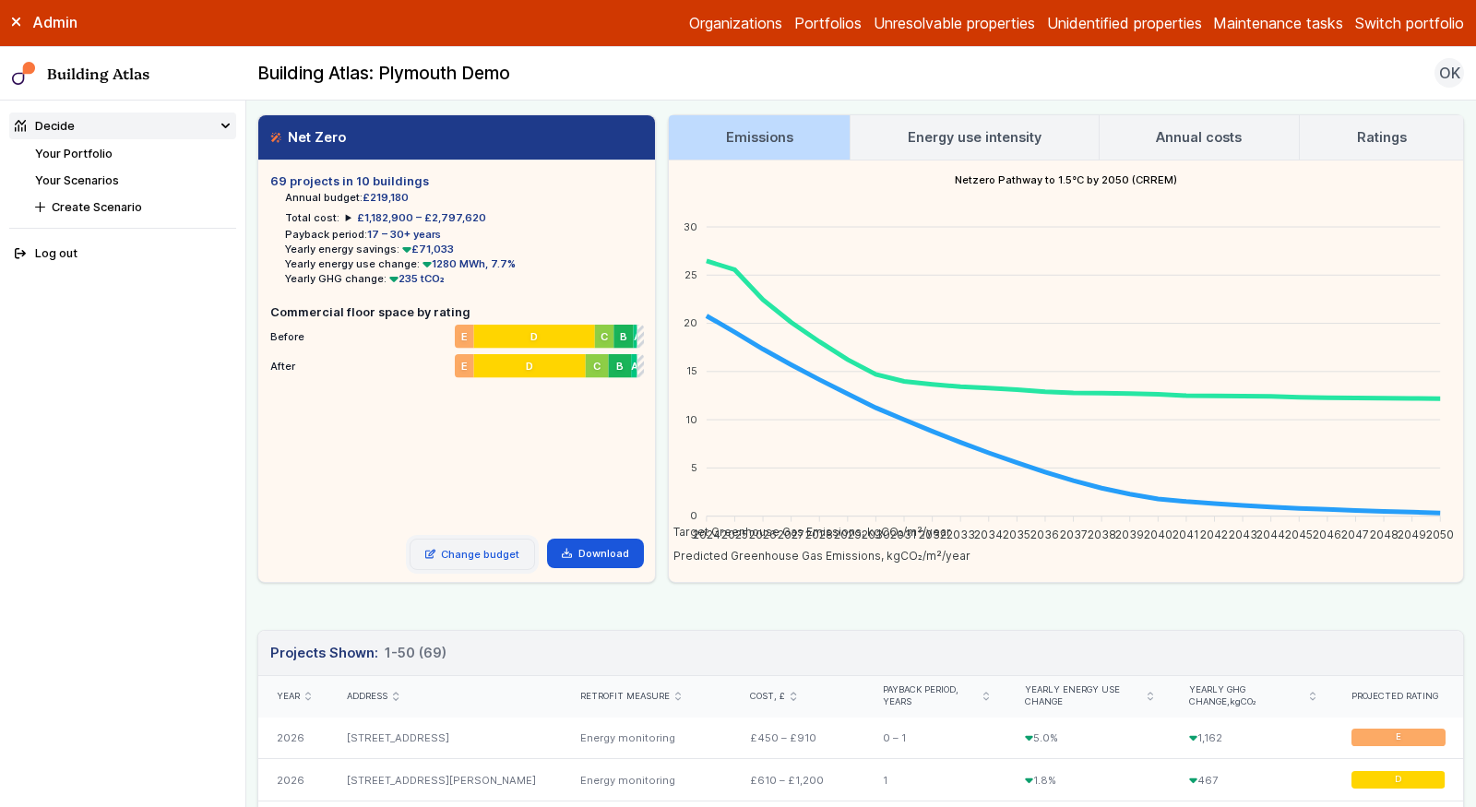
click at [494, 546] on link "Change budget" at bounding box center [473, 554] width 126 height 31
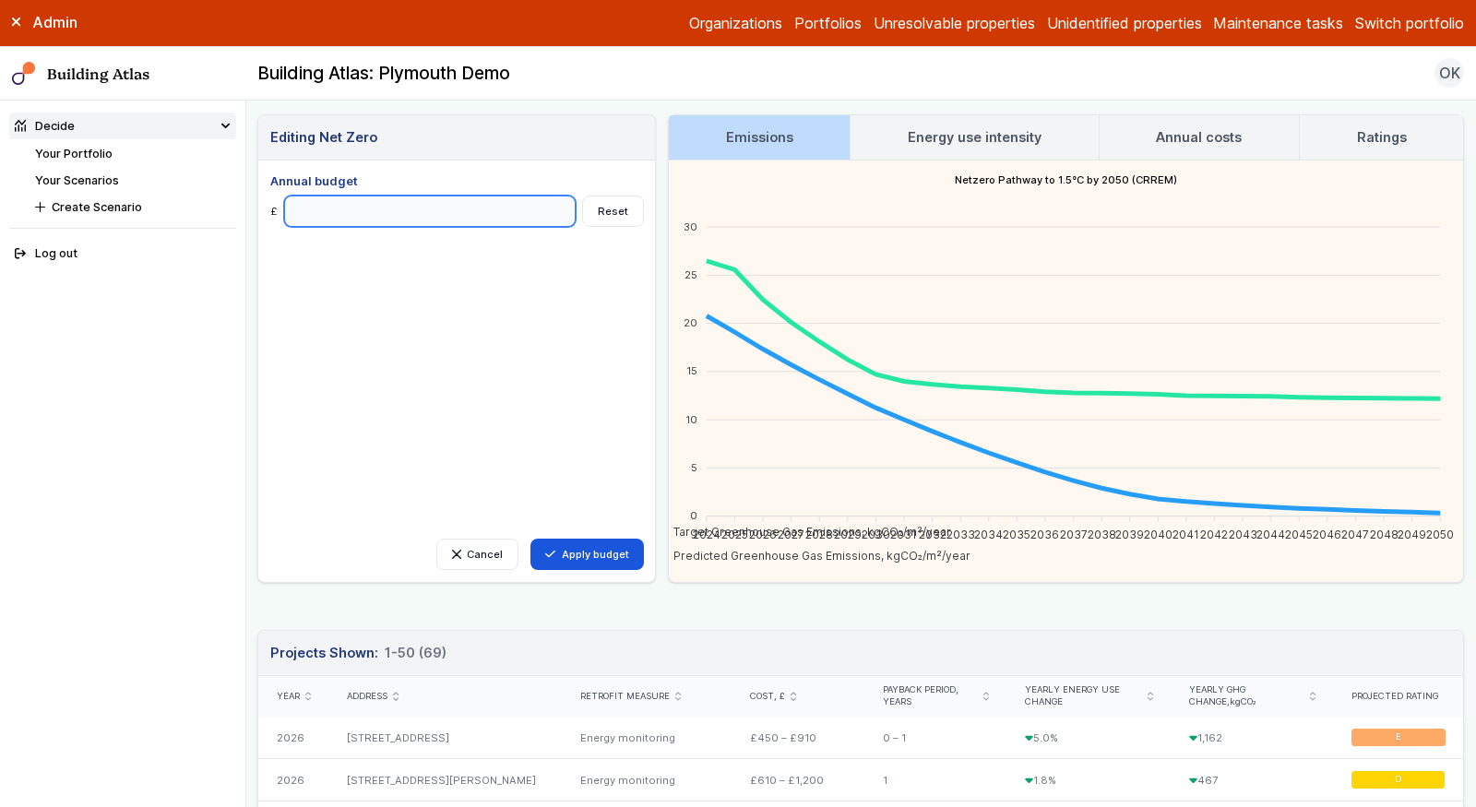
click at [345, 196] on input "Annual budget" at bounding box center [430, 211] width 292 height 31
type input "******"
click at [530, 539] on button "Apply budget" at bounding box center [586, 554] width 113 height 31
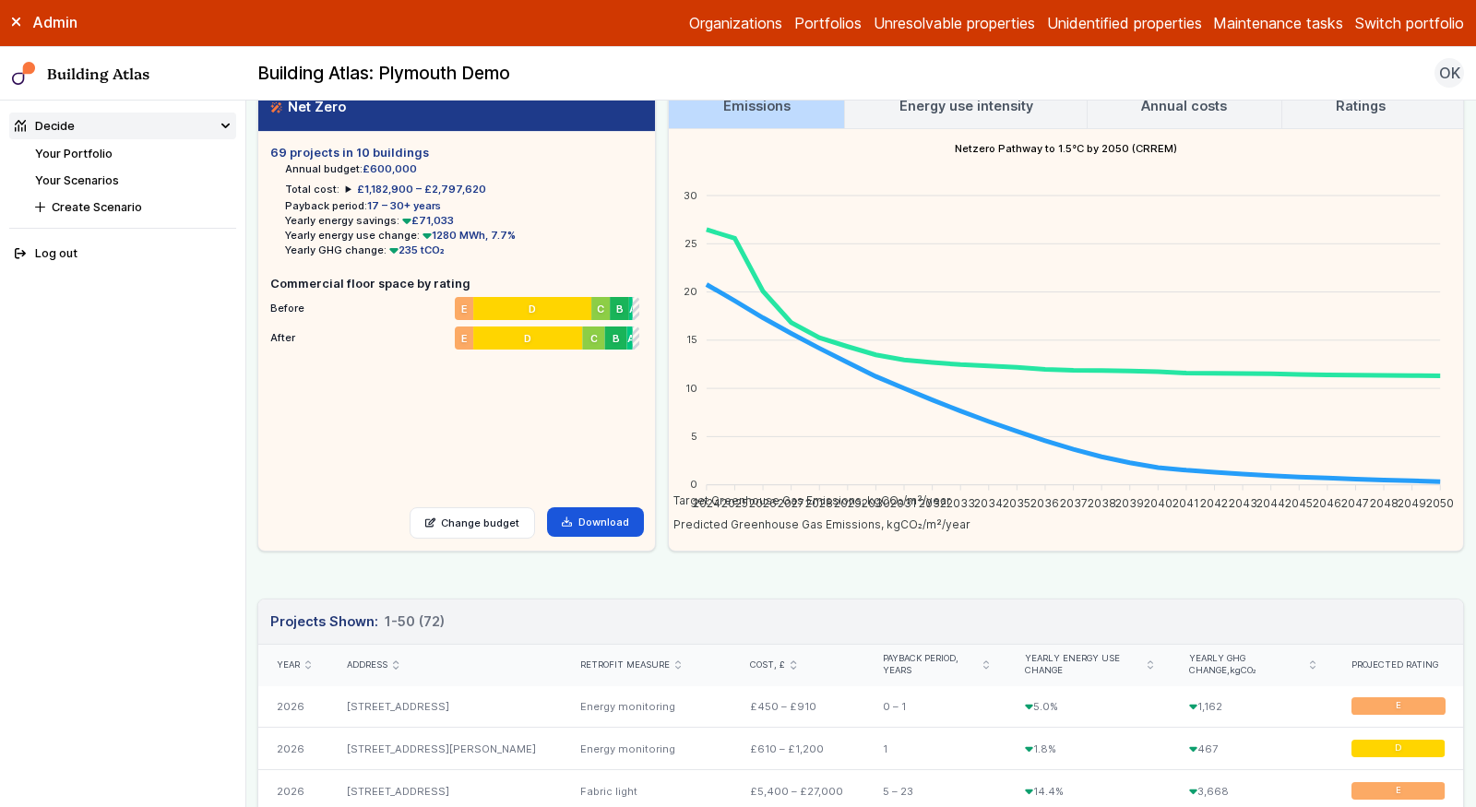
scroll to position [69, 0]
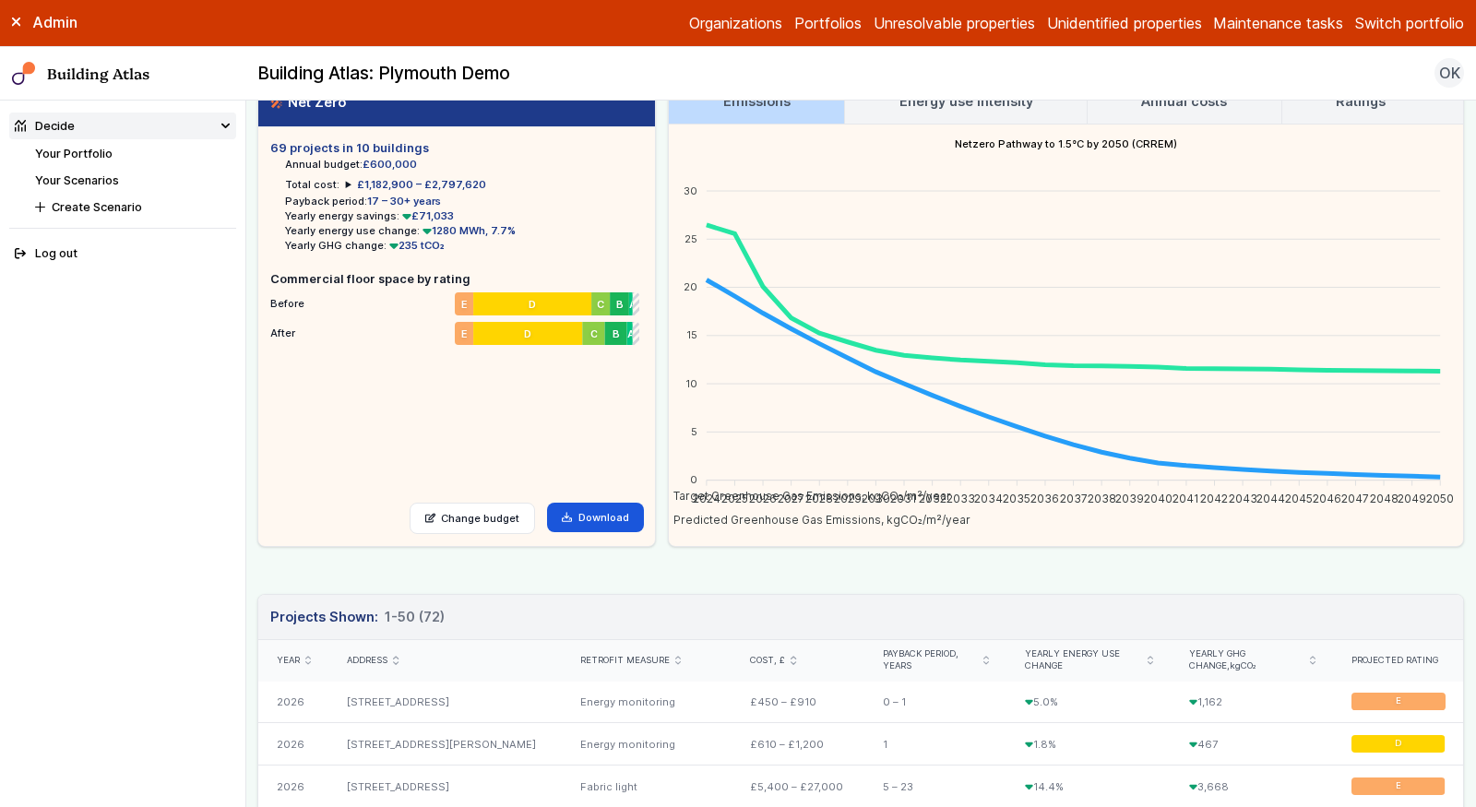
click at [964, 121] on link "Energy use intensity" at bounding box center [966, 101] width 242 height 44
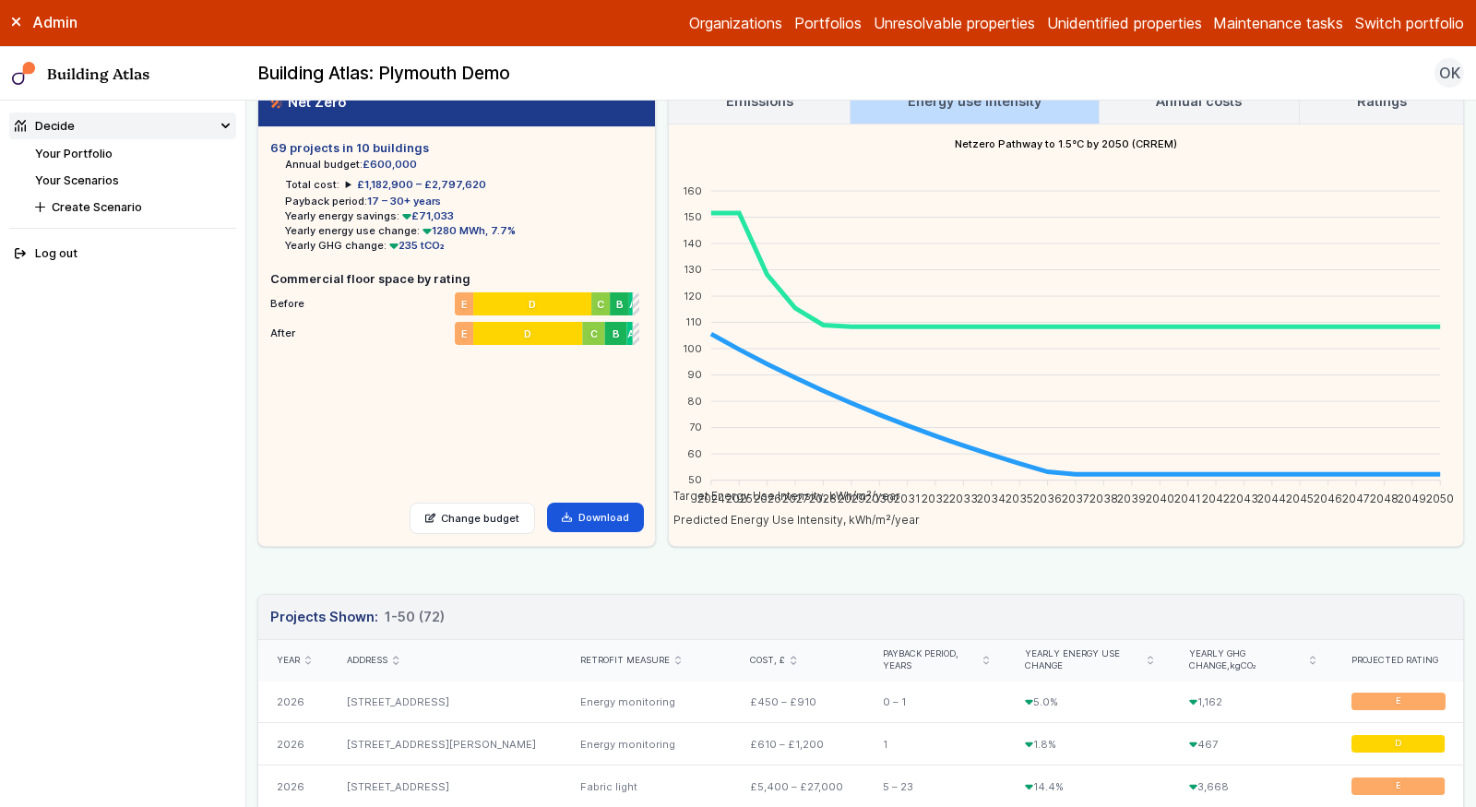
click at [1177, 108] on h3 "Annual costs" at bounding box center [1199, 101] width 86 height 20
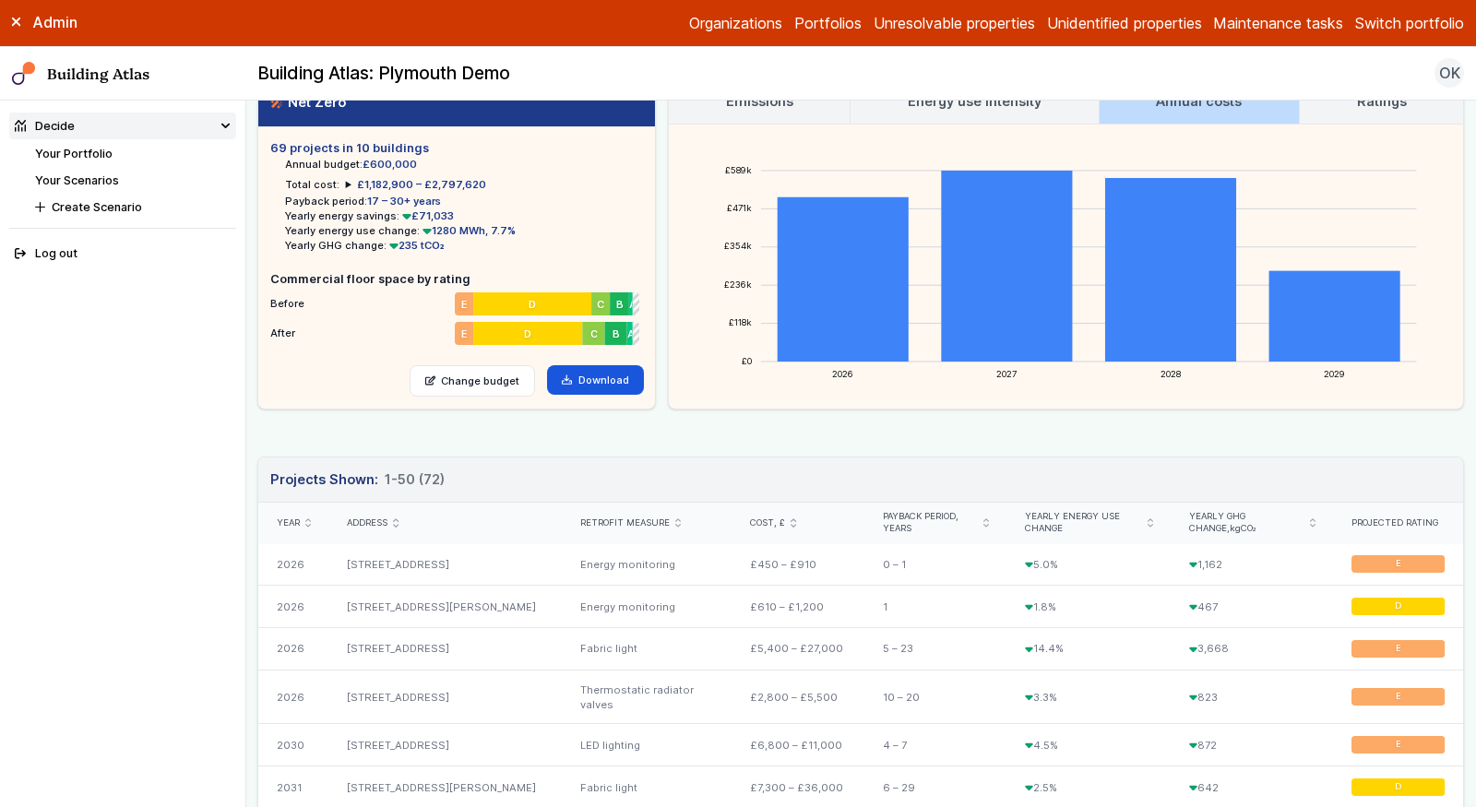
click at [1315, 114] on link "Ratings" at bounding box center [1381, 101] width 163 height 44
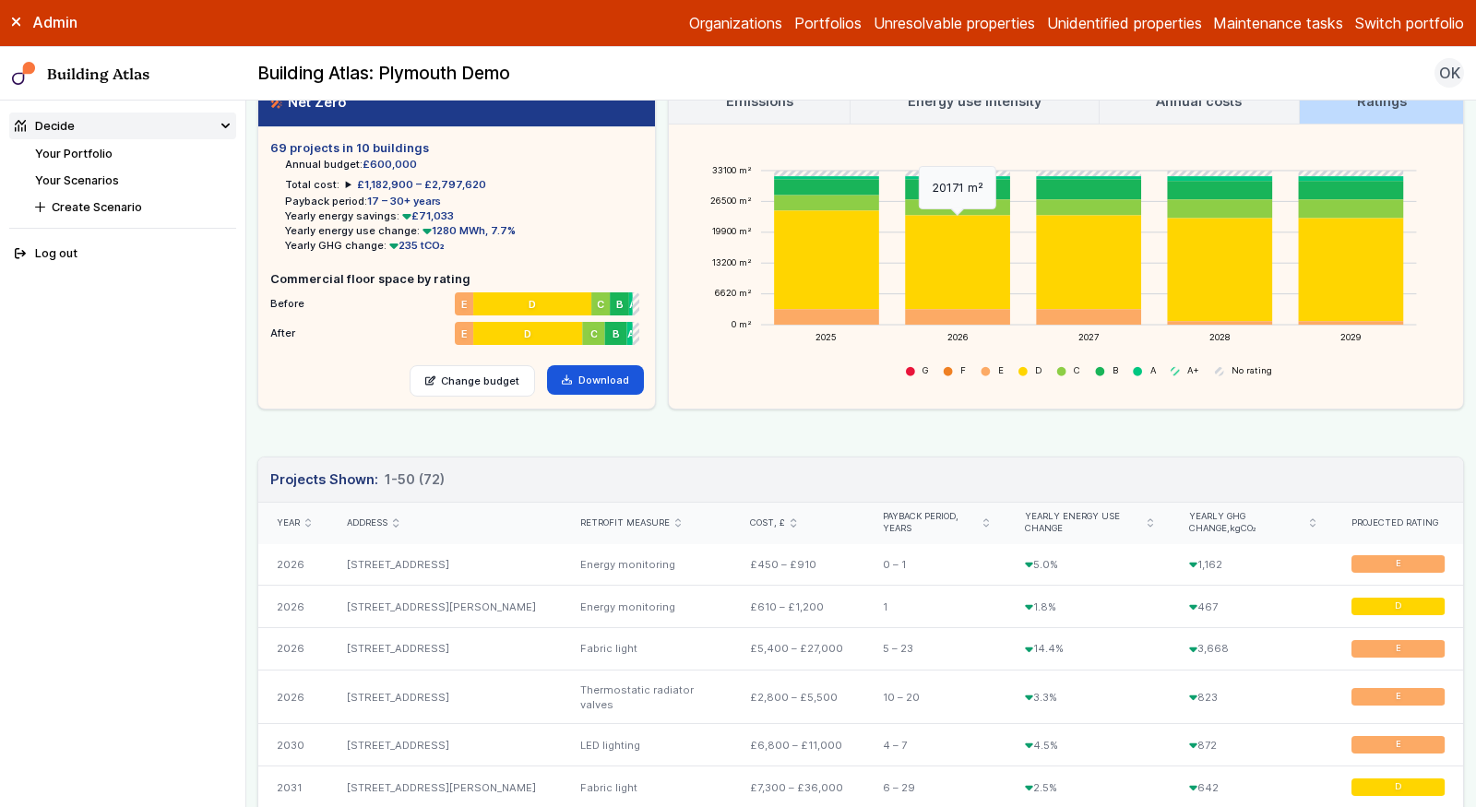
scroll to position [0, 0]
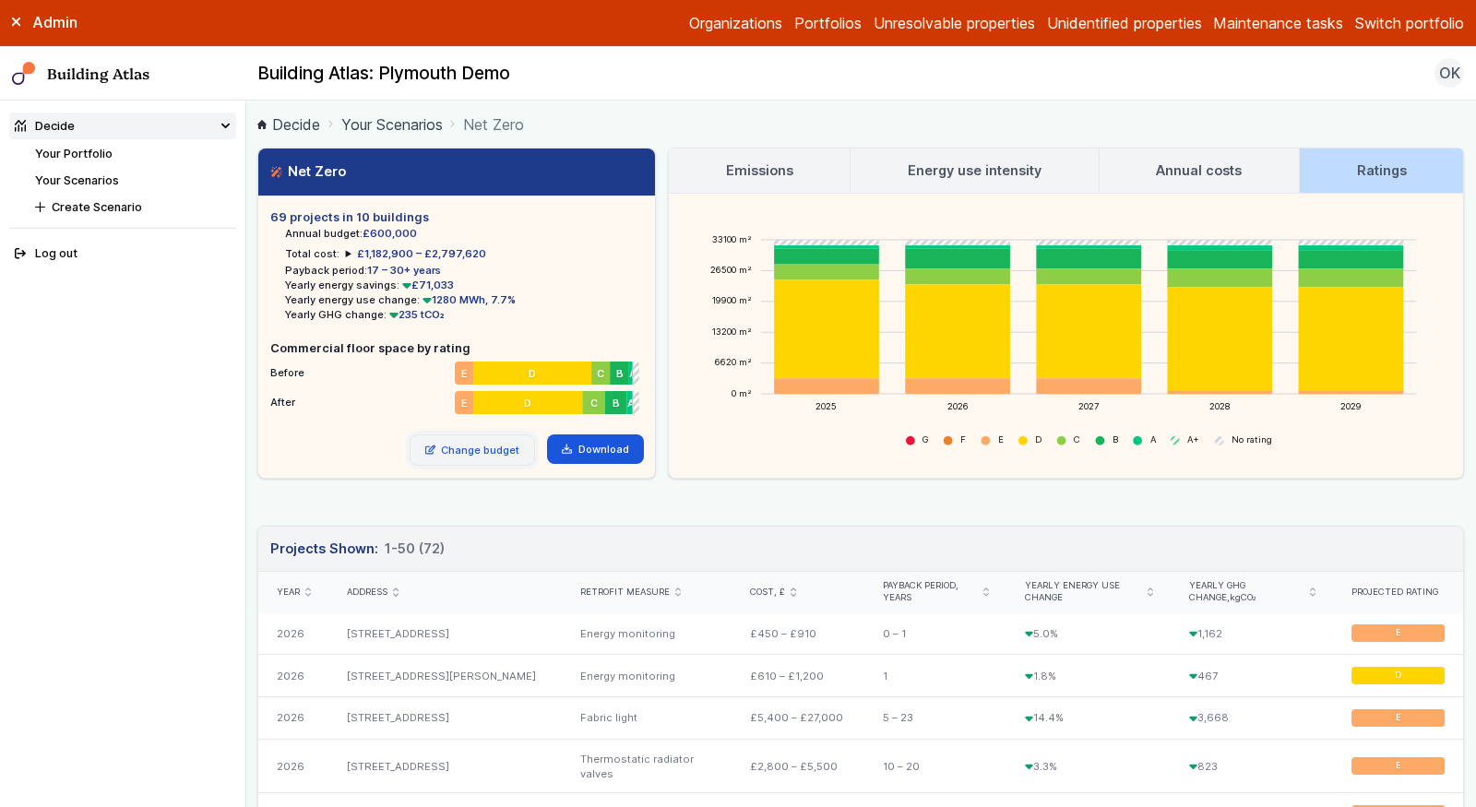
click at [475, 458] on link "Change budget" at bounding box center [473, 450] width 126 height 31
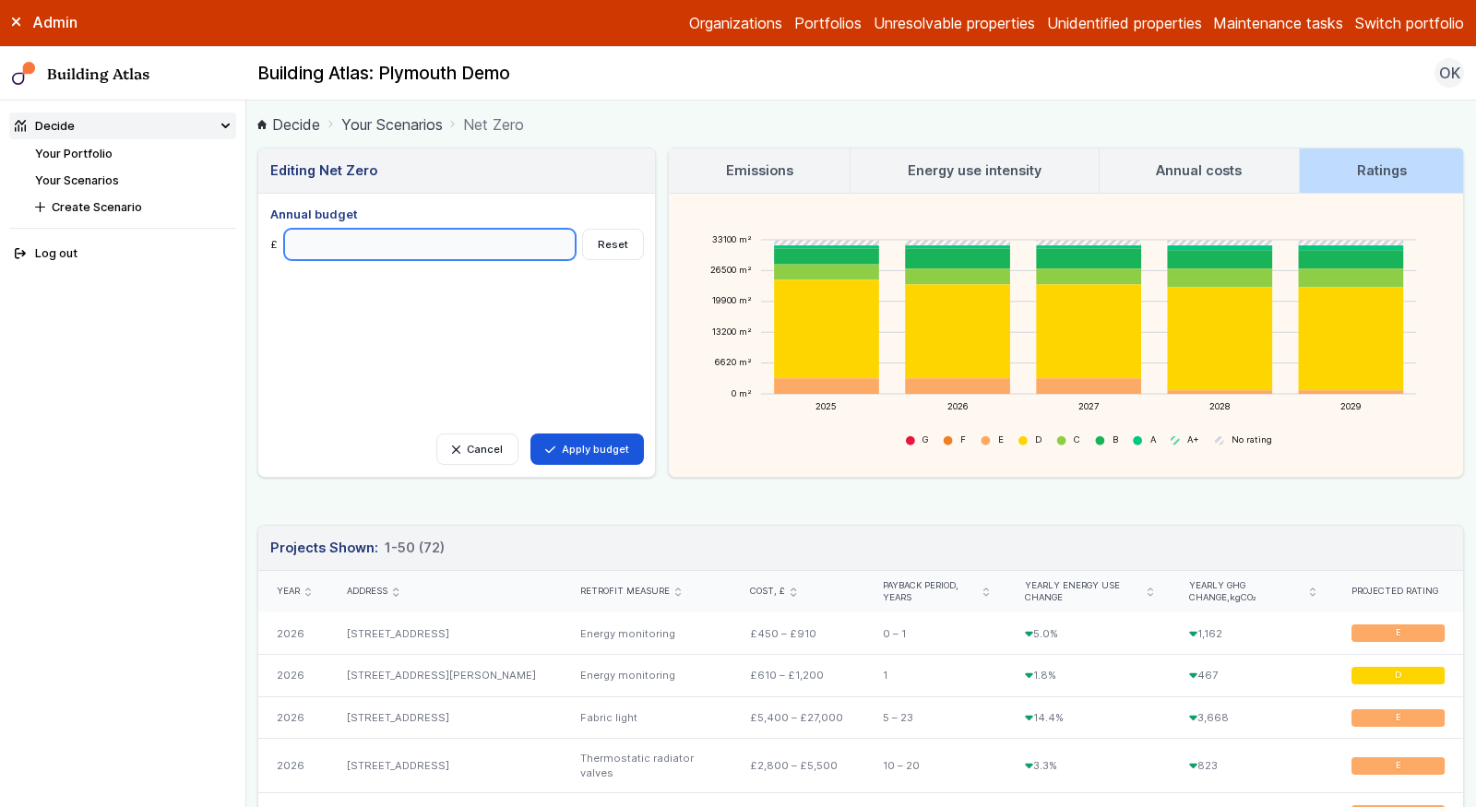
click at [304, 240] on input "******" at bounding box center [430, 244] width 292 height 31
type input "*******"
click at [530, 434] on button "Apply budget" at bounding box center [586, 449] width 113 height 31
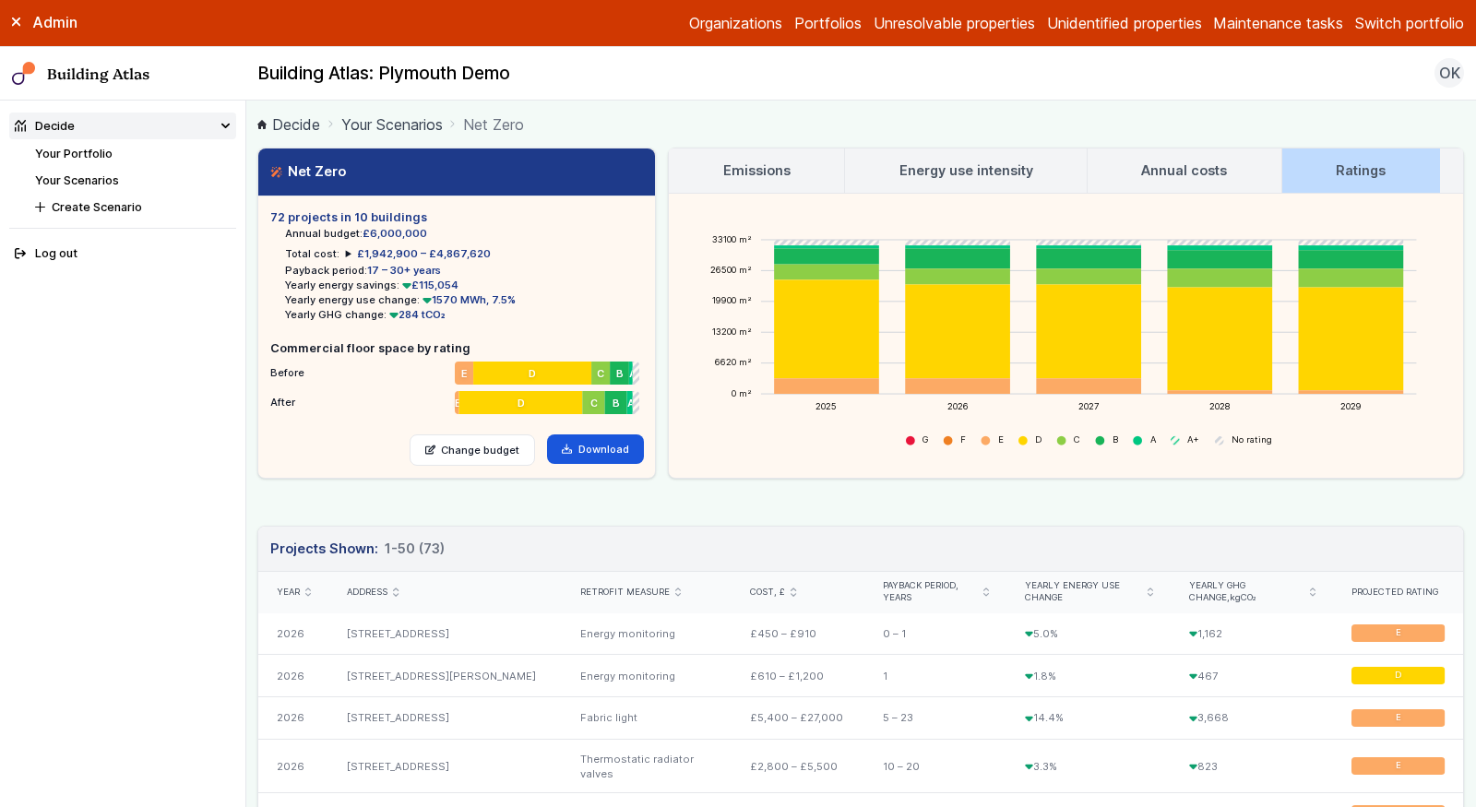
click at [778, 172] on h3 "Emissions" at bounding box center [756, 171] width 67 height 20
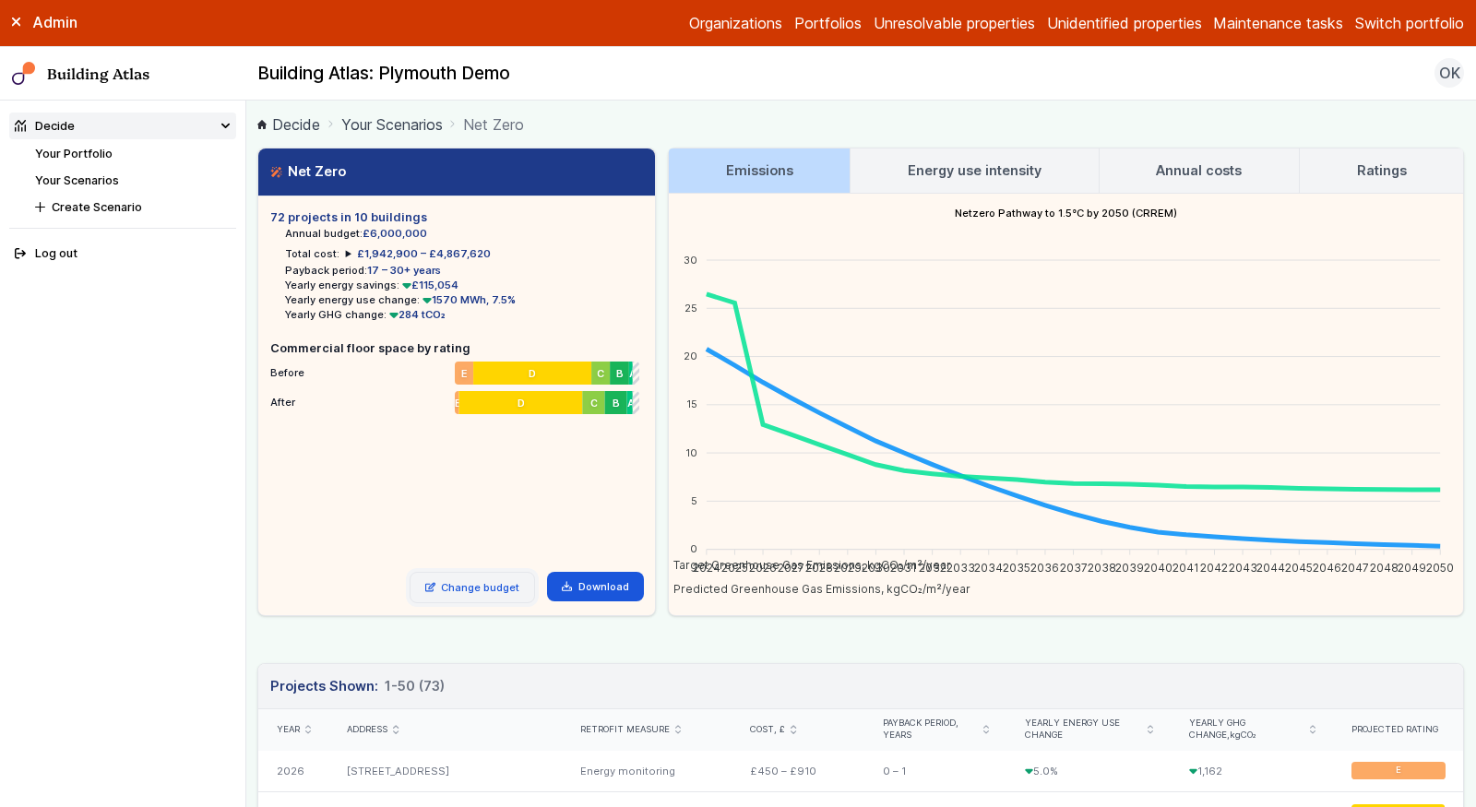
click at [470, 578] on link "Change budget" at bounding box center [473, 587] width 126 height 31
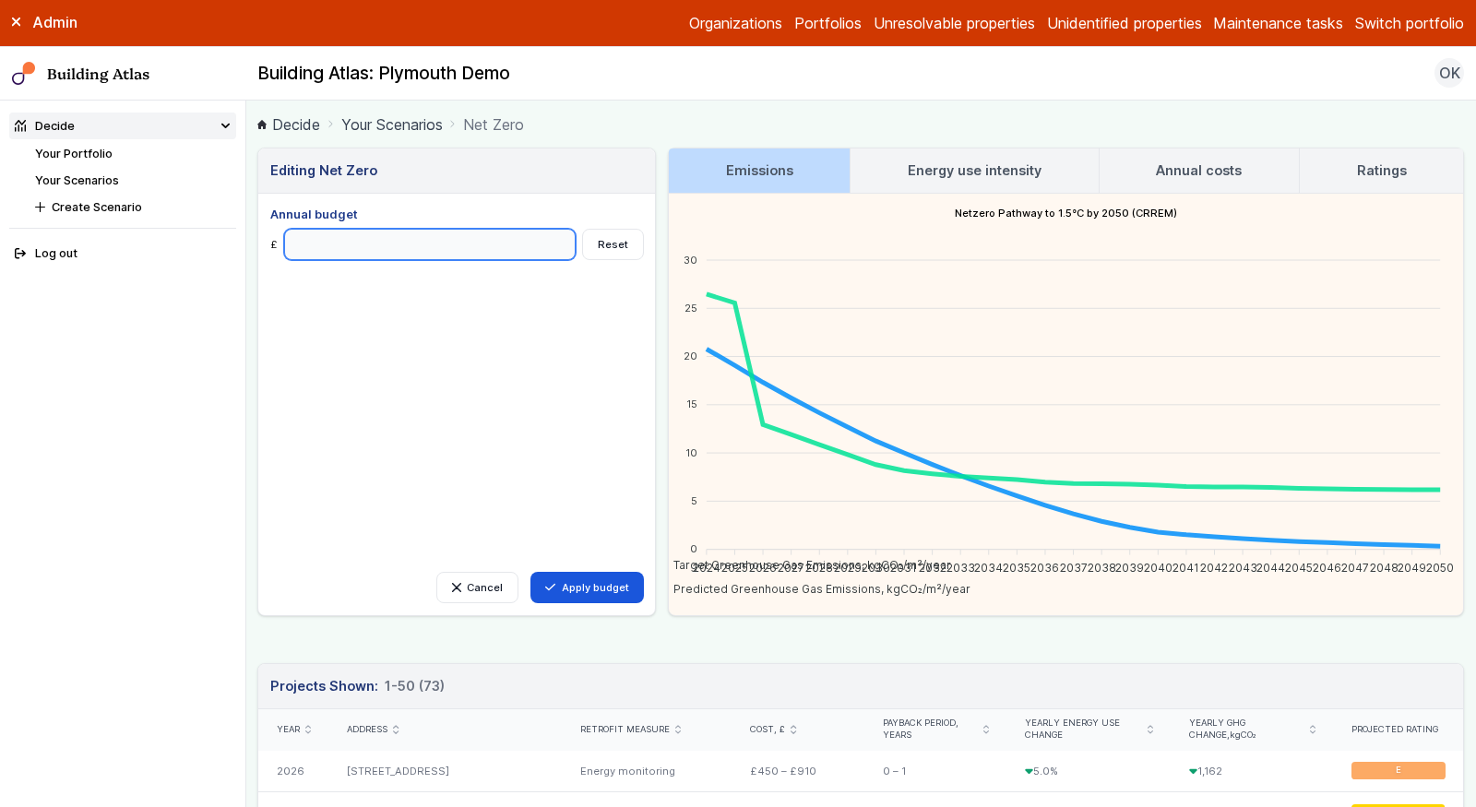
click at [301, 240] on input "*******" at bounding box center [430, 244] width 292 height 31
type input "*"
click at [618, 233] on button "Reset" at bounding box center [613, 244] width 62 height 31
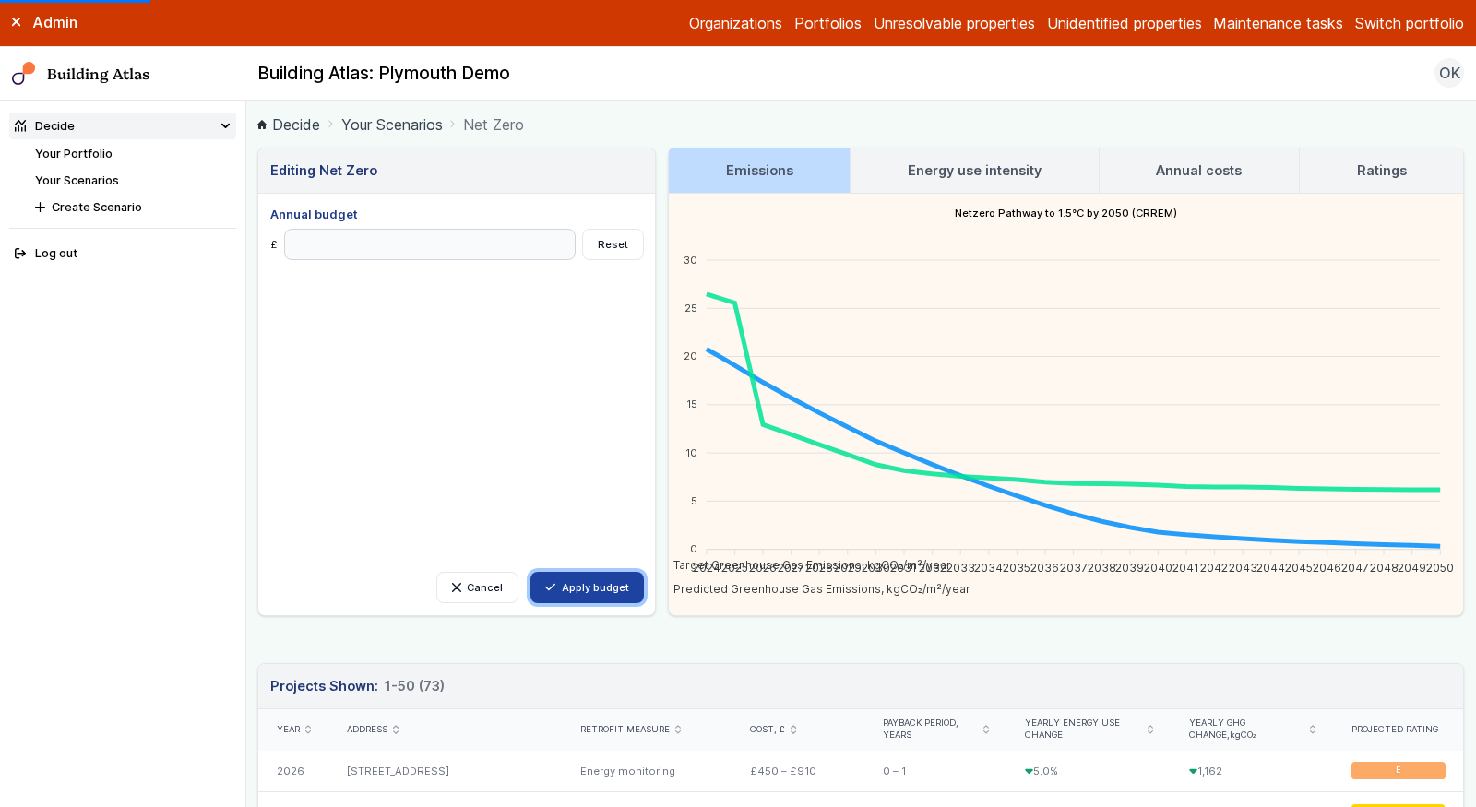
click at [588, 584] on button "Apply budget" at bounding box center [586, 587] width 113 height 31
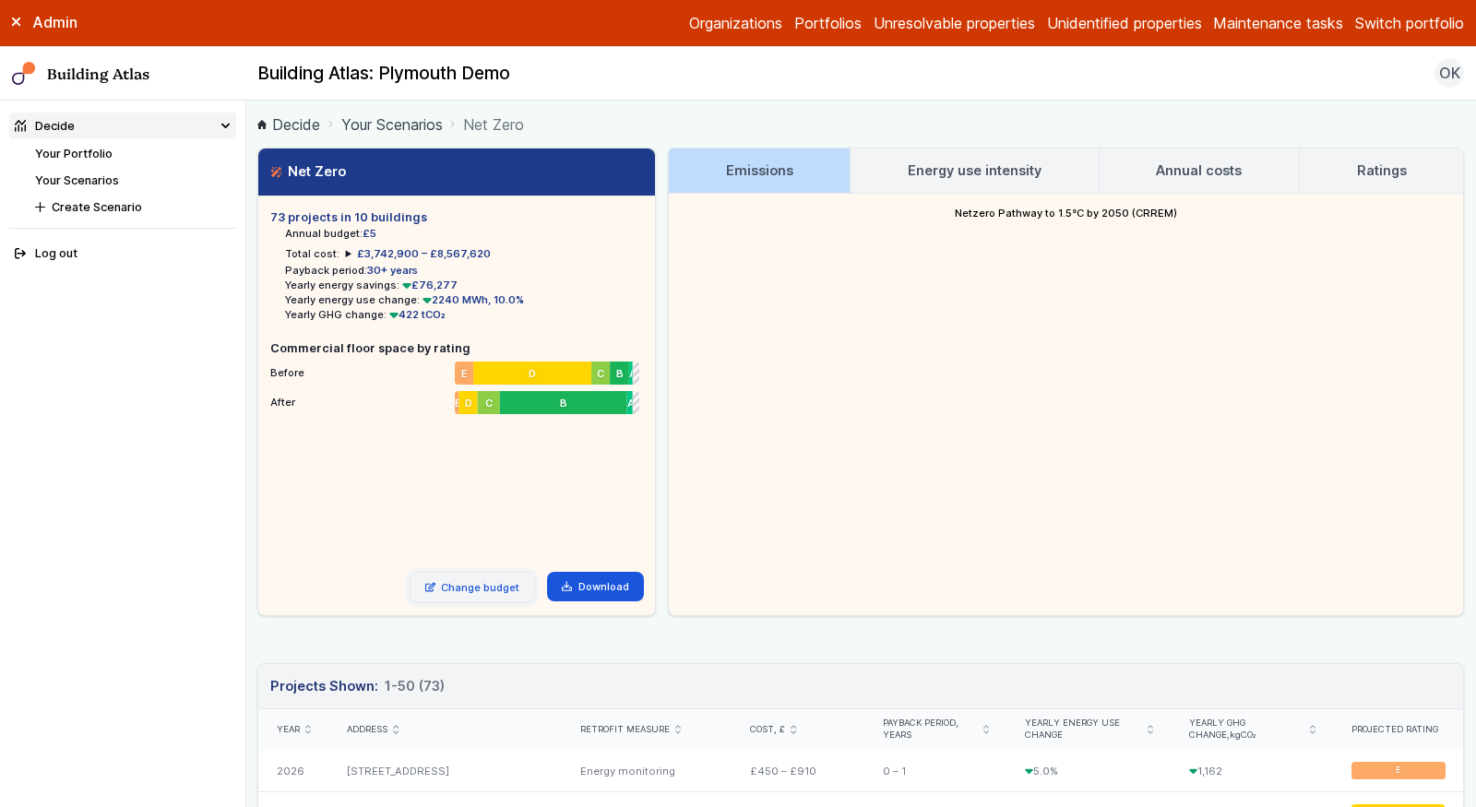
click at [468, 589] on link "Change budget" at bounding box center [473, 587] width 126 height 31
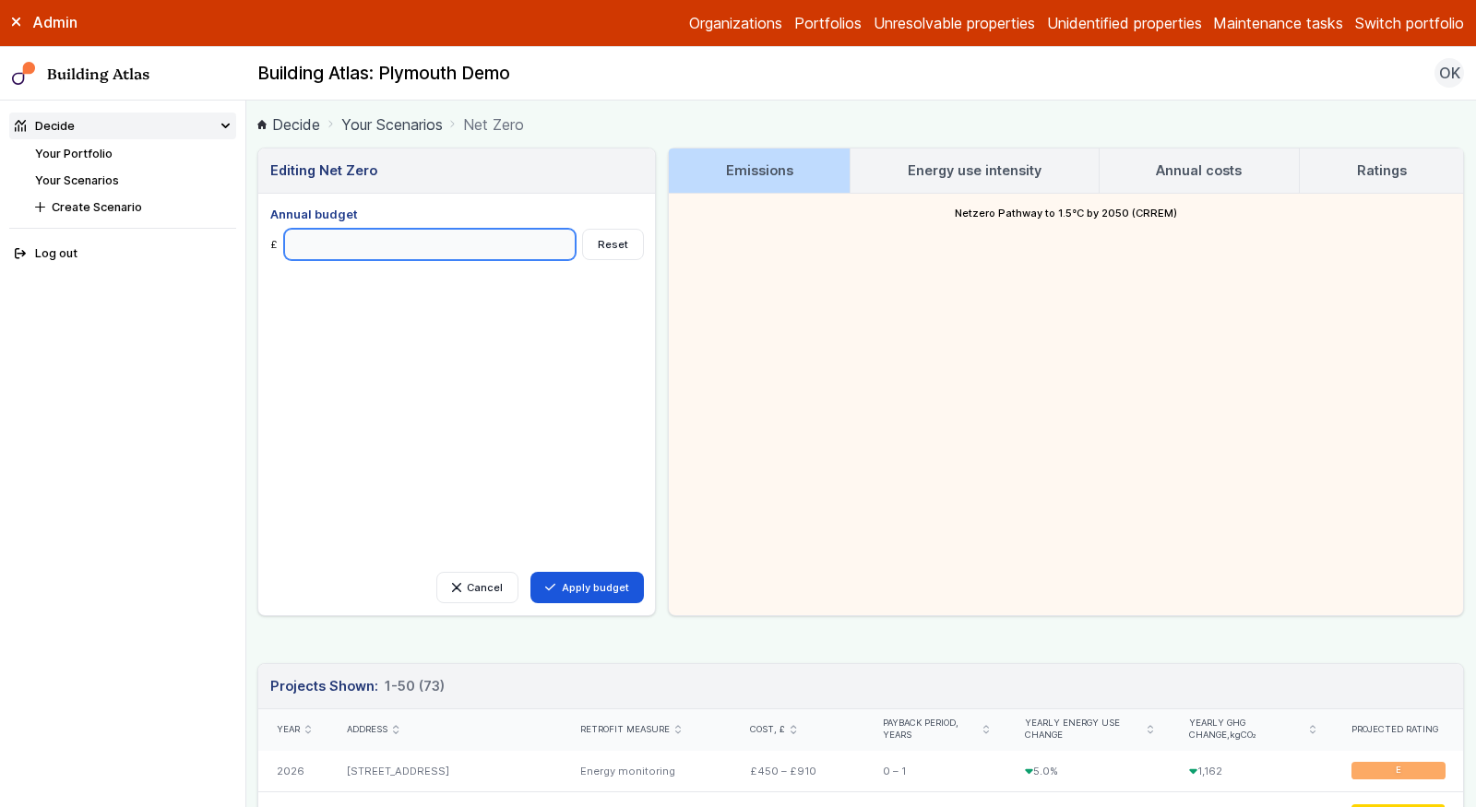
click at [384, 235] on input "*" at bounding box center [430, 244] width 292 height 31
click at [611, 241] on button "Reset" at bounding box center [613, 244] width 62 height 31
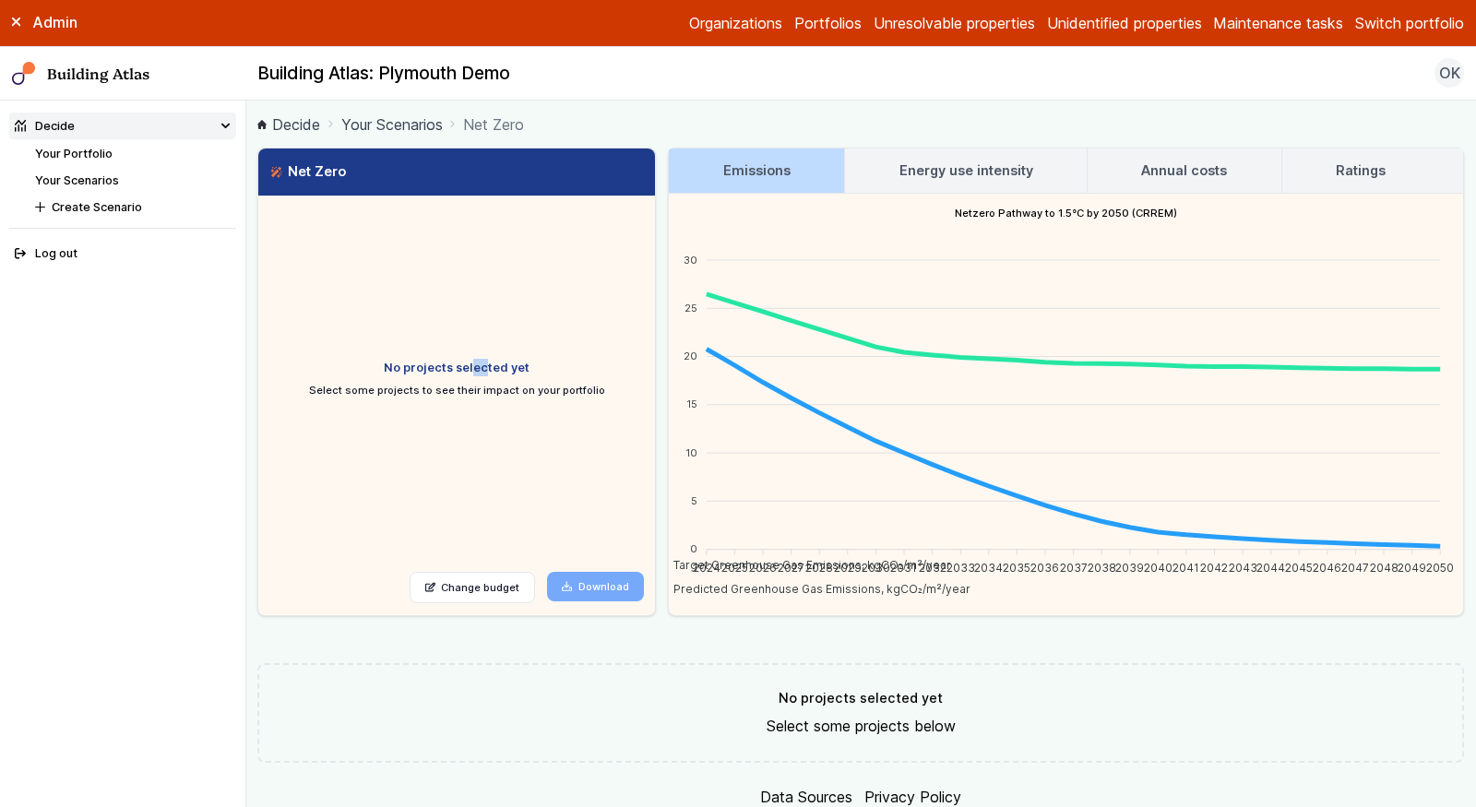
click at [565, 370] on h5 "No projects selected yet" at bounding box center [456, 368] width 373 height 18
click at [96, 177] on link "Your Scenarios" at bounding box center [77, 180] width 84 height 14
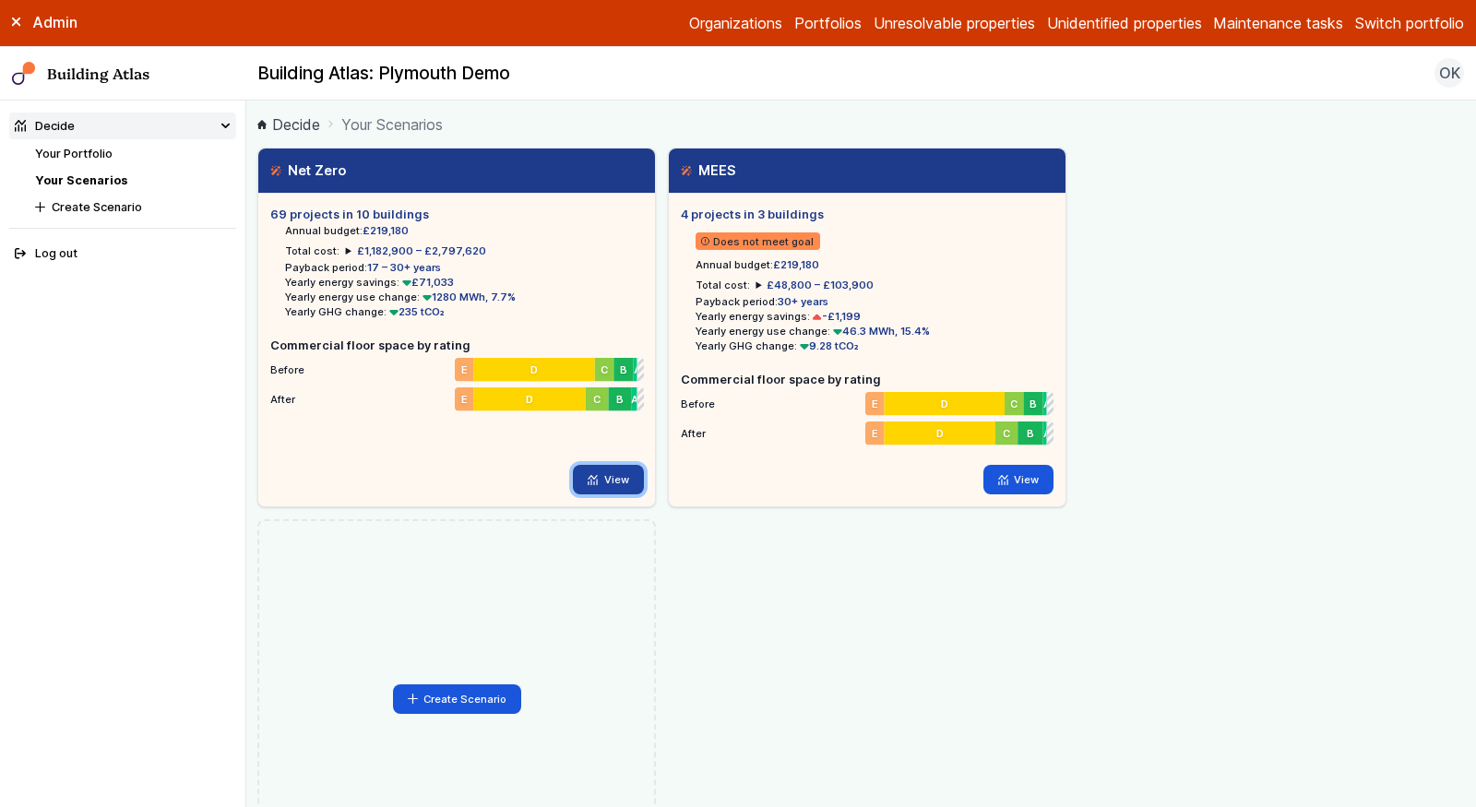
click at [613, 470] on link "View" at bounding box center [608, 480] width 71 height 30
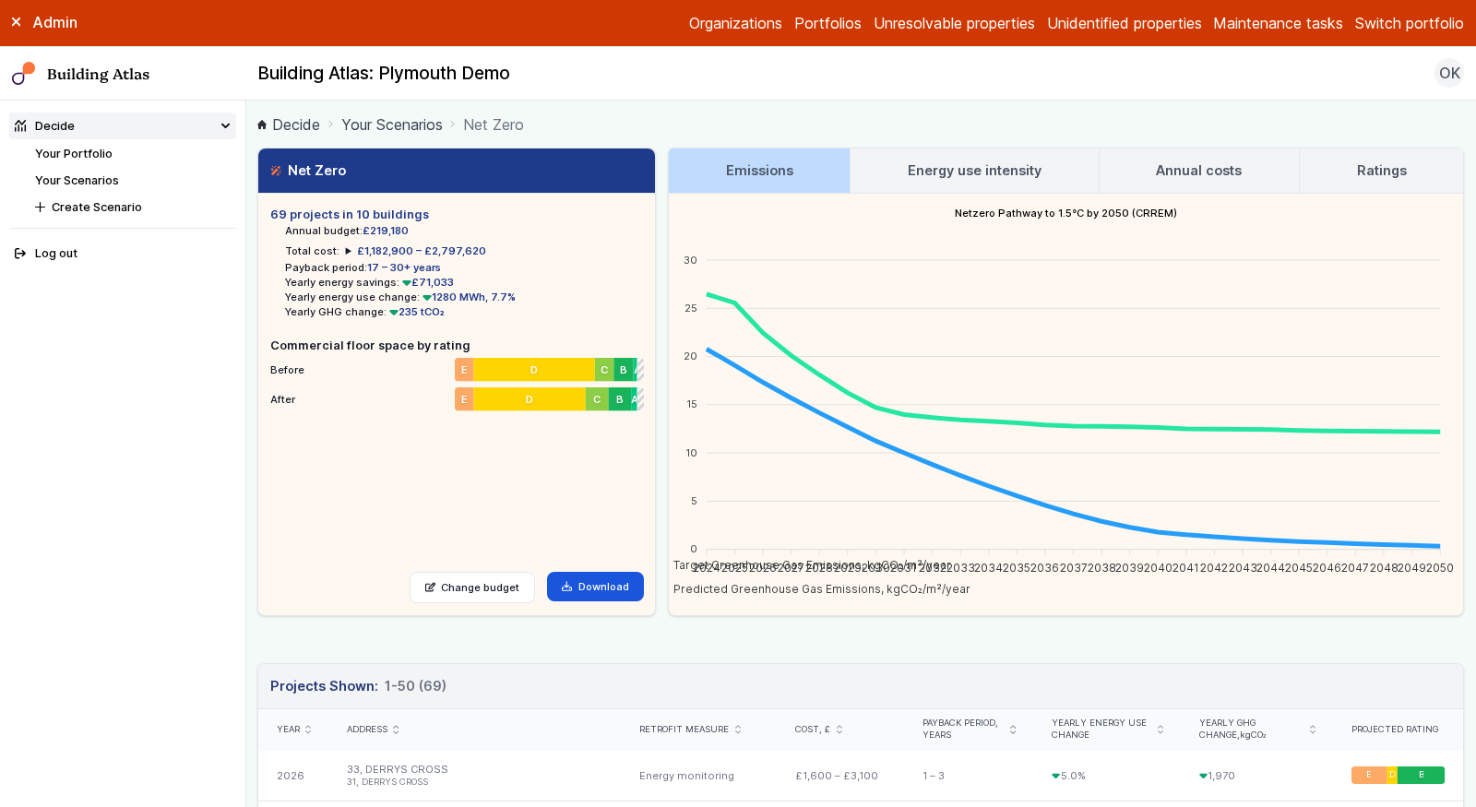
click at [84, 174] on link "Your Scenarios" at bounding box center [77, 180] width 84 height 14
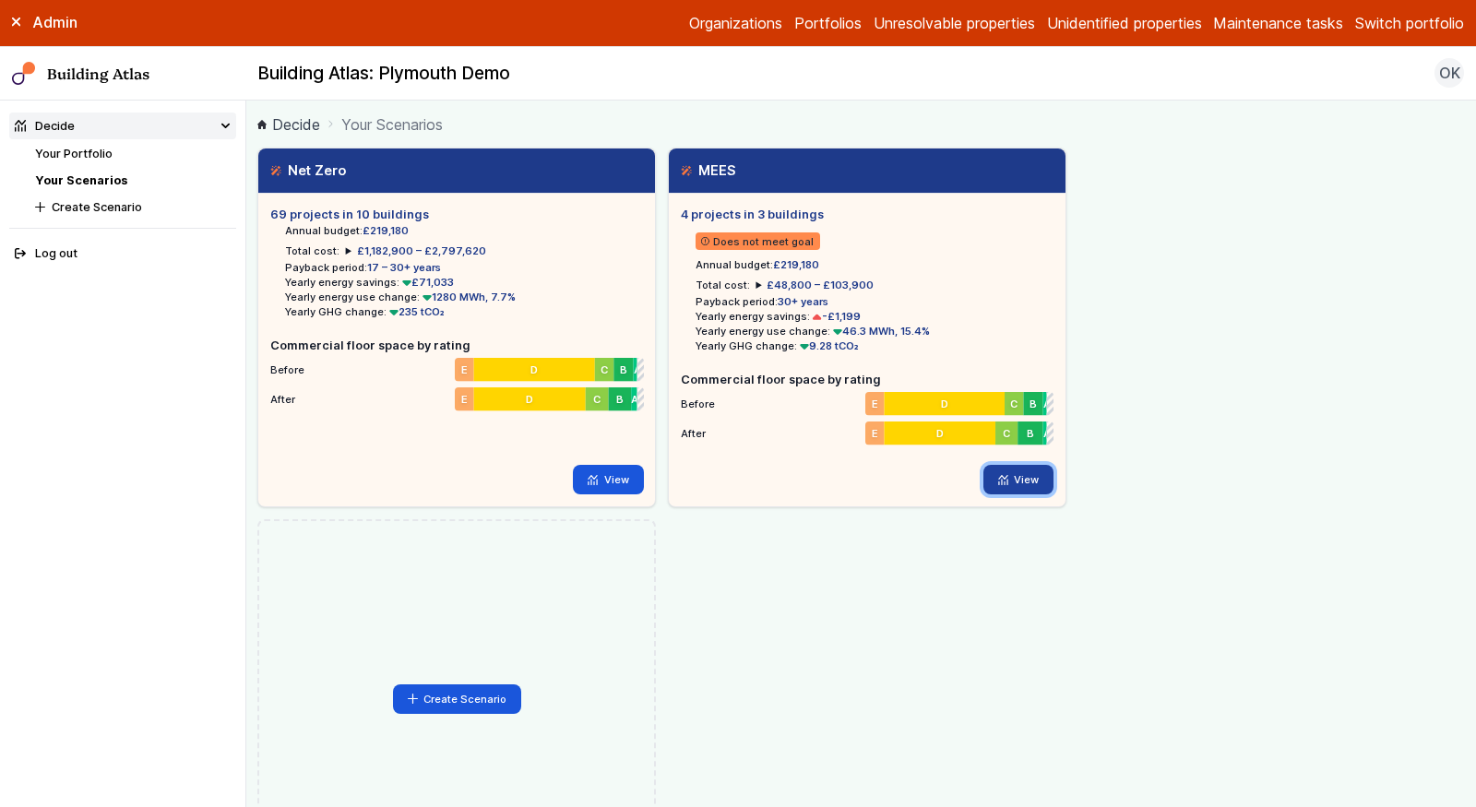
click at [1003, 471] on link "View" at bounding box center [1018, 480] width 71 height 30
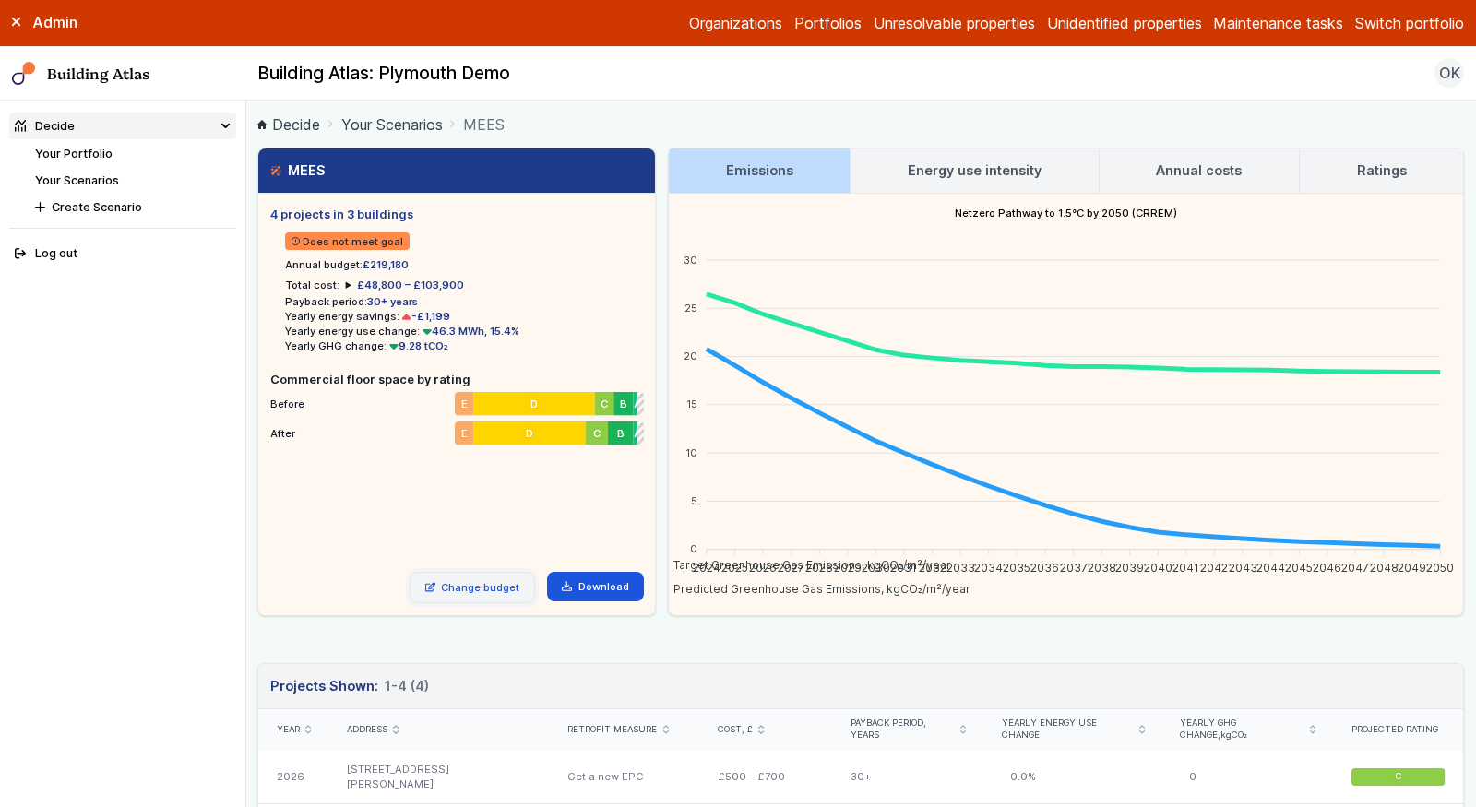
click at [471, 586] on link "Change budget" at bounding box center [473, 587] width 126 height 31
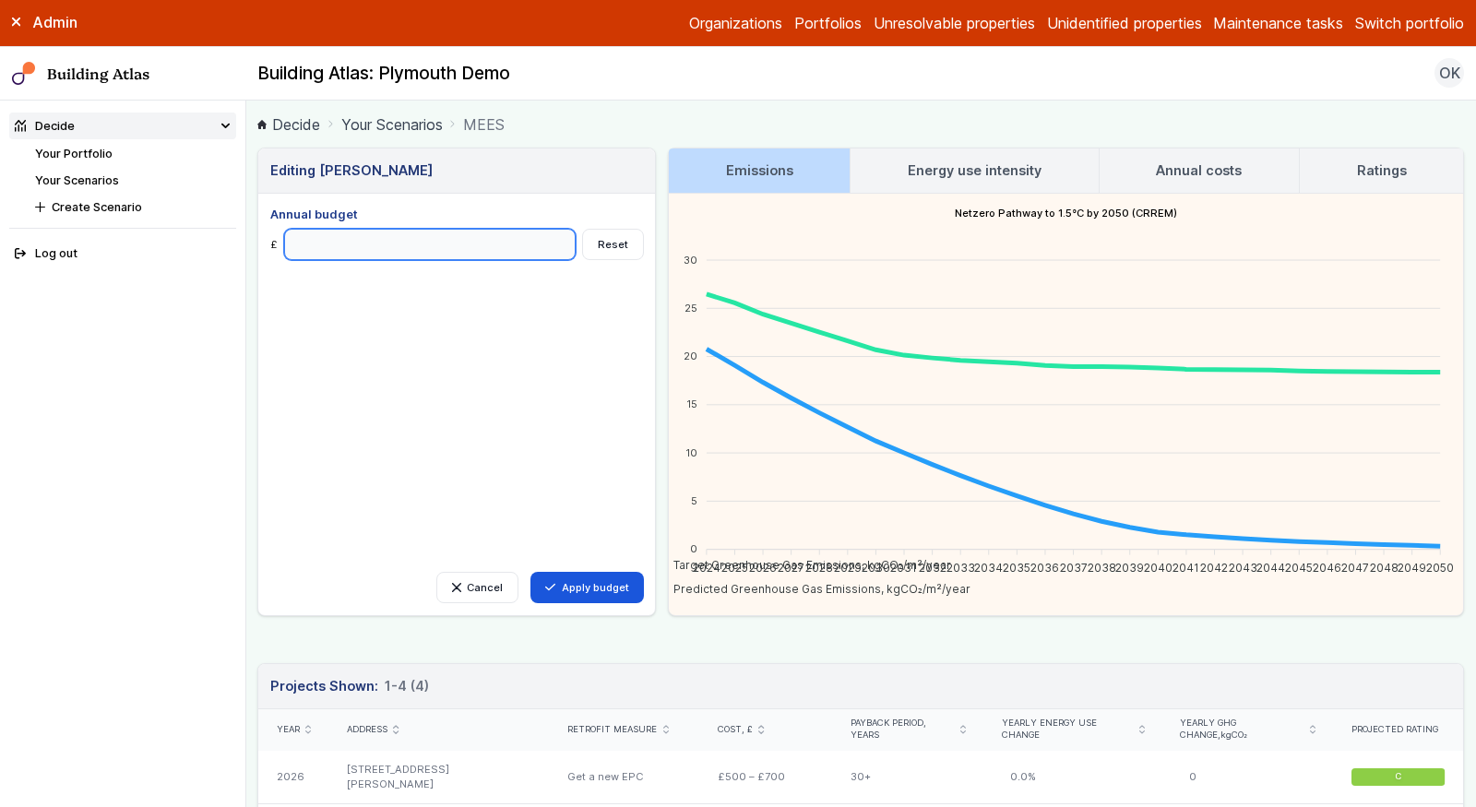
click at [318, 236] on input "Annual budget" at bounding box center [430, 244] width 292 height 31
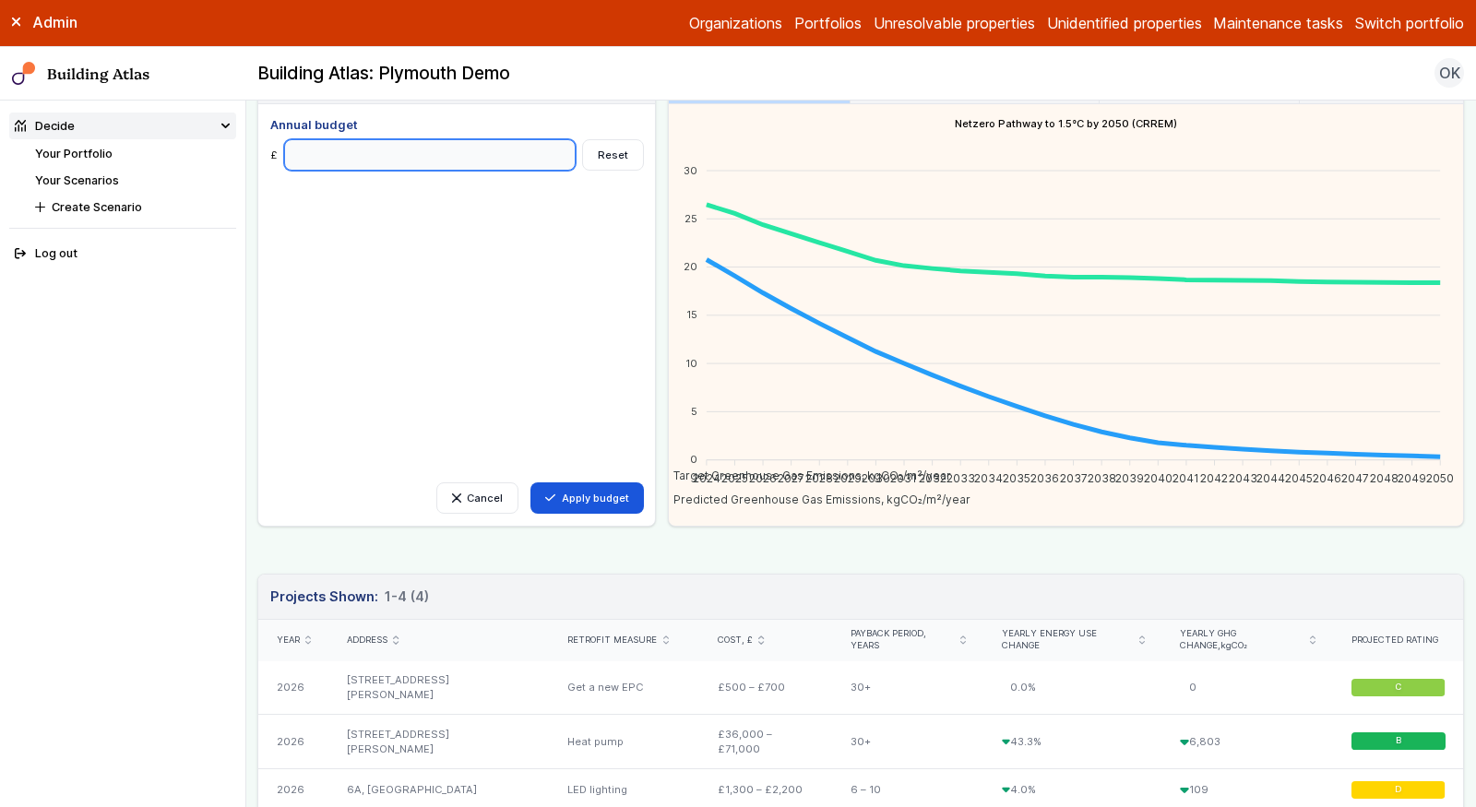
scroll to position [140, 0]
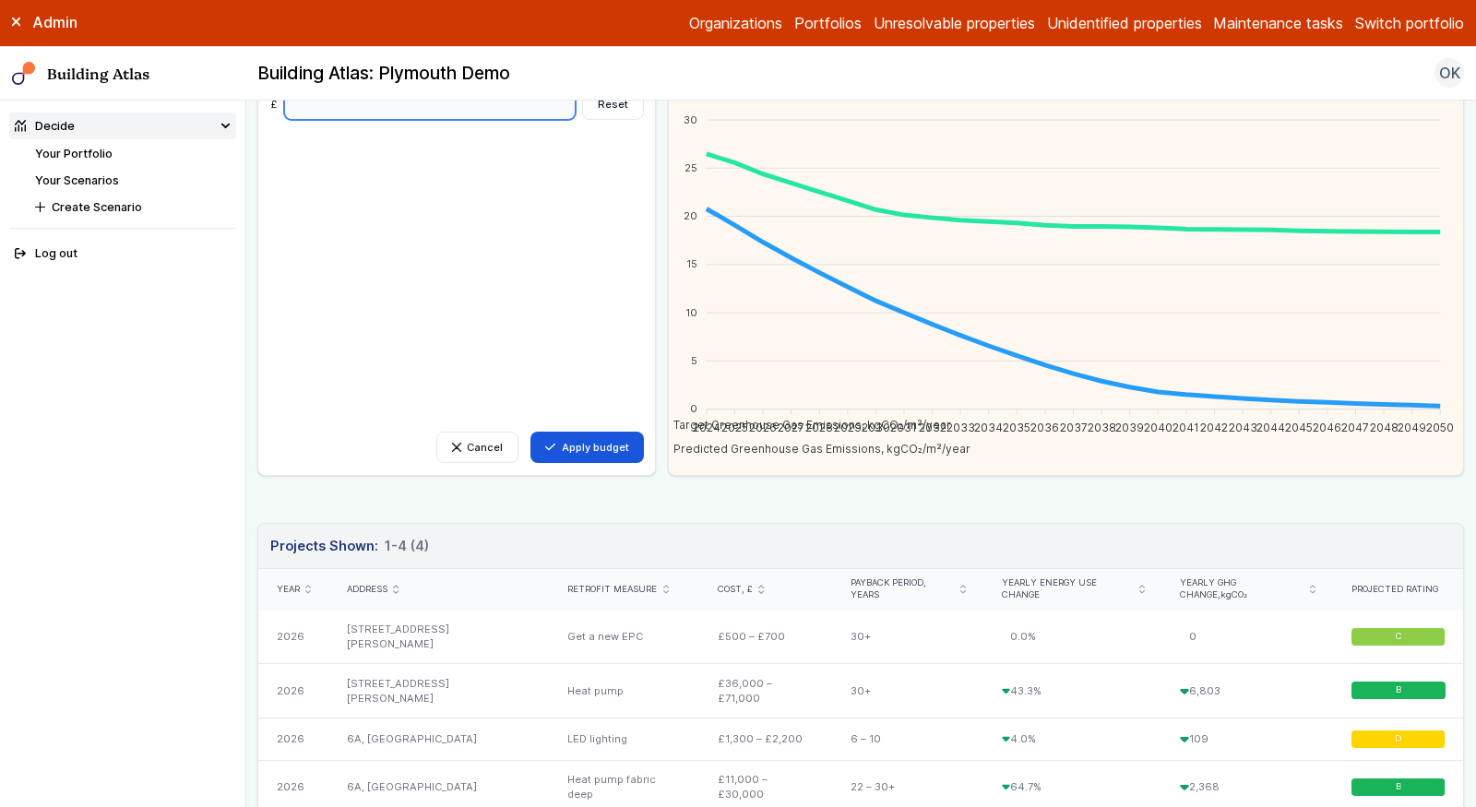
type input "*****"
click at [669, 585] on icon "submit" at bounding box center [666, 589] width 6 height 9
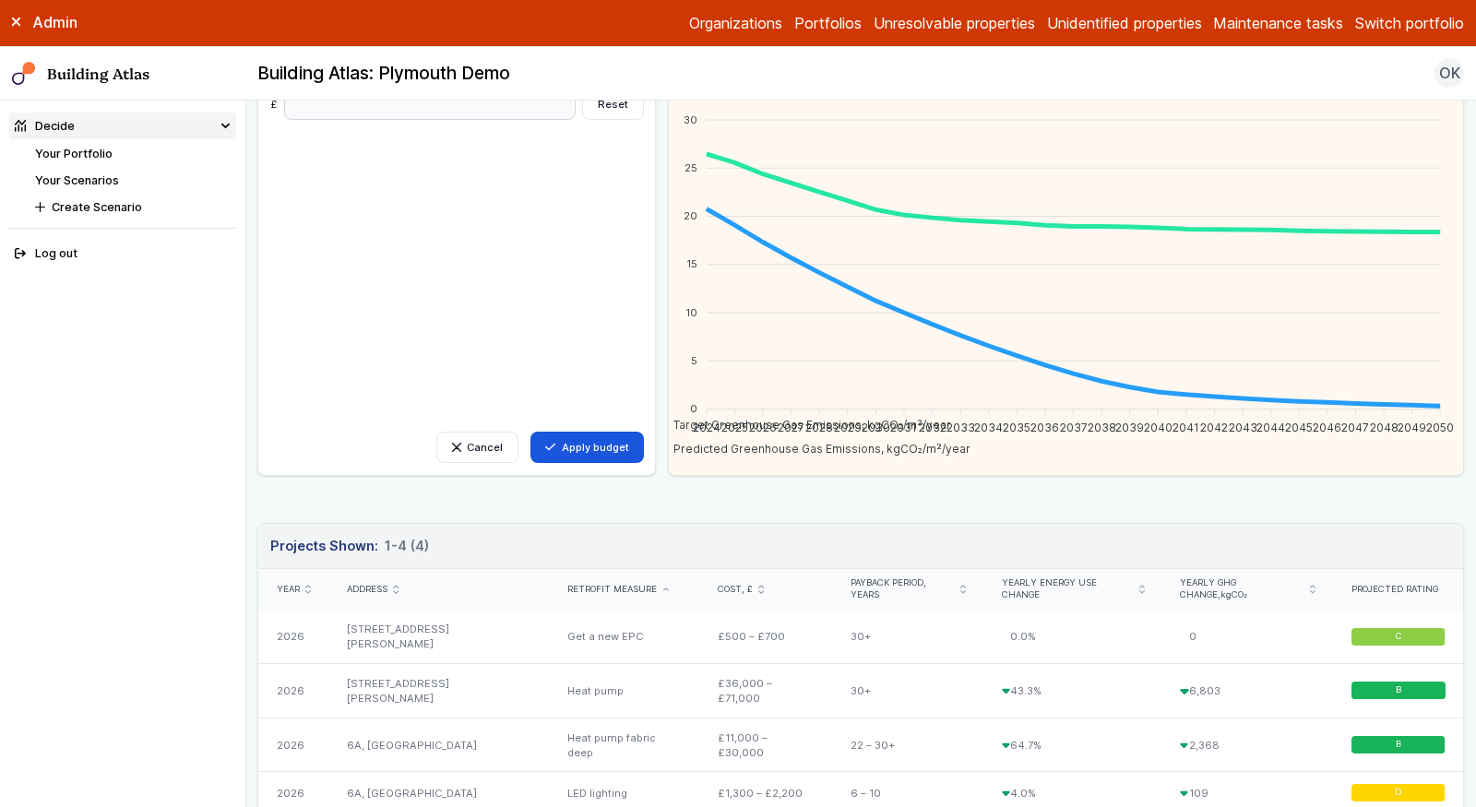
click at [764, 587] on icon "submit" at bounding box center [761, 589] width 6 height 9
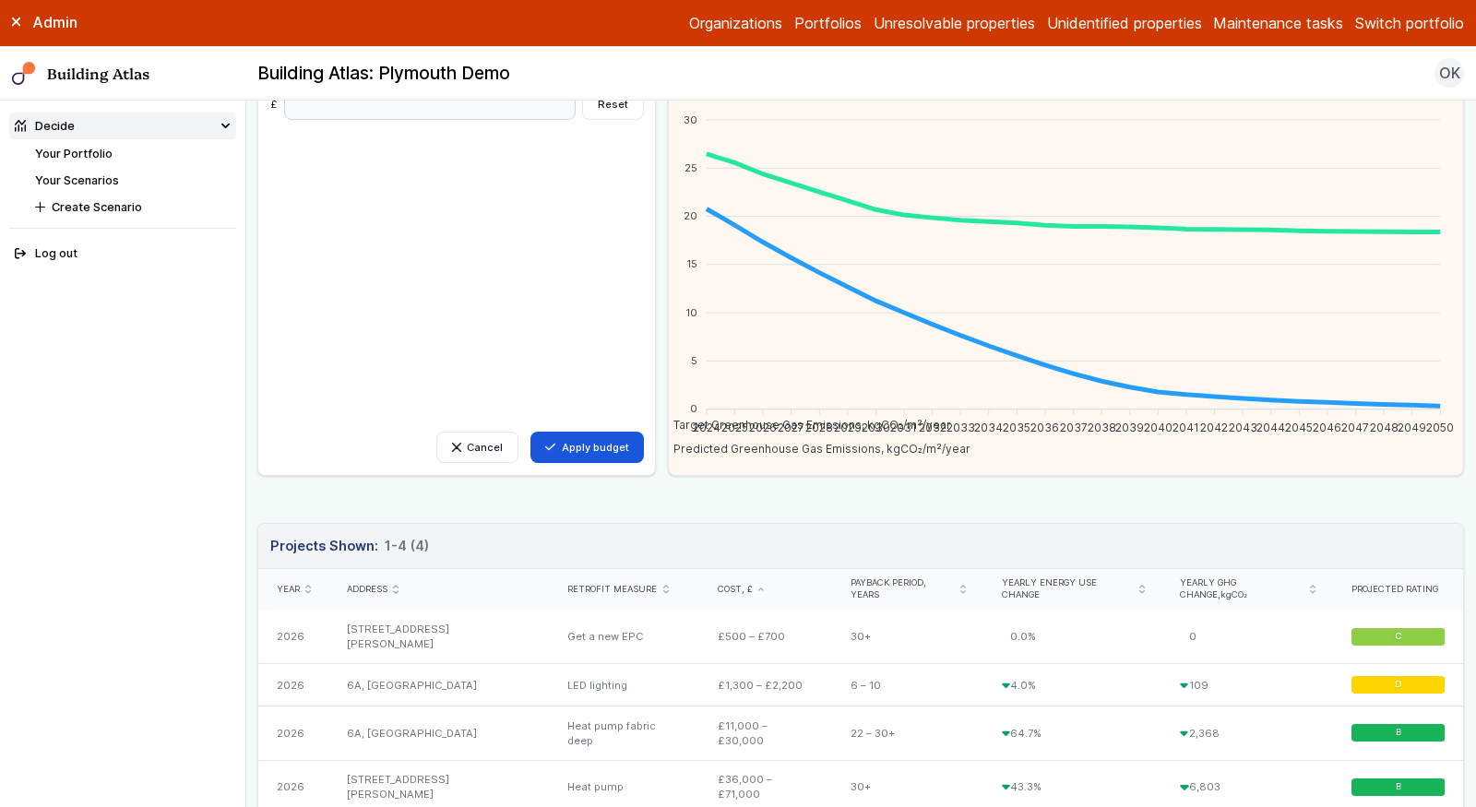
click at [764, 589] on icon "submit" at bounding box center [761, 590] width 5 height 2
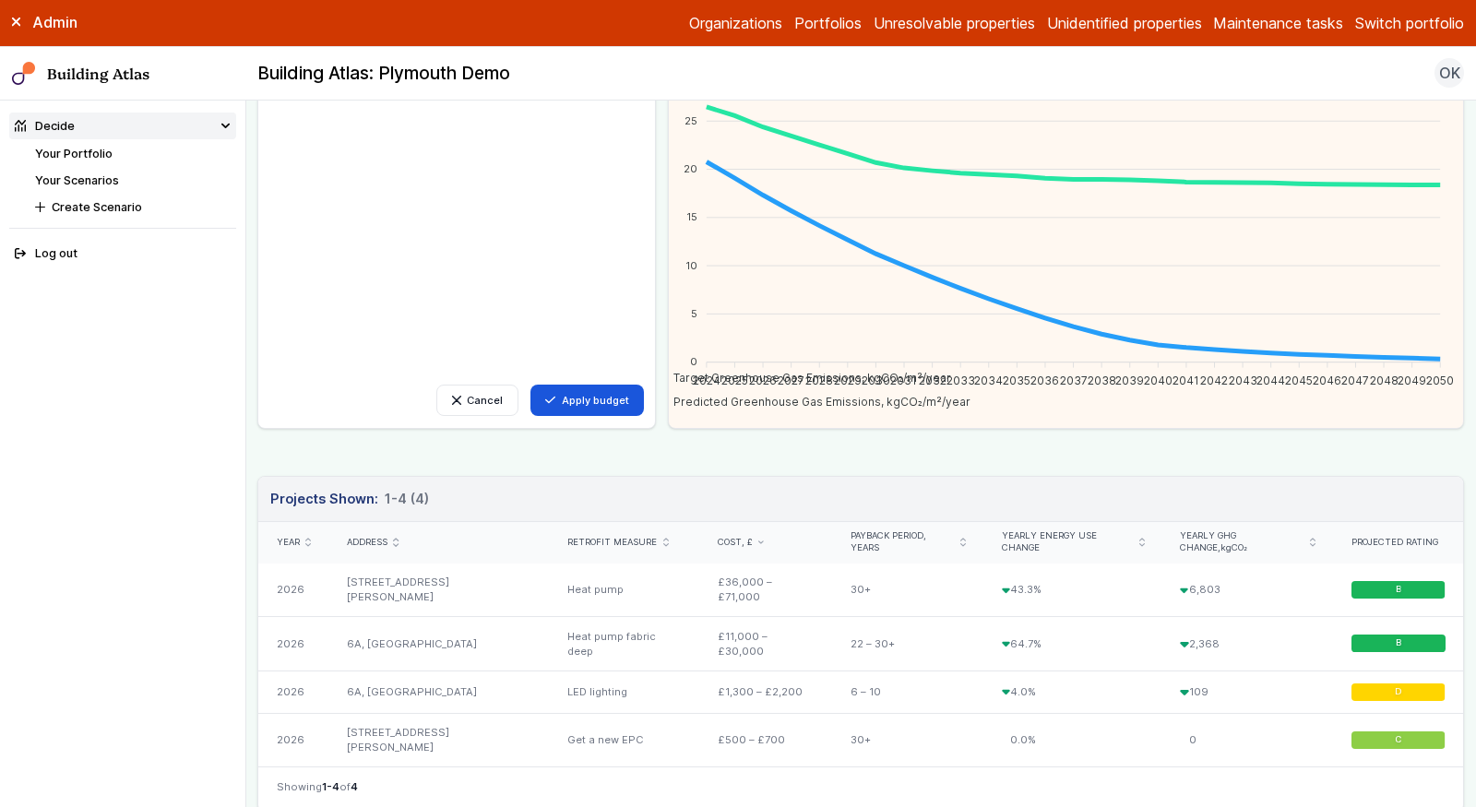
scroll to position [186, 0]
click at [80, 198] on button "Create Scenario" at bounding box center [133, 207] width 207 height 27
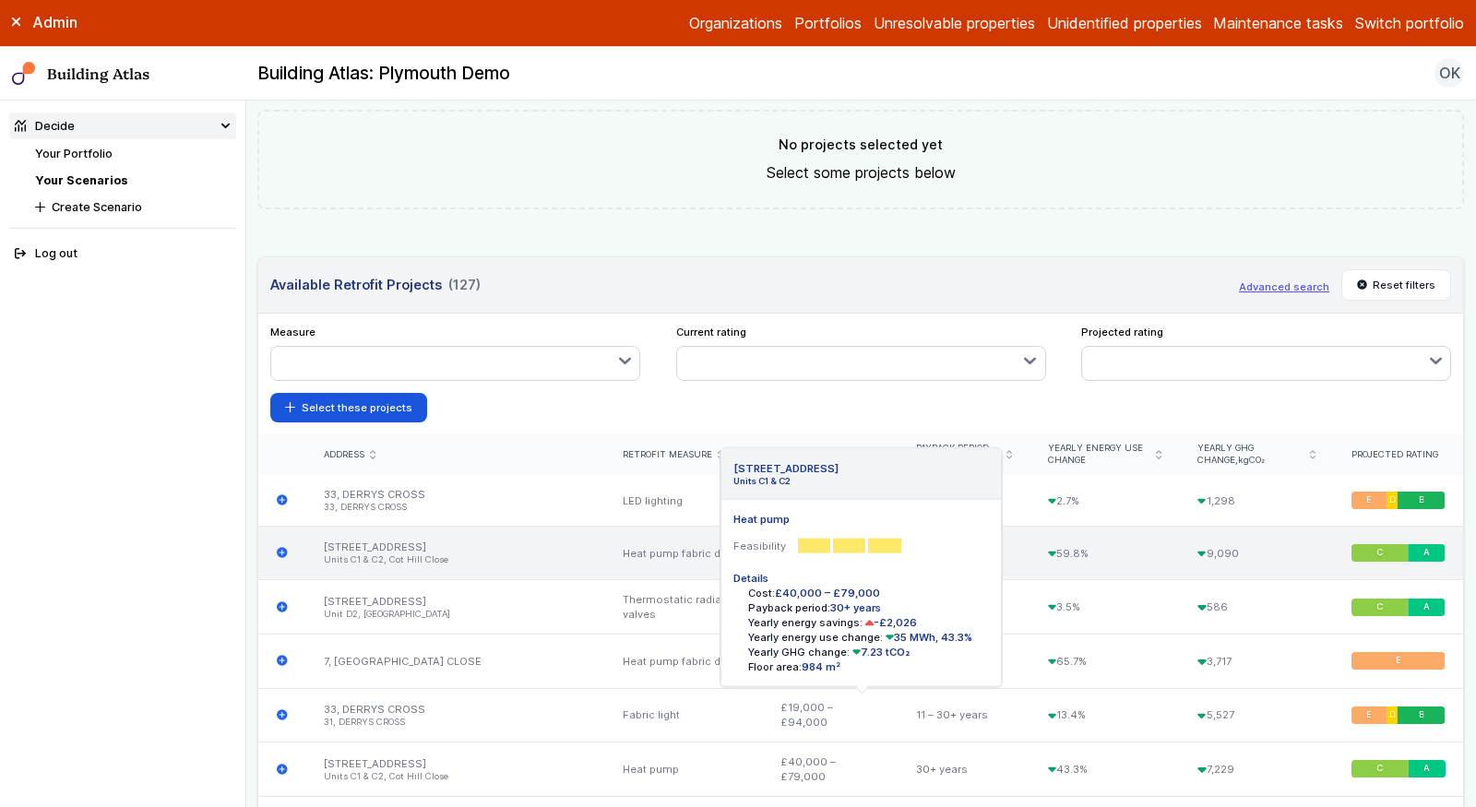
scroll to position [578, 0]
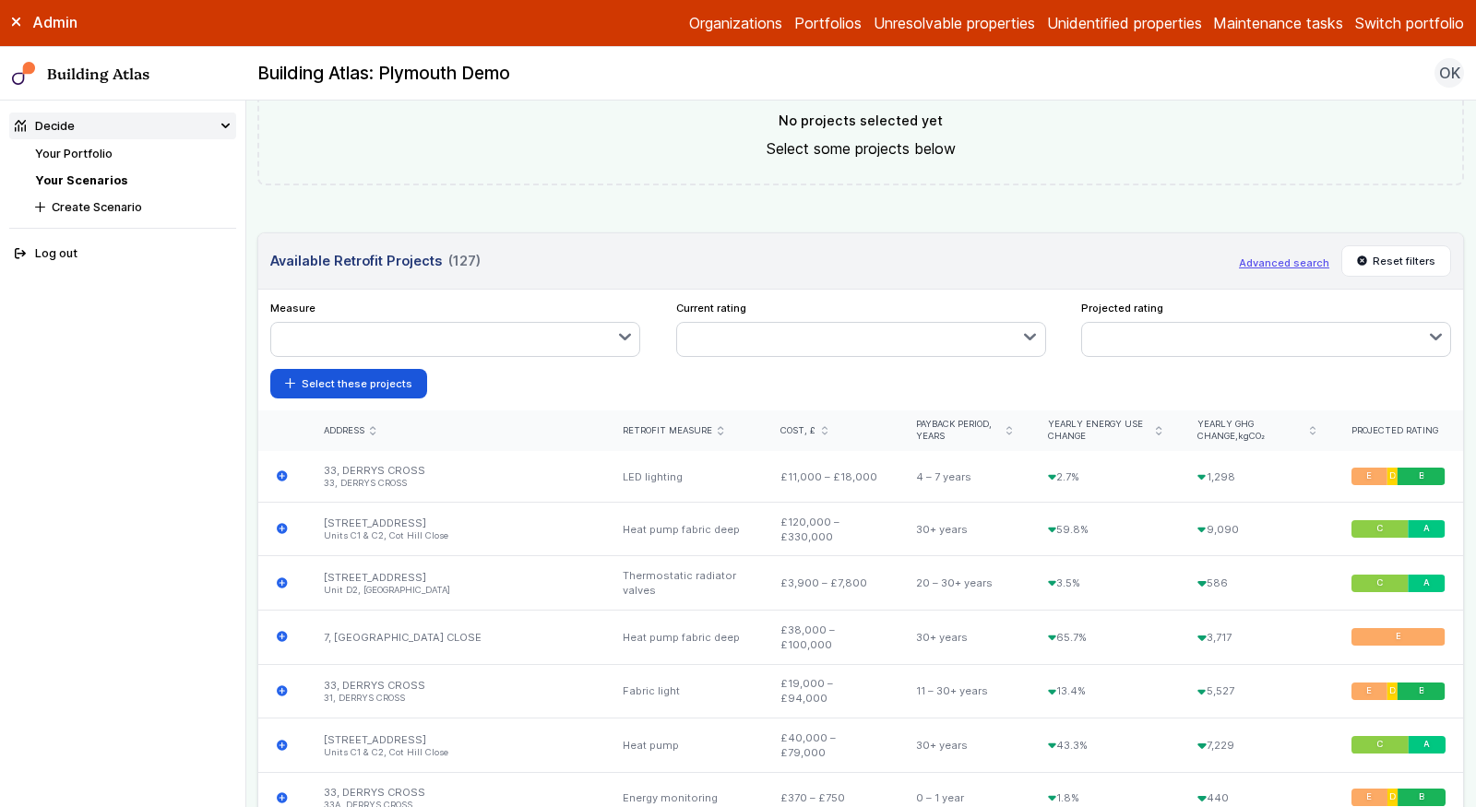
click at [822, 426] on icon "submit" at bounding box center [825, 430] width 6 height 9
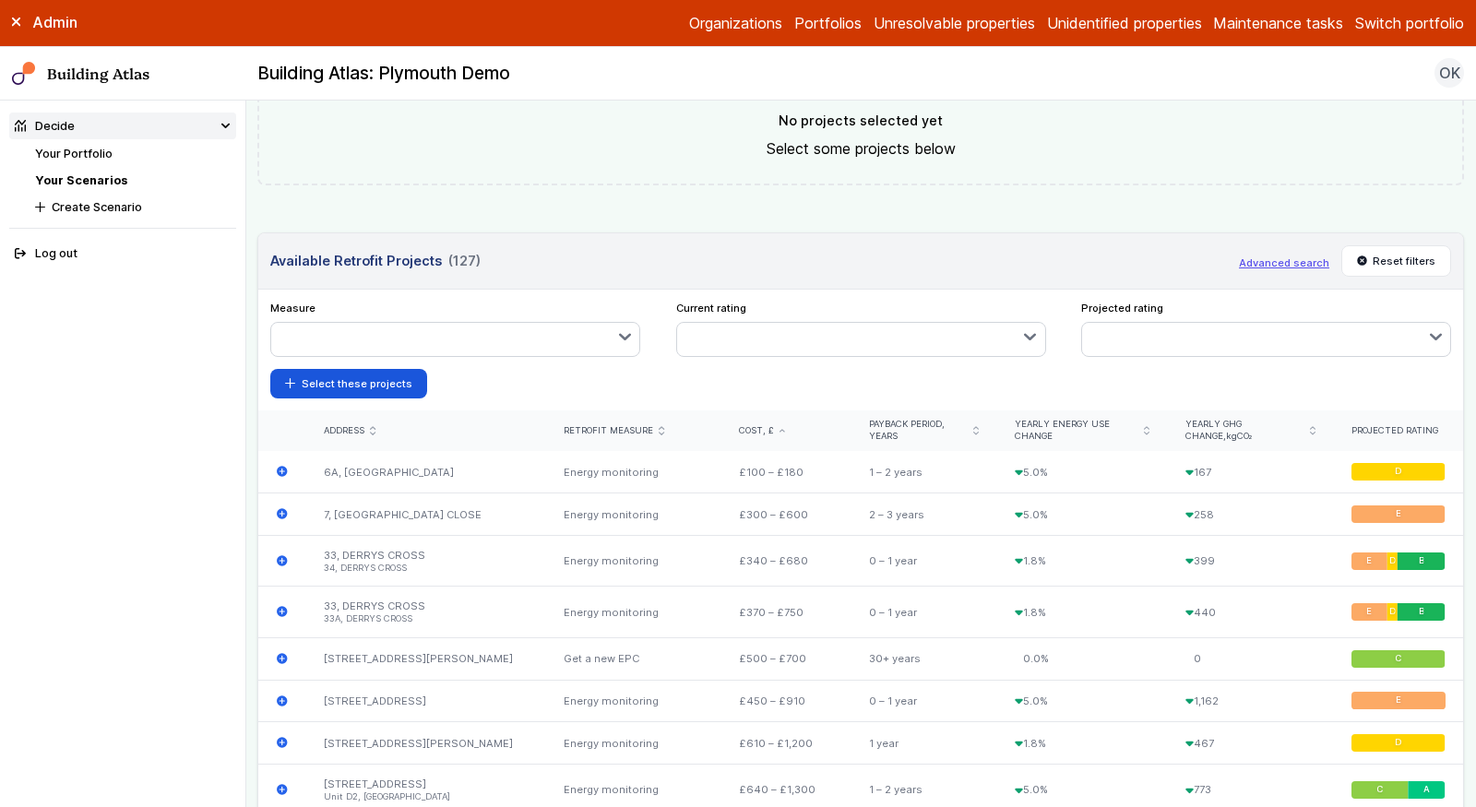
click at [803, 425] on div "Cost, £" at bounding box center [786, 431] width 95 height 12
click at [785, 429] on icon "submit" at bounding box center [783, 431] width 6 height 4
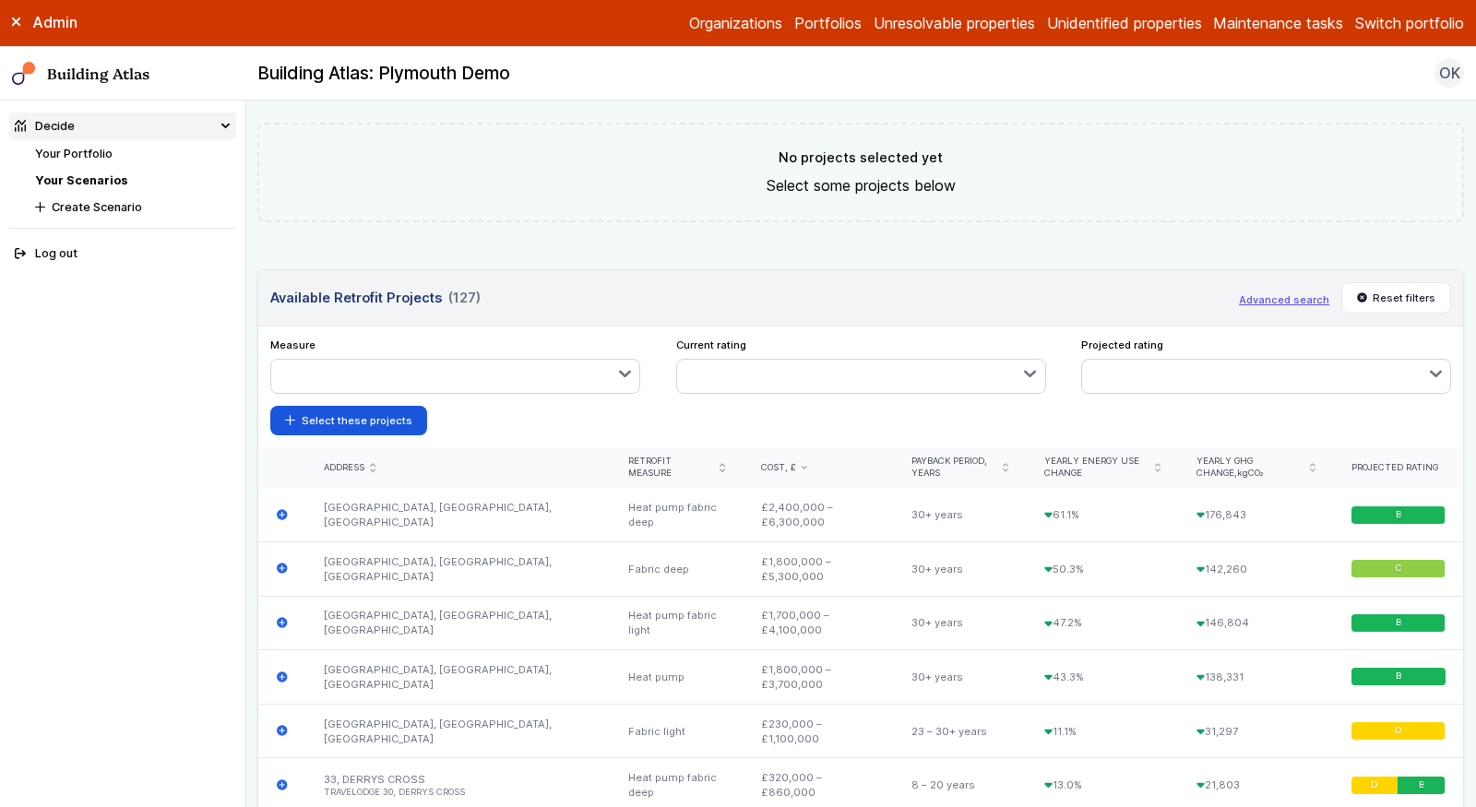
scroll to position [0, 0]
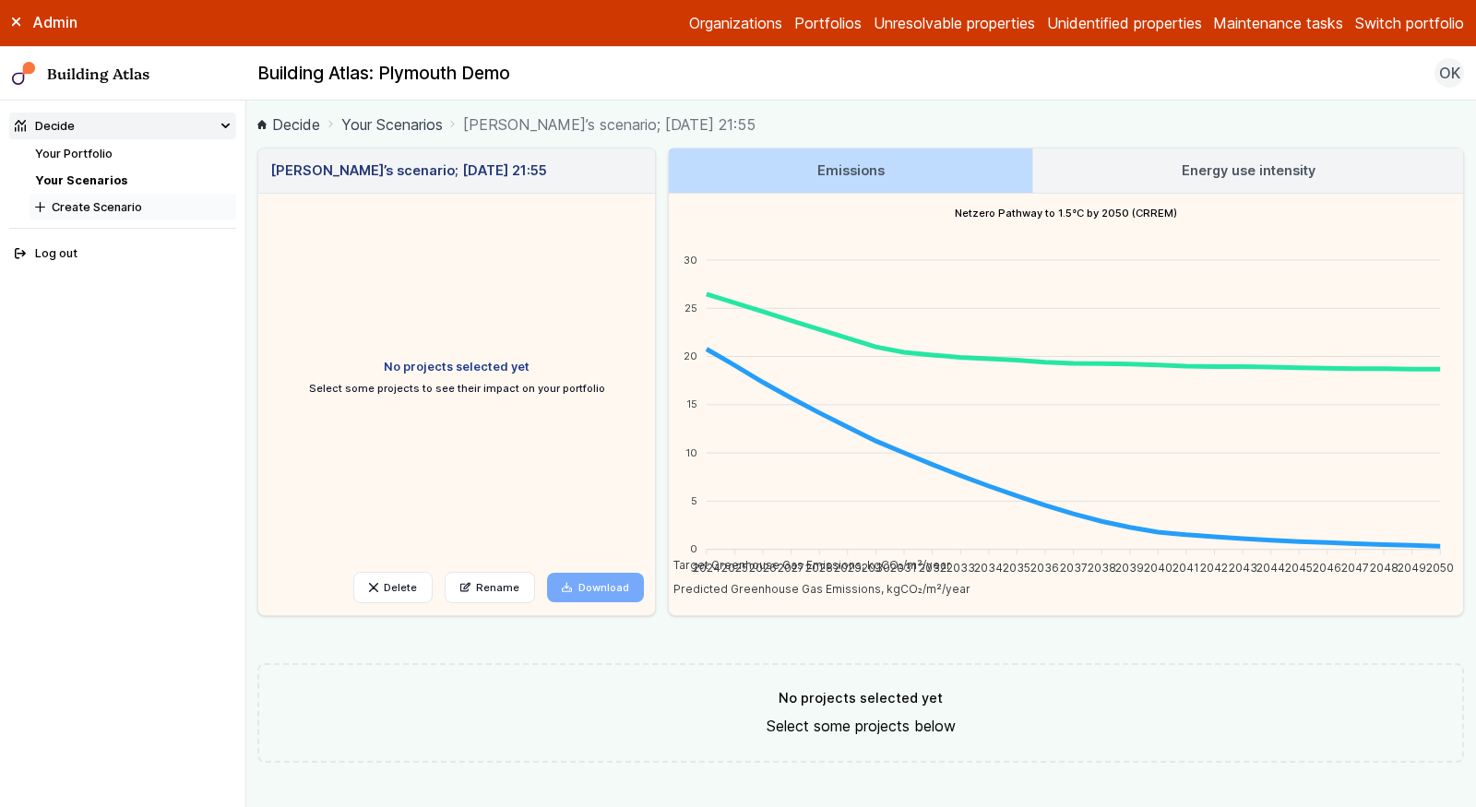
click at [97, 208] on button "Create Scenario" at bounding box center [133, 207] width 207 height 27
click at [94, 173] on link "Your Scenarios" at bounding box center [81, 180] width 92 height 14
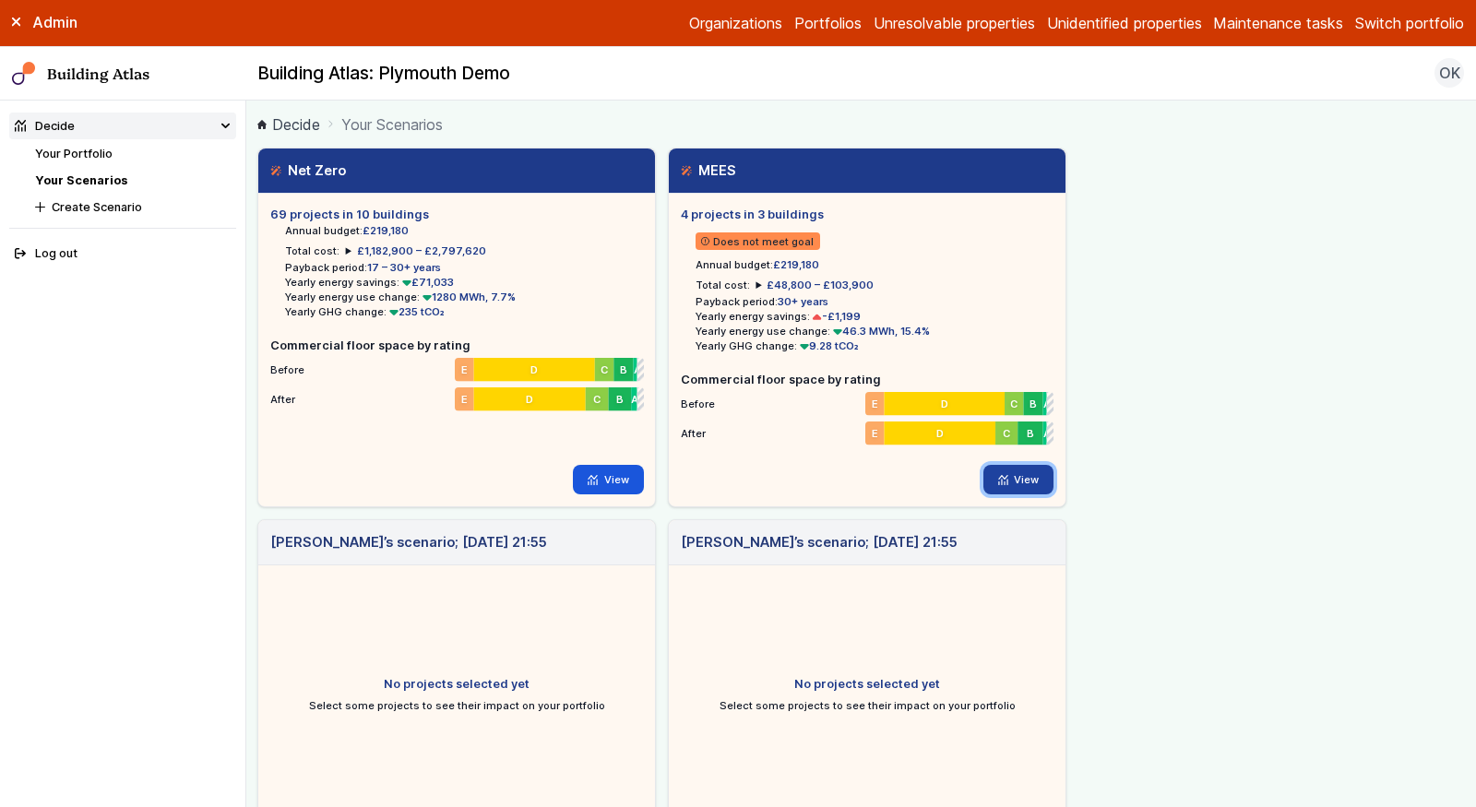
click at [1022, 481] on link "View" at bounding box center [1018, 480] width 71 height 30
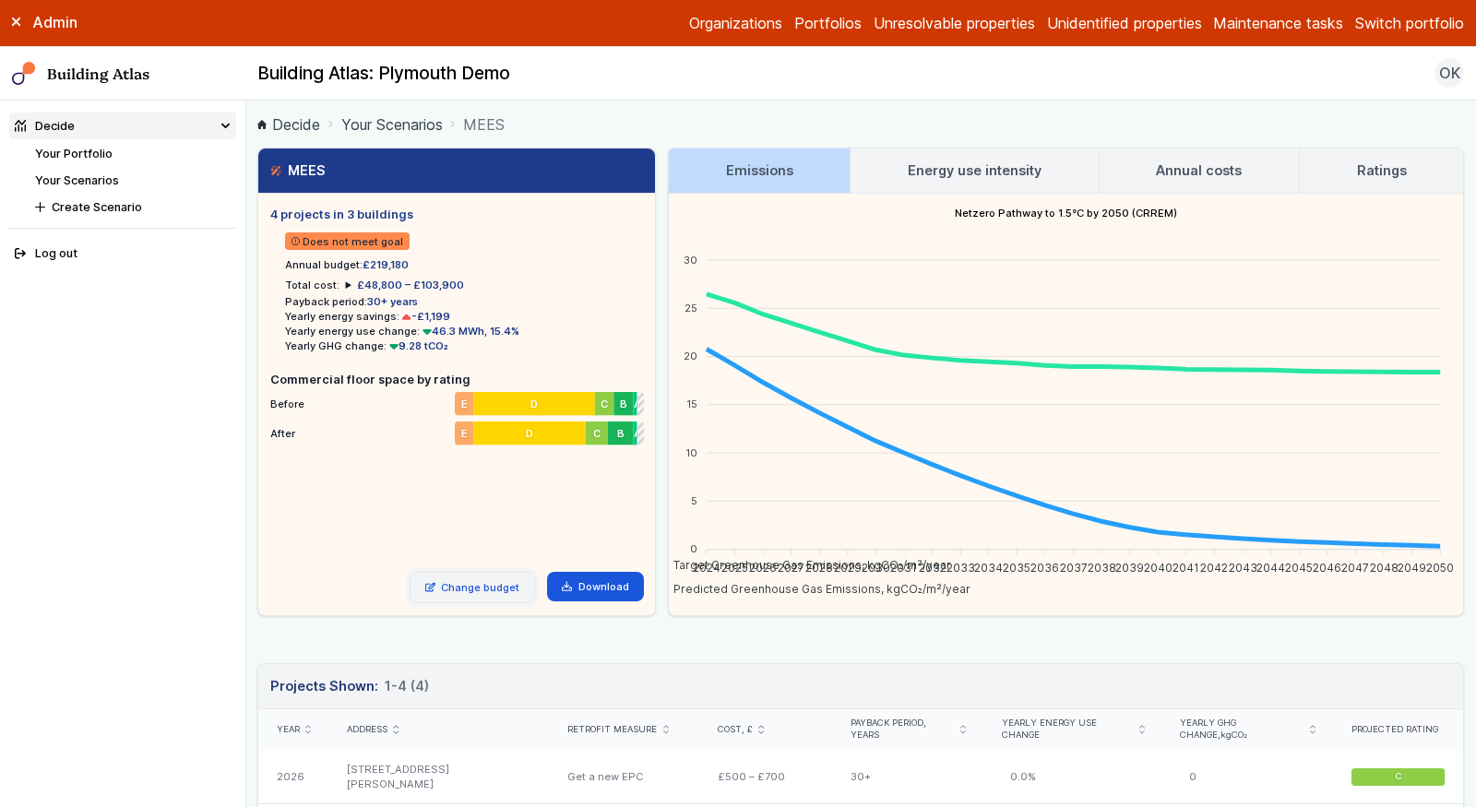
click at [481, 581] on link "Change budget" at bounding box center [473, 587] width 126 height 31
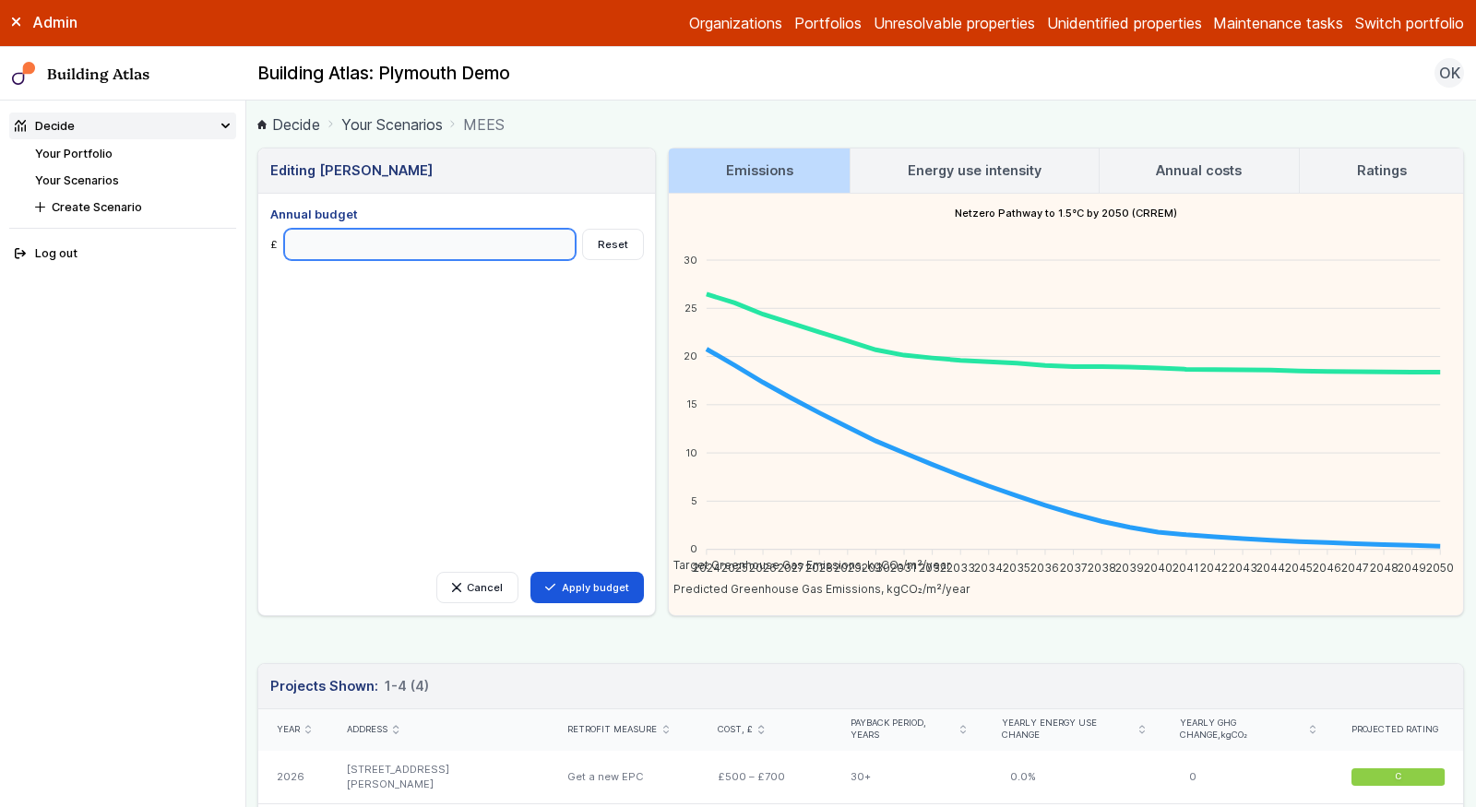
click at [422, 241] on input "Annual budget" at bounding box center [430, 244] width 292 height 31
type input "*******"
click at [530, 572] on button "Apply budget" at bounding box center [586, 587] width 113 height 31
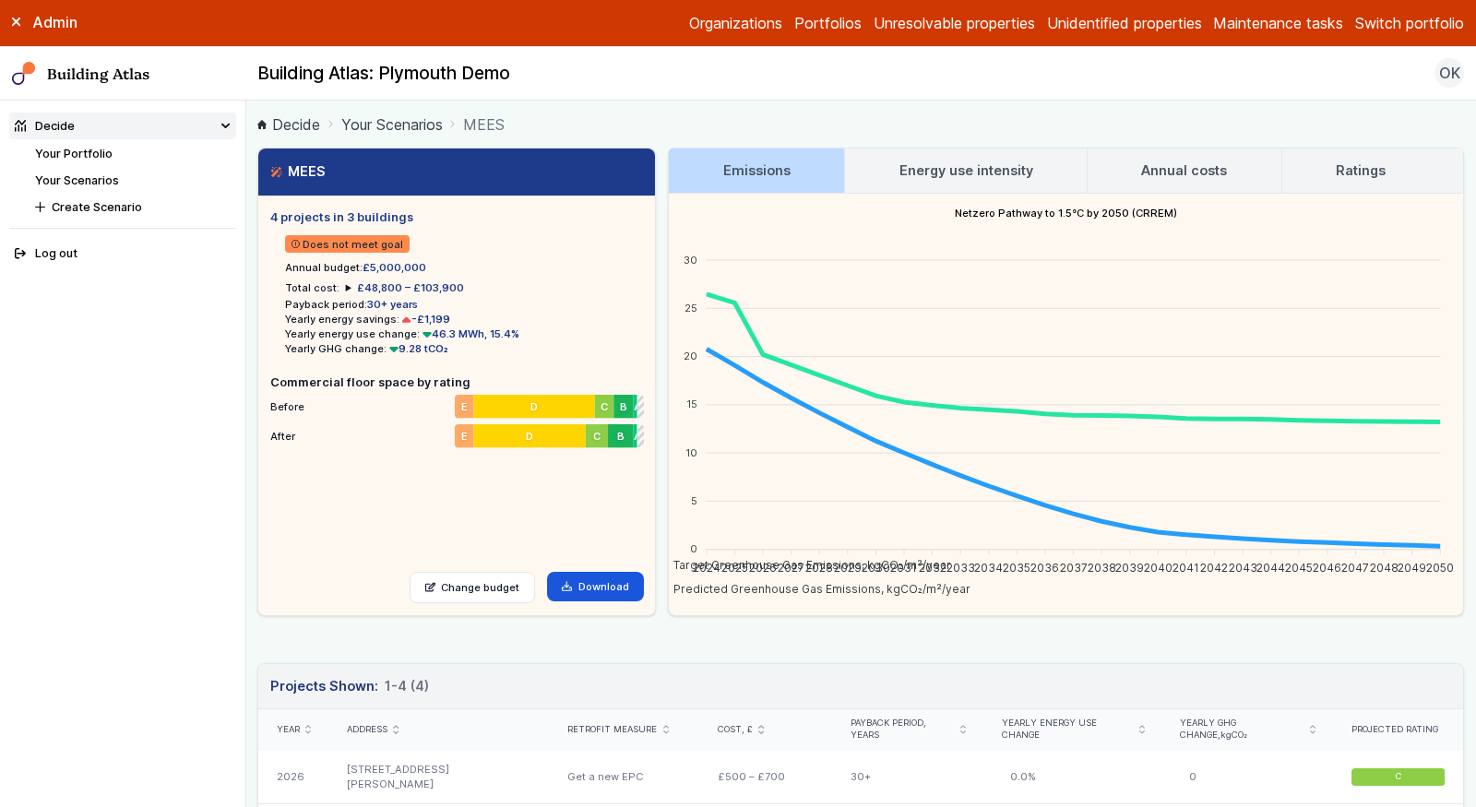
click at [921, 177] on h3 "Energy use intensity" at bounding box center [966, 171] width 134 height 20
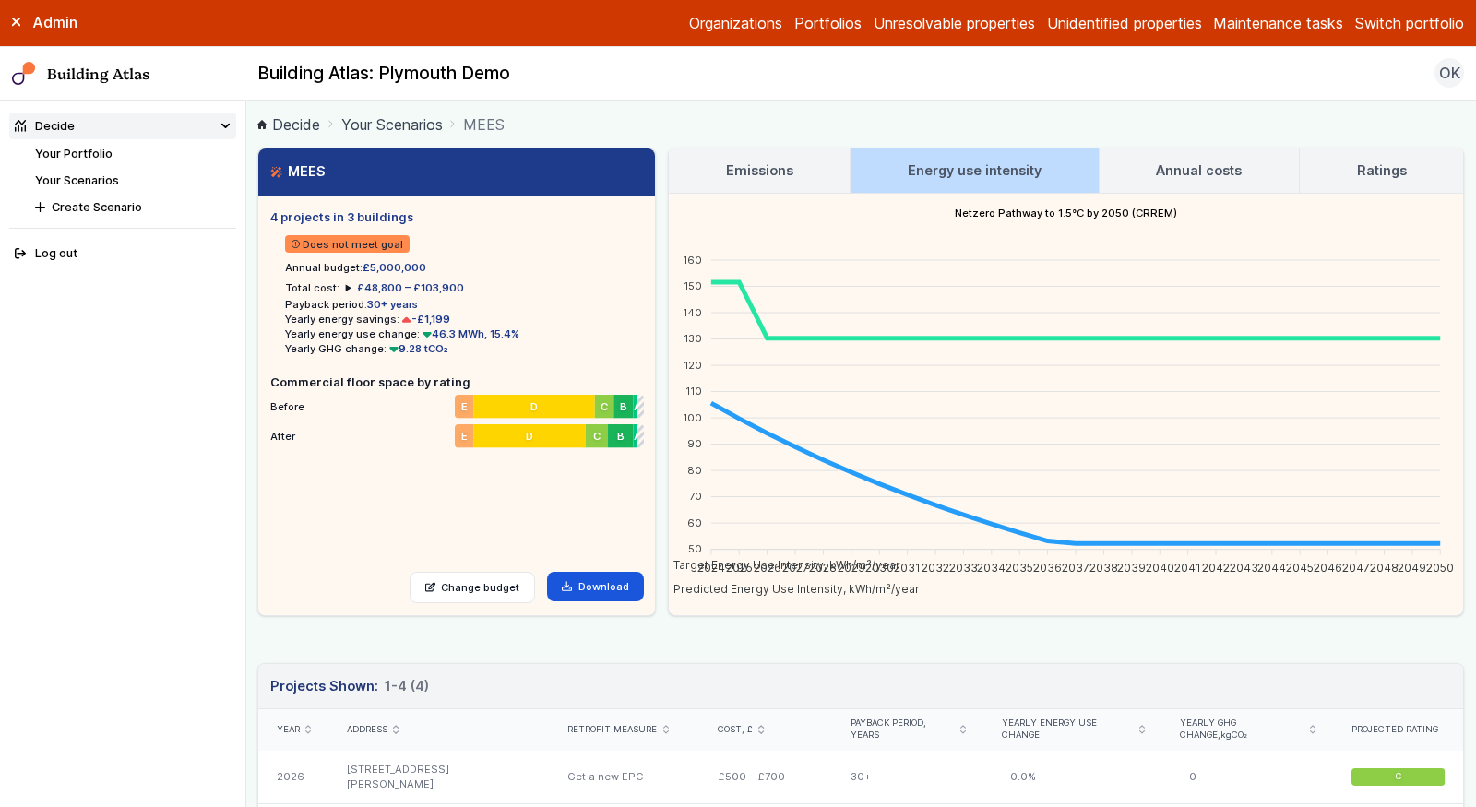
click at [1212, 162] on h3 "Annual costs" at bounding box center [1199, 171] width 86 height 20
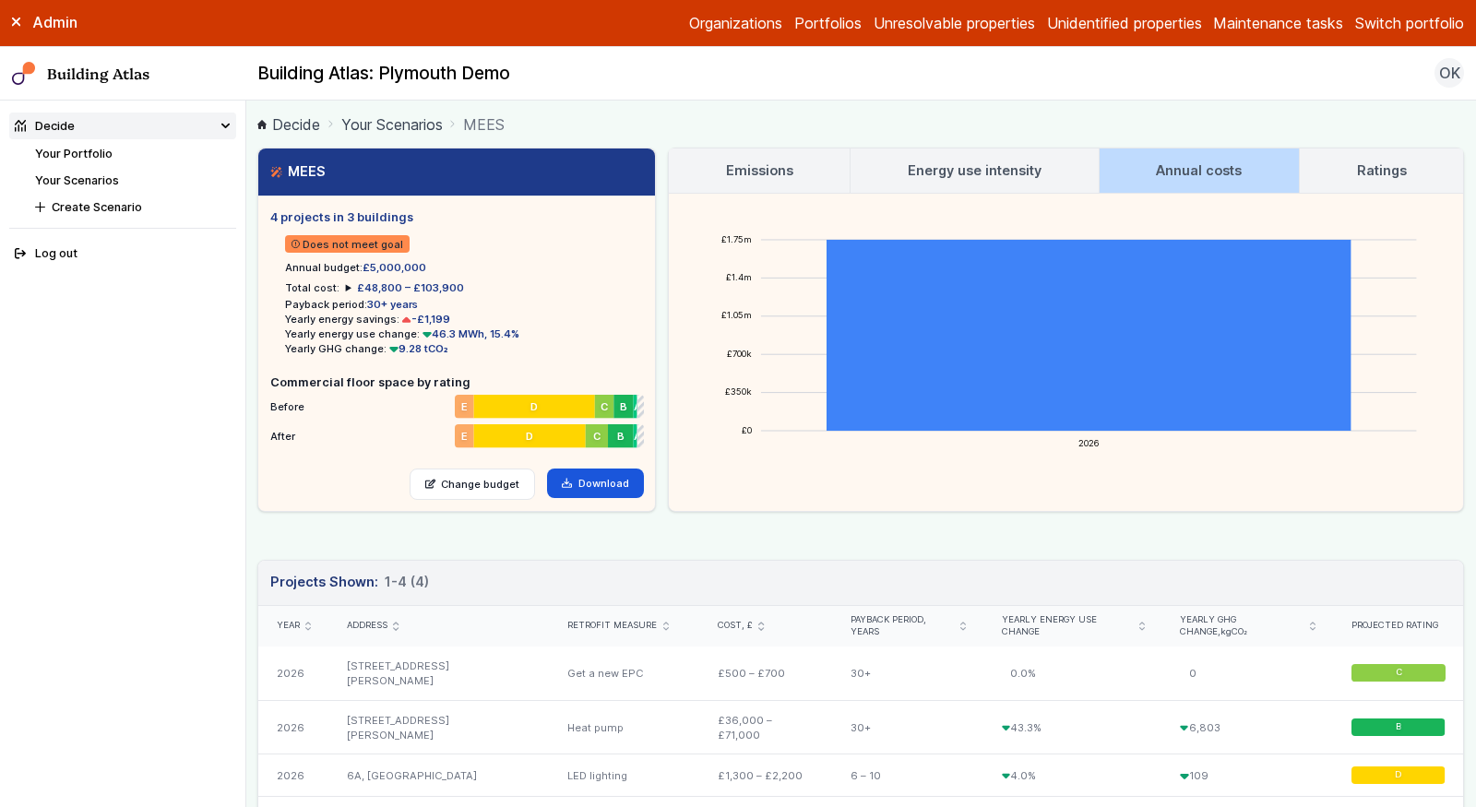
click at [1382, 184] on link "Ratings" at bounding box center [1381, 171] width 163 height 44
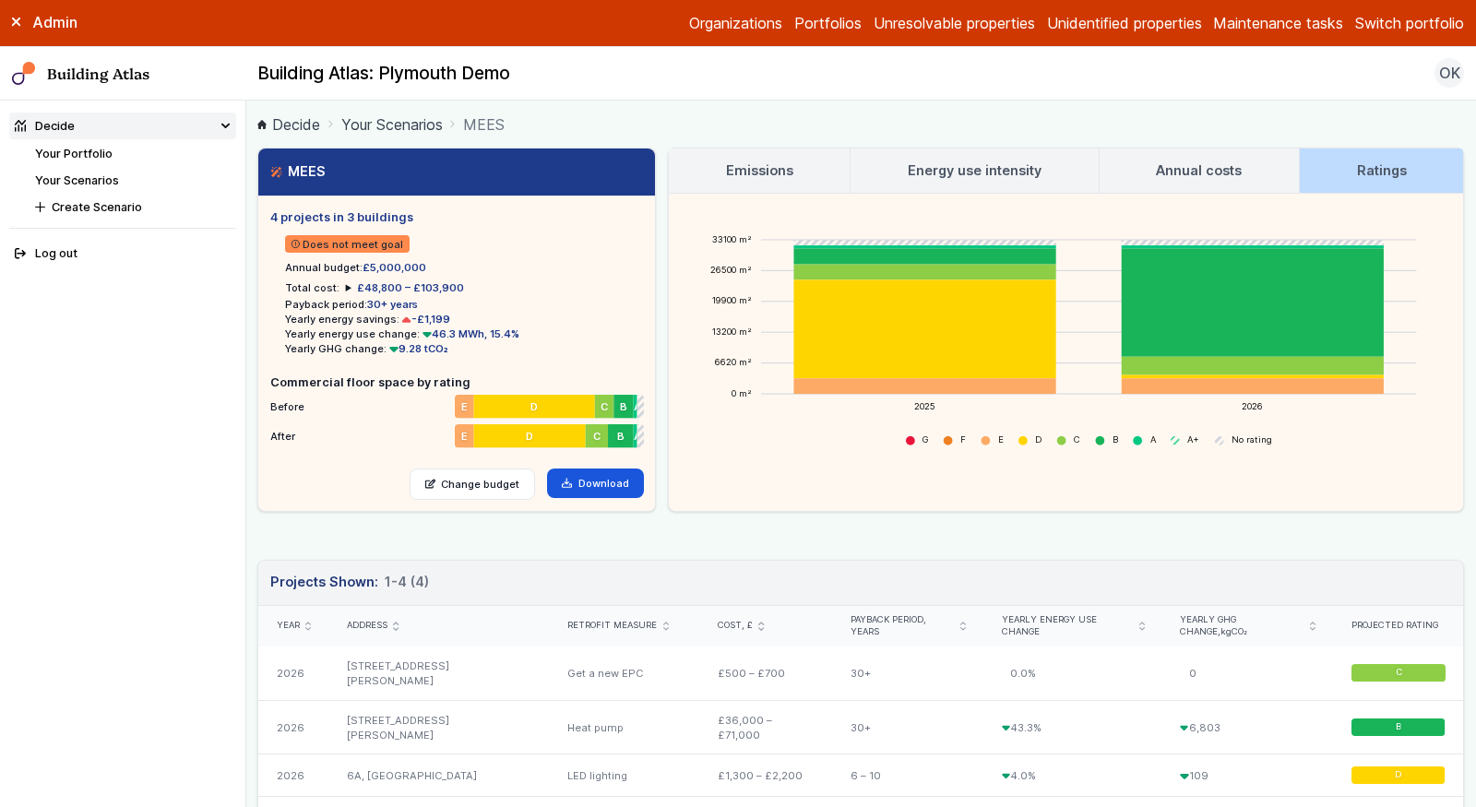
click at [756, 172] on h3 "Emissions" at bounding box center [759, 171] width 67 height 20
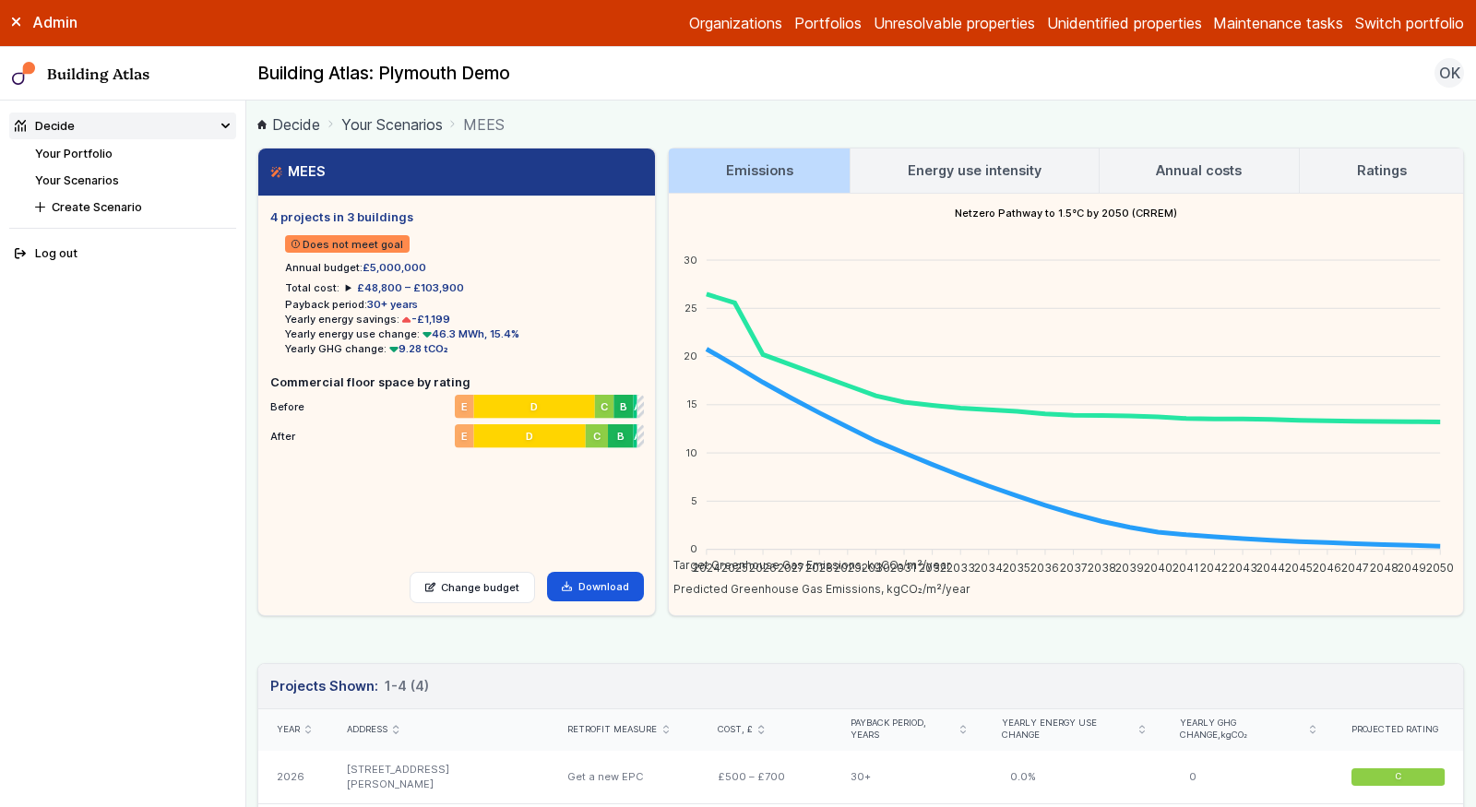
click at [76, 177] on link "Your Scenarios" at bounding box center [77, 180] width 84 height 14
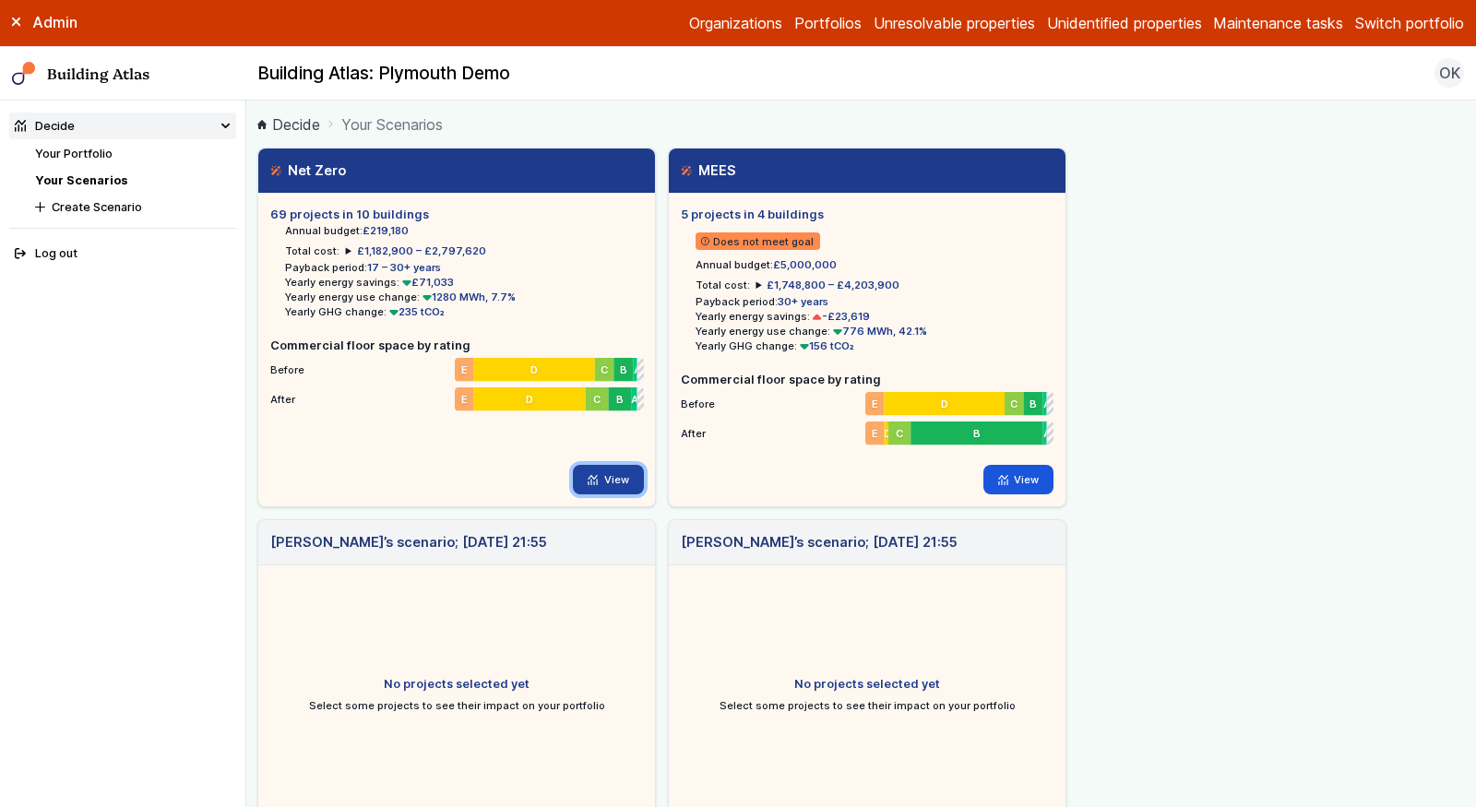
click at [591, 486] on link "View" at bounding box center [608, 480] width 71 height 30
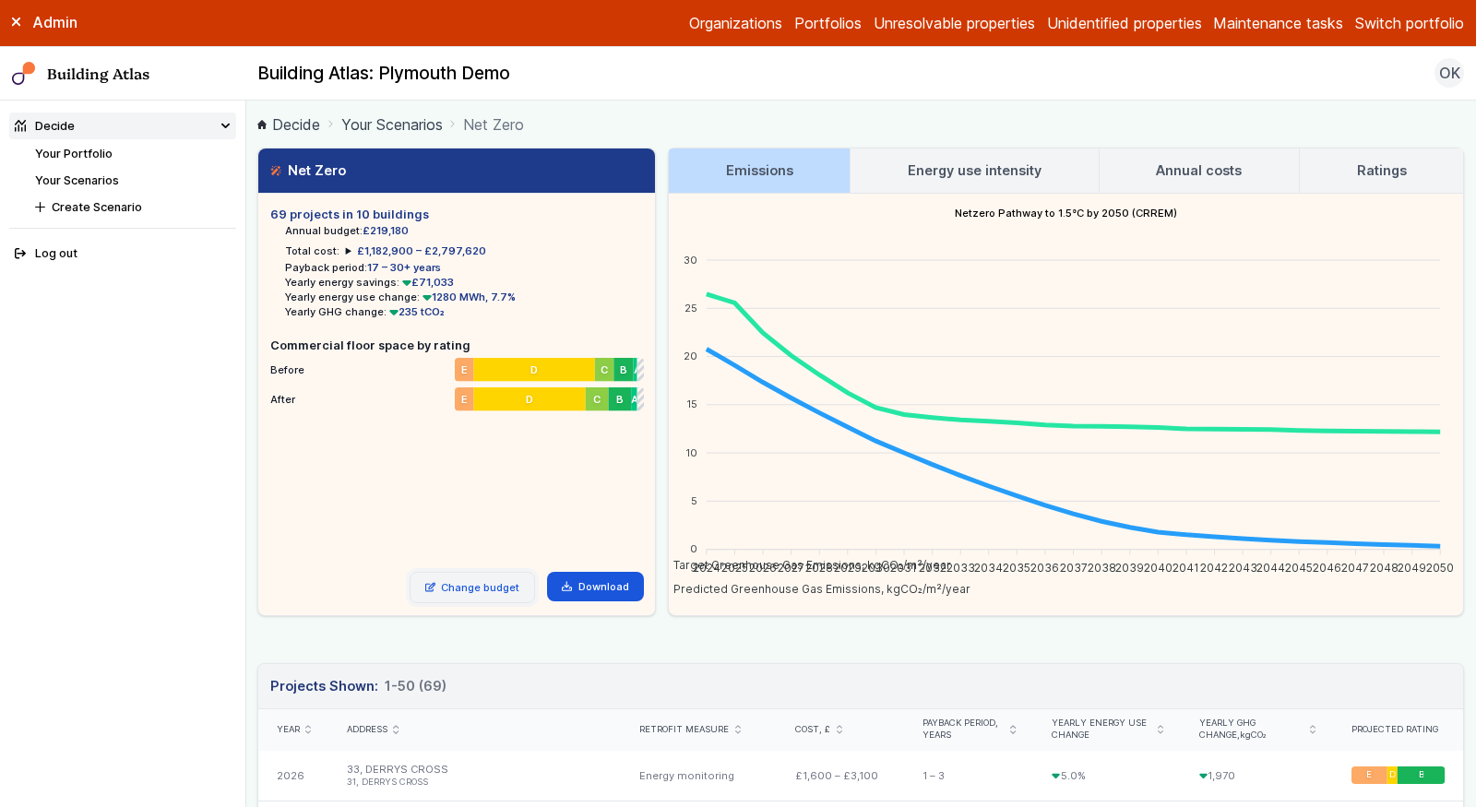
click at [469, 574] on link "Change budget" at bounding box center [473, 587] width 126 height 31
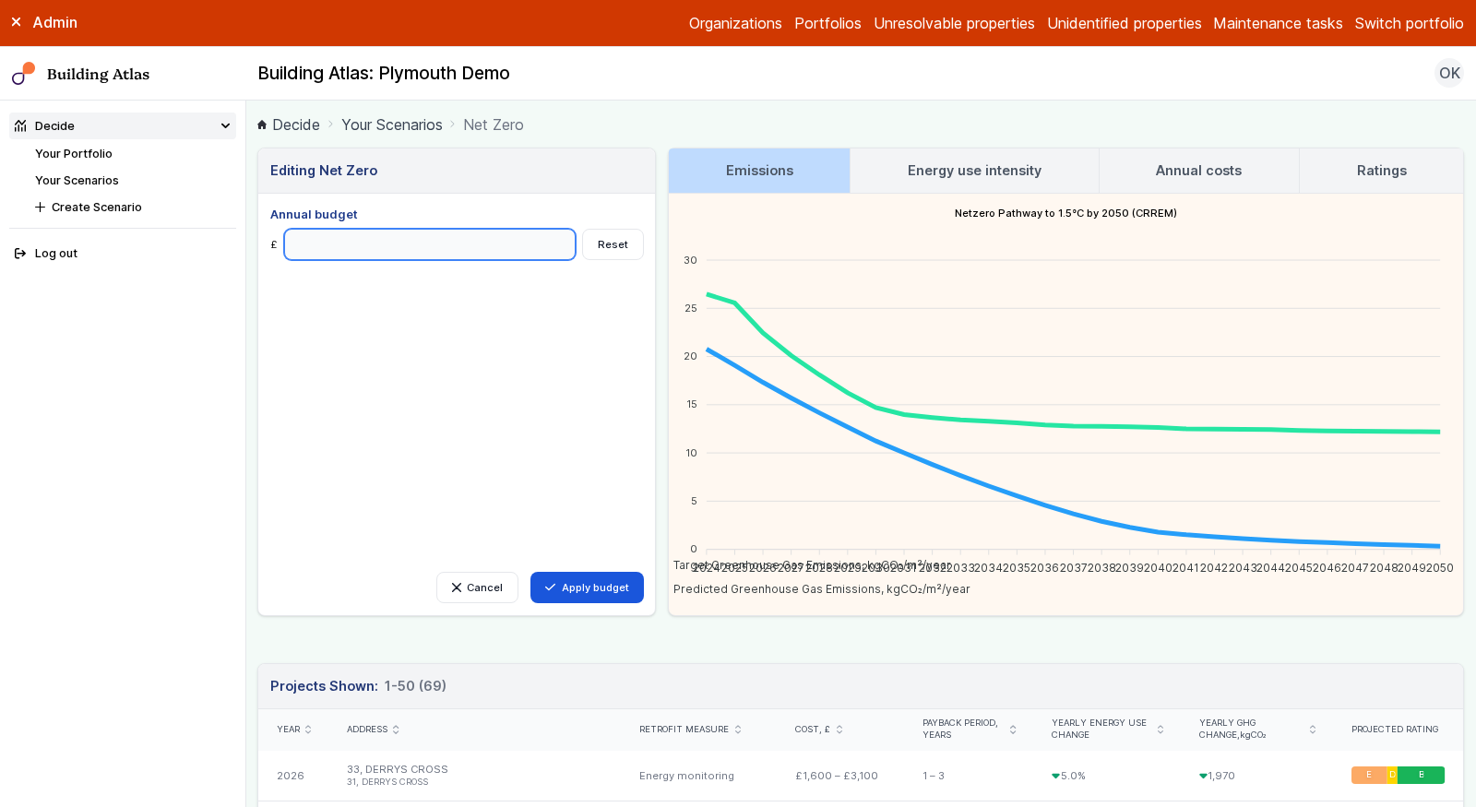
click at [362, 241] on input "Annual budget" at bounding box center [430, 244] width 292 height 31
type input "*******"
click at [530, 572] on button "Apply budget" at bounding box center [586, 587] width 113 height 31
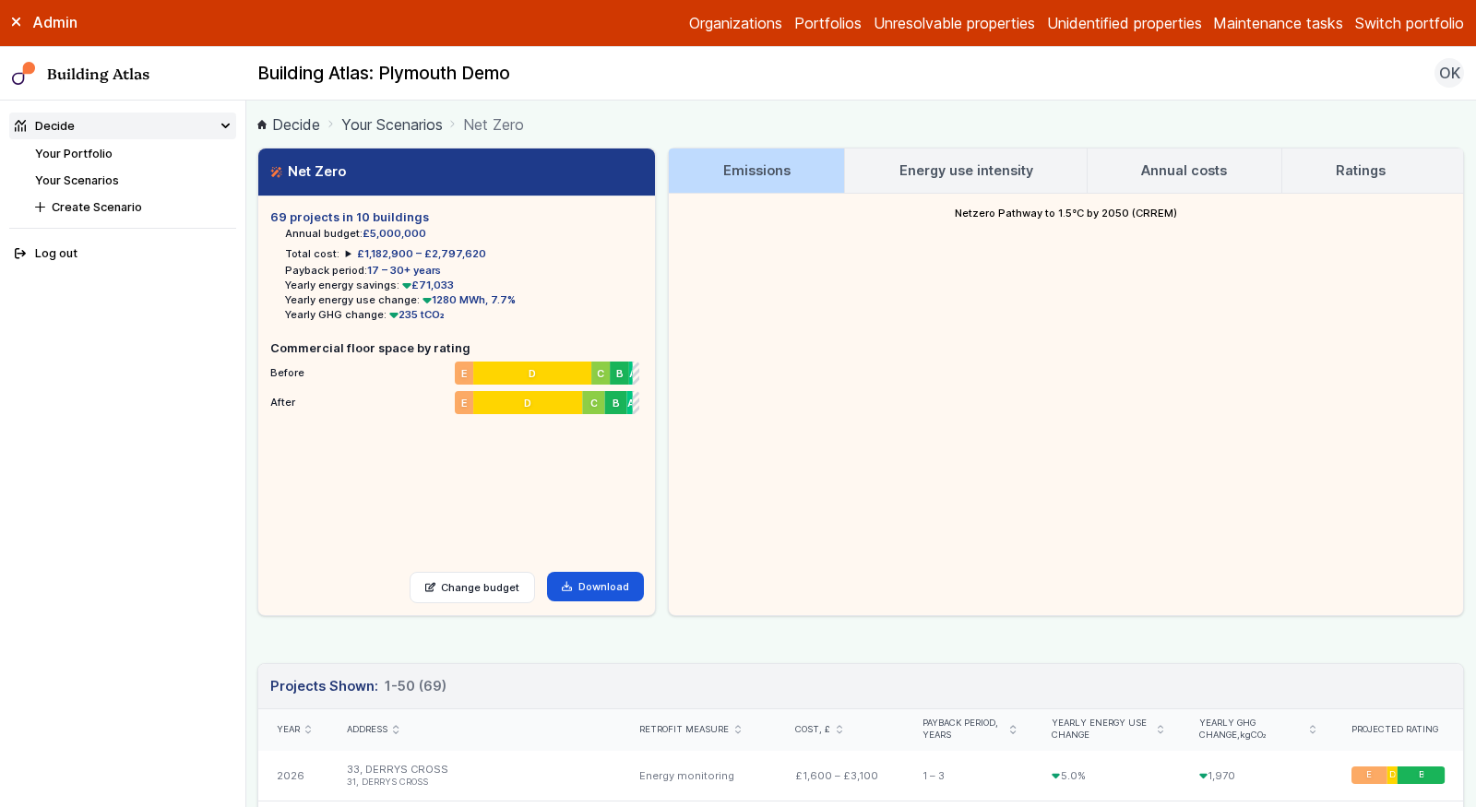
click at [86, 178] on link "Your Scenarios" at bounding box center [77, 180] width 84 height 14
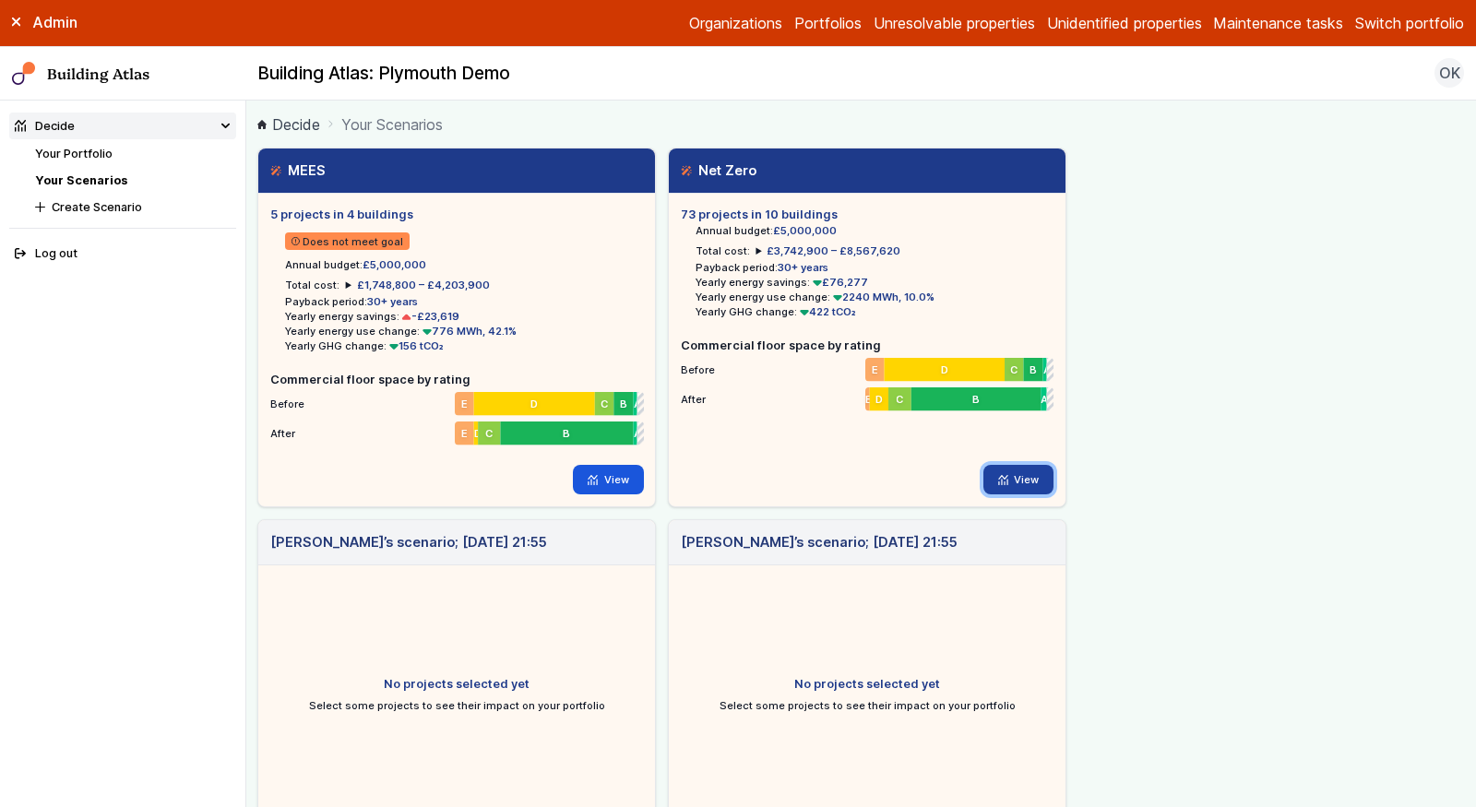
click at [1017, 480] on link "View" at bounding box center [1018, 480] width 71 height 30
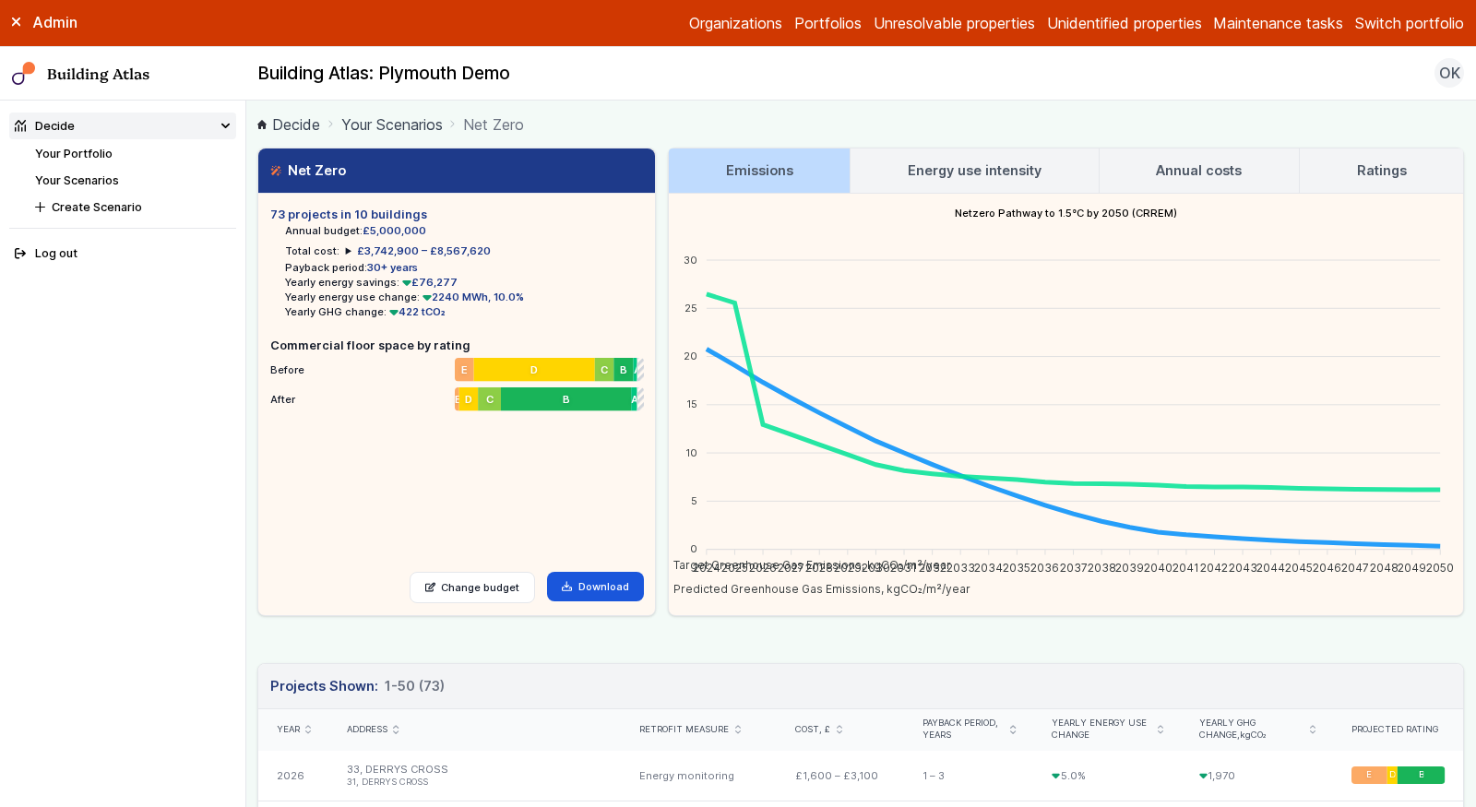
click at [983, 182] on link "Energy use intensity" at bounding box center [974, 171] width 247 height 44
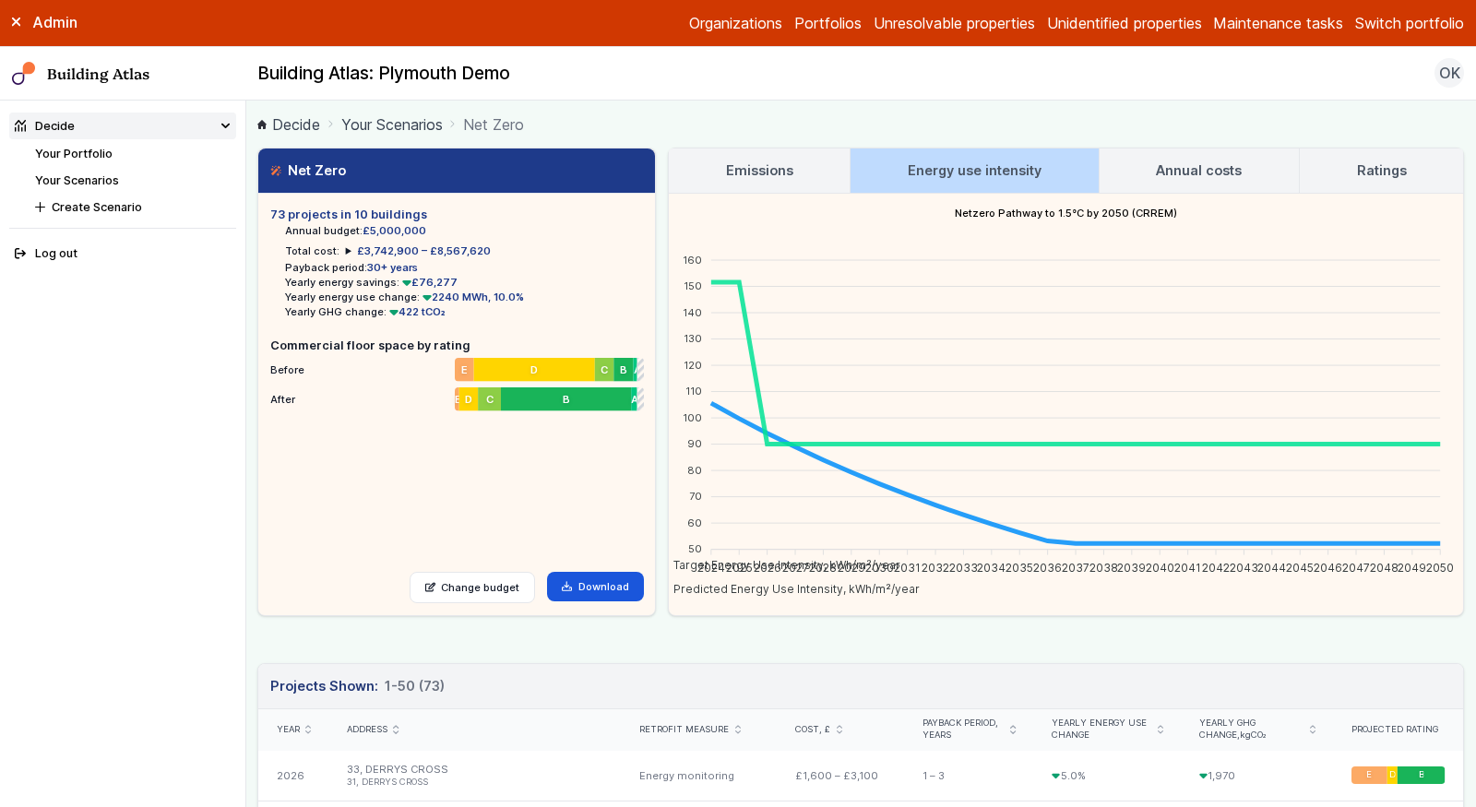
click at [791, 144] on main "Decide Your Scenarios Net Zero Net Zero 73 projects in 10 buildings Annual budg…" at bounding box center [861, 454] width 1230 height 707
click at [788, 167] on h3 "Emissions" at bounding box center [759, 171] width 67 height 20
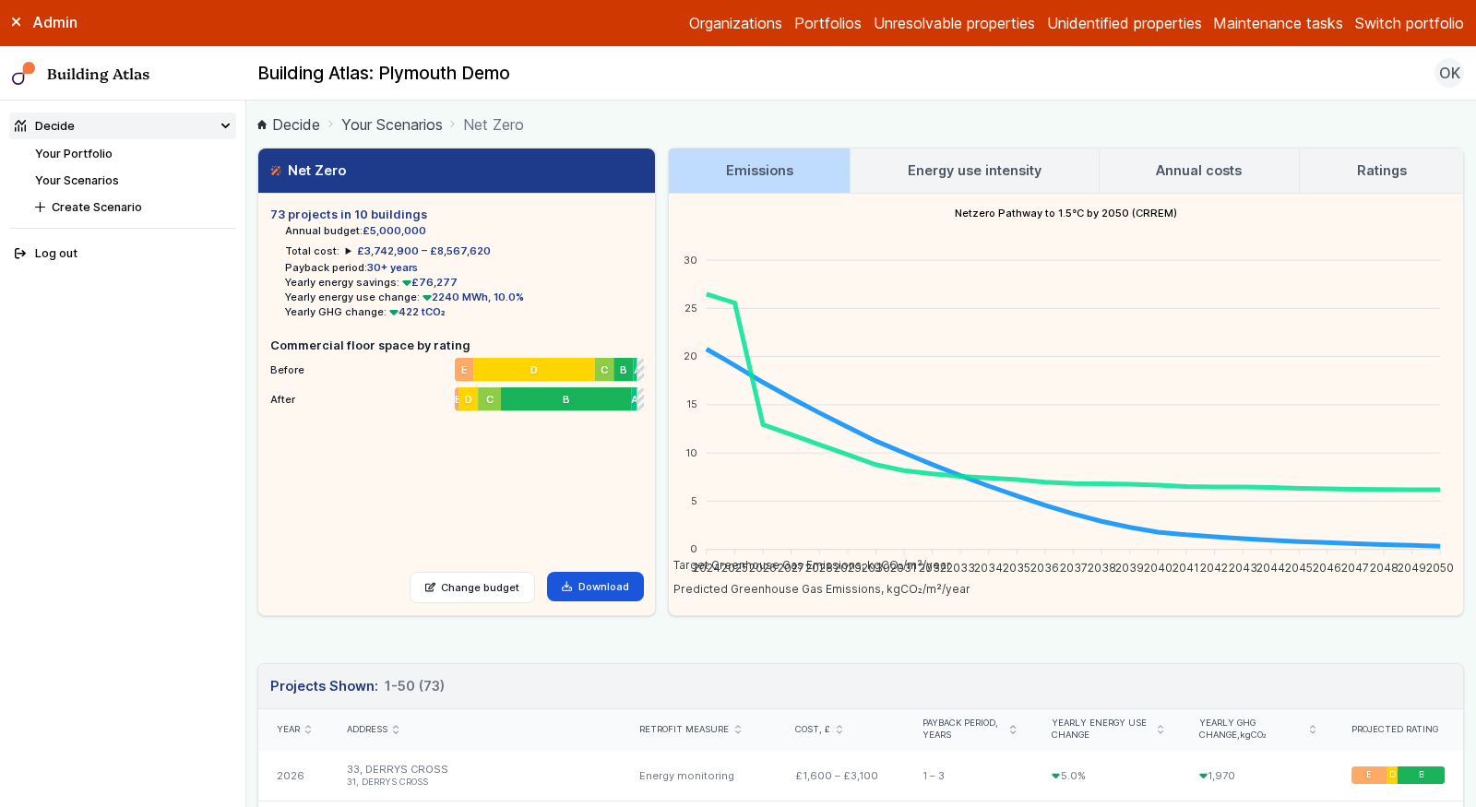
click at [103, 181] on link "Your Scenarios" at bounding box center [77, 180] width 84 height 14
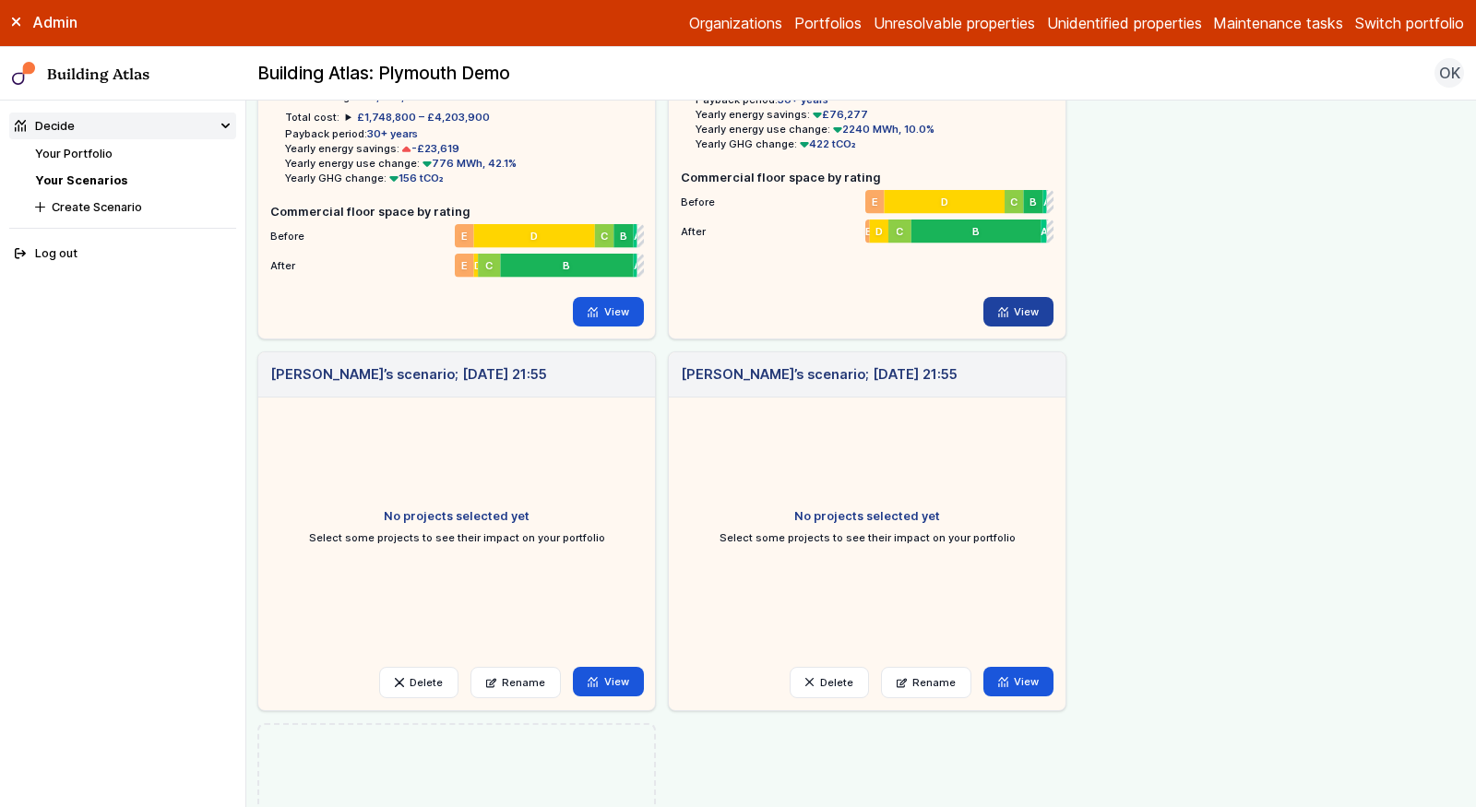
scroll to position [218, 0]
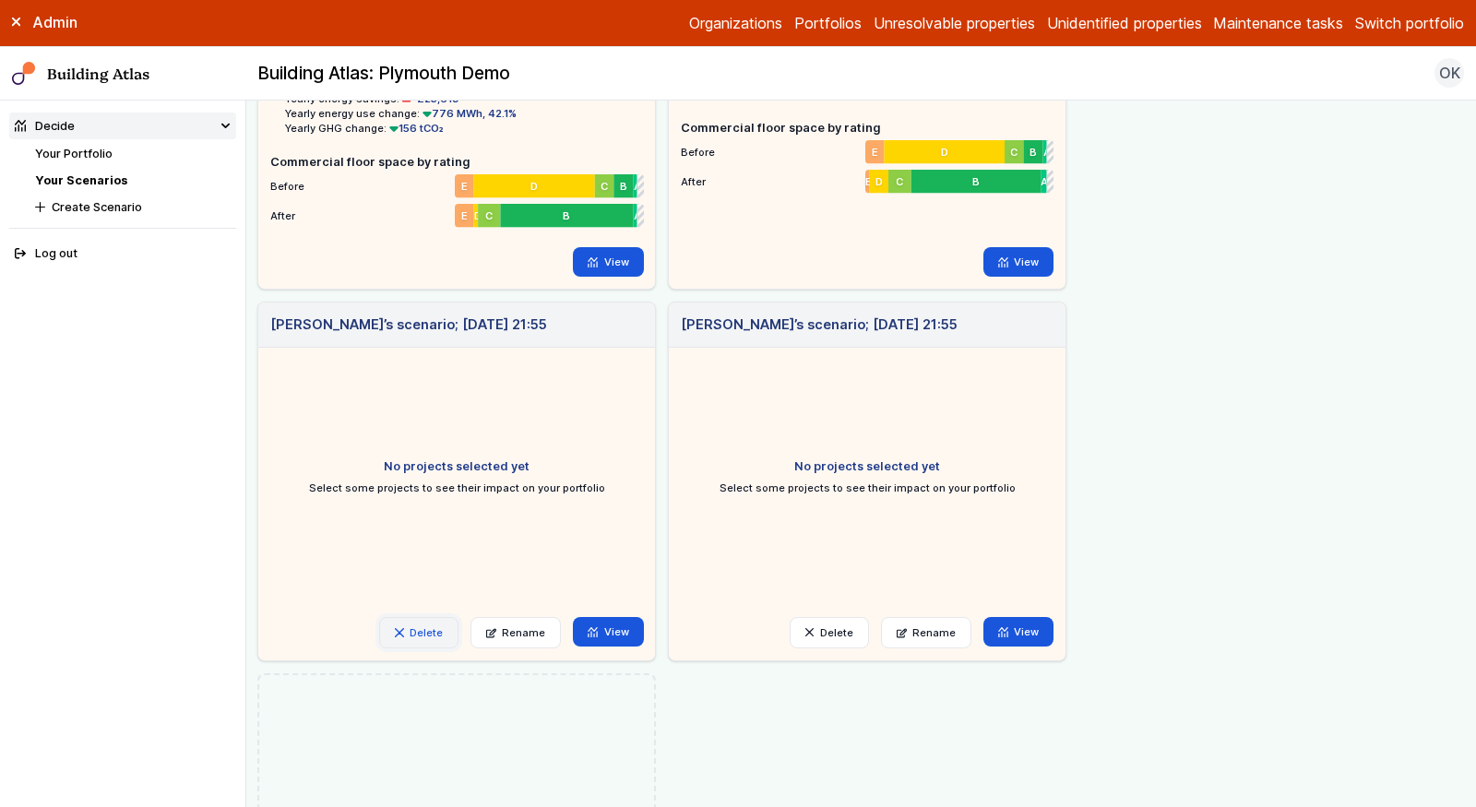
click at [442, 625] on button "Delete" at bounding box center [418, 632] width 79 height 31
click at [0, 0] on button "Delete" at bounding box center [0, 0] width 0 height 0
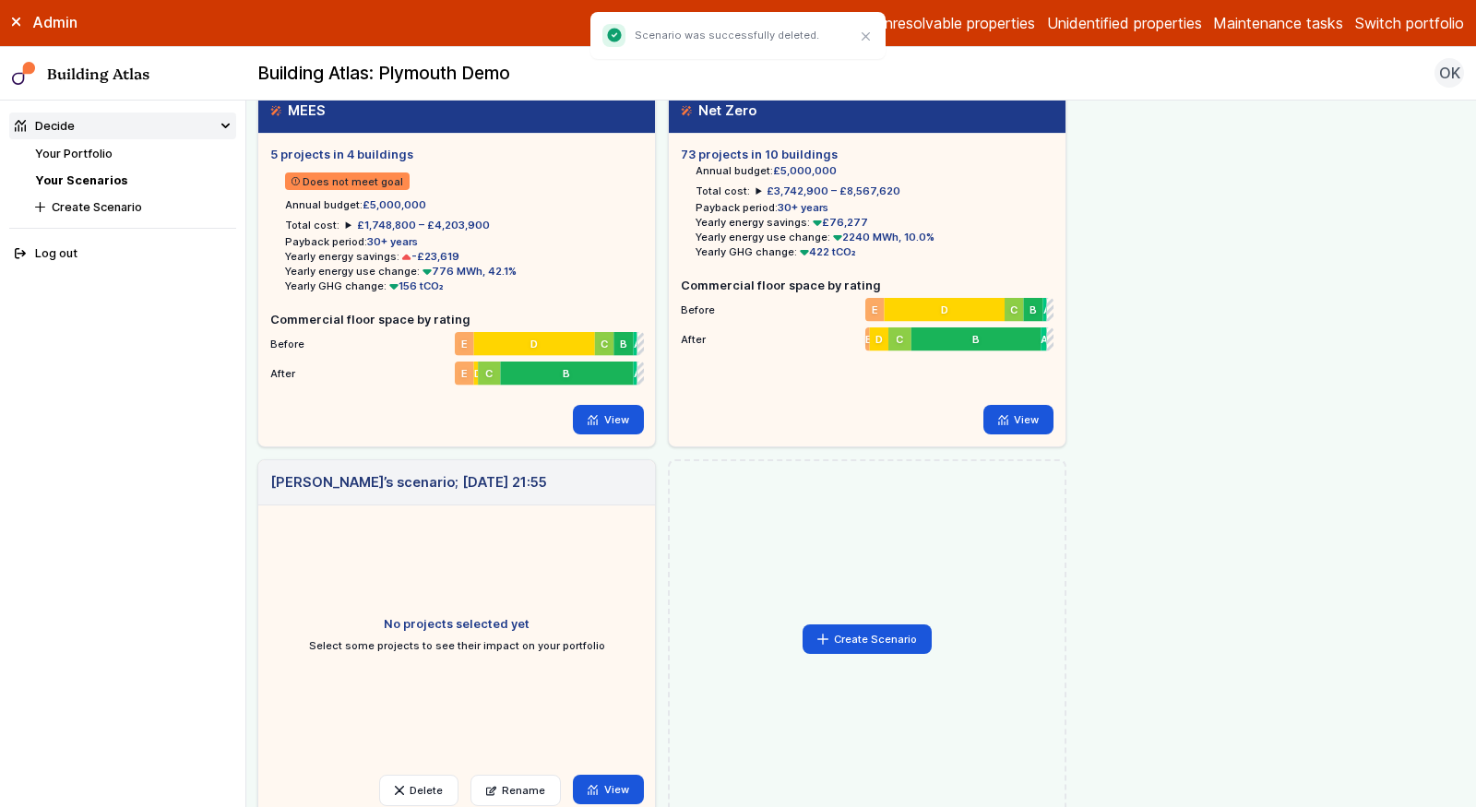
scroll to position [173, 0]
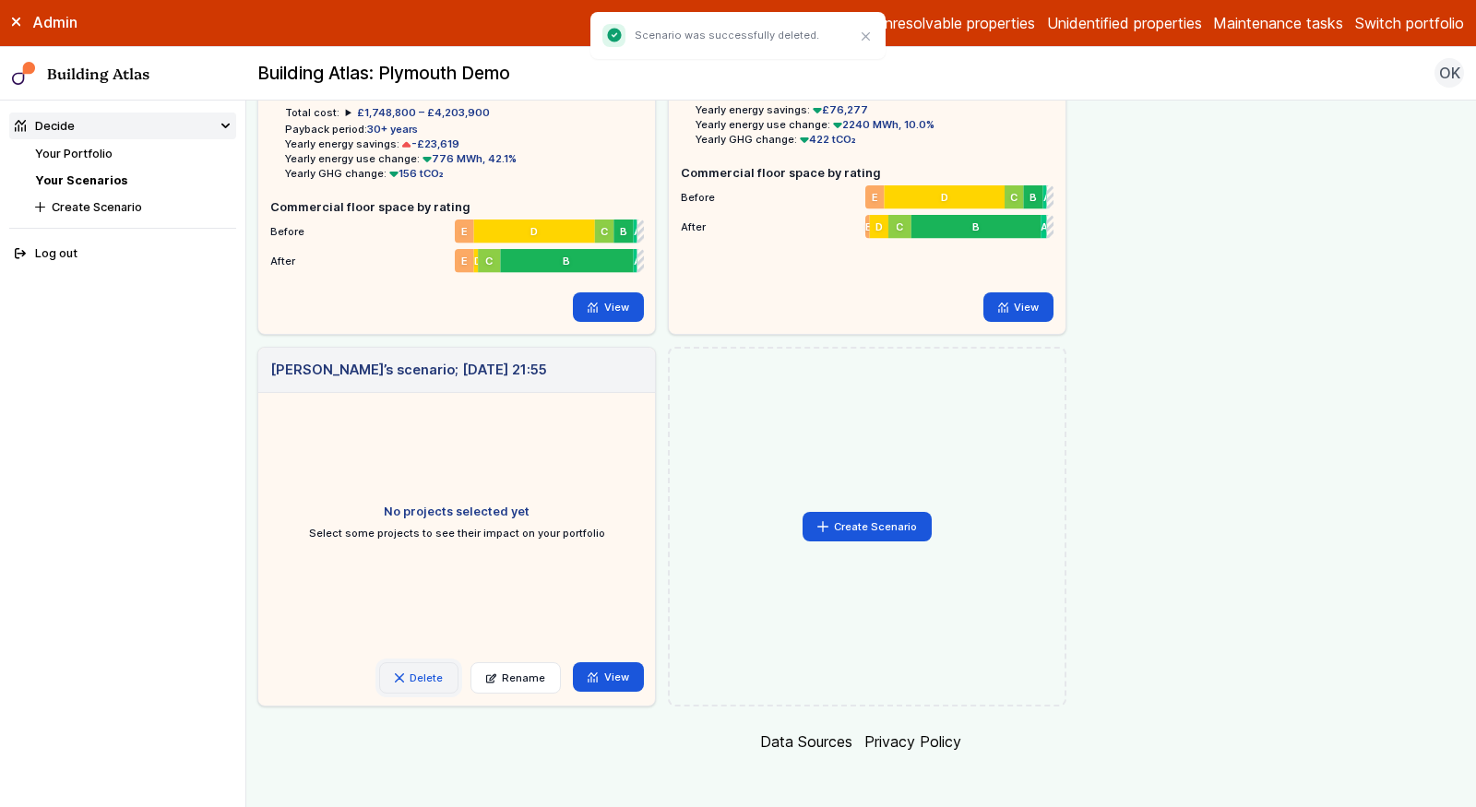
click at [422, 669] on button "Delete" at bounding box center [418, 677] width 79 height 31
click at [0, 0] on button "Delete" at bounding box center [0, 0] width 0 height 0
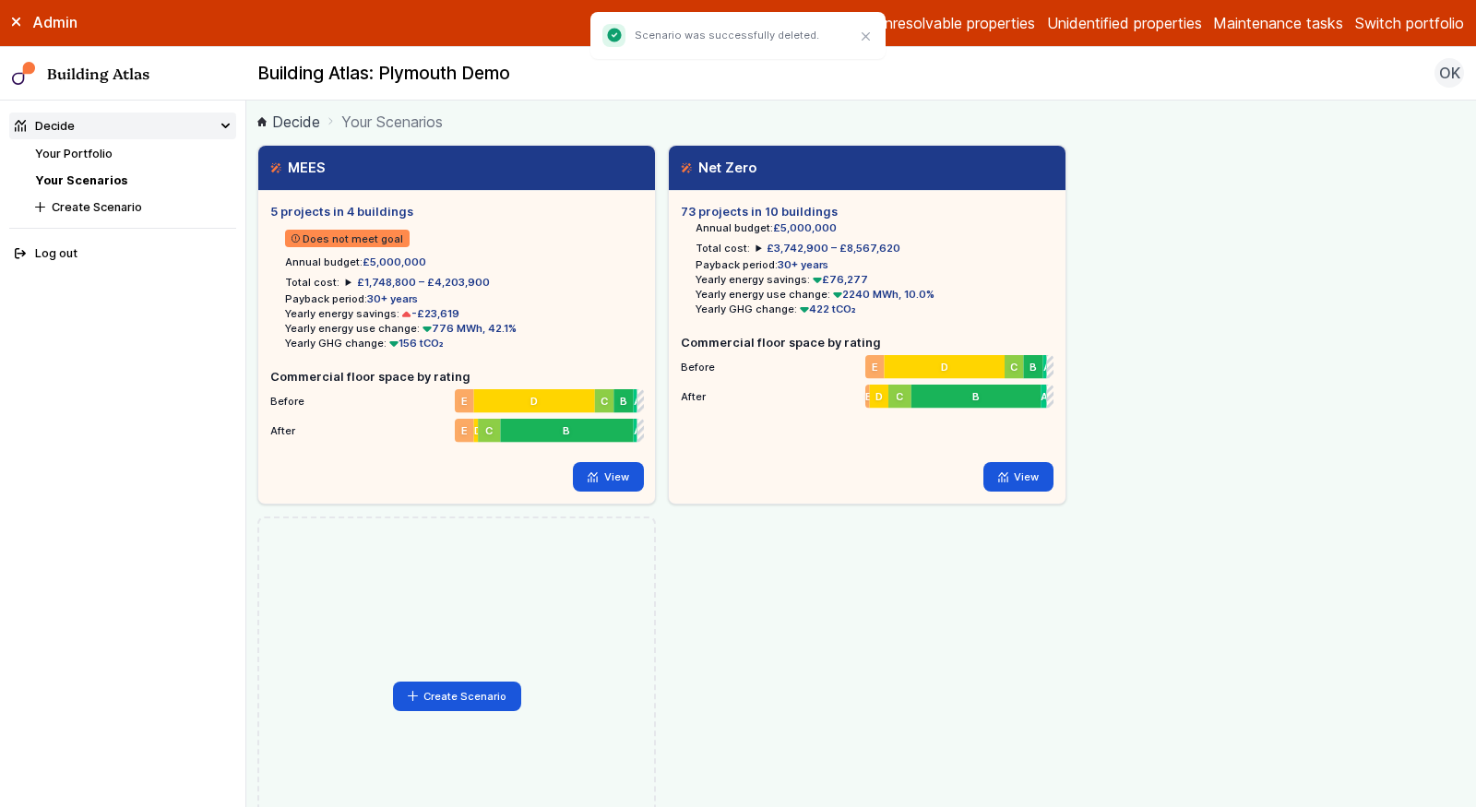
scroll to position [6, 0]
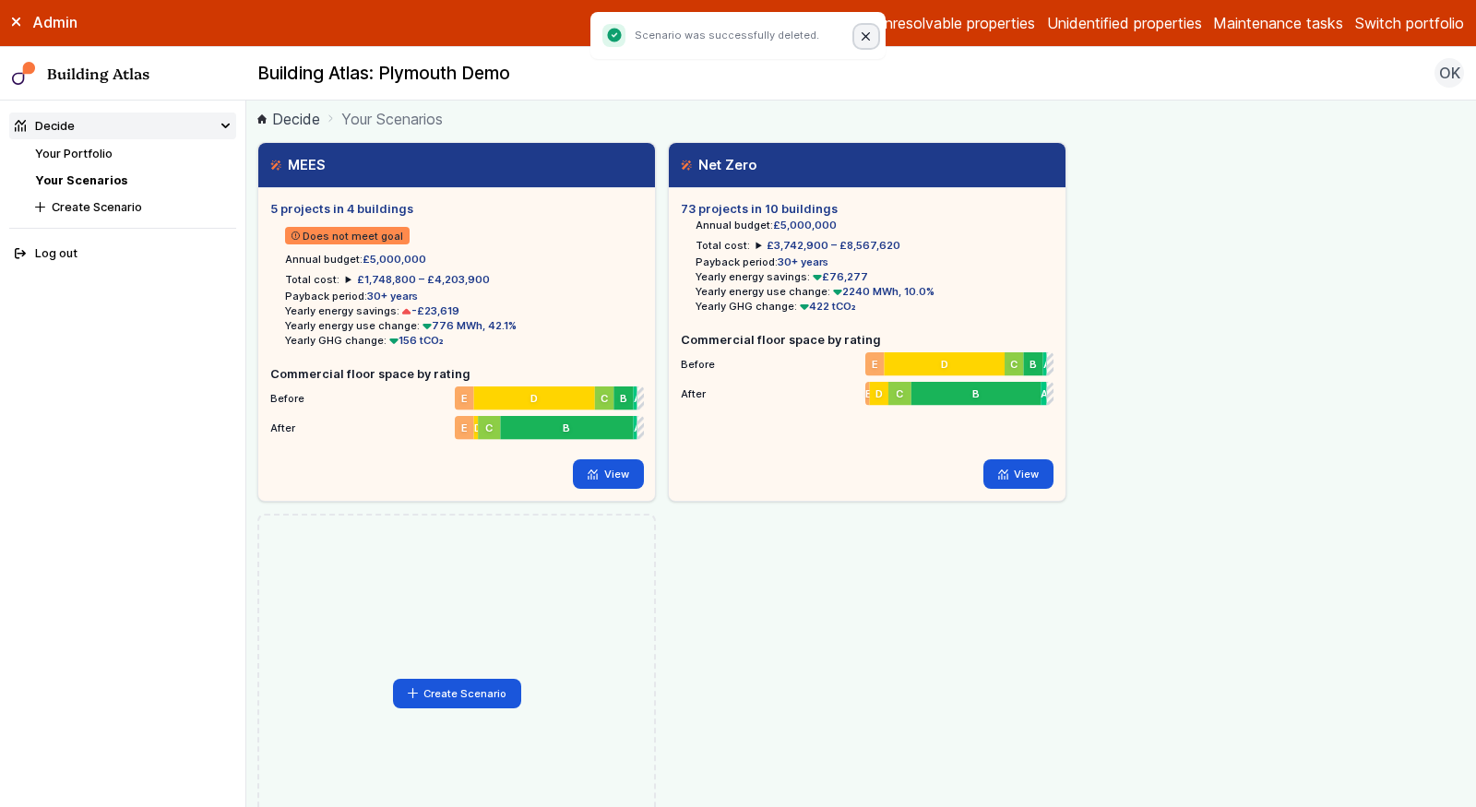
click at [864, 30] on button "Close" at bounding box center [866, 37] width 24 height 24
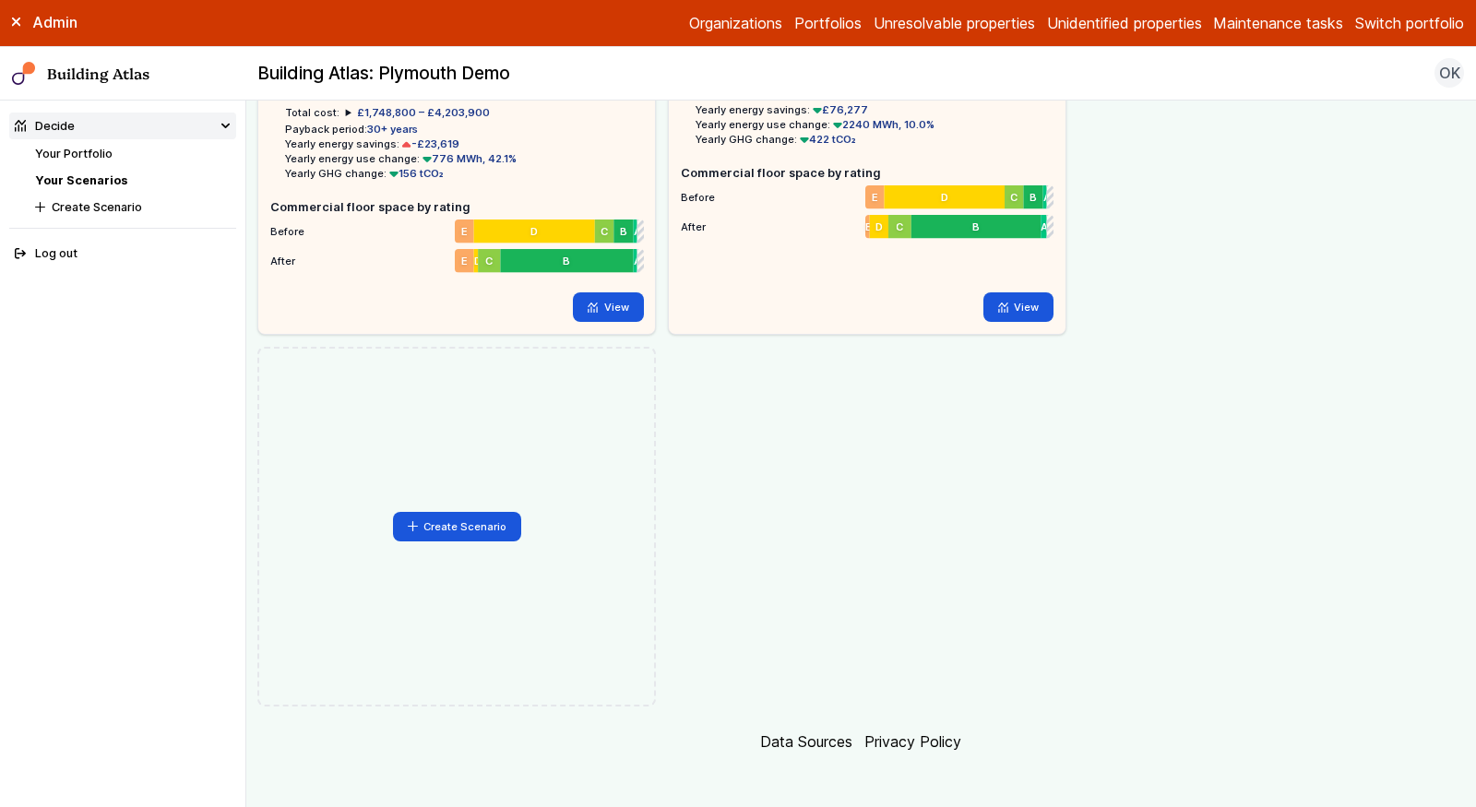
scroll to position [0, 0]
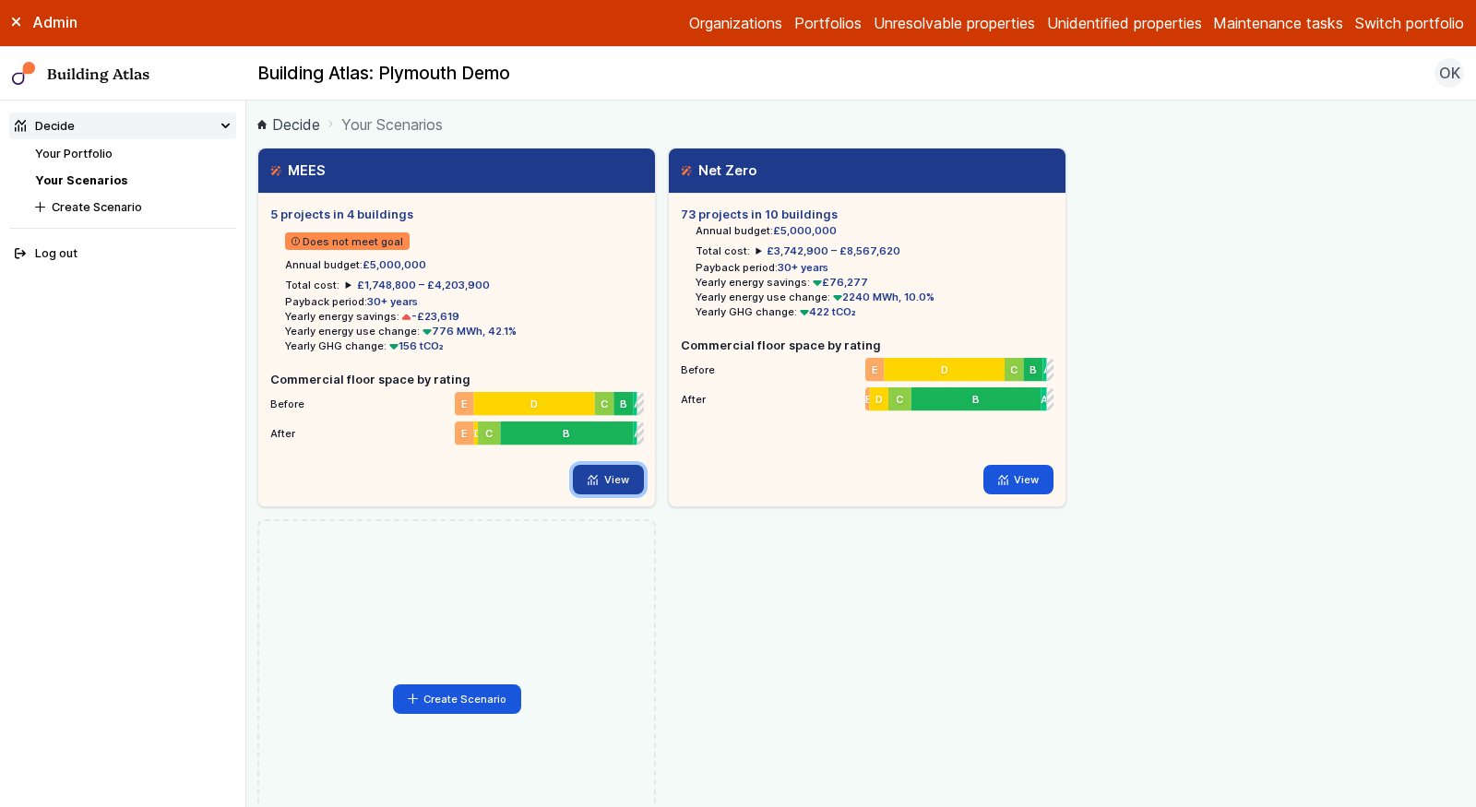
click at [613, 480] on link "View" at bounding box center [608, 480] width 71 height 30
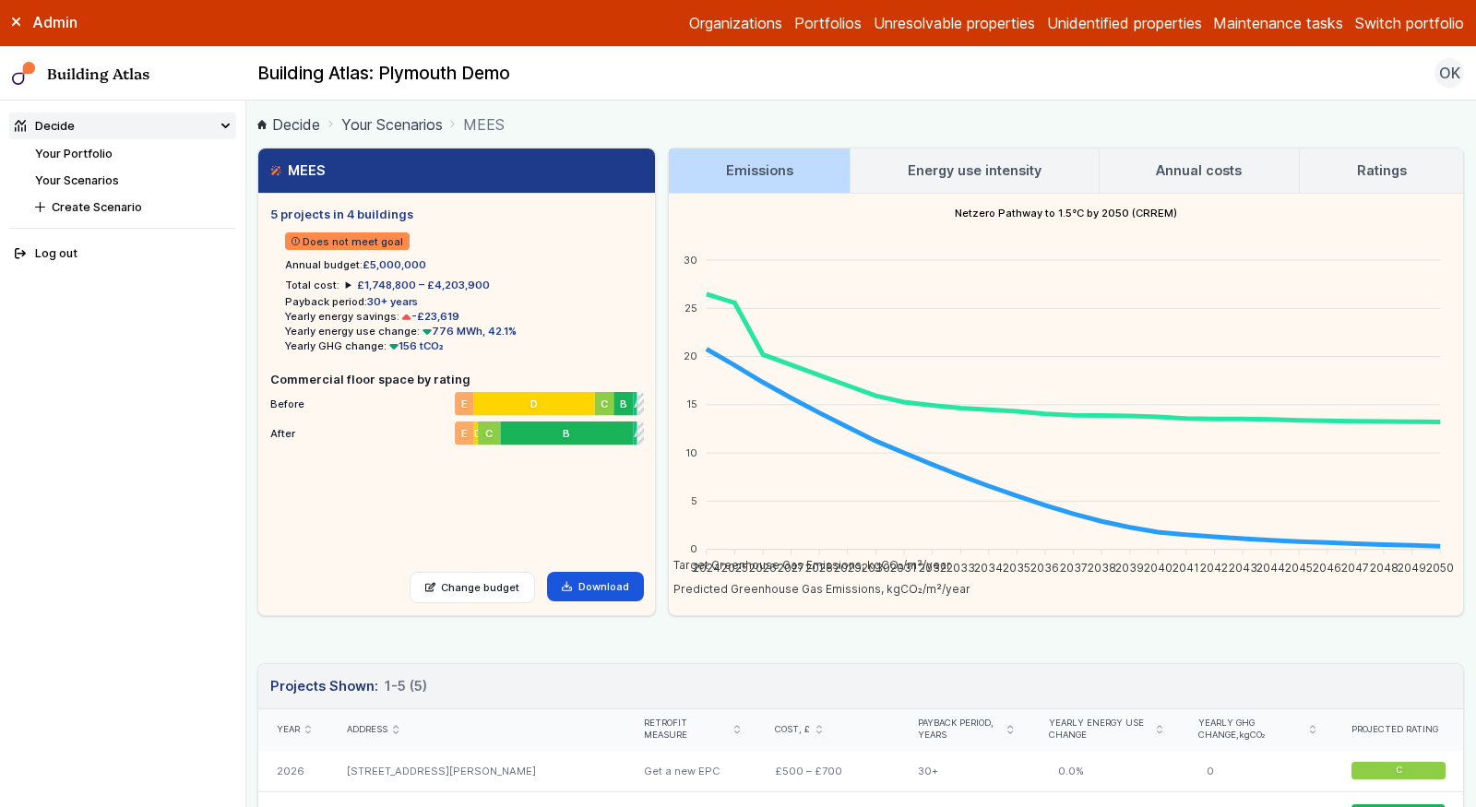
click at [1184, 174] on h3 "Annual costs" at bounding box center [1199, 171] width 86 height 20
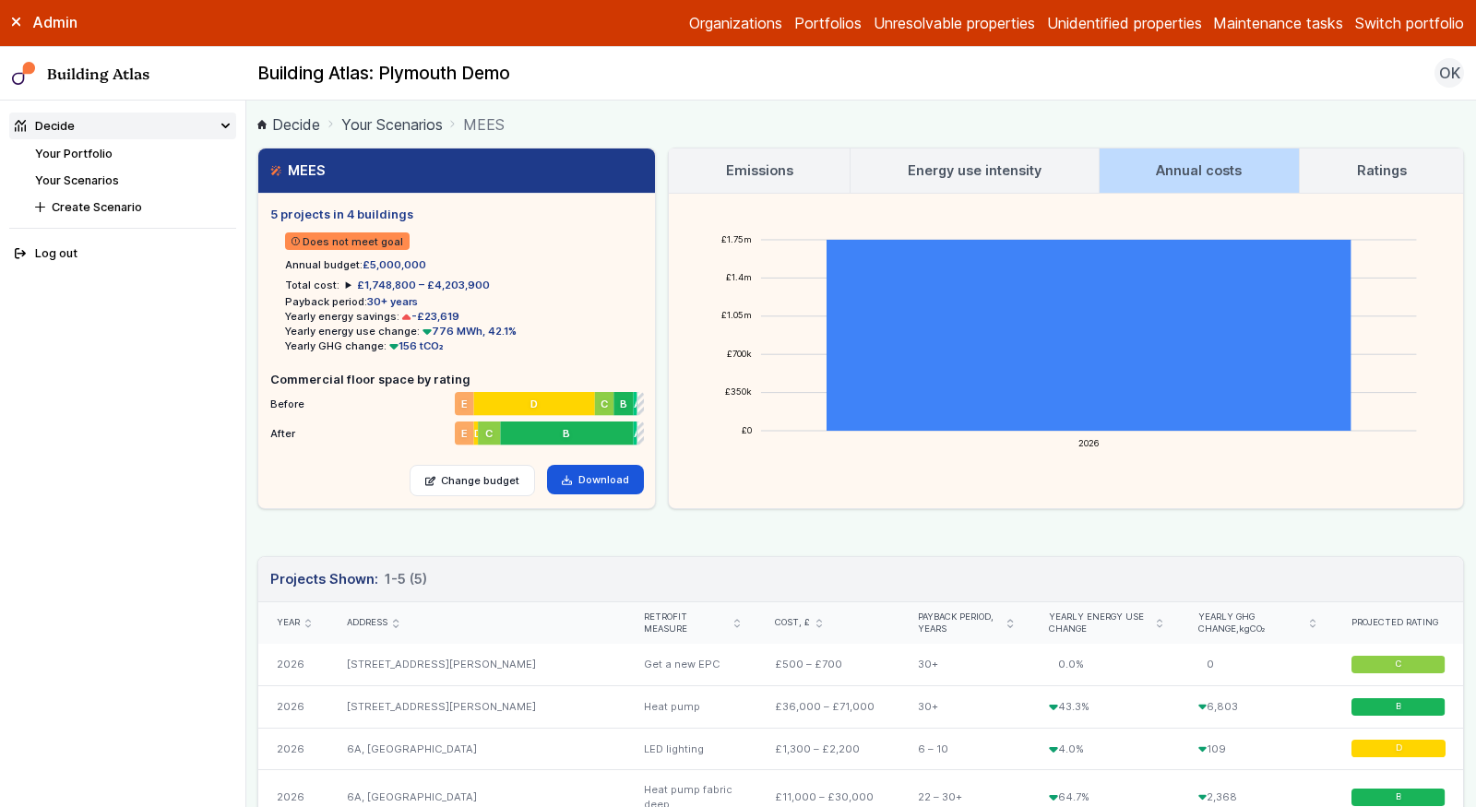
scroll to position [9, 0]
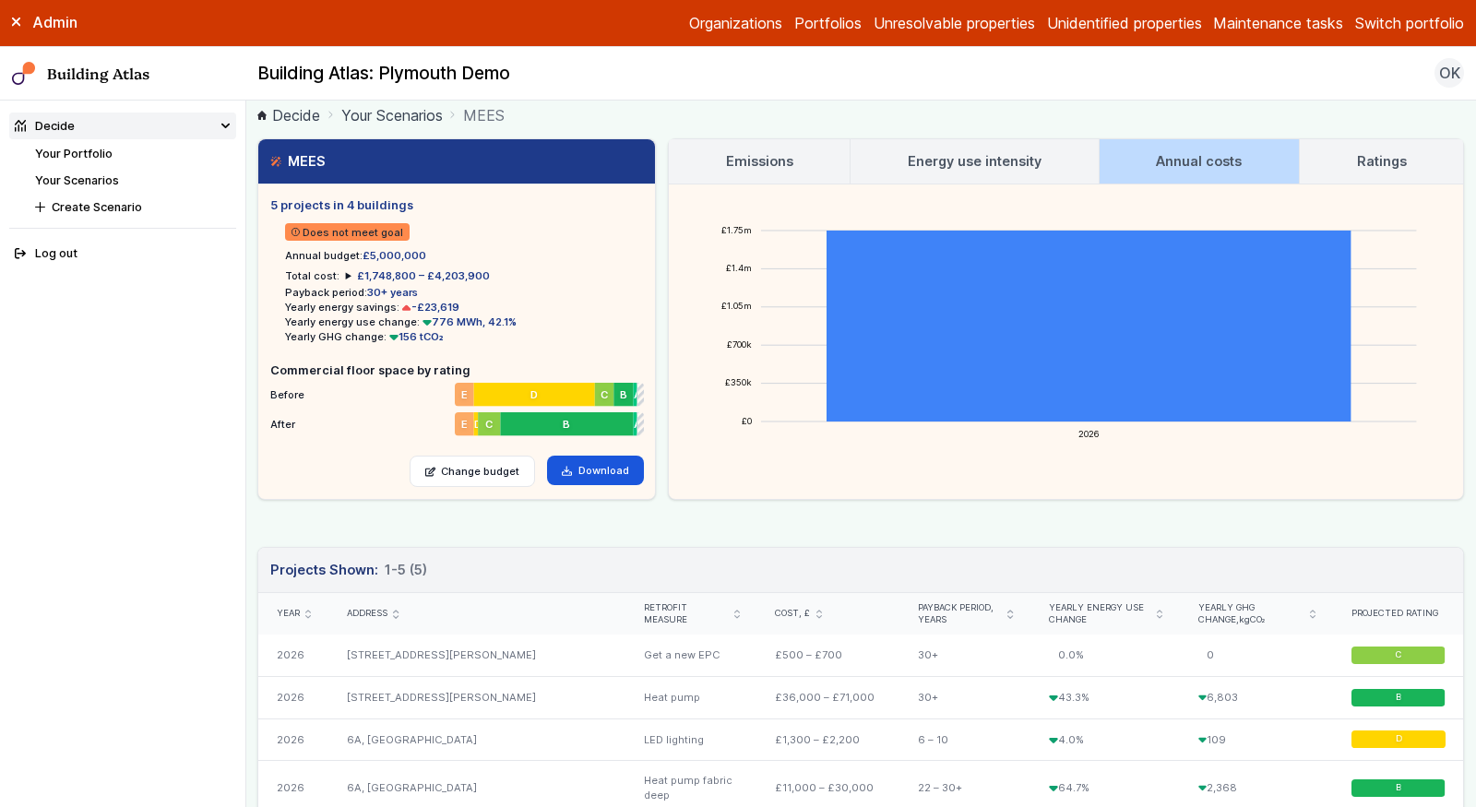
click at [311, 607] on div "Year" at bounding box center [293, 614] width 70 height 42
click at [307, 613] on icon "submit" at bounding box center [308, 614] width 6 height 9
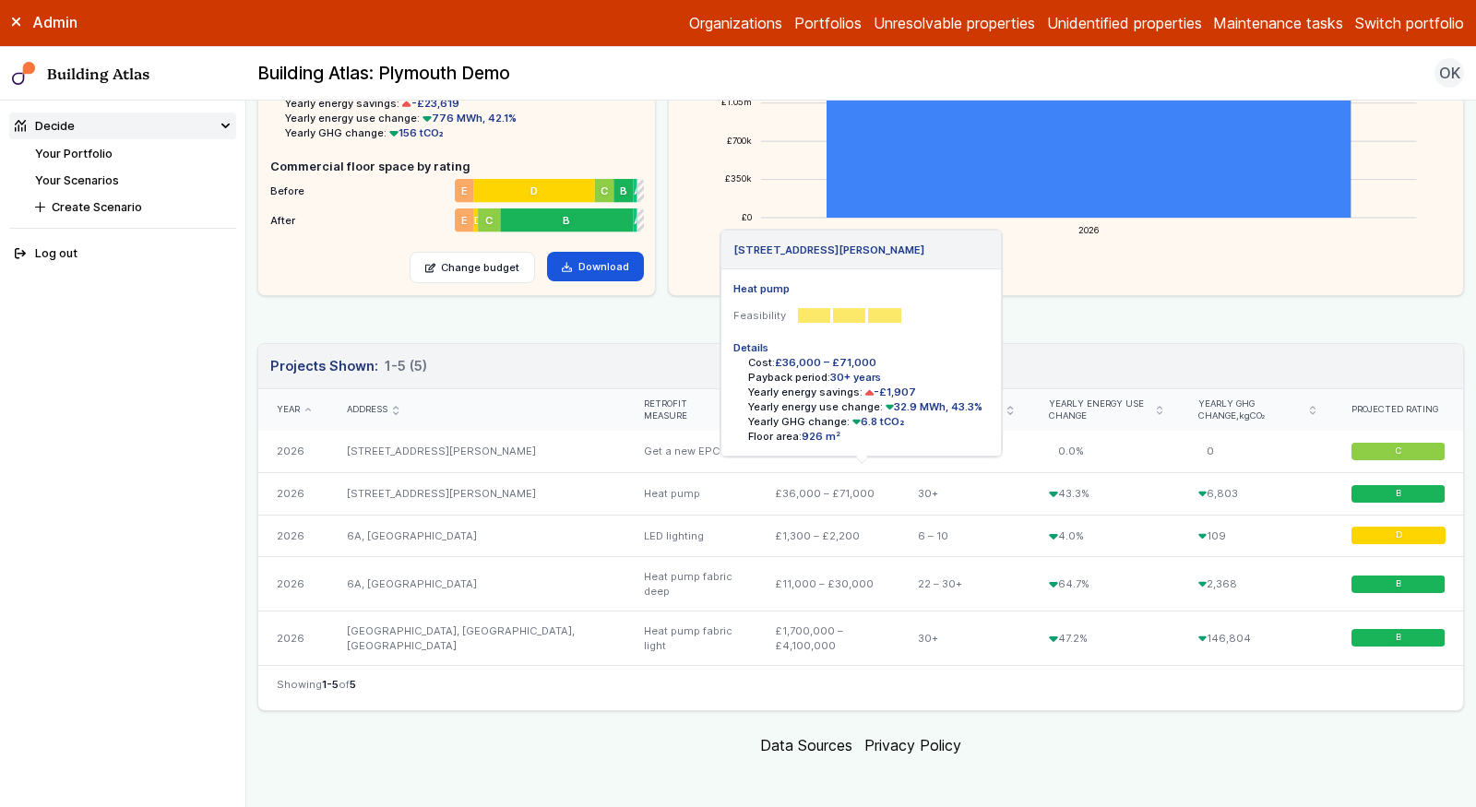
scroll to position [214, 0]
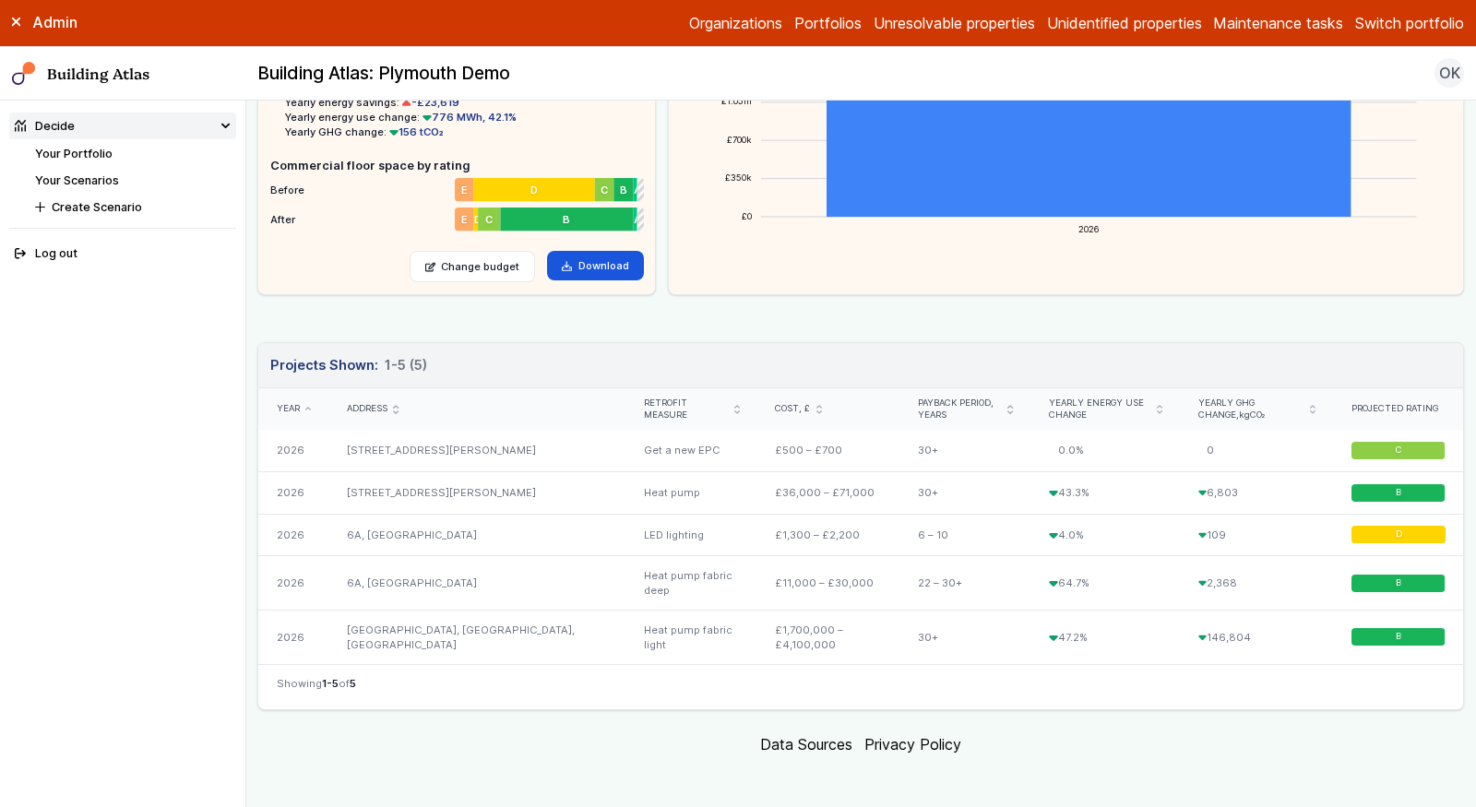
click at [331, 686] on nav "Showing 1-5 of 5" at bounding box center [860, 686] width 1205 height 45
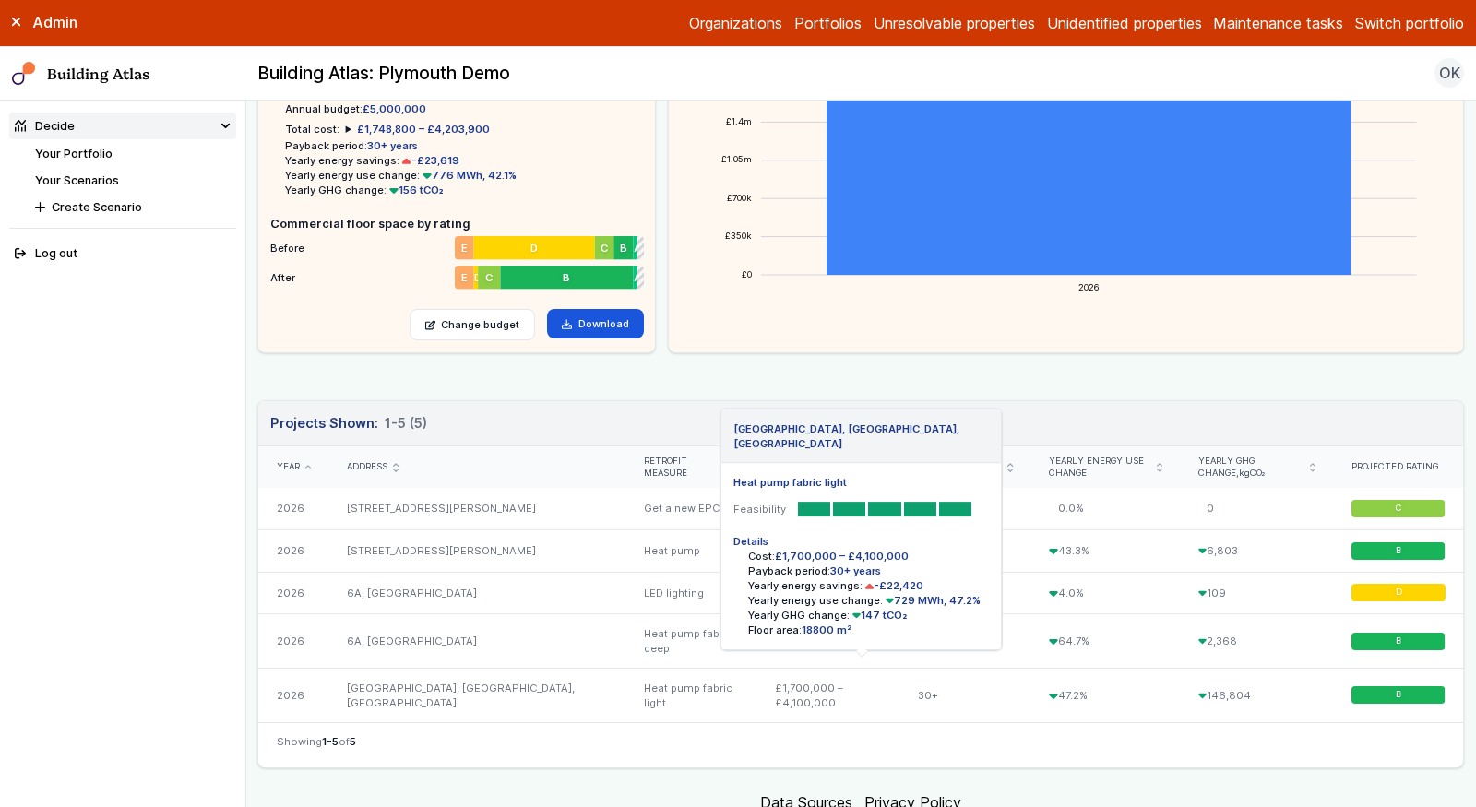
scroll to position [153, 0]
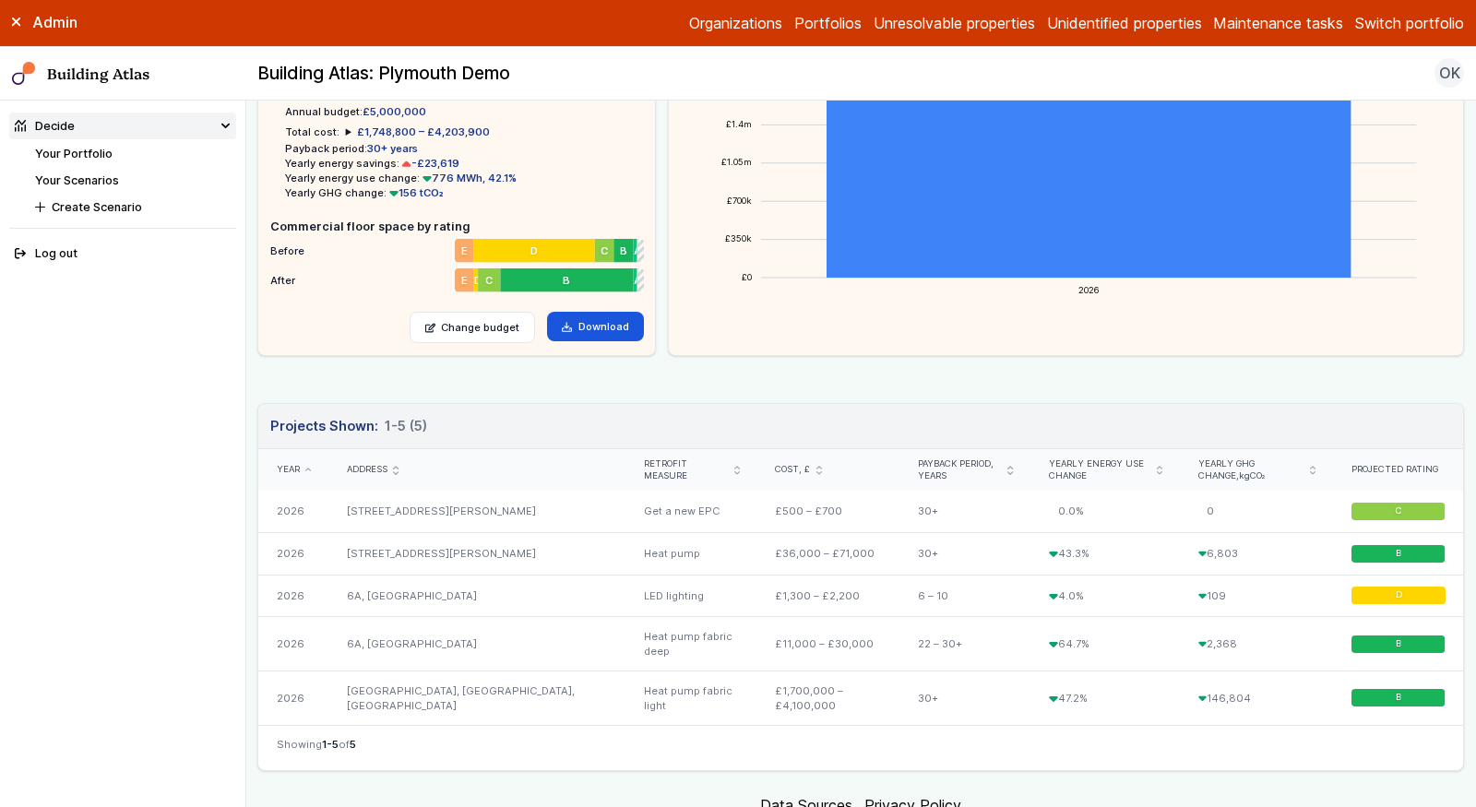
click at [99, 156] on link "Your Portfolio" at bounding box center [73, 154] width 77 height 14
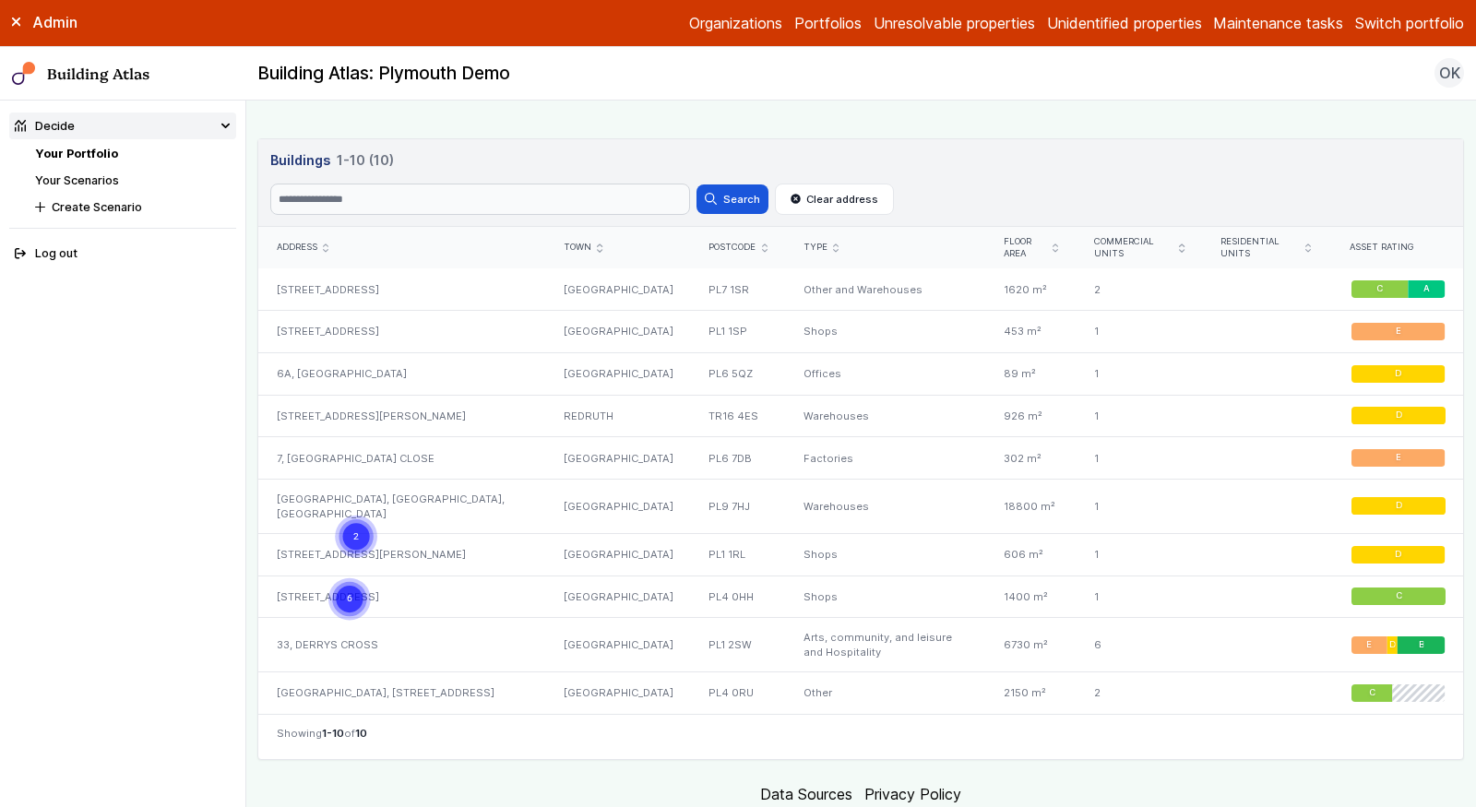
scroll to position [812, 0]
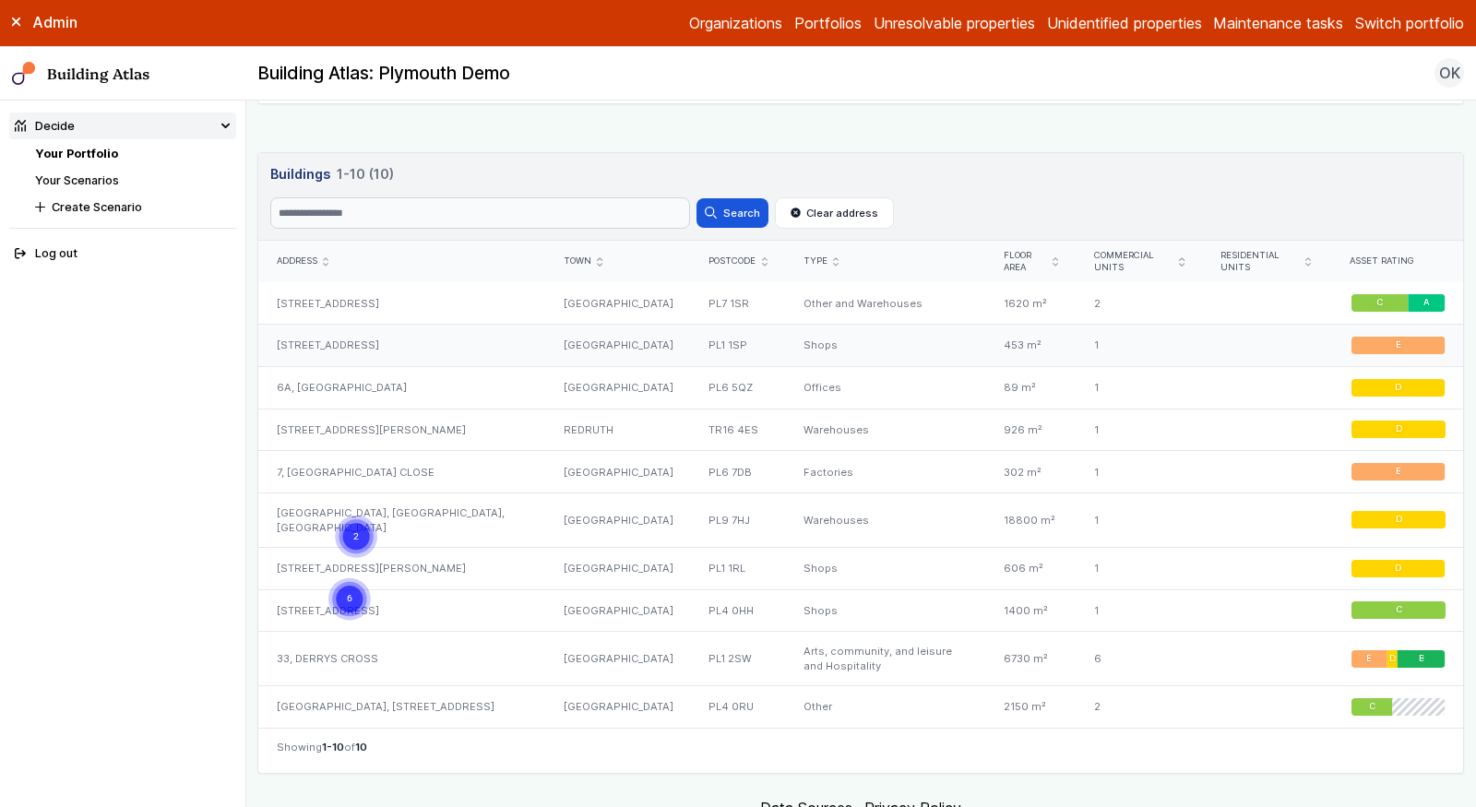
click at [474, 343] on div "[STREET_ADDRESS]" at bounding box center [401, 346] width 287 height 42
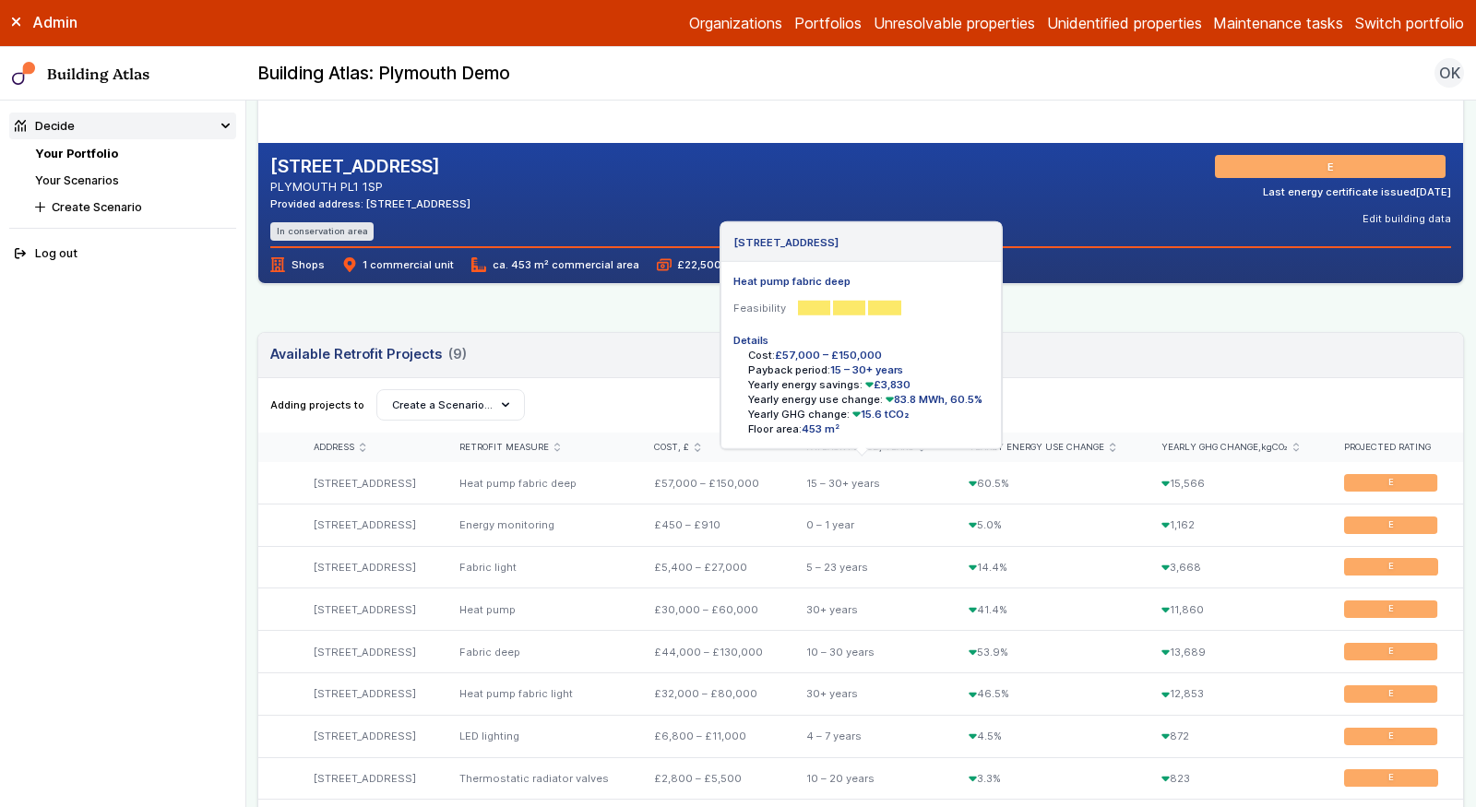
scroll to position [374, 0]
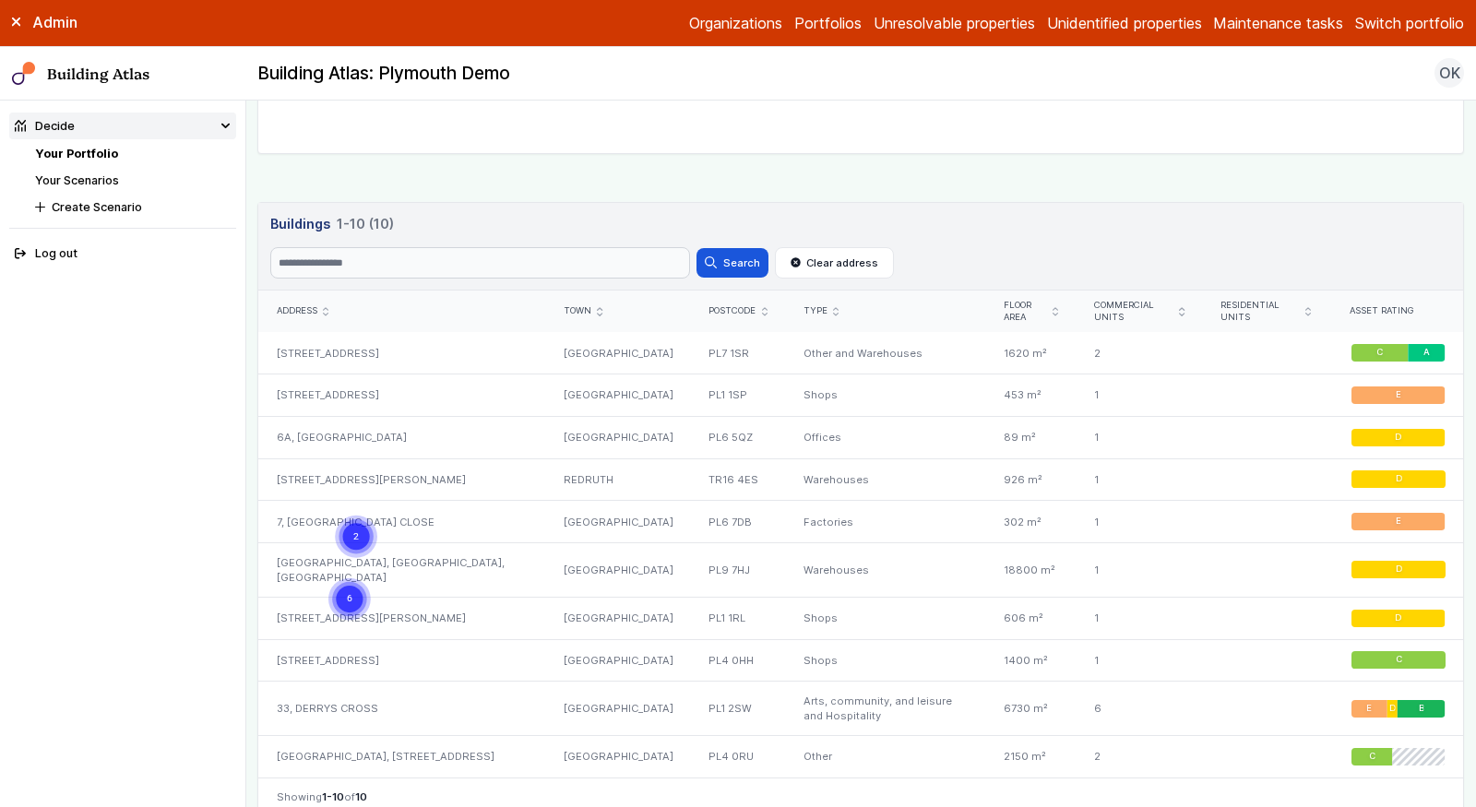
scroll to position [761, 0]
click at [471, 509] on div "7, [GEOGRAPHIC_DATA] CLOSE" at bounding box center [401, 523] width 287 height 42
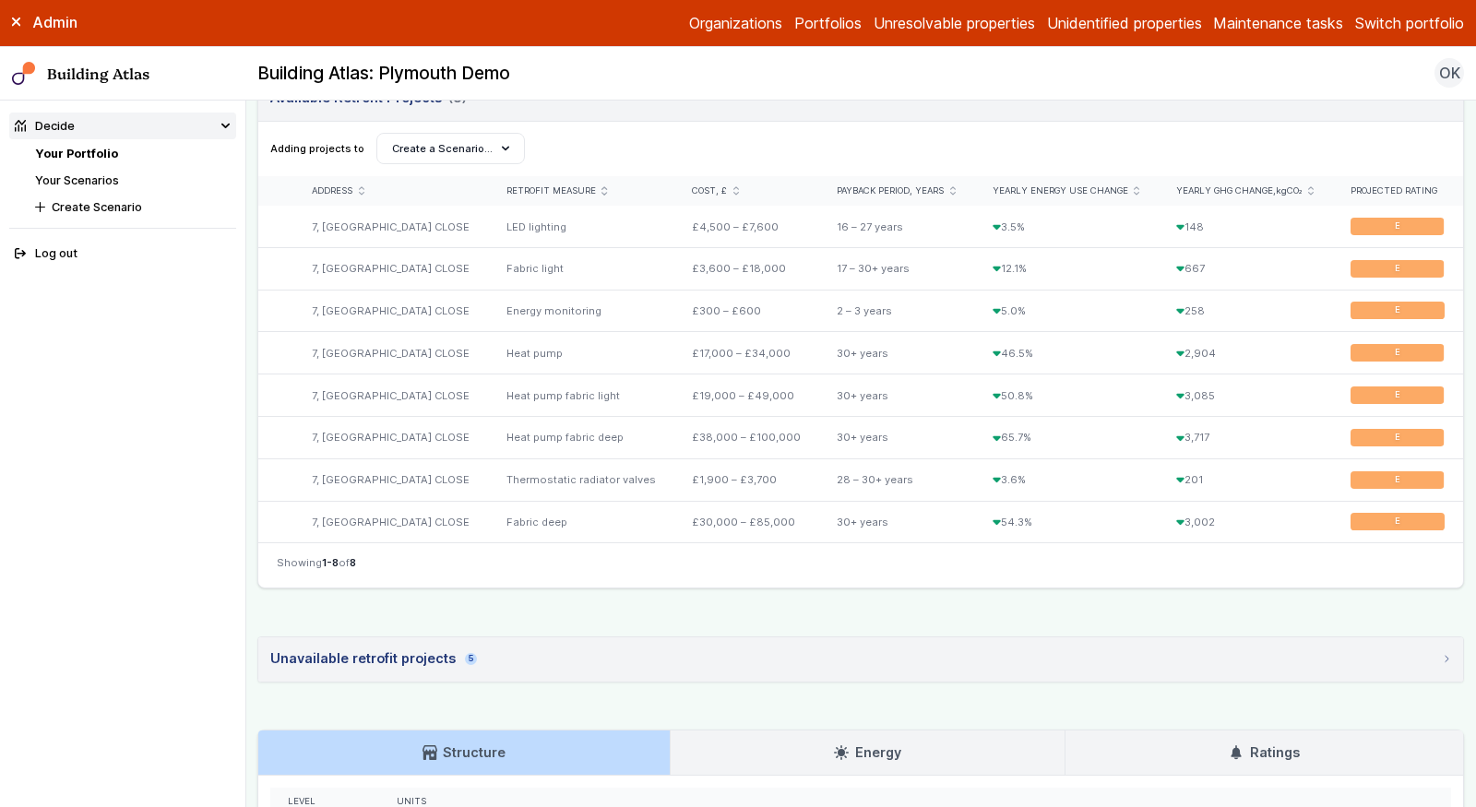
scroll to position [652, 0]
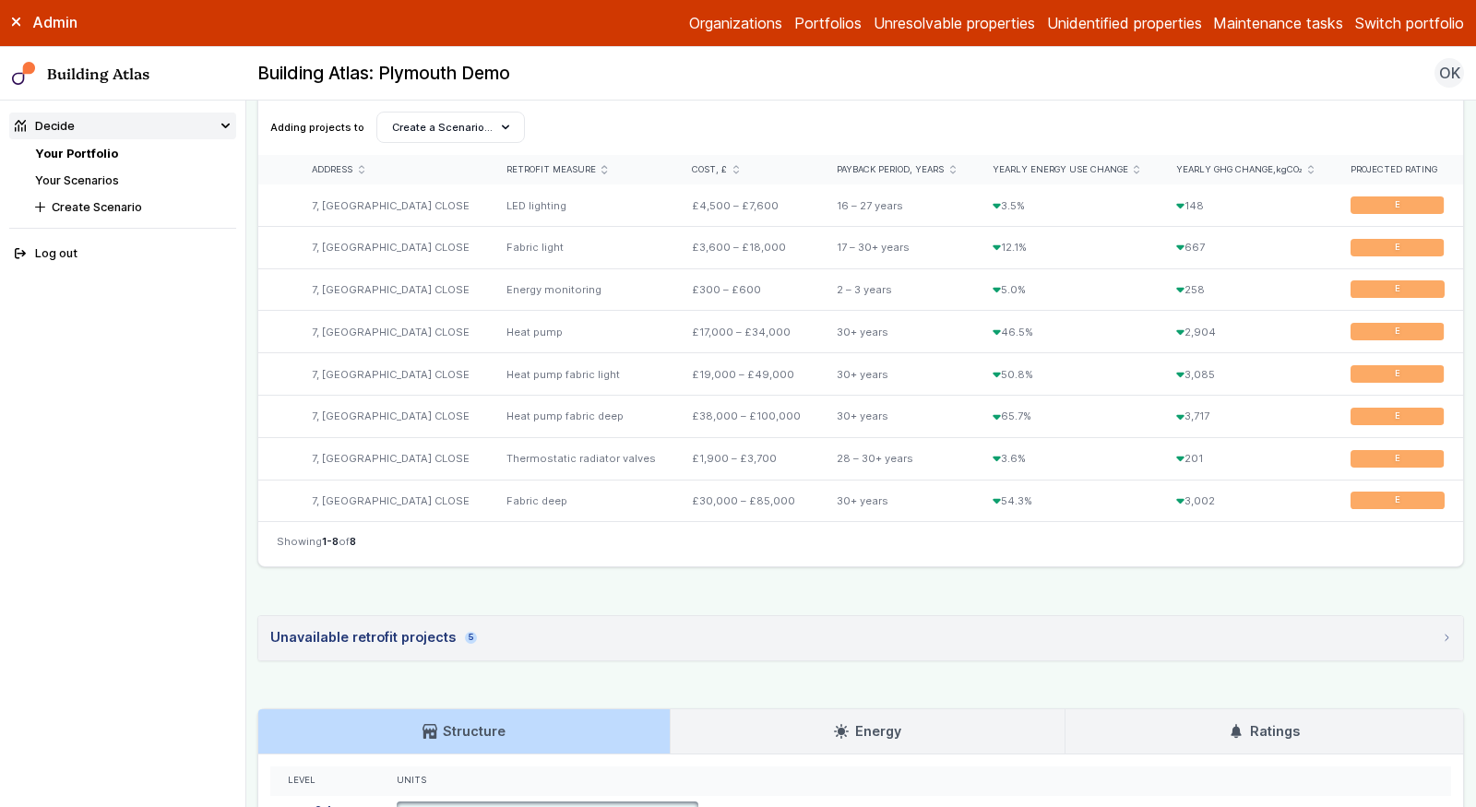
click at [481, 634] on summary "Unavailable retrofit projects 5" at bounding box center [860, 638] width 1205 height 44
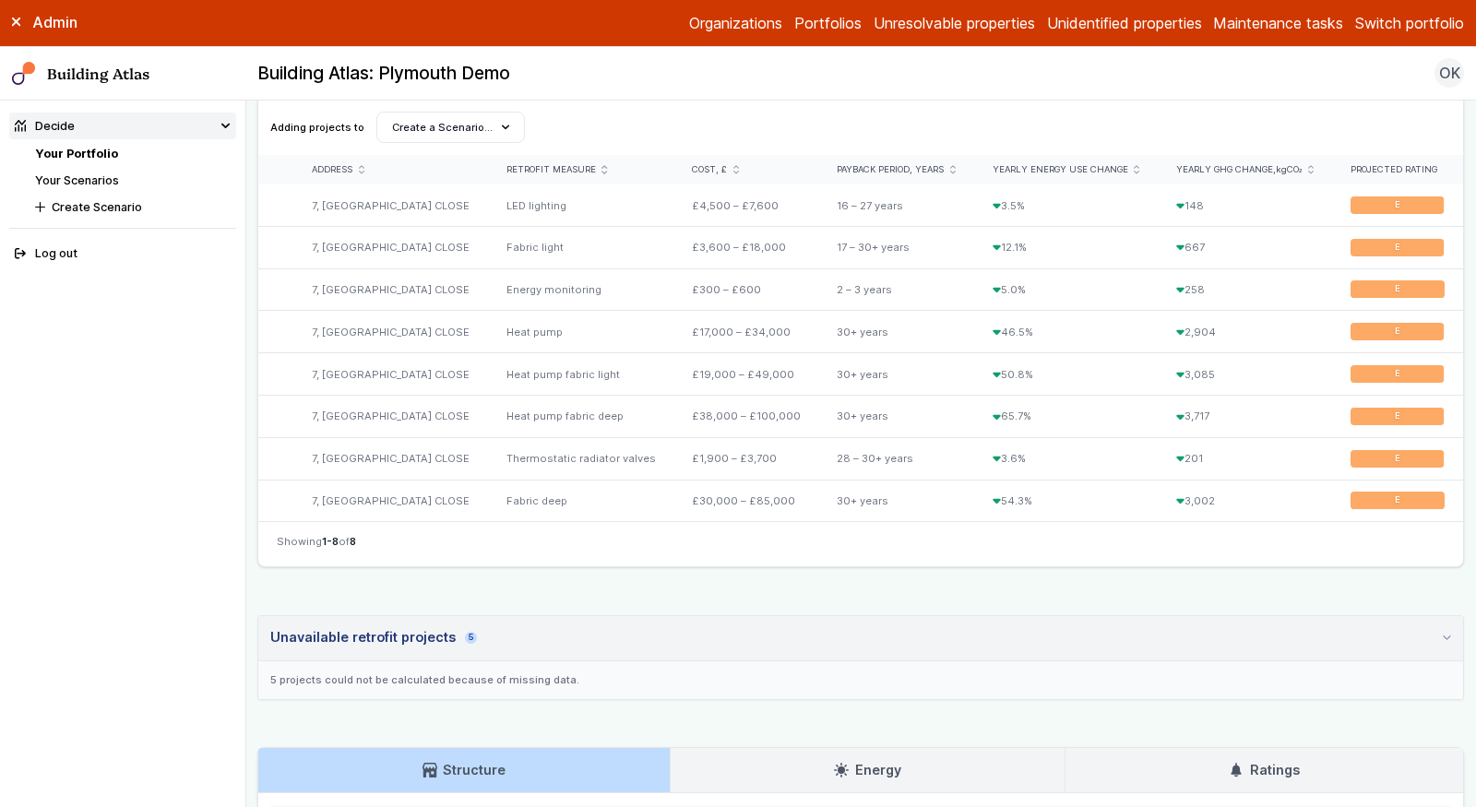
click at [481, 634] on summary "Unavailable retrofit projects 5" at bounding box center [860, 638] width 1205 height 45
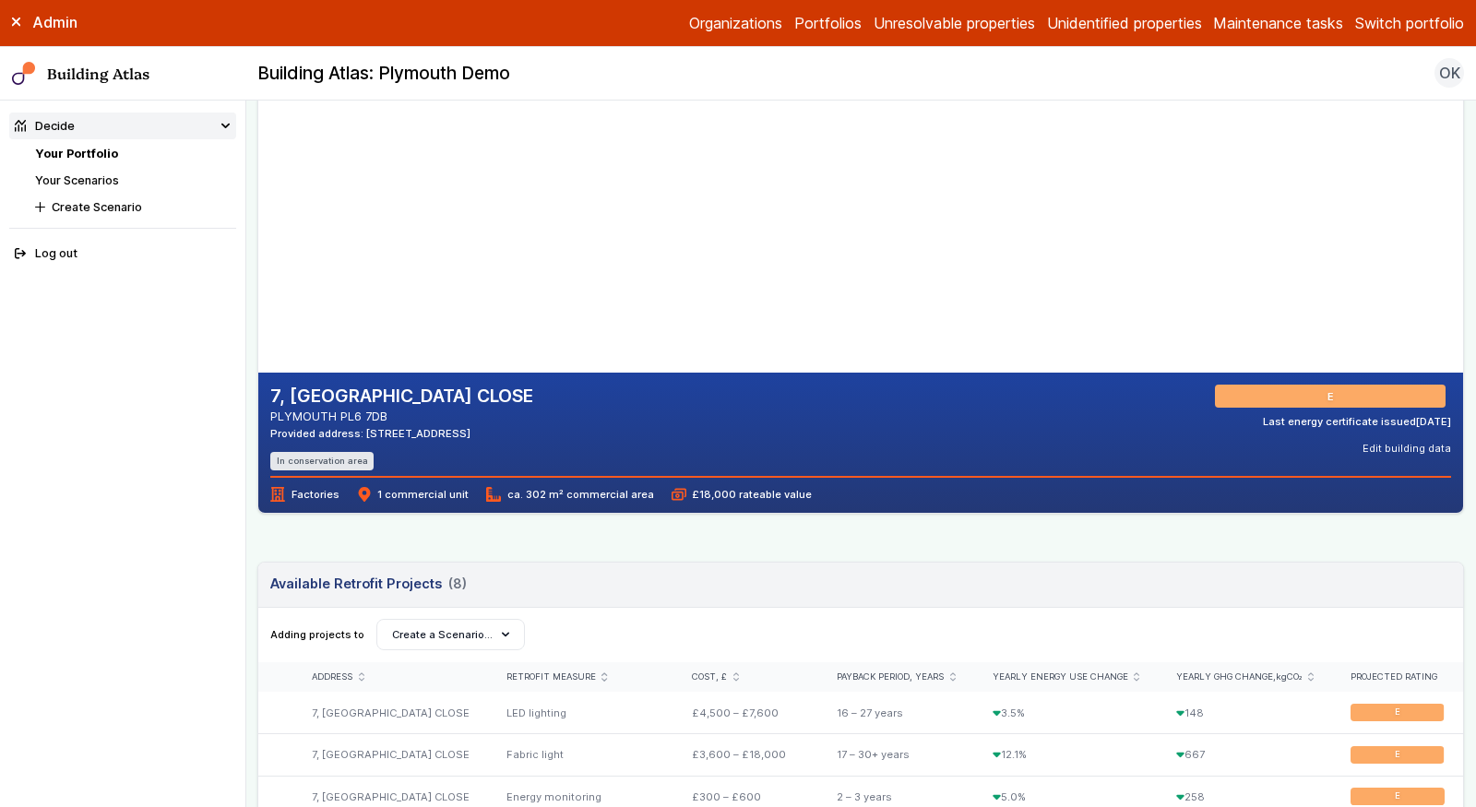
scroll to position [0, 0]
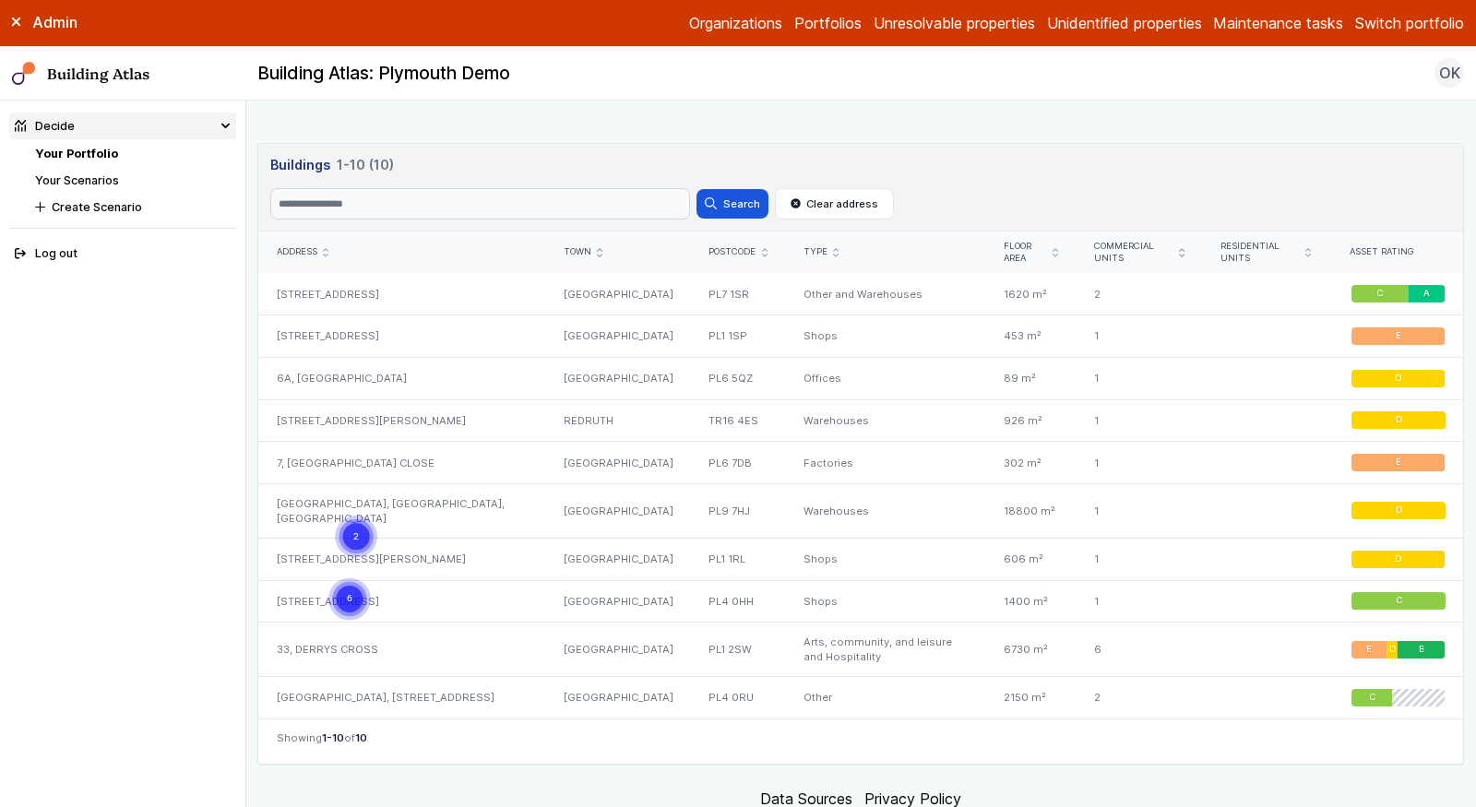
scroll to position [872, 0]
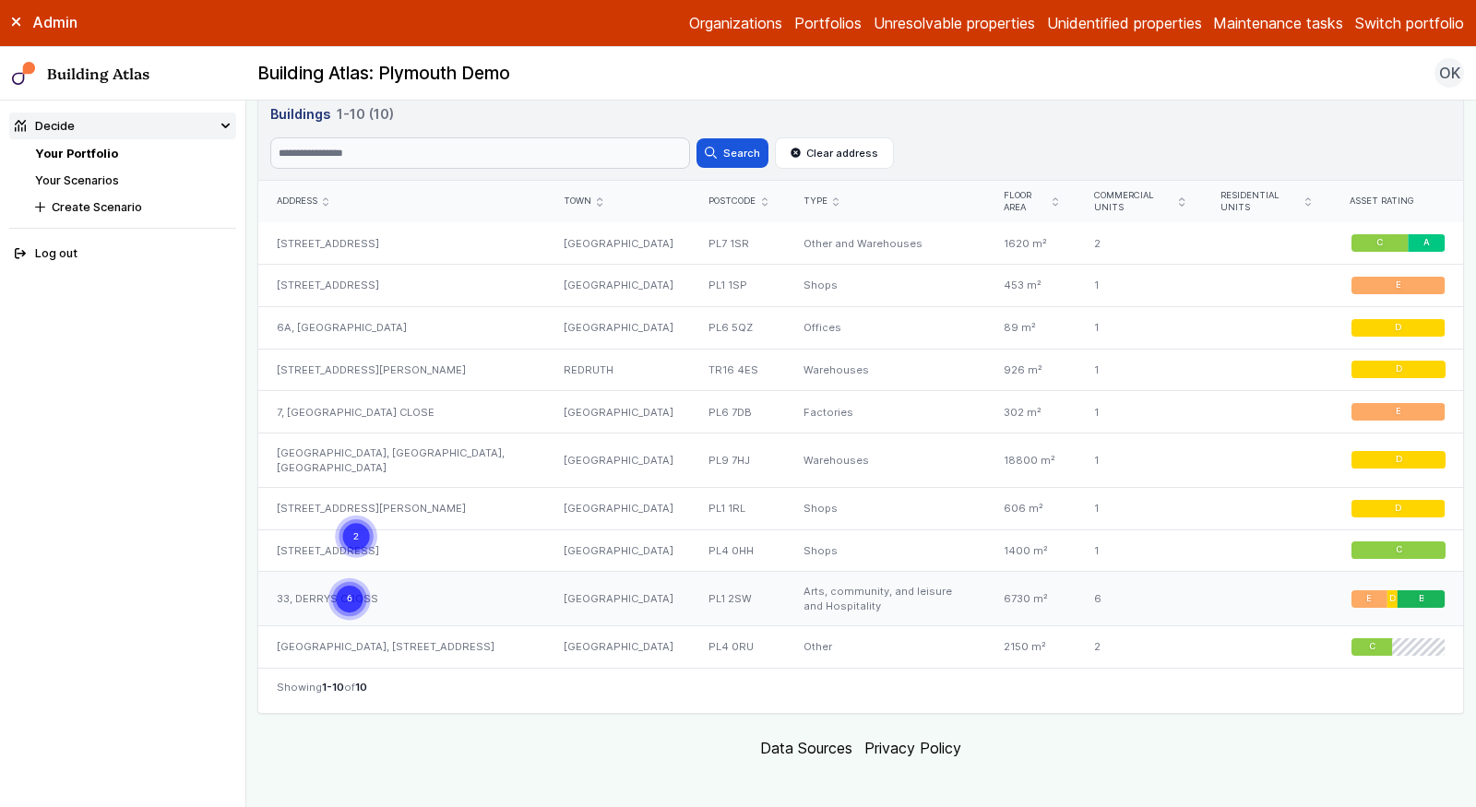
click at [520, 582] on div "33, DERRYS CROSS" at bounding box center [401, 599] width 287 height 54
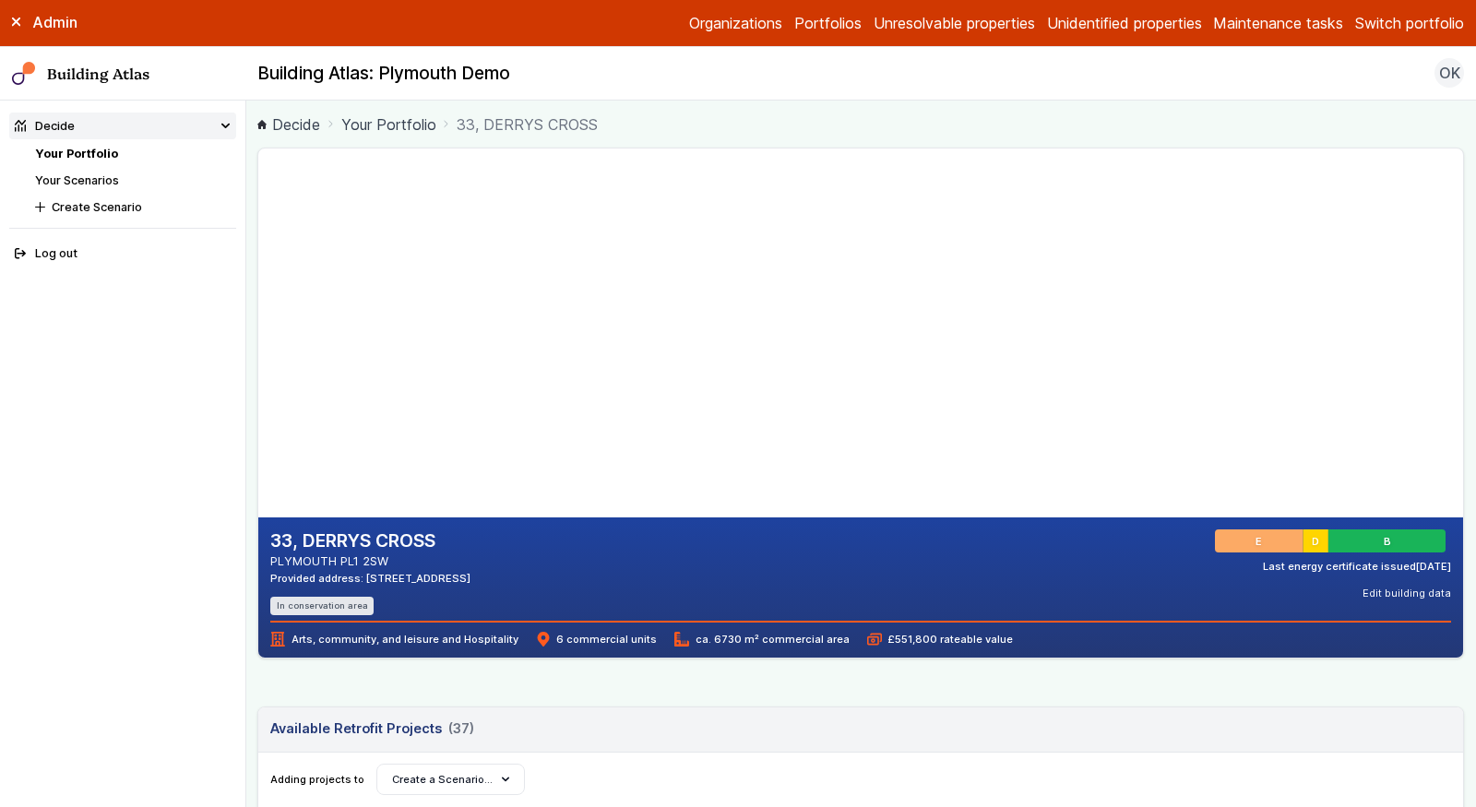
click at [564, 709] on header "Available Retrofit Projects 37 (37) Loading" at bounding box center [860, 730] width 1205 height 45
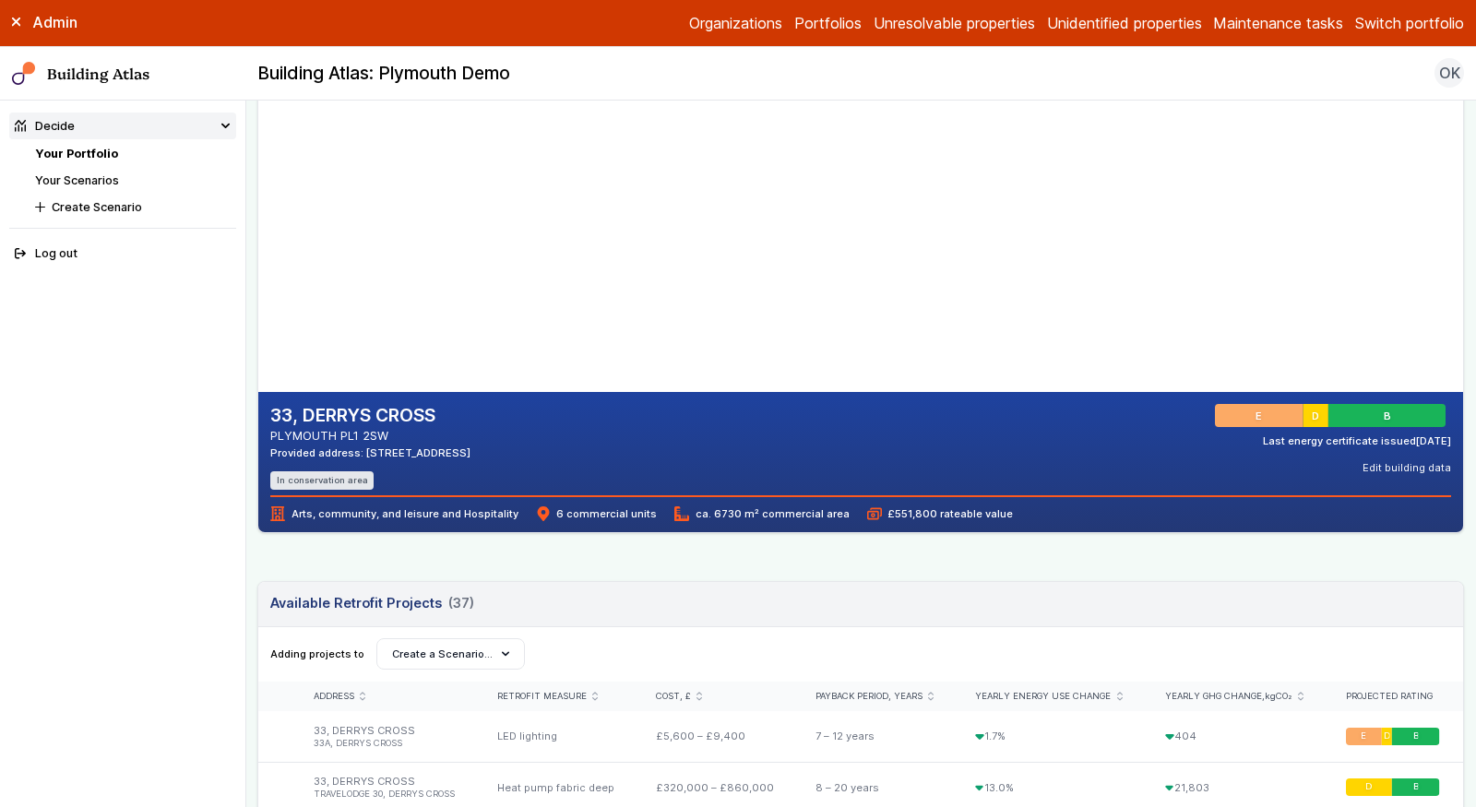
scroll to position [181, 0]
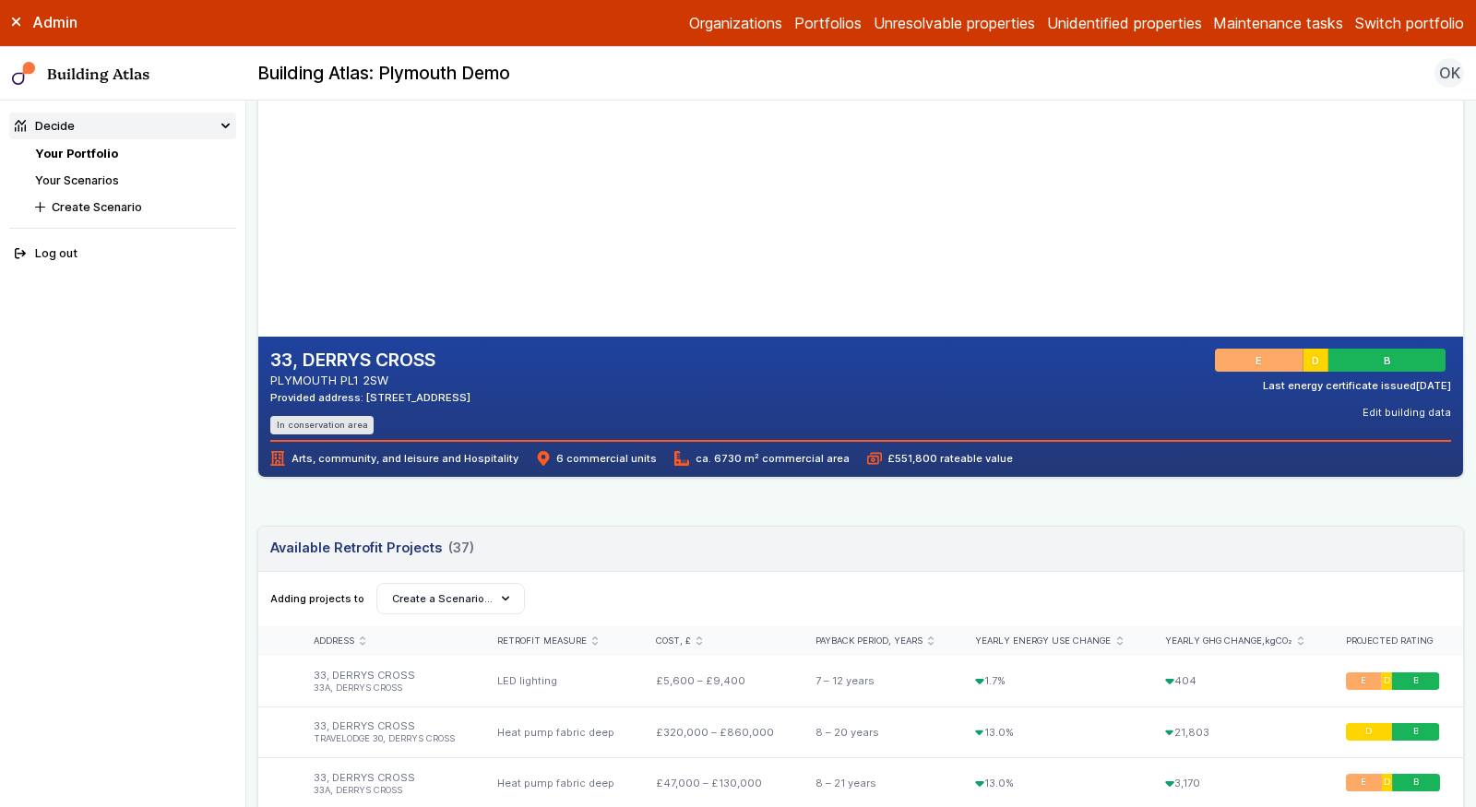
click at [361, 637] on icon "submit" at bounding box center [363, 641] width 6 height 9
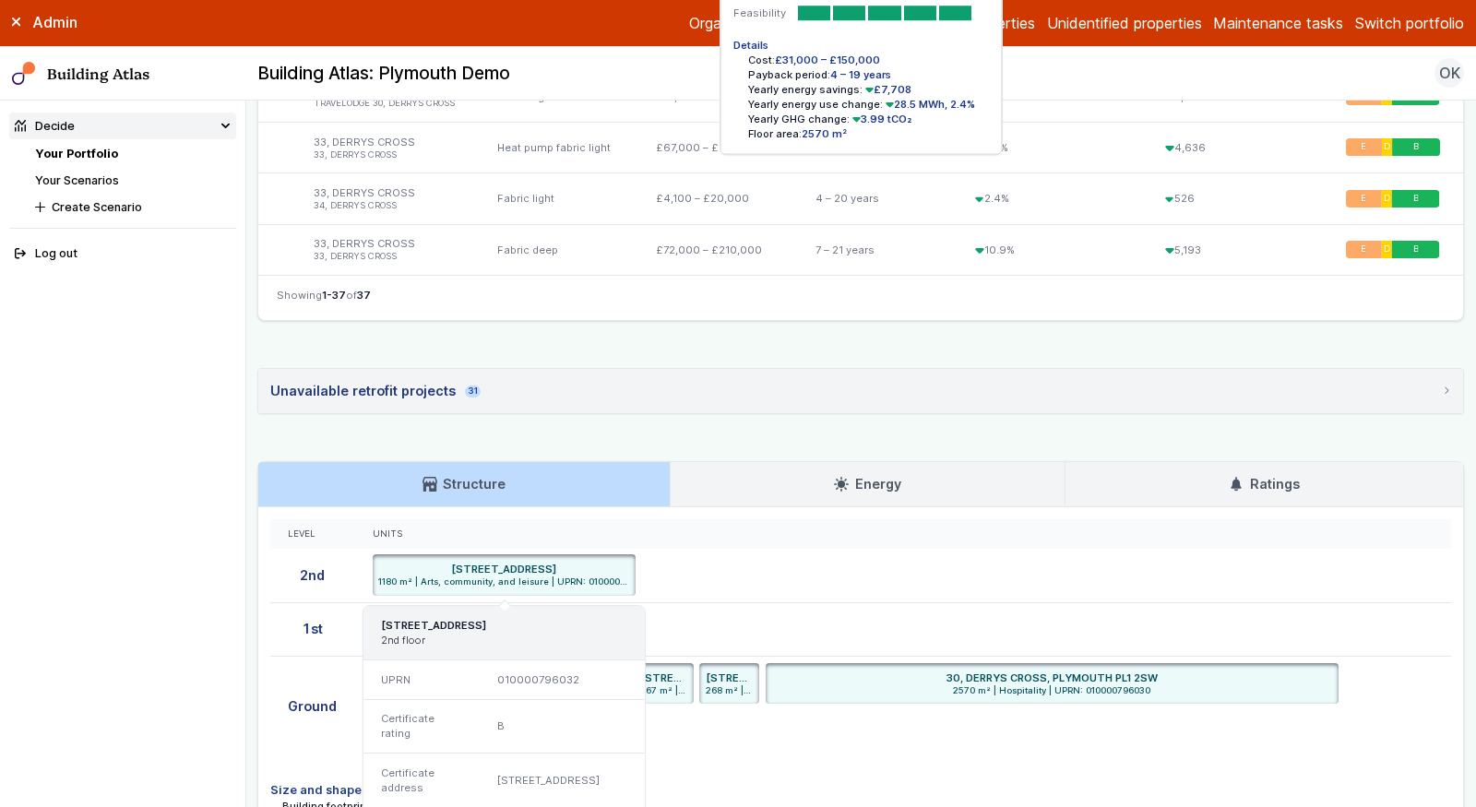
scroll to position [2641, 0]
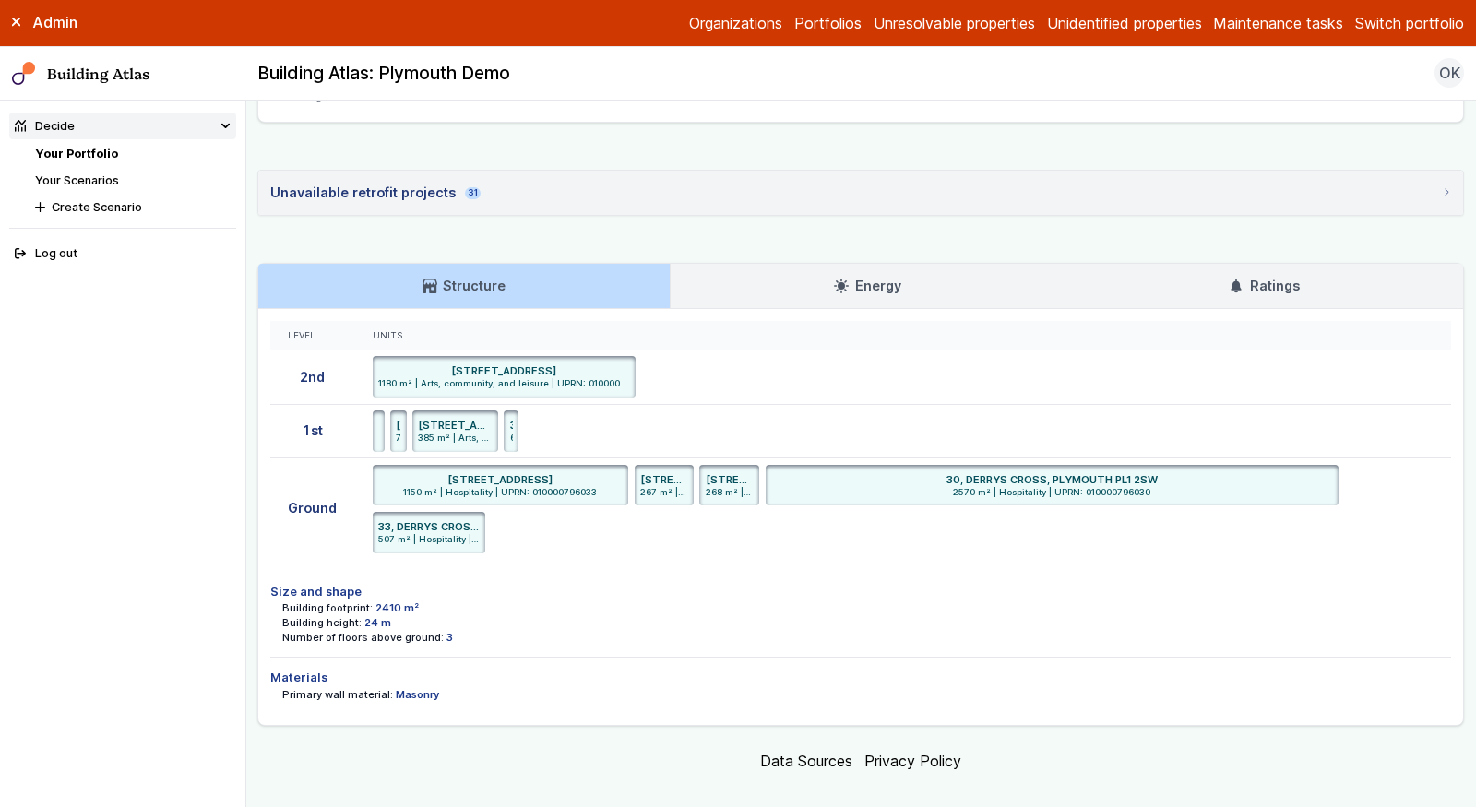
click at [1226, 264] on link "Ratings" at bounding box center [1265, 286] width 398 height 44
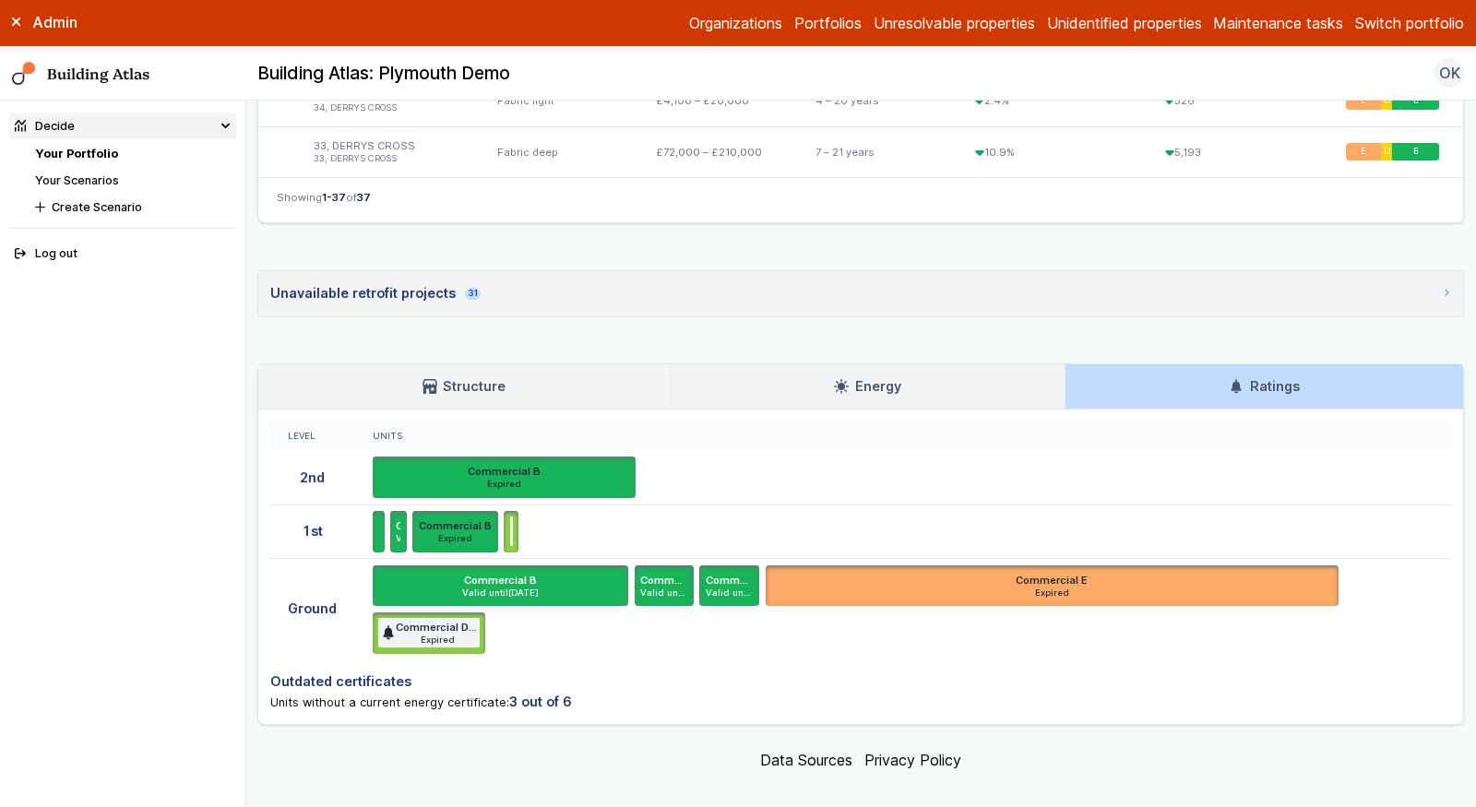
click at [449, 364] on link "Structure" at bounding box center [463, 386] width 411 height 44
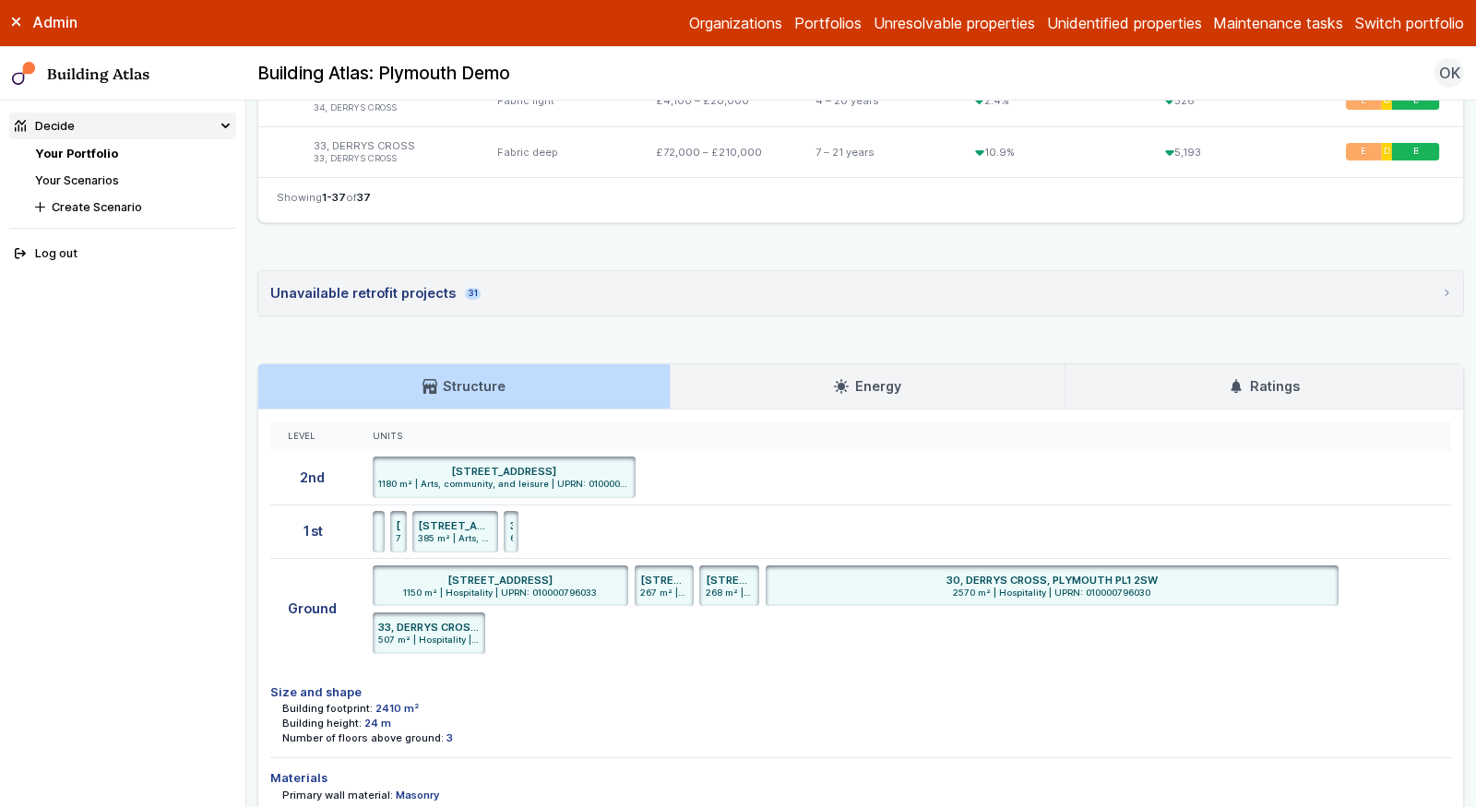
click at [1262, 376] on h3 "Ratings" at bounding box center [1264, 386] width 70 height 20
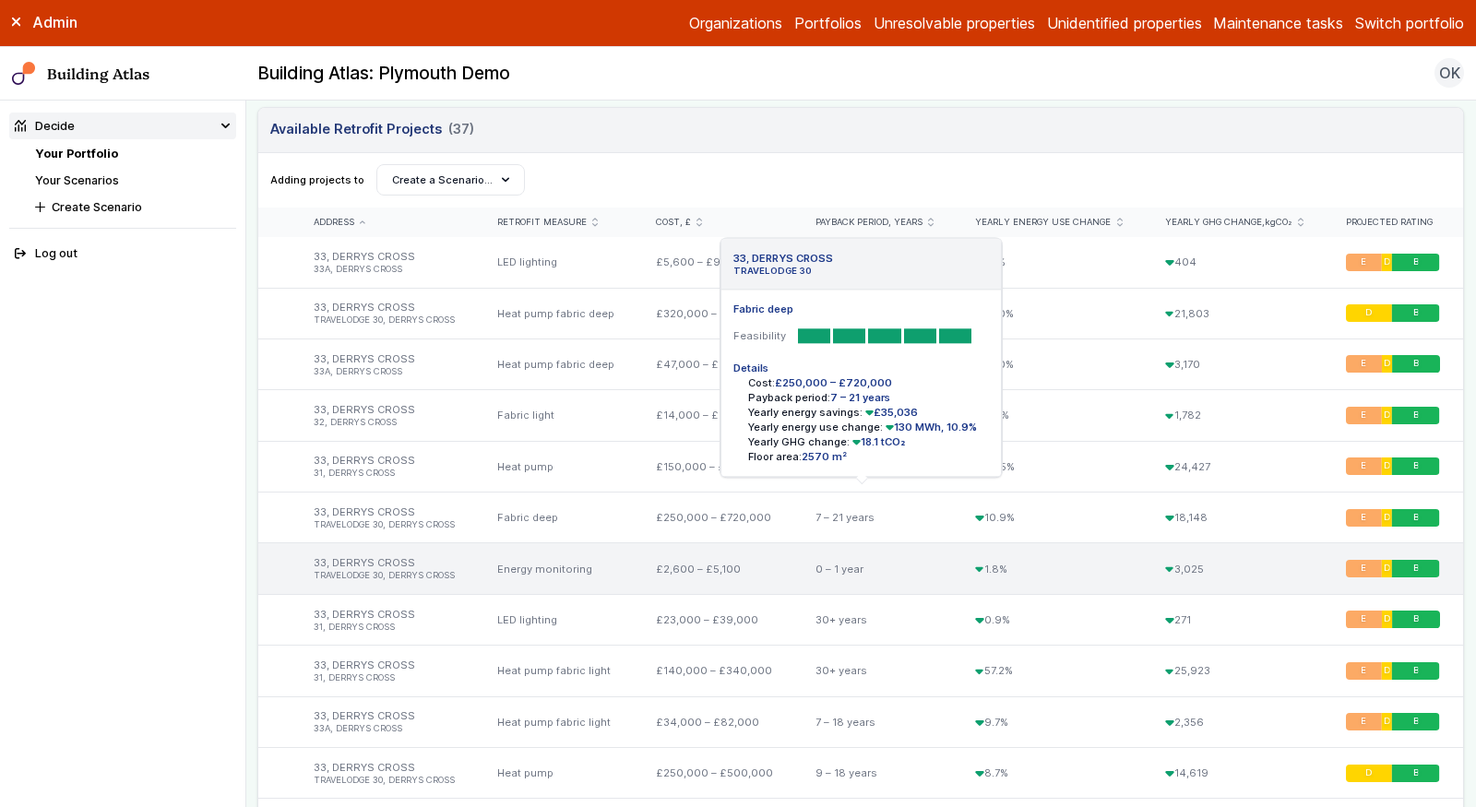
scroll to position [598, 0]
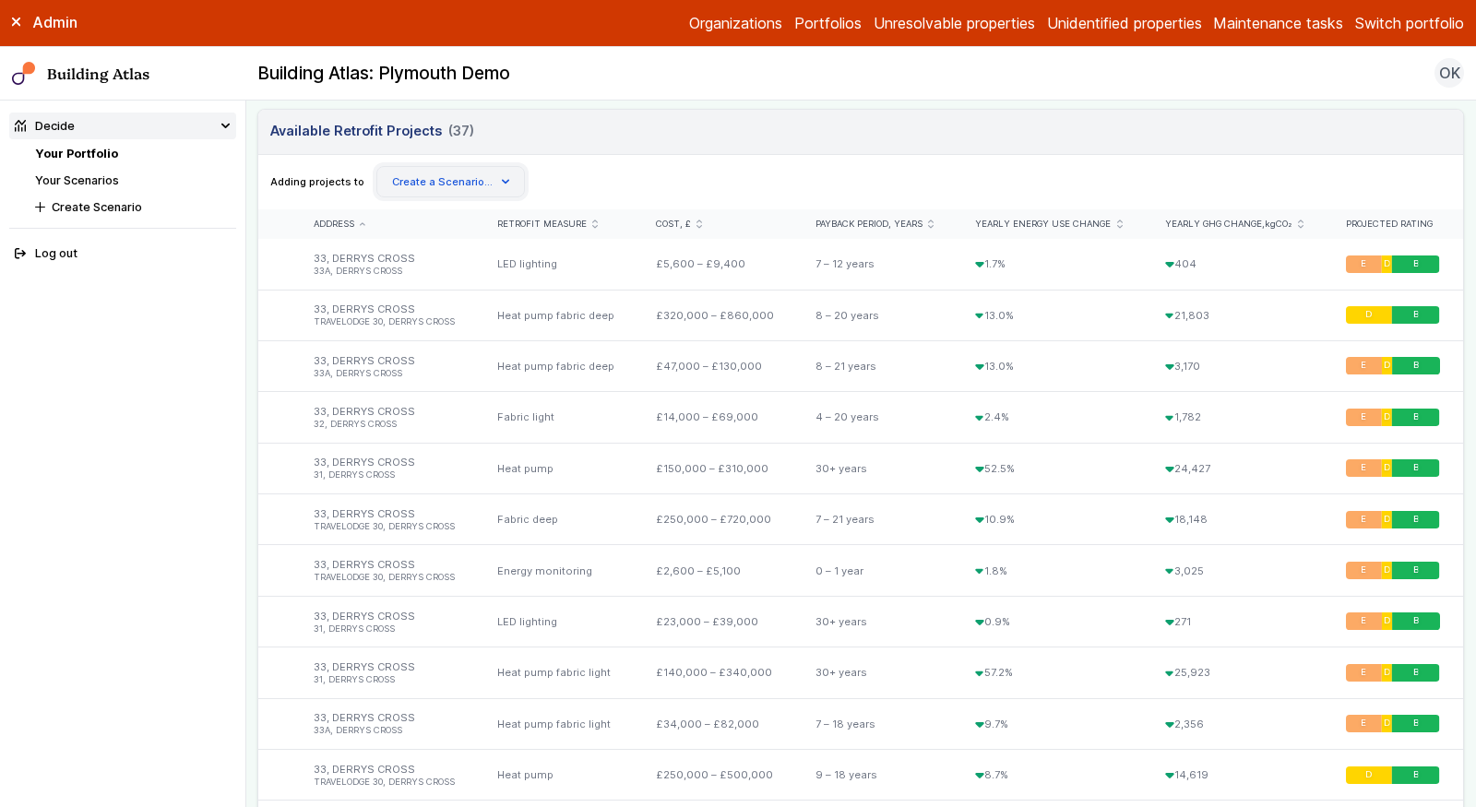
click at [484, 180] on button "Create a Scenario…" at bounding box center [450, 181] width 149 height 31
click at [0, 0] on button "Create Scenario" at bounding box center [0, 0] width 0 height 0
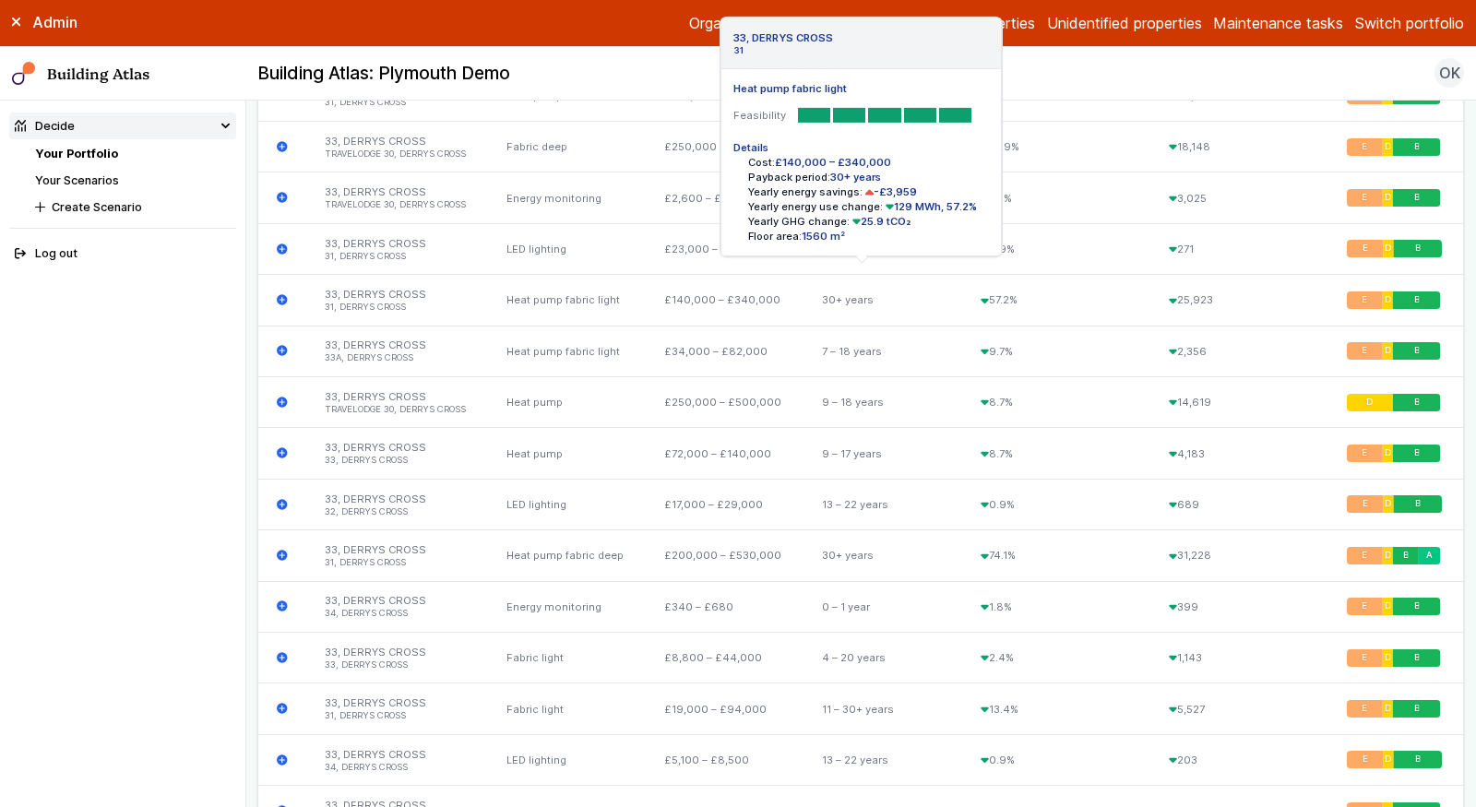
scroll to position [971, 0]
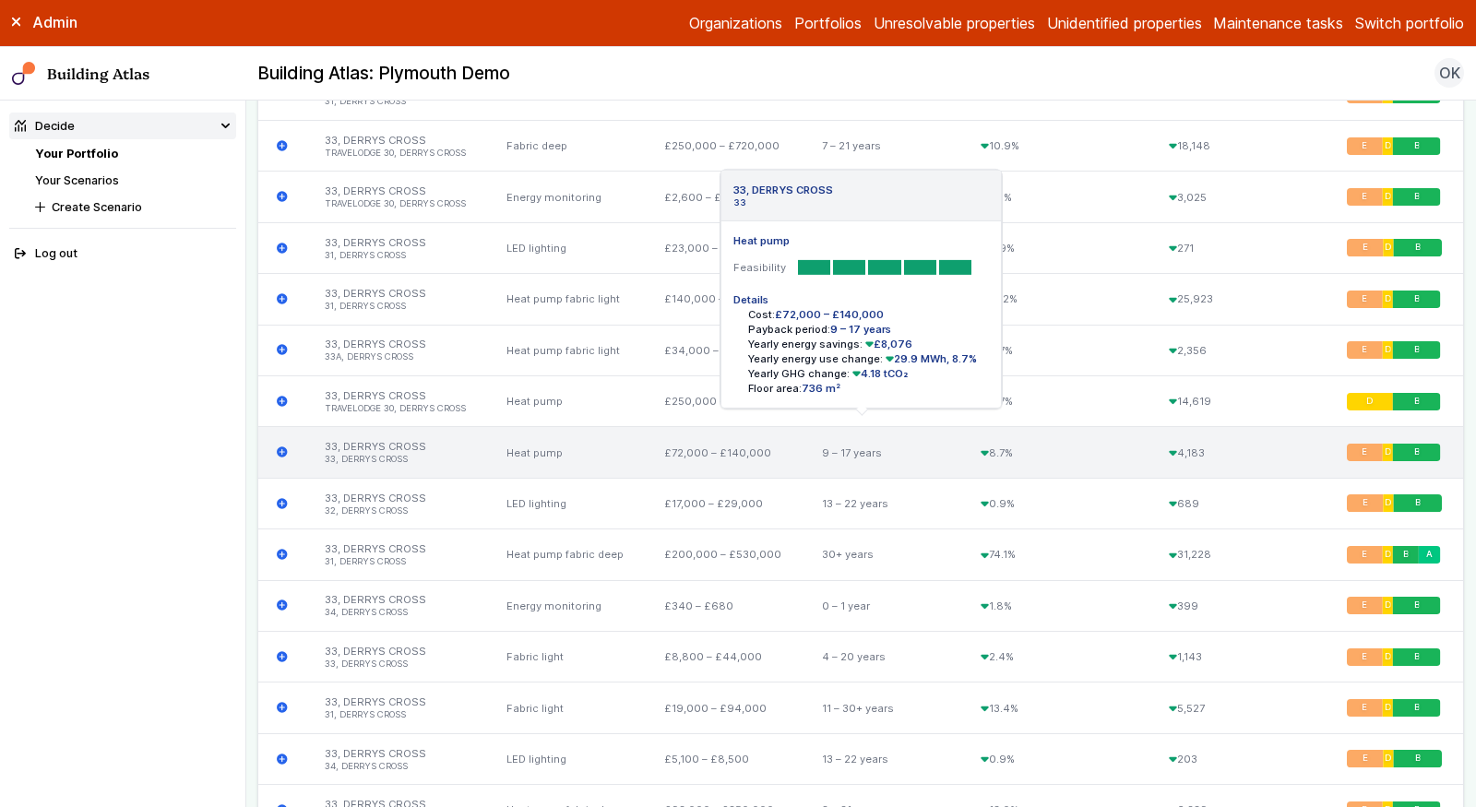
click at [283, 447] on icon "submit" at bounding box center [282, 452] width 11 height 11
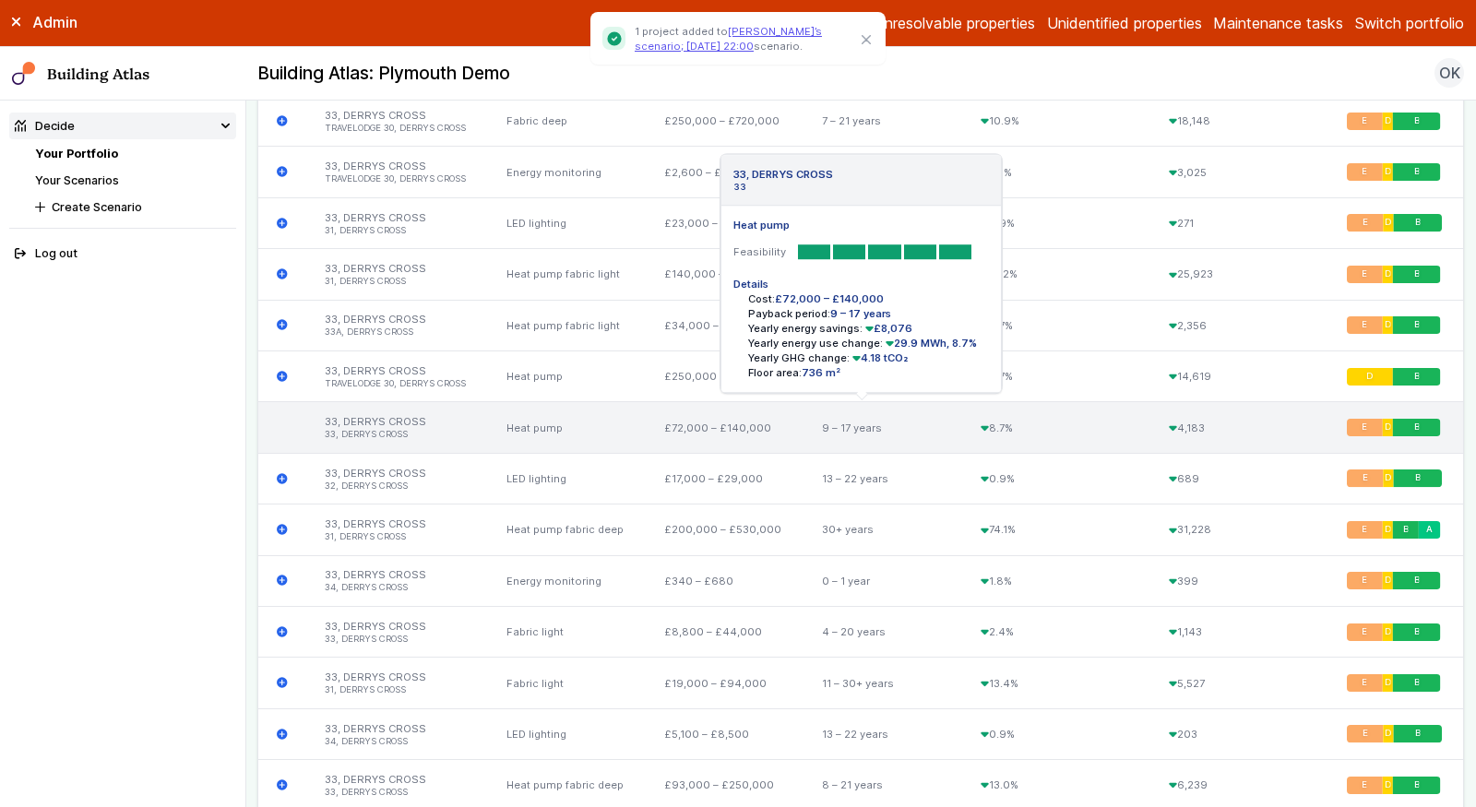
scroll to position [1006, 0]
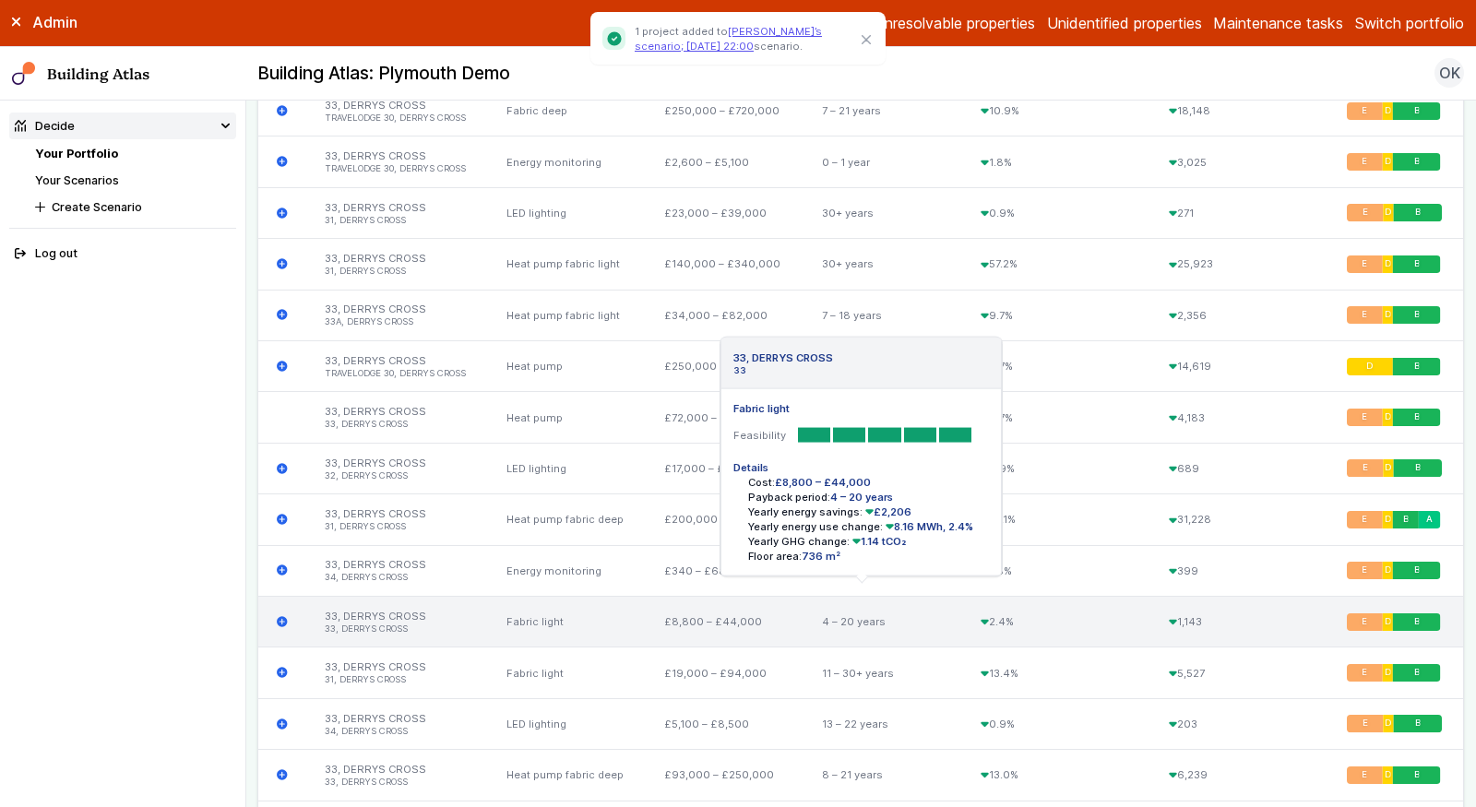
click at [280, 616] on icon "submit" at bounding box center [283, 622] width 12 height 12
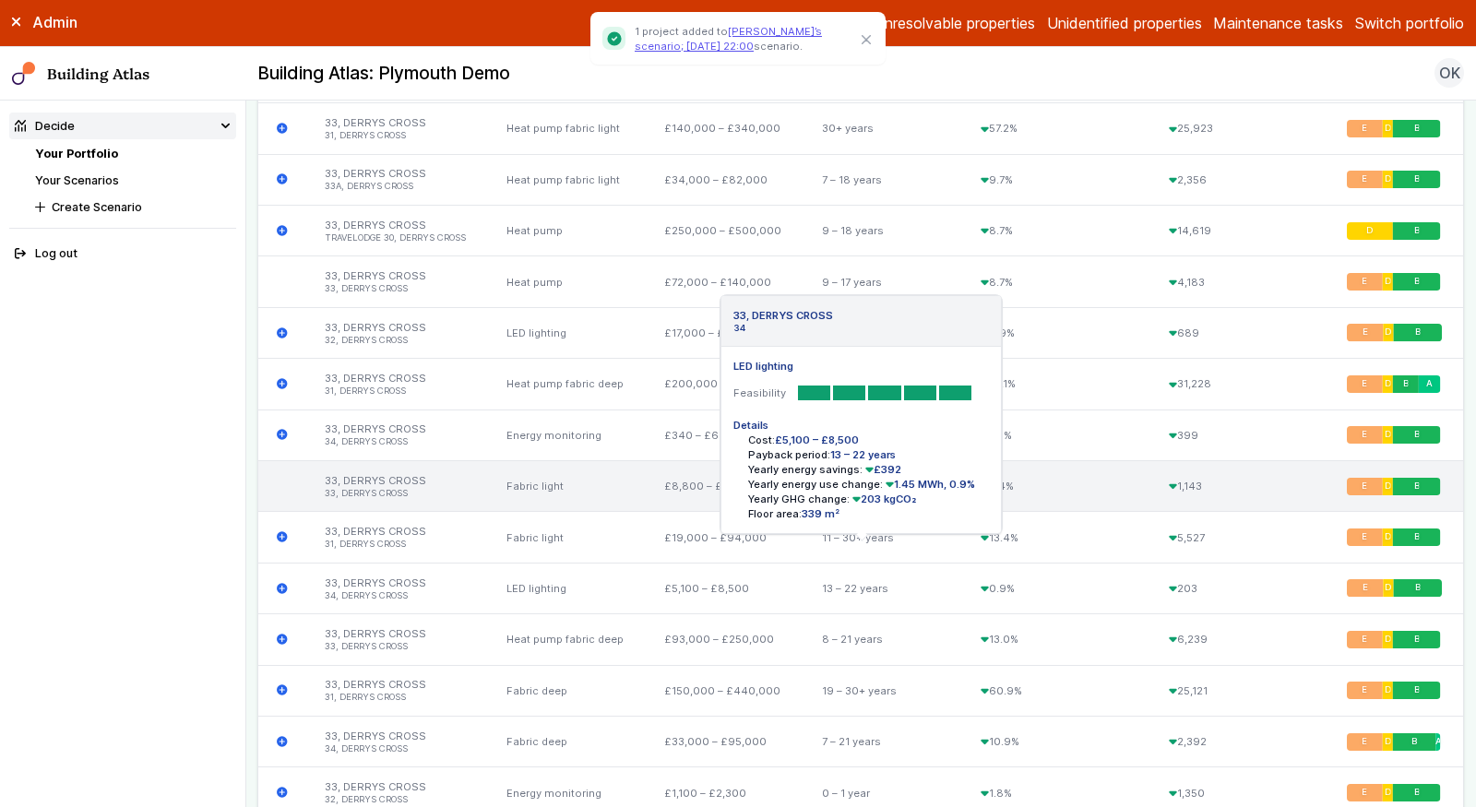
scroll to position [1149, 0]
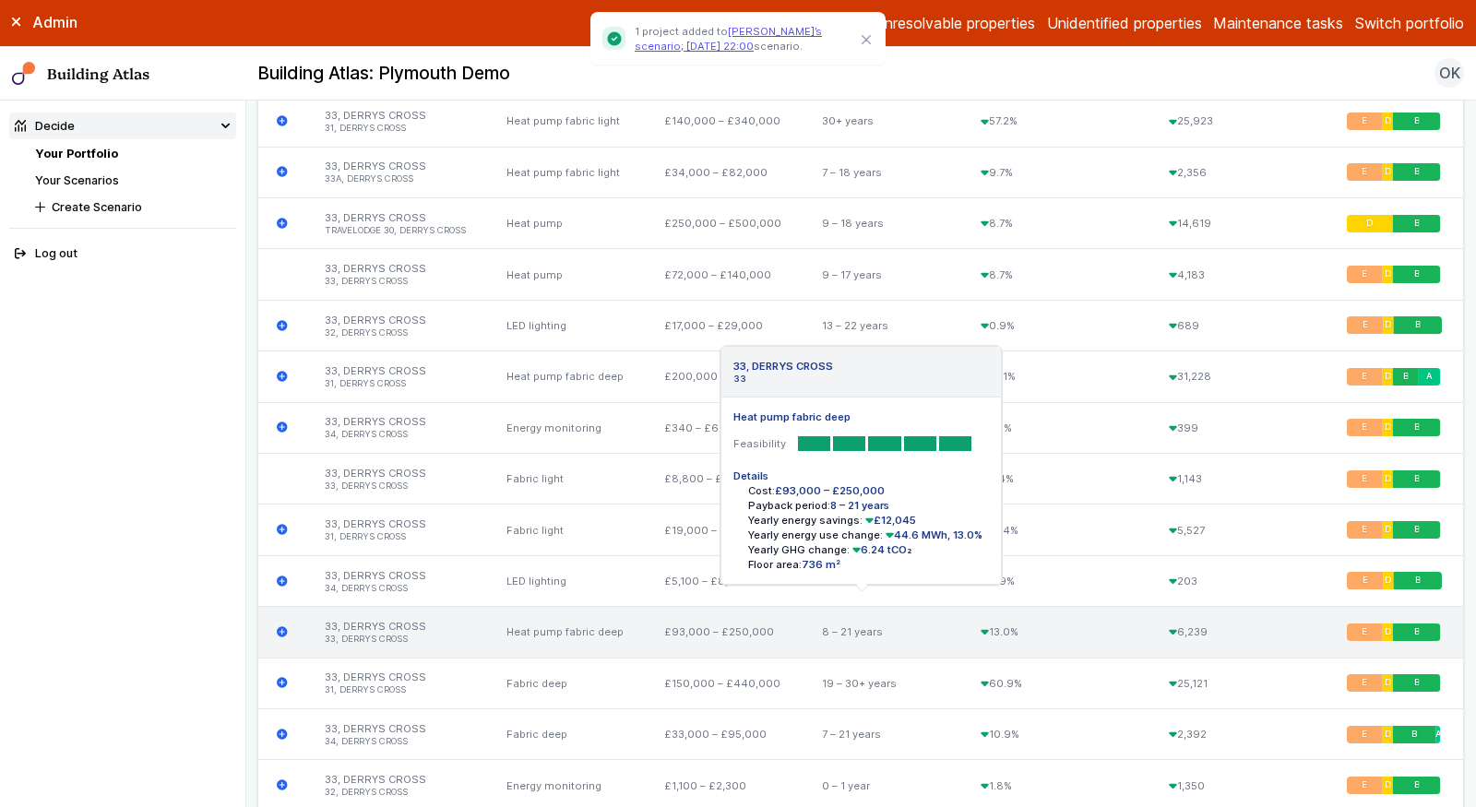
click at [281, 626] on icon "submit" at bounding box center [283, 632] width 12 height 12
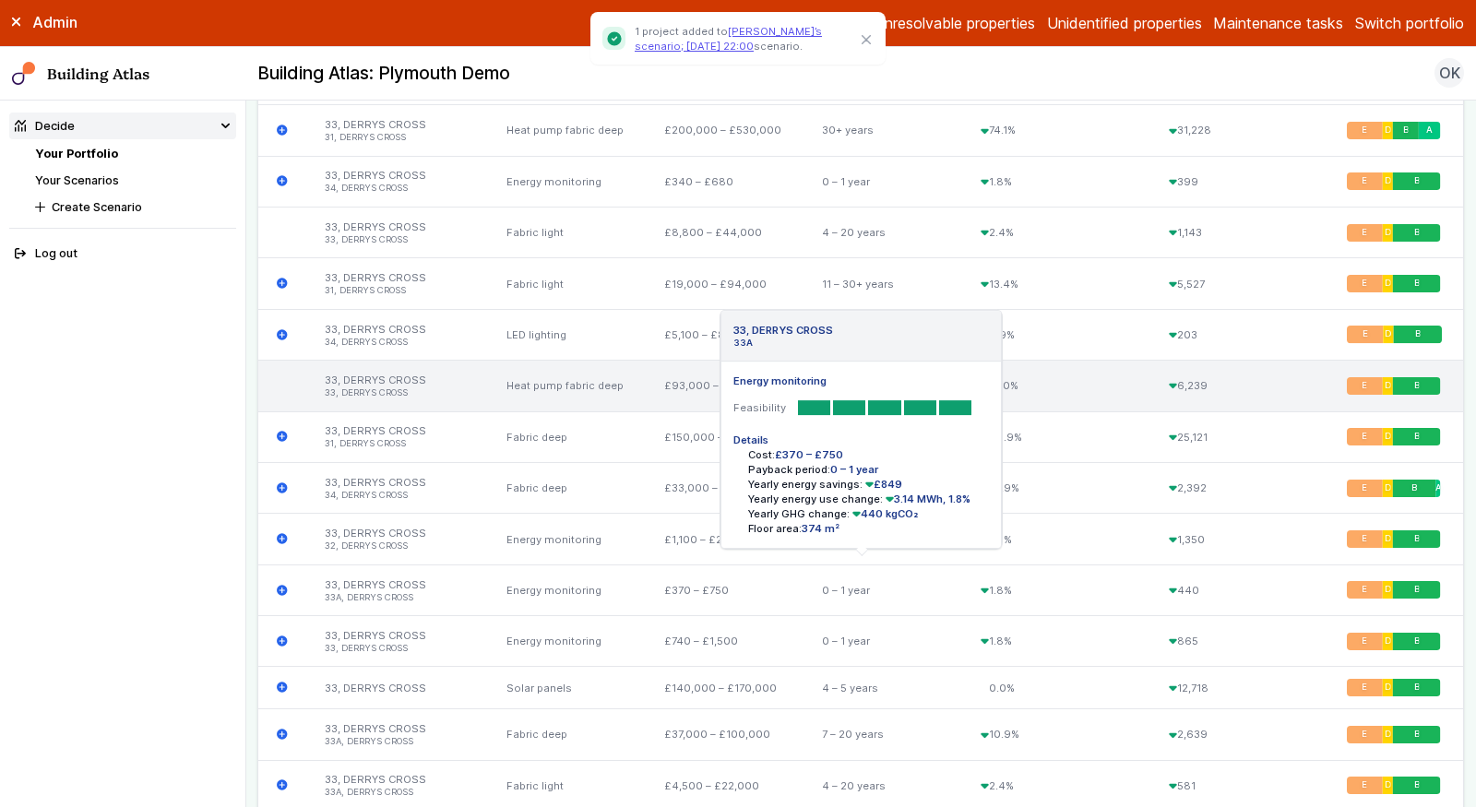
scroll to position [1402, 0]
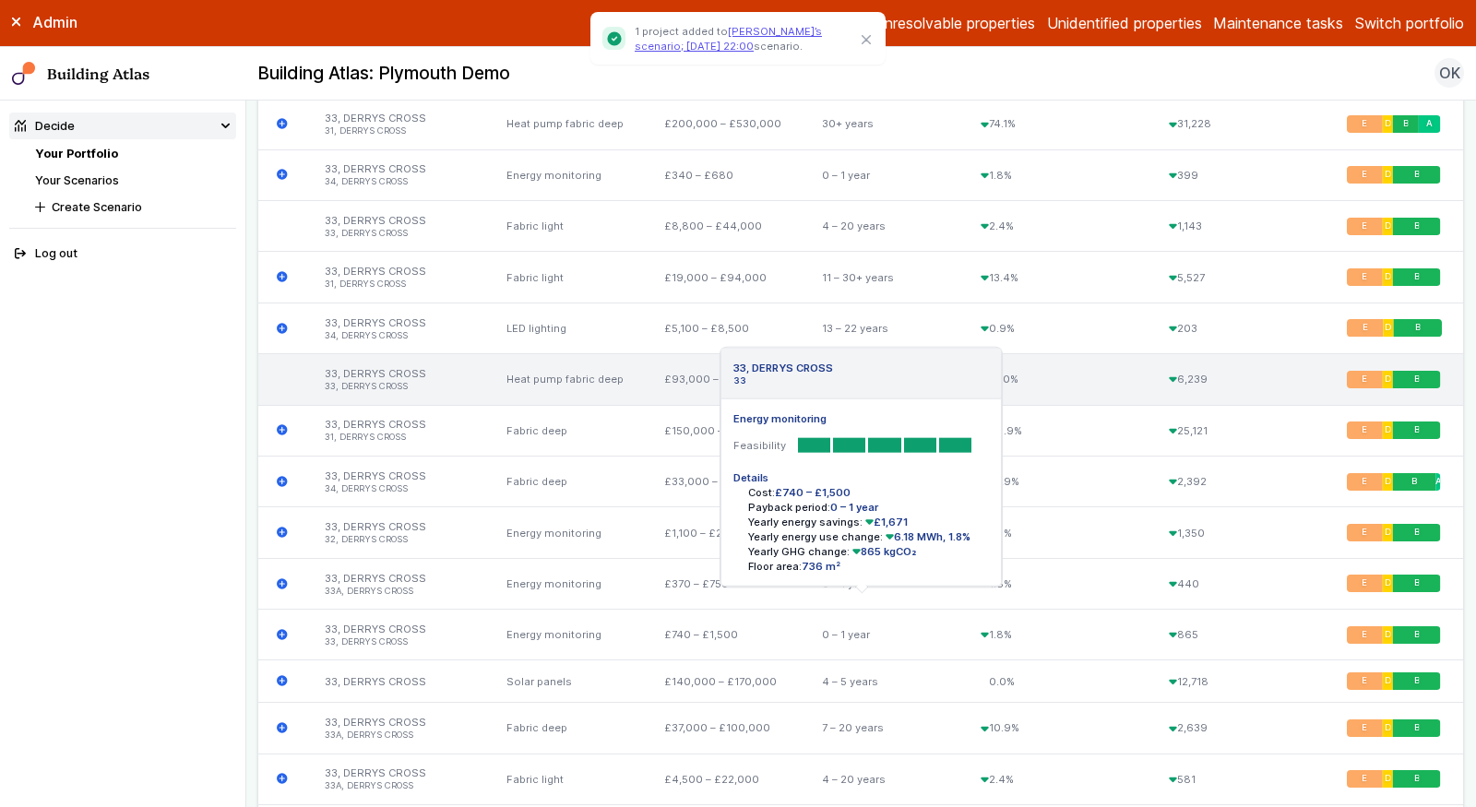
click at [281, 629] on icon "submit" at bounding box center [283, 635] width 12 height 12
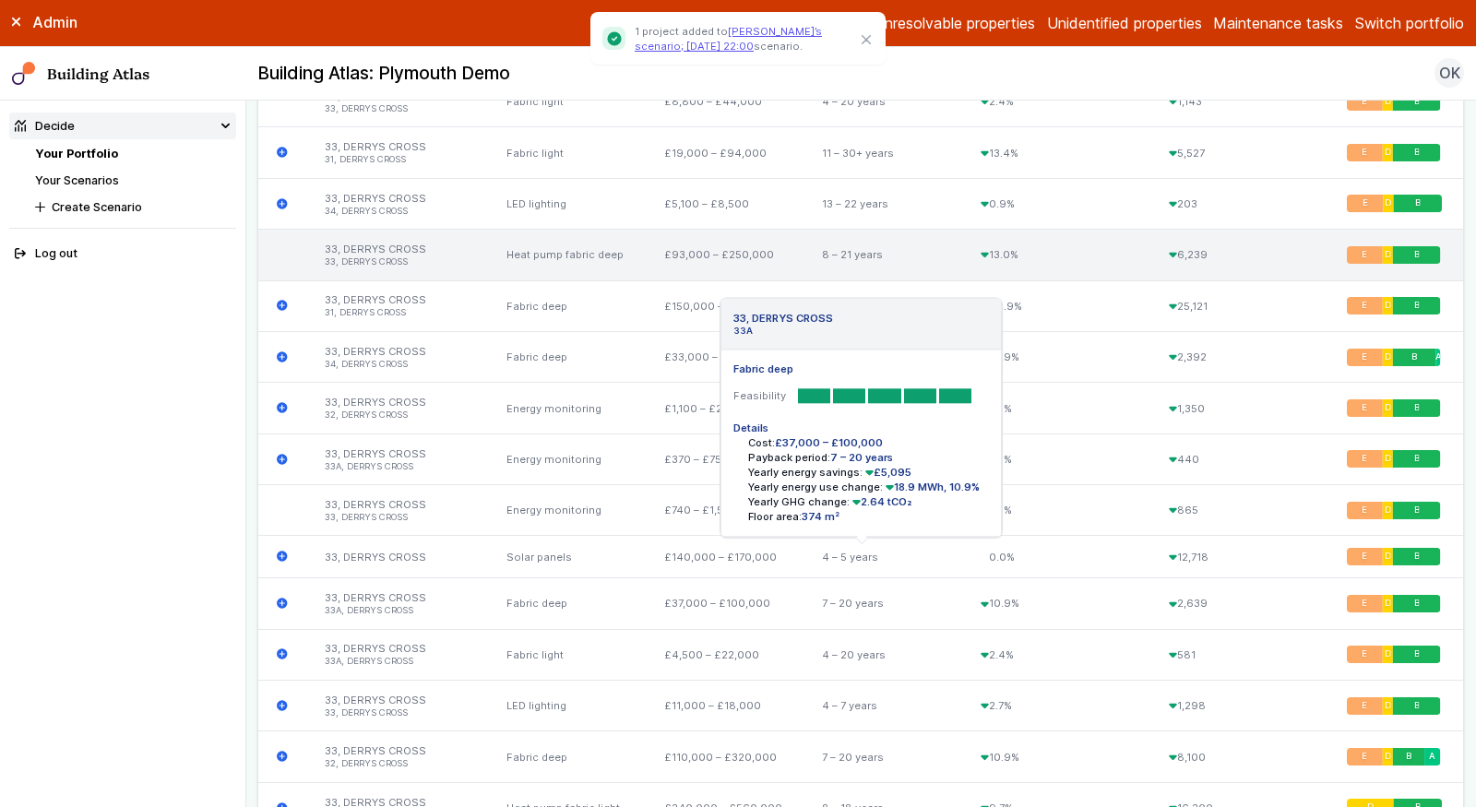
scroll to position [1561, 0]
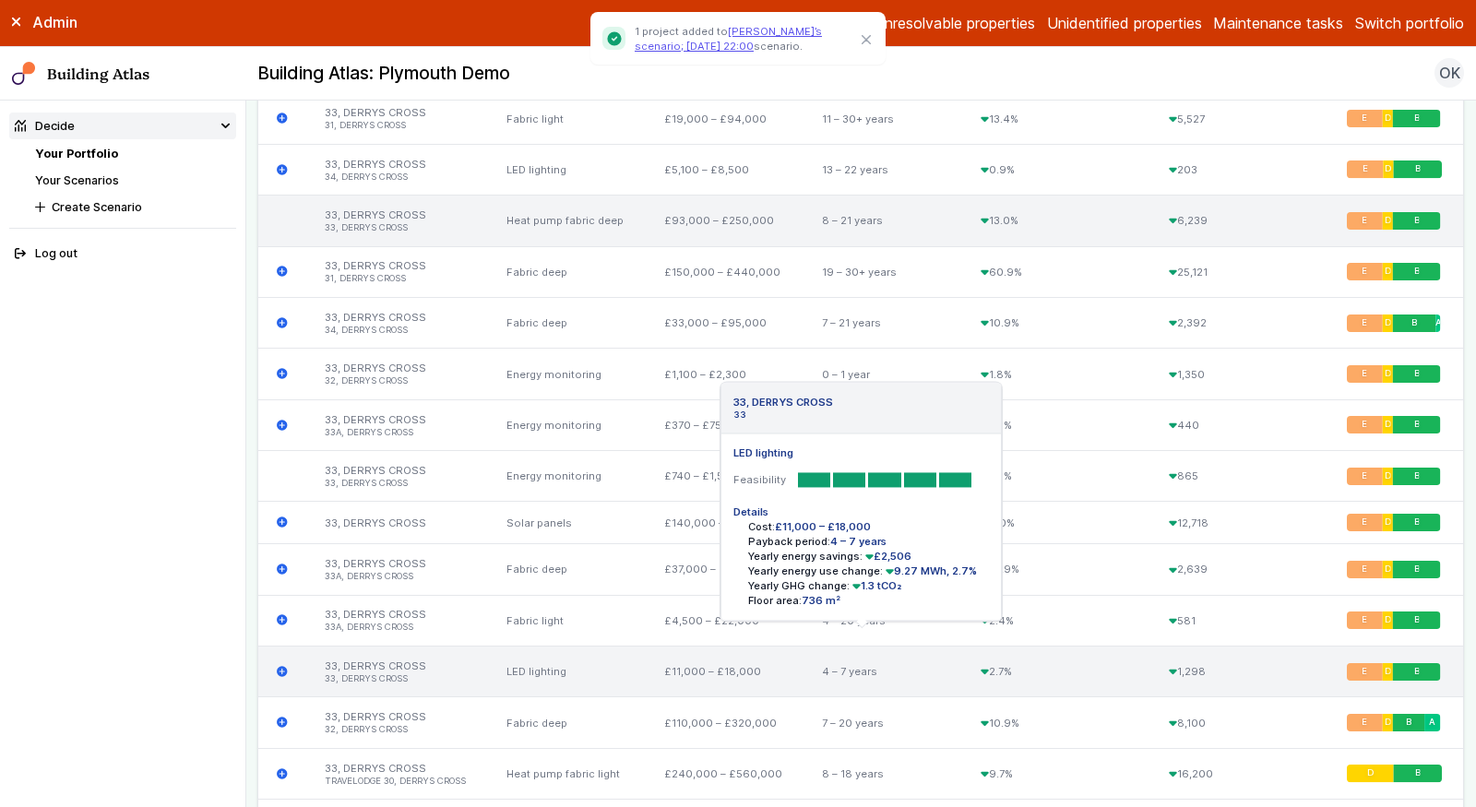
click at [285, 666] on icon "submit" at bounding box center [282, 671] width 11 height 11
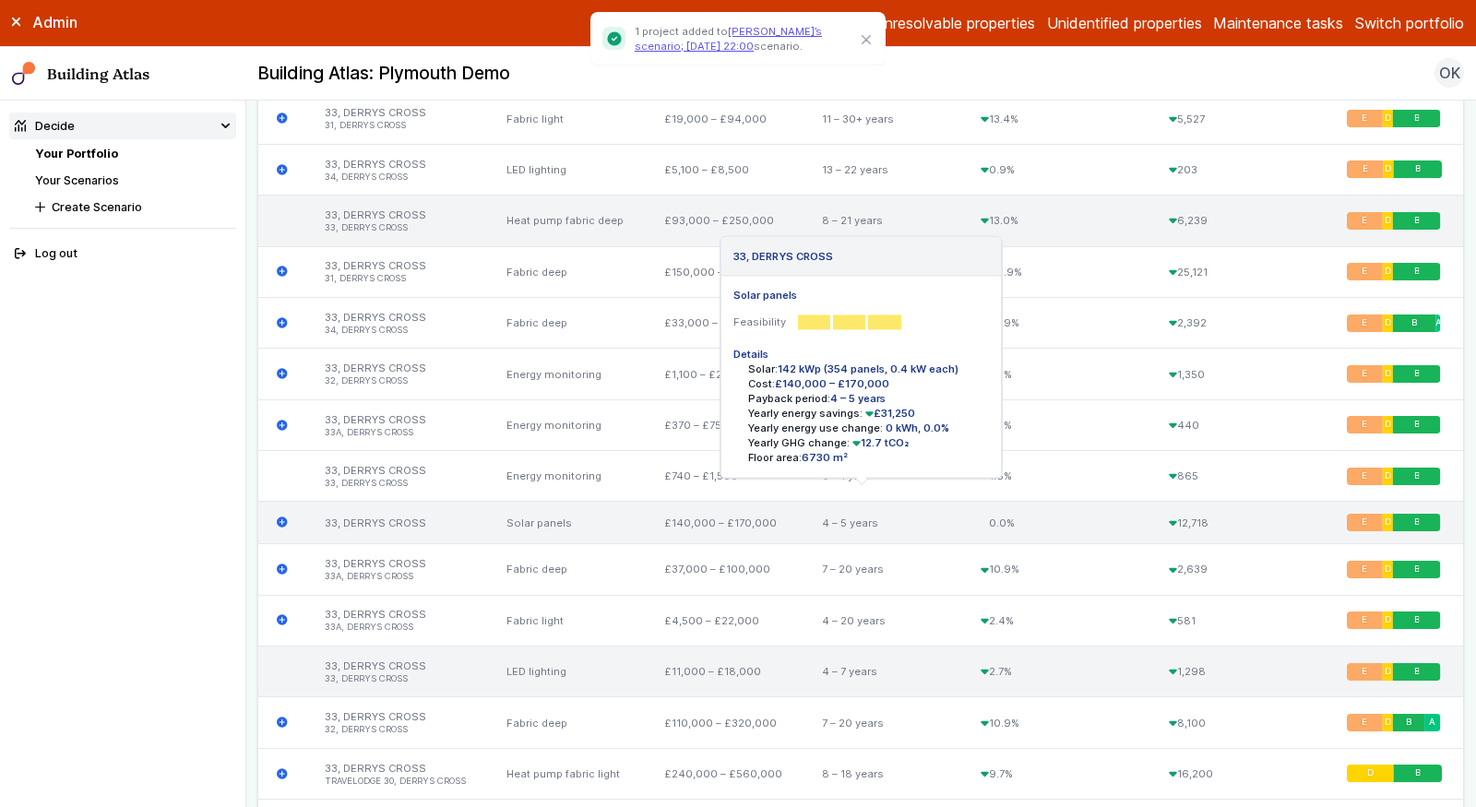
click at [278, 518] on icon "submit" at bounding box center [282, 523] width 11 height 11
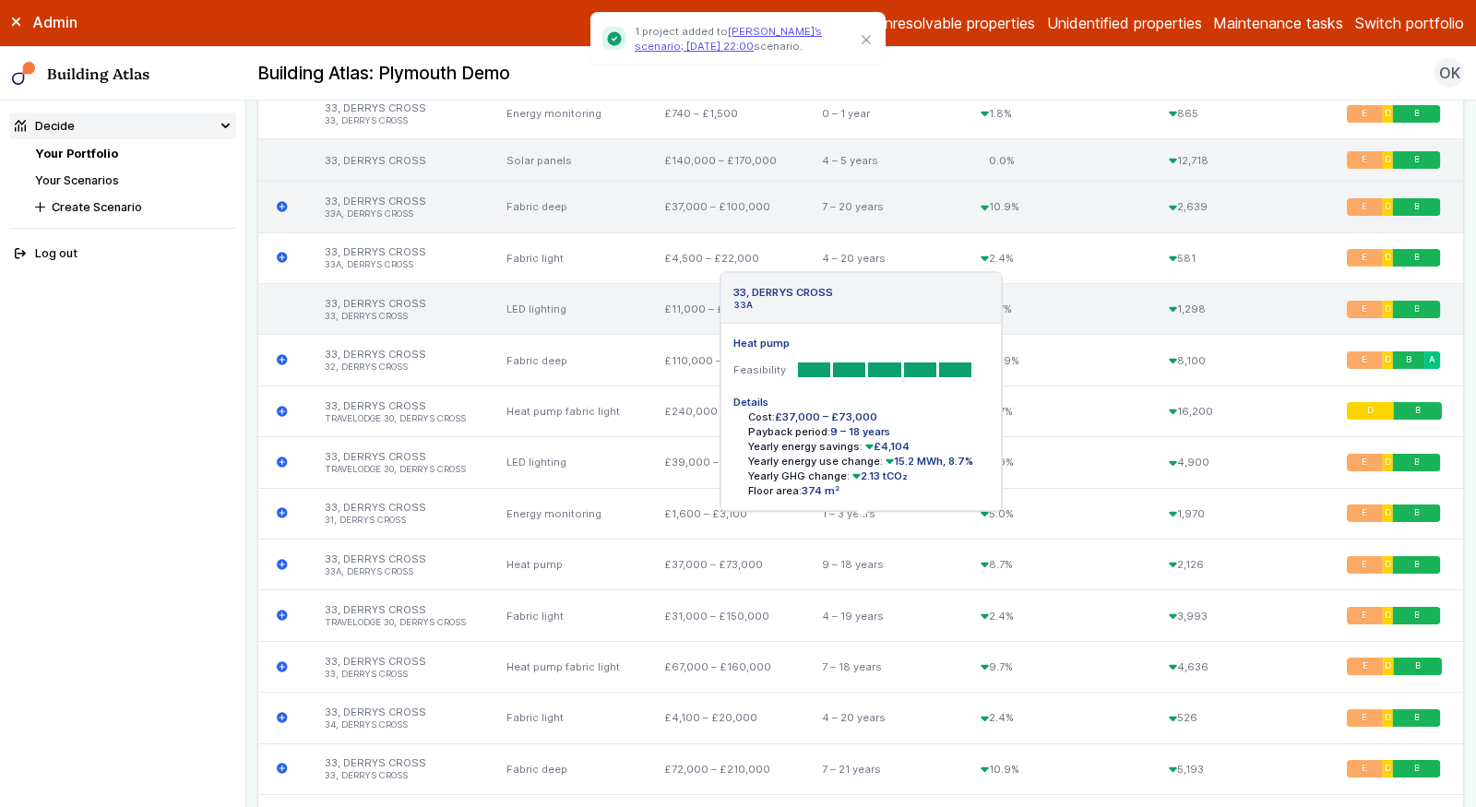
scroll to position [1924, 0]
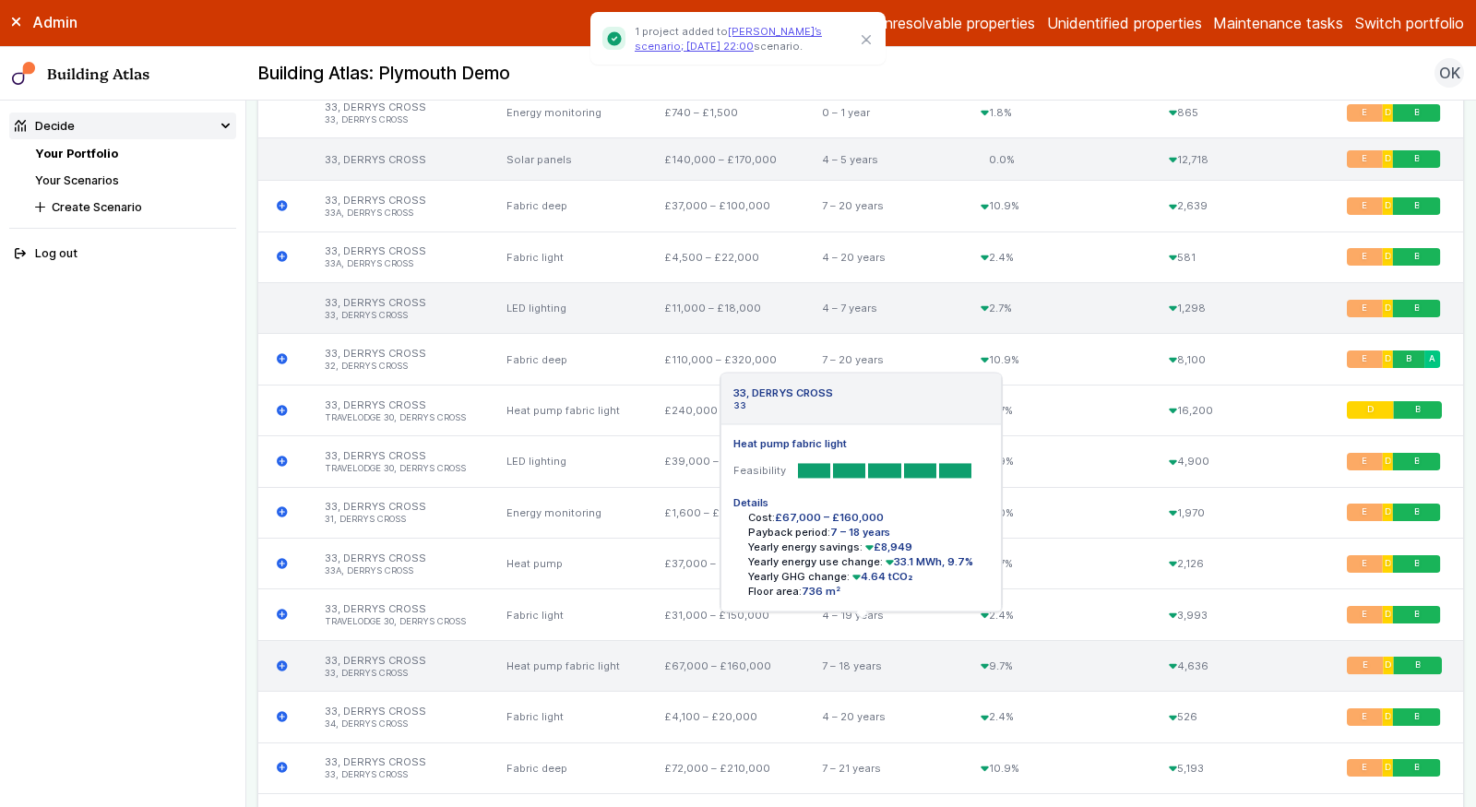
click at [279, 661] on icon "submit" at bounding box center [283, 667] width 12 height 12
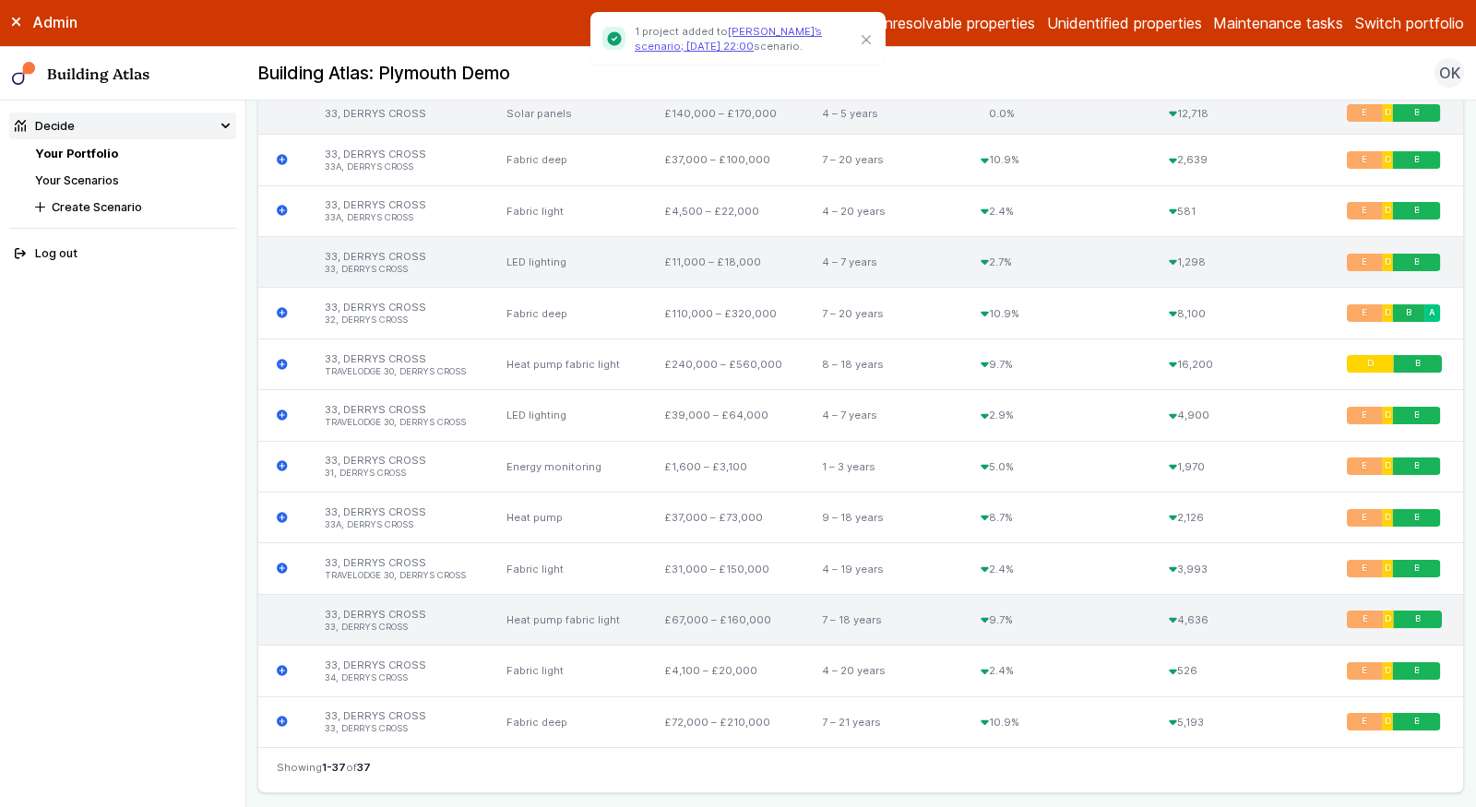
scroll to position [1984, 0]
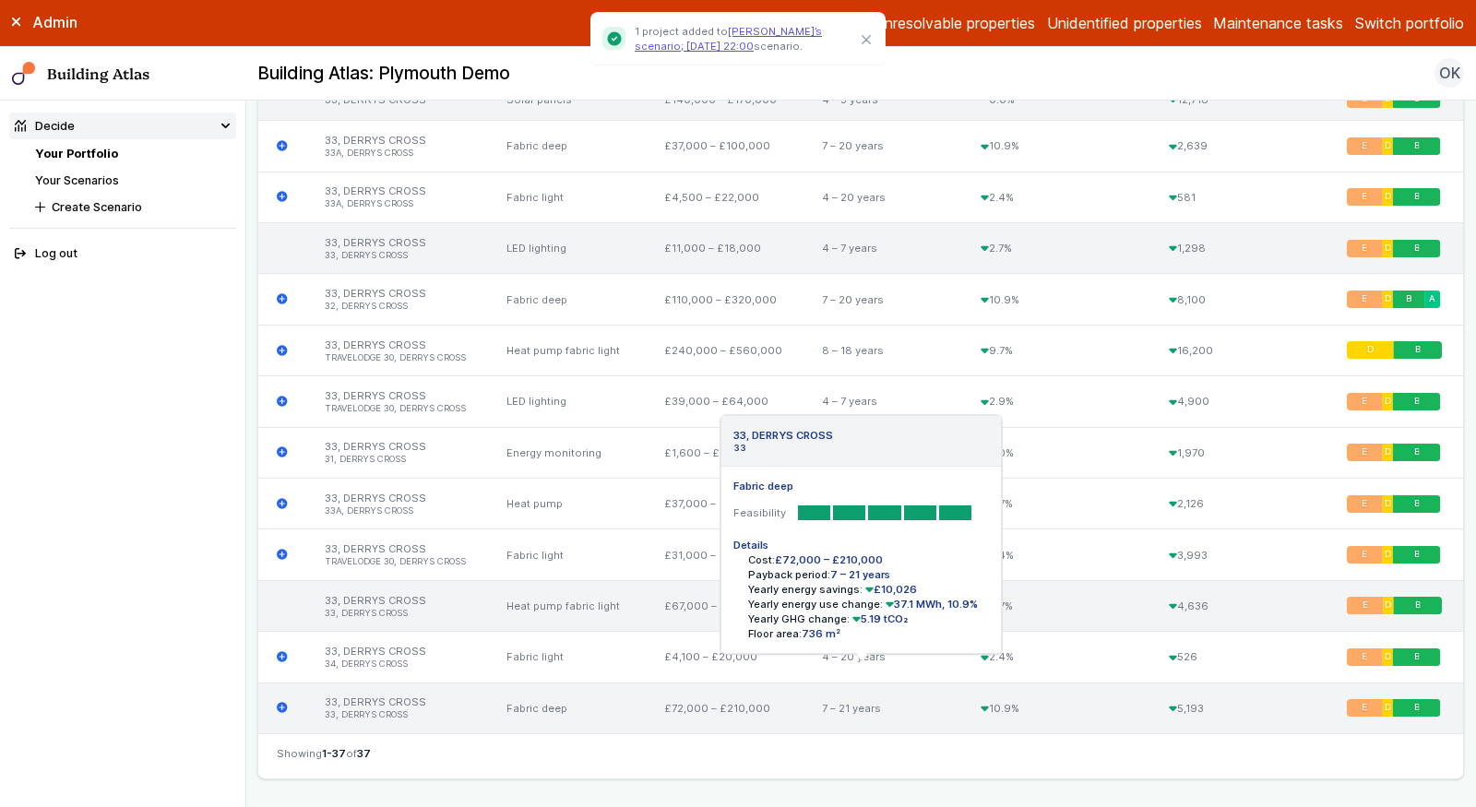
click at [285, 703] on icon "submit" at bounding box center [282, 708] width 11 height 11
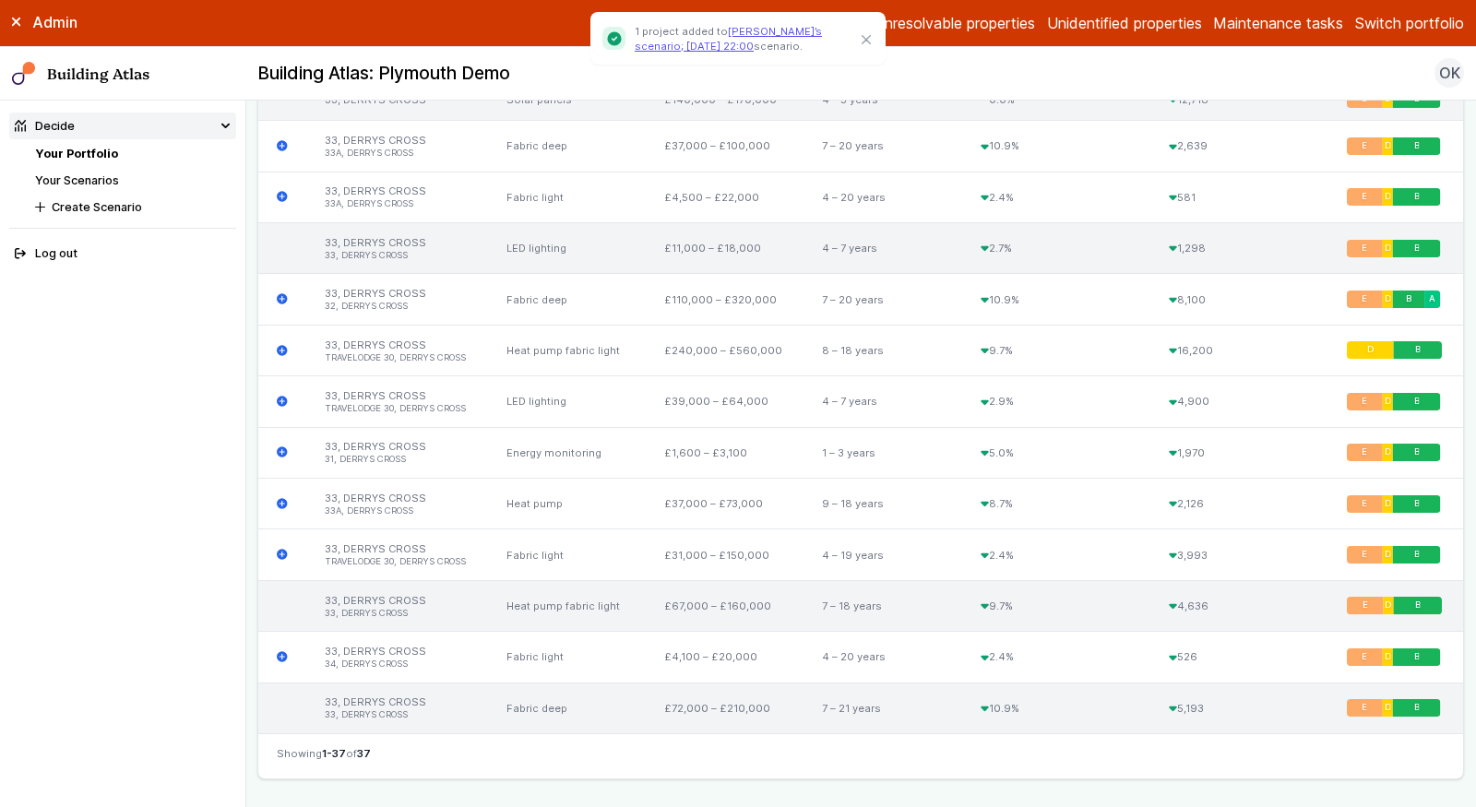
click at [92, 177] on link "Your Scenarios" at bounding box center [77, 180] width 84 height 14
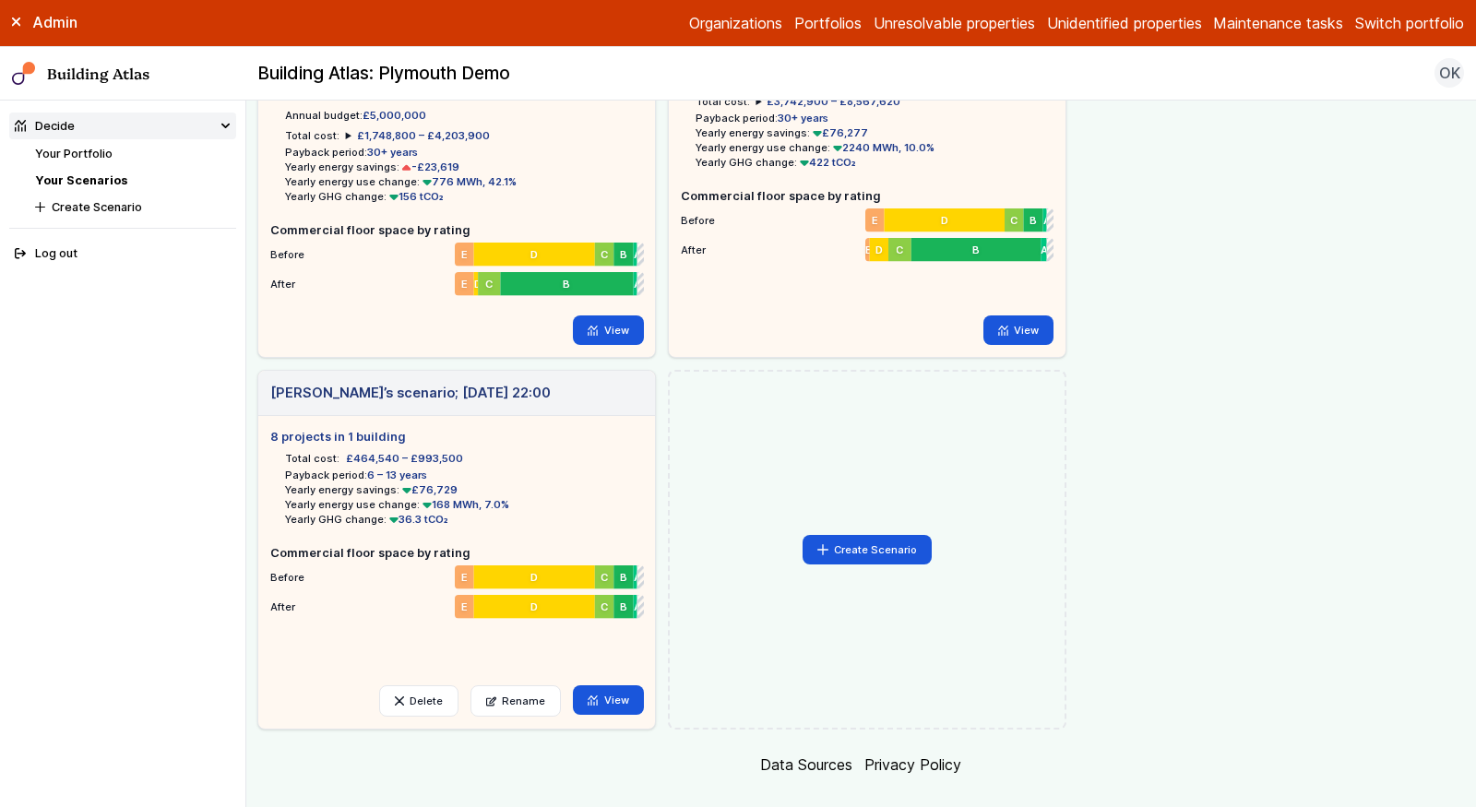
scroll to position [173, 0]
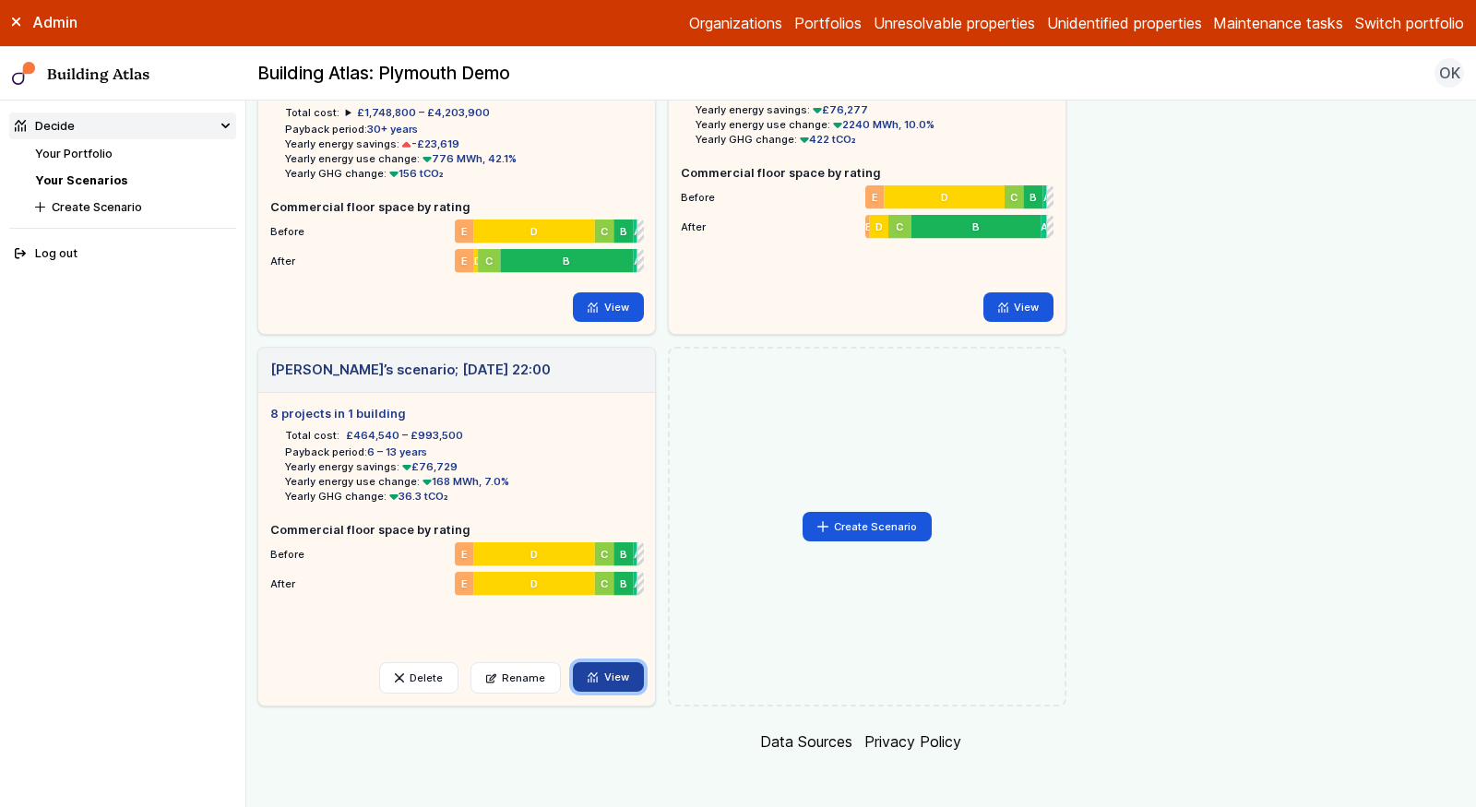
click at [602, 683] on link "View" at bounding box center [608, 677] width 71 height 30
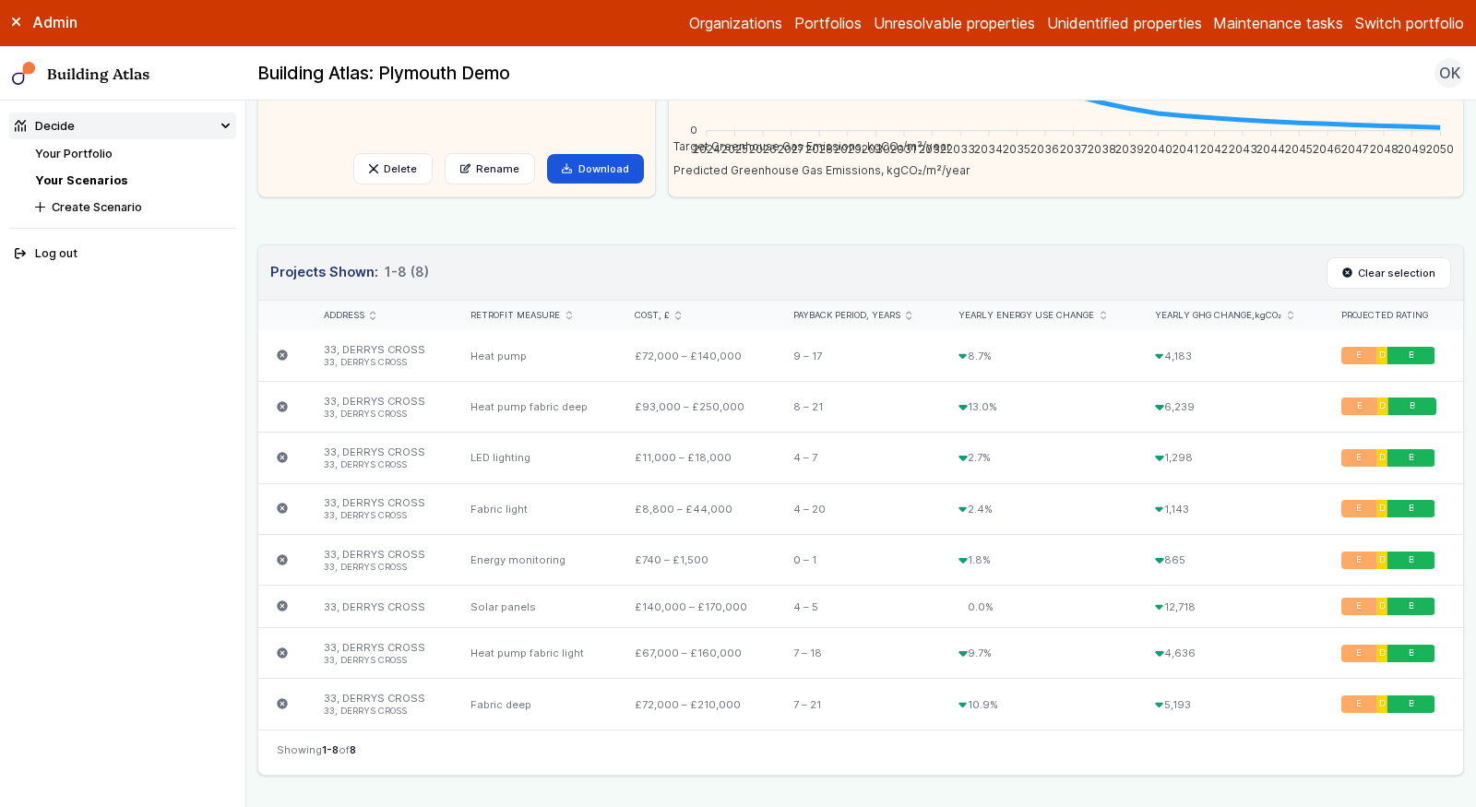
scroll to position [422, 0]
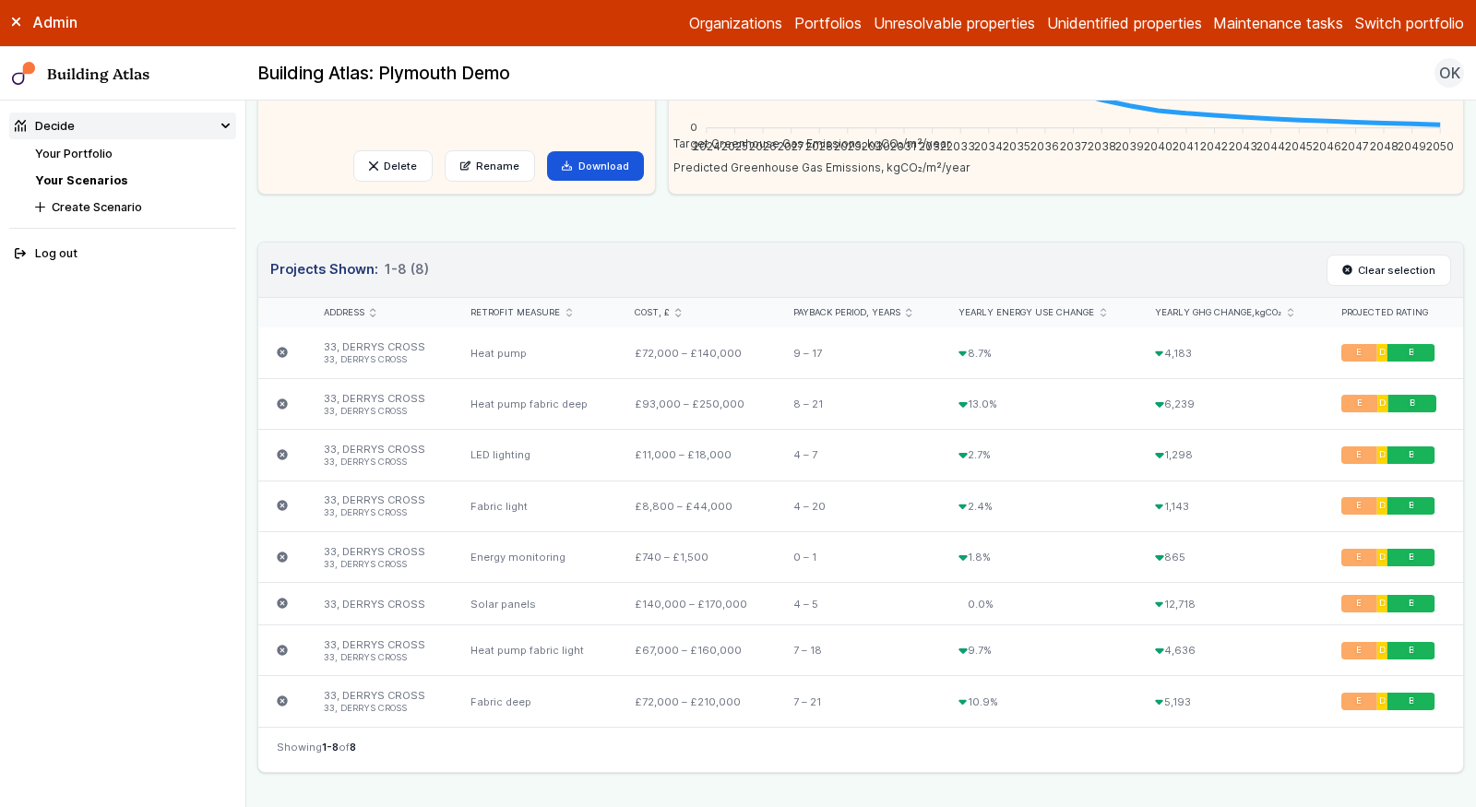
click at [285, 347] on icon "submit" at bounding box center [282, 352] width 11 height 11
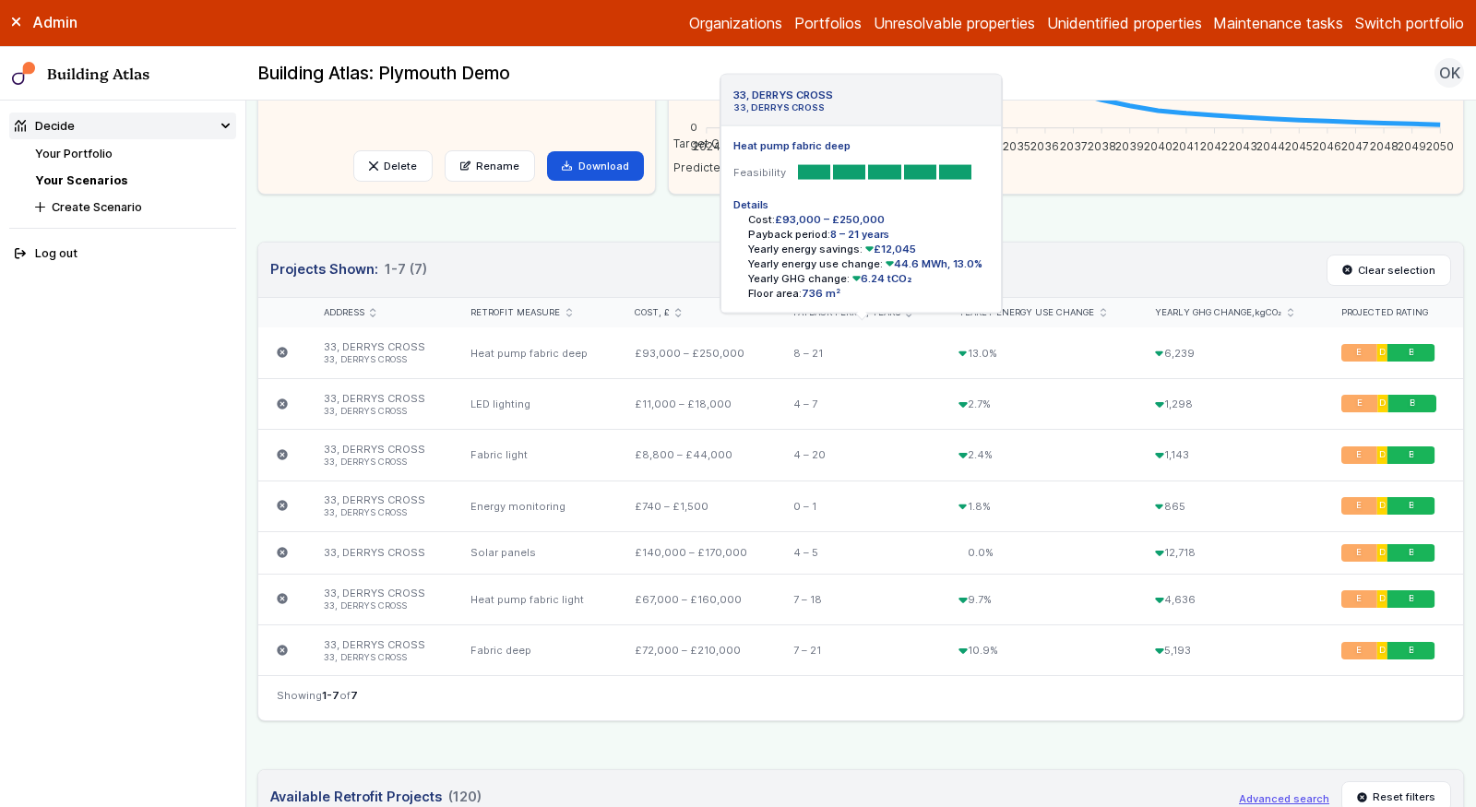
click at [283, 351] on icon "submit" at bounding box center [282, 352] width 11 height 11
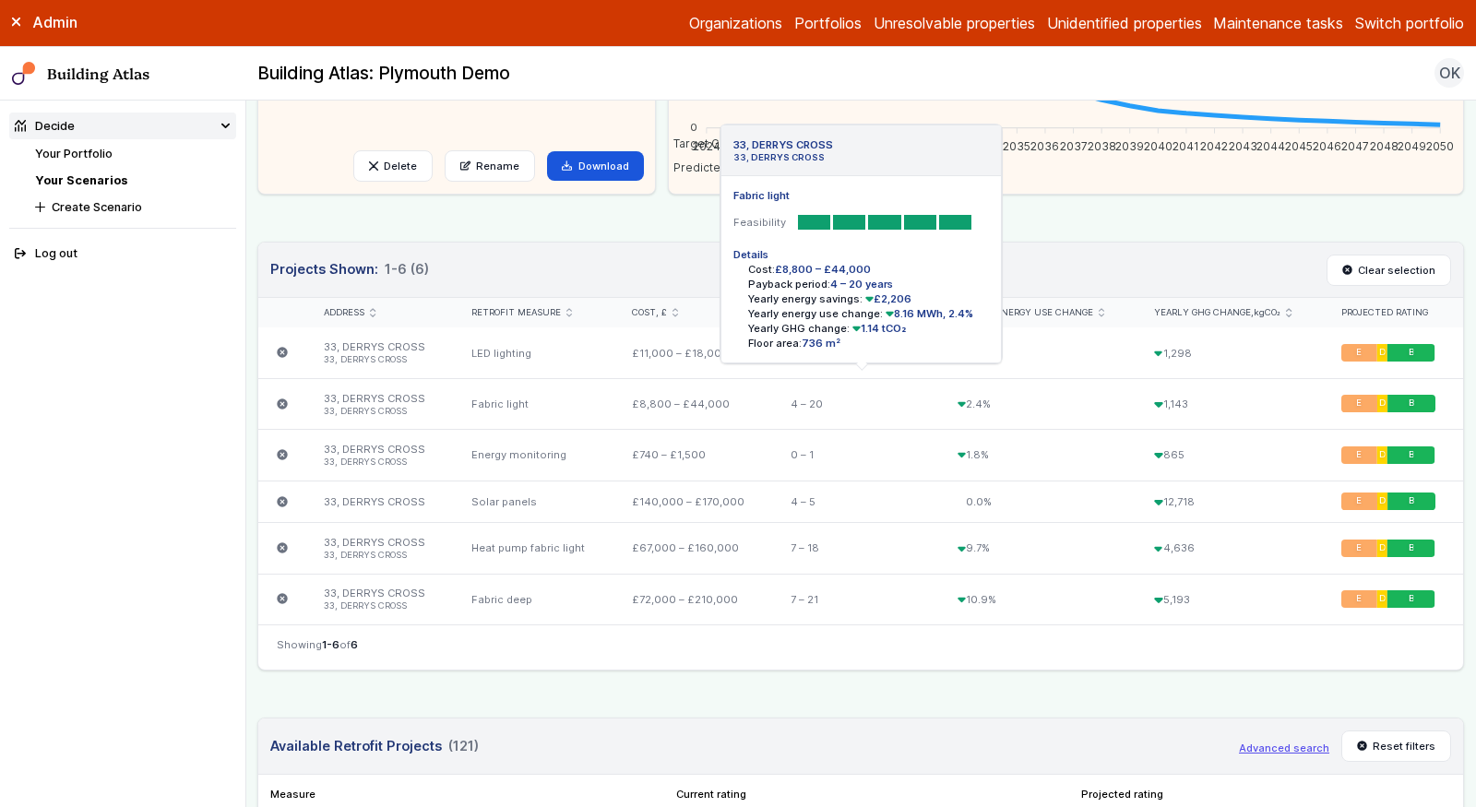
click at [280, 399] on icon "submit" at bounding box center [283, 405] width 12 height 12
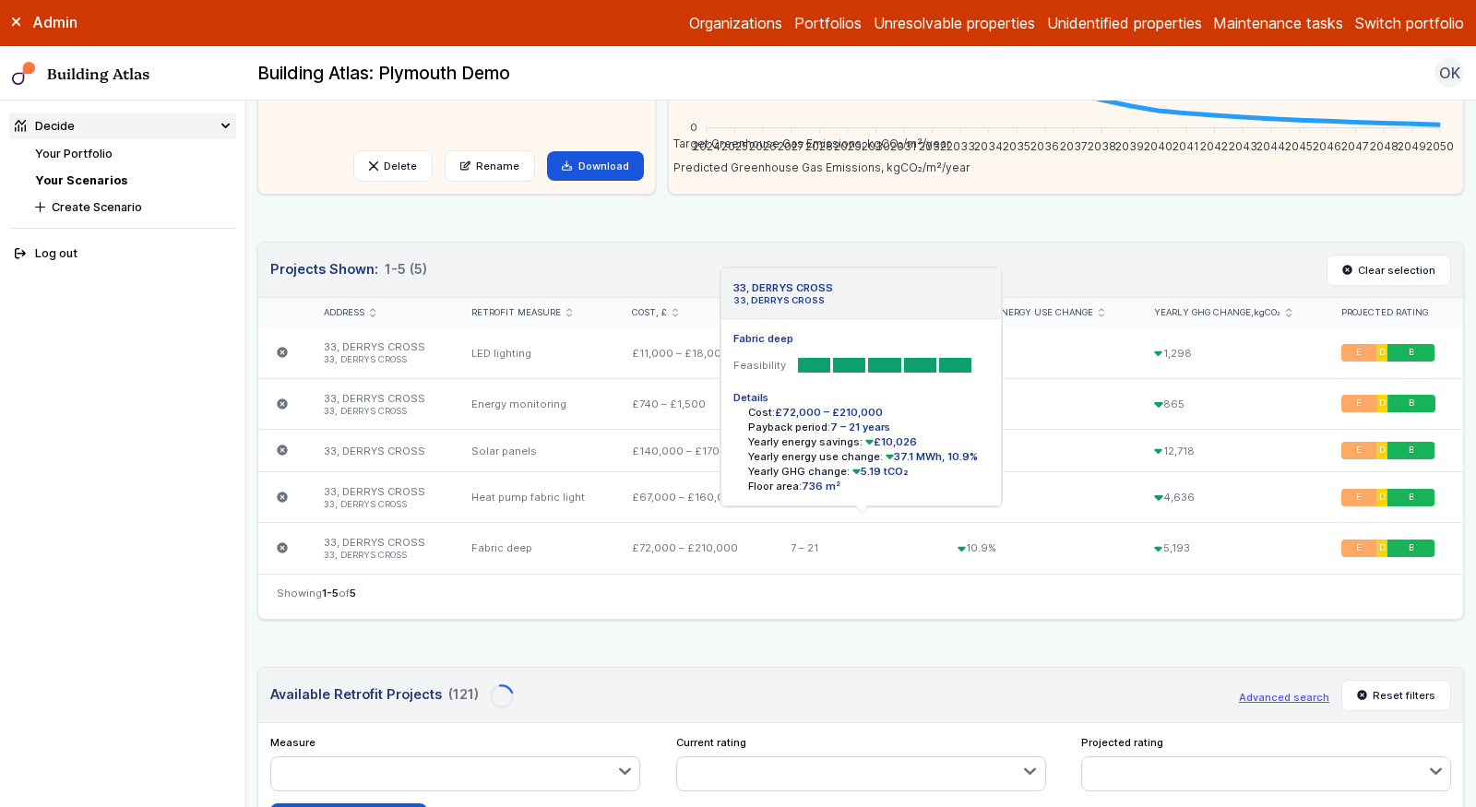
click at [283, 542] on icon "submit" at bounding box center [282, 547] width 11 height 11
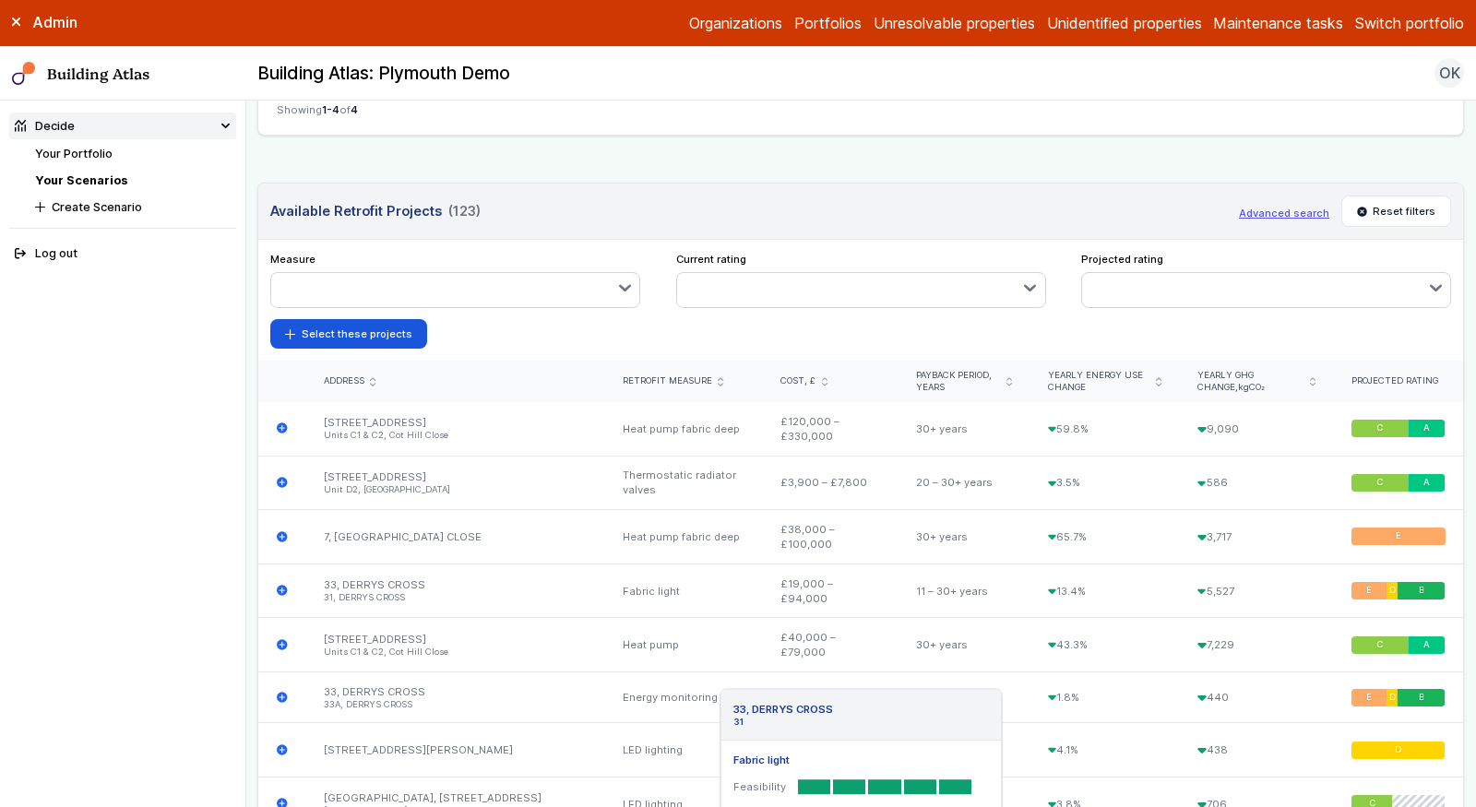
scroll to position [0, 0]
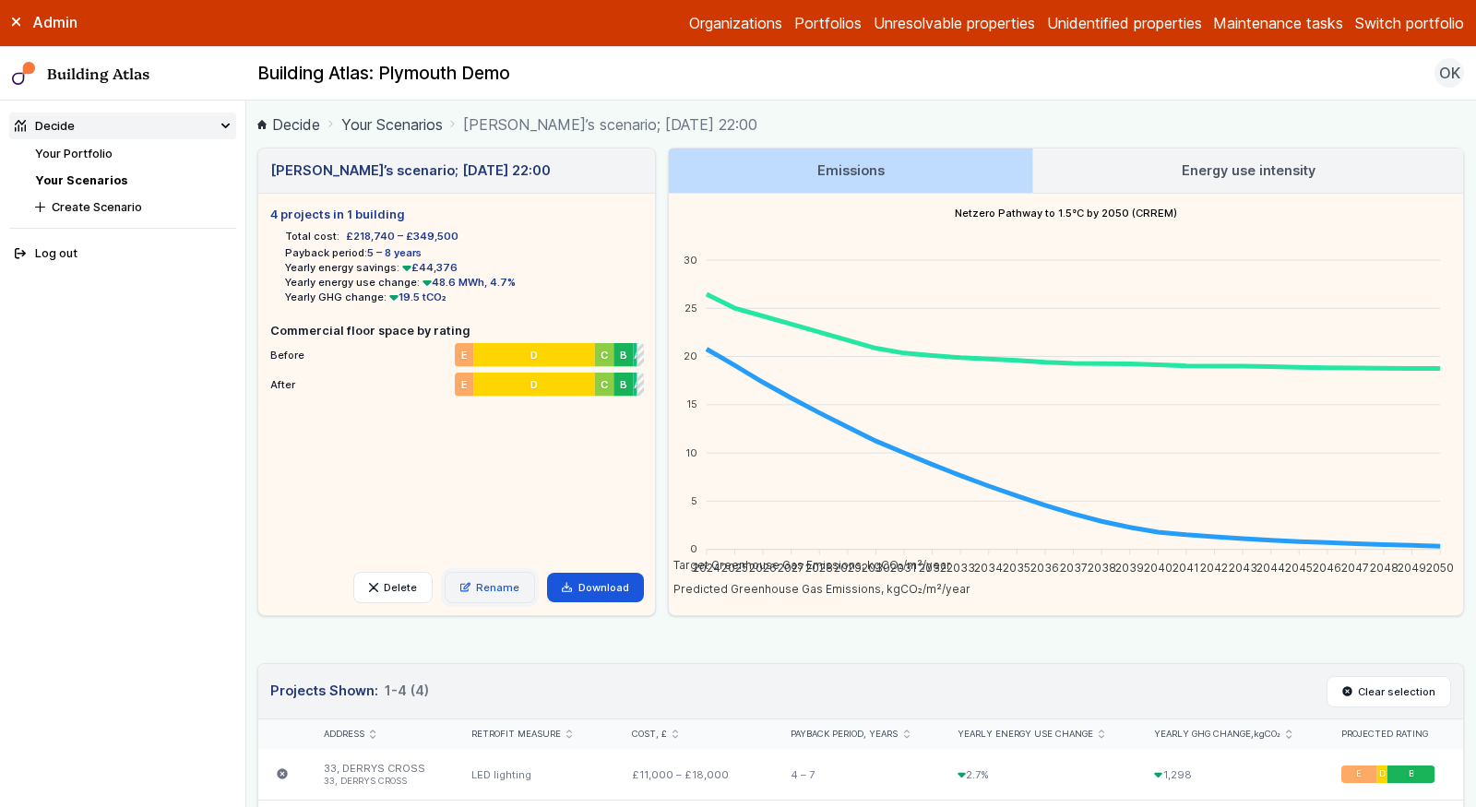
click at [477, 589] on link "Rename" at bounding box center [490, 587] width 91 height 31
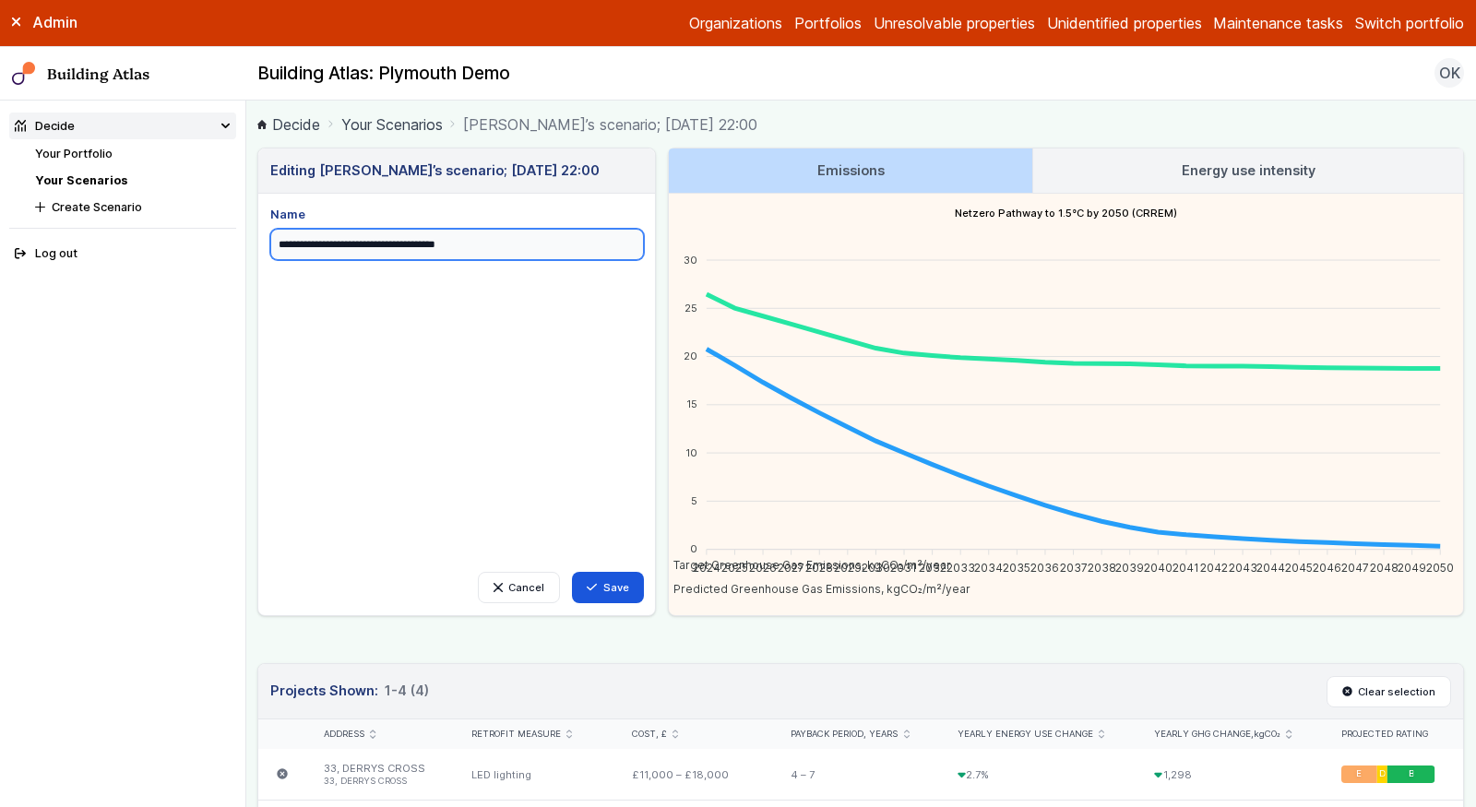
click at [361, 245] on input "**********" at bounding box center [456, 244] width 373 height 31
type input "**********"
click at [572, 572] on button "Save" at bounding box center [608, 587] width 72 height 31
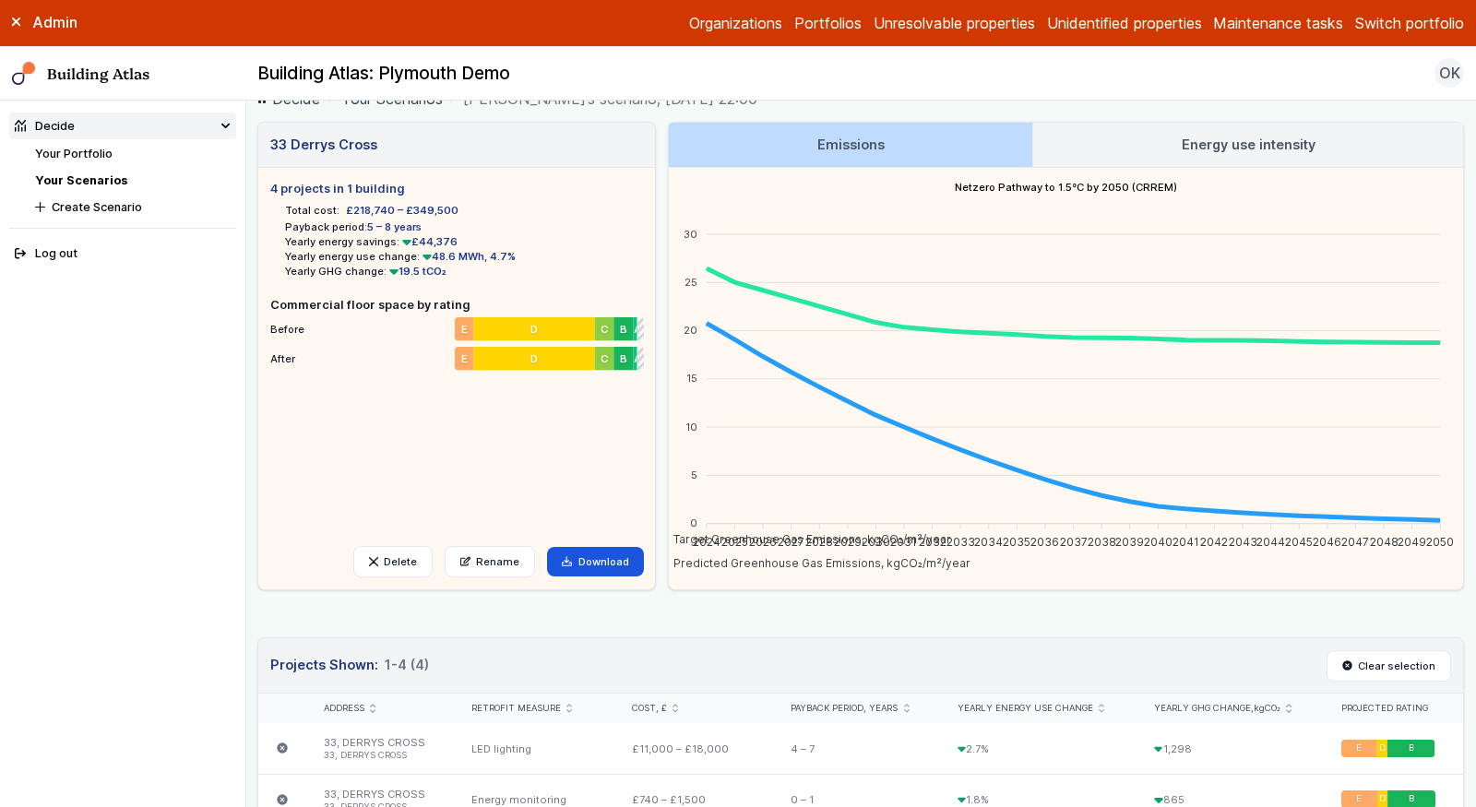
scroll to position [30, 0]
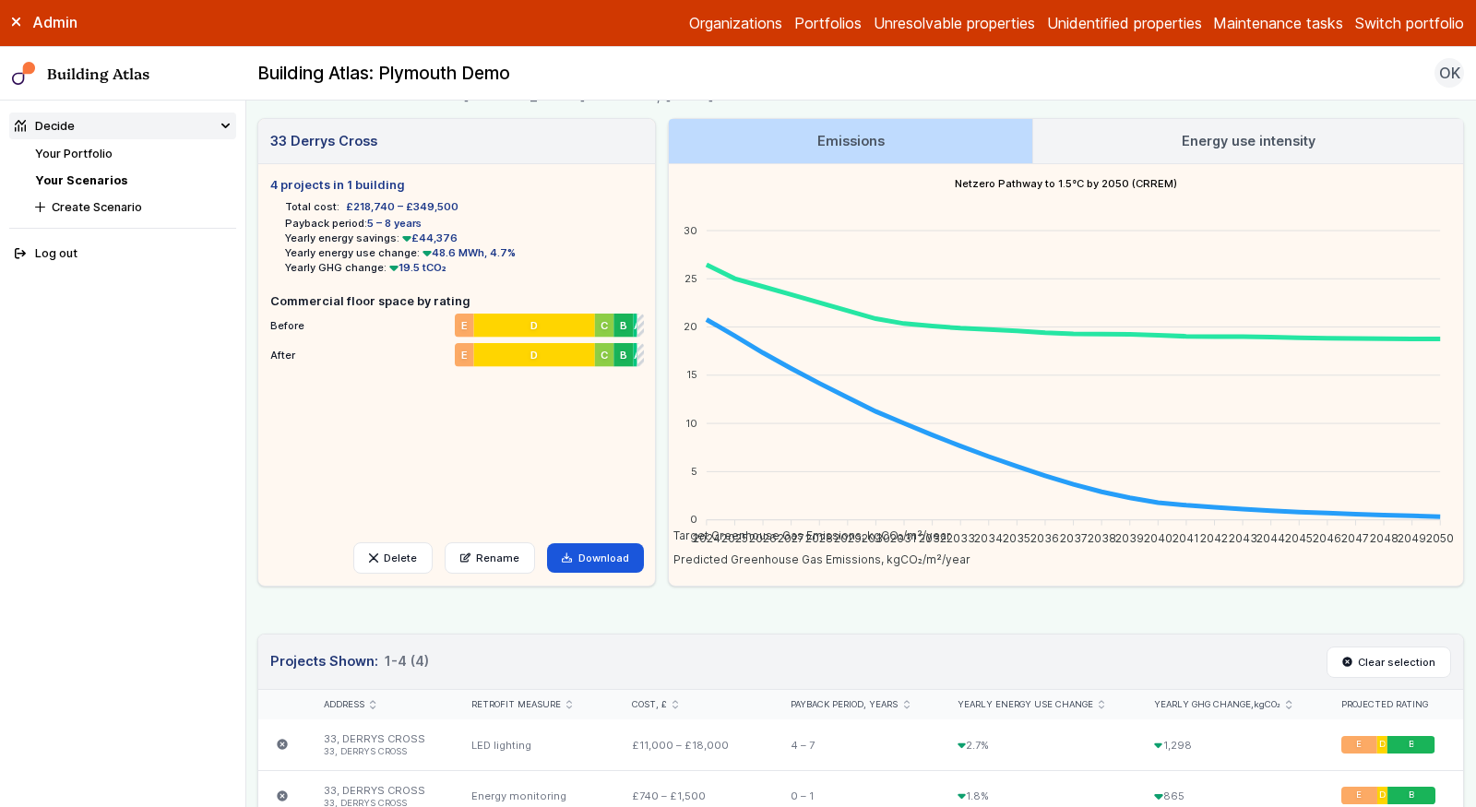
click at [1083, 131] on link "Energy use intensity" at bounding box center [1248, 141] width 430 height 44
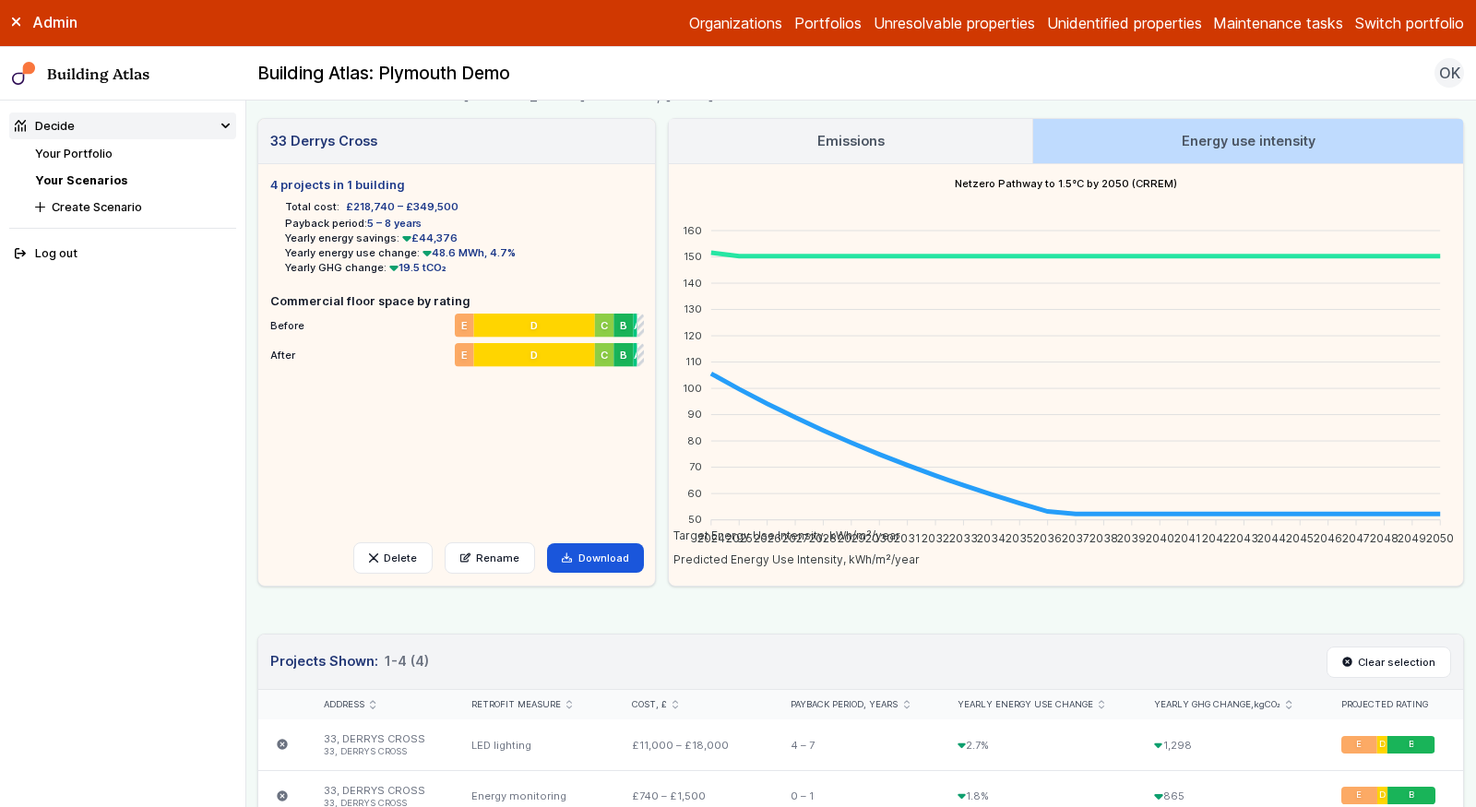
click at [890, 147] on link "Emissions" at bounding box center [850, 141] width 363 height 44
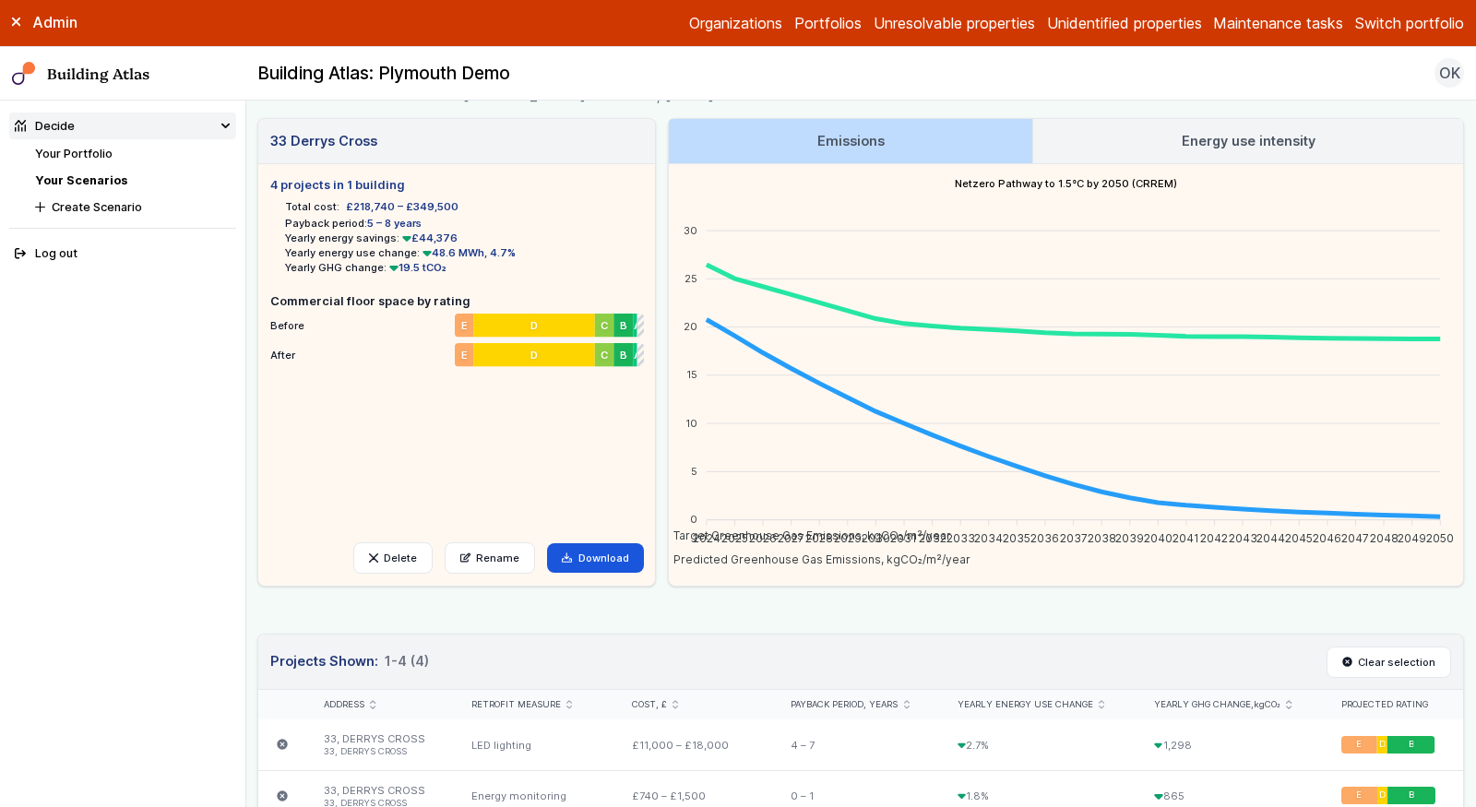
click at [1100, 148] on link "Energy use intensity" at bounding box center [1248, 141] width 430 height 44
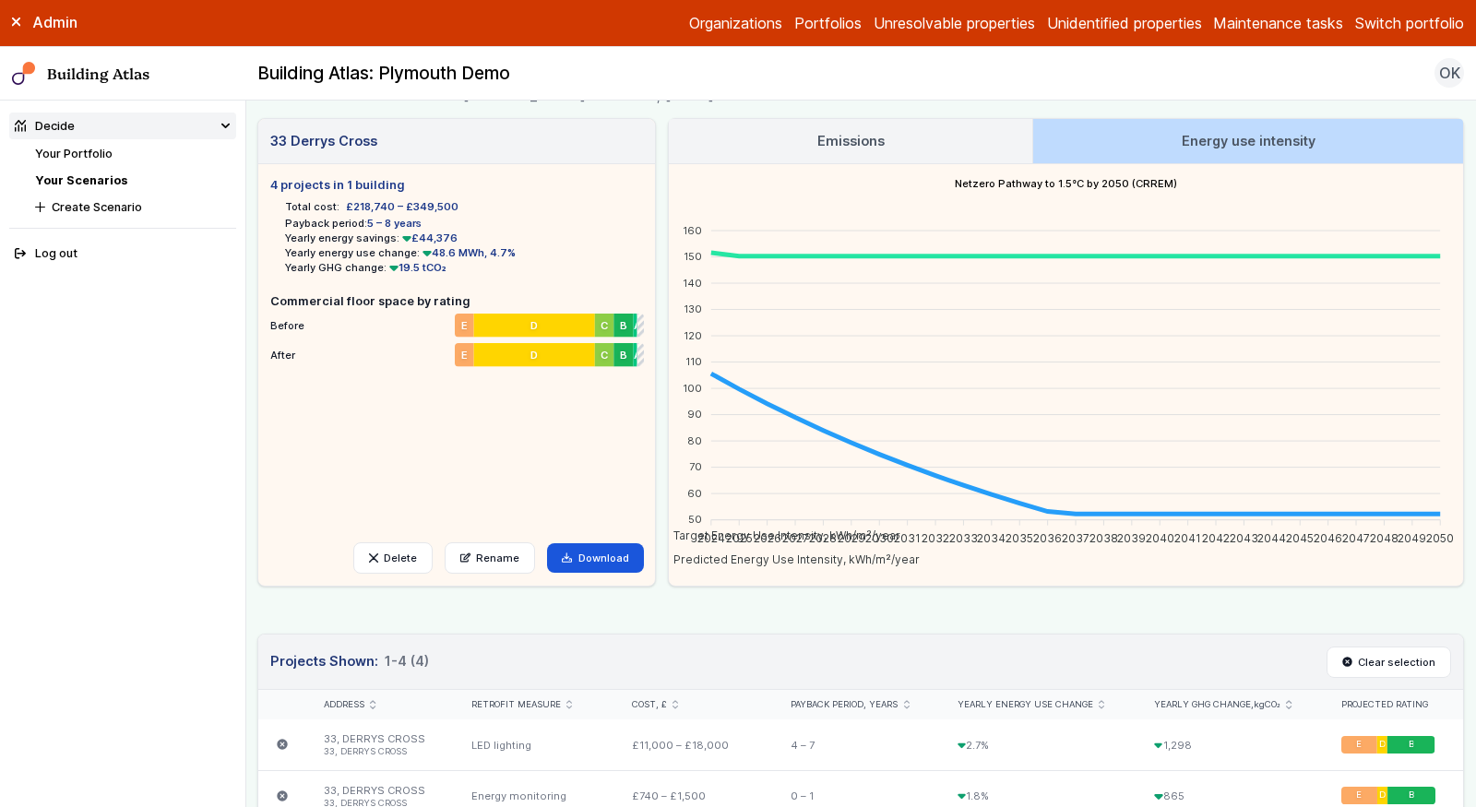
click at [918, 160] on link "Emissions" at bounding box center [850, 141] width 363 height 44
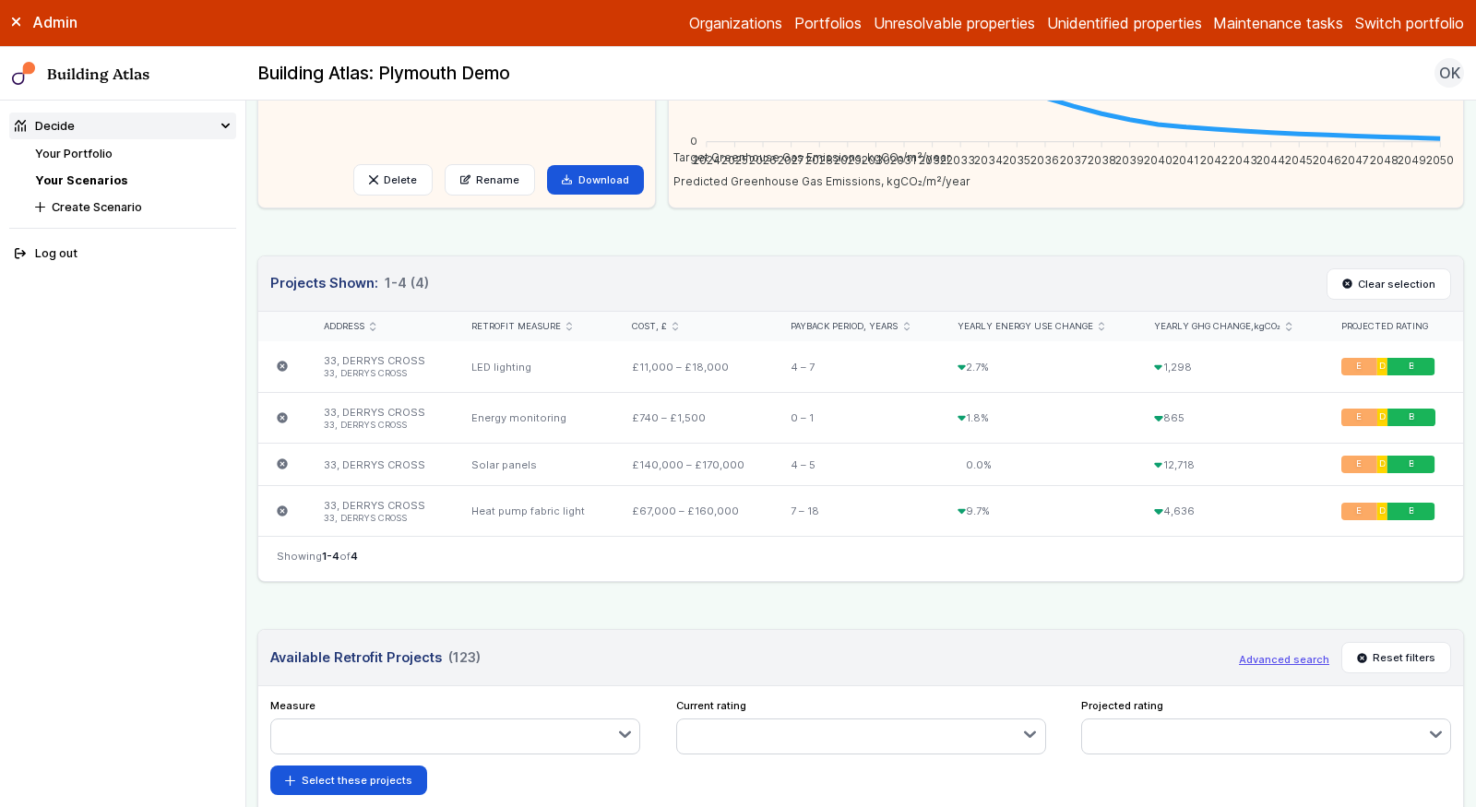
scroll to position [407, 0]
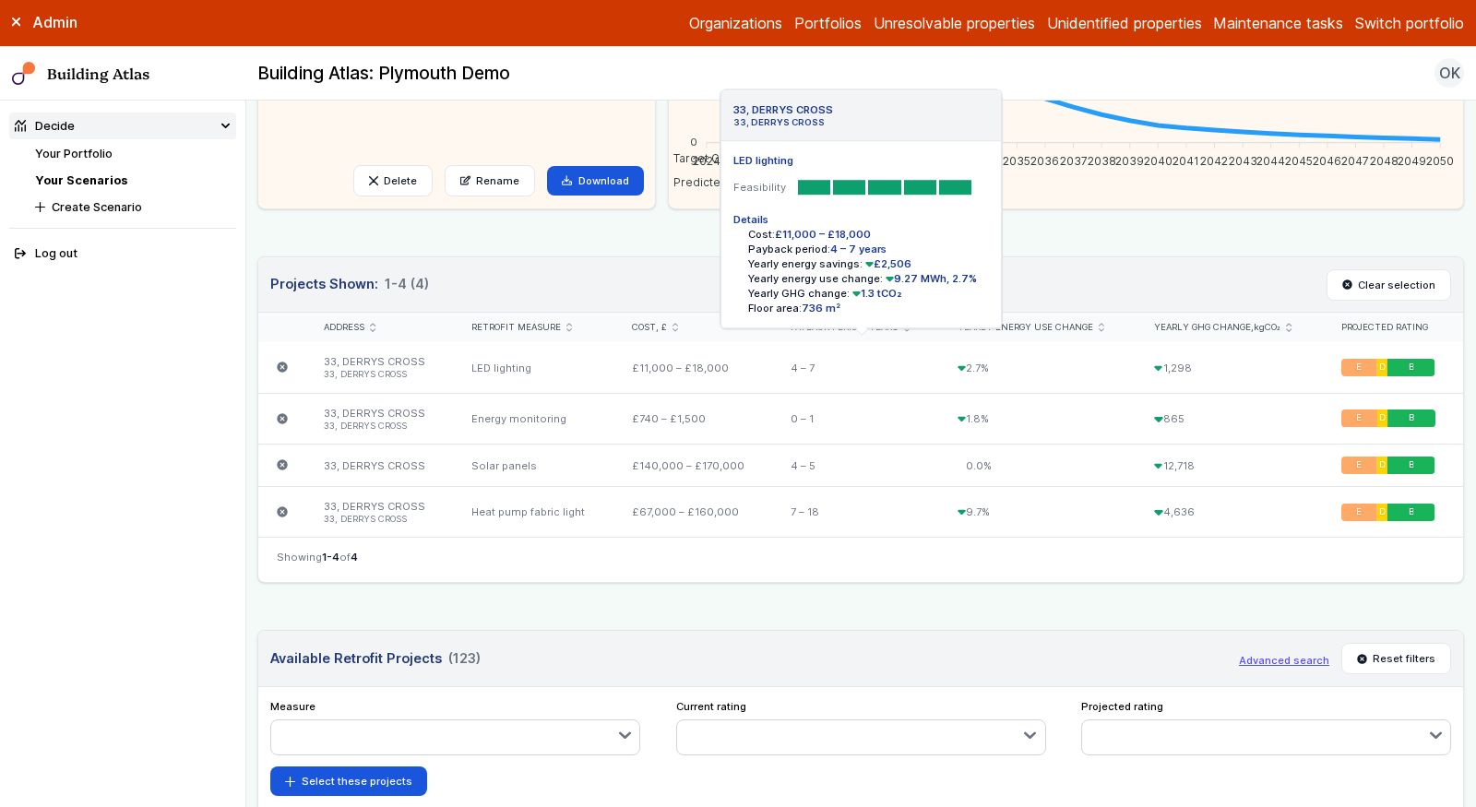
click at [591, 356] on div "LED lighting" at bounding box center [534, 367] width 161 height 51
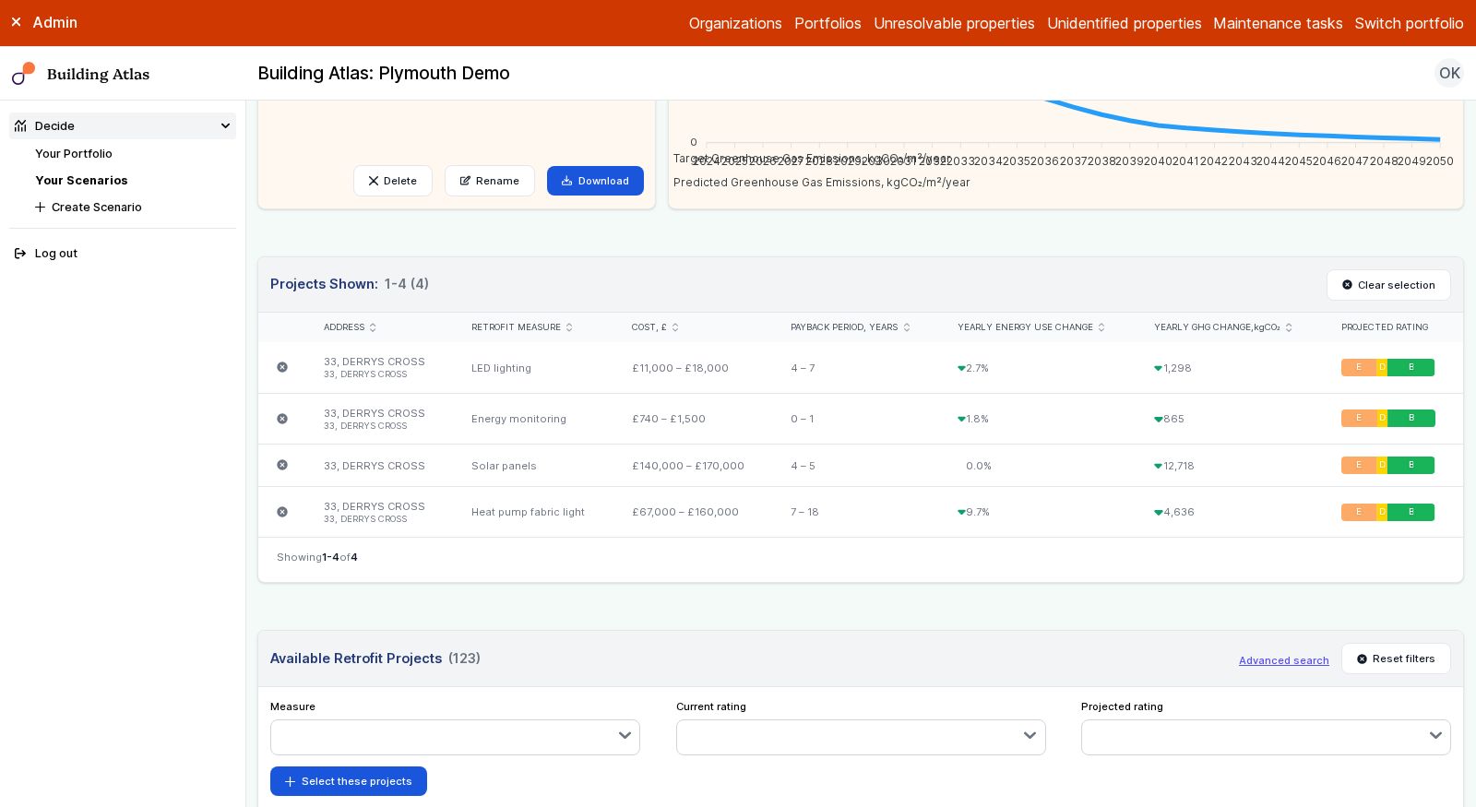
click at [93, 154] on link "Your Portfolio" at bounding box center [73, 154] width 77 height 14
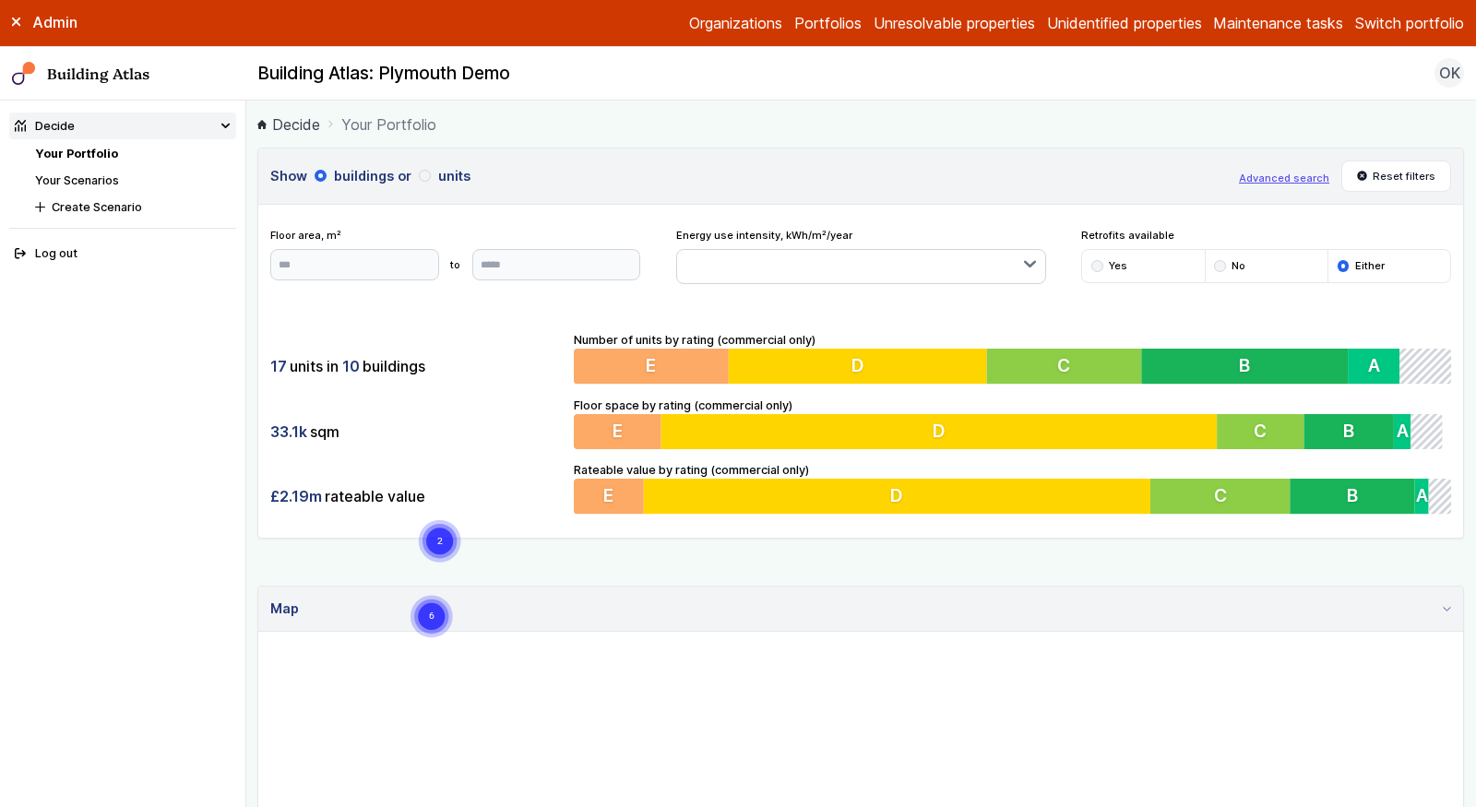
click at [257, 751] on details "Map" at bounding box center [860, 751] width 1207 height 330
click at [1303, 175] on button "Advanced search" at bounding box center [1284, 178] width 90 height 15
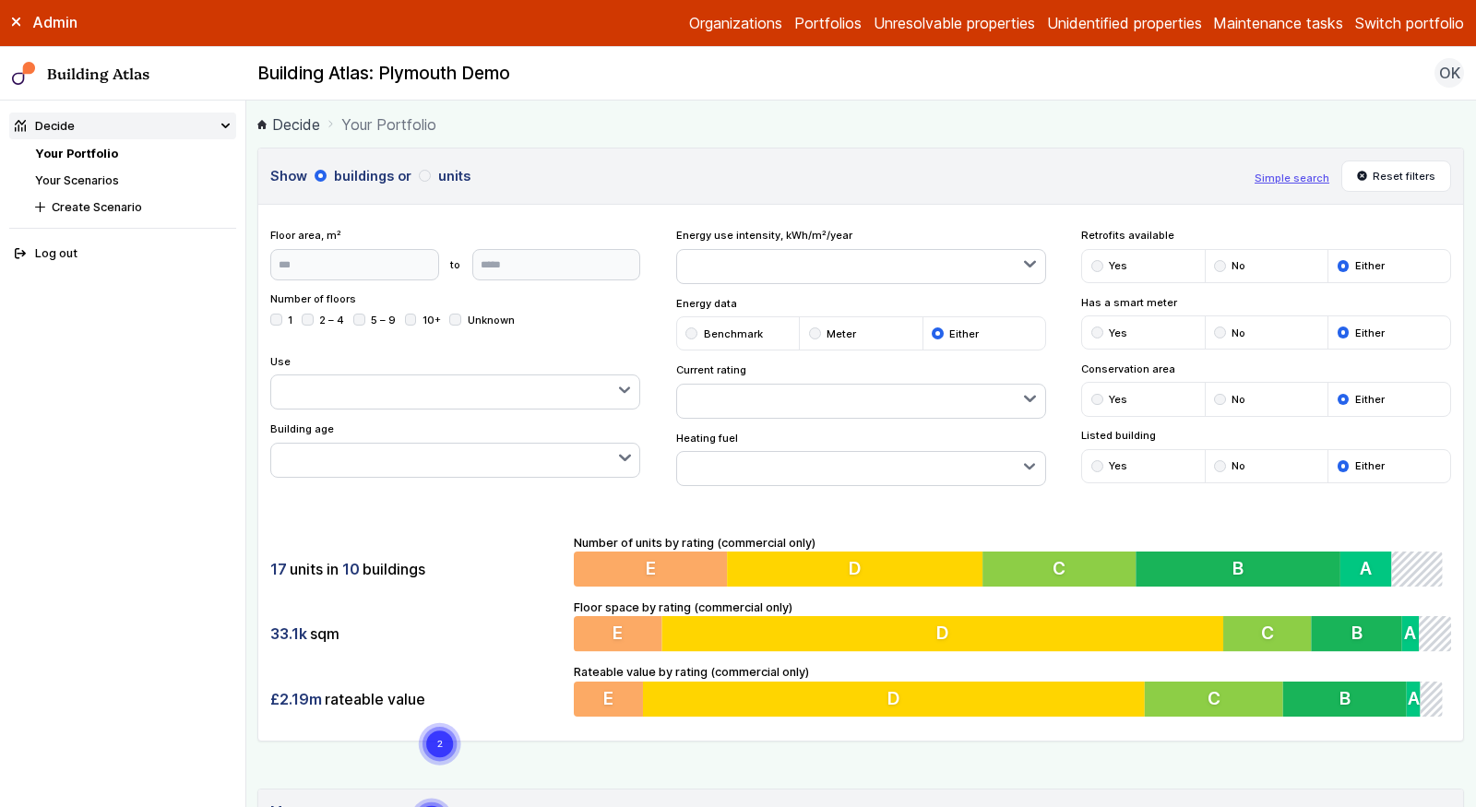
click at [1096, 394] on div "submit" at bounding box center [1097, 400] width 12 height 12
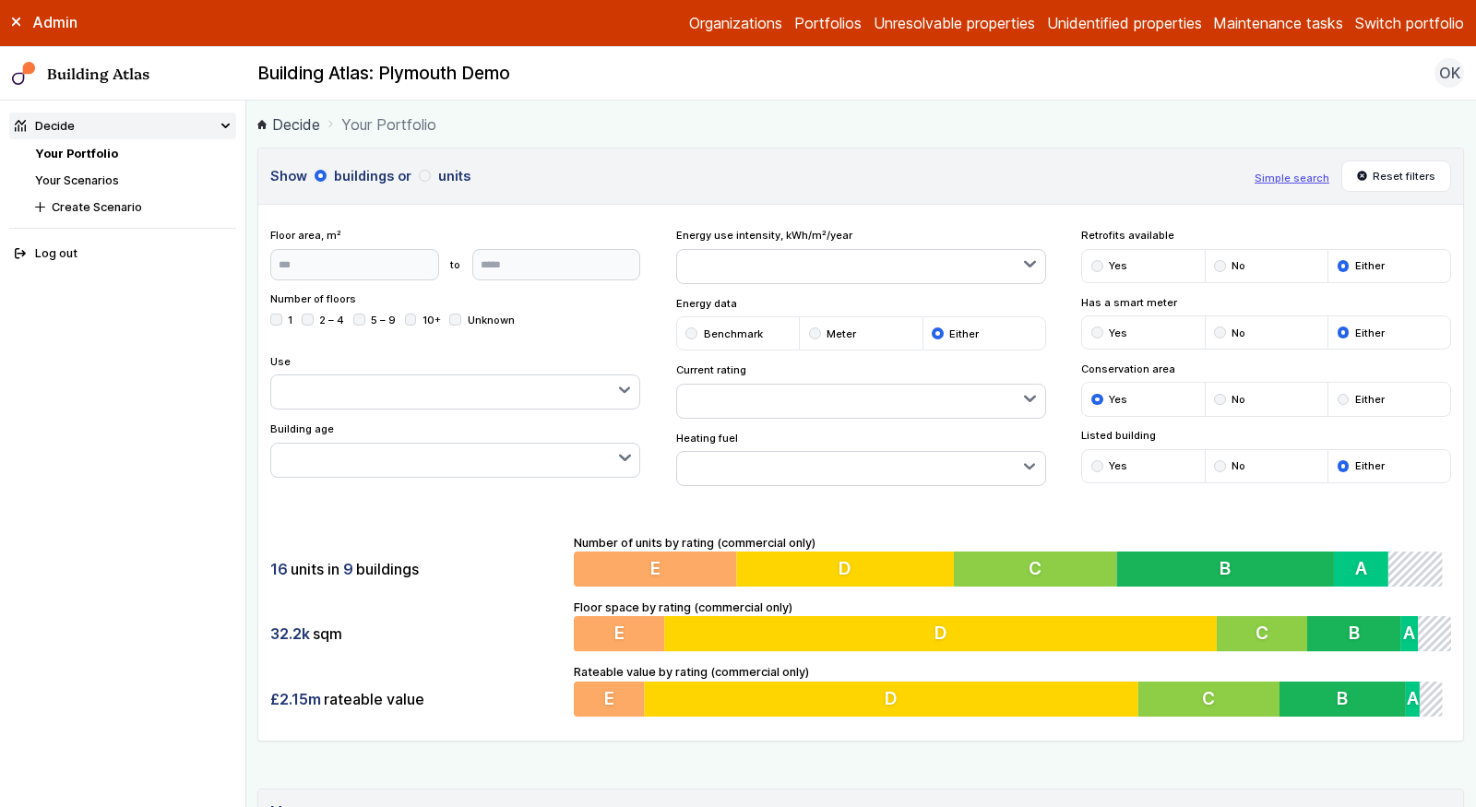
click at [1344, 395] on div "submit" at bounding box center [1344, 400] width 12 height 12
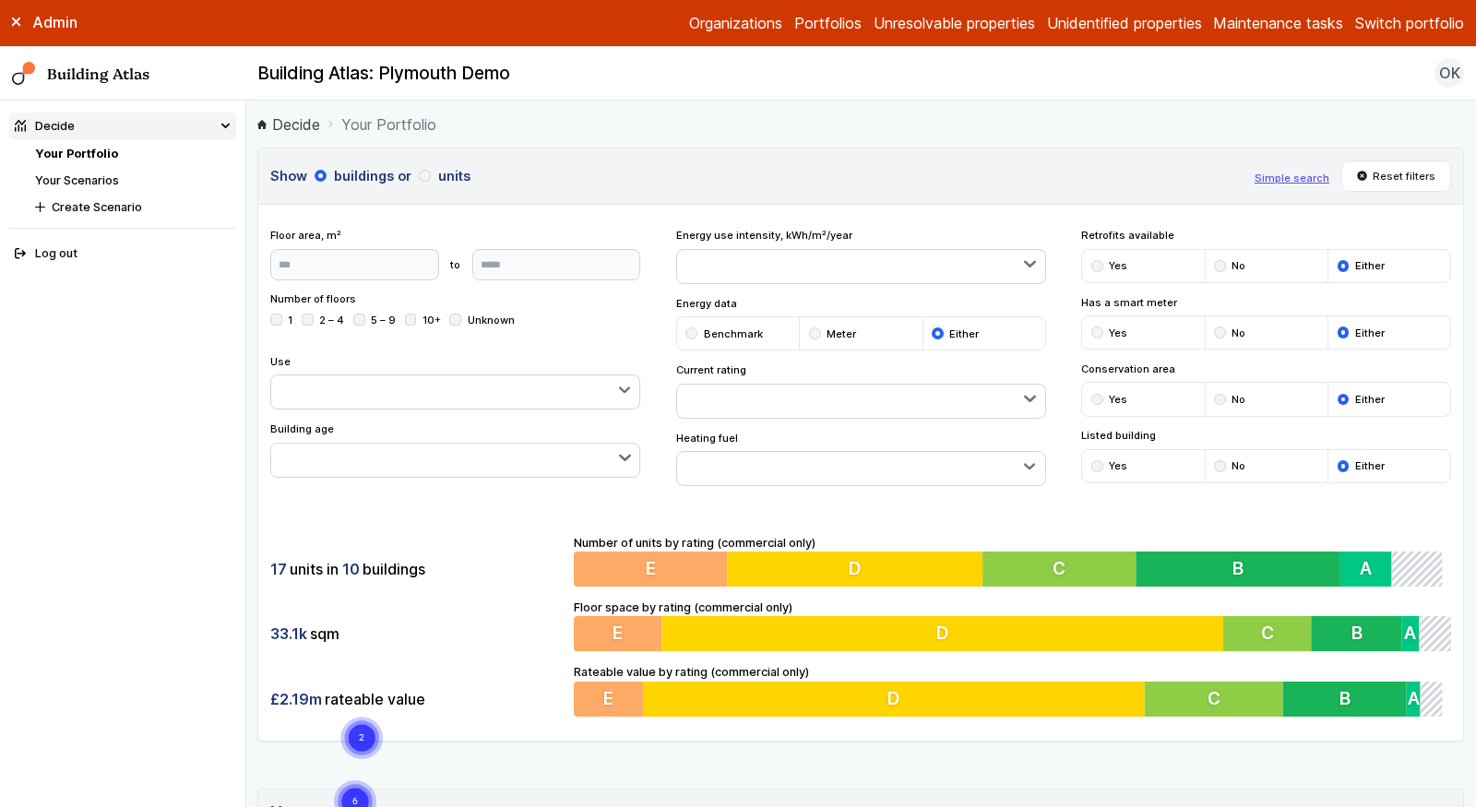
click at [1096, 460] on div "submit" at bounding box center [1097, 466] width 12 height 12
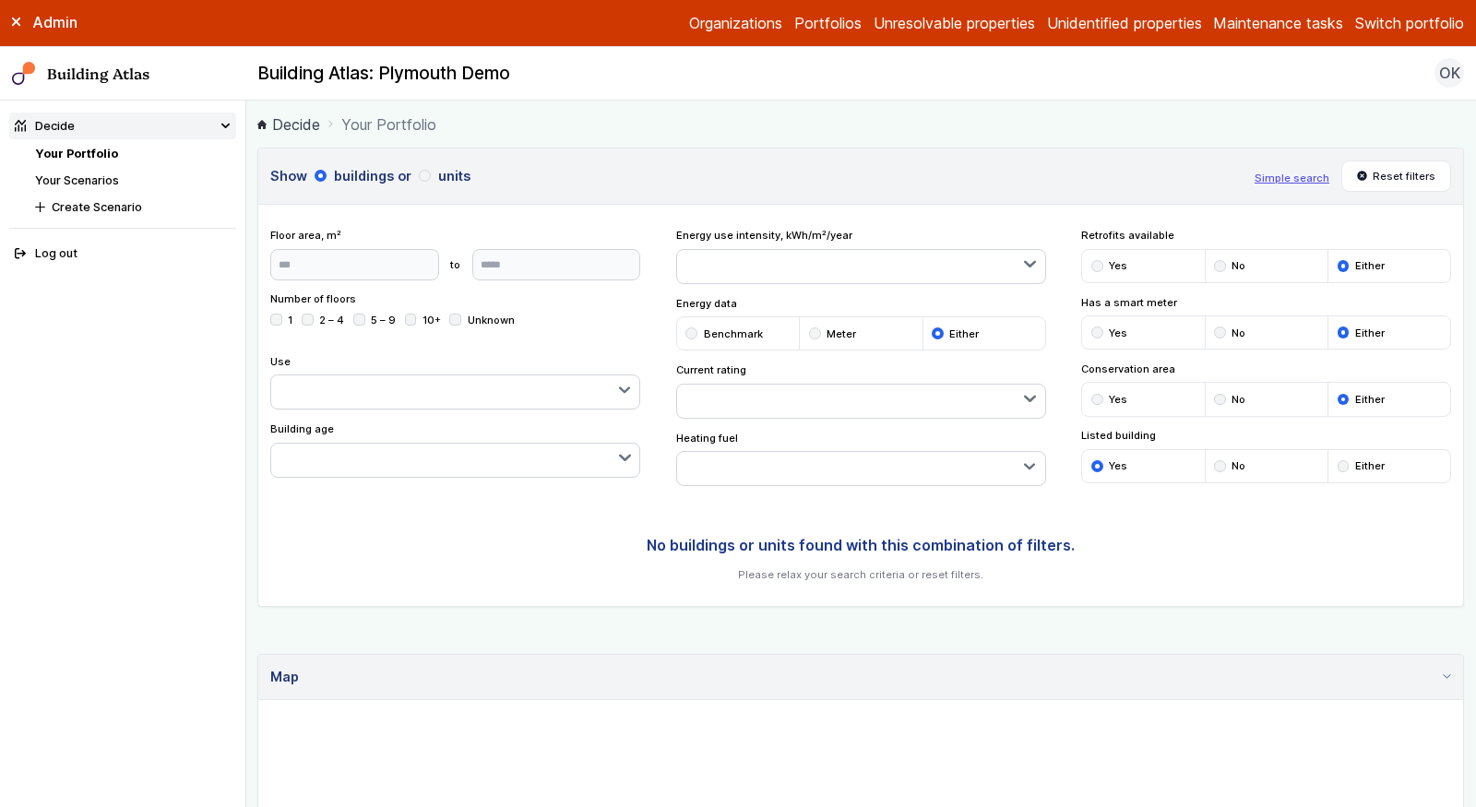
click at [1342, 460] on div "submit" at bounding box center [1344, 466] width 12 height 12
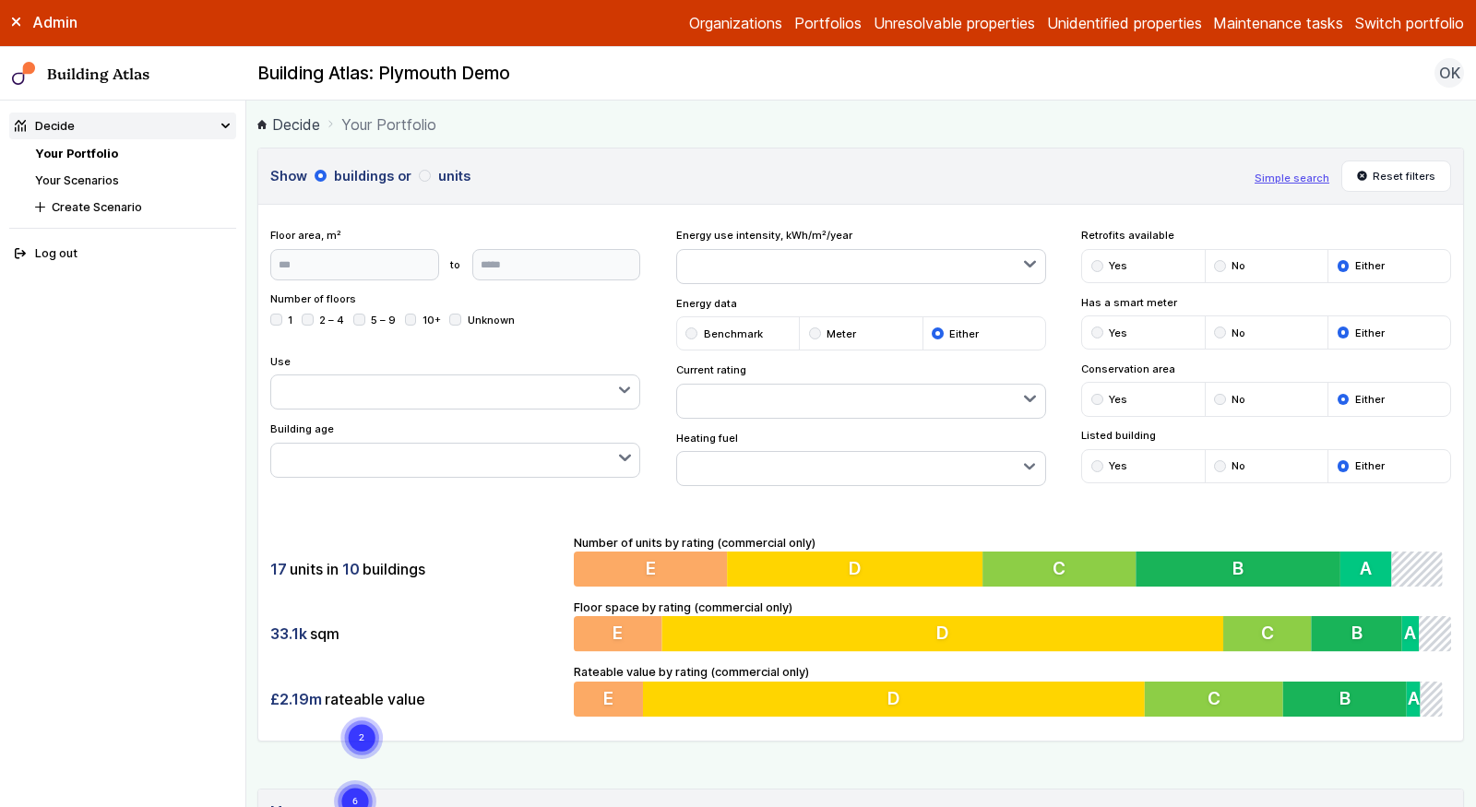
click at [1094, 261] on div "submit" at bounding box center [1097, 266] width 12 height 12
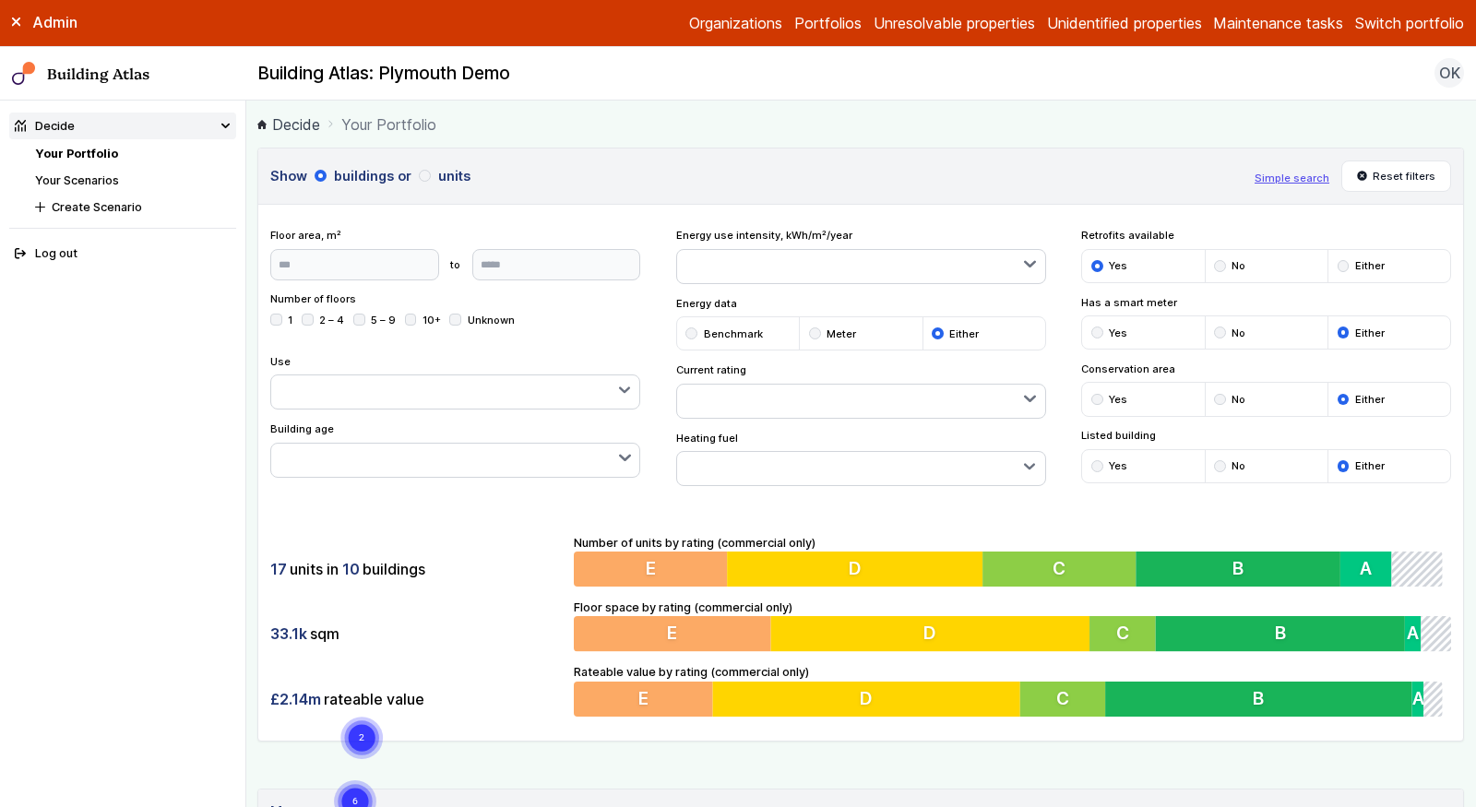
click at [1342, 262] on div "submit" at bounding box center [1344, 266] width 12 height 12
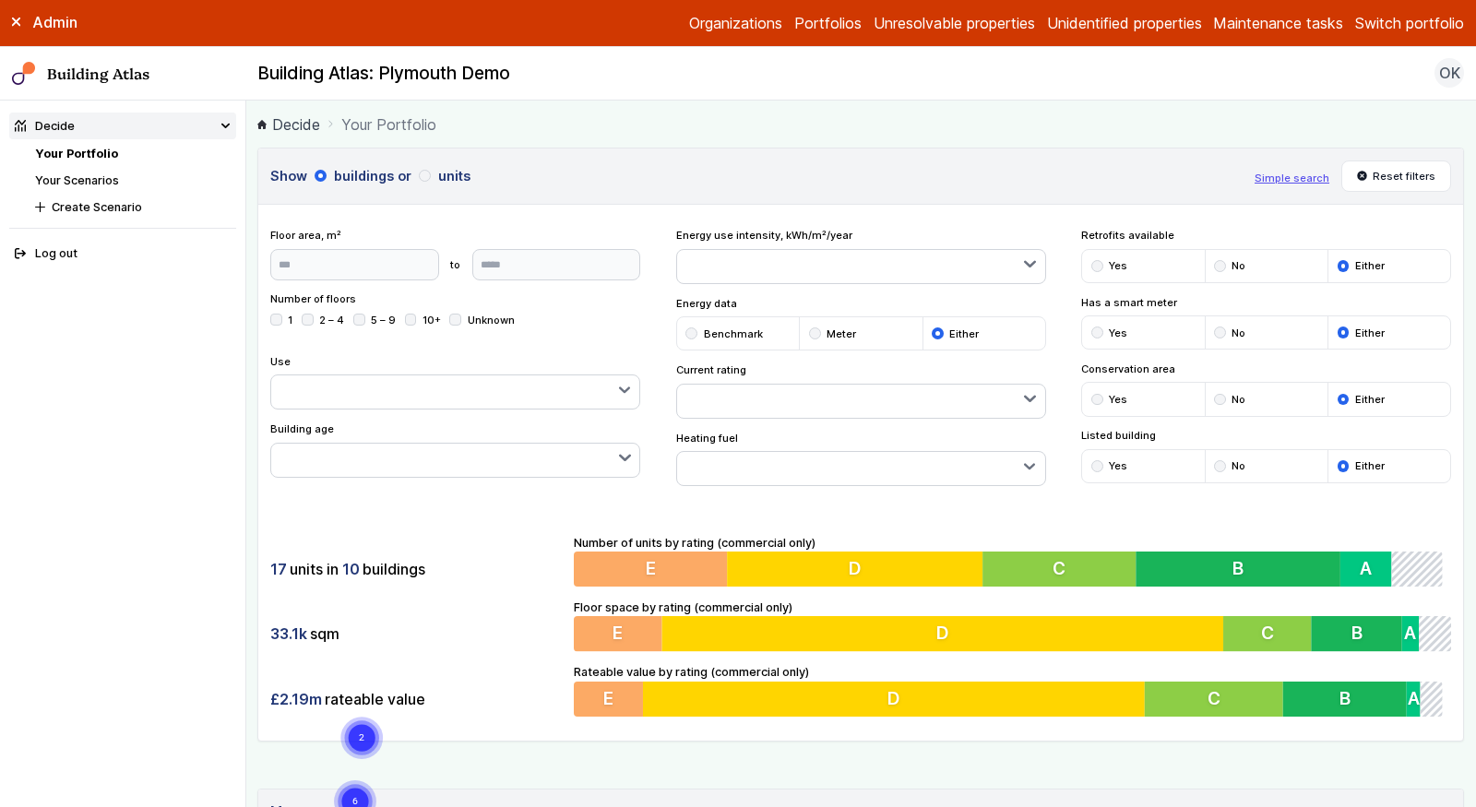
click at [1095, 260] on div "submit" at bounding box center [1097, 266] width 12 height 12
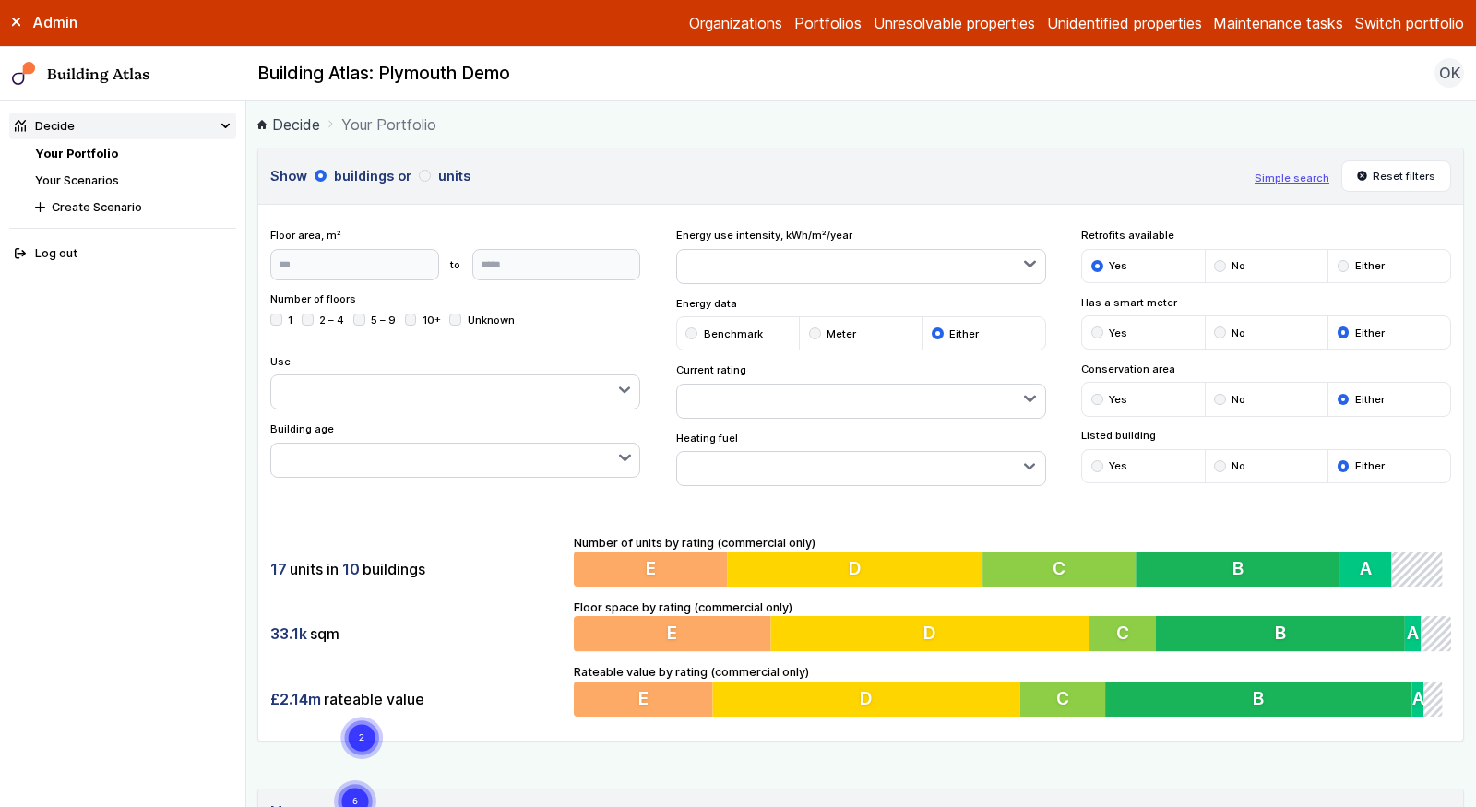
click at [1344, 260] on div "submit" at bounding box center [1344, 266] width 12 height 12
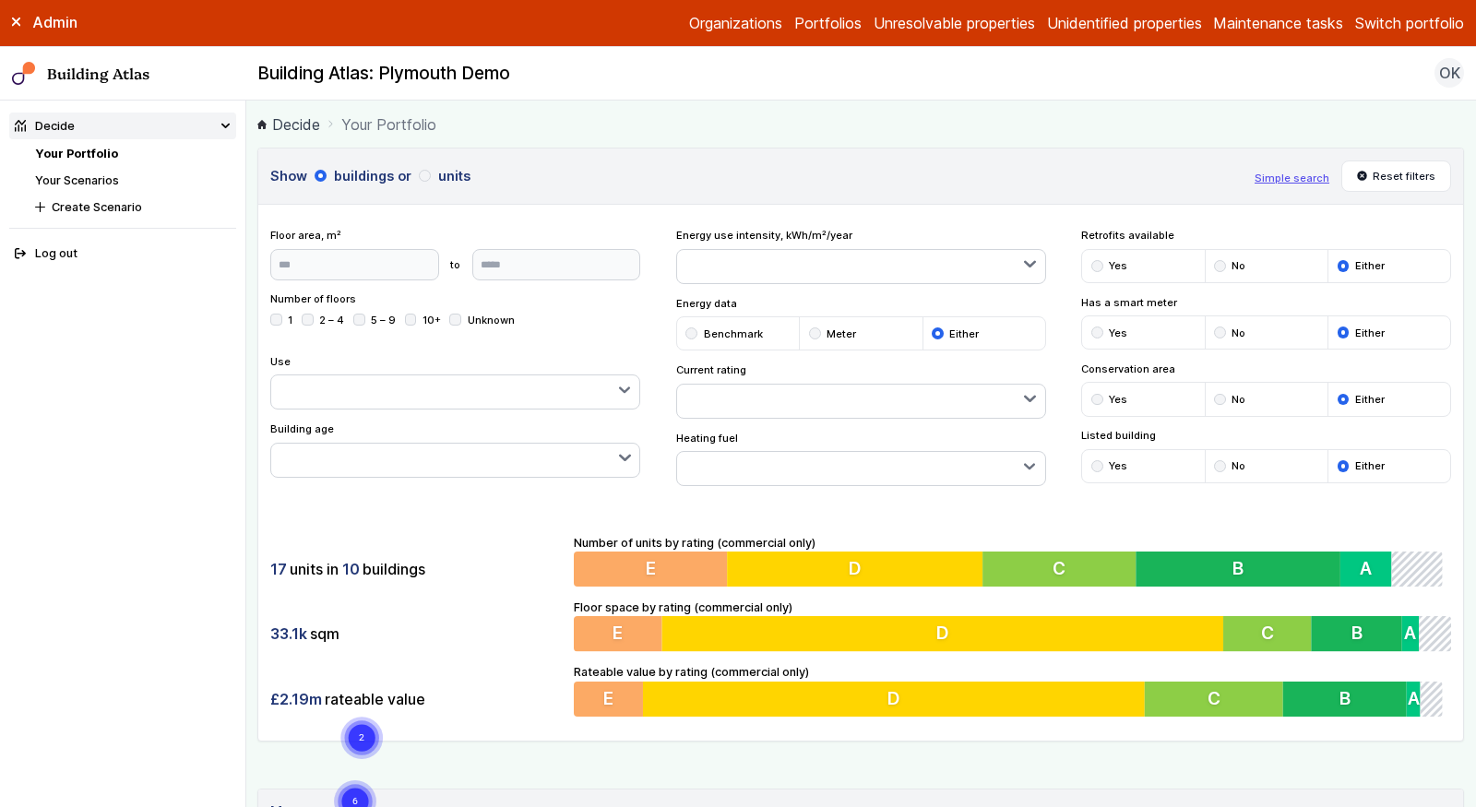
click at [1093, 263] on div "submit" at bounding box center [1097, 266] width 12 height 12
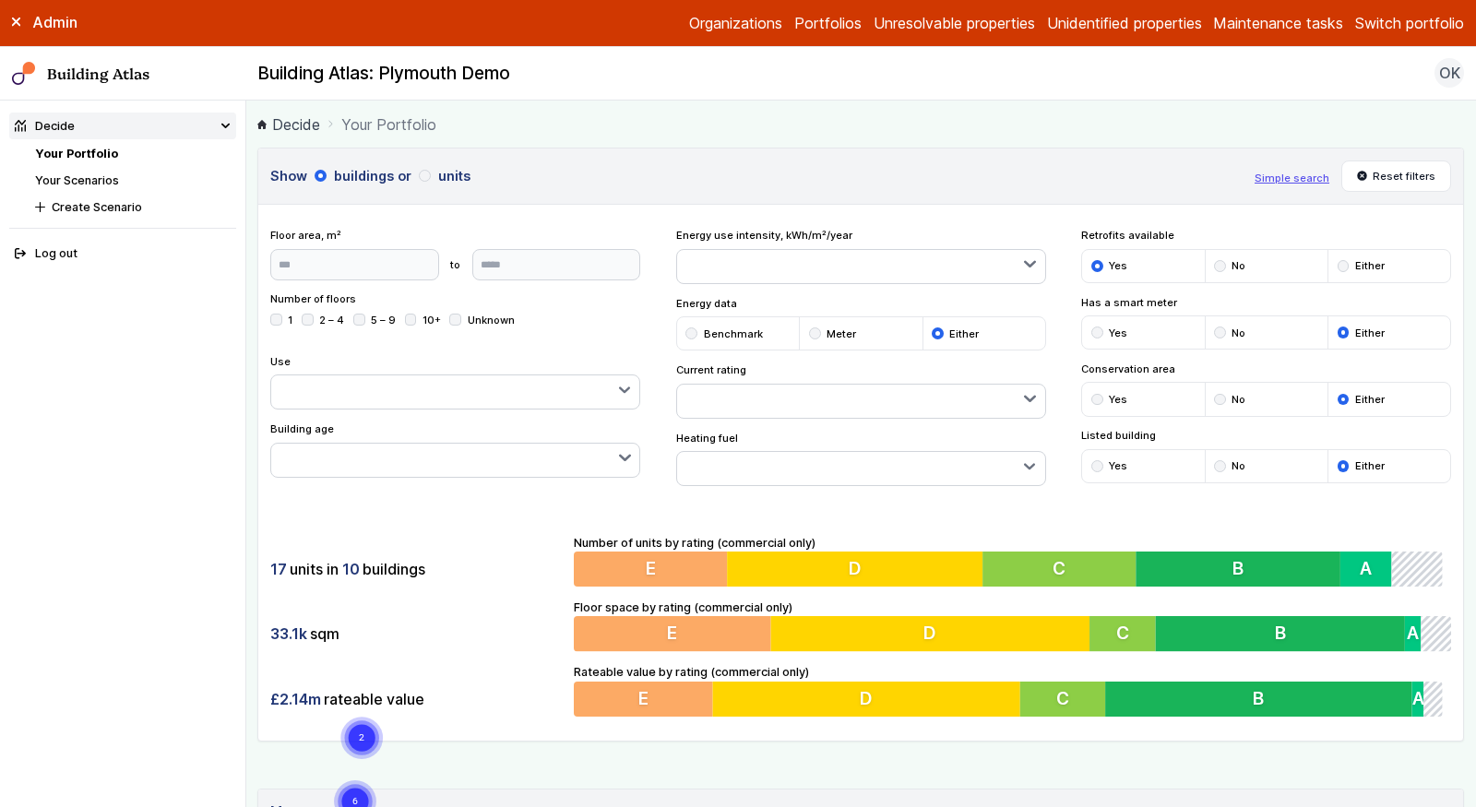
click at [1341, 260] on div "submit" at bounding box center [1344, 266] width 12 height 12
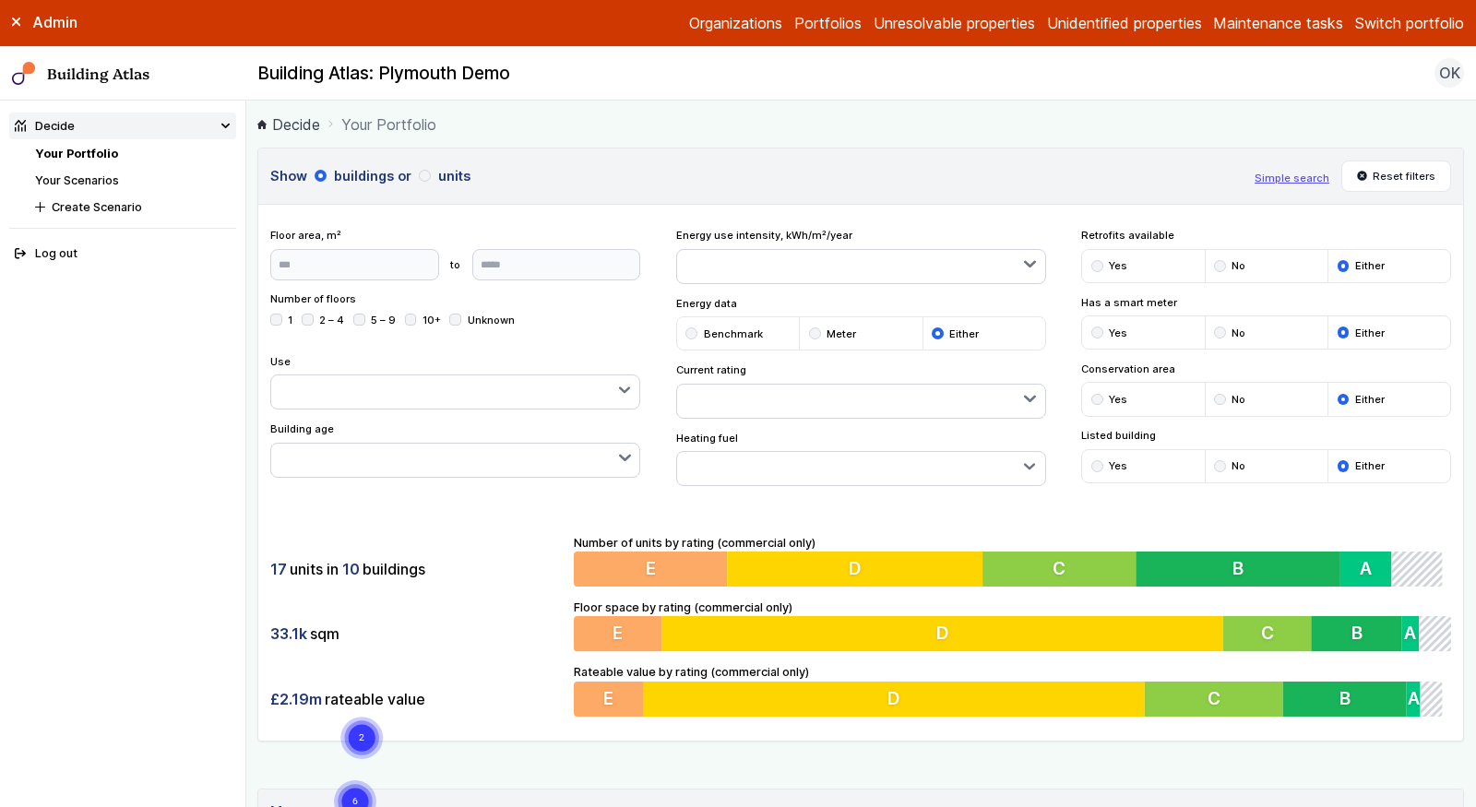
click at [1095, 260] on div "submit" at bounding box center [1097, 266] width 12 height 12
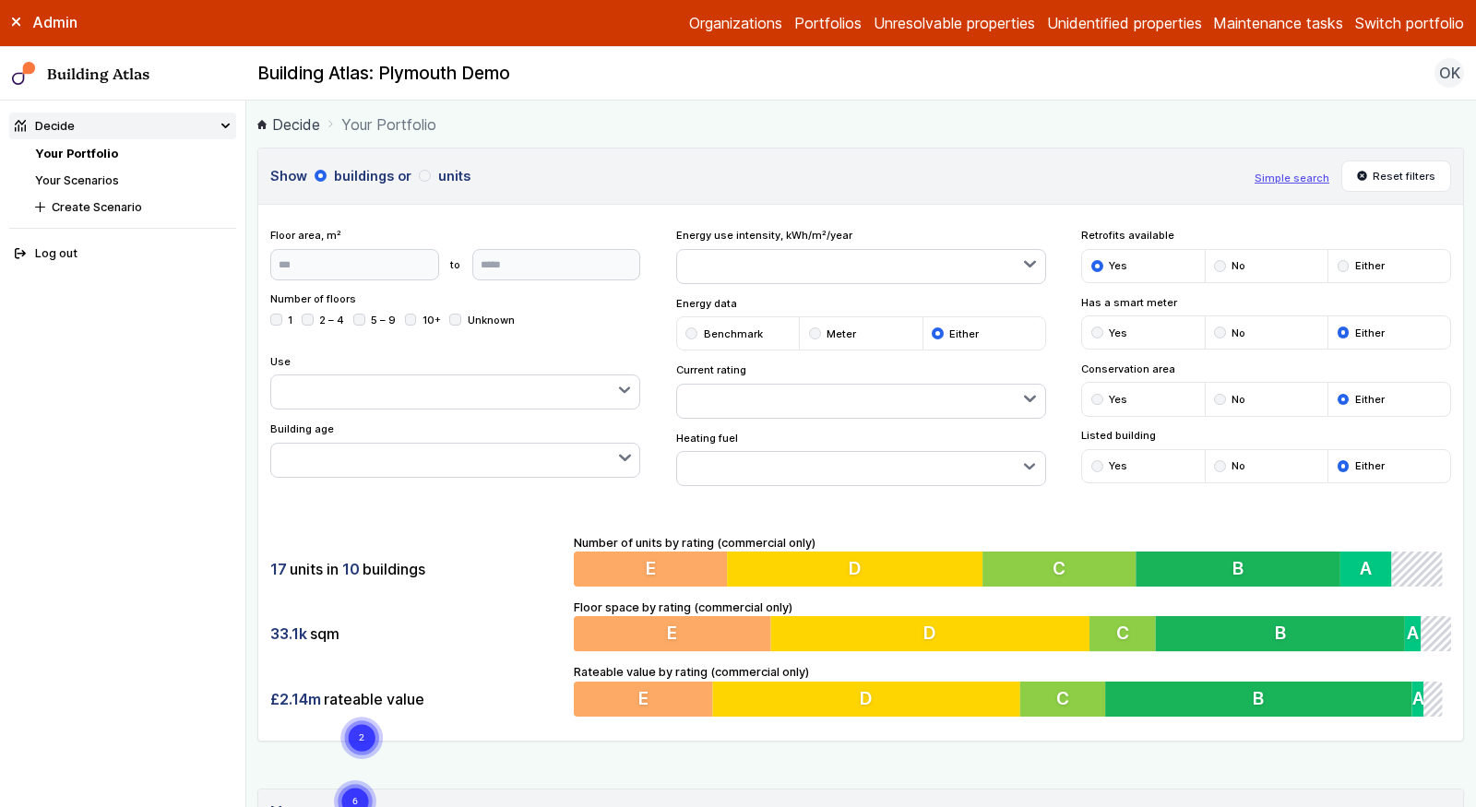
click at [1344, 262] on div "submit" at bounding box center [1344, 266] width 12 height 12
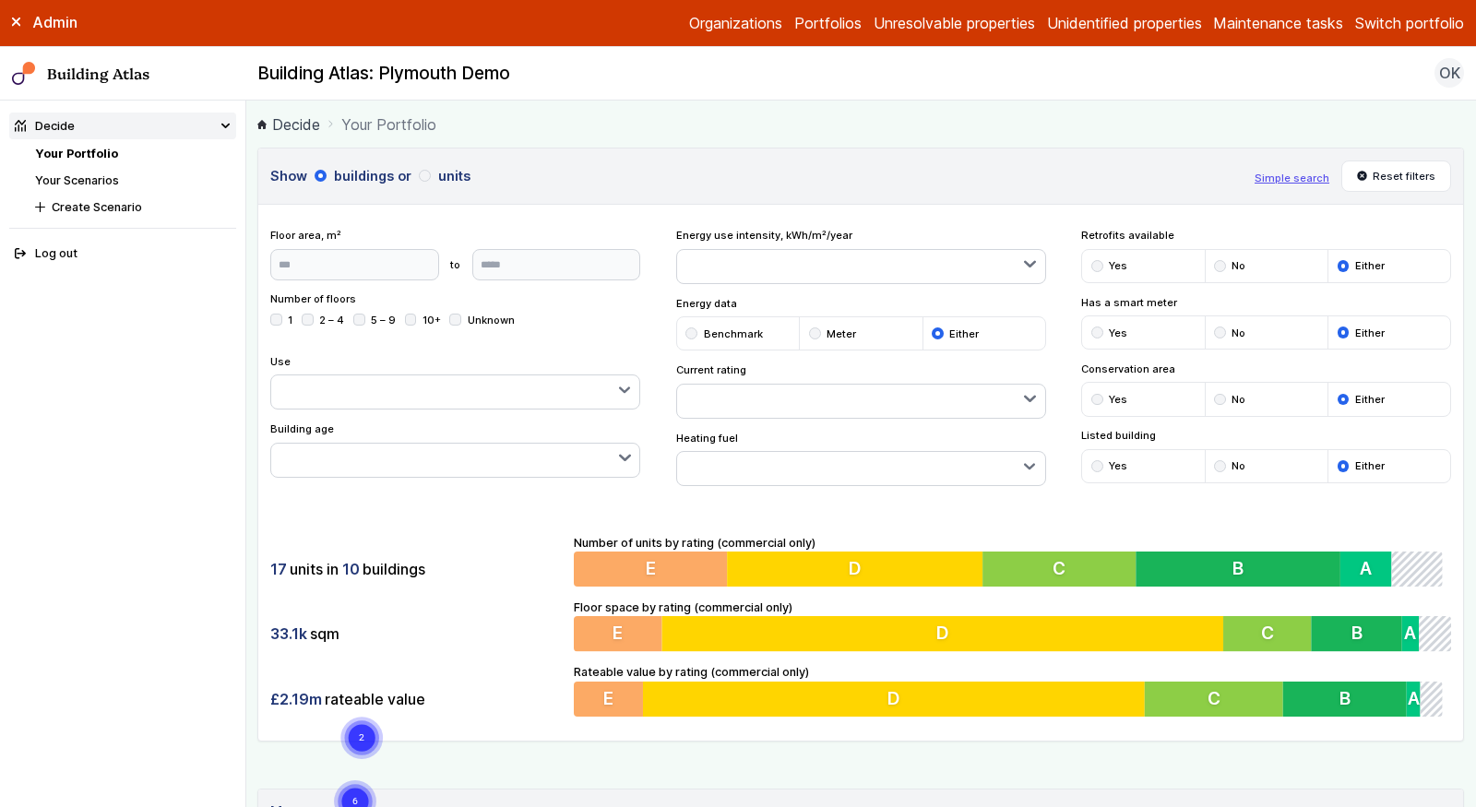
click at [1095, 261] on div "submit" at bounding box center [1097, 266] width 12 height 12
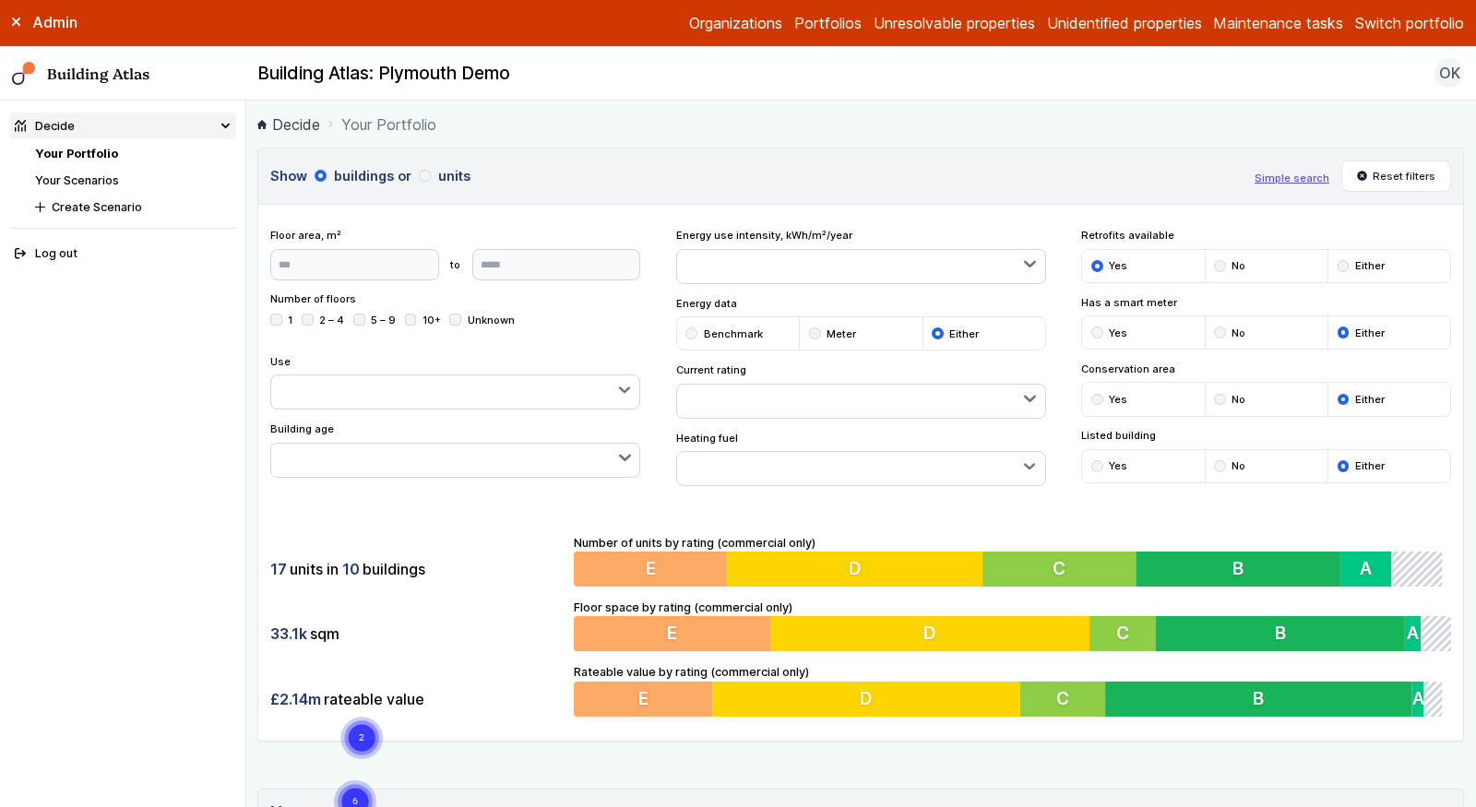
click at [1346, 261] on div "submit" at bounding box center [1344, 266] width 12 height 12
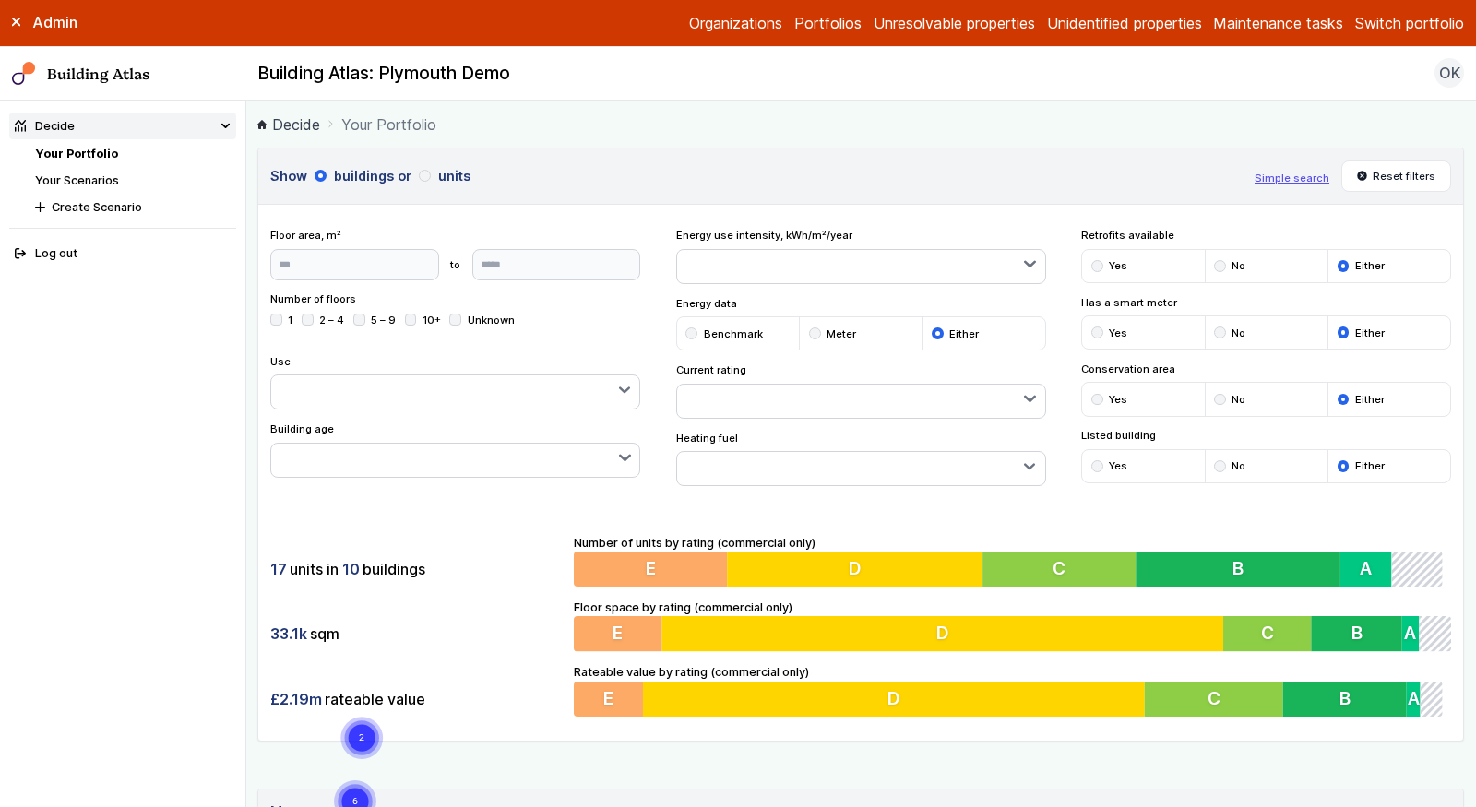
click at [1098, 260] on div "submit" at bounding box center [1097, 266] width 12 height 12
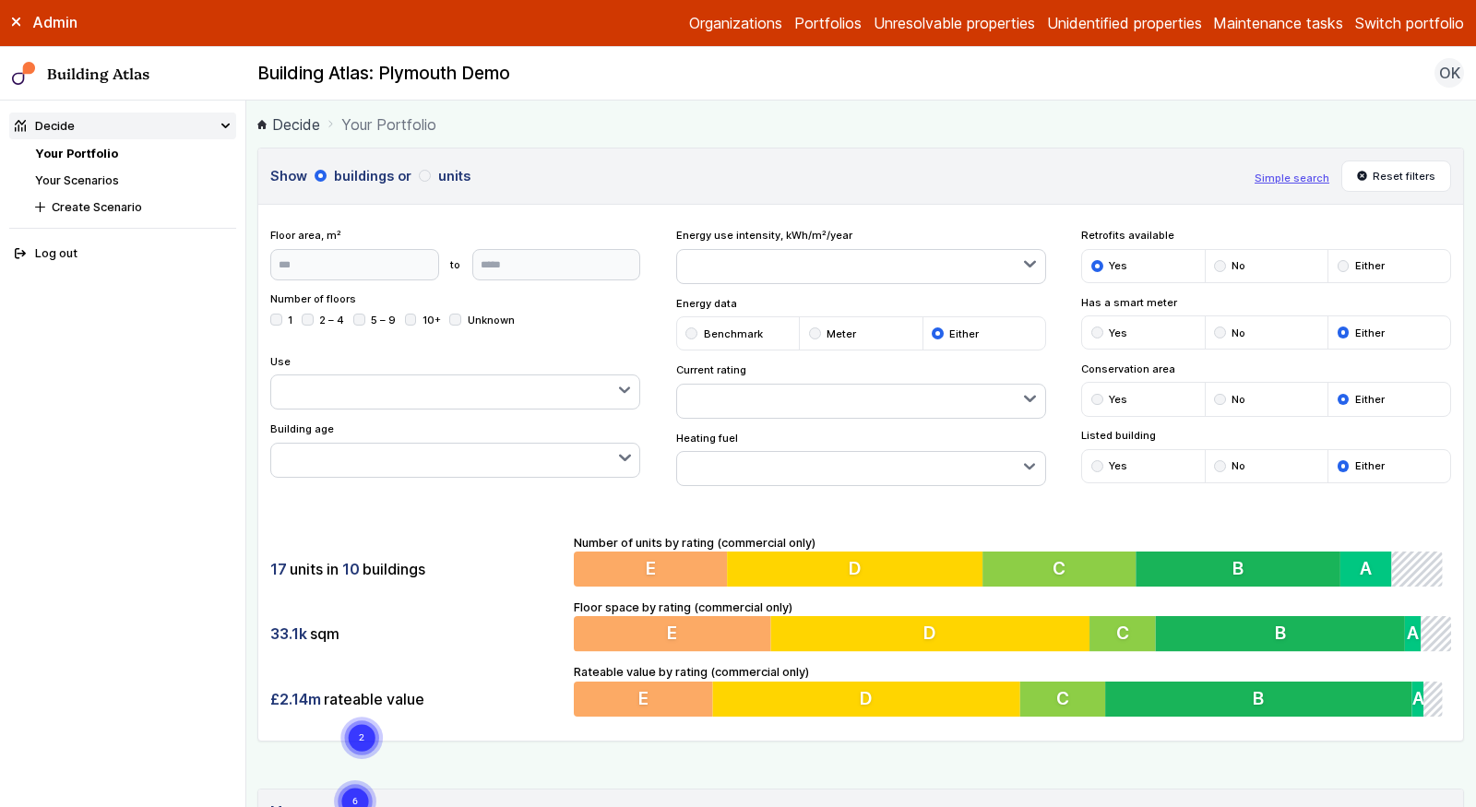
click at [1340, 260] on div "submit" at bounding box center [1344, 266] width 12 height 12
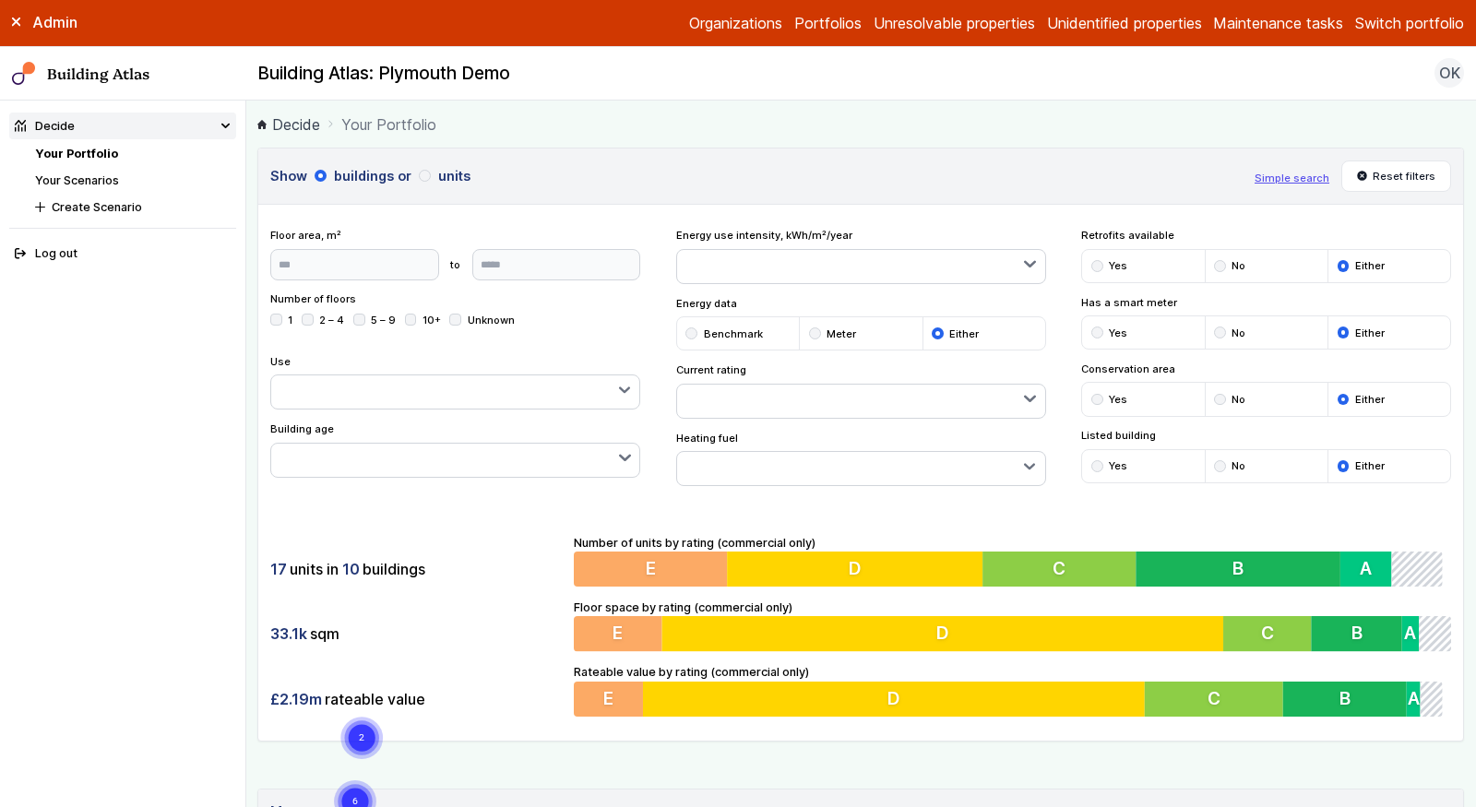
click at [1097, 264] on div "submit" at bounding box center [1097, 266] width 12 height 12
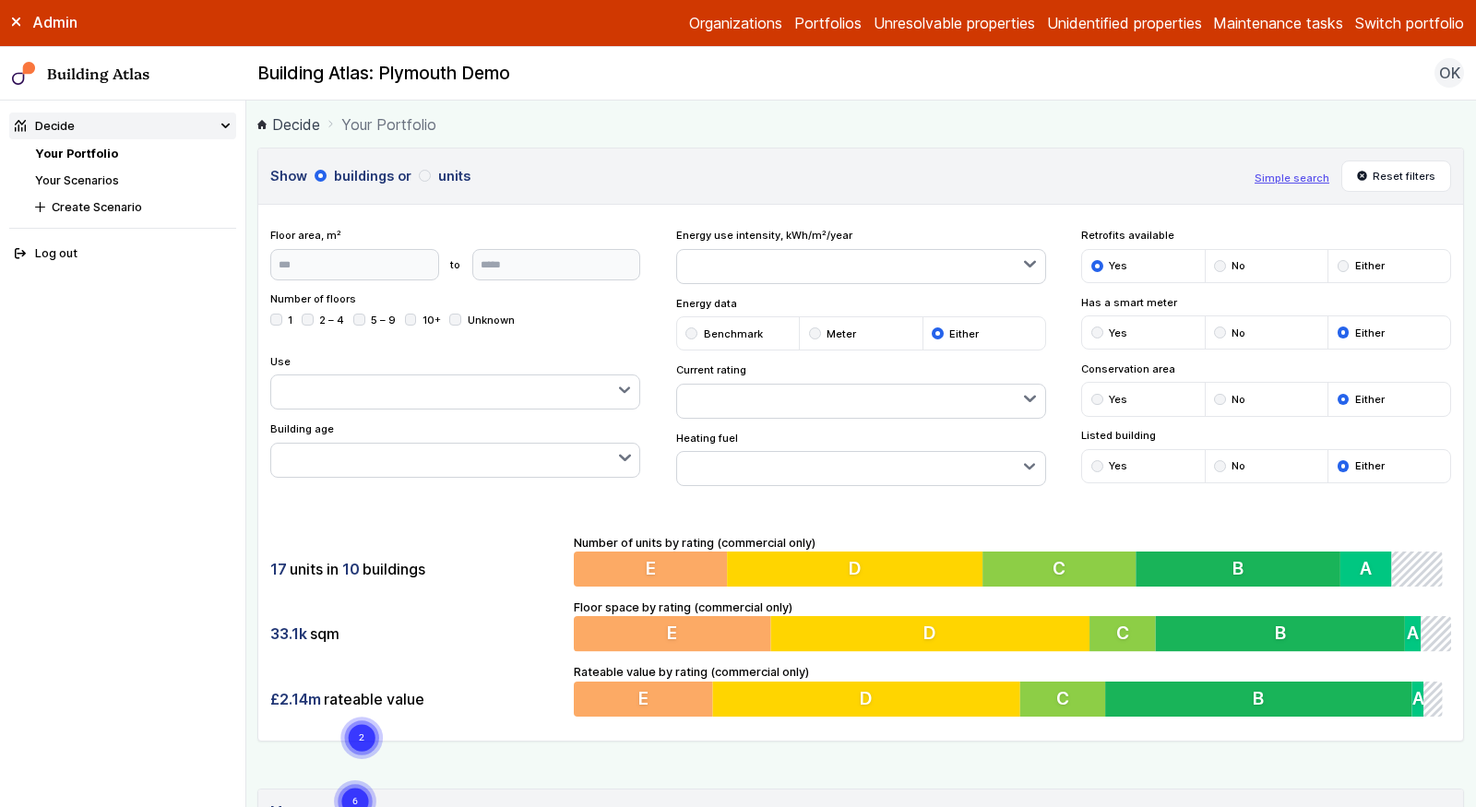
click at [1342, 262] on div "submit" at bounding box center [1344, 266] width 12 height 12
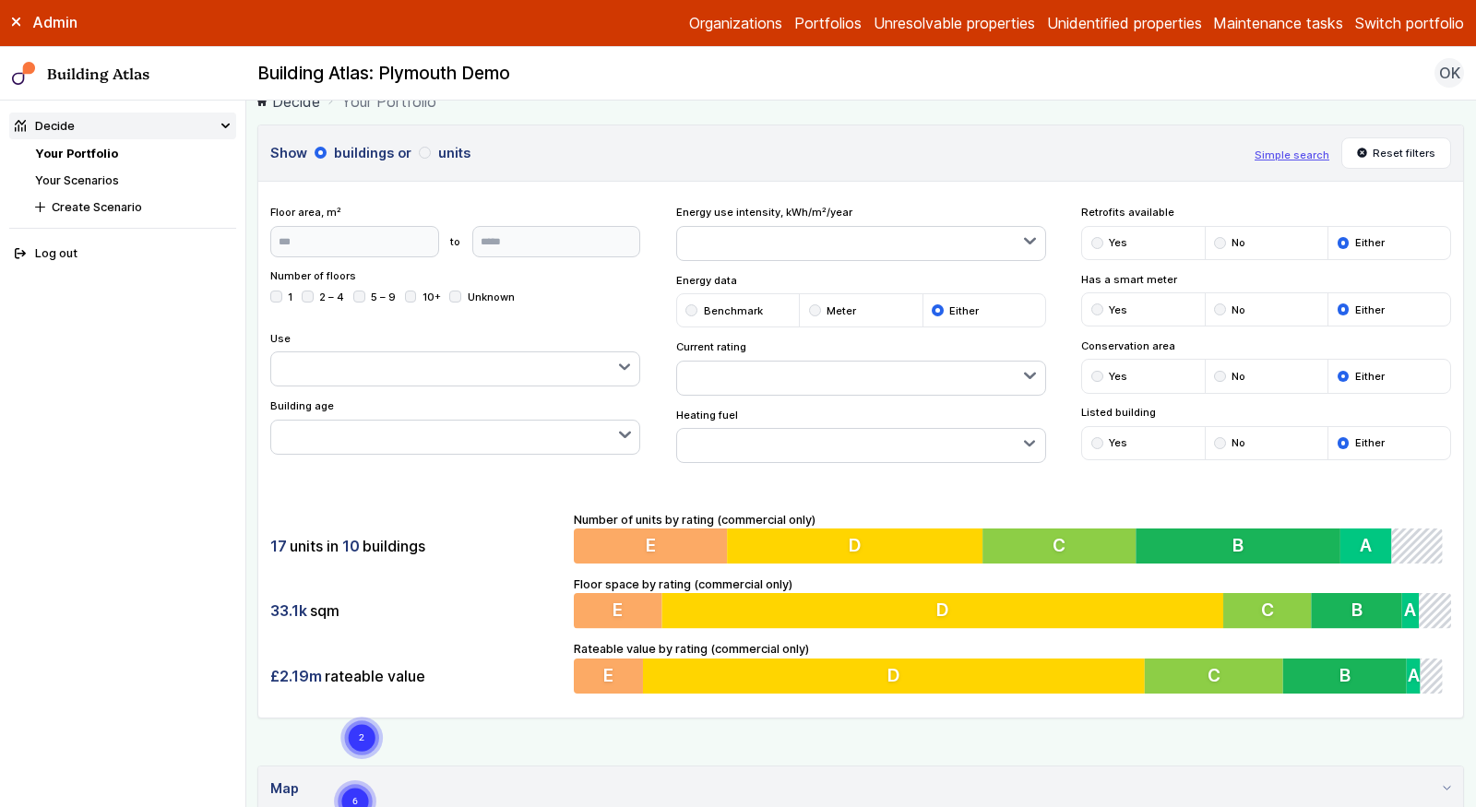
scroll to position [25, 0]
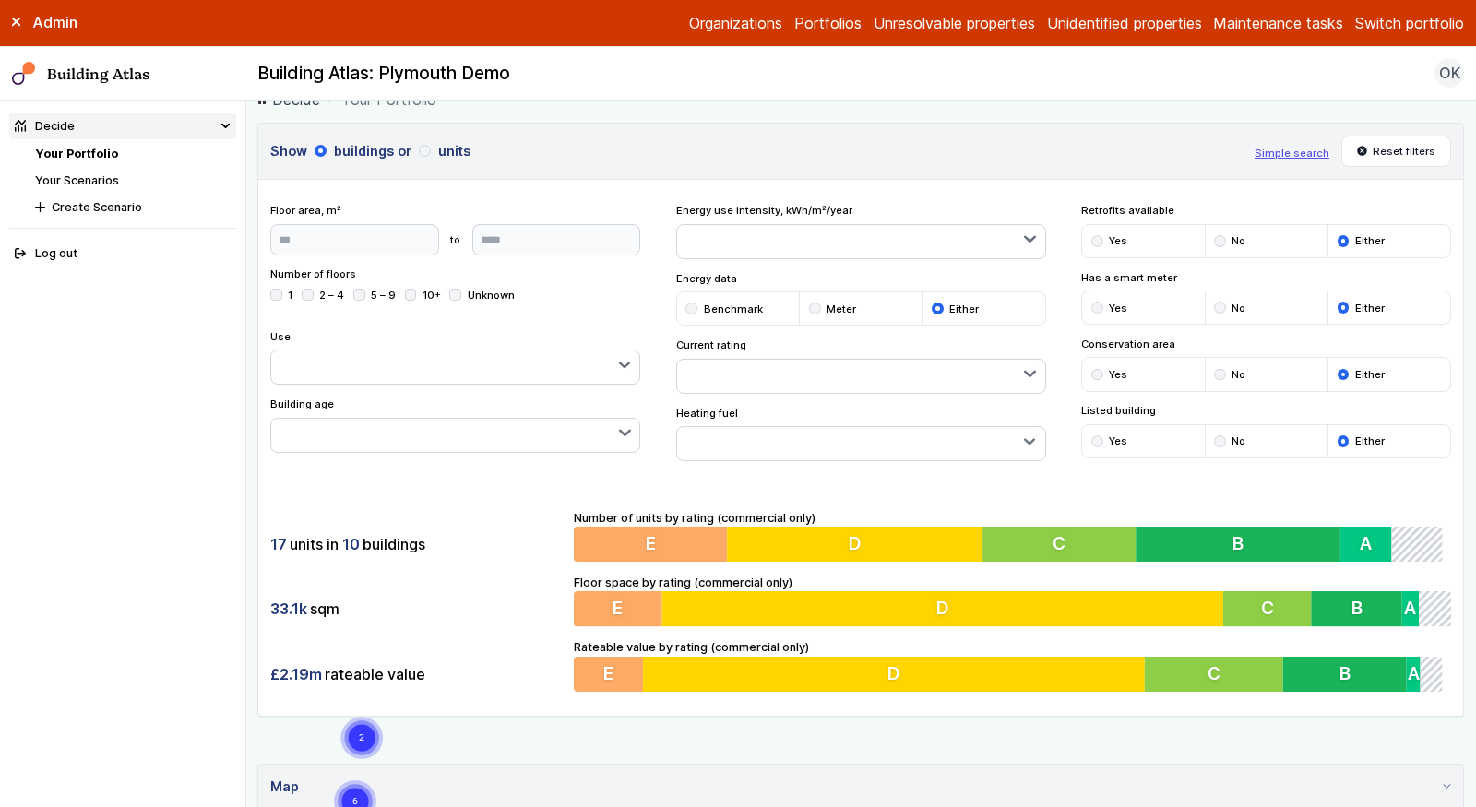
click at [764, 441] on button "button" at bounding box center [861, 443] width 368 height 33
click at [0, 0] on span "District heating" at bounding box center [0, 0] width 0 height 0
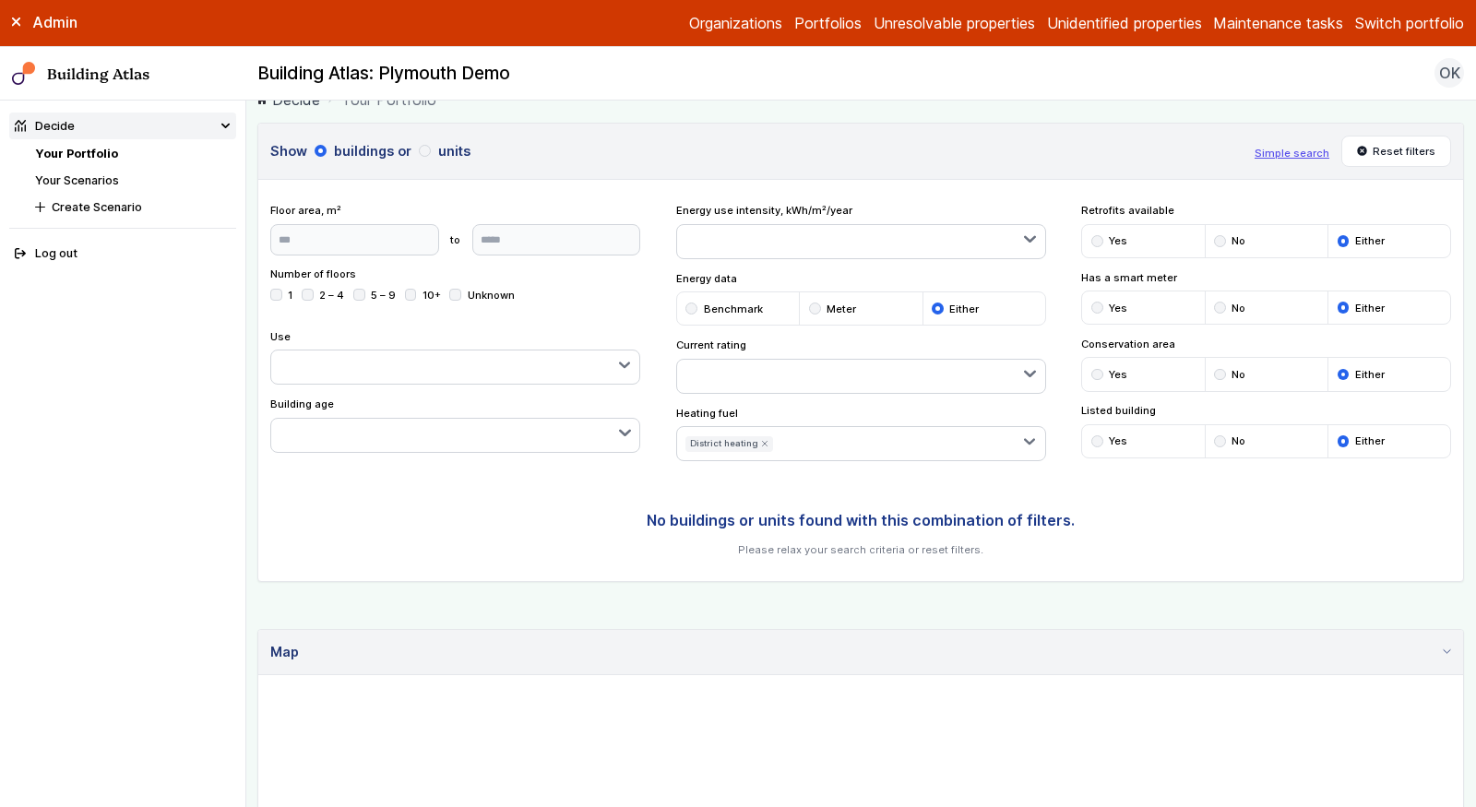
click at [0, 0] on span "Gas" at bounding box center [0, 0] width 0 height 0
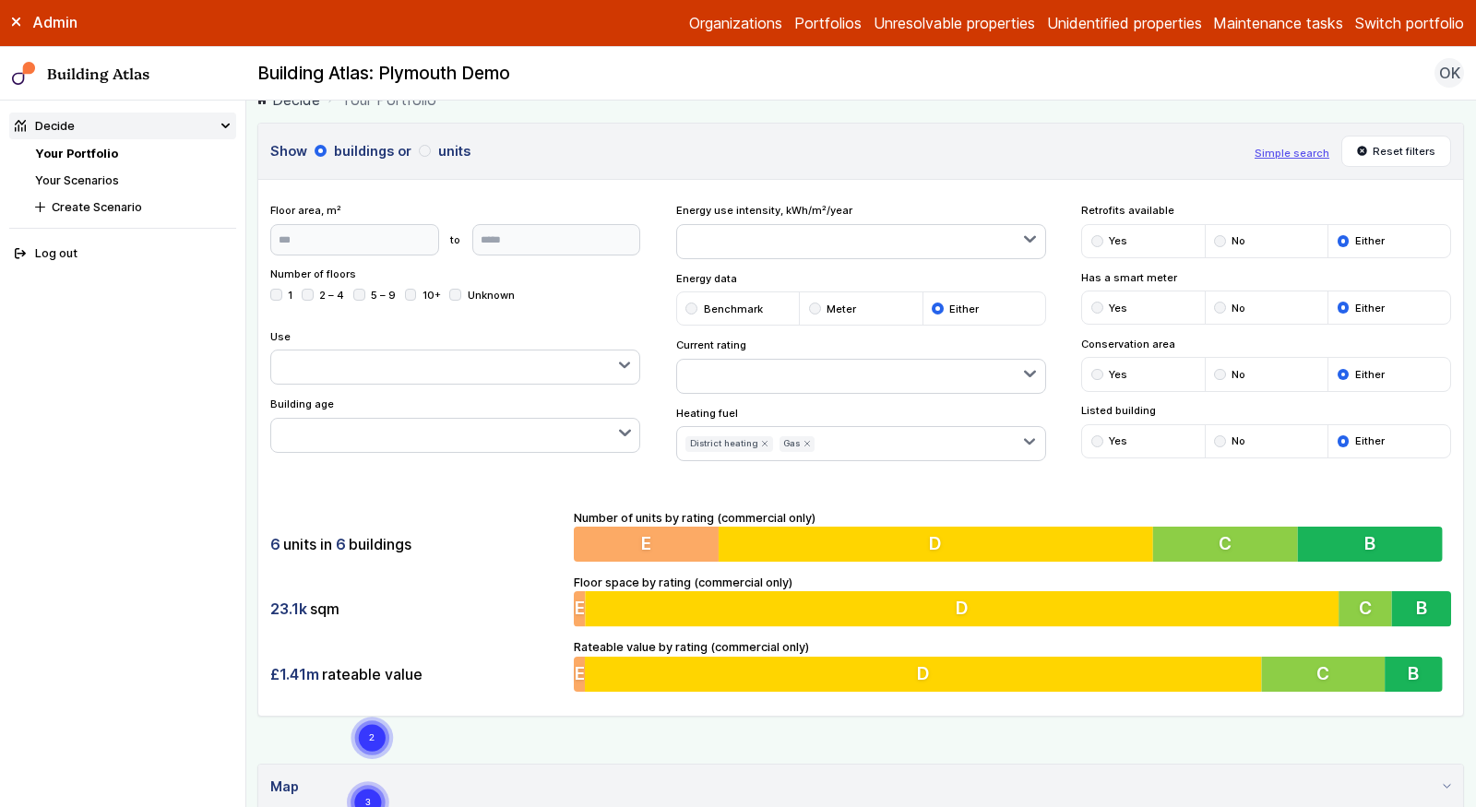
click at [763, 441] on icon "submit" at bounding box center [764, 443] width 7 height 7
click at [749, 447] on button "button" at bounding box center [888, 443] width 315 height 33
click at [0, 0] on span "Biomass" at bounding box center [0, 0] width 0 height 0
click at [0, 0] on div "submit" at bounding box center [0, 0] width 0 height 0
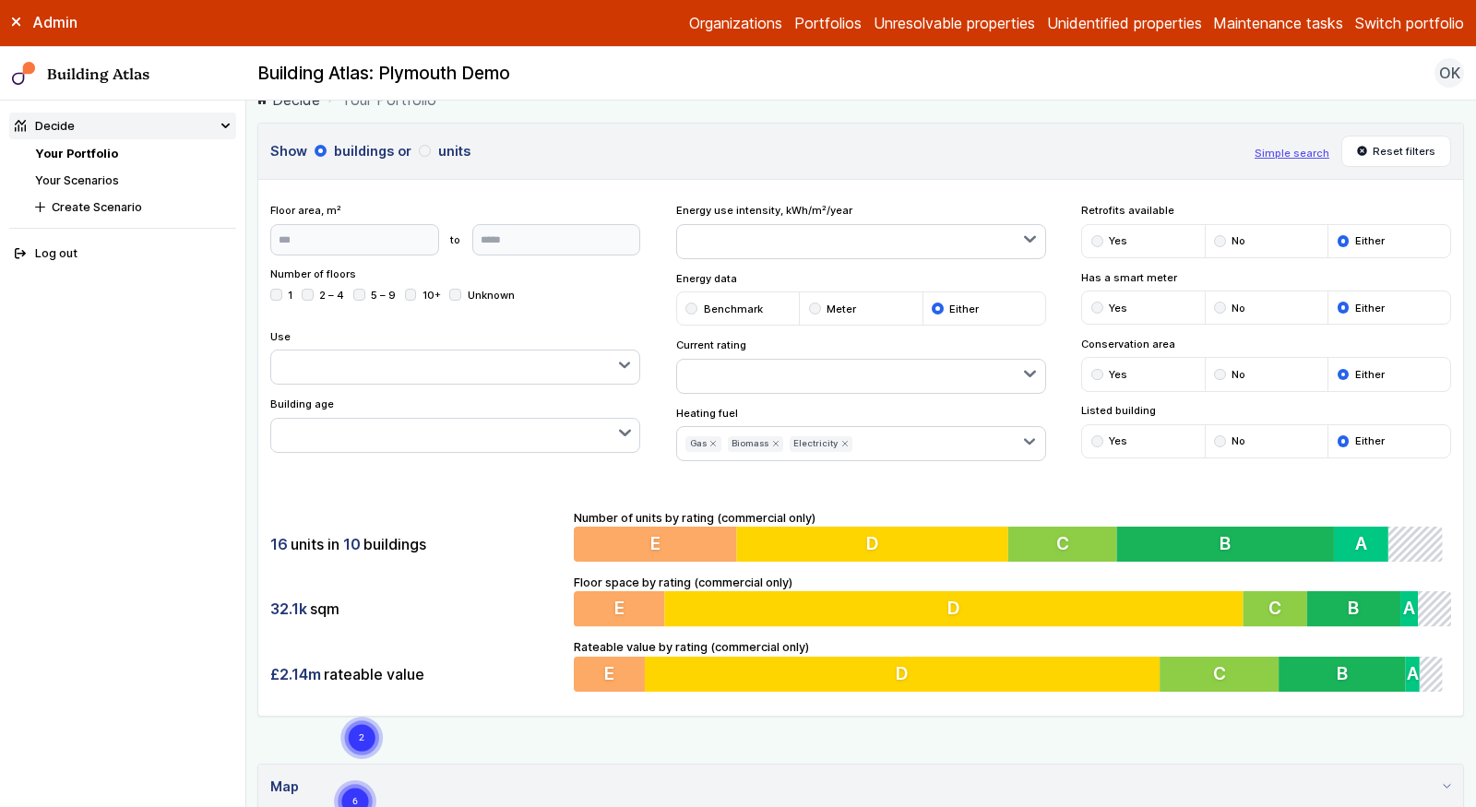
click at [0, 0] on icon "submit" at bounding box center [0, 0] width 0 height 0
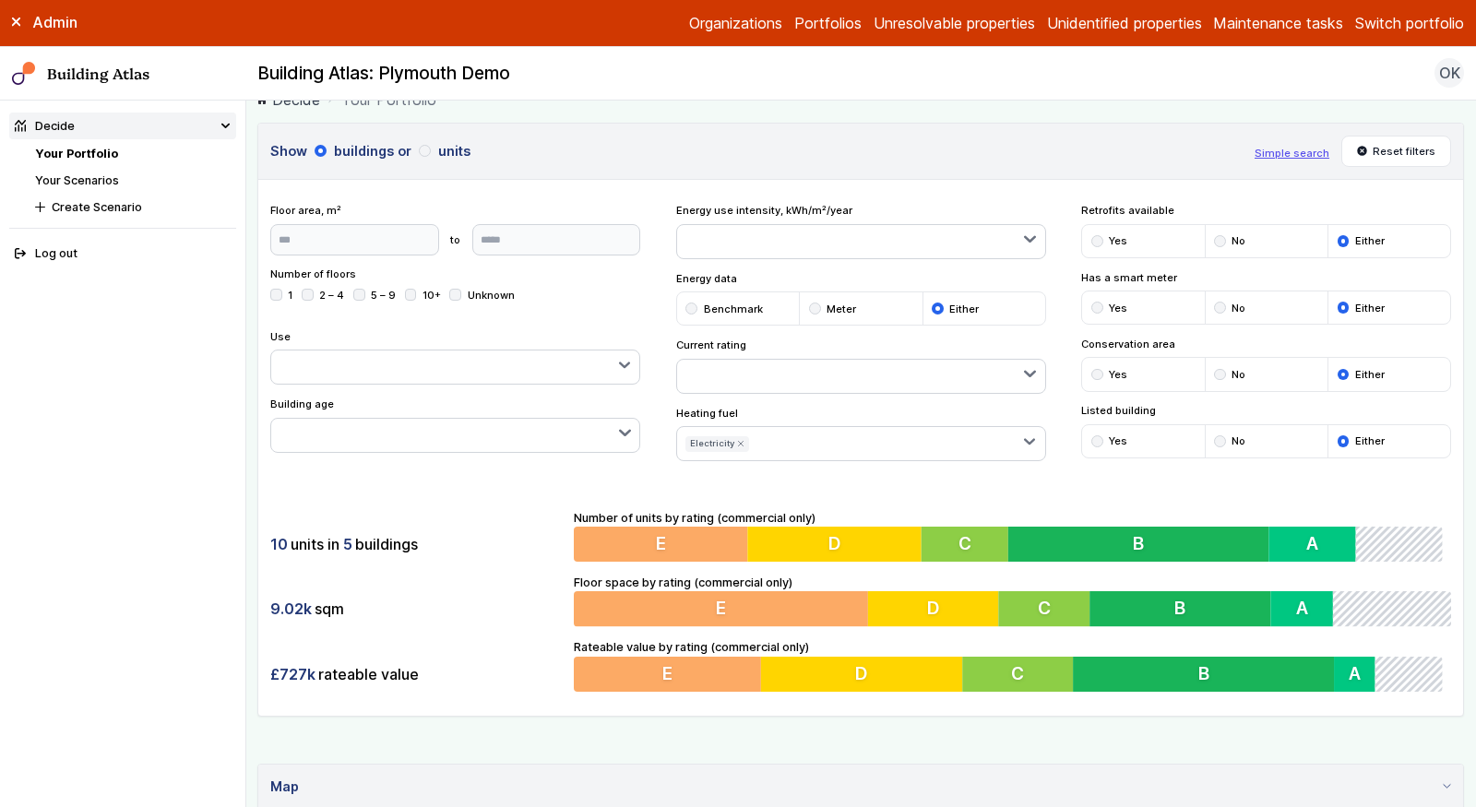
click at [0, 0] on div "submit" at bounding box center [0, 0] width 0 height 0
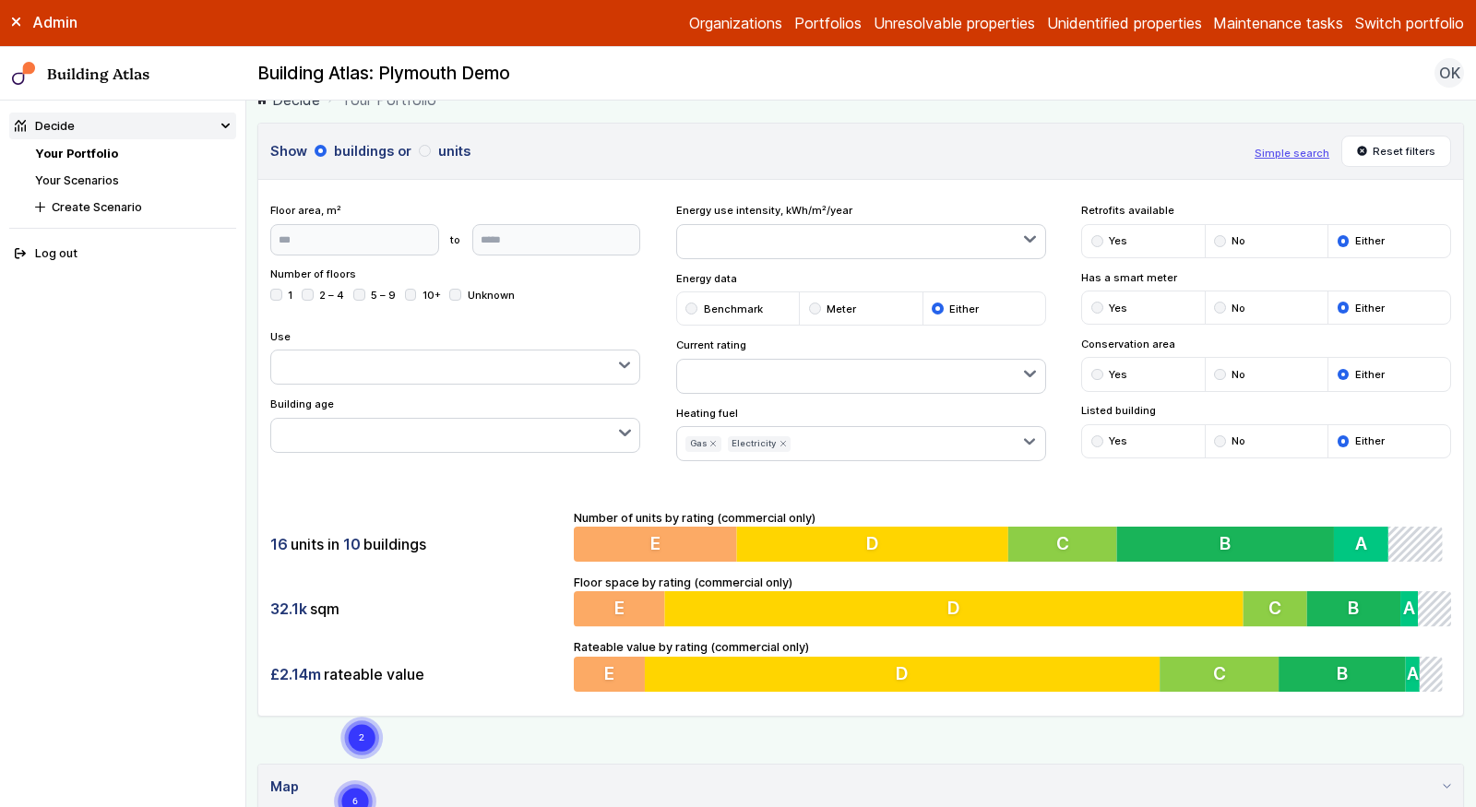
click at [0, 0] on icon "submit" at bounding box center [0, 0] width 0 height 0
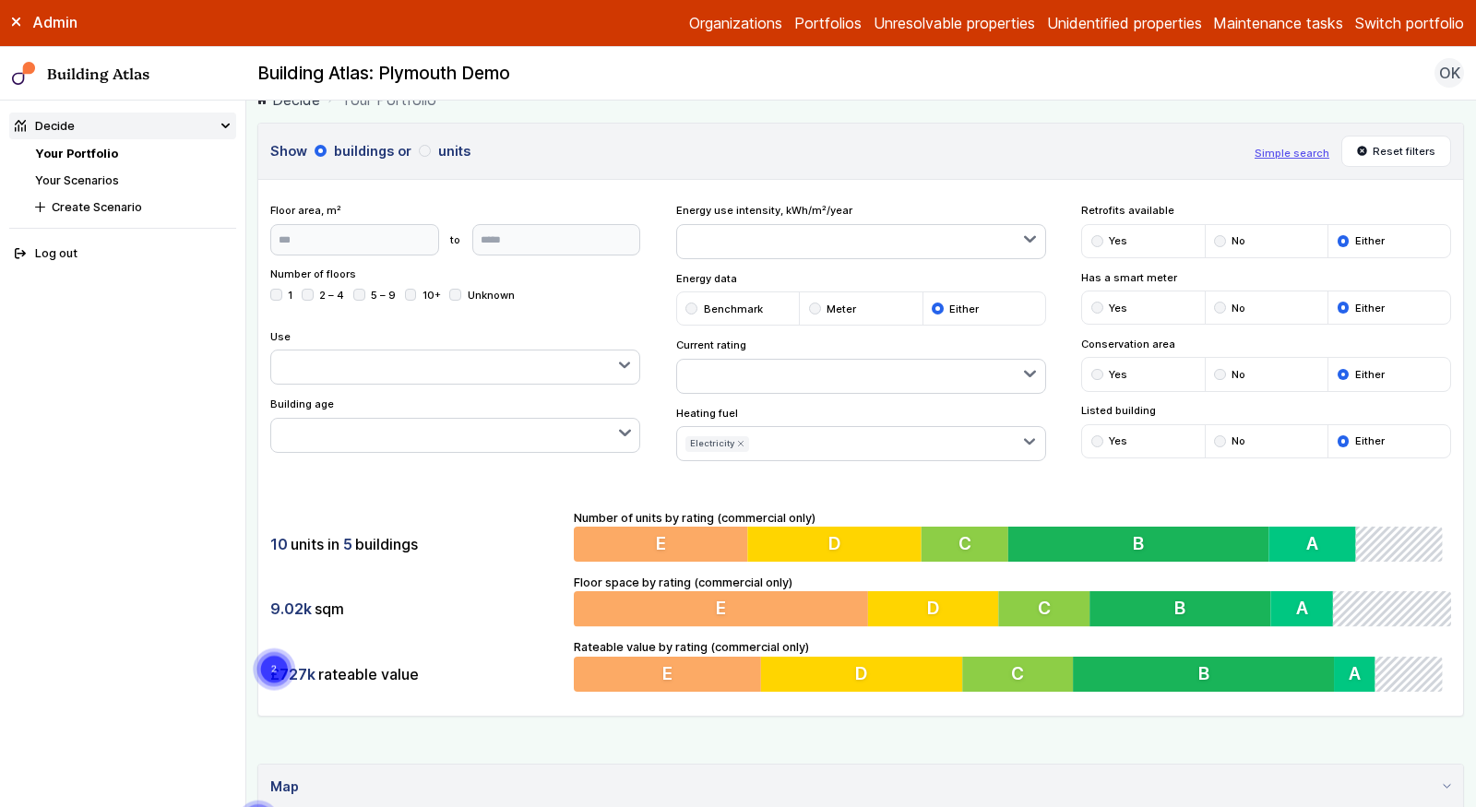
click at [0, 0] on div "submit" at bounding box center [0, 0] width 0 height 0
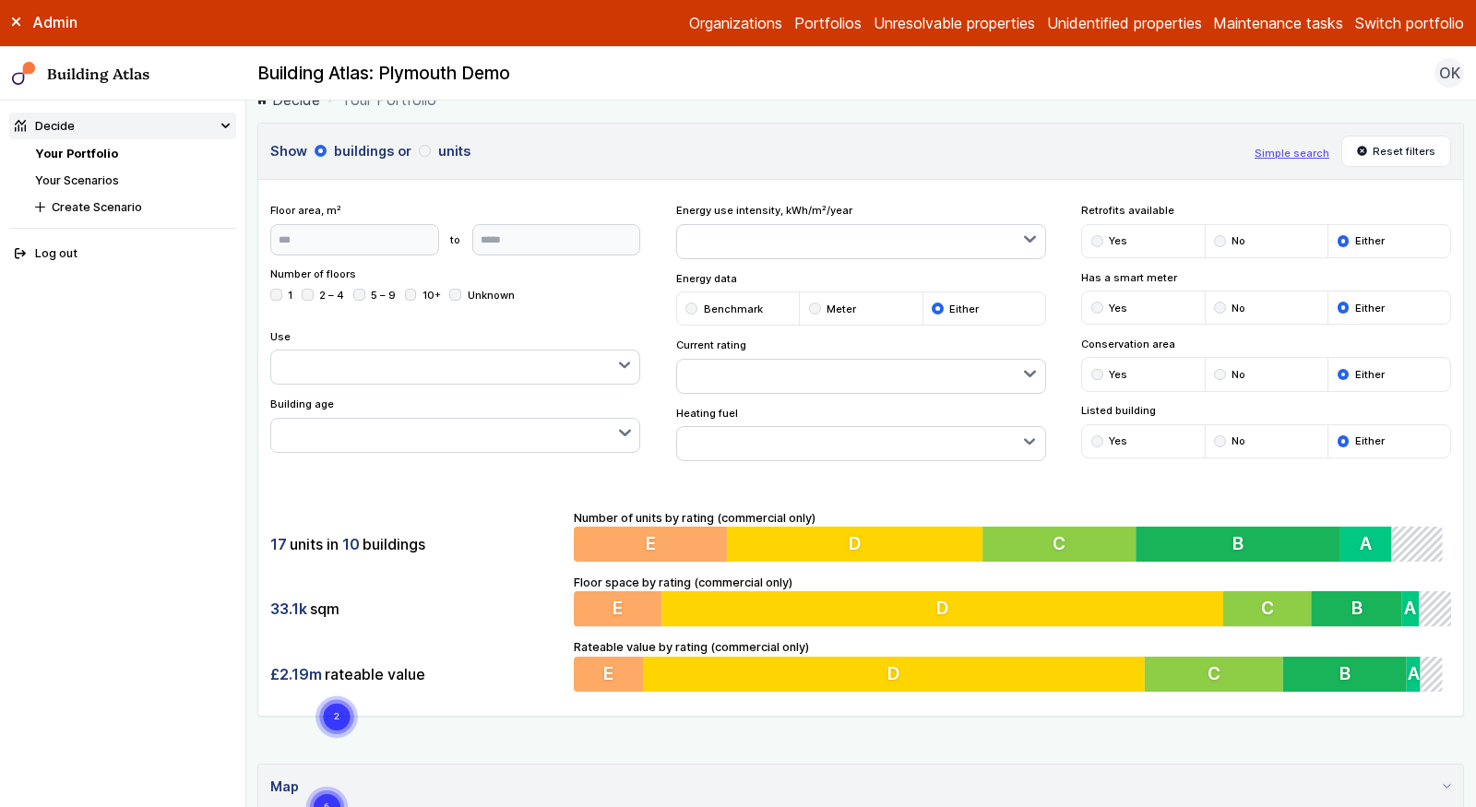
click at [0, 0] on div "submit" at bounding box center [0, 0] width 0 height 0
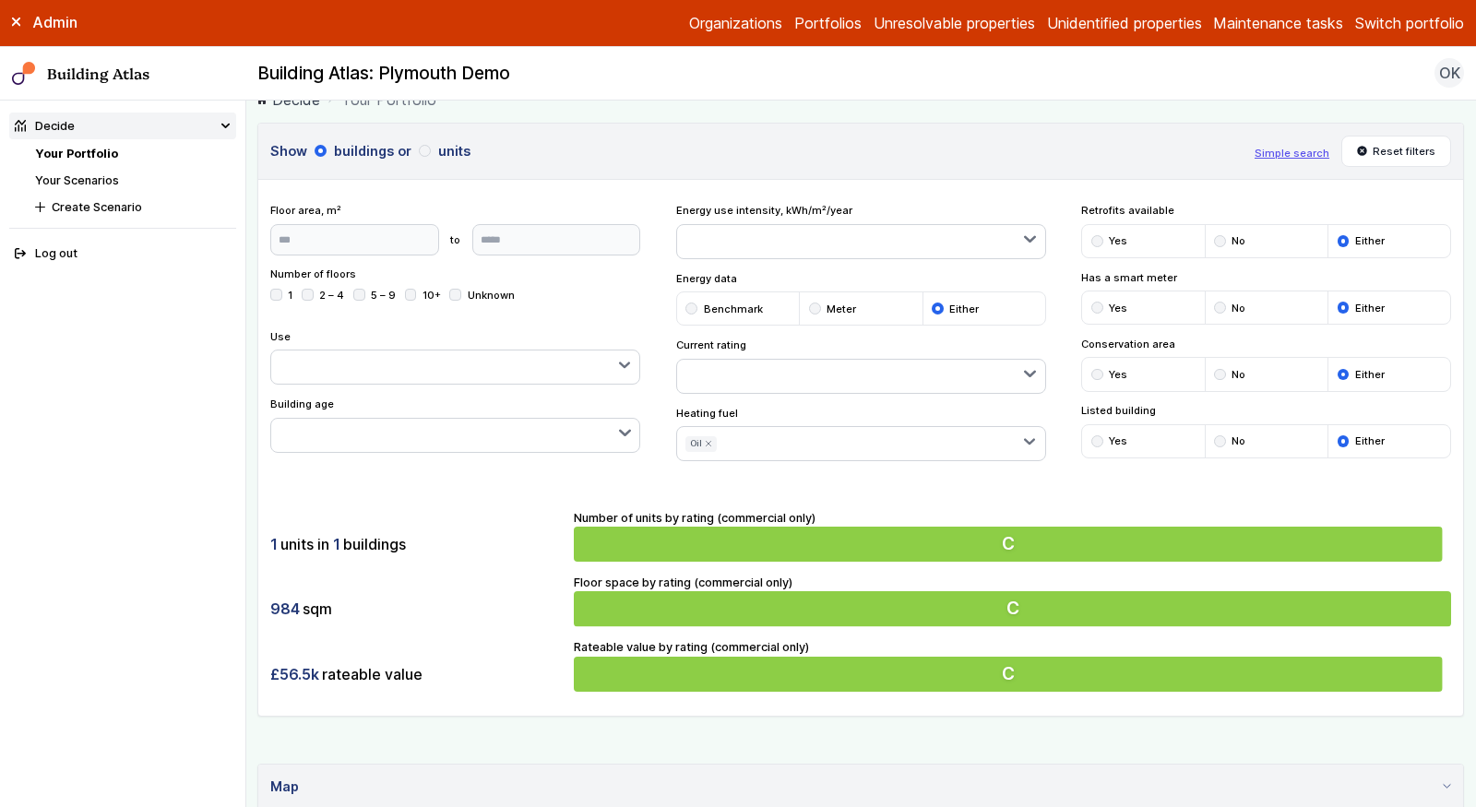
click at [796, 718] on div "Show buildings or units Simple search Reset filters Floor area, m² to Update Nu…" at bounding box center [860, 735] width 1207 height 1225
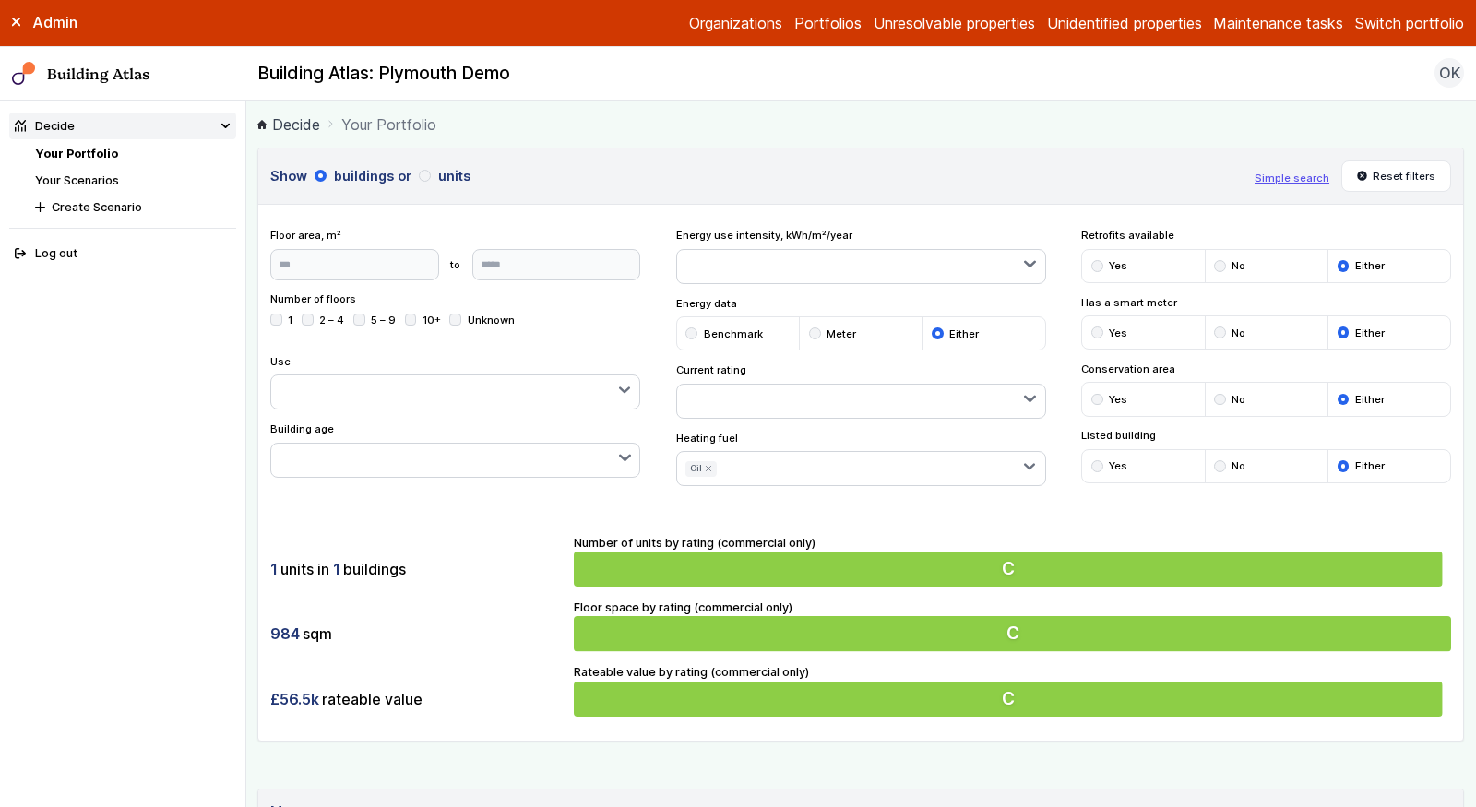
click at [705, 465] on icon "submit" at bounding box center [708, 468] width 7 height 7
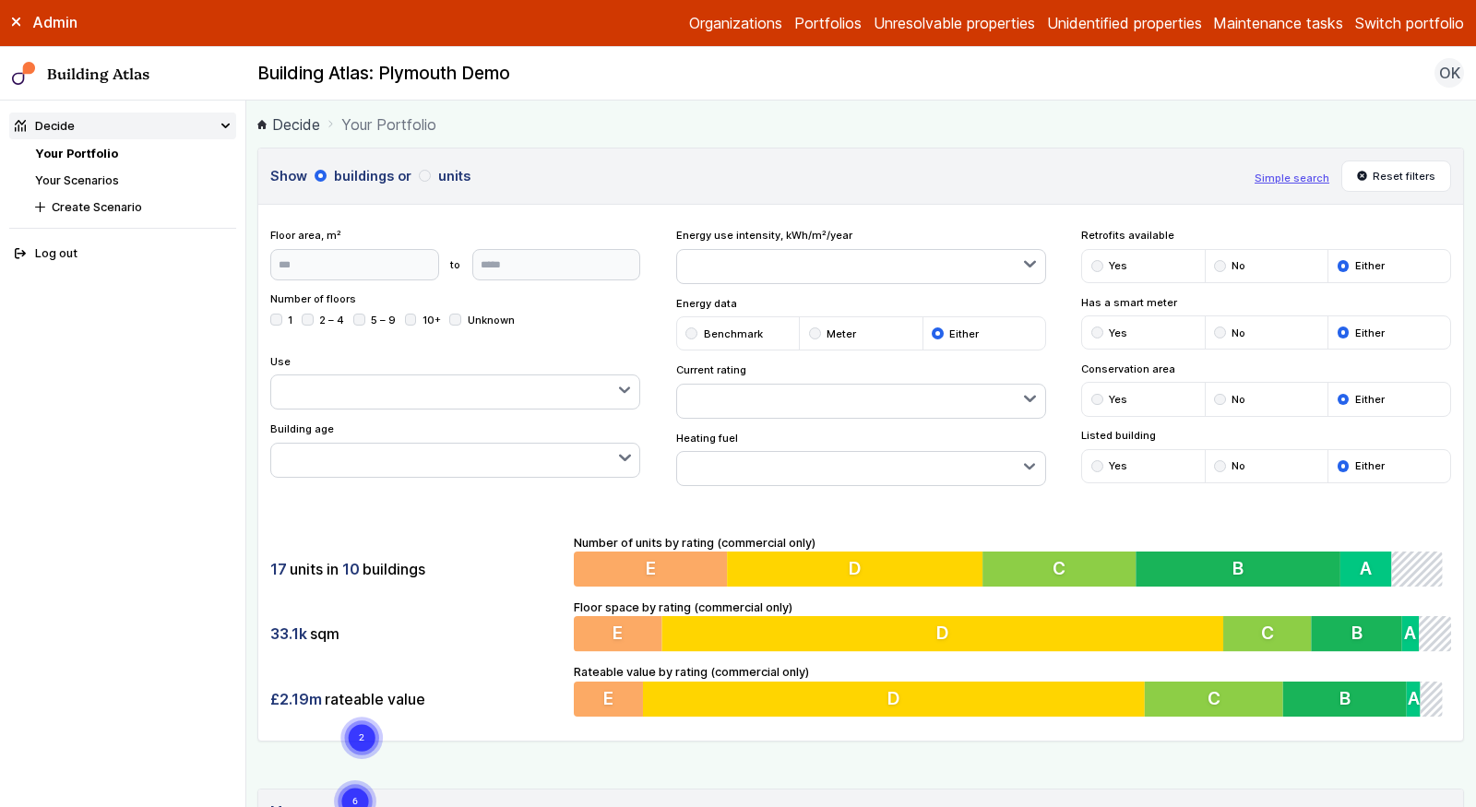
click at [707, 474] on button "button" at bounding box center [861, 468] width 368 height 33
click at [0, 0] on div "submit" at bounding box center [0, 0] width 0 height 0
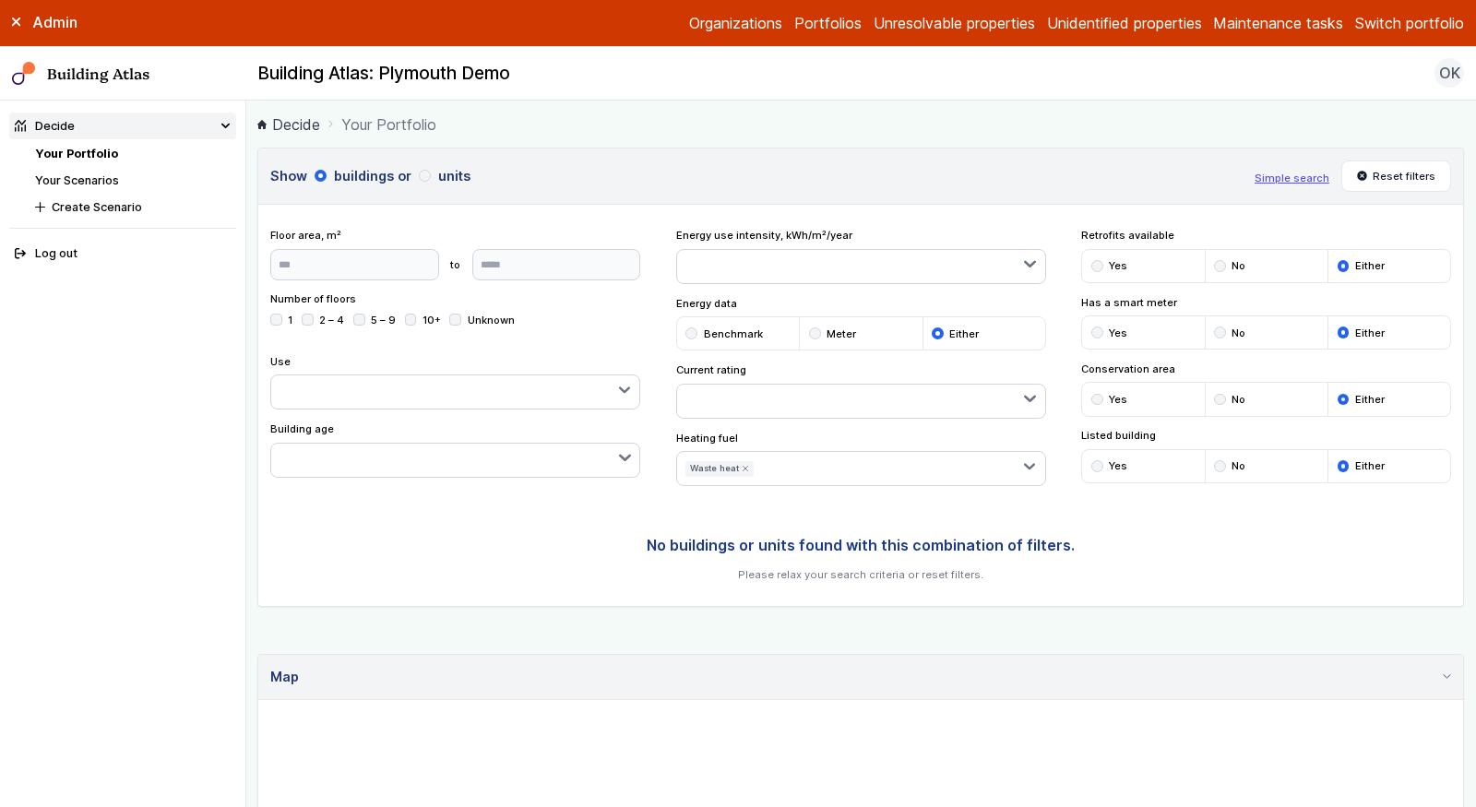
click at [0, 0] on div "submit" at bounding box center [0, 0] width 0 height 0
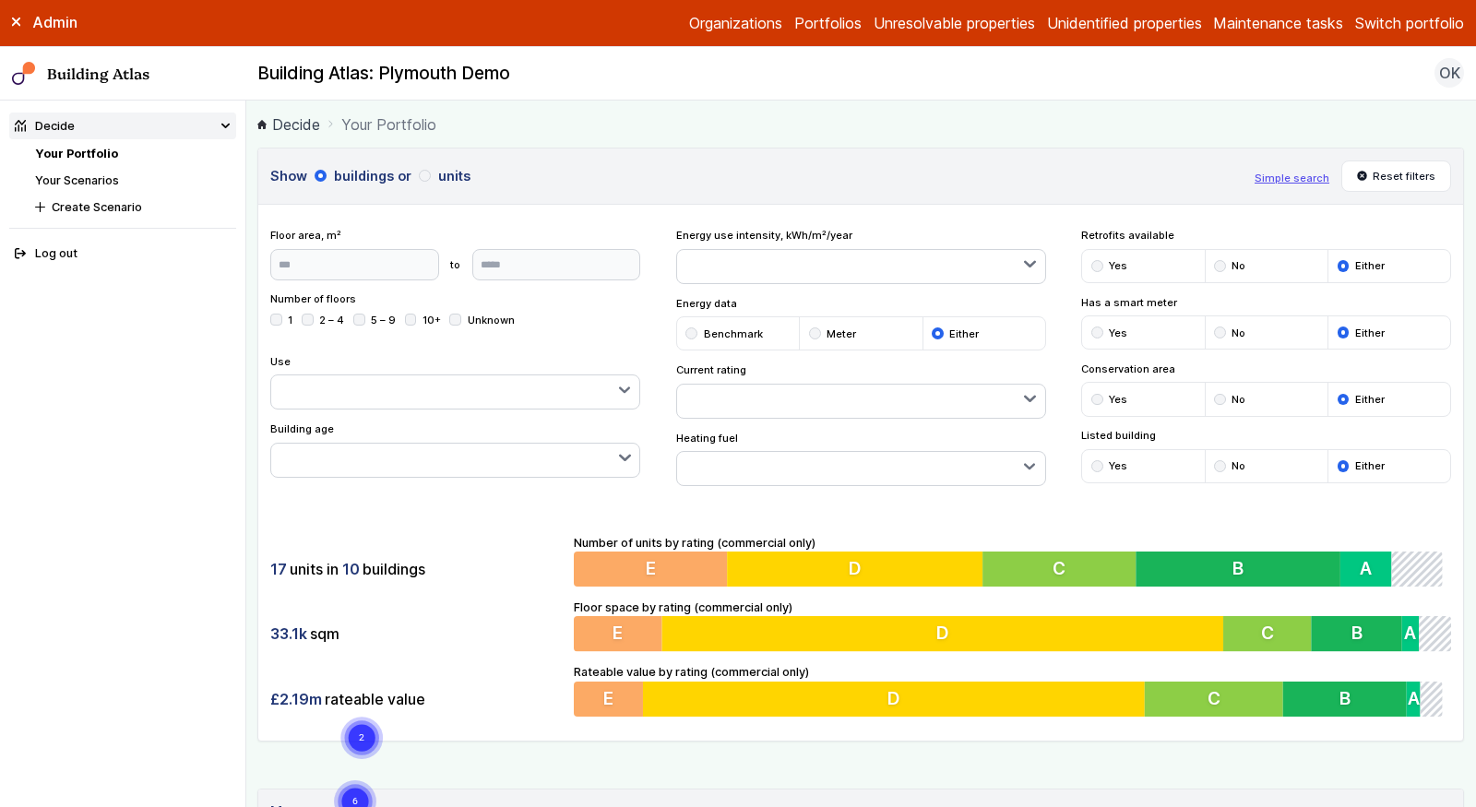
click at [0, 0] on div "submit" at bounding box center [0, 0] width 0 height 0
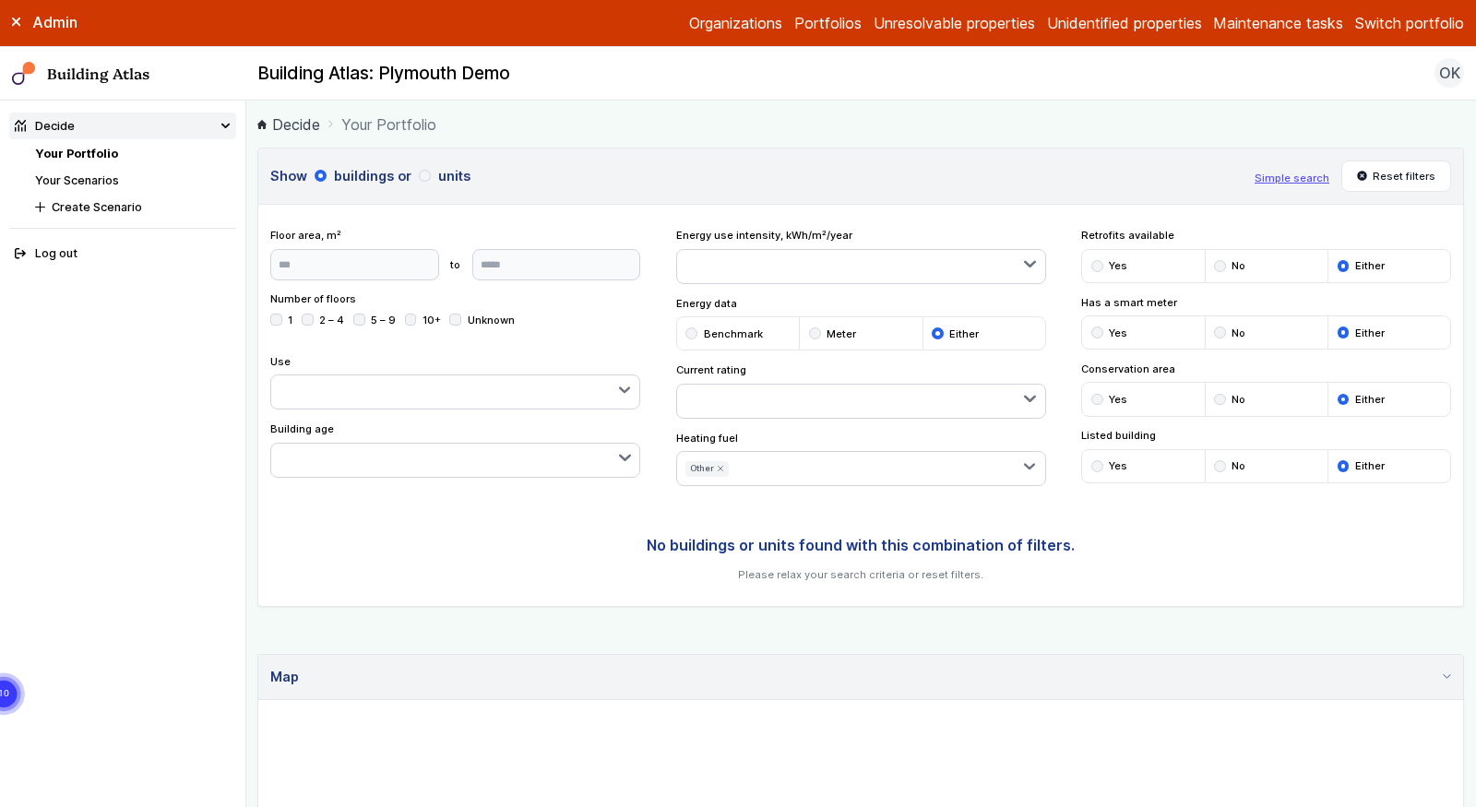
click at [0, 0] on icon "submit" at bounding box center [0, 0] width 0 height 0
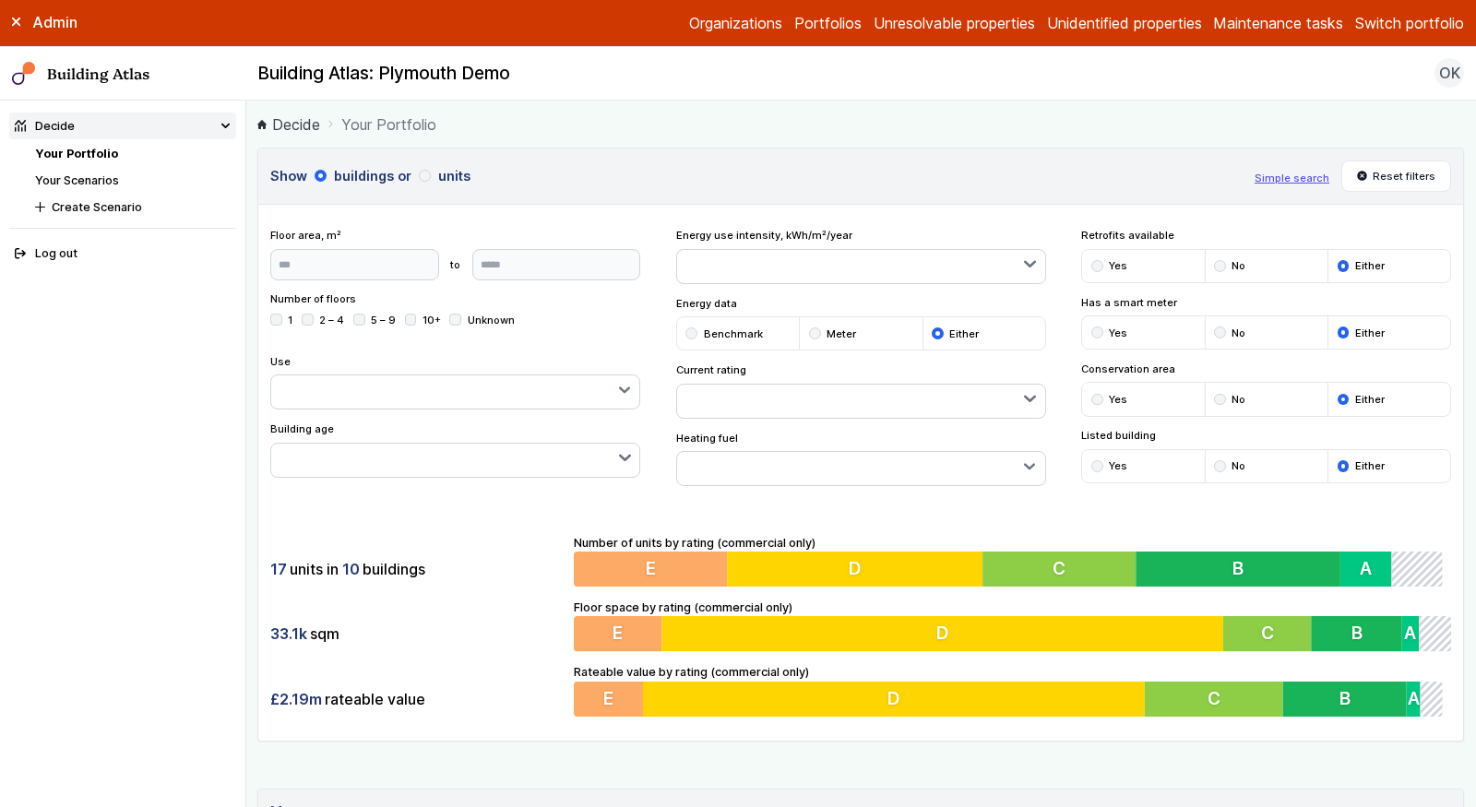
click at [0, 0] on button "Unknown" at bounding box center [0, 0] width 0 height 0
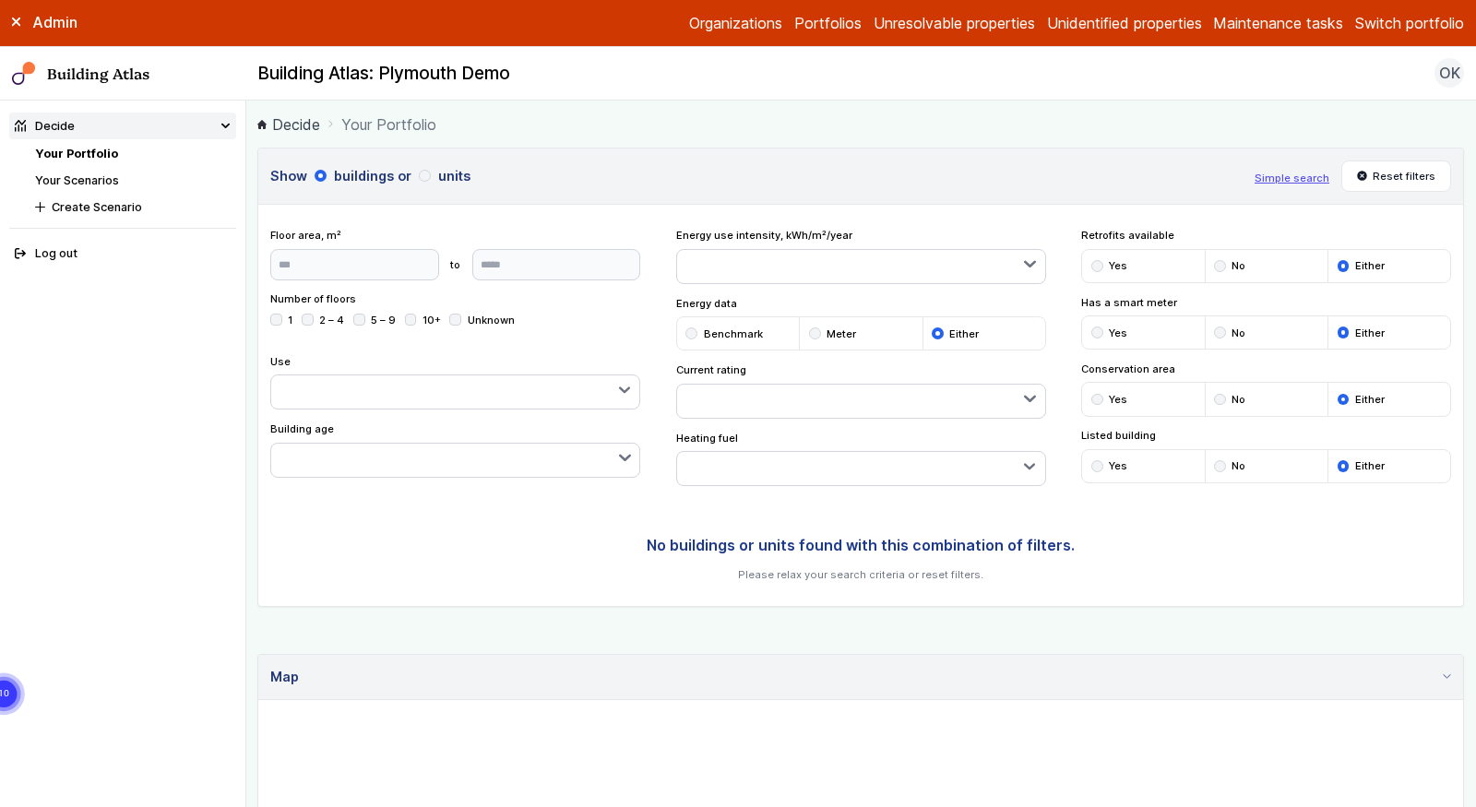
click at [0, 0] on button "Unknown" at bounding box center [0, 0] width 0 height 0
